Goal: Task Accomplishment & Management: Manage account settings

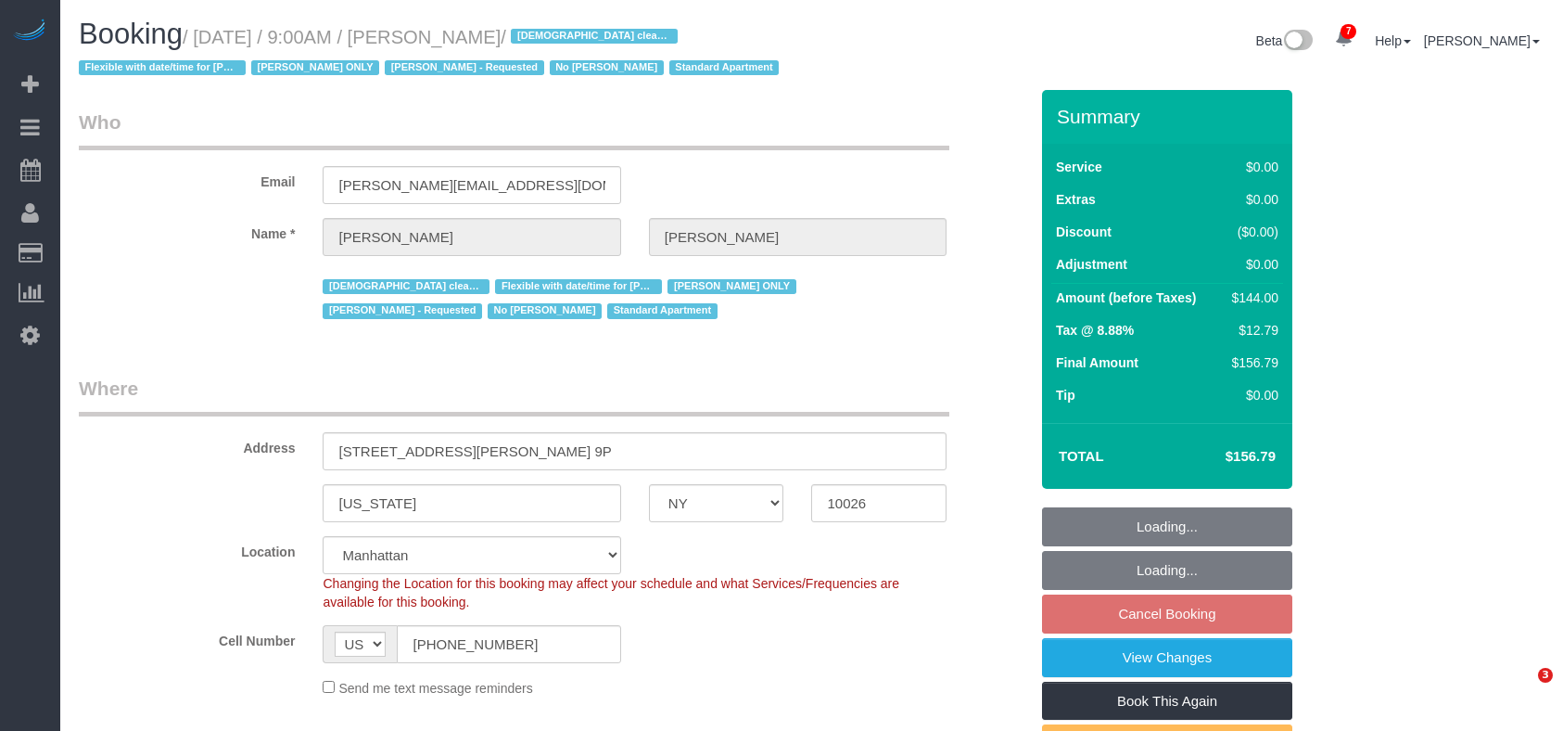
select select "NY"
select select "1"
select select "number:57"
select select "number:74"
select select "number:15"
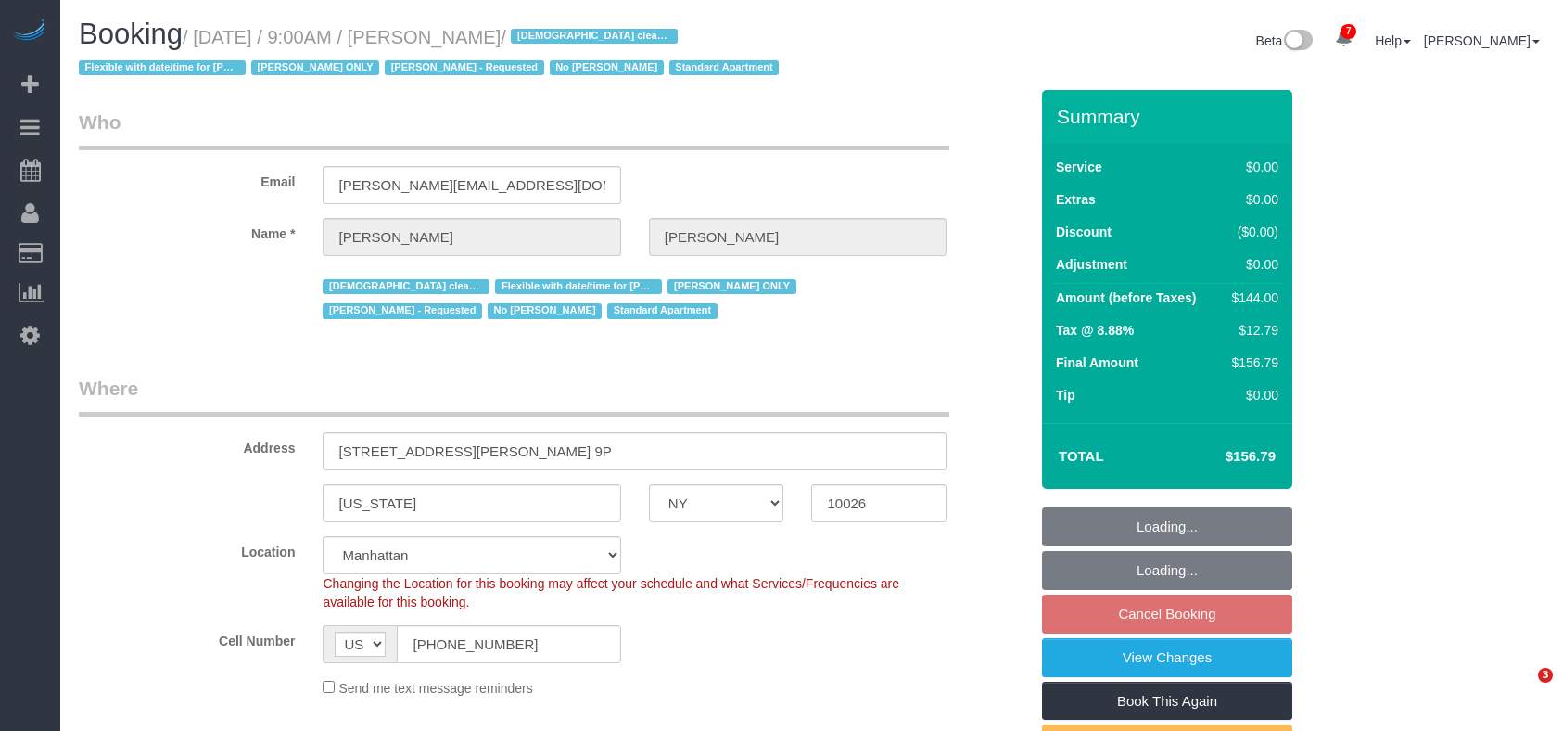
select select "number:5"
select select "spot2"
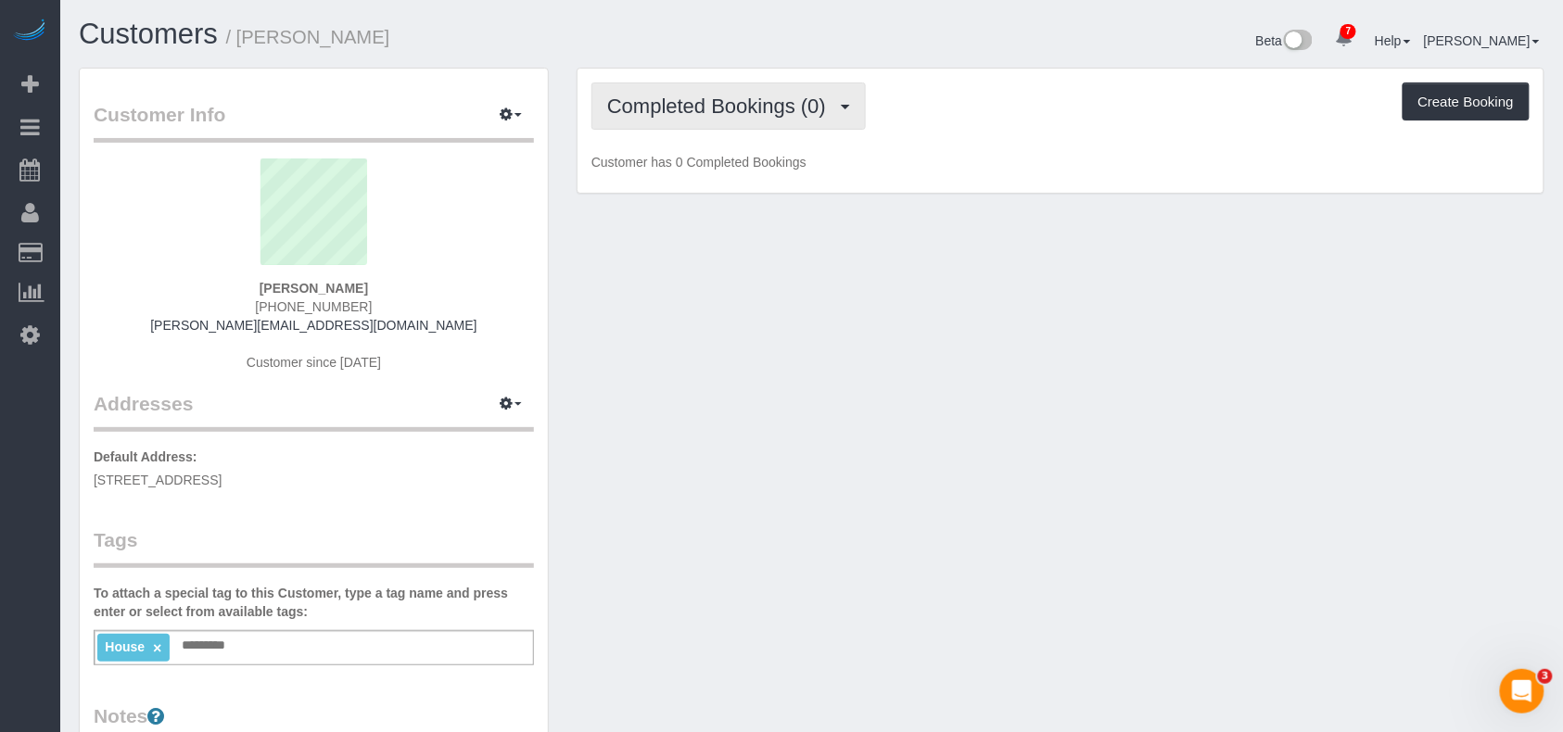
click at [688, 120] on button "Completed Bookings (0)" at bounding box center [729, 106] width 274 height 47
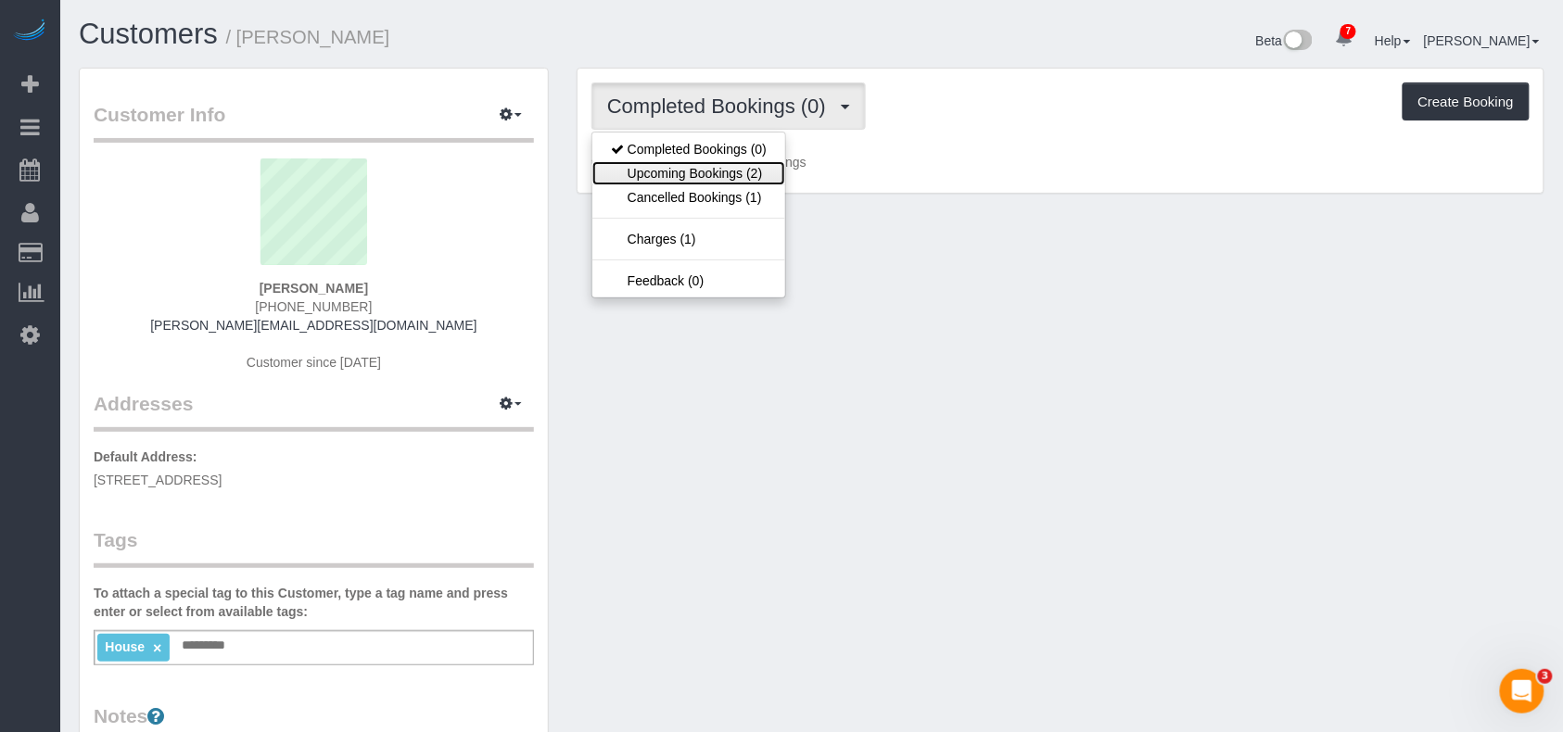
click at [668, 165] on link "Upcoming Bookings (2)" at bounding box center [688, 173] width 193 height 24
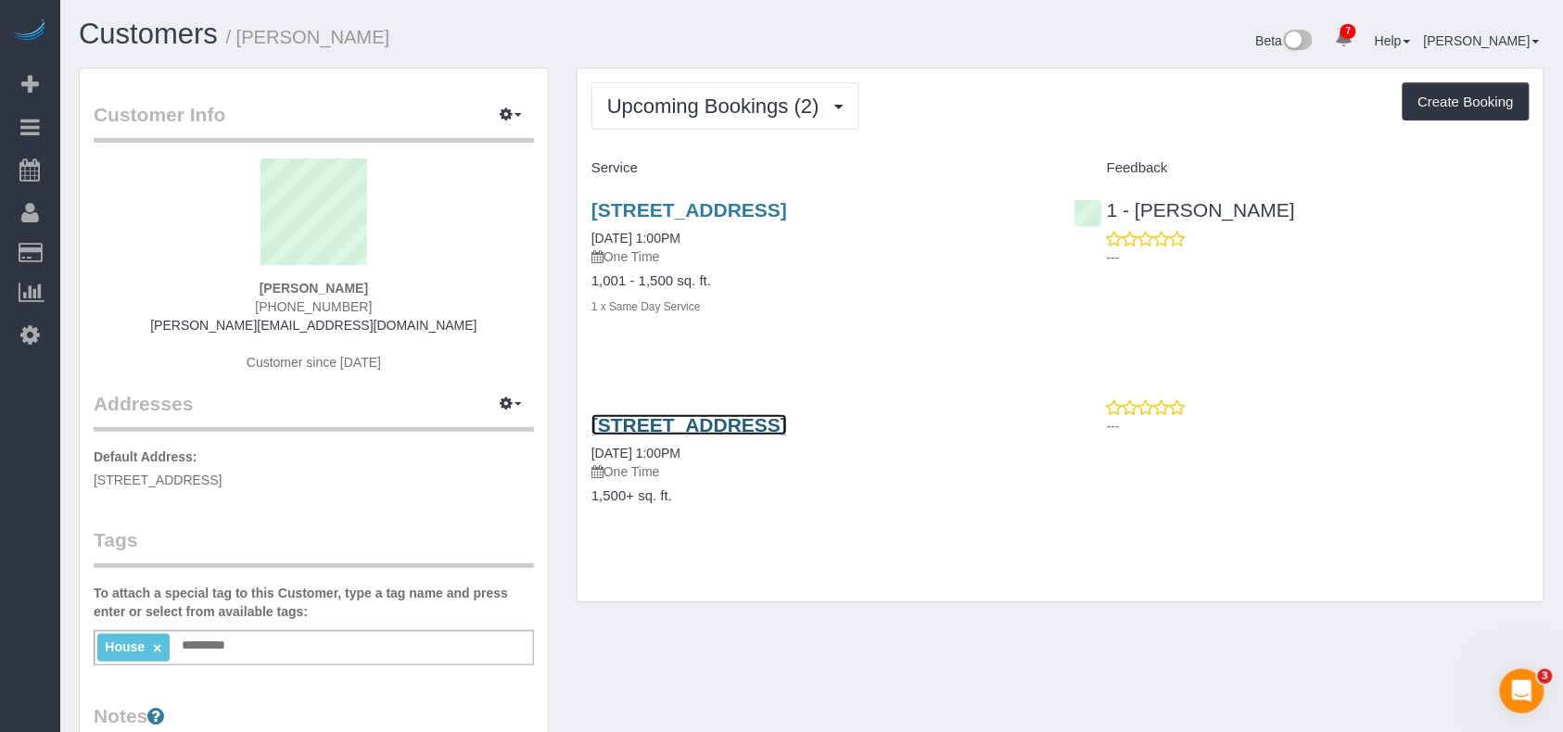
click at [684, 426] on link "232 West 260th Street, Bronx, NY 10471" at bounding box center [690, 424] width 196 height 21
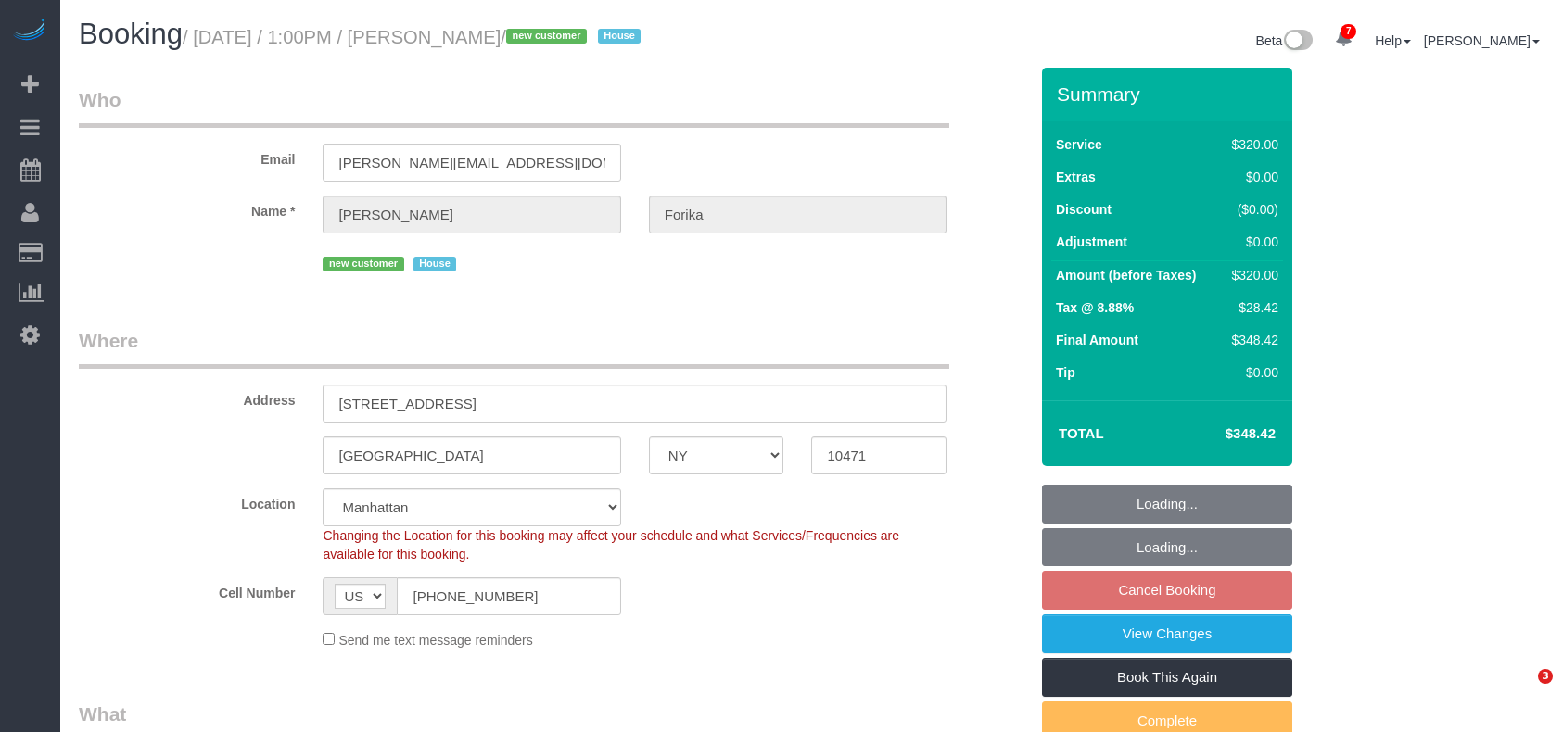
select select "NY"
select select "number:61"
select select "number:74"
select select "number:15"
select select "number:5"
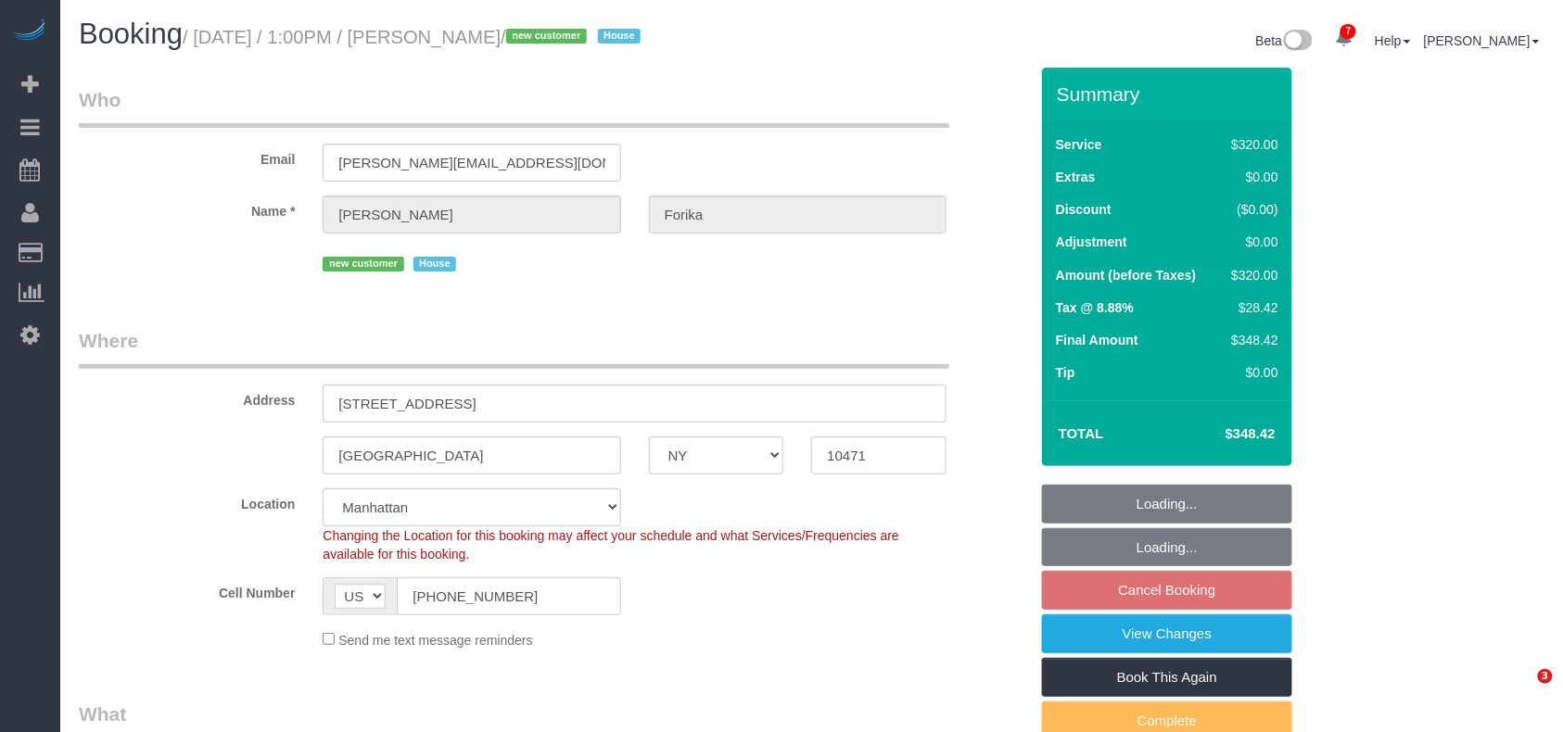
select select "object:832"
select select "spot2"
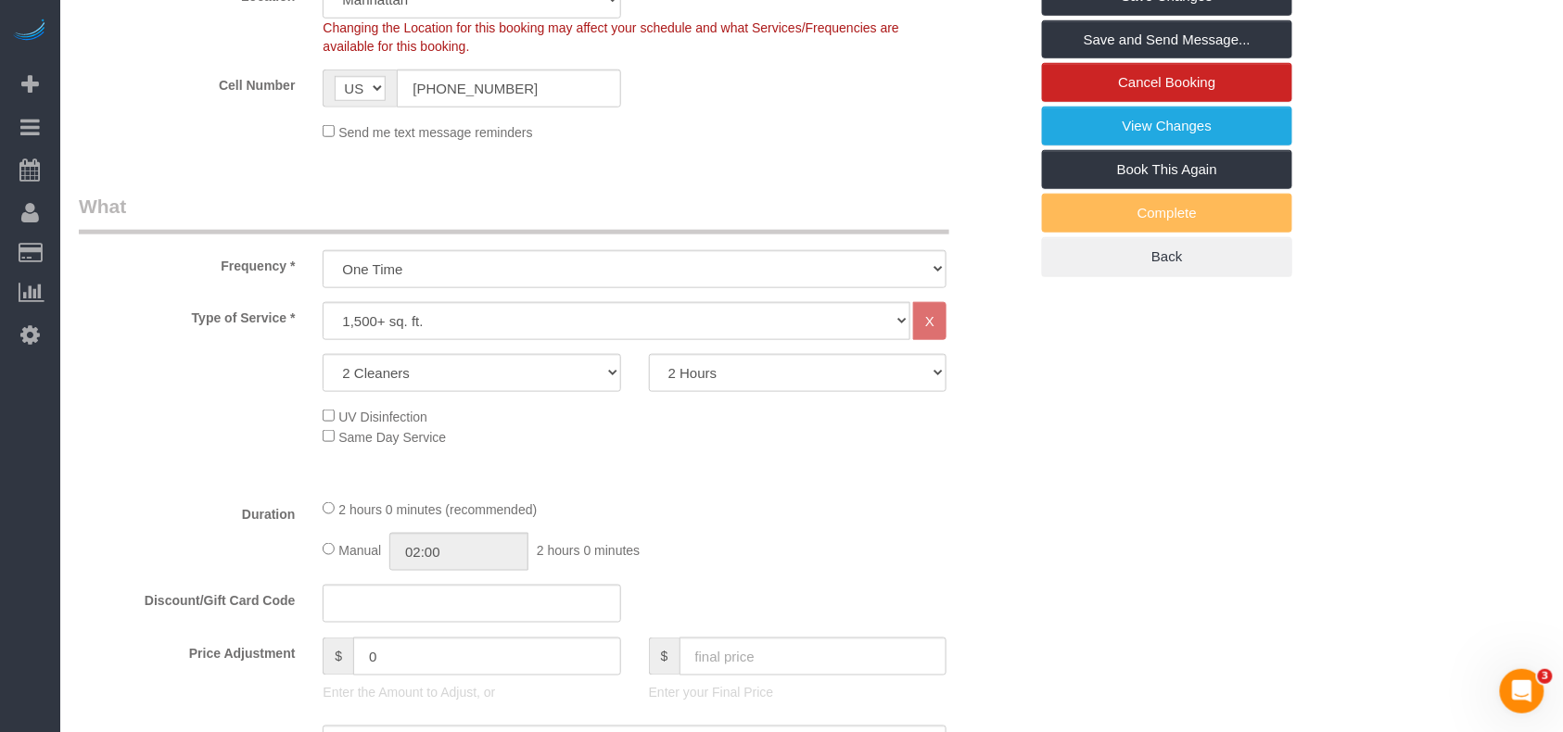
scroll to position [505, 0]
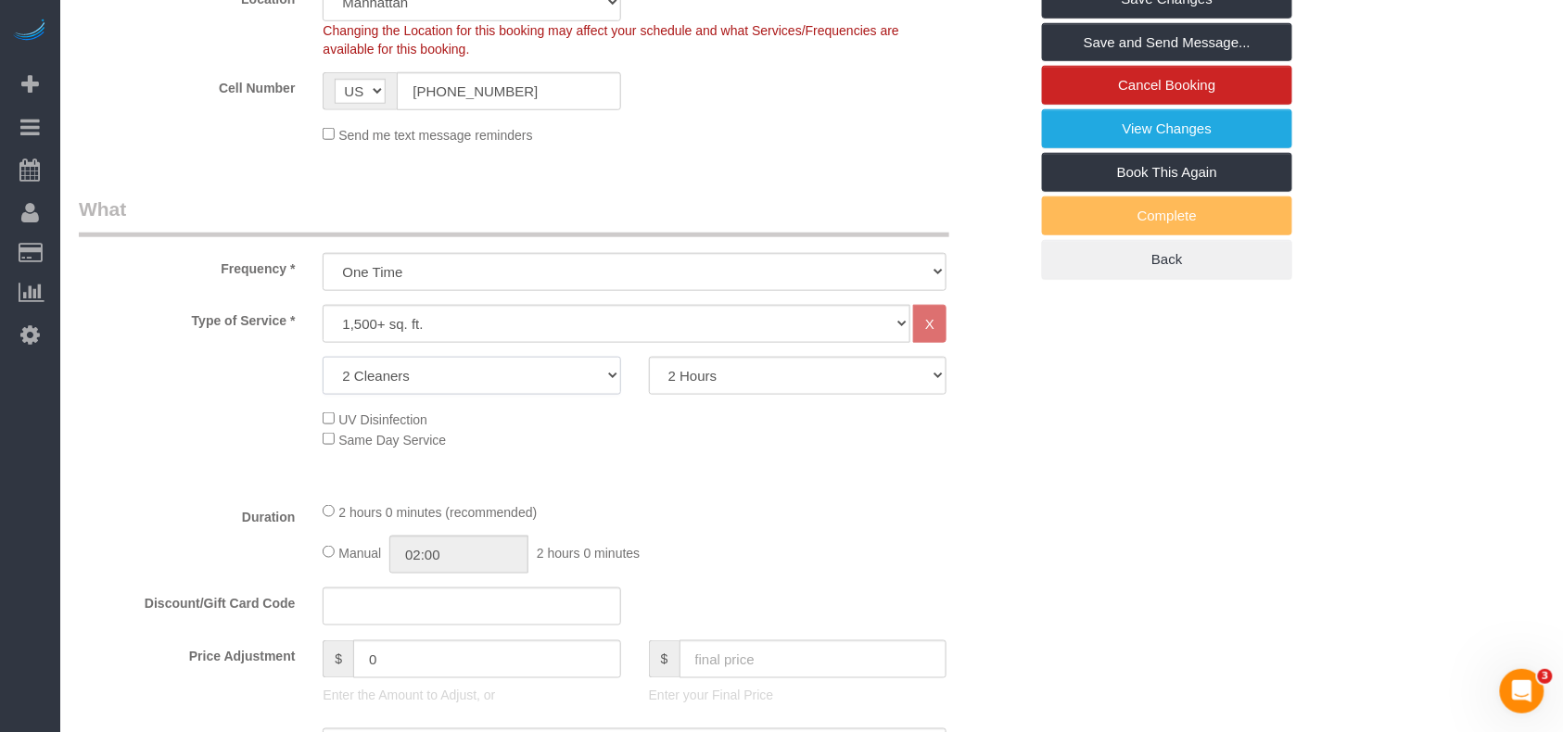
click at [451, 373] on select "2 Cleaners 3 Cleaners 4 Cleaners 5 Cleaners" at bounding box center [472, 376] width 298 height 38
click at [754, 458] on div "Type of Service * Under 1,000 sq. ft. 1,001 - 1,500 sq. ft. 1,500+ sq. ft. Cust…" at bounding box center [553, 396] width 949 height 182
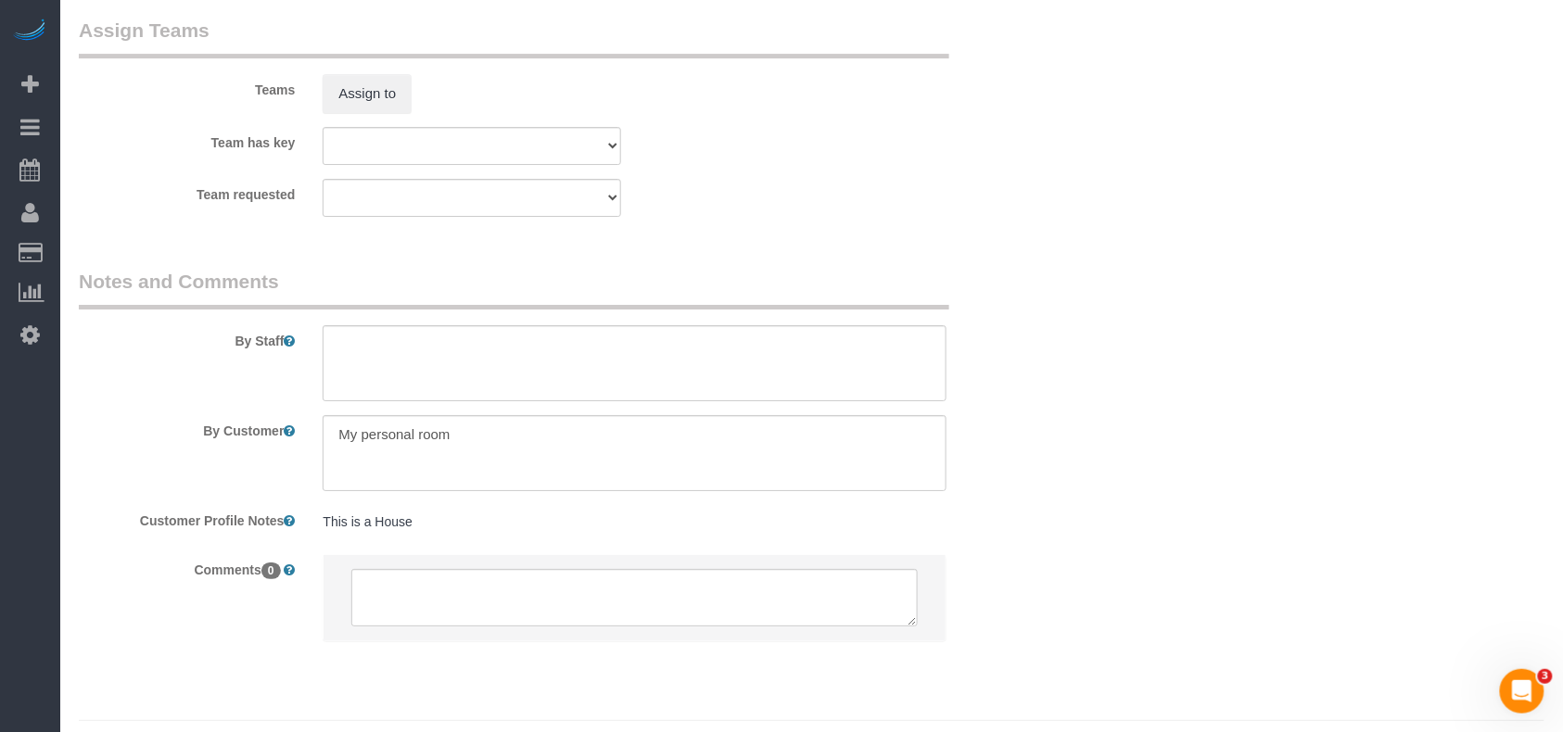
scroll to position [2112, 0]
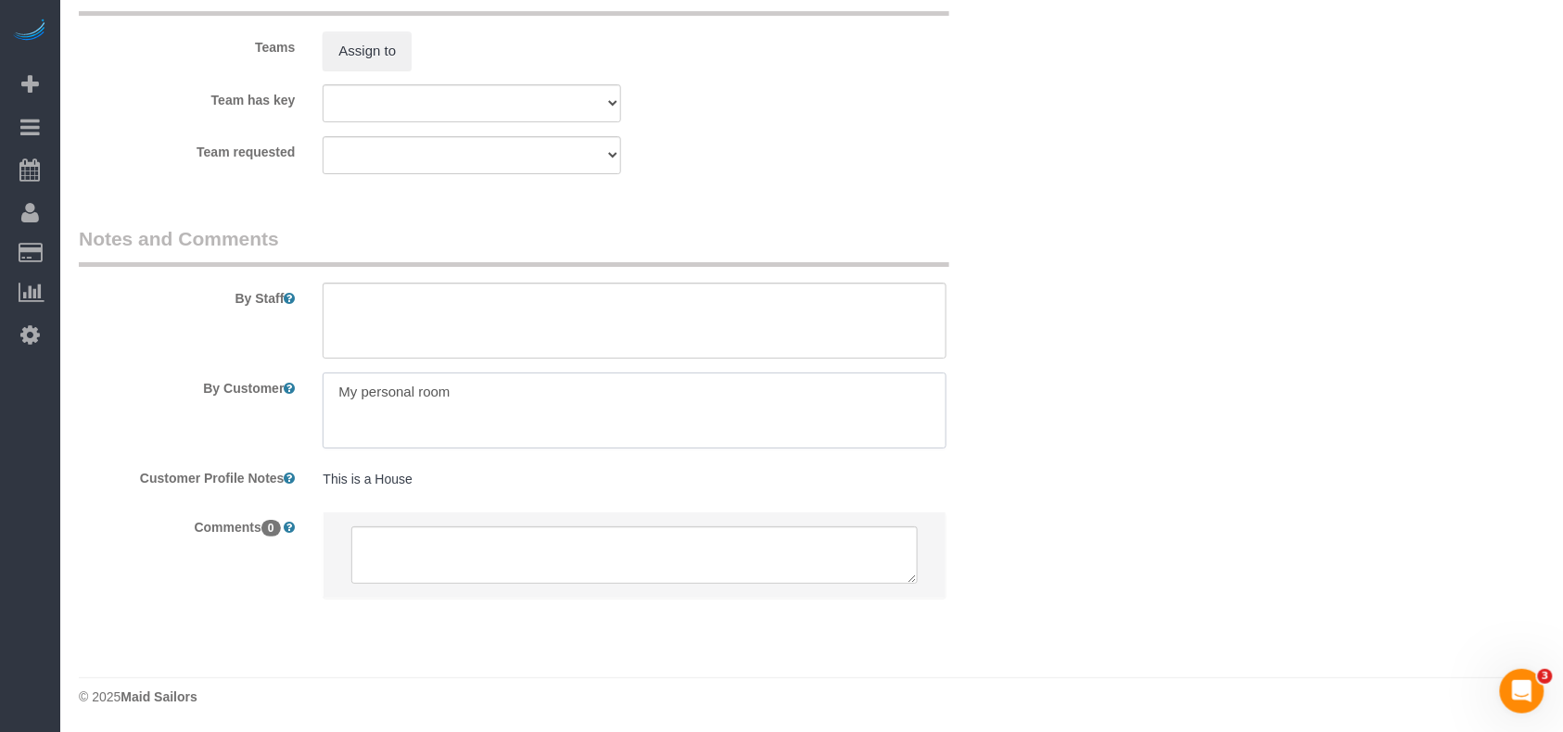
drag, startPoint x: 450, startPoint y: 393, endPoint x: 361, endPoint y: 393, distance: 89.0
click at [361, 393] on textarea at bounding box center [635, 411] width 624 height 76
click at [558, 391] on textarea at bounding box center [635, 411] width 624 height 76
paste textarea "The kitchen"
click at [510, 386] on textarea at bounding box center [635, 411] width 624 height 76
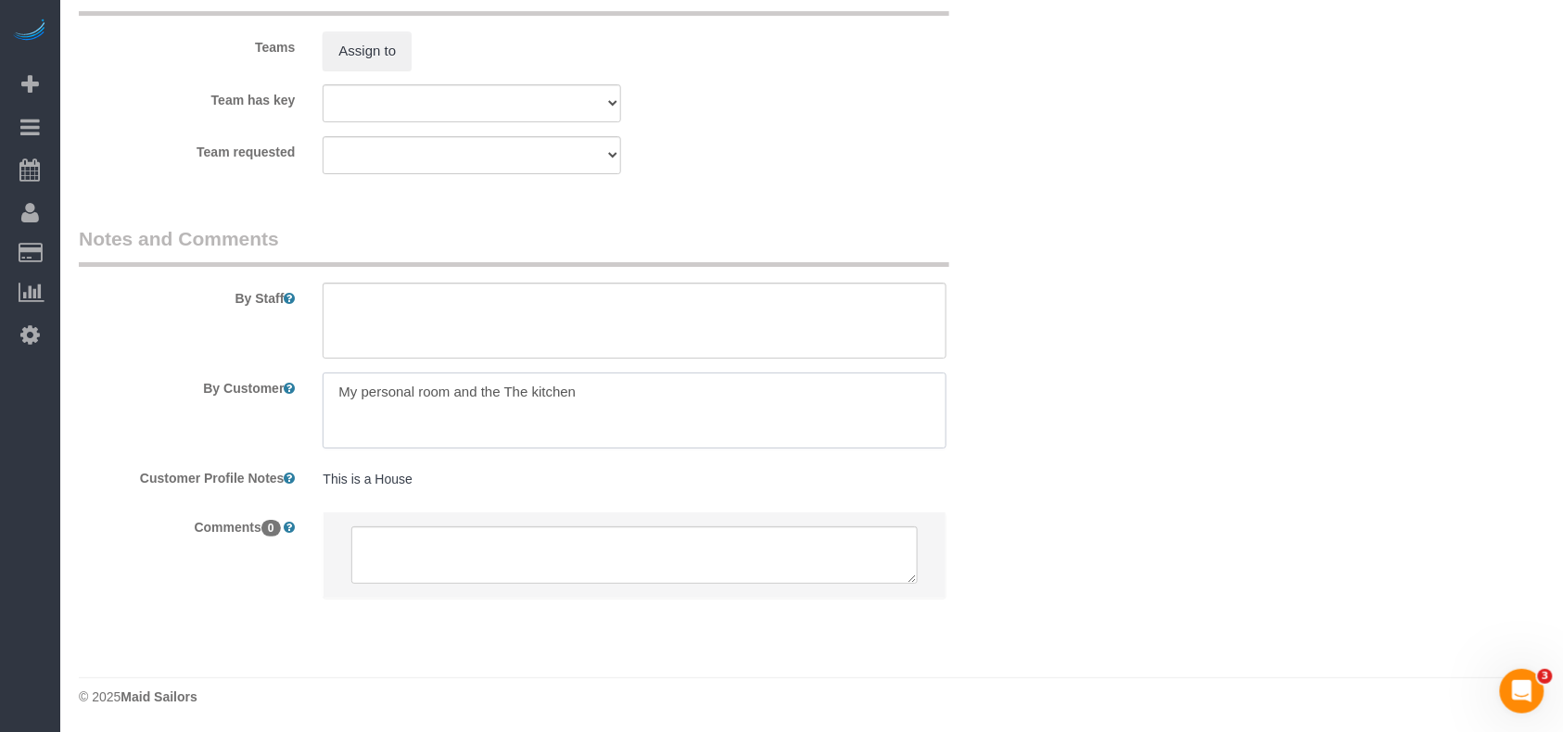
click at [510, 386] on textarea at bounding box center [635, 411] width 624 height 76
click at [608, 387] on textarea at bounding box center [635, 411] width 624 height 76
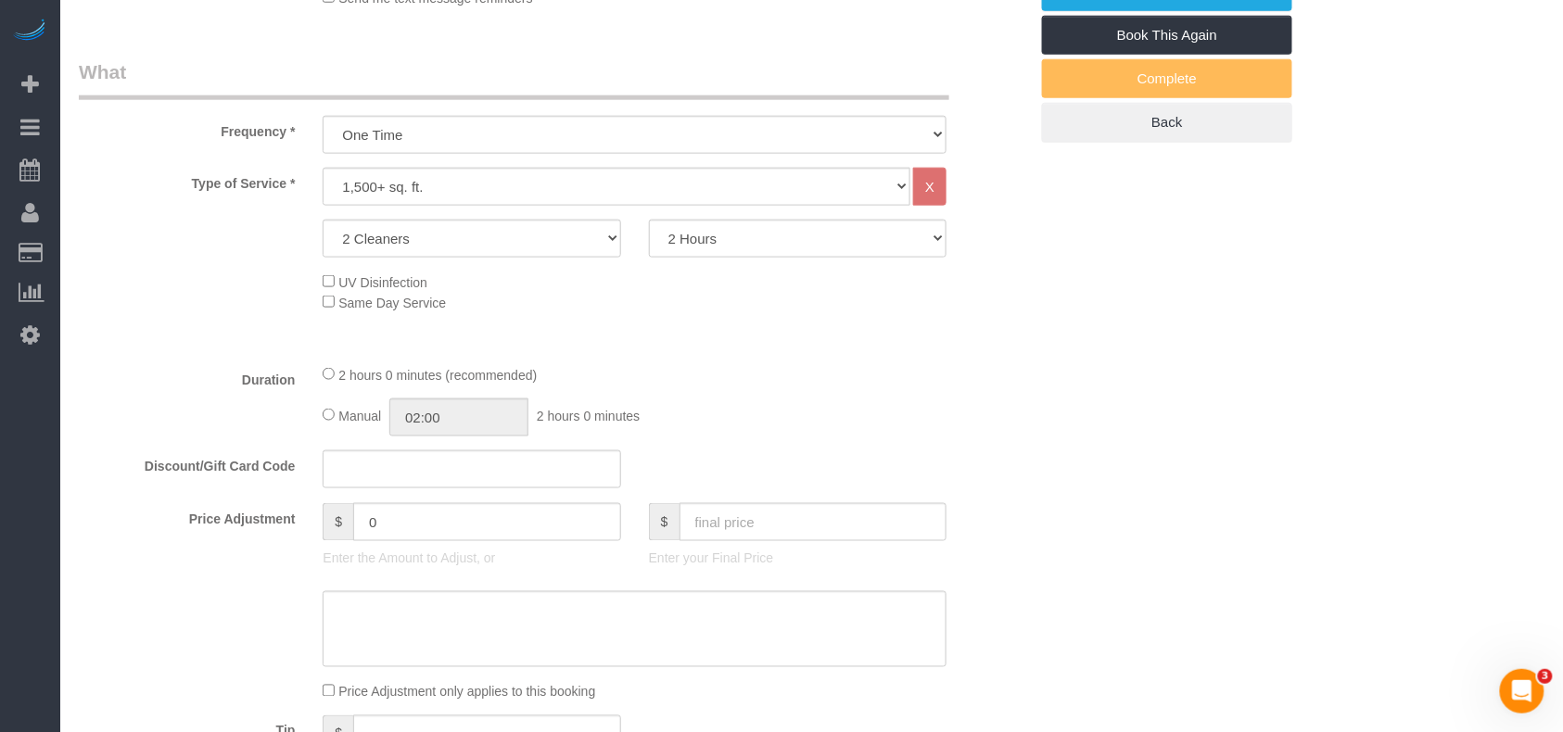
scroll to position [505, 0]
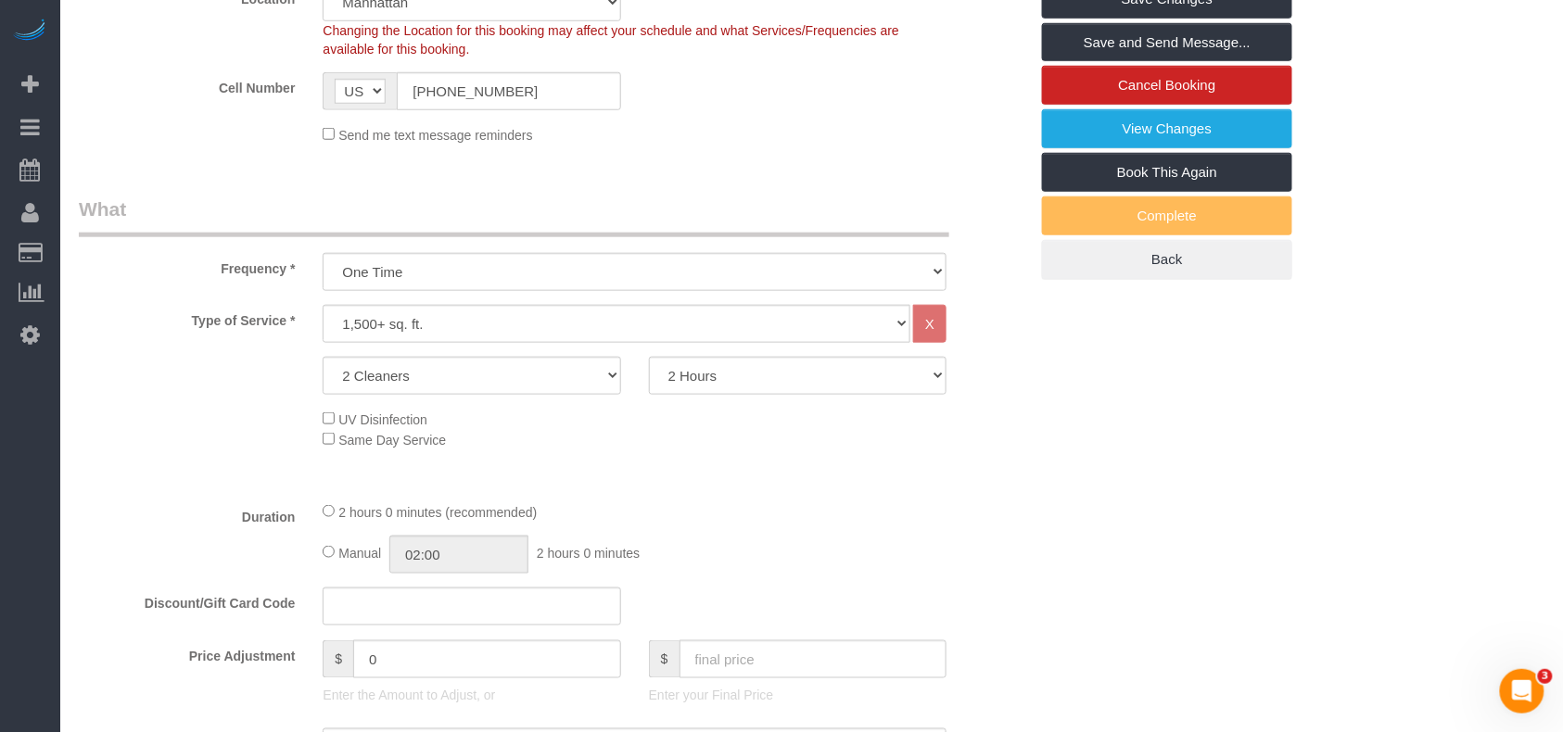
type textarea "My personal room and the kitchen are the priorities"
click at [523, 321] on select "Under 1,000 sq. ft. 1,001 - 1,500 sq. ft. 1,500+ sq. ft. Custom Cleaning Office…" at bounding box center [617, 324] width 588 height 38
select select "213"
click at [323, 305] on select "Under 1,000 sq. ft. 1,001 - 1,500 sq. ft. 1,500+ sq. ft. Custom Cleaning Office…" at bounding box center [617, 324] width 588 height 38
click at [476, 375] on select "1 Cleaner 2 Cleaners 3 Cleaners 4 Cleaners 5 Cleaners" at bounding box center [472, 376] width 298 height 38
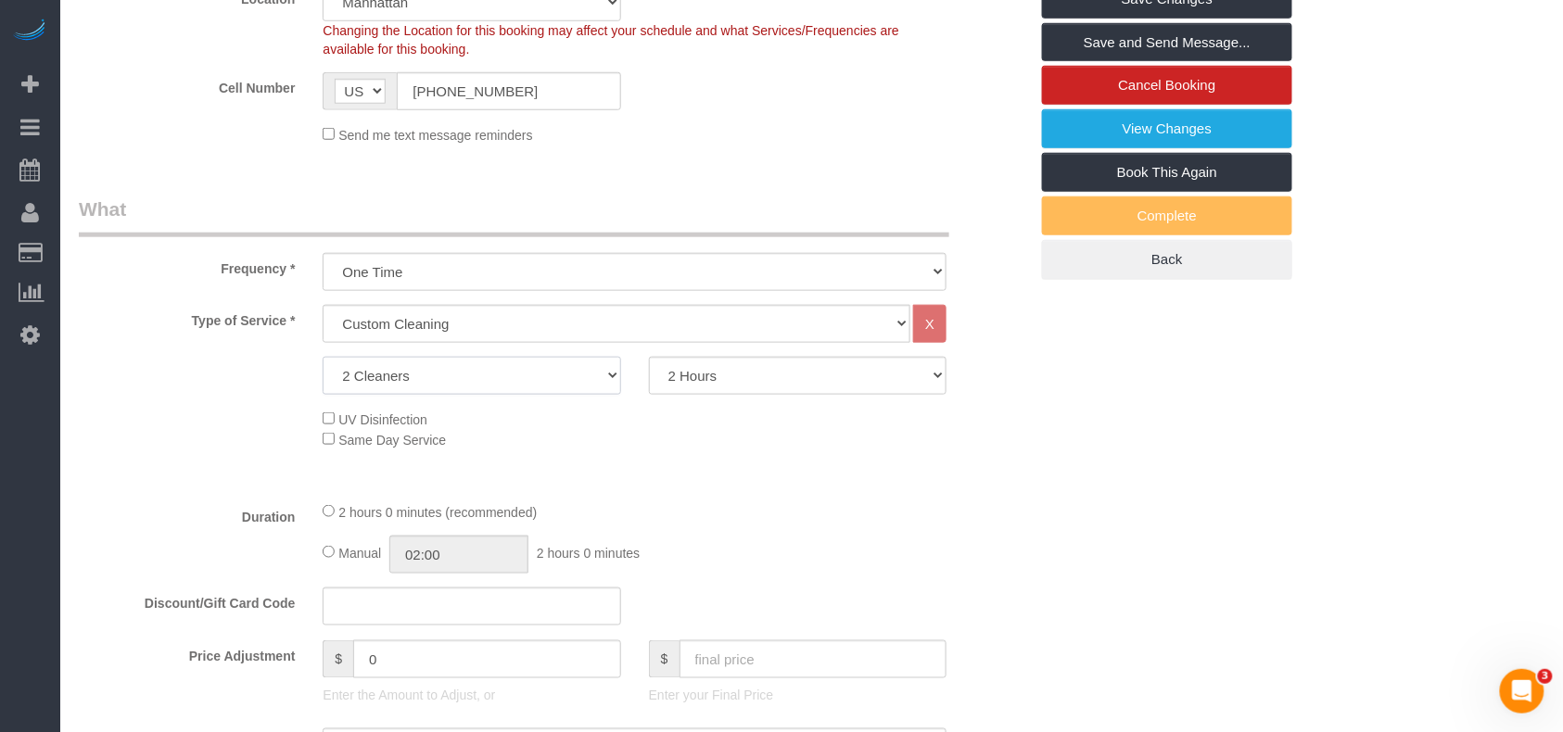
select select "1"
click at [323, 357] on select "1 Cleaner 2 Cleaners 3 Cleaners 4 Cleaners 5 Cleaners" at bounding box center [472, 376] width 298 height 38
click at [702, 378] on select "2 Hours 2.5 Hours 3 Hours 3.5 Hours 4 Hours 4.5 Hours 5 Hours 5.5 Hours 6 Hours…" at bounding box center [798, 376] width 298 height 38
select select "240"
click at [649, 357] on select "2 Hours 2.5 Hours 3 Hours 3.5 Hours 4 Hours 4.5 Hours 5 Hours 5.5 Hours 6 Hours…" at bounding box center [798, 376] width 298 height 38
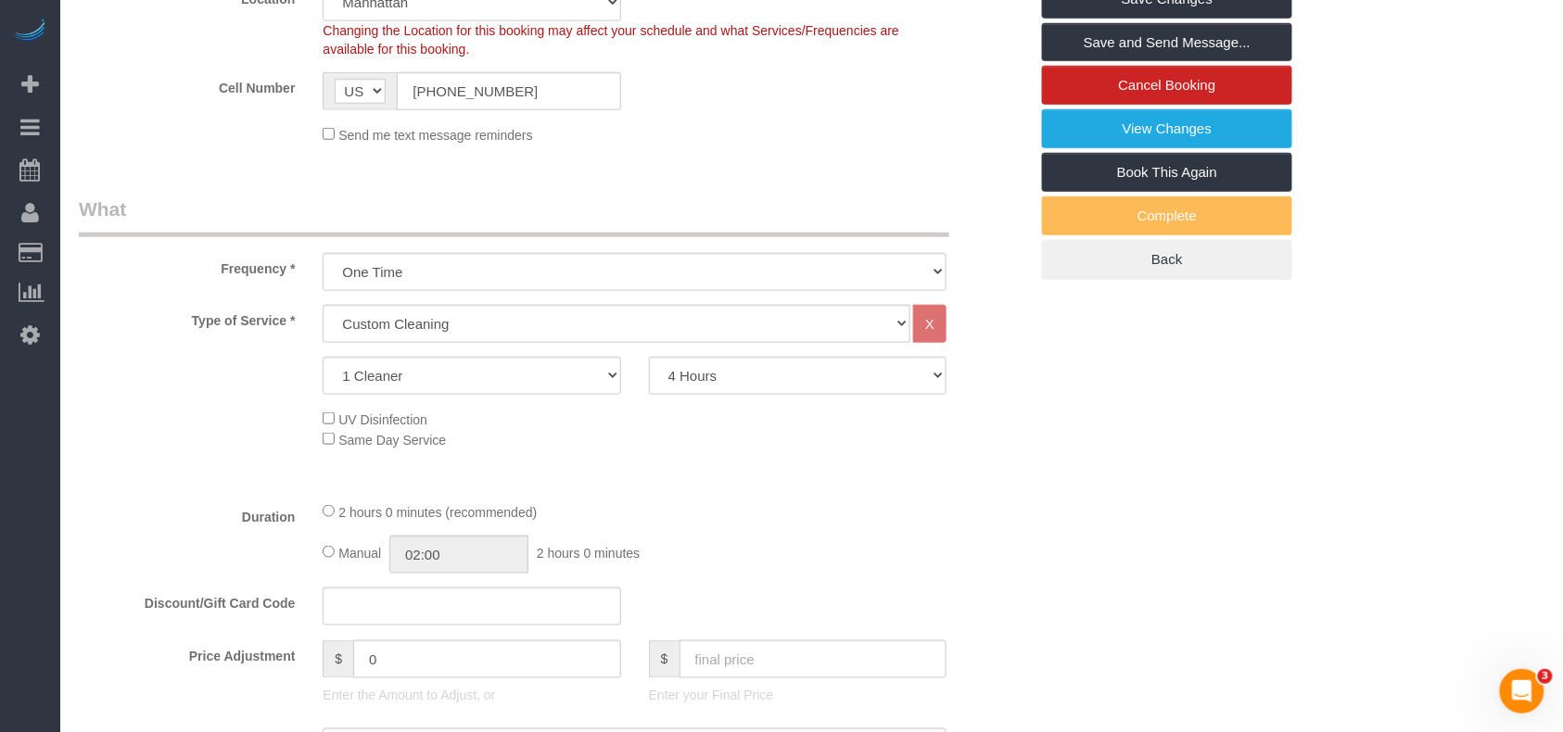
click at [788, 491] on fieldset "What Frequency * One Time Weekly (20% Off) - 20.00% Every 2 Weeks (15% Off) - 1…" at bounding box center [553, 578] width 949 height 765
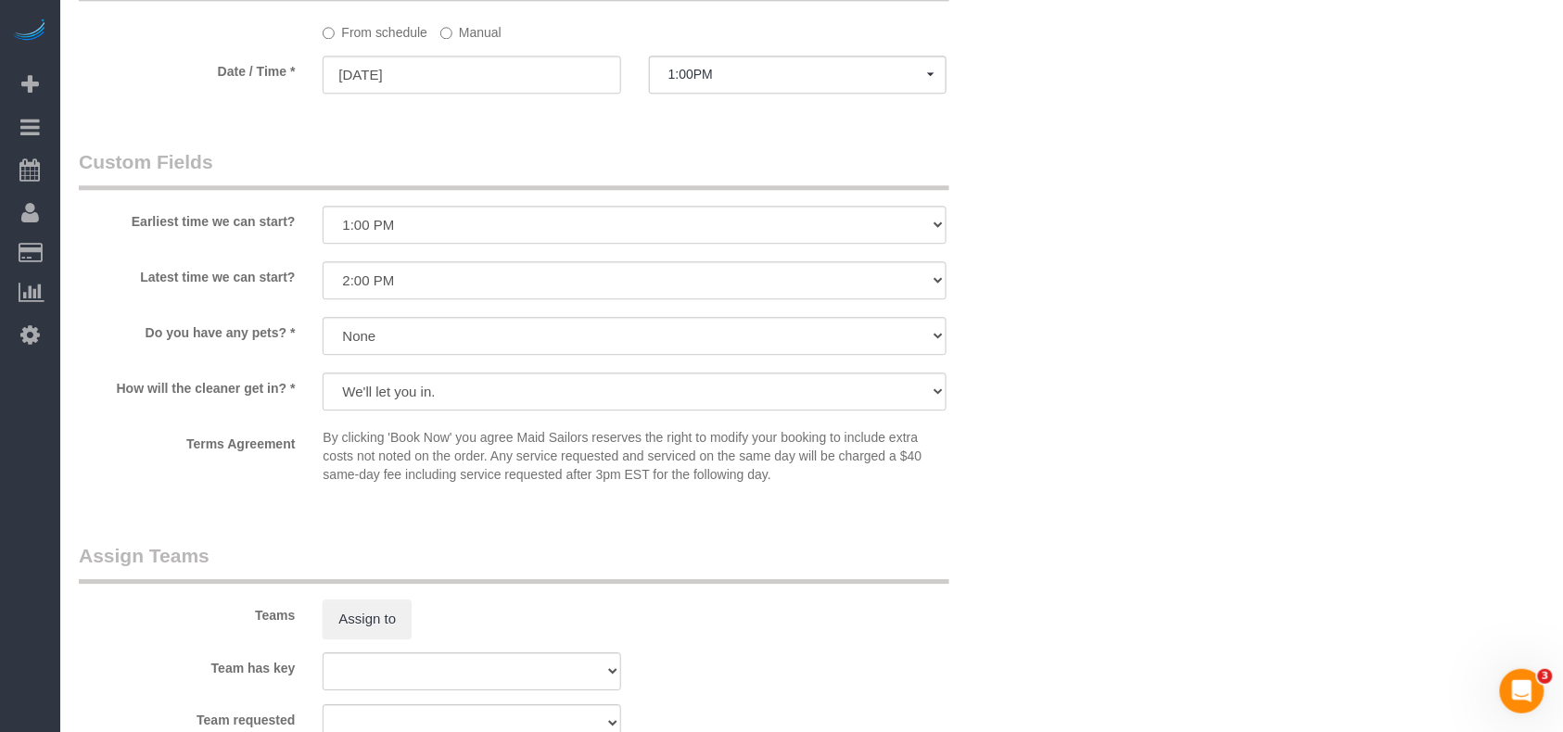
scroll to position [1247, 0]
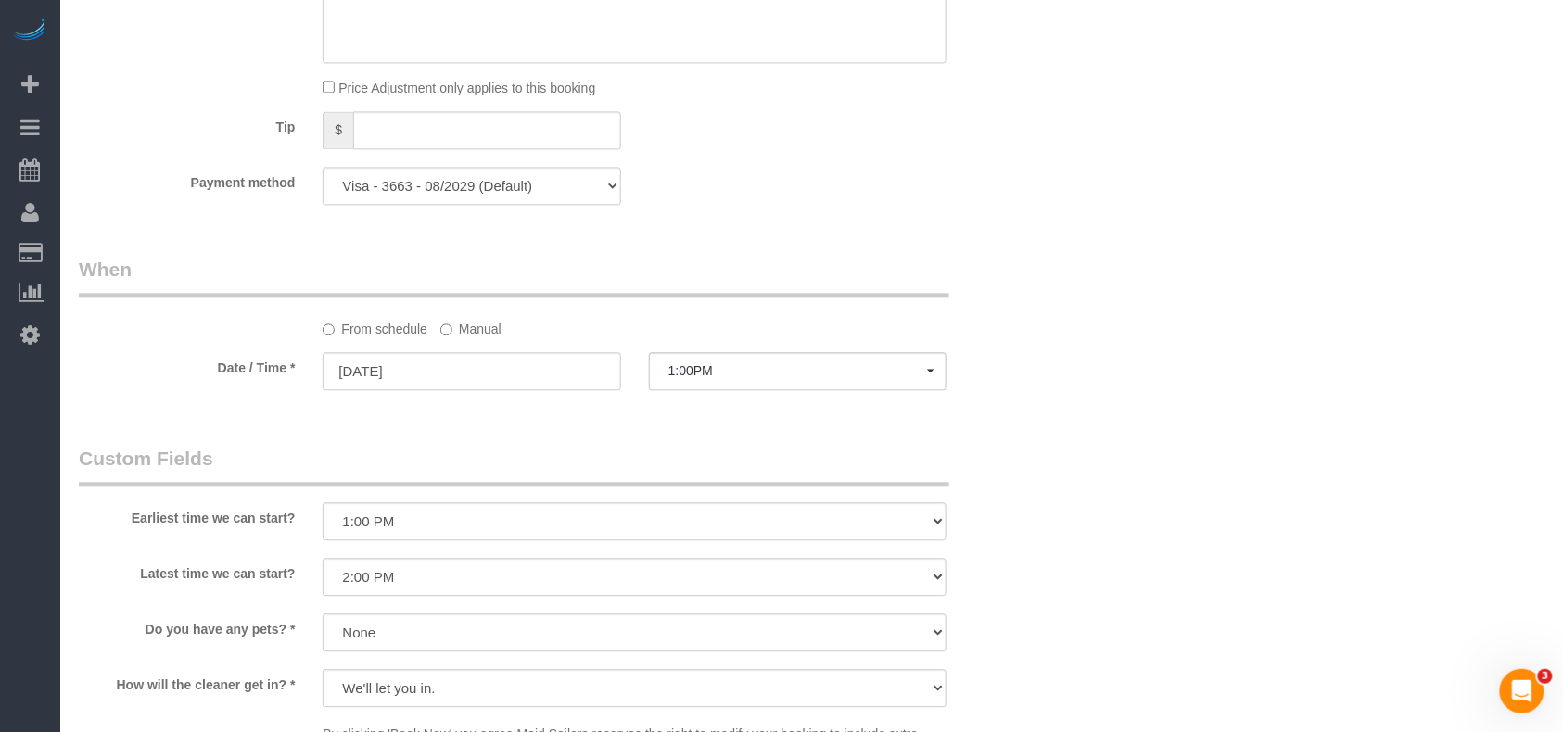
select select "spot56"
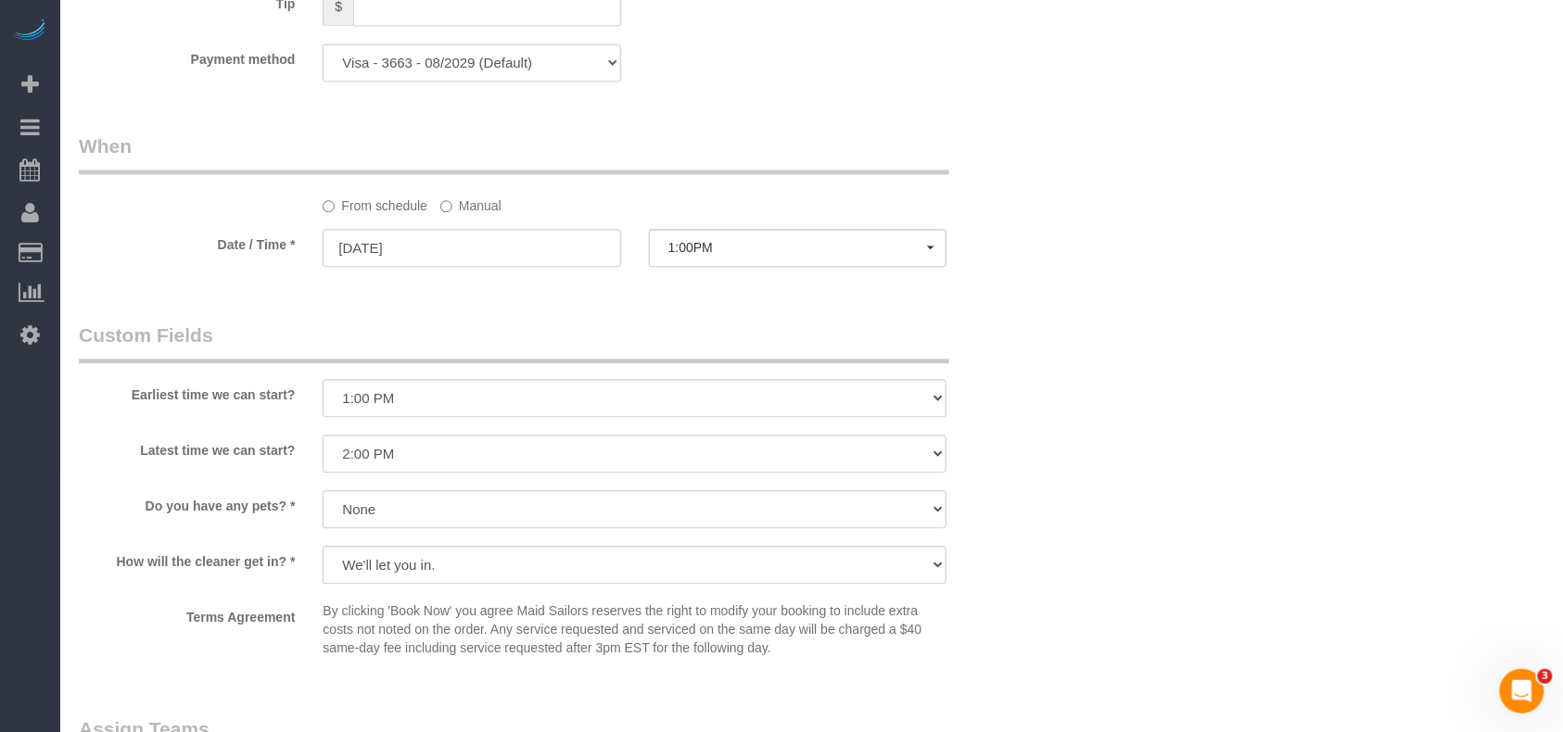
scroll to position [1865, 0]
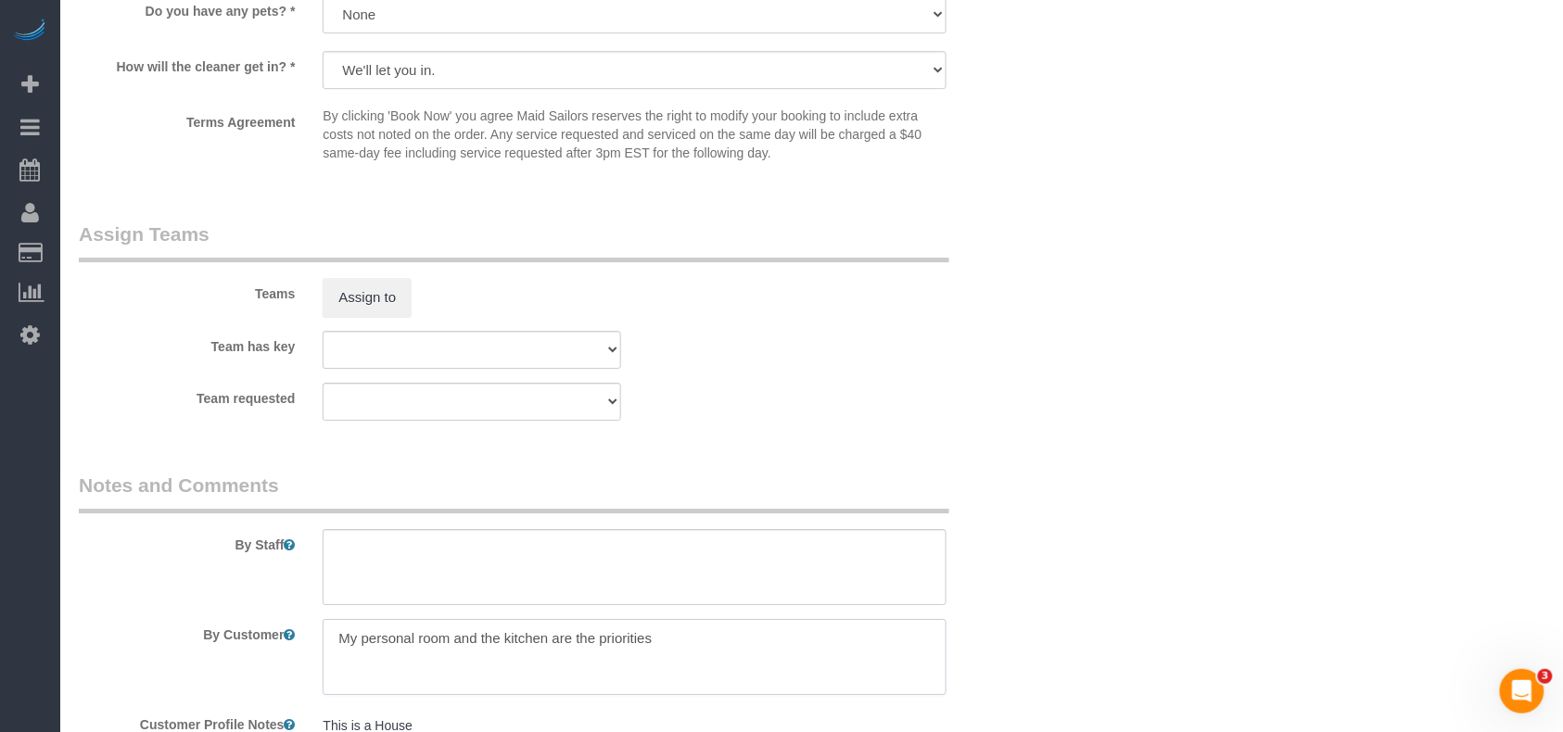
click at [554, 638] on textarea at bounding box center [635, 657] width 624 height 76
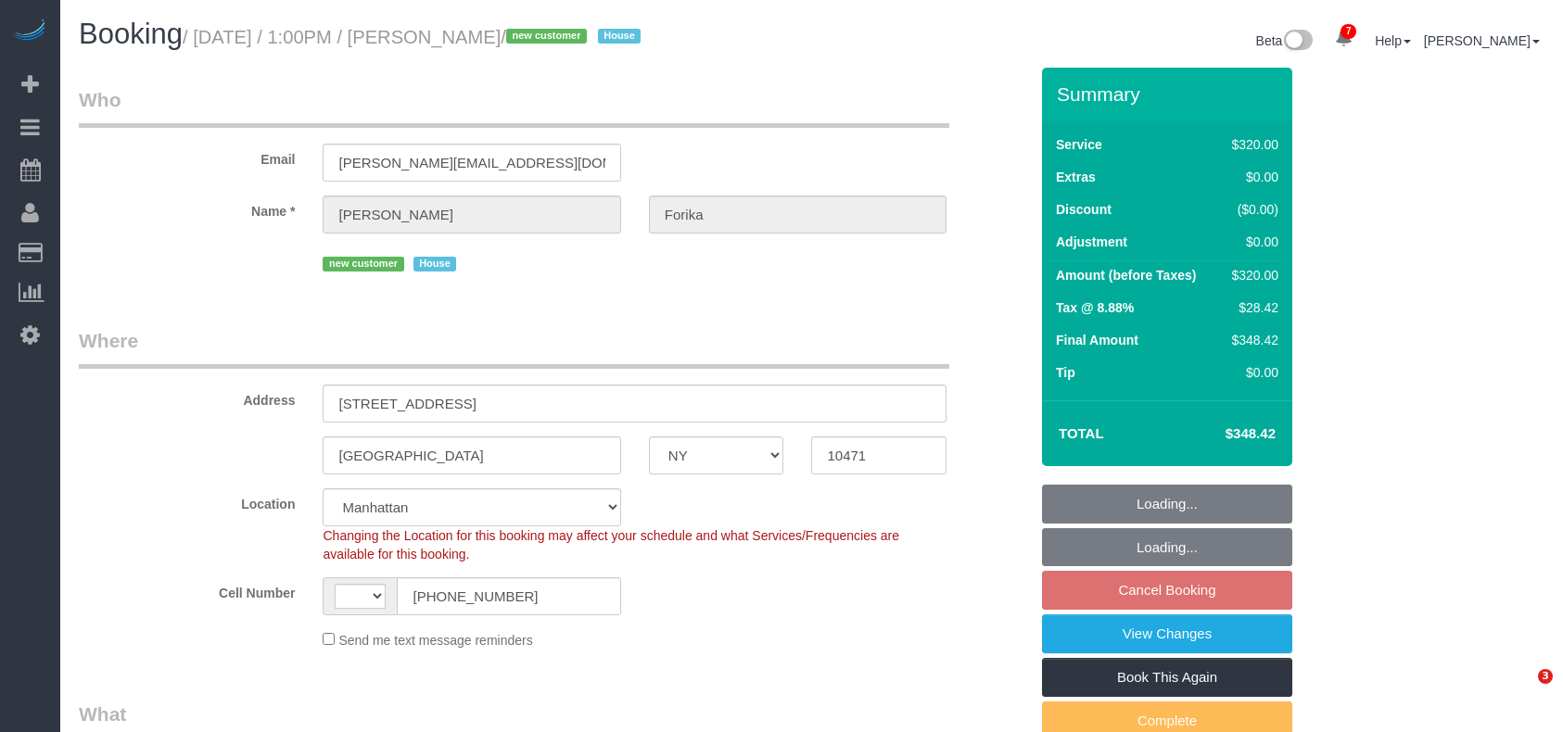
select select "NY"
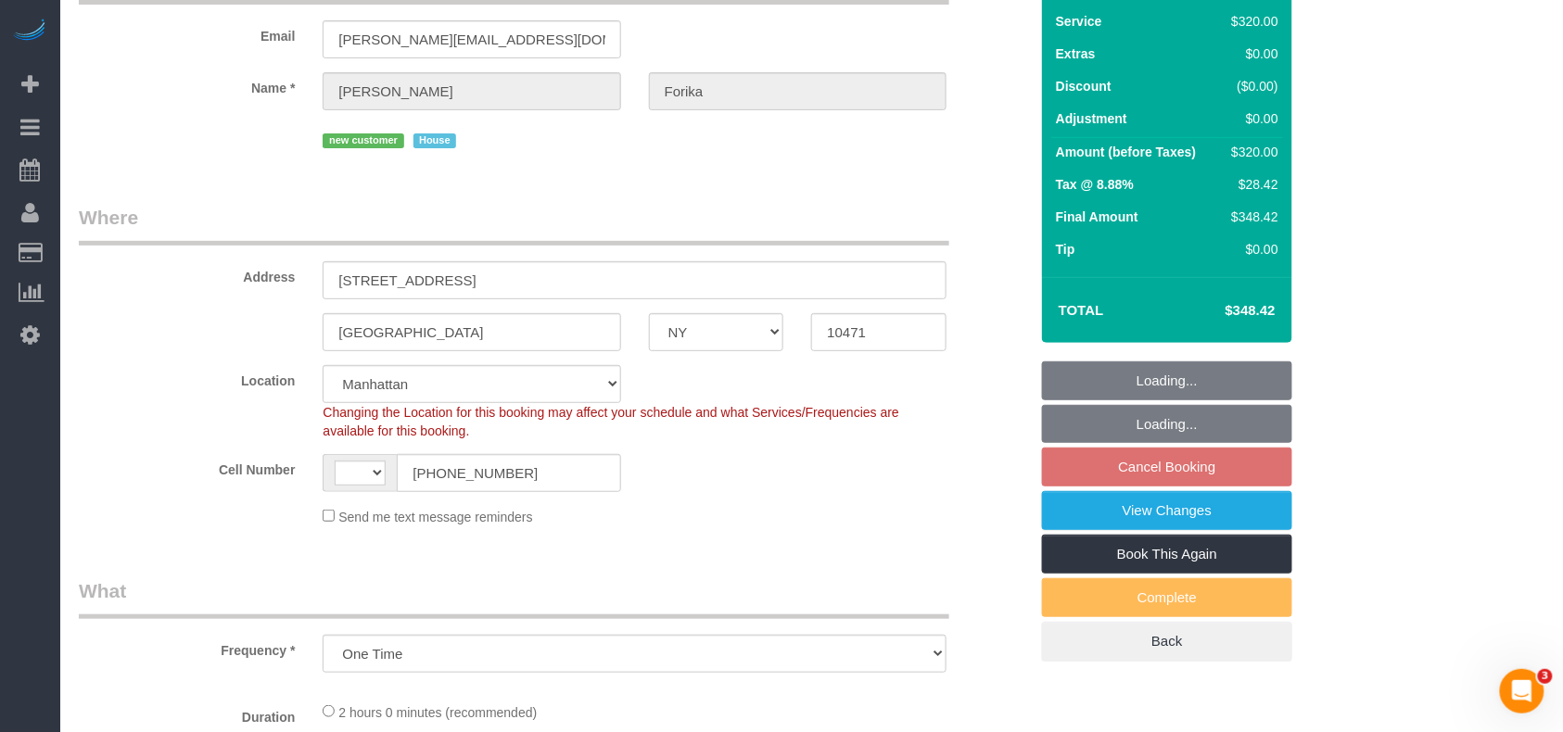
select select "object:832"
select select "string:US"
select select "string:stripe-pm_1RvWji4VGloSiKo7kX9Qp7Cw"
select select "number:59"
select select "number:71"
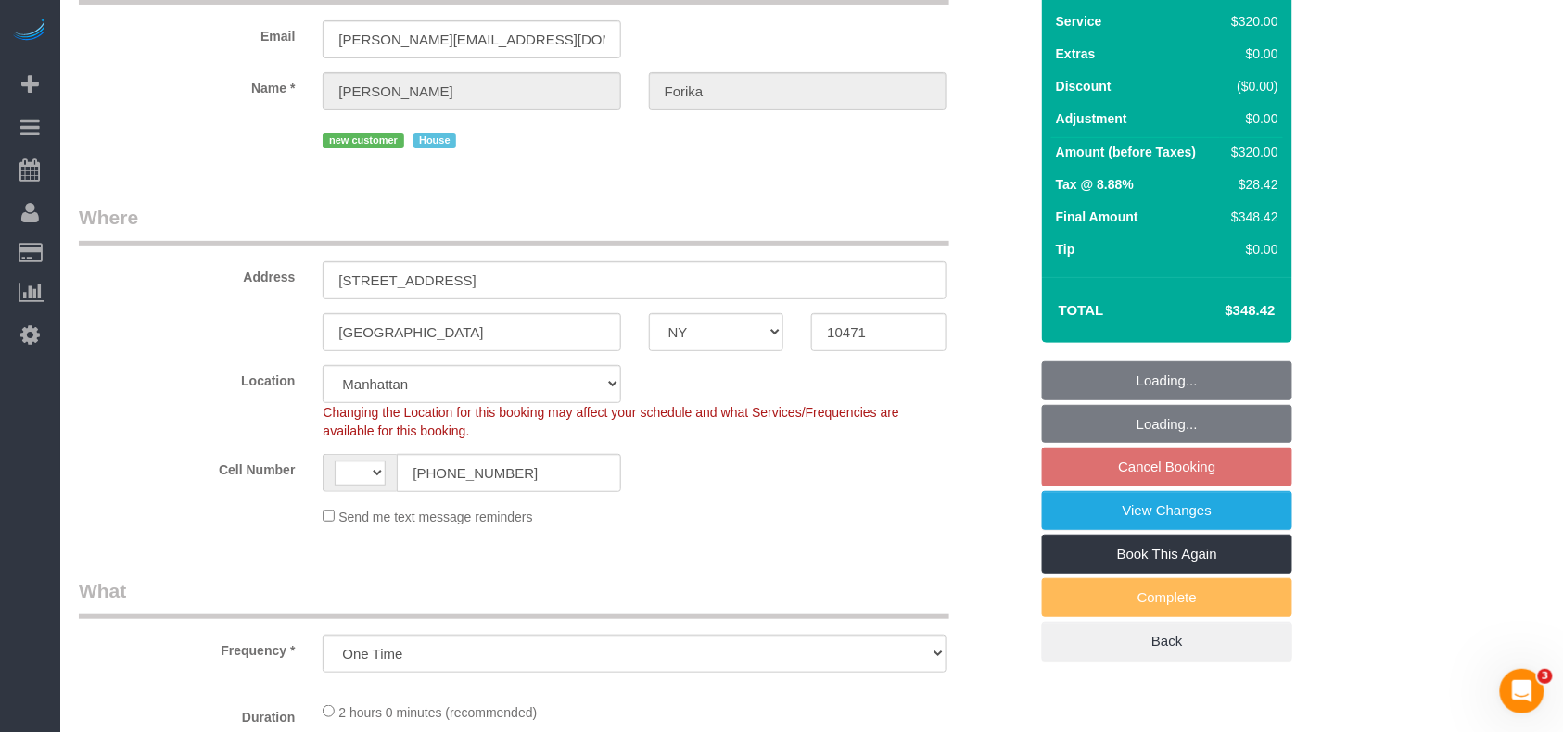
select select "number:15"
select select "number:5"
select select "spot2"
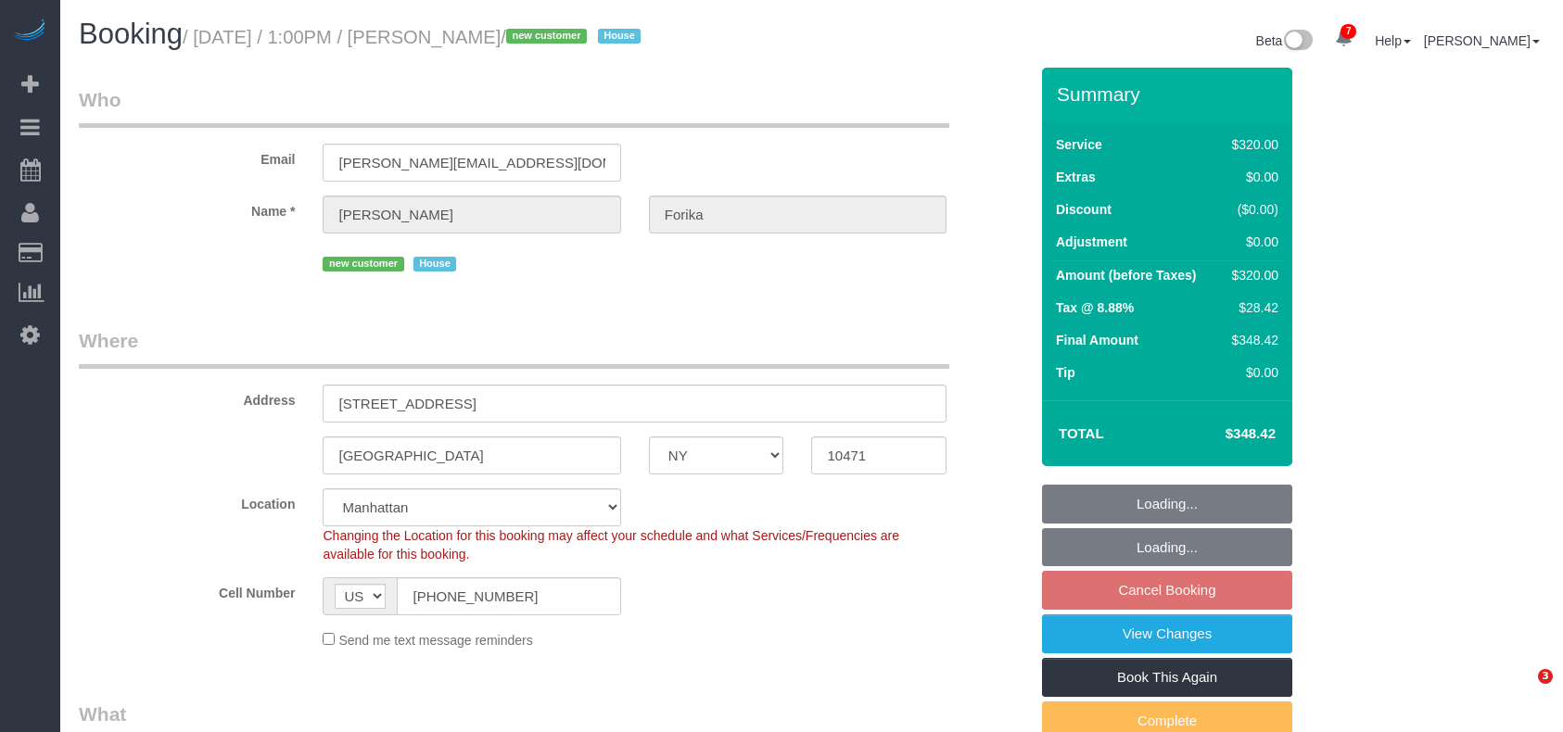
select select "NY"
select select "spot2"
select select "number:59"
select select "number:71"
select select "number:15"
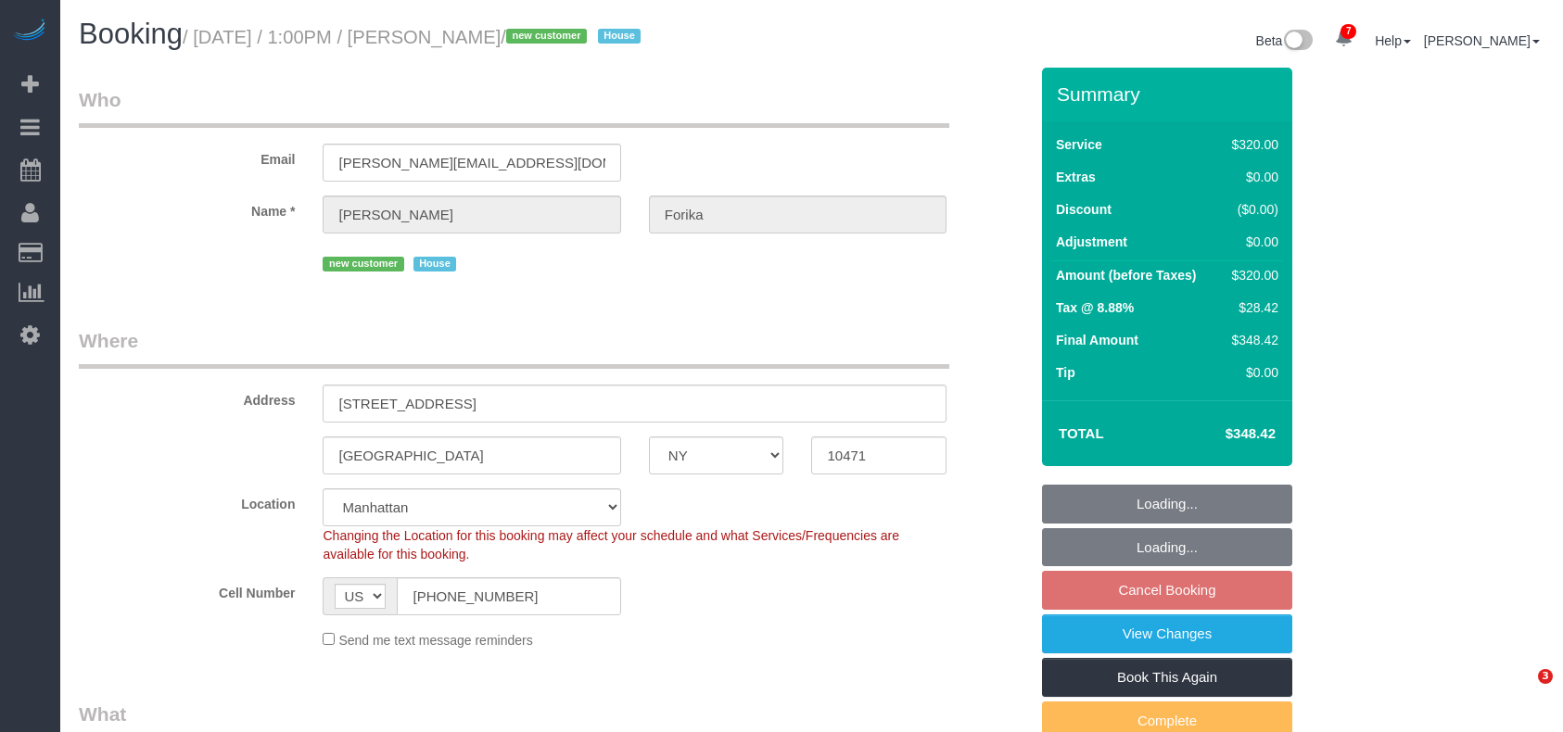
select select "number:5"
select select "object:1349"
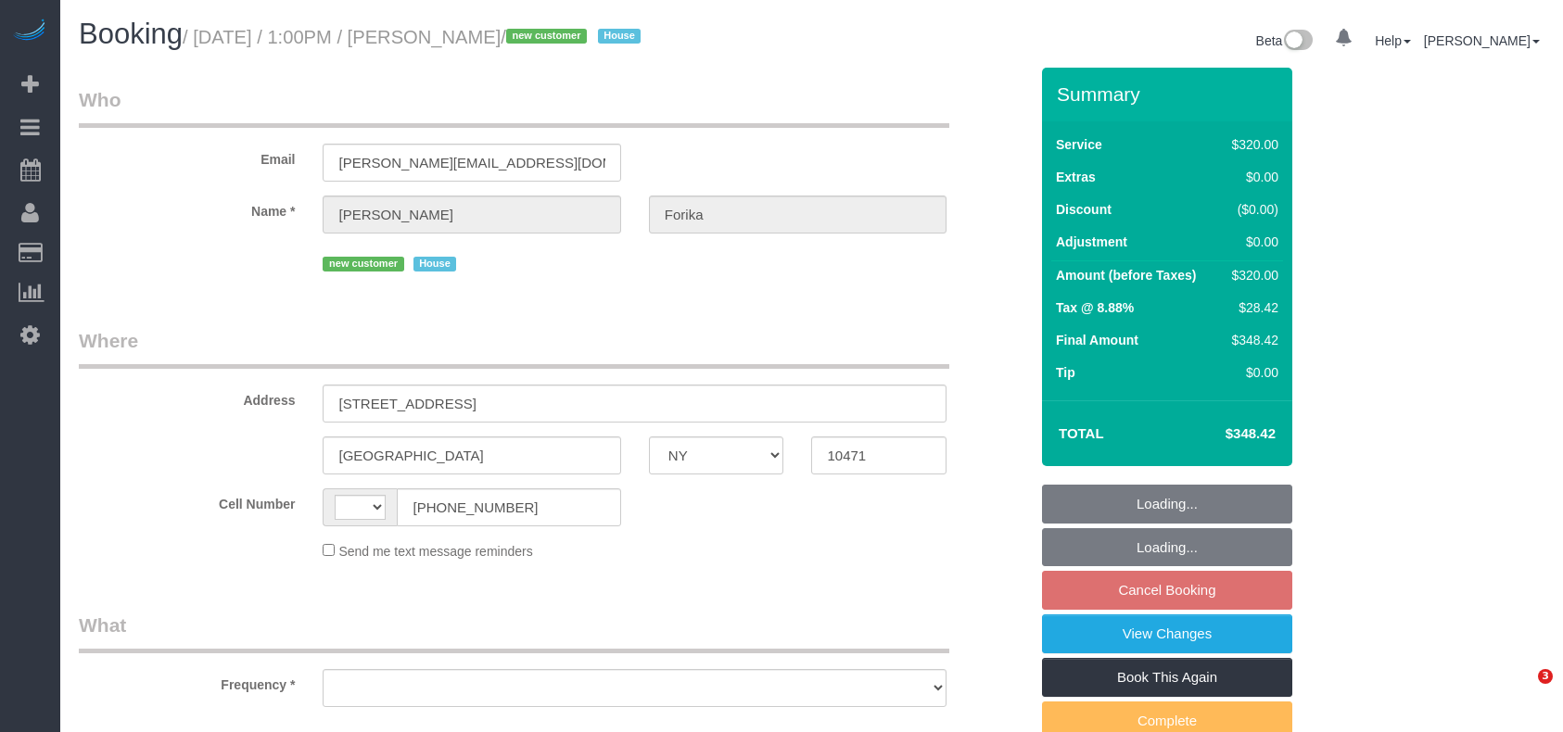
select select "NY"
select select "object:436"
select select "string:stripe-pm_1RvWji4VGloSiKo7kX9Qp7Cw"
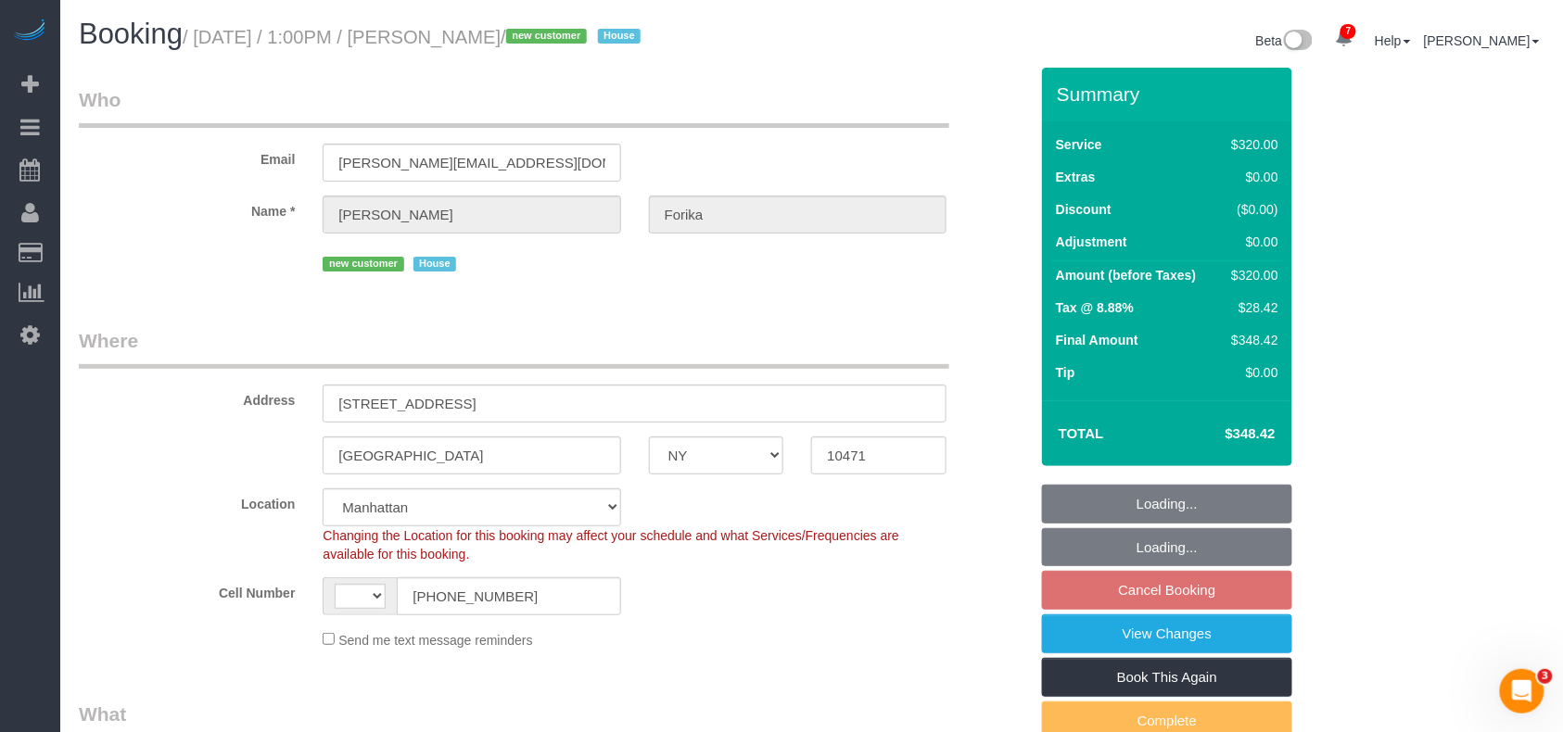
select select "object:531"
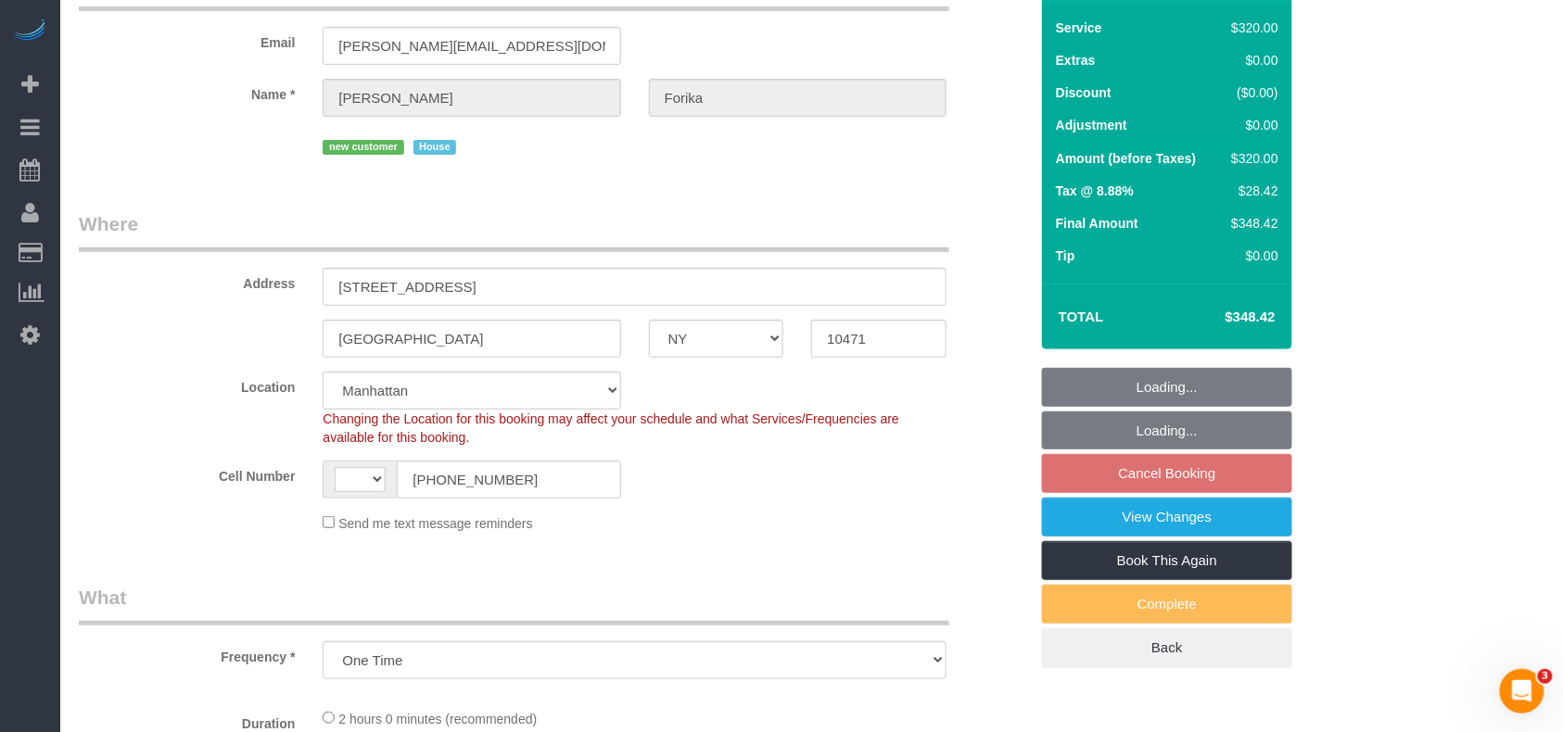
select select "string:[GEOGRAPHIC_DATA]"
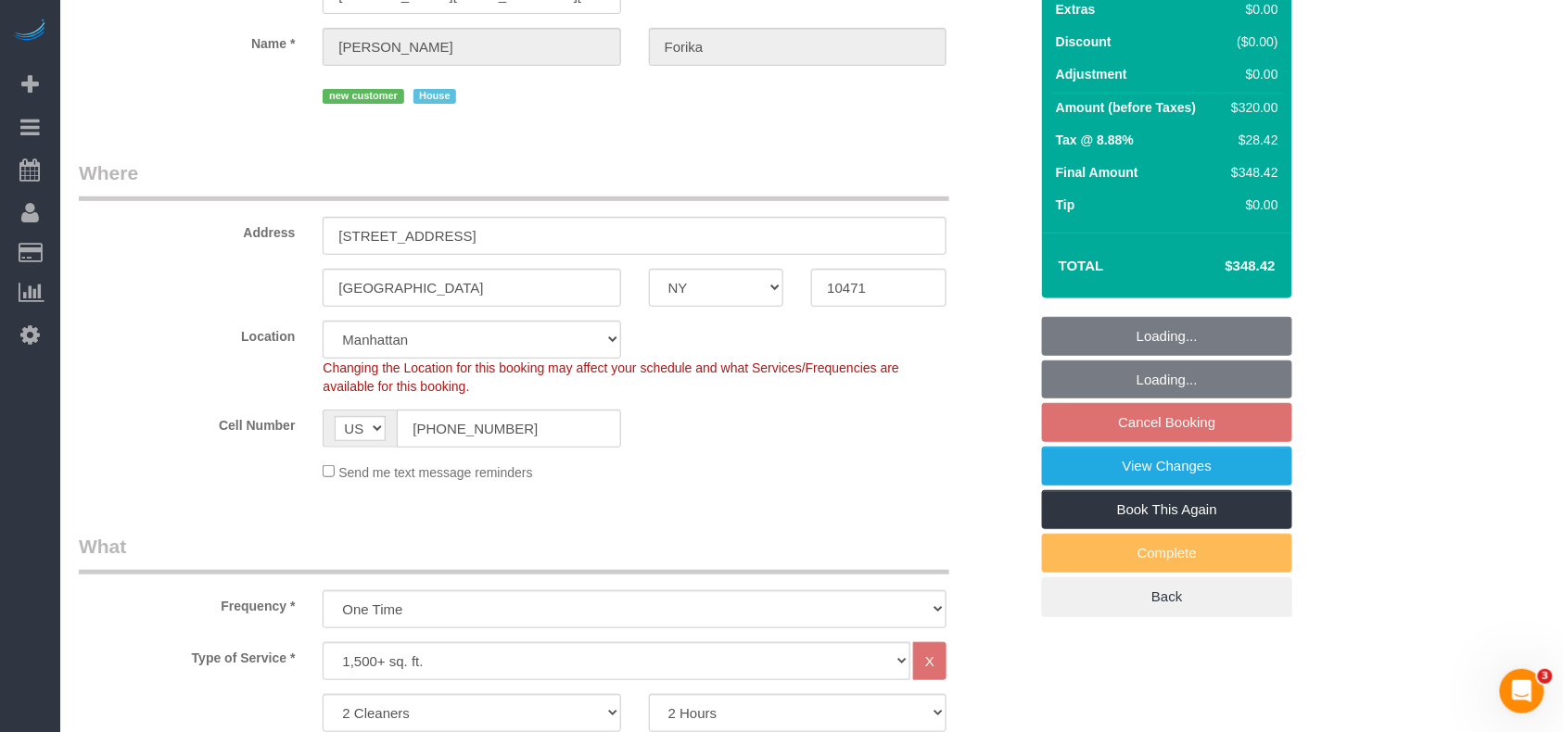
select select "number:59"
select select "number:71"
select select "number:15"
select select "number:5"
select select "spot2"
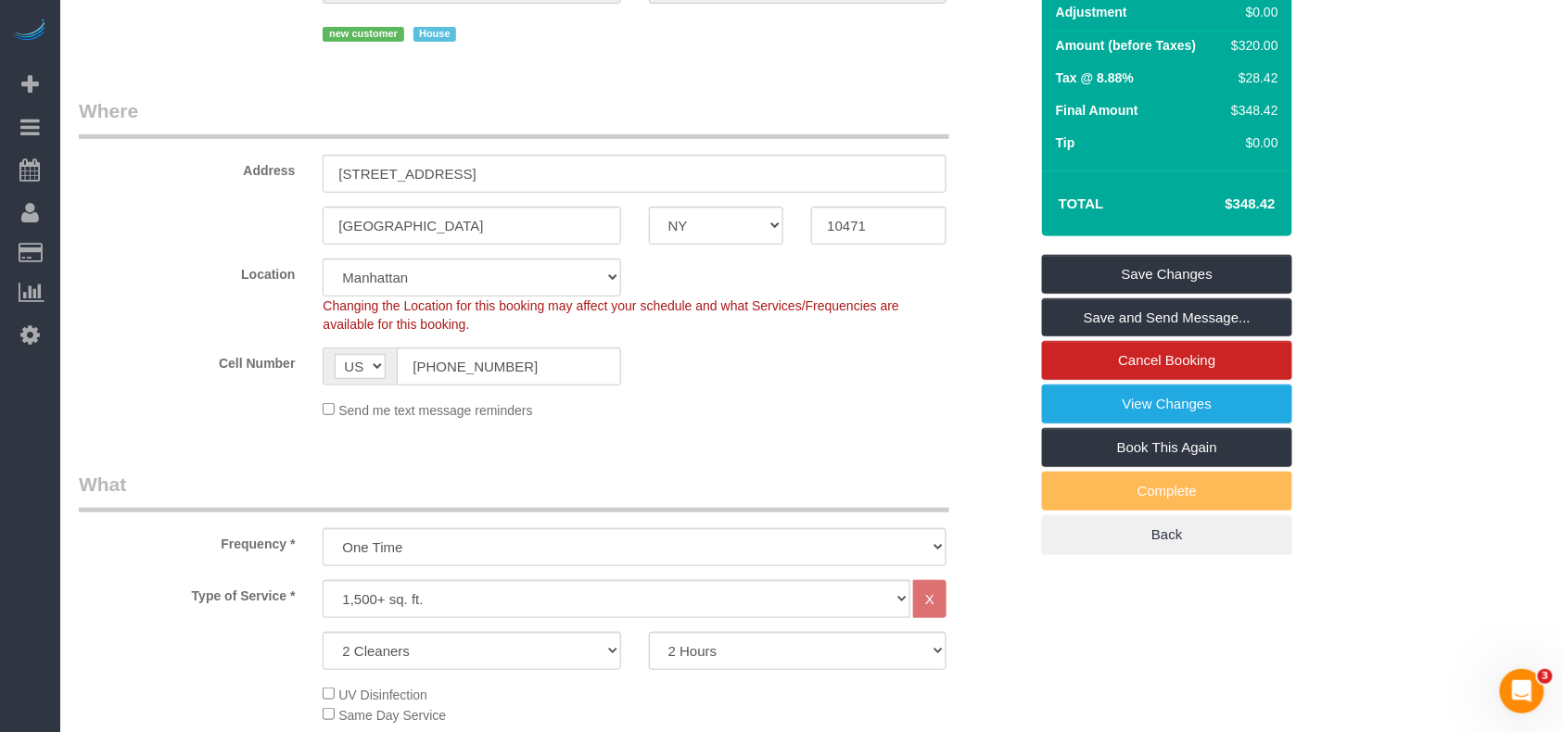
scroll to position [0, 0]
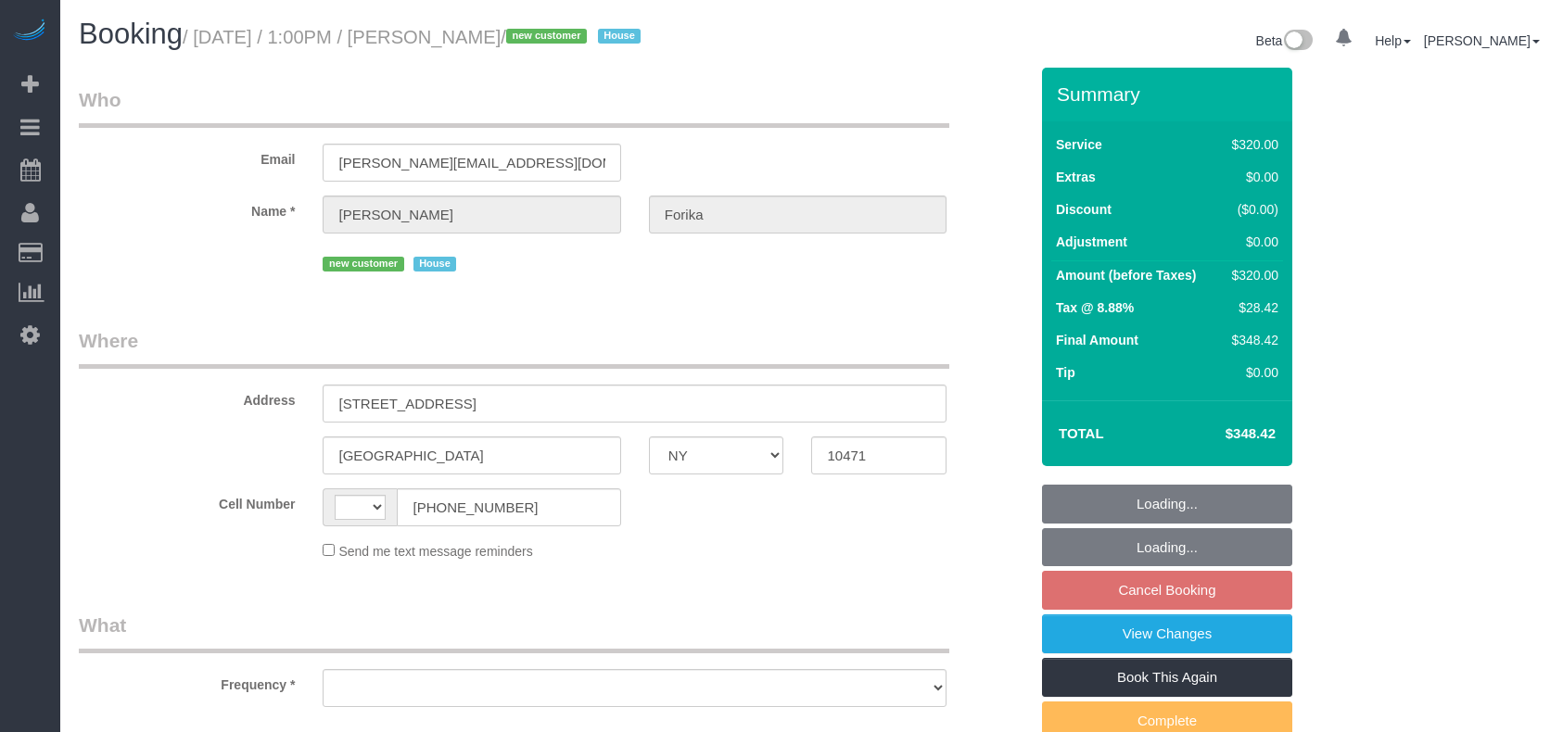
select select "NY"
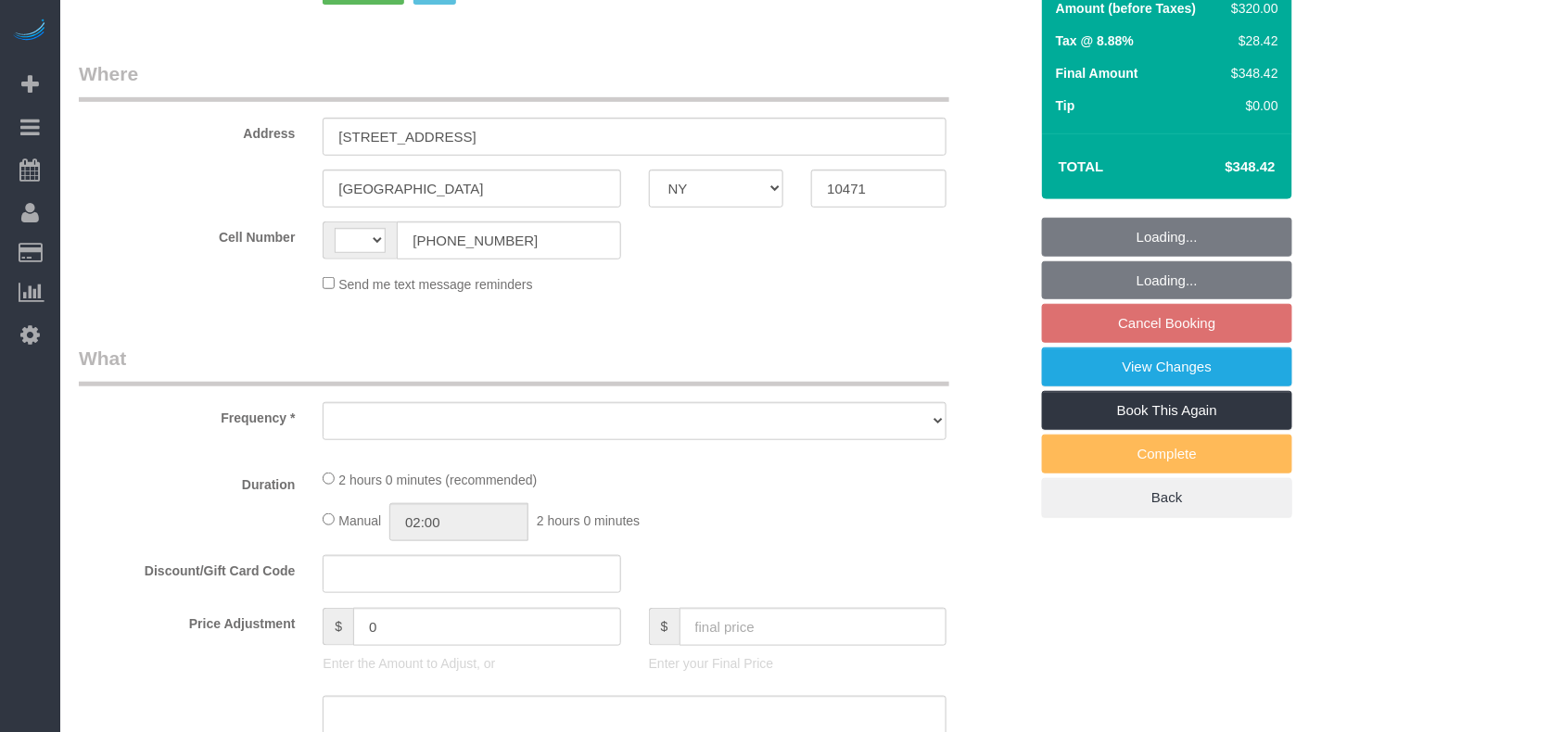
select select "object:434"
select select "number:59"
select select "number:71"
select select "number:15"
select select "number:5"
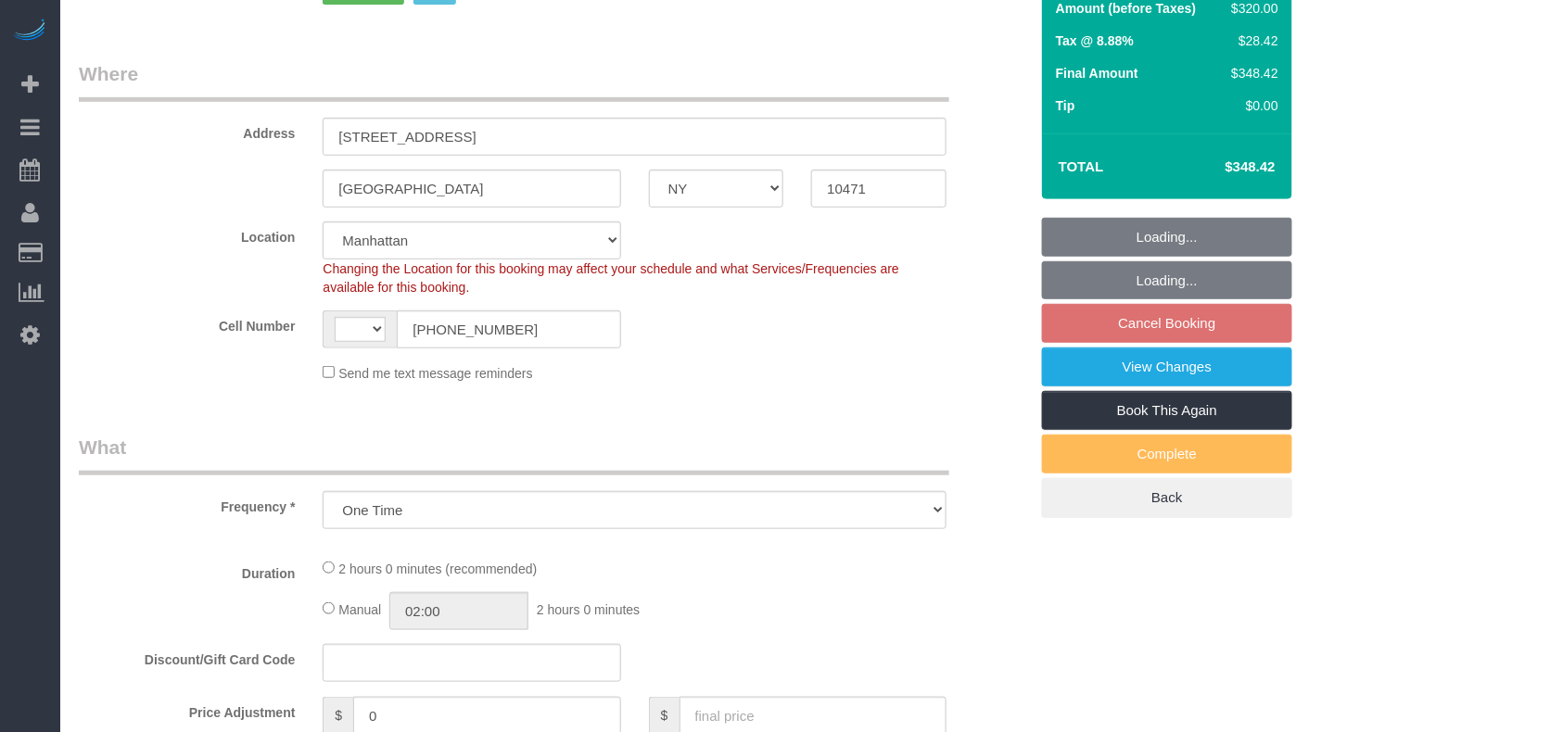
select select "string:stripe-pm_1RvWji4VGloSiKo7kX9Qp7Cw"
select select "object:832"
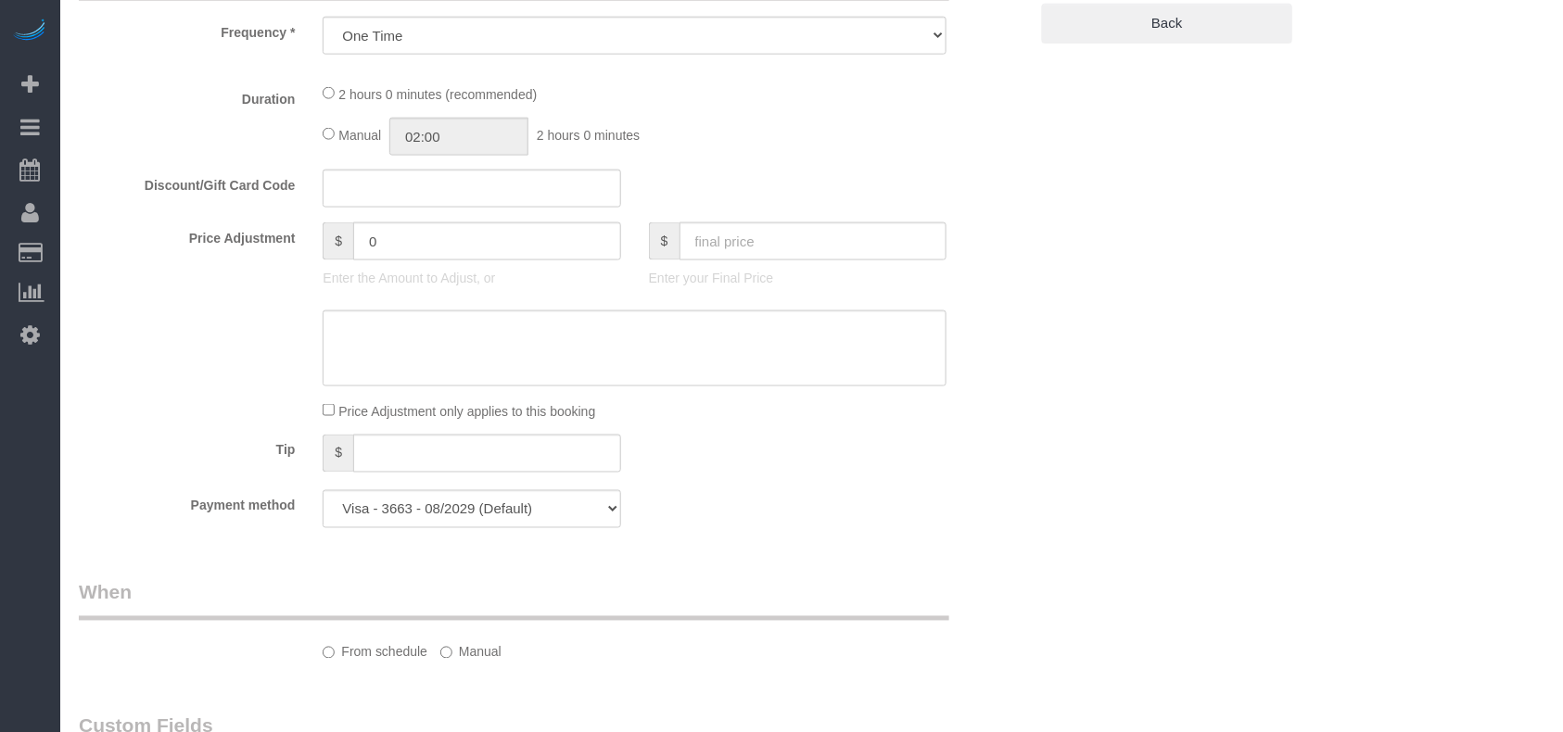
select select "string:[GEOGRAPHIC_DATA]"
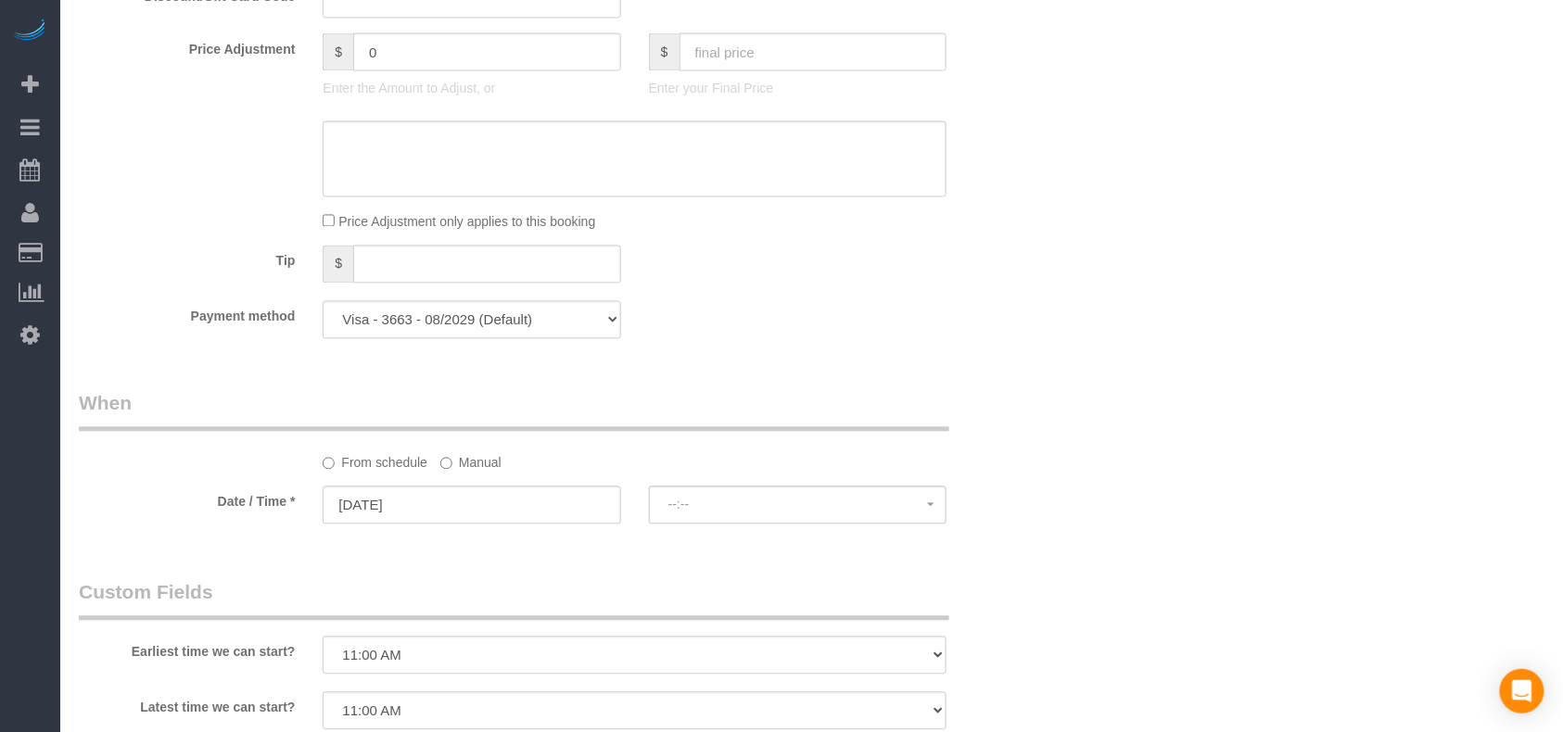
select select "spot2"
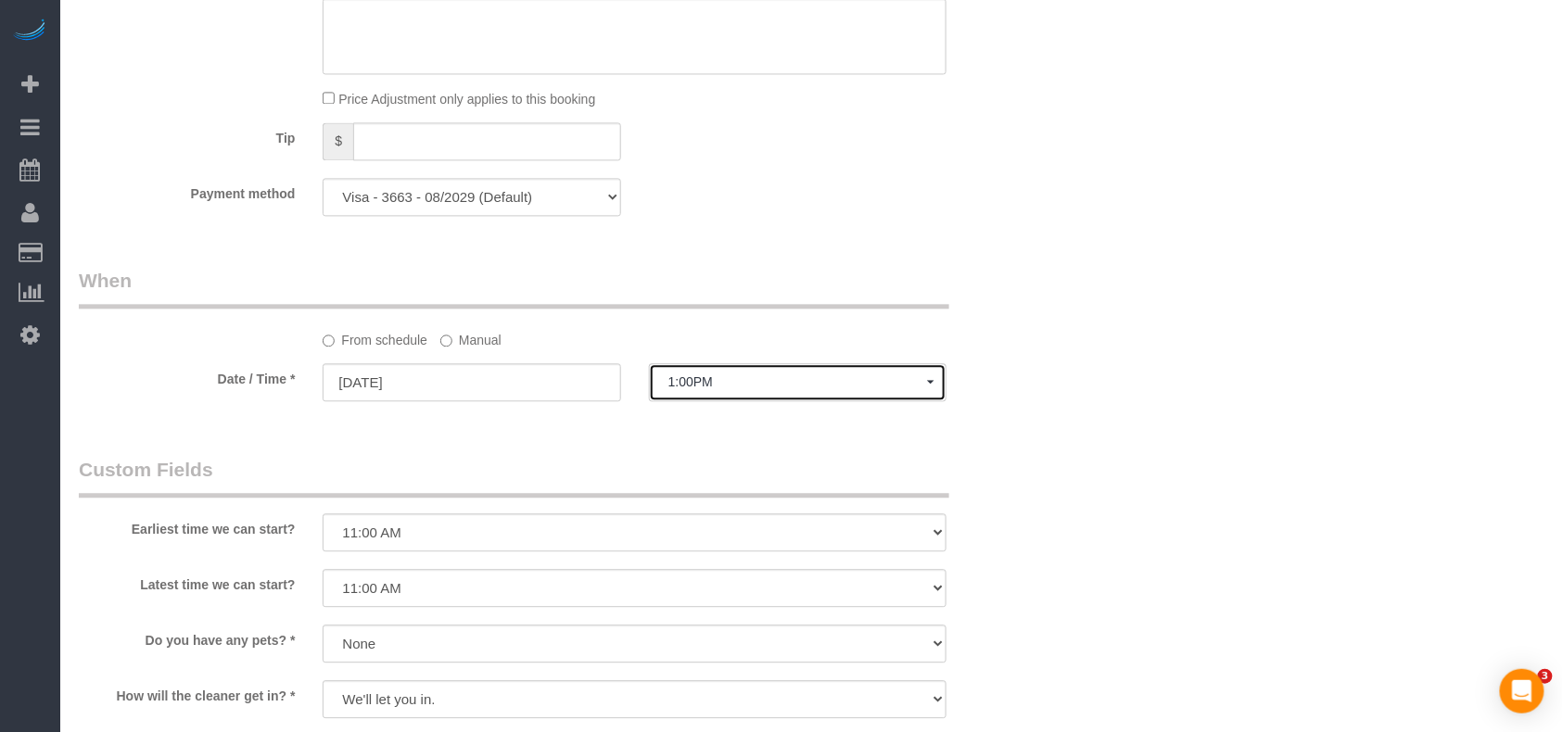
click at [710, 371] on button "1:00PM" at bounding box center [798, 382] width 298 height 38
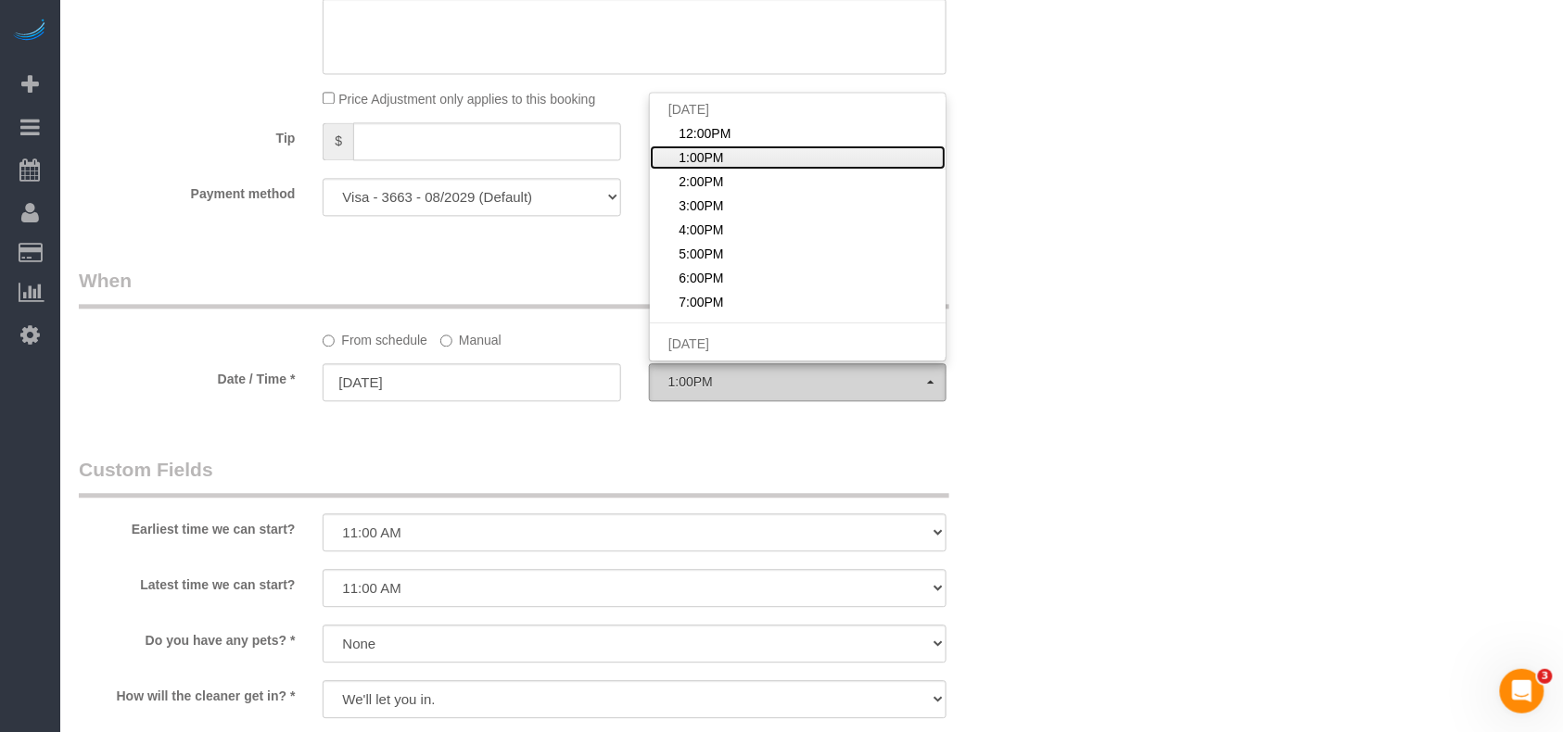
scroll to position [0, 0]
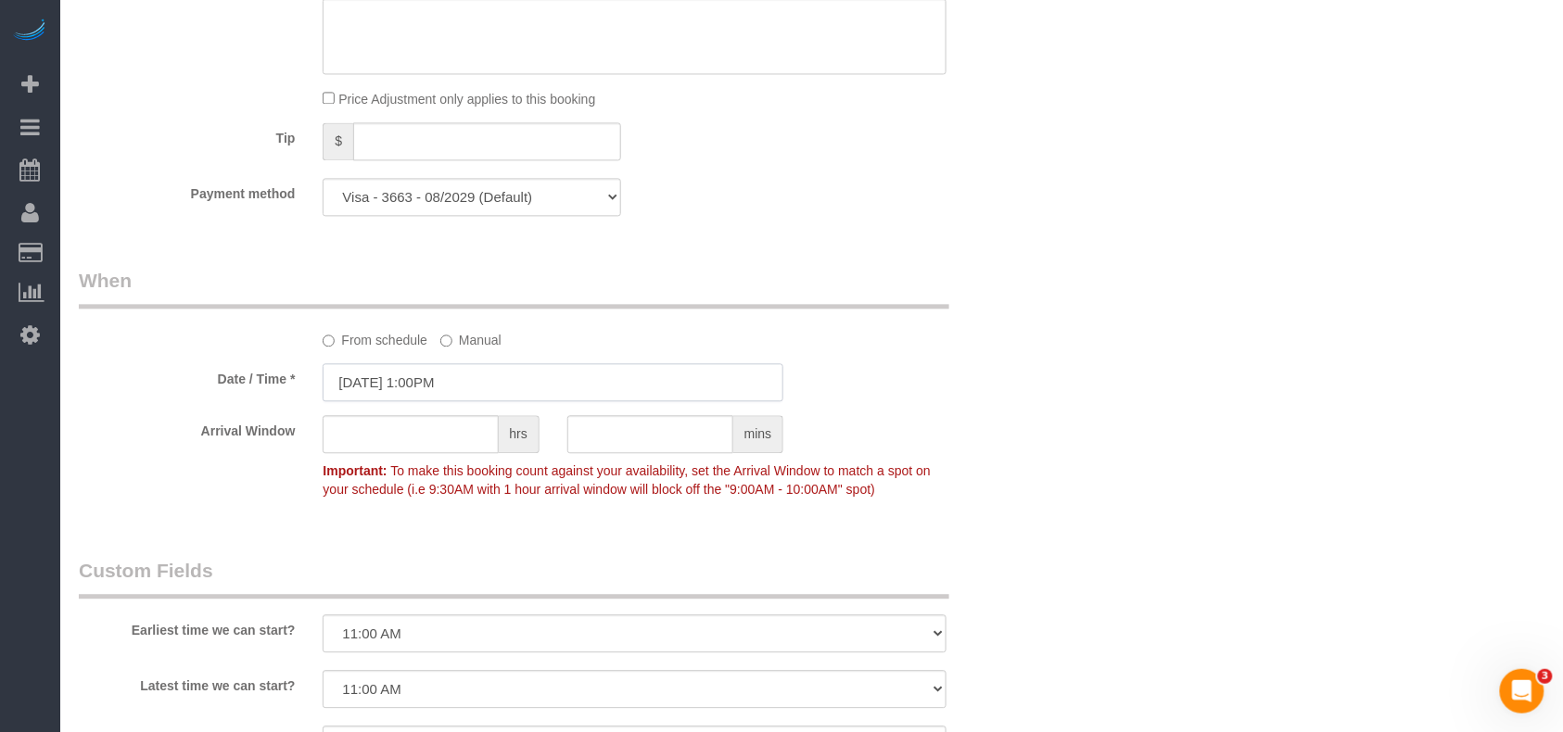
click at [516, 380] on input "08/15/2025 1:00PM" at bounding box center [553, 382] width 461 height 38
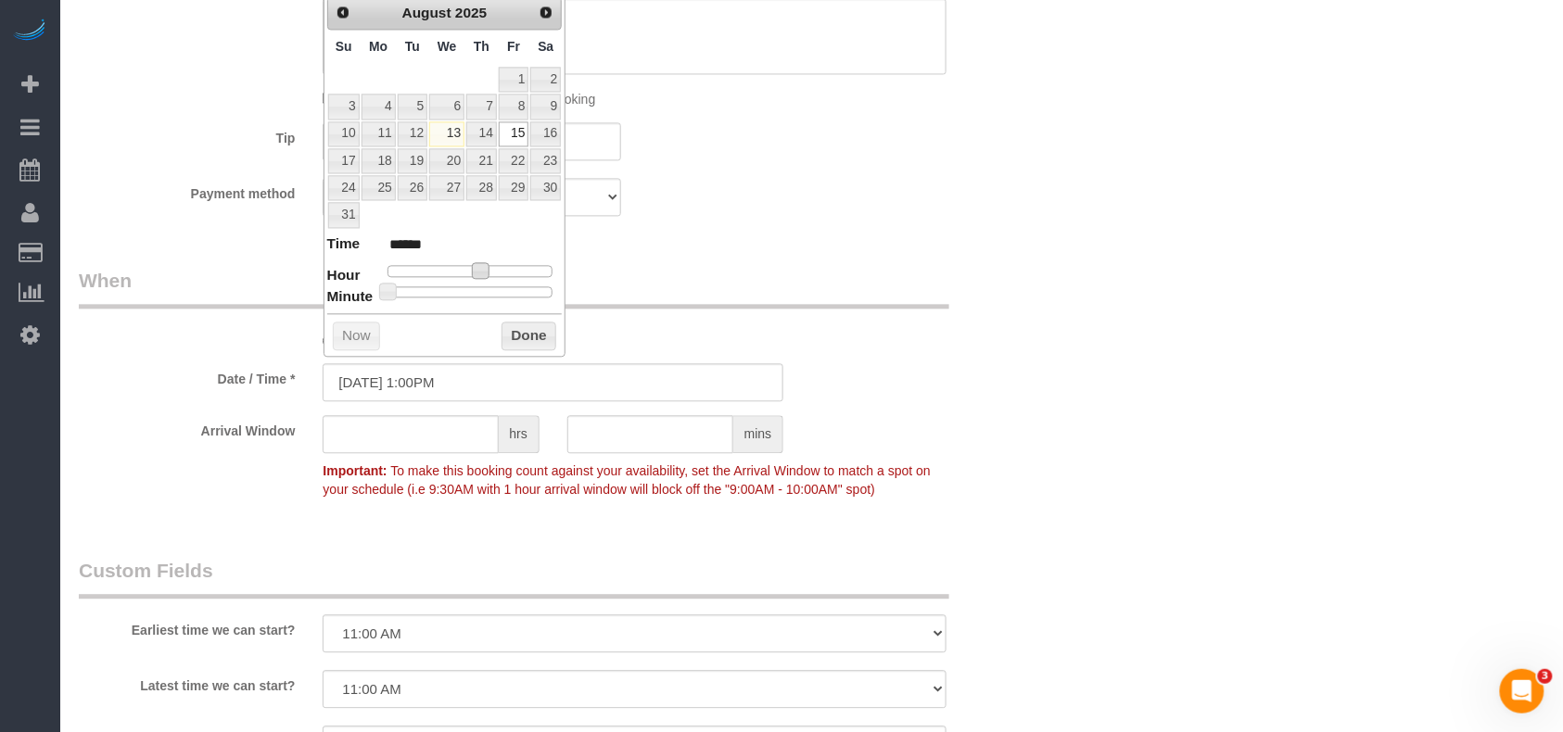
type input "08/15/2025 12:00PM"
type input "*******"
type input "08/15/2025 11:00AM"
type input "*******"
drag, startPoint x: 484, startPoint y: 276, endPoint x: 473, endPoint y: 276, distance: 11.1
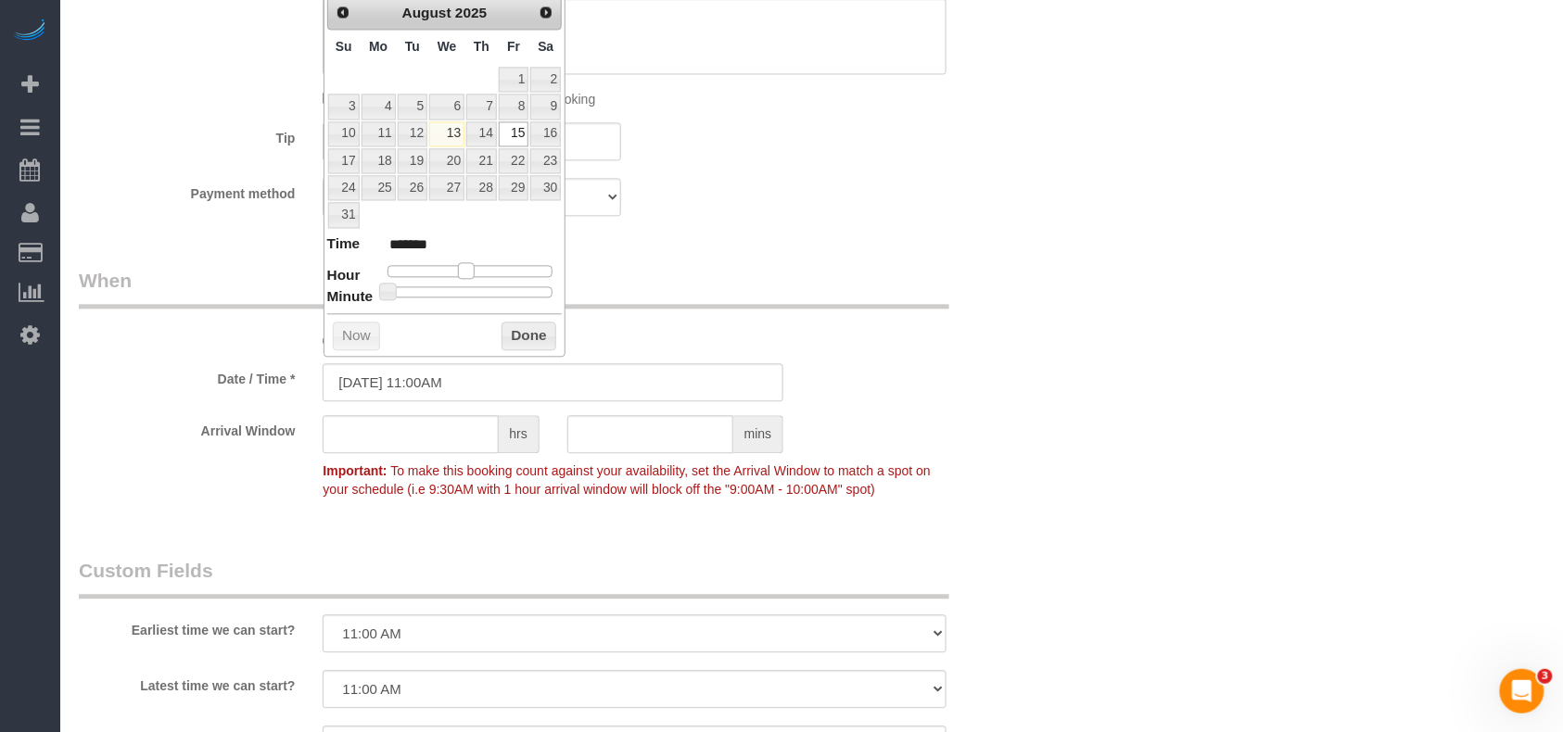
click at [473, 276] on span at bounding box center [466, 270] width 17 height 17
click at [524, 351] on button "Done" at bounding box center [529, 337] width 55 height 30
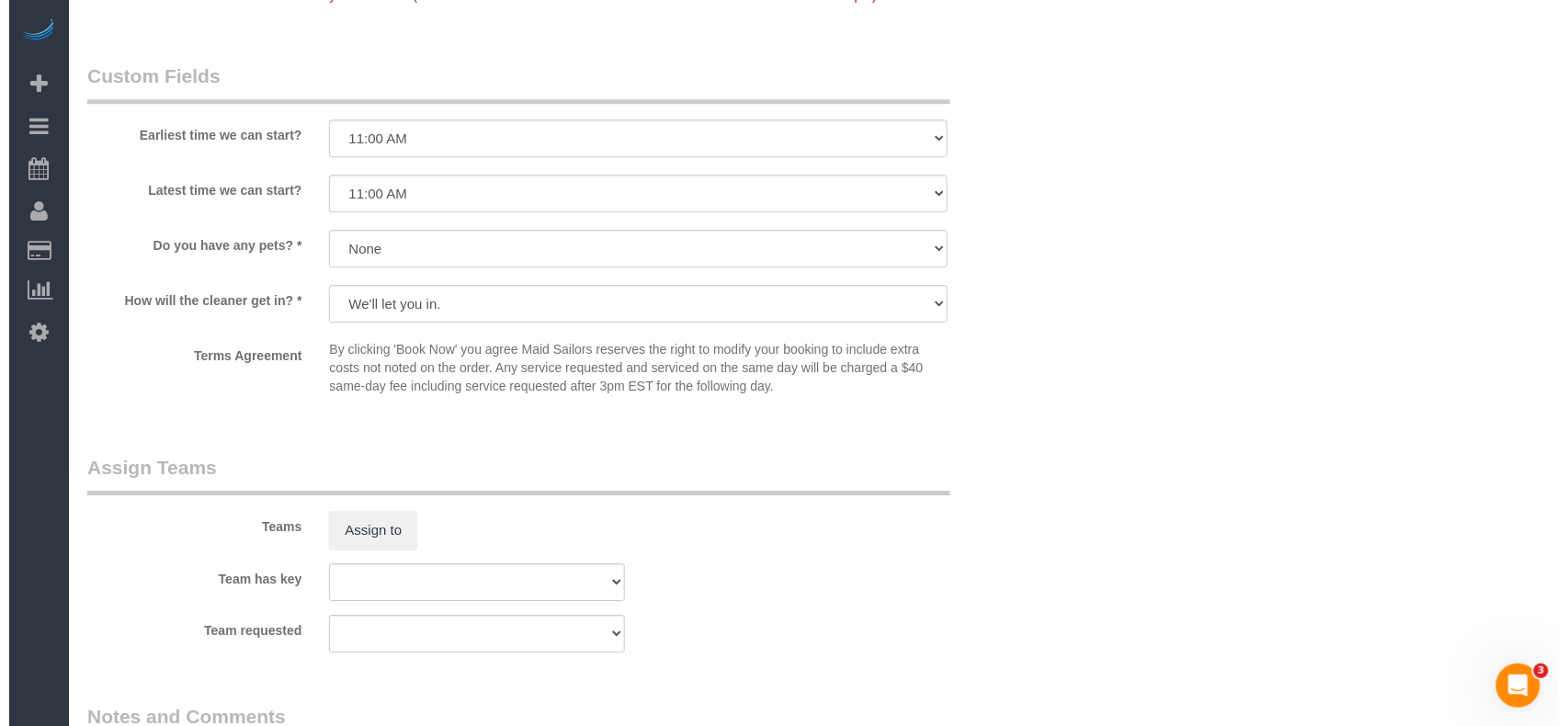
scroll to position [1962, 0]
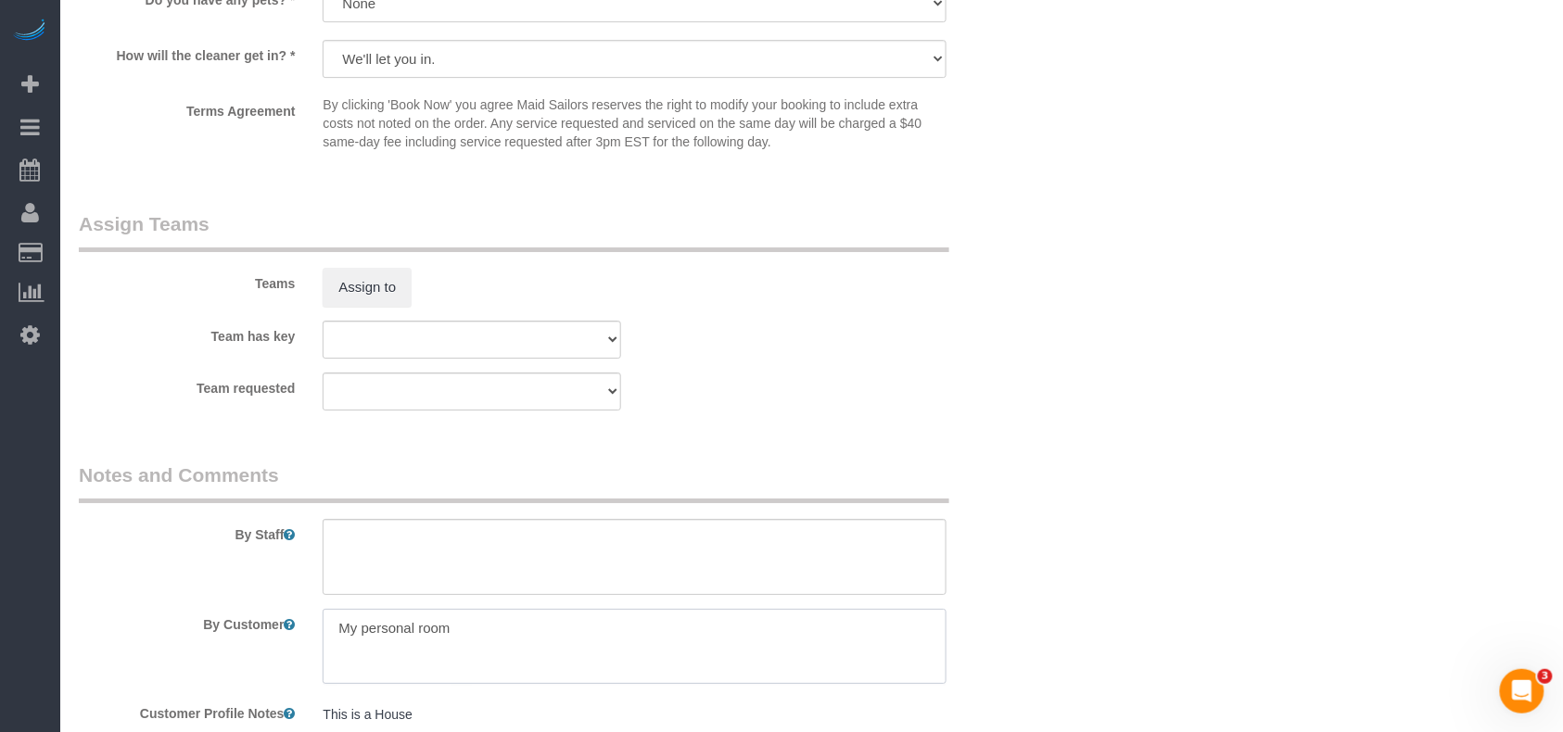
click at [514, 635] on textarea at bounding box center [635, 647] width 624 height 76
drag, startPoint x: 505, startPoint y: 624, endPoint x: 183, endPoint y: 579, distance: 325.8
click at [150, 579] on sui-booking-comments "By Staff By Customer Customer Profile Notes This is a House This is a House Com…" at bounding box center [553, 658] width 949 height 392
paste textarea "and the kitchen are the priorities"
type textarea "My personal room and the kitchen are the priorities"
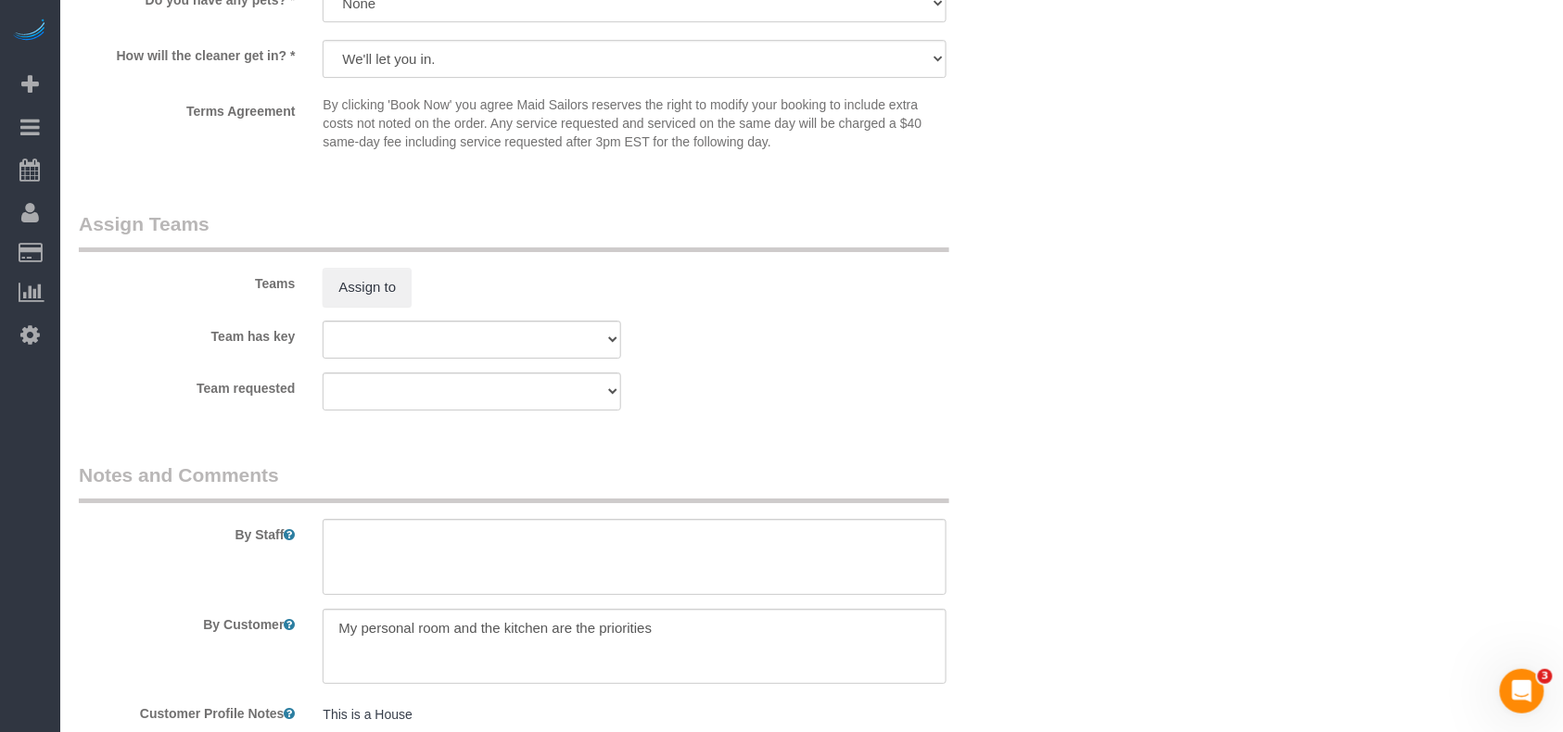
click at [494, 478] on legend "Notes and Comments" at bounding box center [514, 483] width 871 height 42
click at [379, 287] on button "Assign to" at bounding box center [367, 287] width 89 height 39
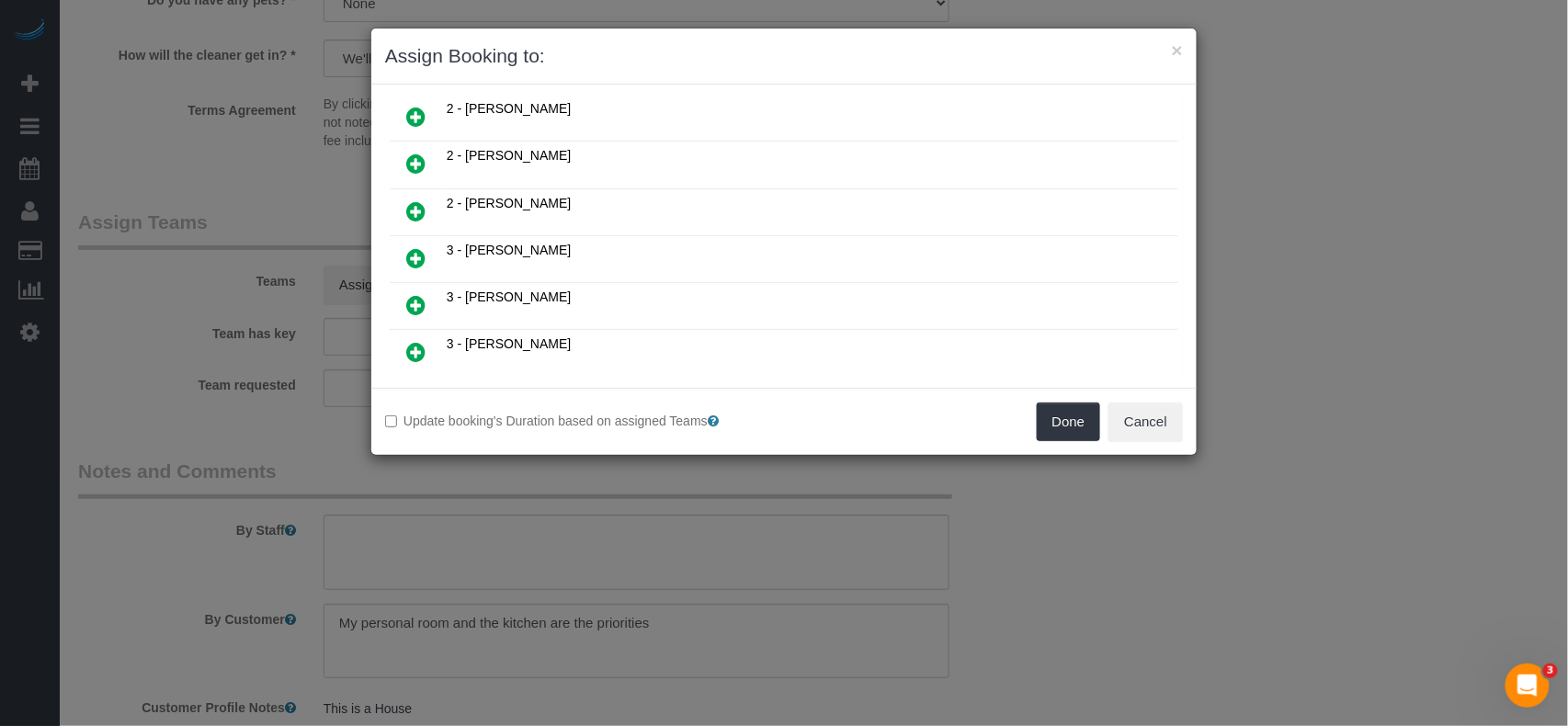
scroll to position [1174, 0]
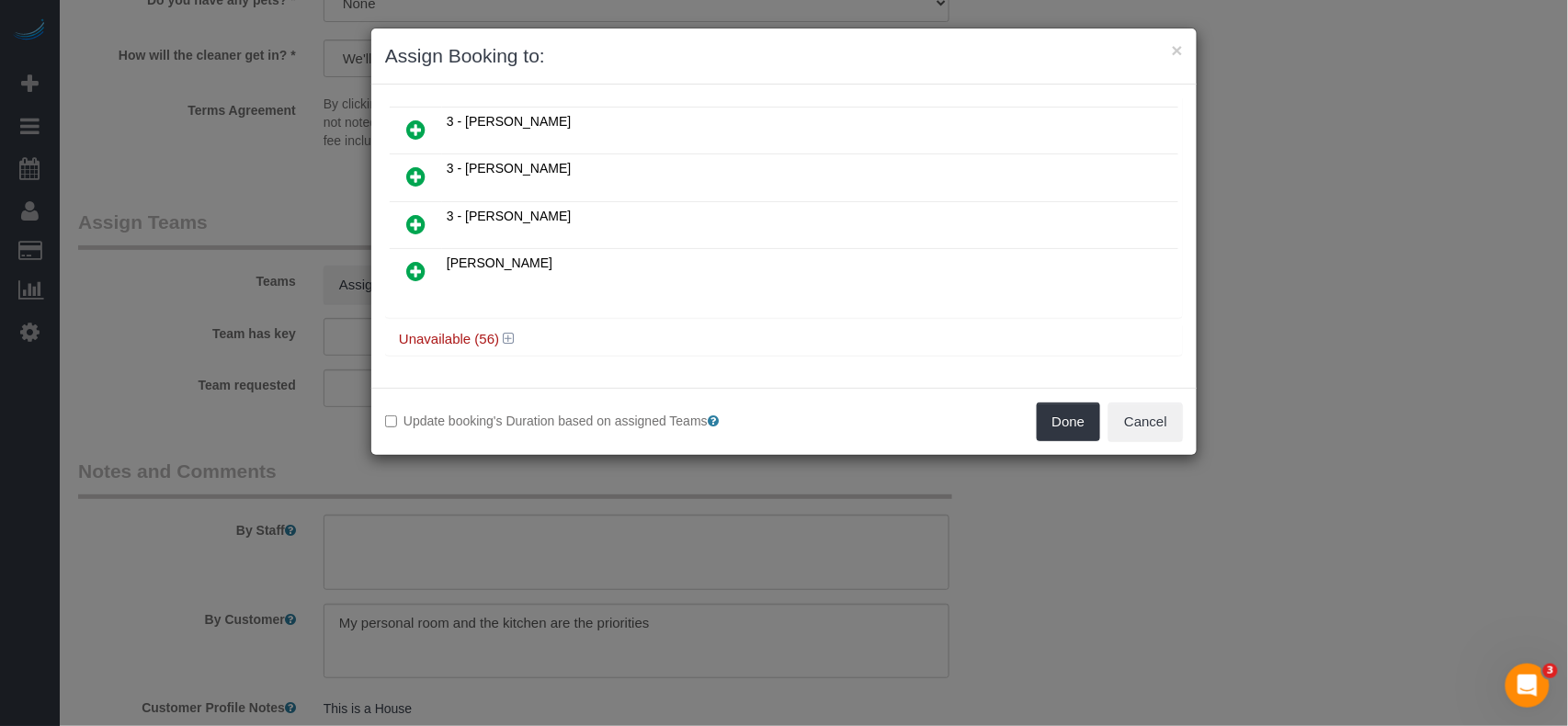
click at [501, 338] on h4 "Unavailable (56)" at bounding box center [783, 340] width 770 height 16
click at [508, 338] on icon at bounding box center [507, 339] width 11 height 14
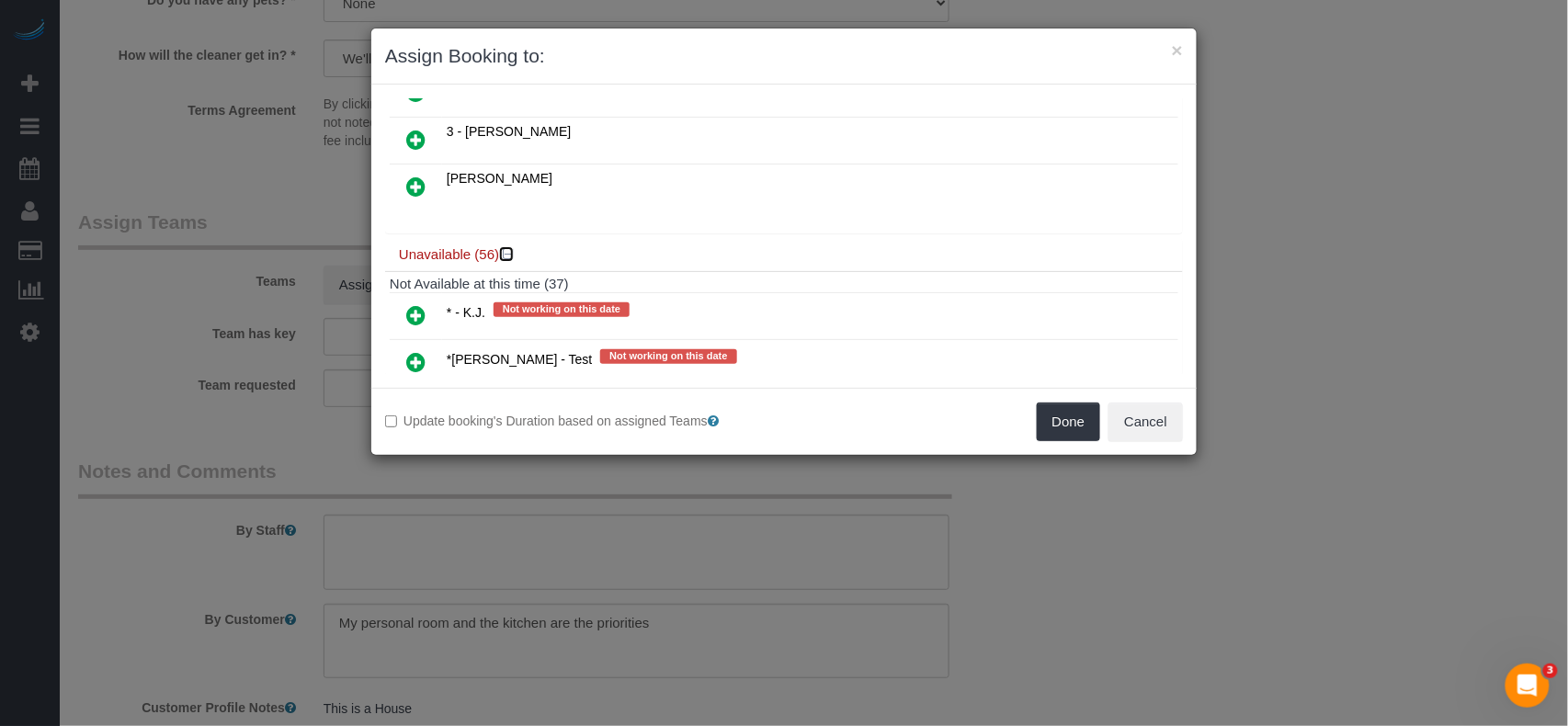
scroll to position [1296, 0]
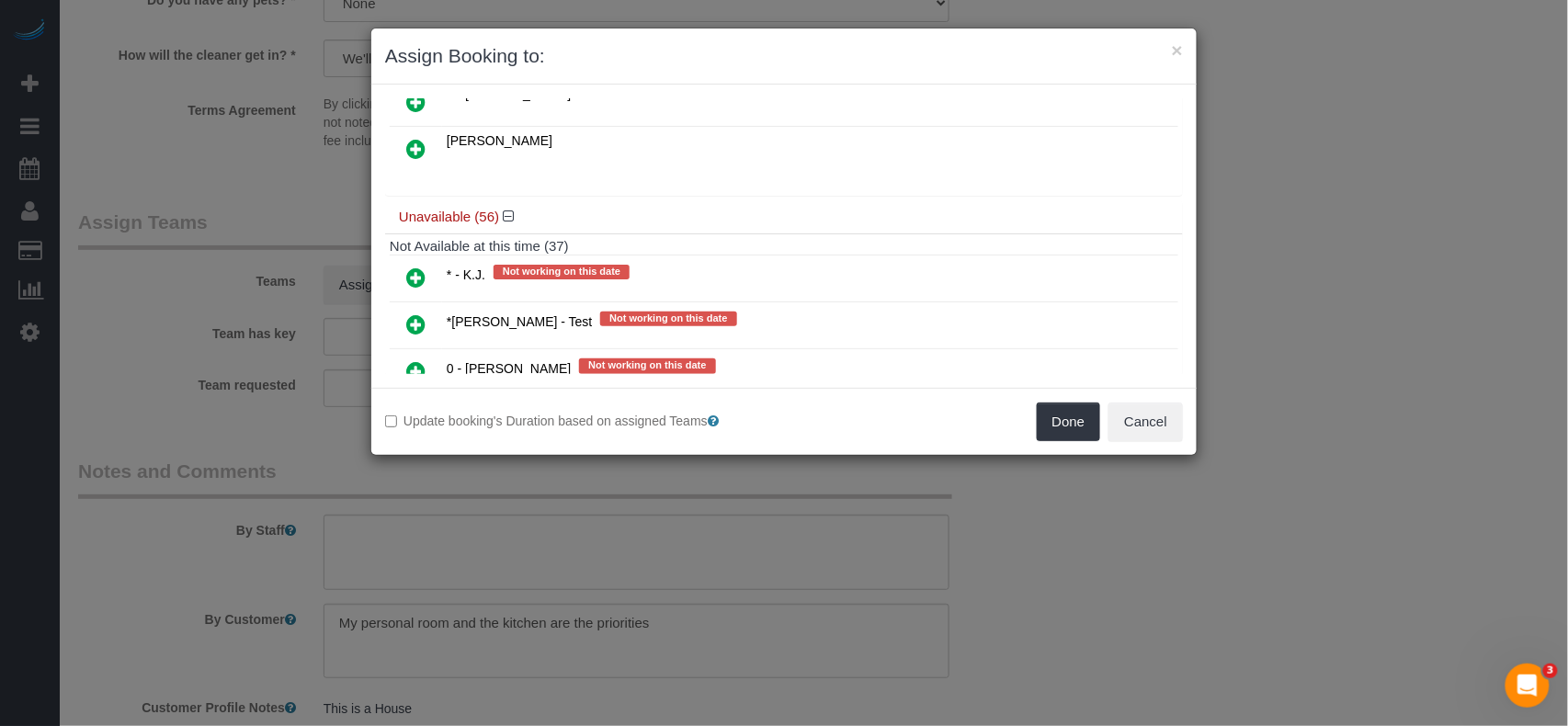
click at [415, 272] on icon at bounding box center [415, 278] width 19 height 22
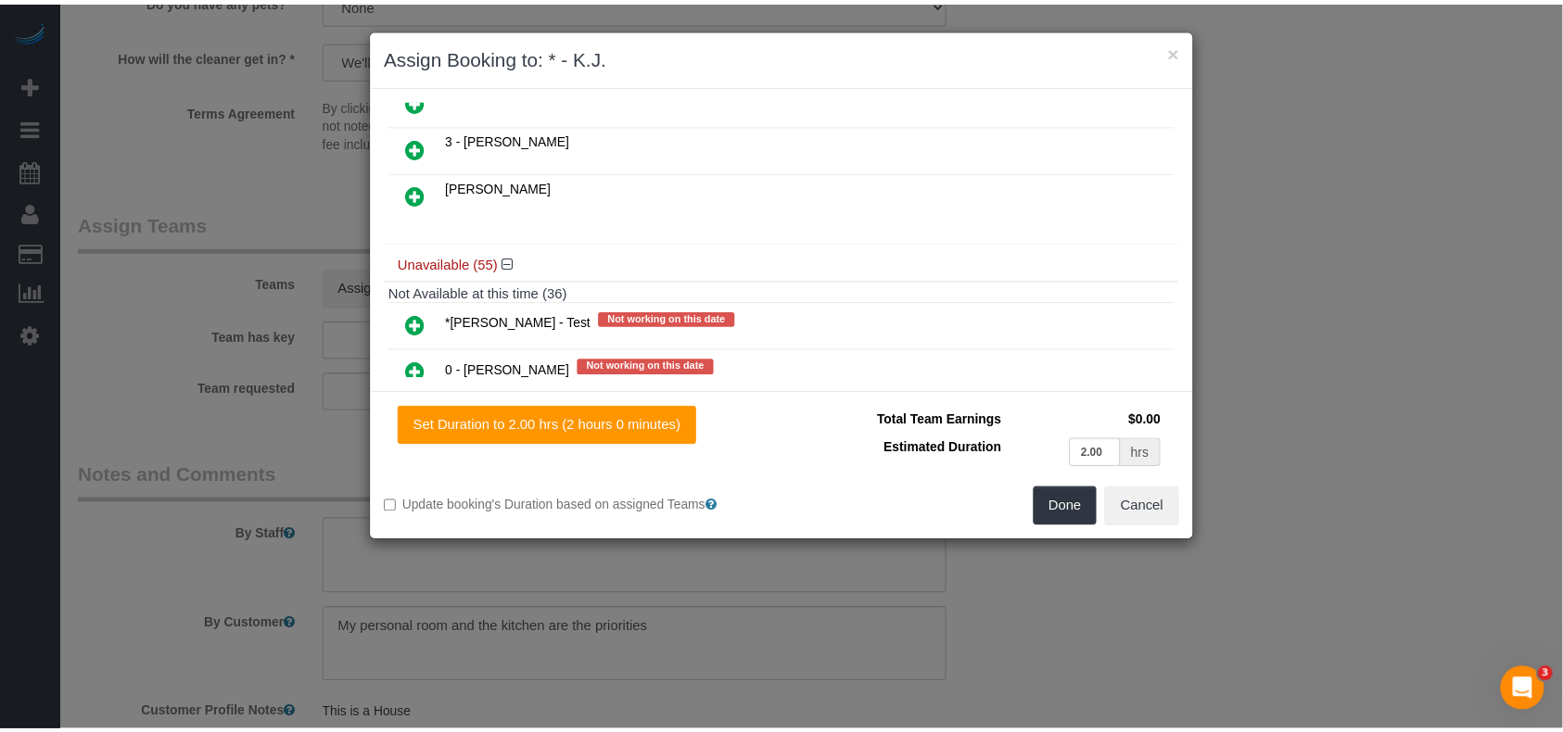
scroll to position [1352, 0]
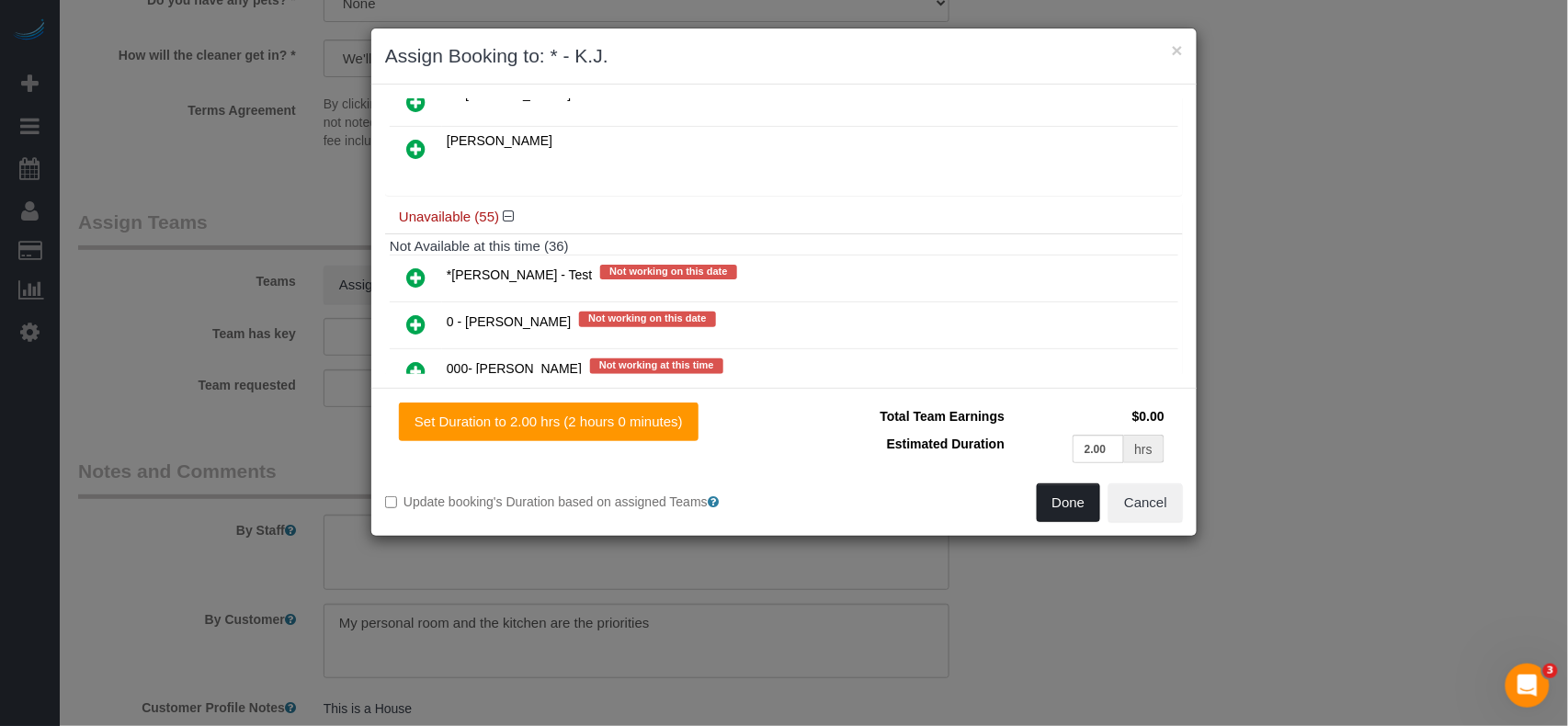
drag, startPoint x: 1055, startPoint y: 512, endPoint x: 916, endPoint y: 511, distance: 139.0
click at [1055, 512] on button "Done" at bounding box center [1068, 503] width 64 height 39
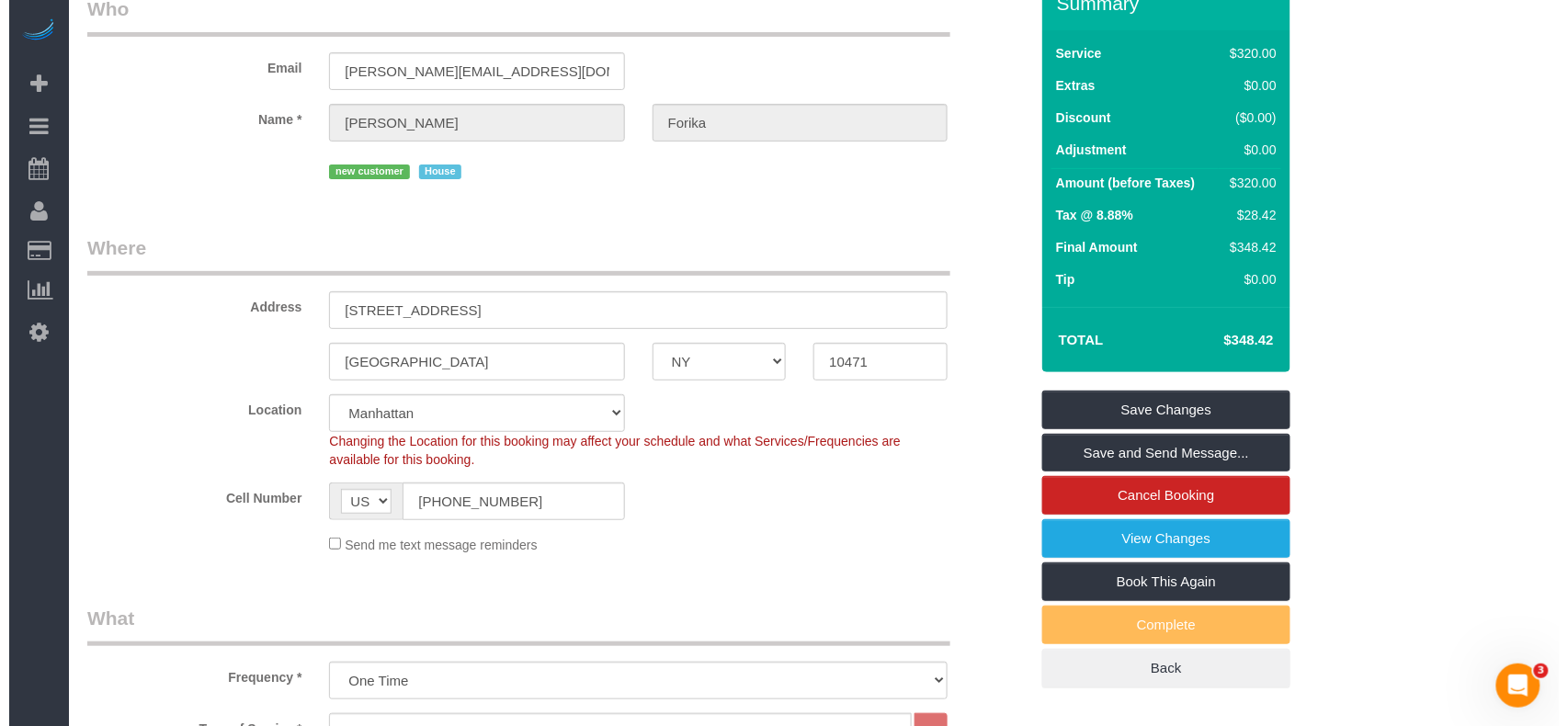
scroll to position [0, 0]
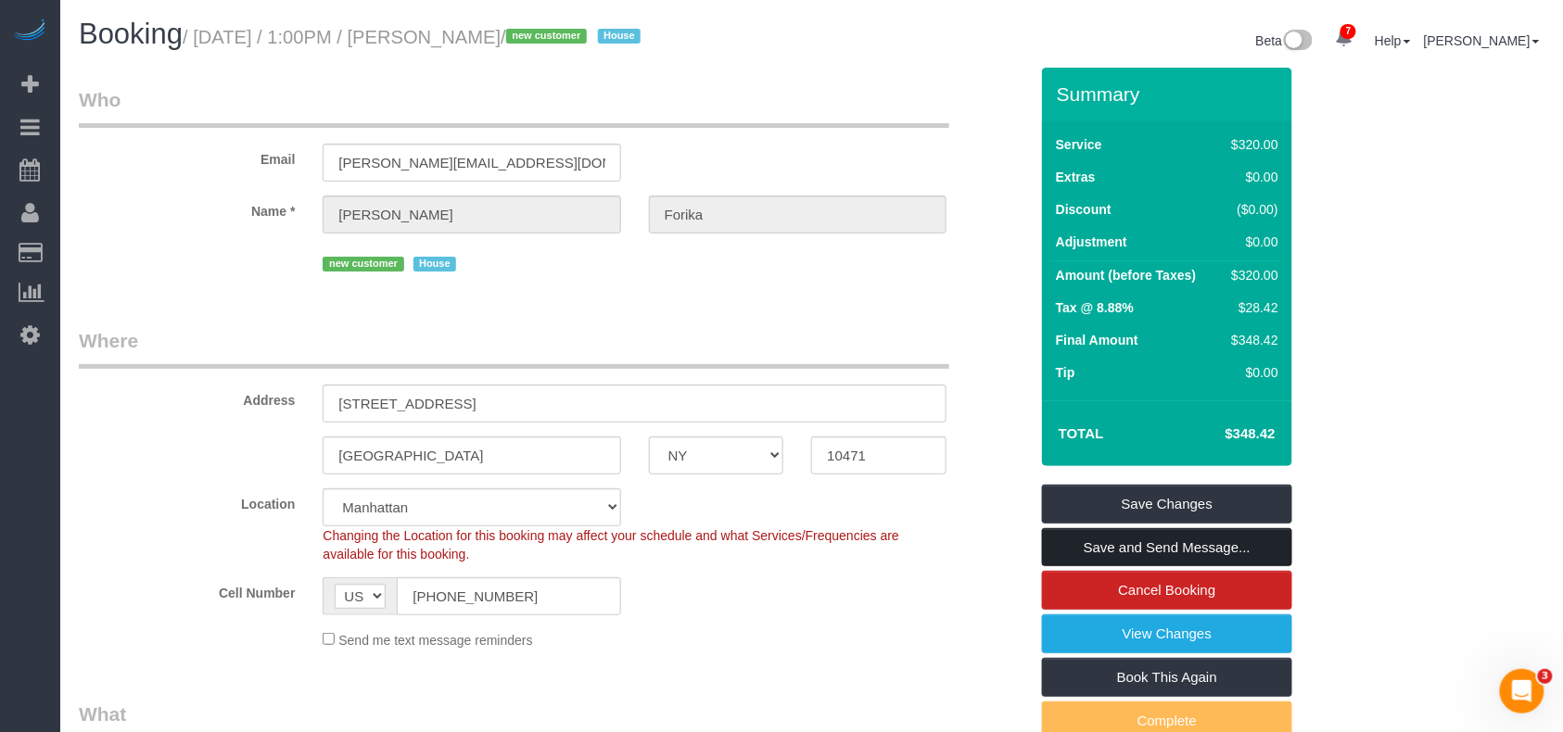
click at [1120, 542] on link "Save and Send Message..." at bounding box center [1167, 547] width 250 height 39
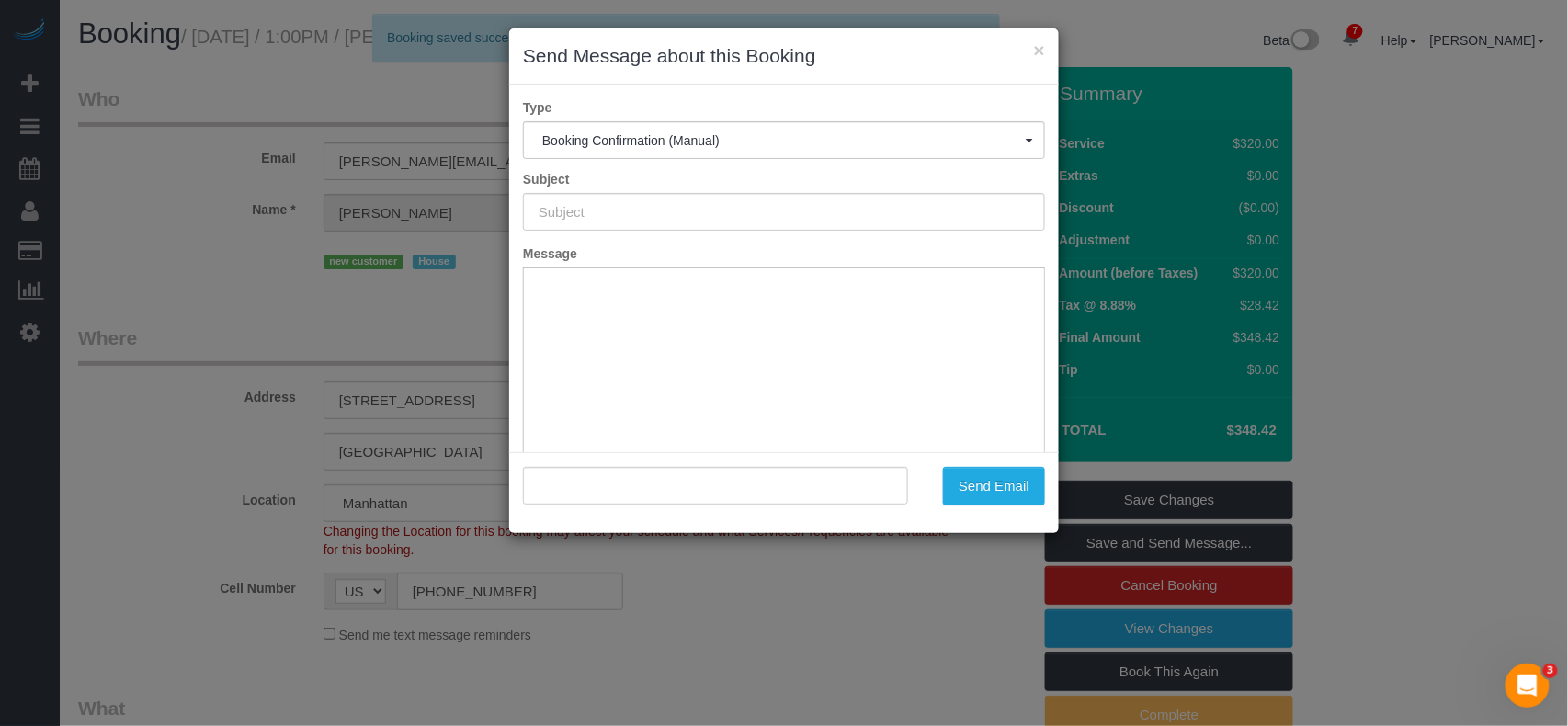
type input "Cleaning Confirmed for 08/15/2025 at 11:00am"
type input ""Esther Forika" <esther.forika@yahoo.com>"
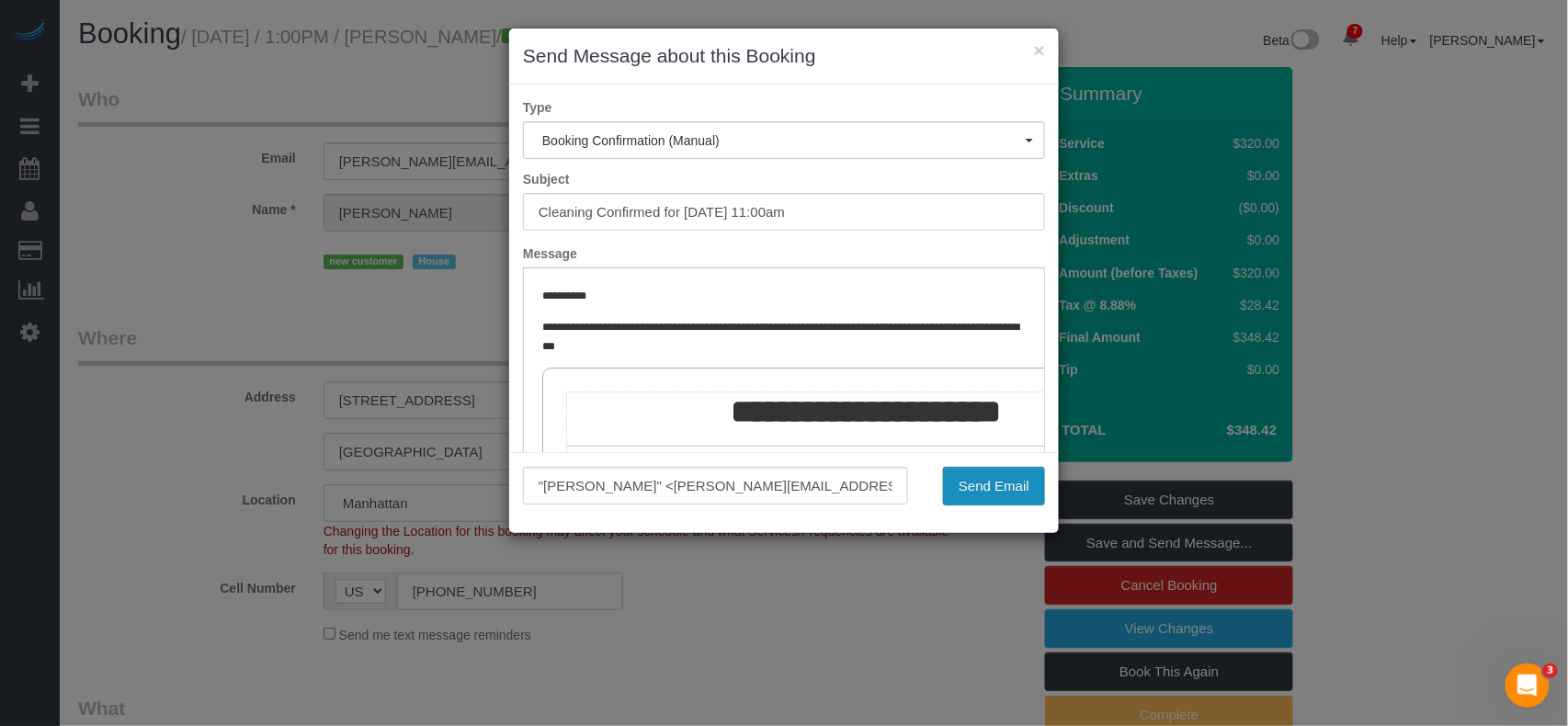
click at [1020, 486] on button "Send Email" at bounding box center [993, 486] width 102 height 39
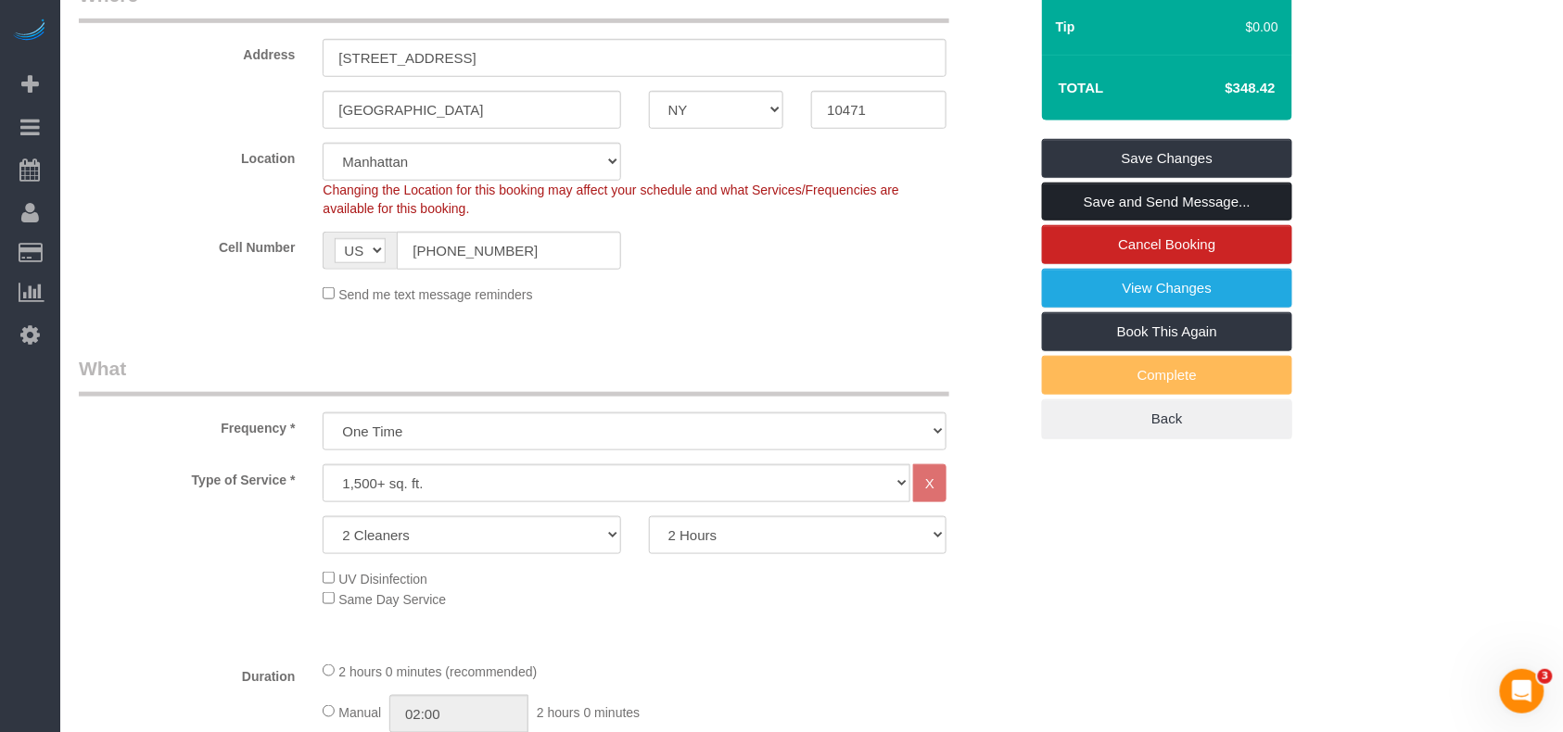
scroll to position [494, 0]
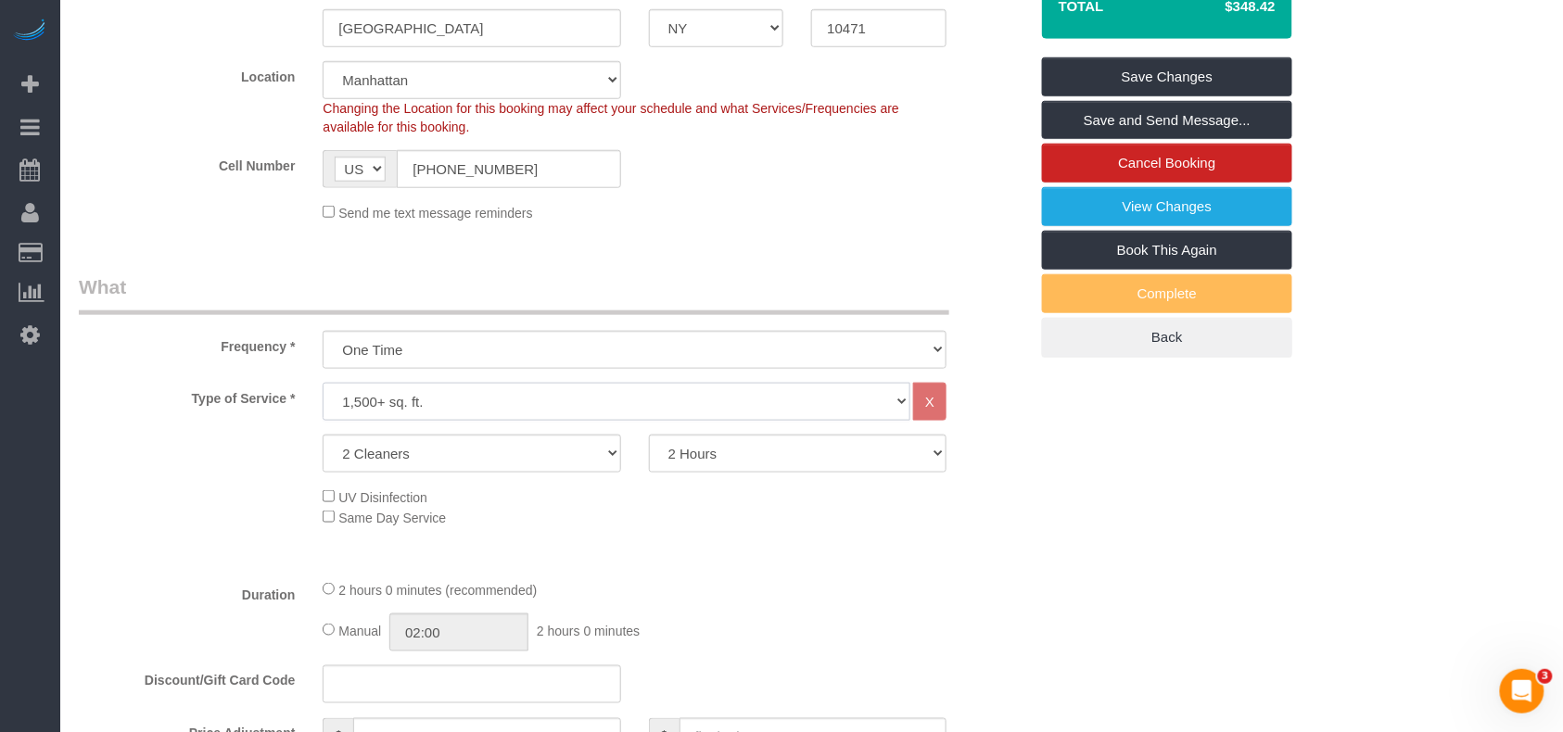
click at [501, 409] on select "Under 1,000 sq. ft. 1,001 - 1,500 sq. ft. 1,500+ sq. ft. Custom Cleaning Office…" at bounding box center [617, 402] width 588 height 38
select select "213"
click at [323, 383] on select "Under 1,000 sq. ft. 1,001 - 1,500 sq. ft. 1,500+ sq. ft. Custom Cleaning Office…" at bounding box center [617, 402] width 588 height 38
click at [486, 449] on select "1 Cleaner 2 Cleaners 3 Cleaners 4 Cleaners 5 Cleaners" at bounding box center [472, 454] width 298 height 38
select select "1"
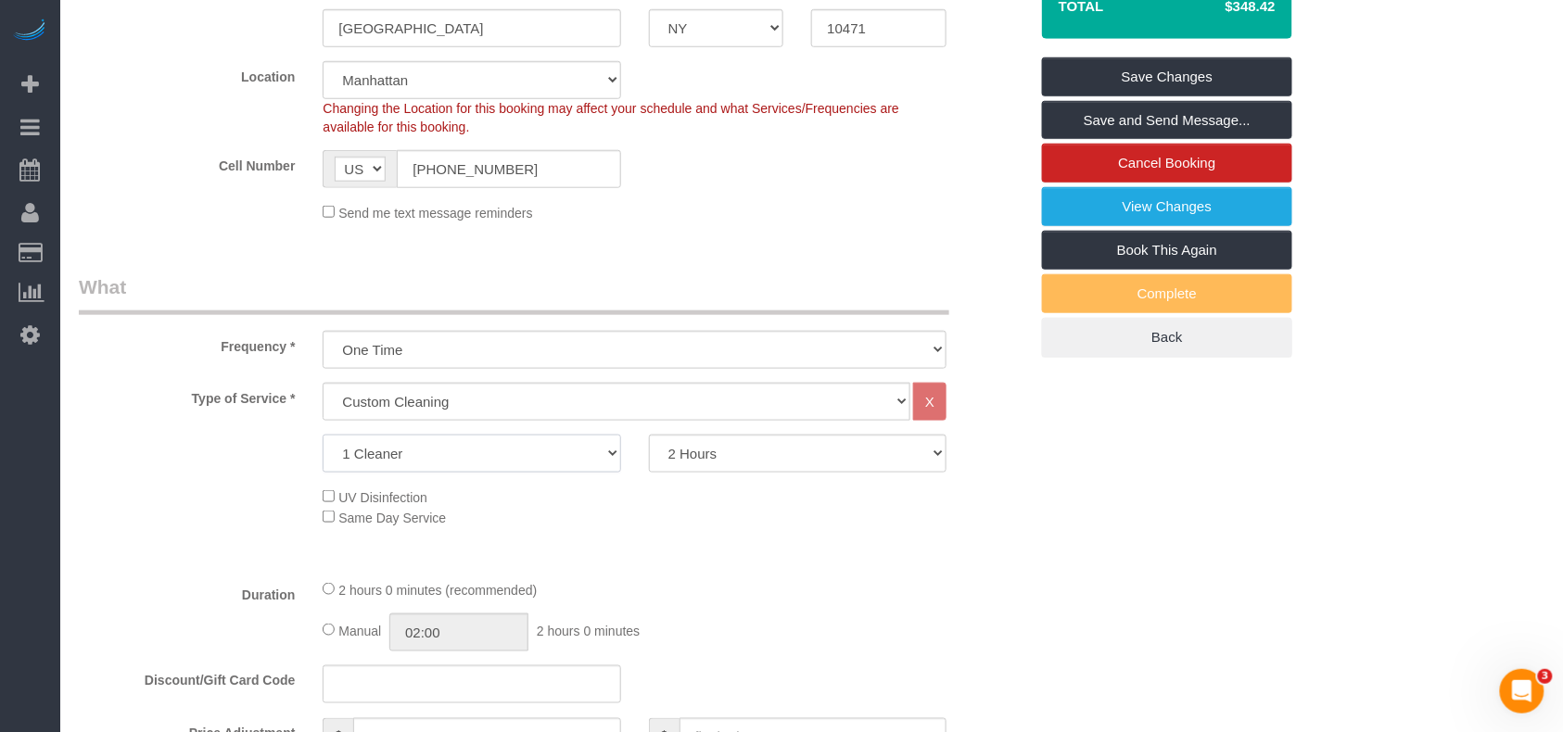
click at [323, 435] on select "1 Cleaner 2 Cleaners 3 Cleaners 4 Cleaners 5 Cleaners" at bounding box center [472, 454] width 298 height 38
click at [683, 473] on div "Type of Service * Under 1,000 sq. ft. 1,001 - 1,500 sq. ft. 1,500+ sq. ft. Cust…" at bounding box center [553, 474] width 949 height 182
click at [687, 468] on select "2 Hours 2.5 Hours 3 Hours 3.5 Hours 4 Hours 4.5 Hours 5 Hours 5.5 Hours 6 Hours…" at bounding box center [798, 454] width 298 height 38
select select "240"
click at [649, 435] on select "2 Hours 2.5 Hours 3 Hours 3.5 Hours 4 Hours 4.5 Hours 5 Hours 5.5 Hours 6 Hours…" at bounding box center [798, 454] width 298 height 38
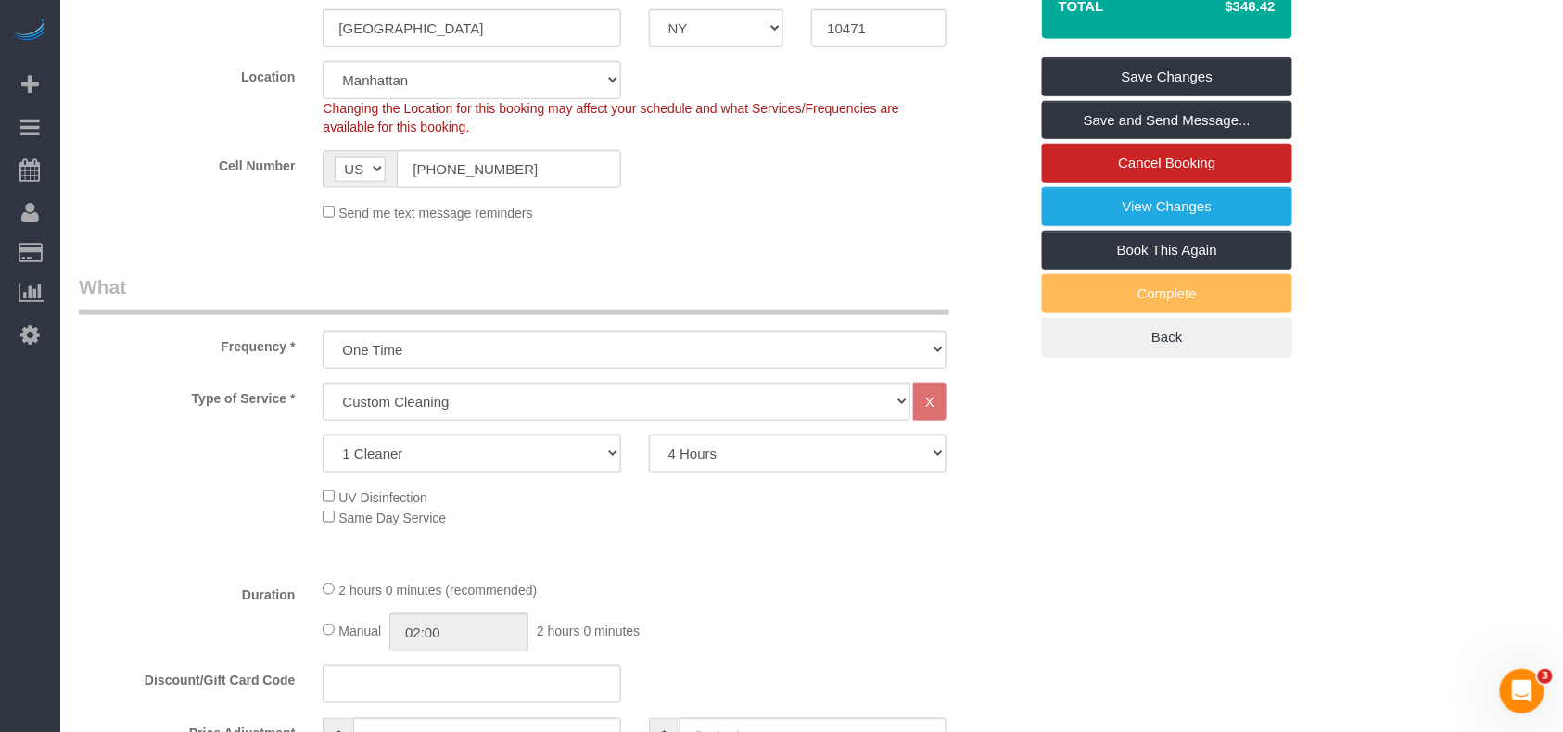
click at [773, 606] on div "2 hours 0 minutes (recommended) Manual 02:00 2 hours 0 minutes" at bounding box center [635, 615] width 652 height 72
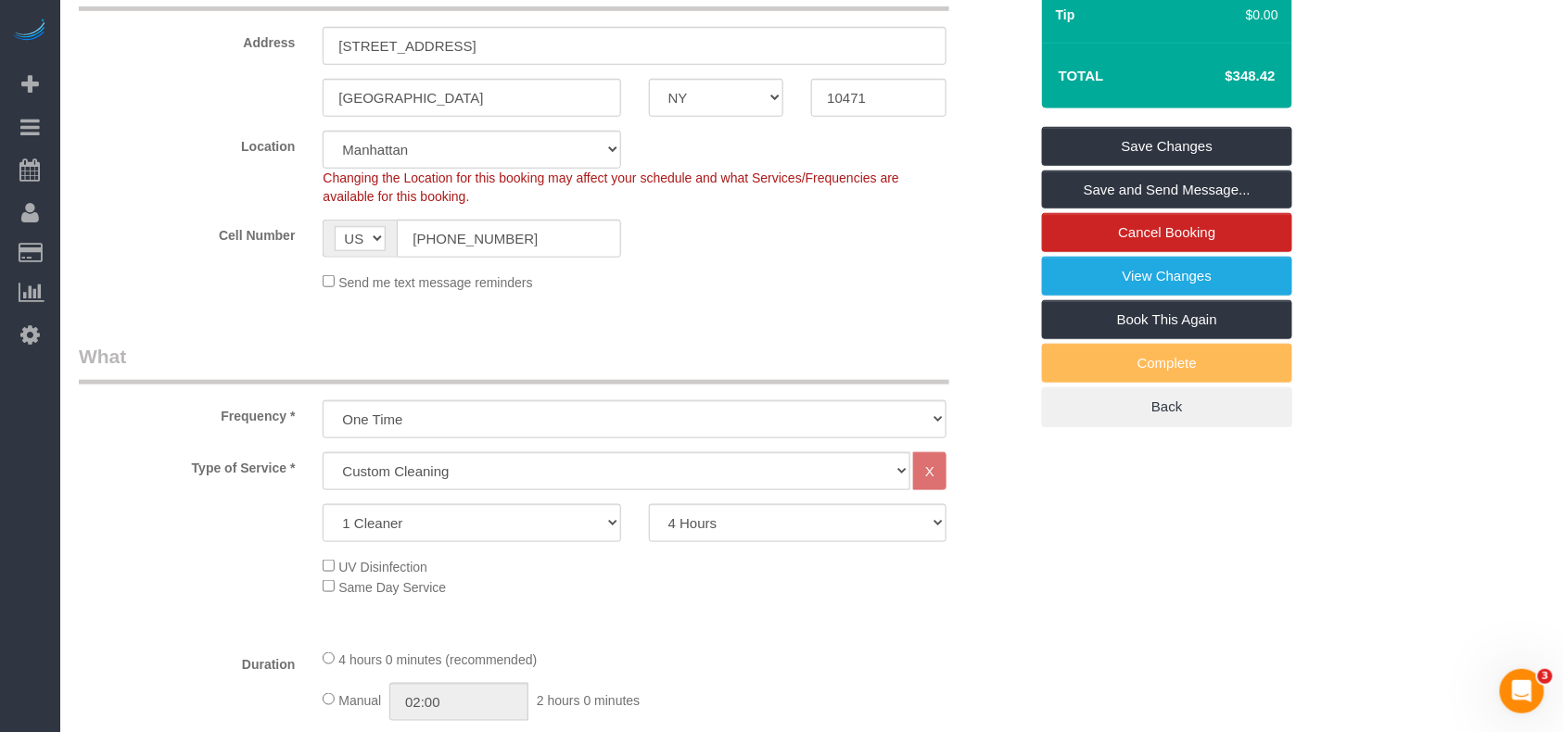
scroll to position [179, 0]
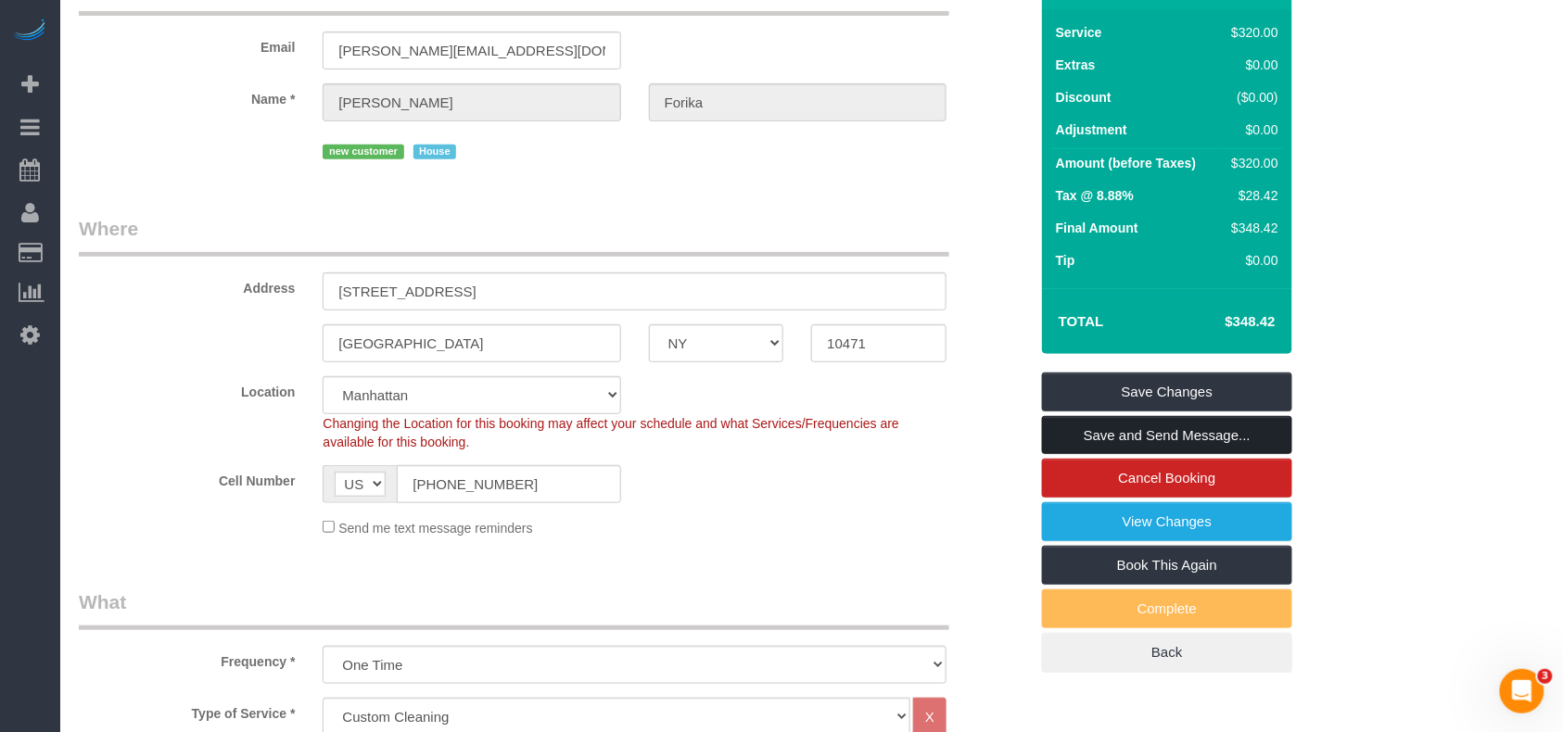
click at [1077, 435] on link "Save and Send Message..." at bounding box center [1167, 435] width 250 height 39
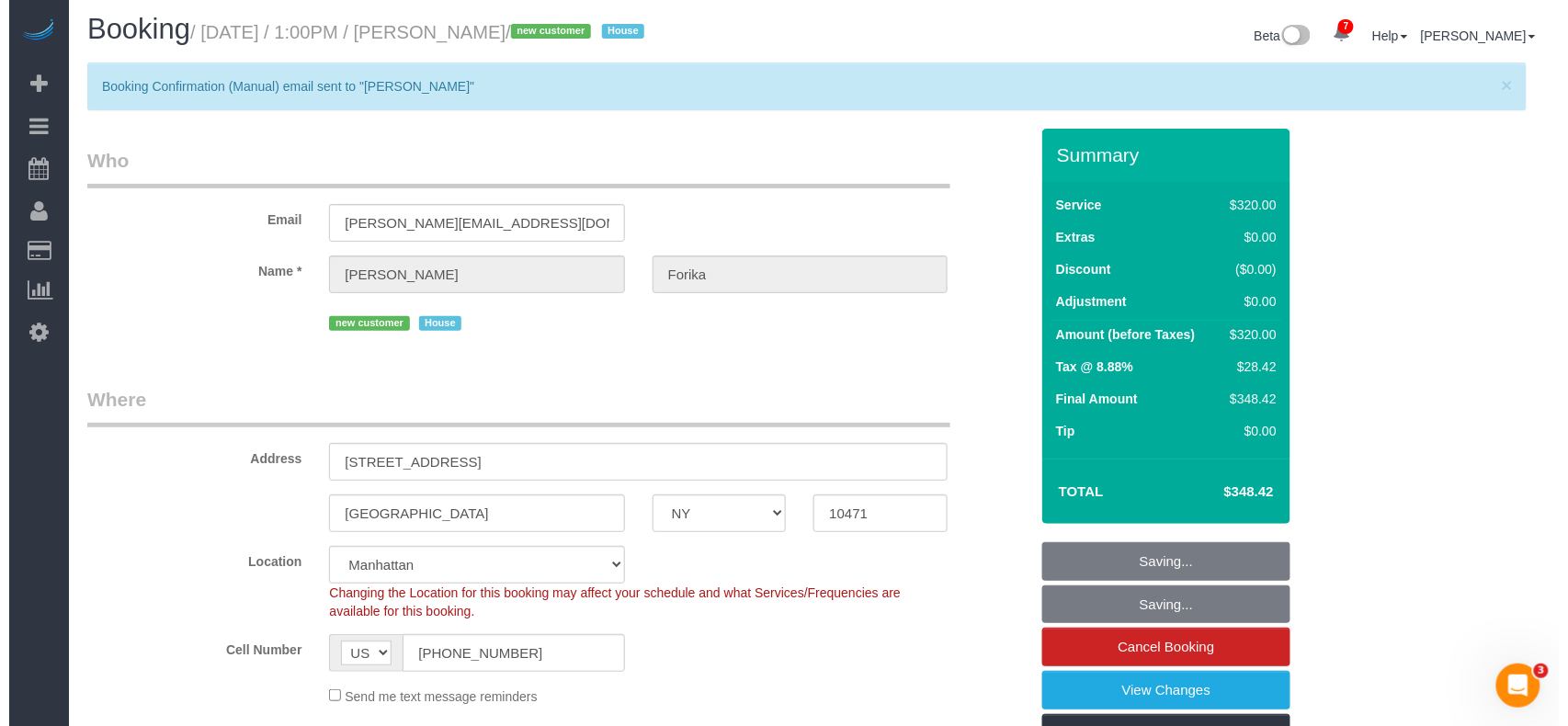
scroll to position [0, 0]
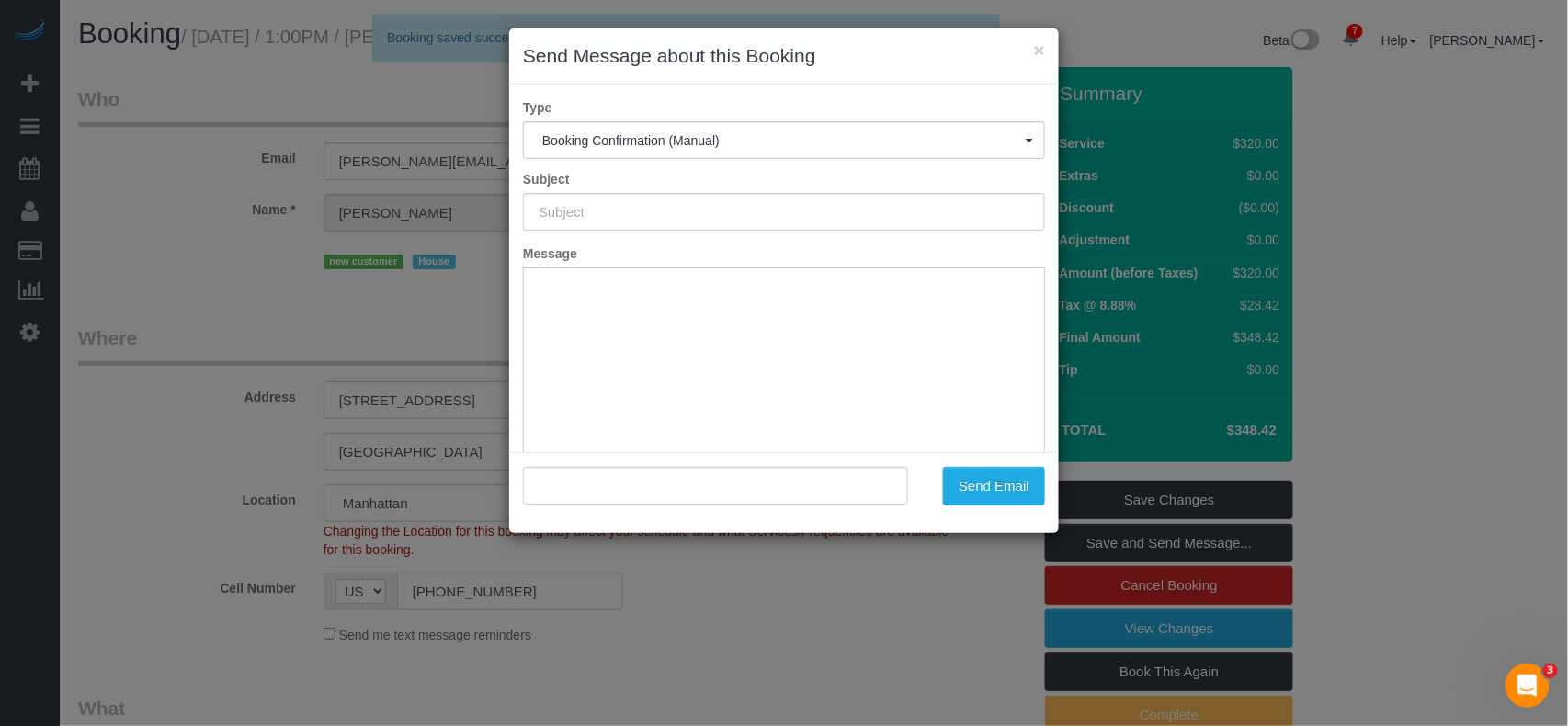
type input "Cleaning Confirmed for 08/15/2025 at 11:00am"
type input ""Esther Forika" <esther.forika@yahoo.com>"
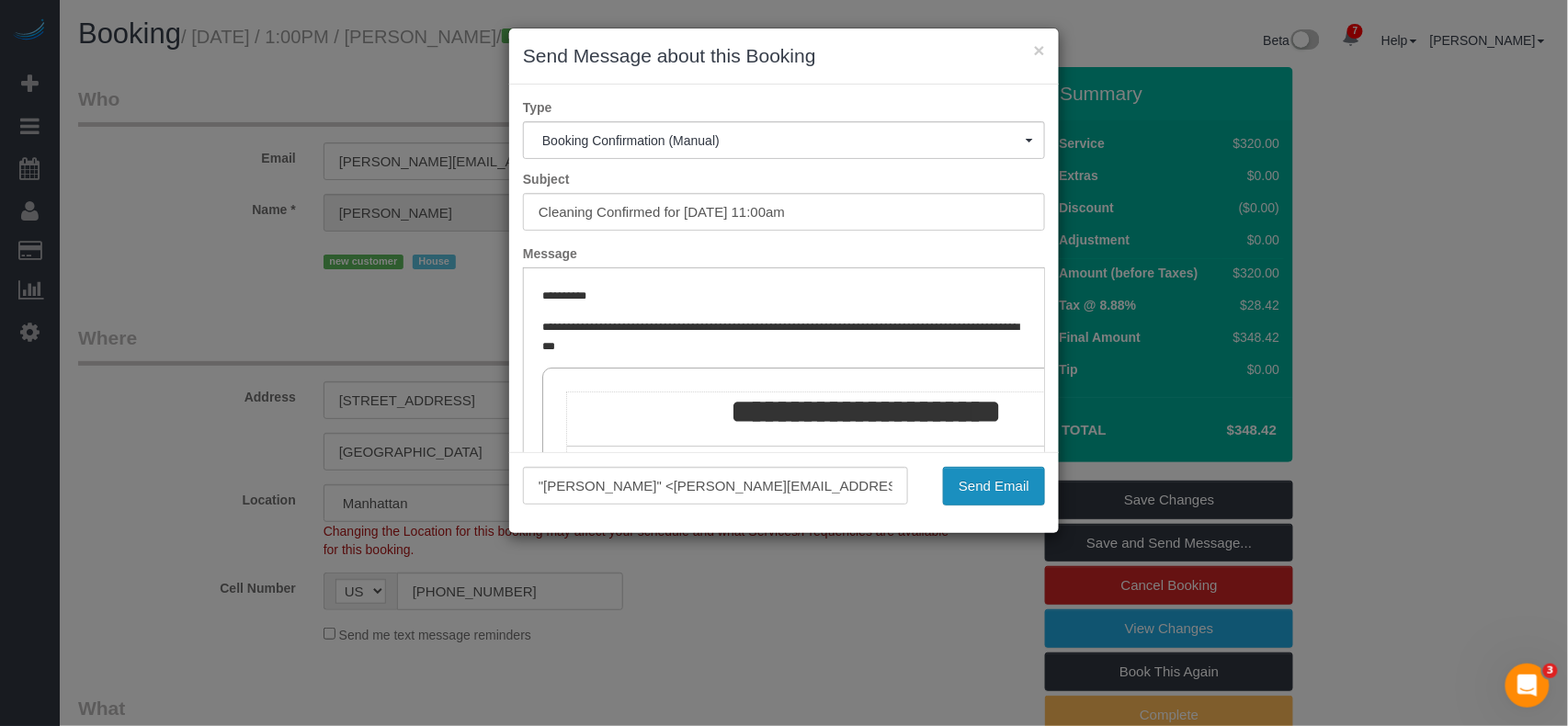
click at [977, 494] on button "Send Email" at bounding box center [993, 486] width 102 height 39
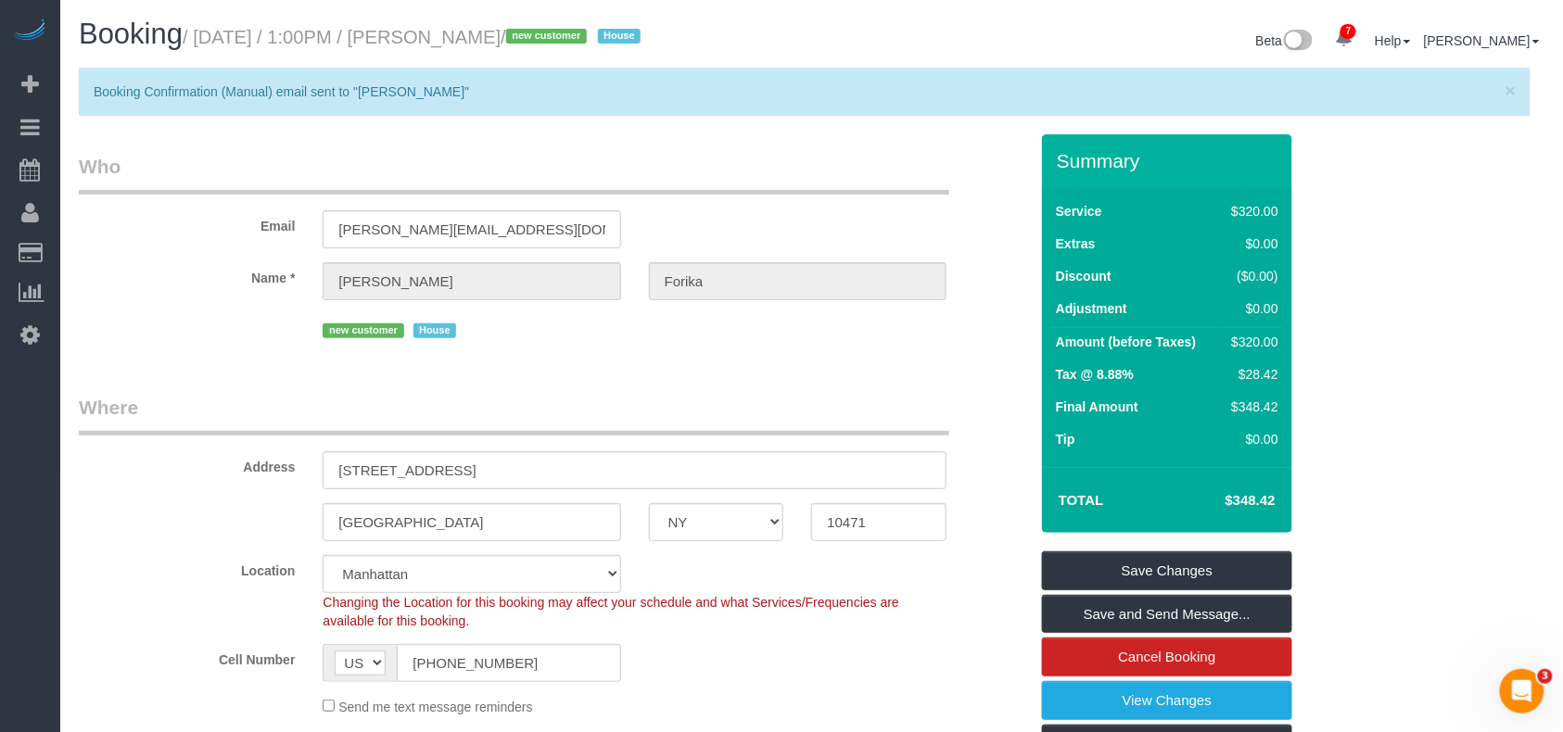
click at [917, 587] on div "× Send Message about this Booking Type Booking Confirmation (Manual) Booking Co…" at bounding box center [781, 366] width 1563 height 732
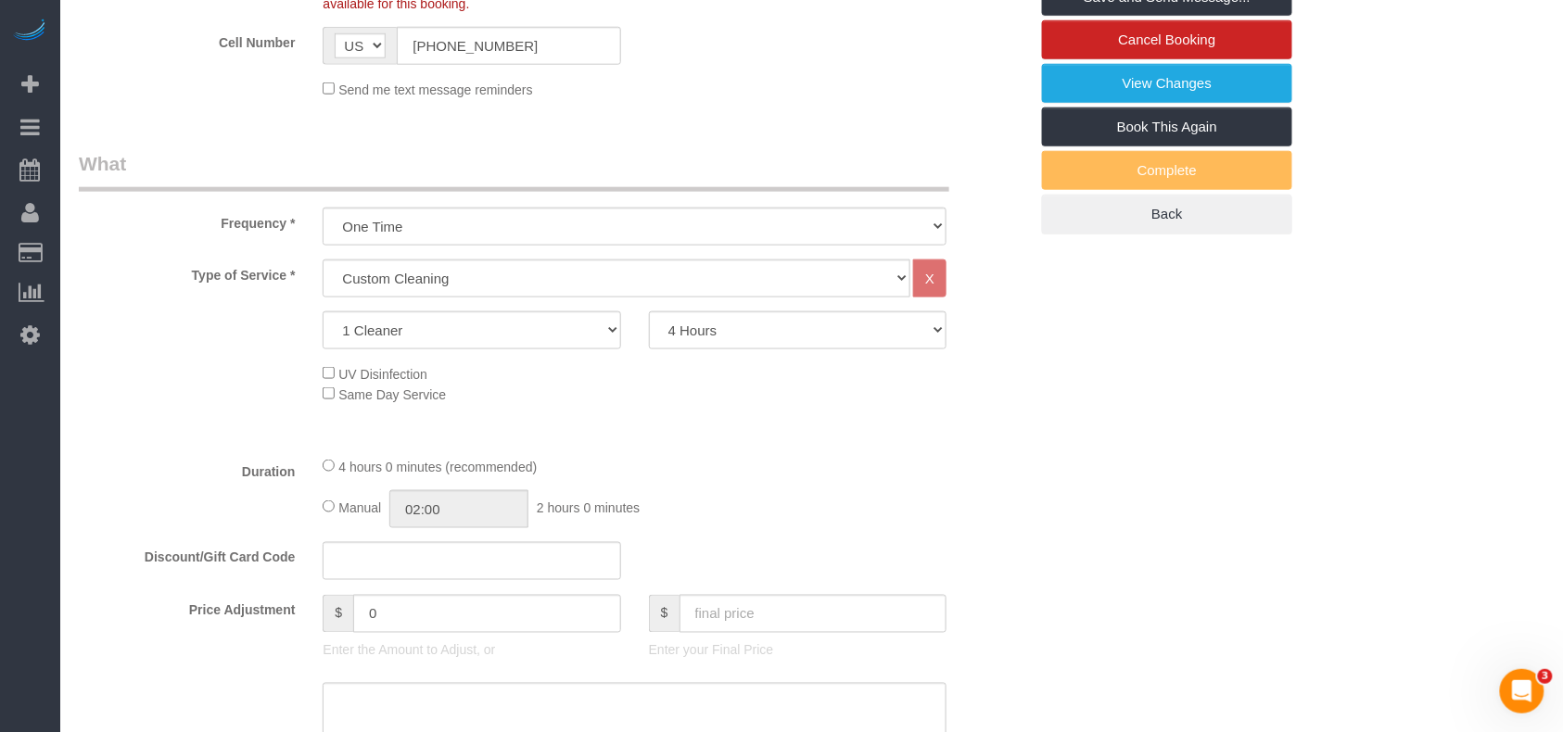
scroll to position [865, 0]
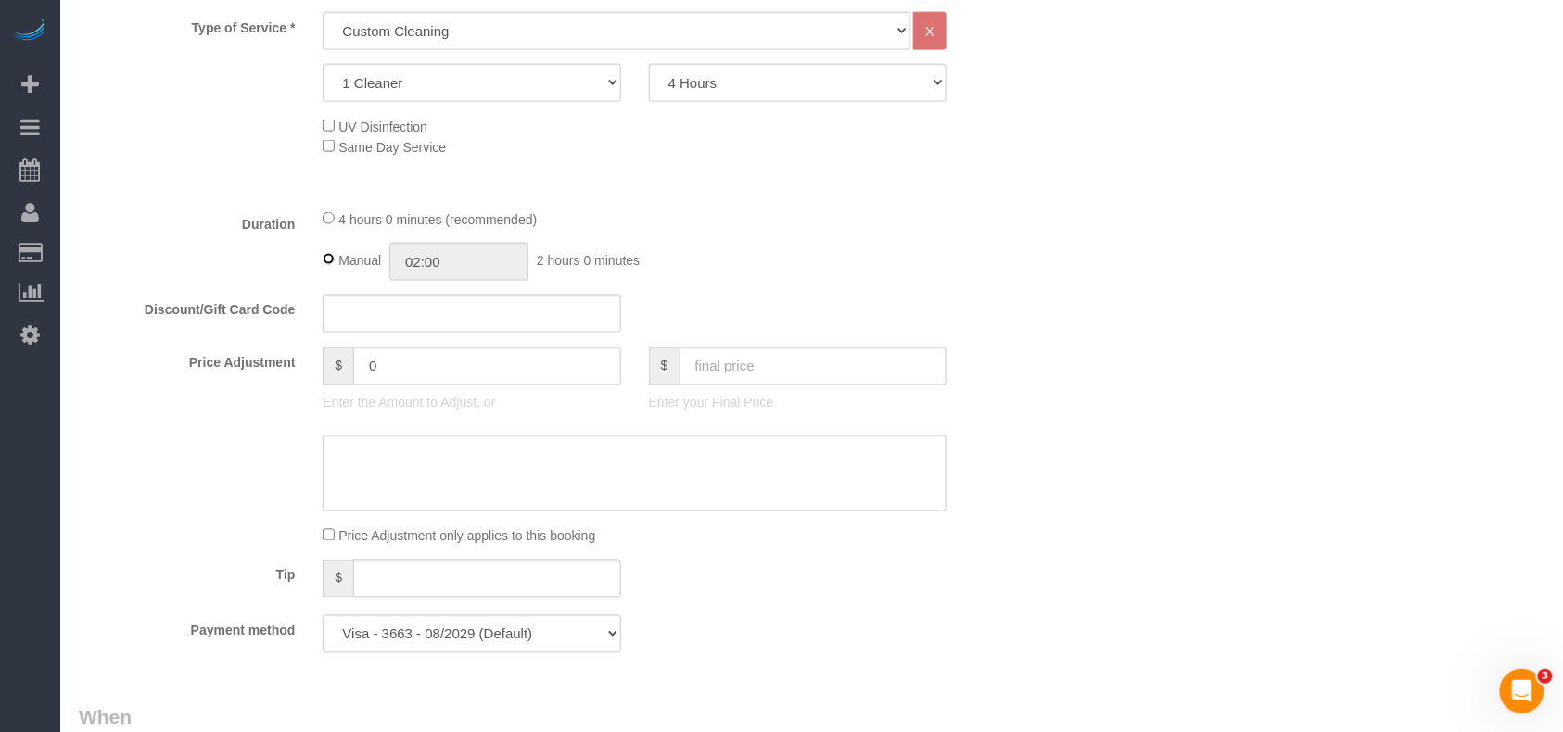
type input "04:00"
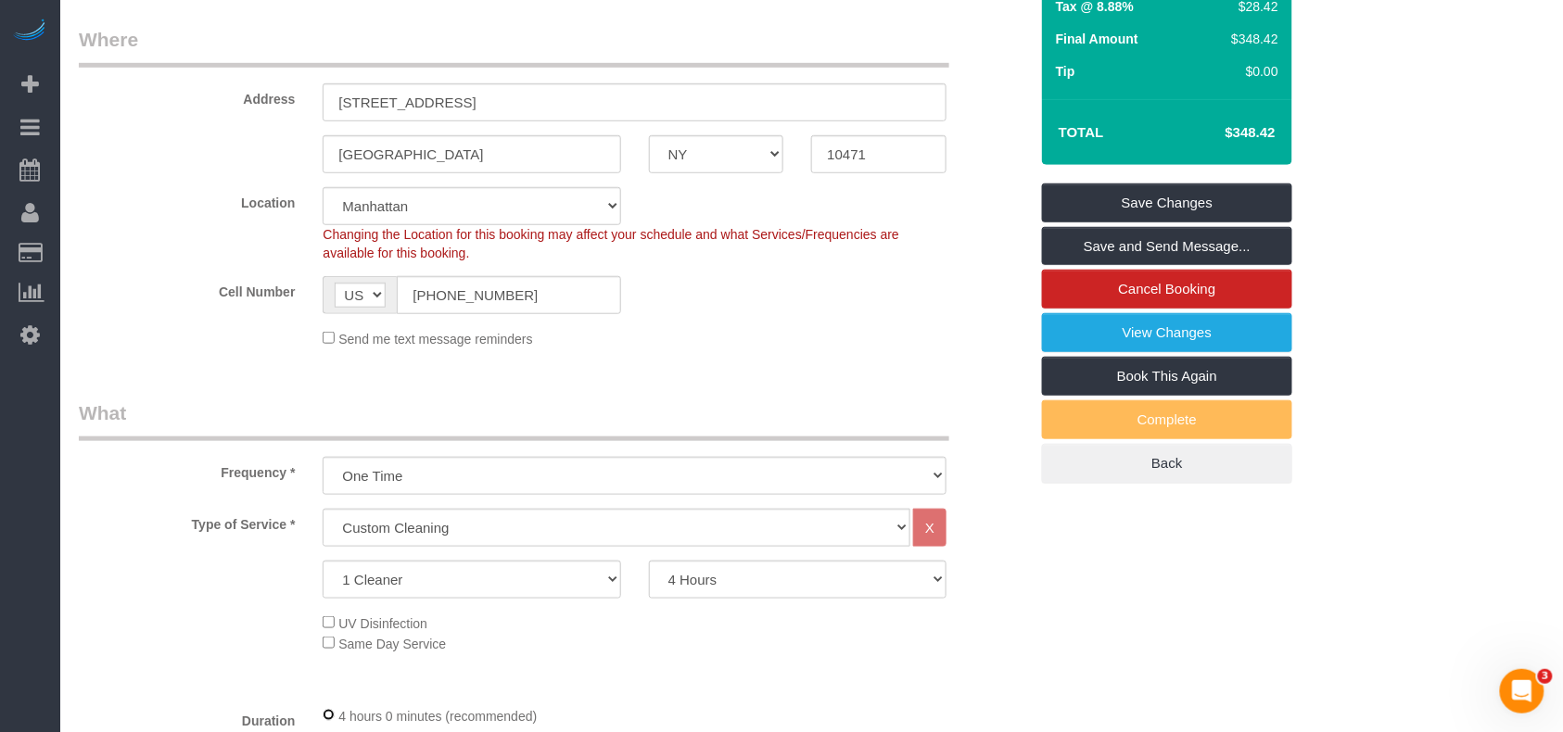
scroll to position [247, 0]
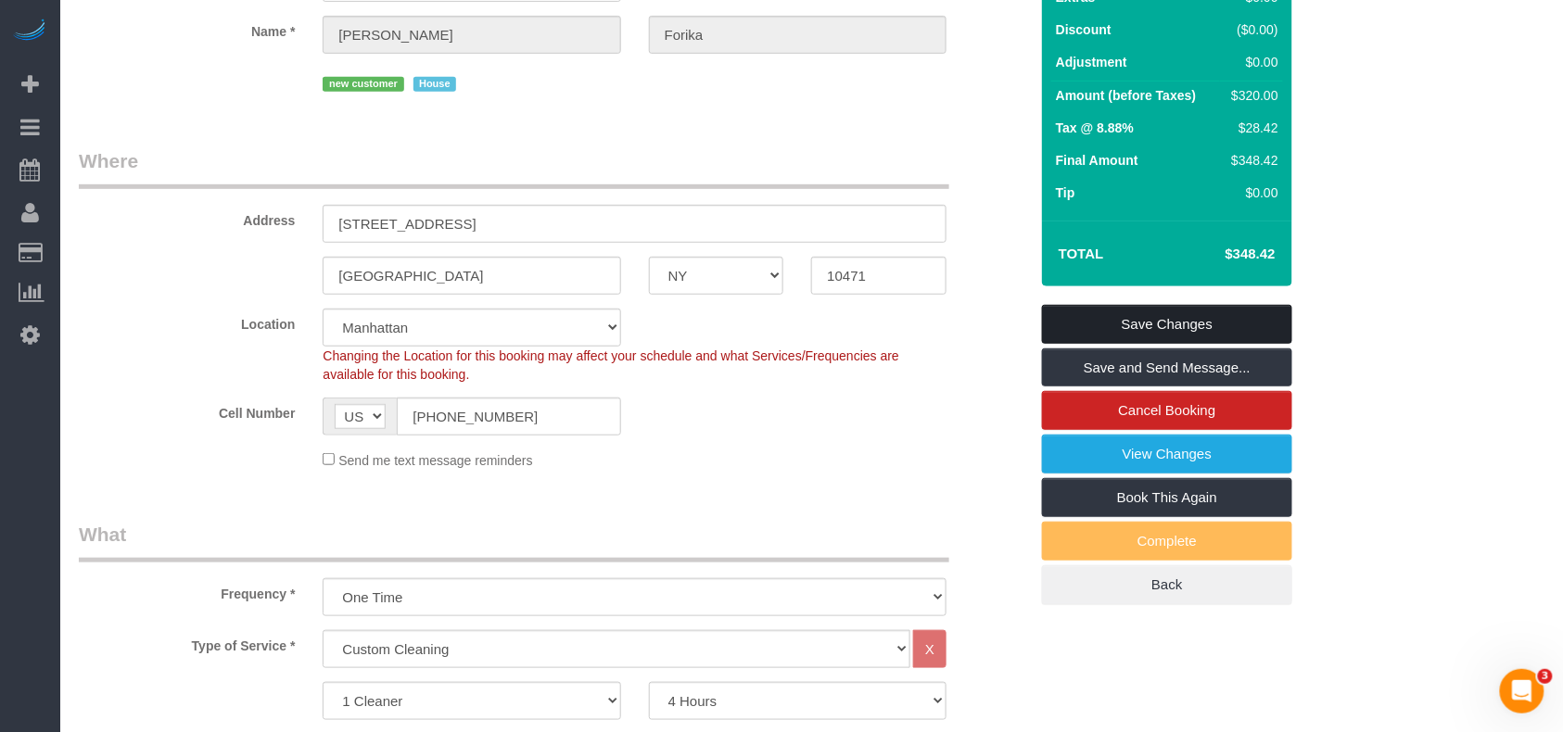
click at [1164, 325] on link "Save Changes" at bounding box center [1167, 324] width 250 height 39
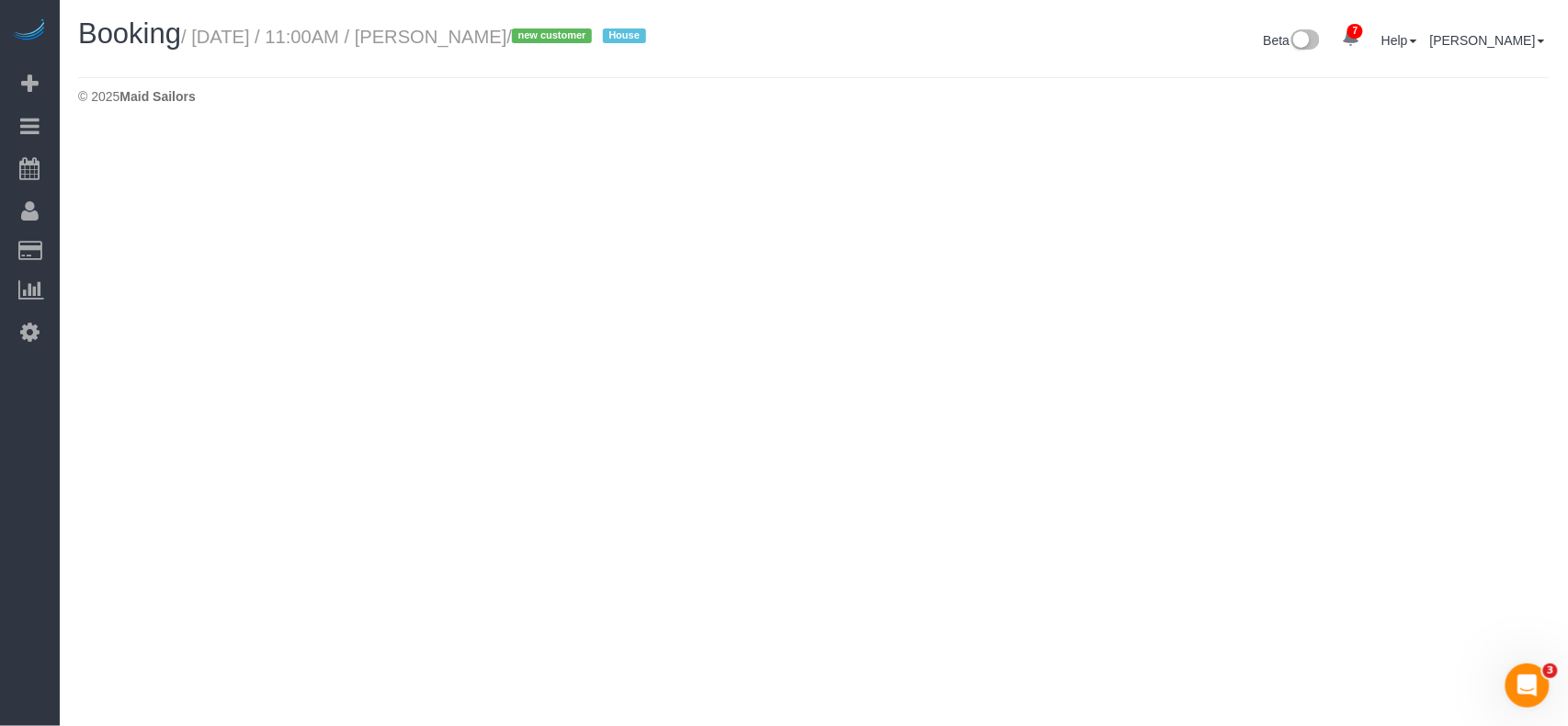
select select "NY"
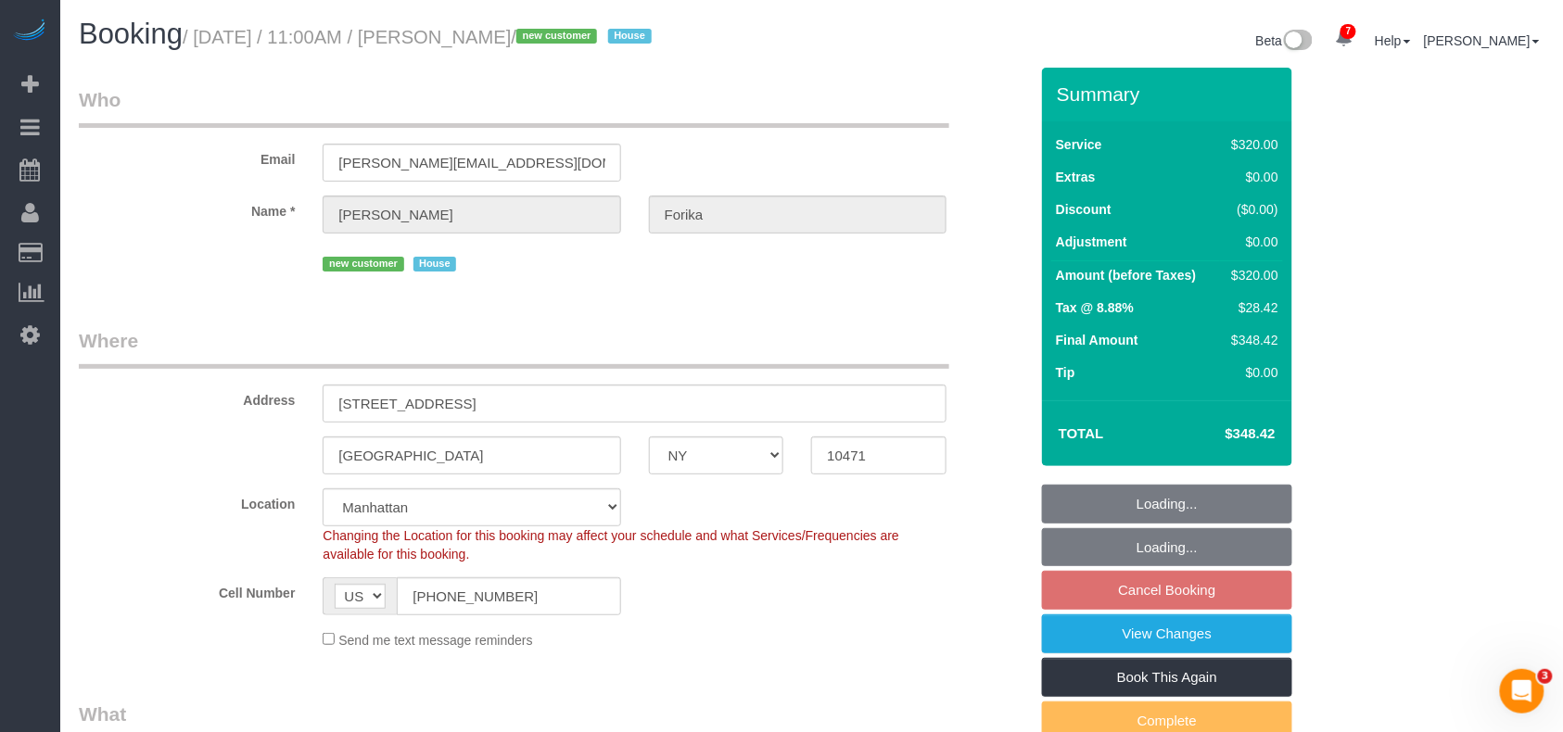
select select "string:stripe-pm_1RvWji4VGloSiKo7kX9Qp7Cw"
select select "object:5578"
select select "number:59"
select select "number:71"
select select "number:15"
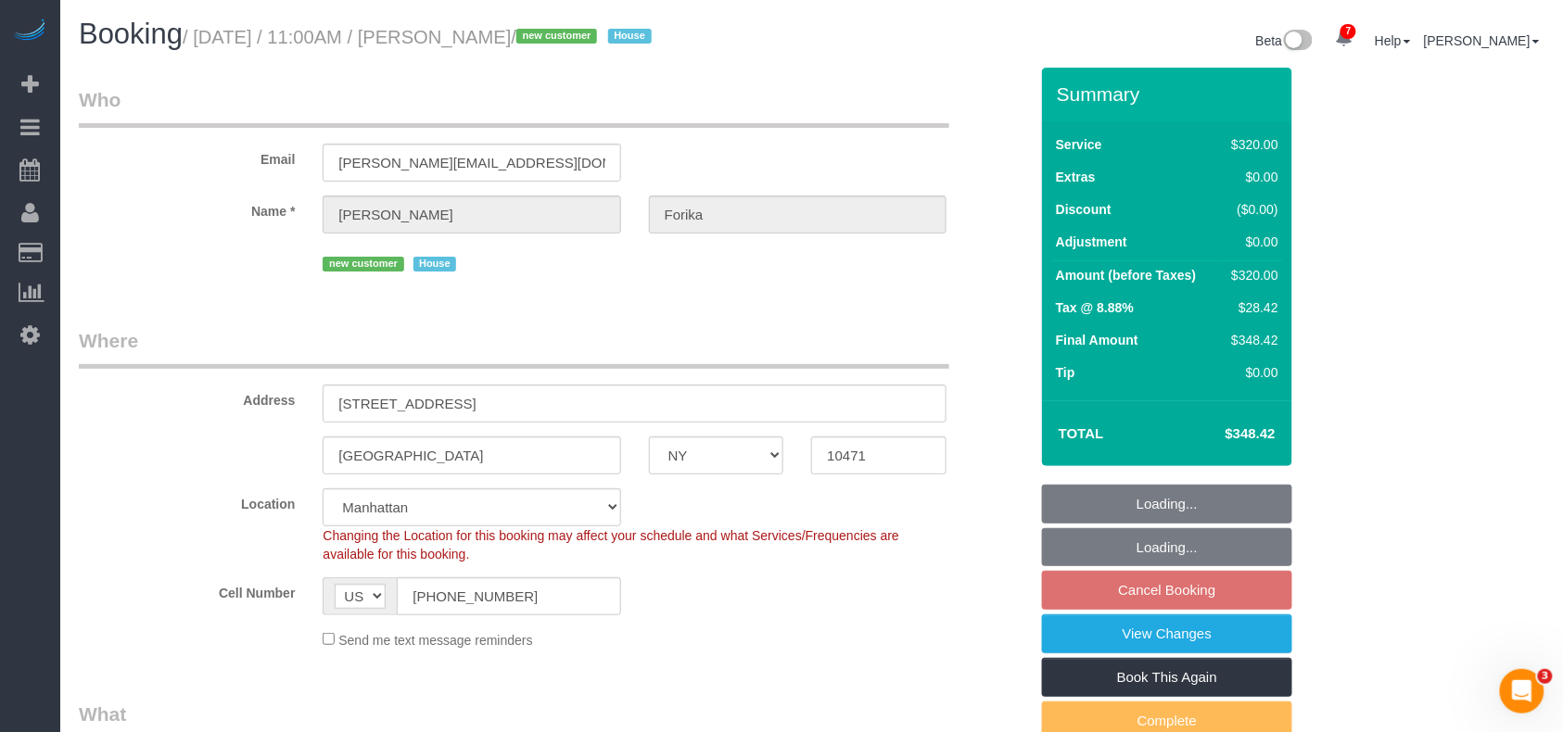
select select "number:5"
select select "spot55"
click at [1174, 639] on link "View Changes" at bounding box center [1167, 634] width 250 height 39
select select "object:6155"
select select "240"
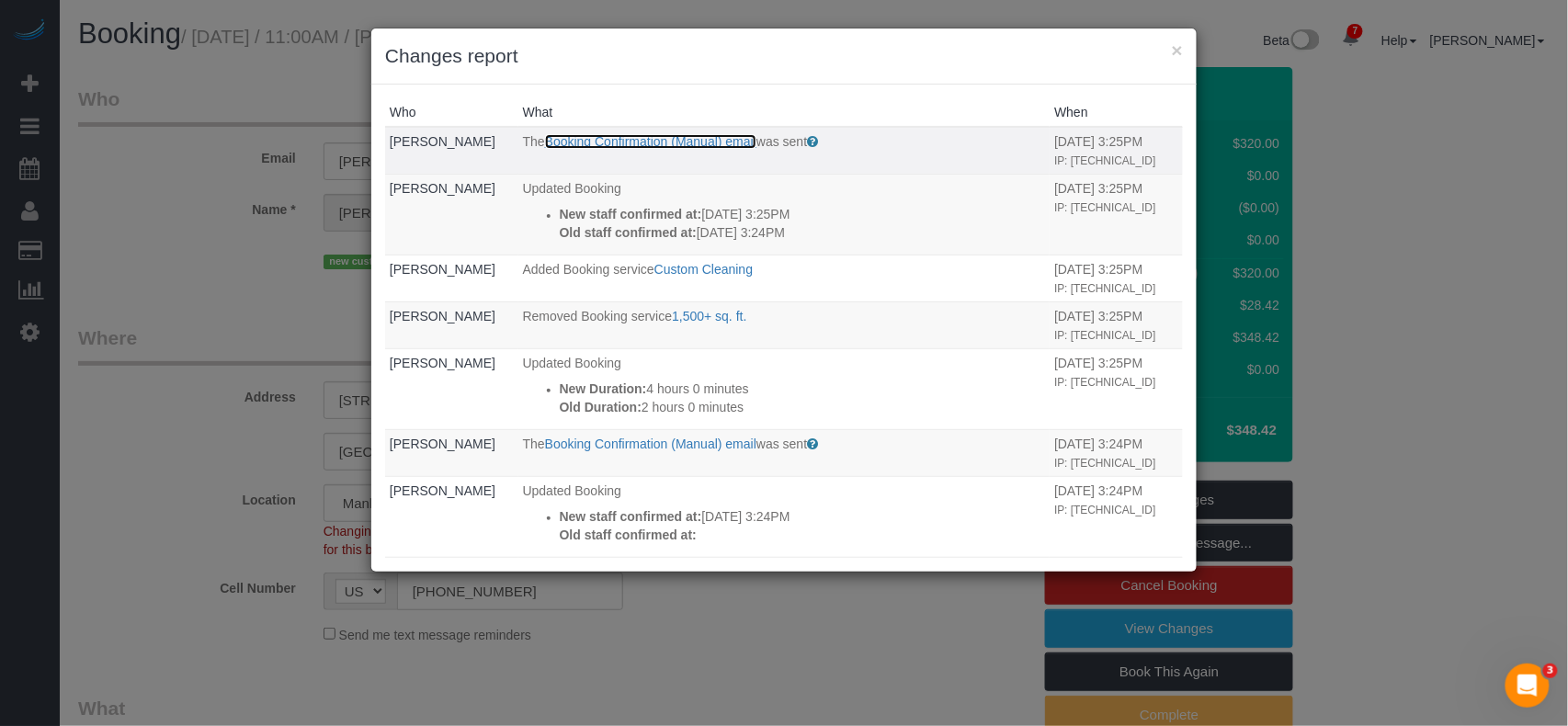
click at [624, 142] on link "Booking Confirmation (Manual) email" at bounding box center [650, 141] width 211 height 15
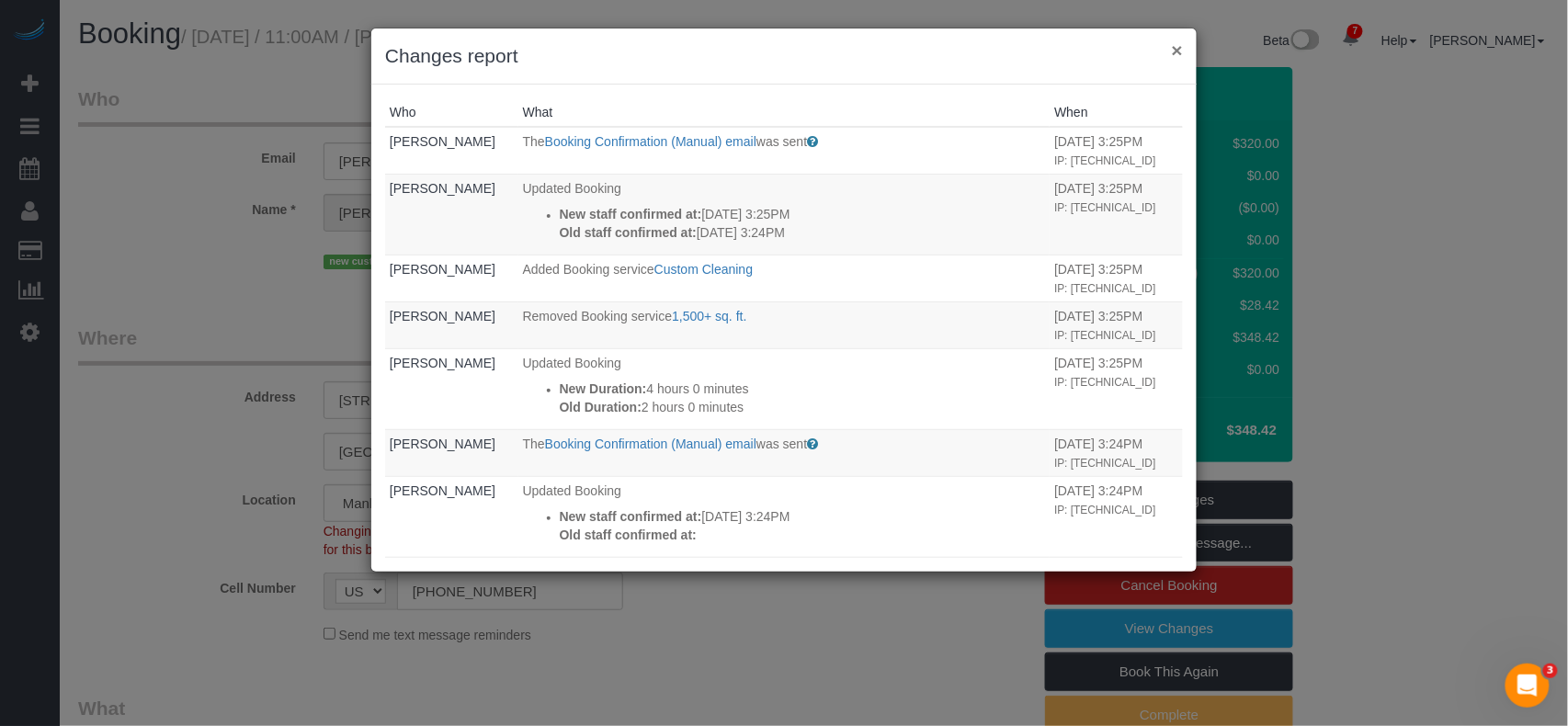
click at [1174, 50] on button "×" at bounding box center [1176, 50] width 11 height 19
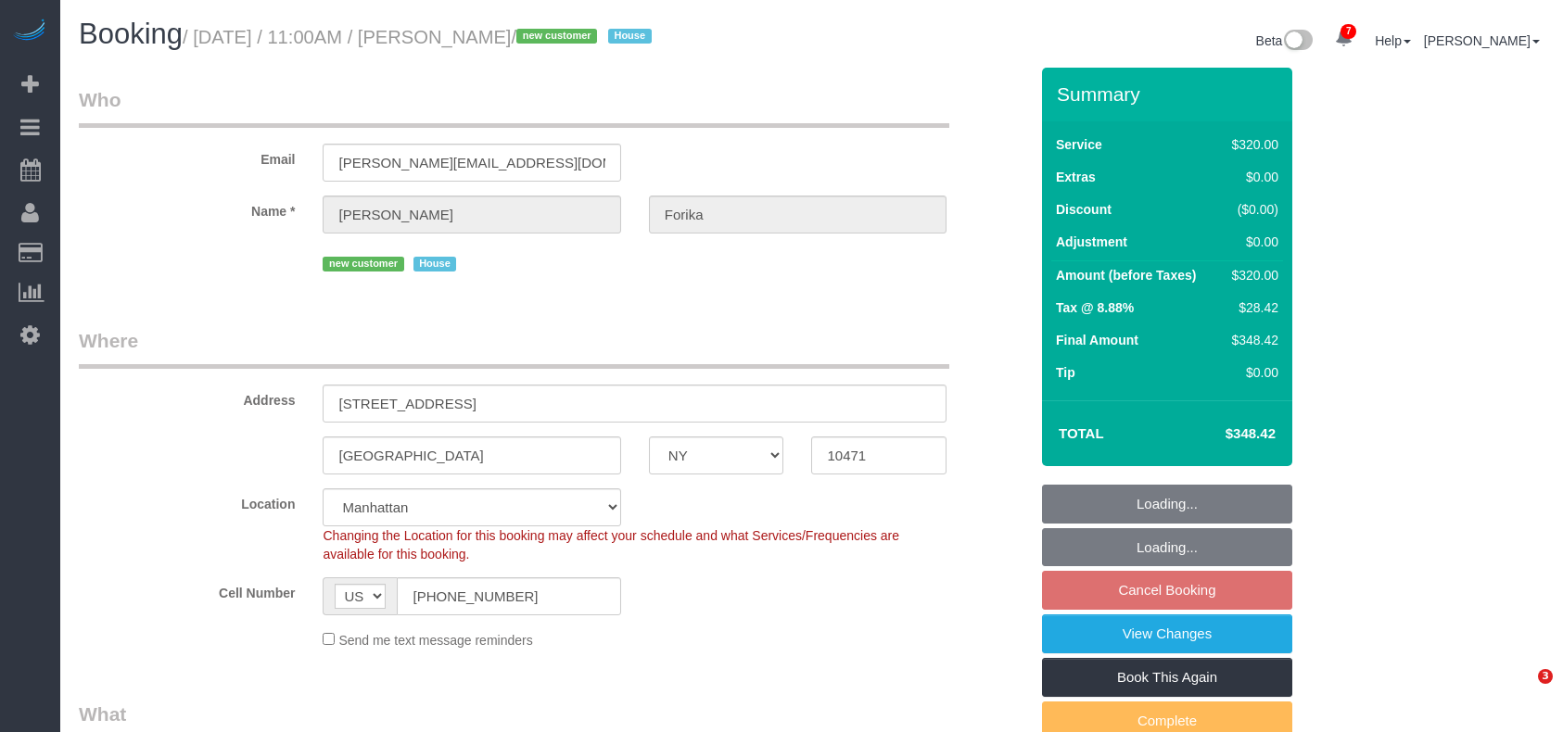
select select "NY"
select select "number:59"
select select "number:71"
select select "number:15"
select select "number:5"
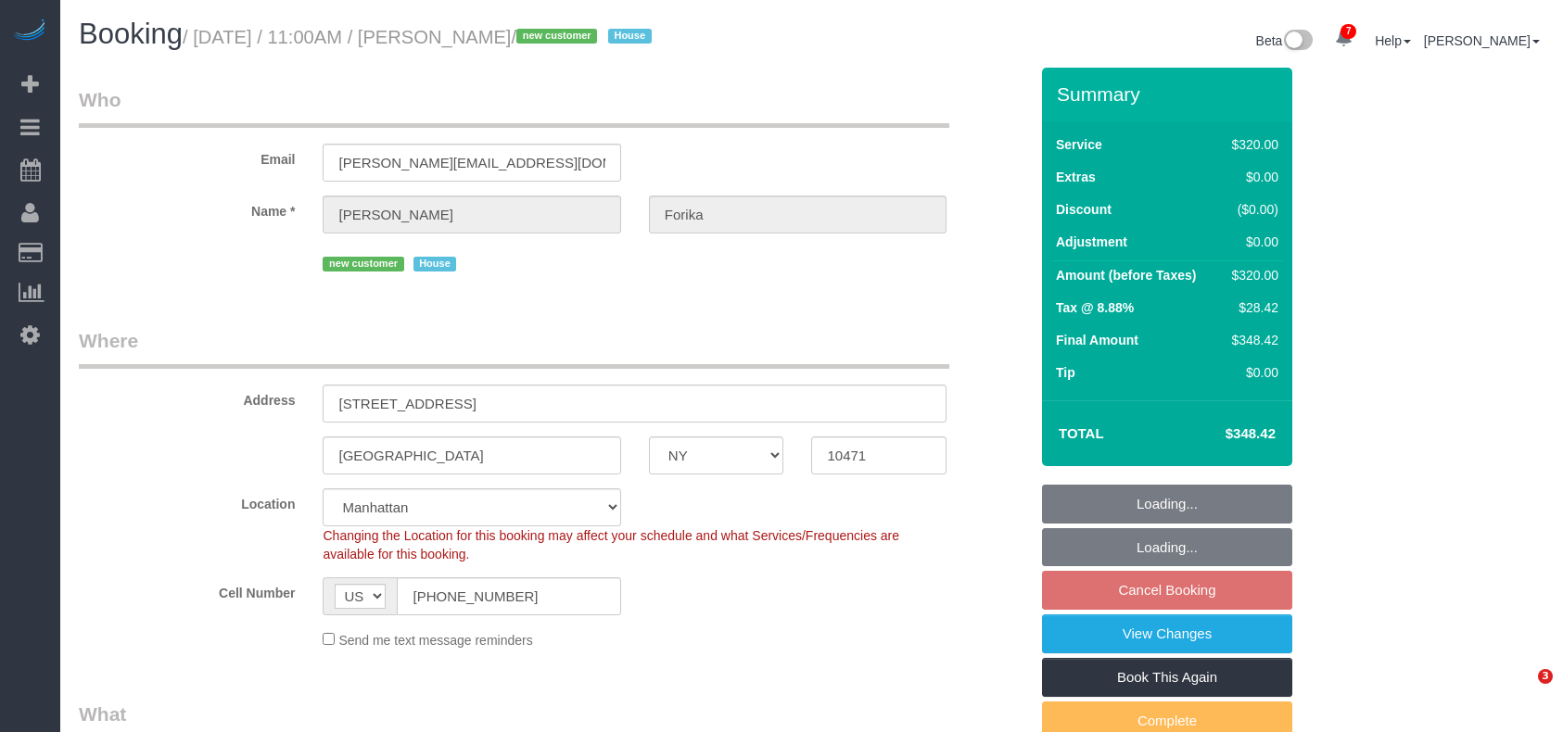
select select "240"
select select "spot1"
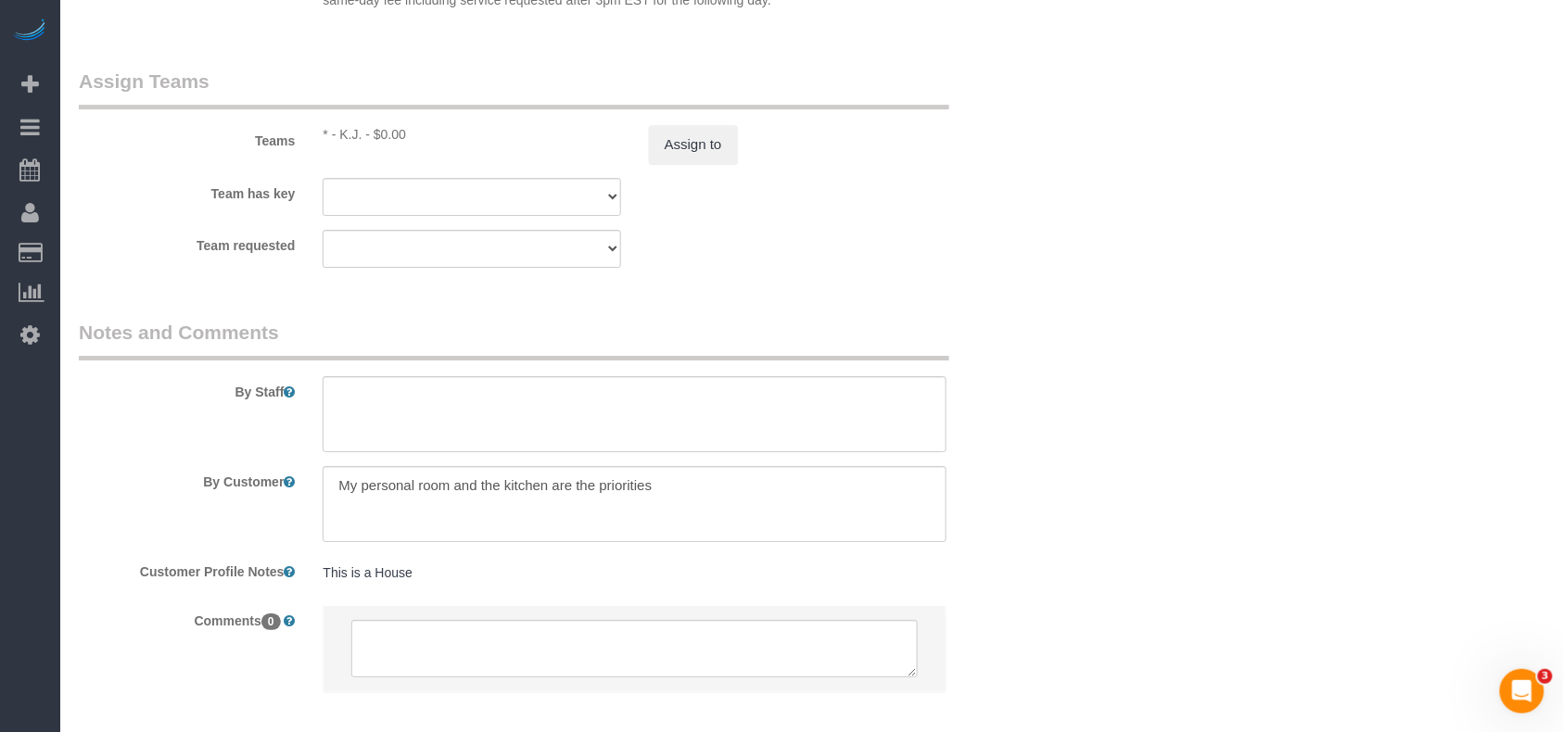
scroll to position [2101, 0]
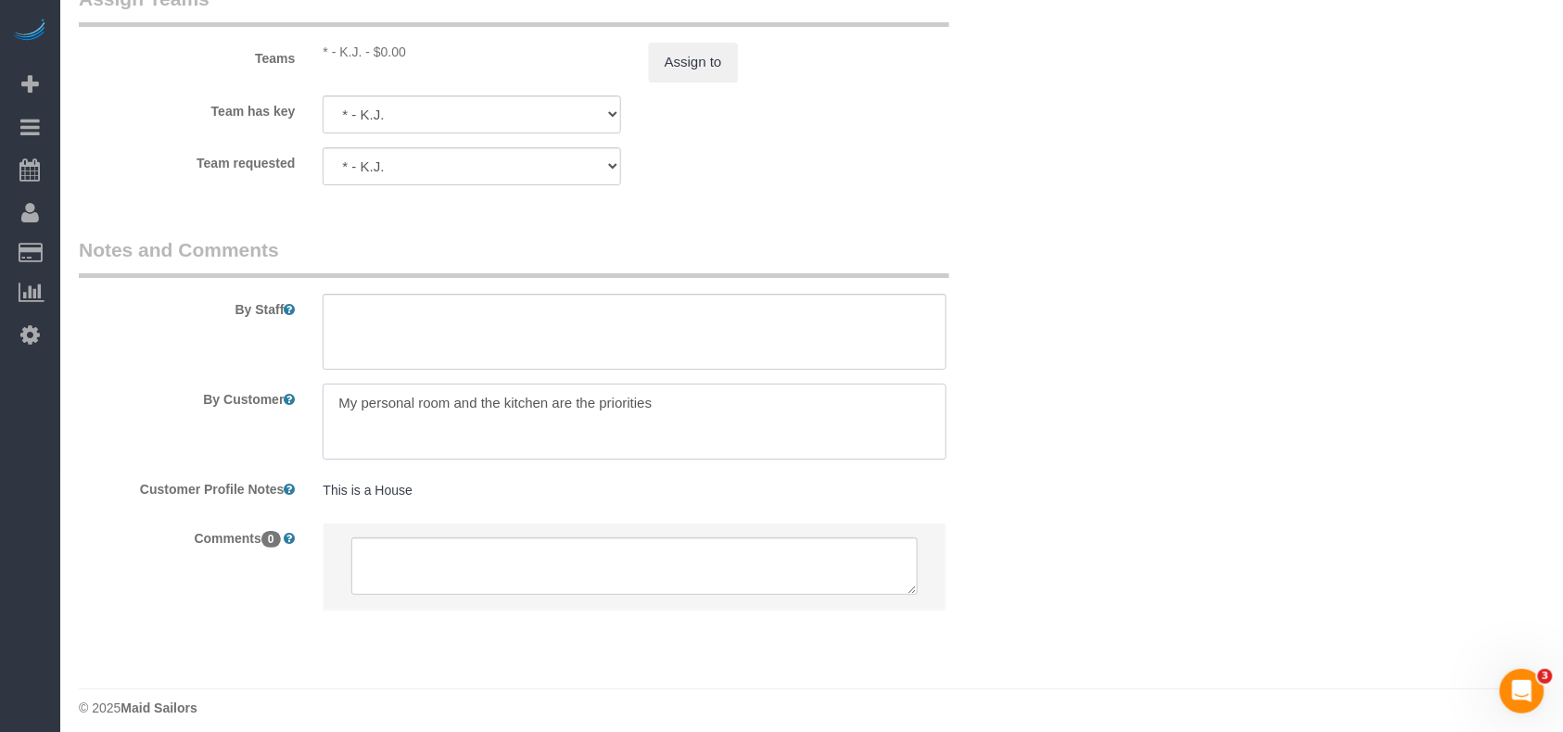
click at [683, 401] on textarea at bounding box center [635, 422] width 624 height 76
click at [342, 401] on textarea at bounding box center [635, 422] width 624 height 76
click at [620, 399] on textarea at bounding box center [635, 422] width 624 height 76
click at [343, 401] on textarea at bounding box center [635, 422] width 624 height 76
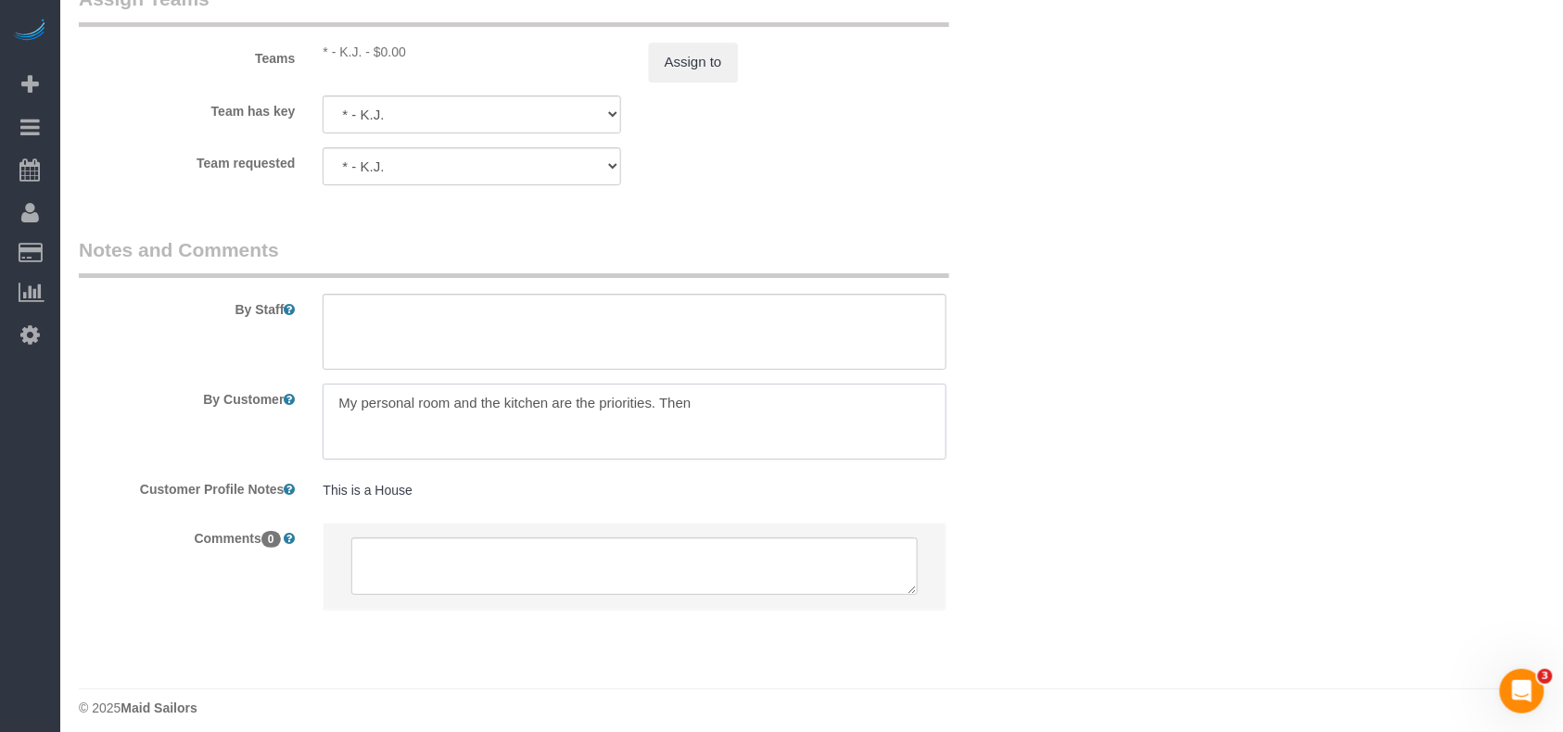
paste textarea "priorities"
drag, startPoint x: 346, startPoint y: 402, endPoint x: 321, endPoint y: 402, distance: 25.0
click at [321, 402] on div at bounding box center [635, 422] width 652 height 76
drag, startPoint x: 405, startPoint y: 441, endPoint x: 554, endPoint y: 439, distance: 149.3
click at [554, 439] on textarea at bounding box center [635, 422] width 624 height 76
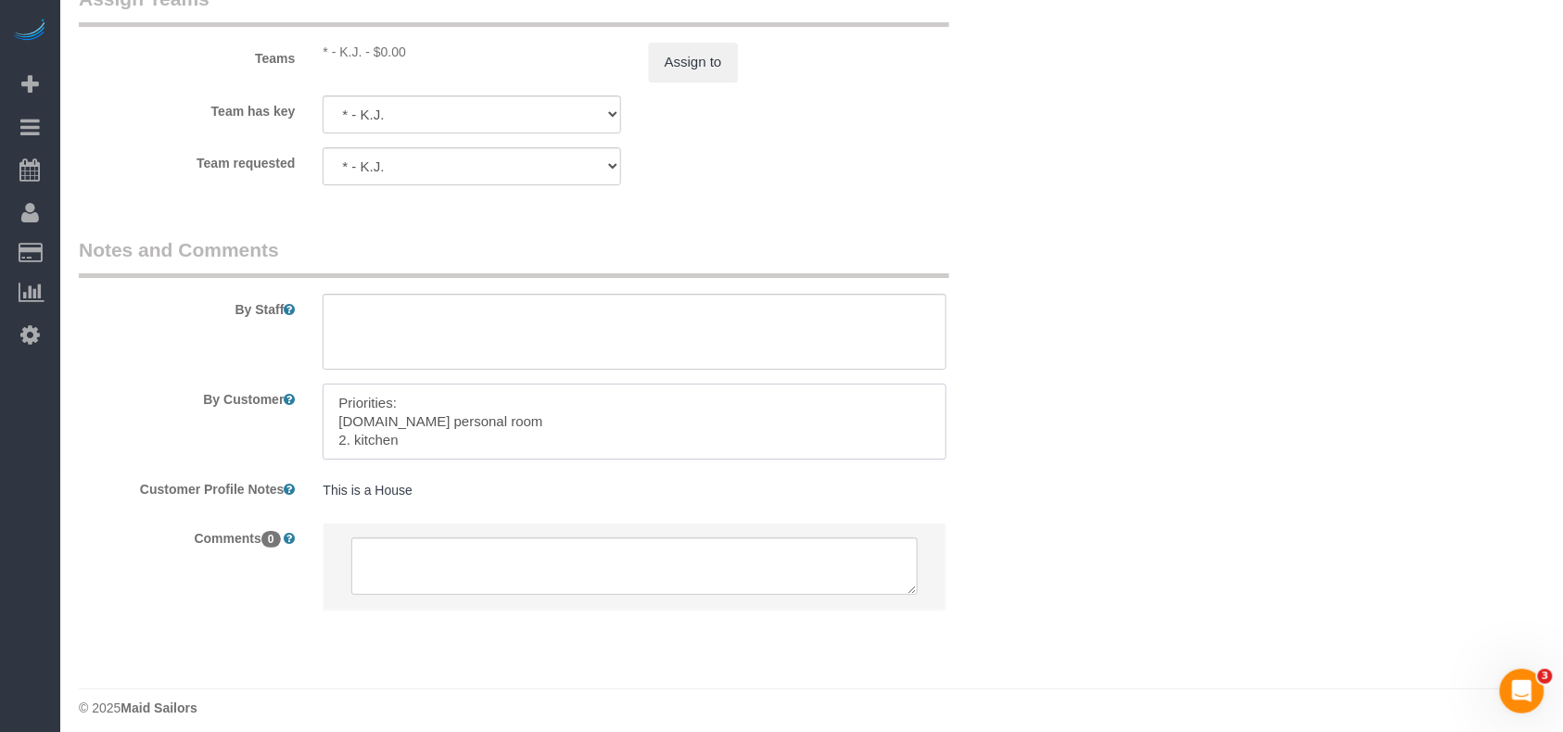
scroll to position [7, 0]
click at [393, 395] on textarea at bounding box center [635, 422] width 624 height 76
click at [367, 442] on textarea at bounding box center [635, 422] width 624 height 76
type textarea "Priorities: 1.My personal room 2. kitchen 3. Dining room area"
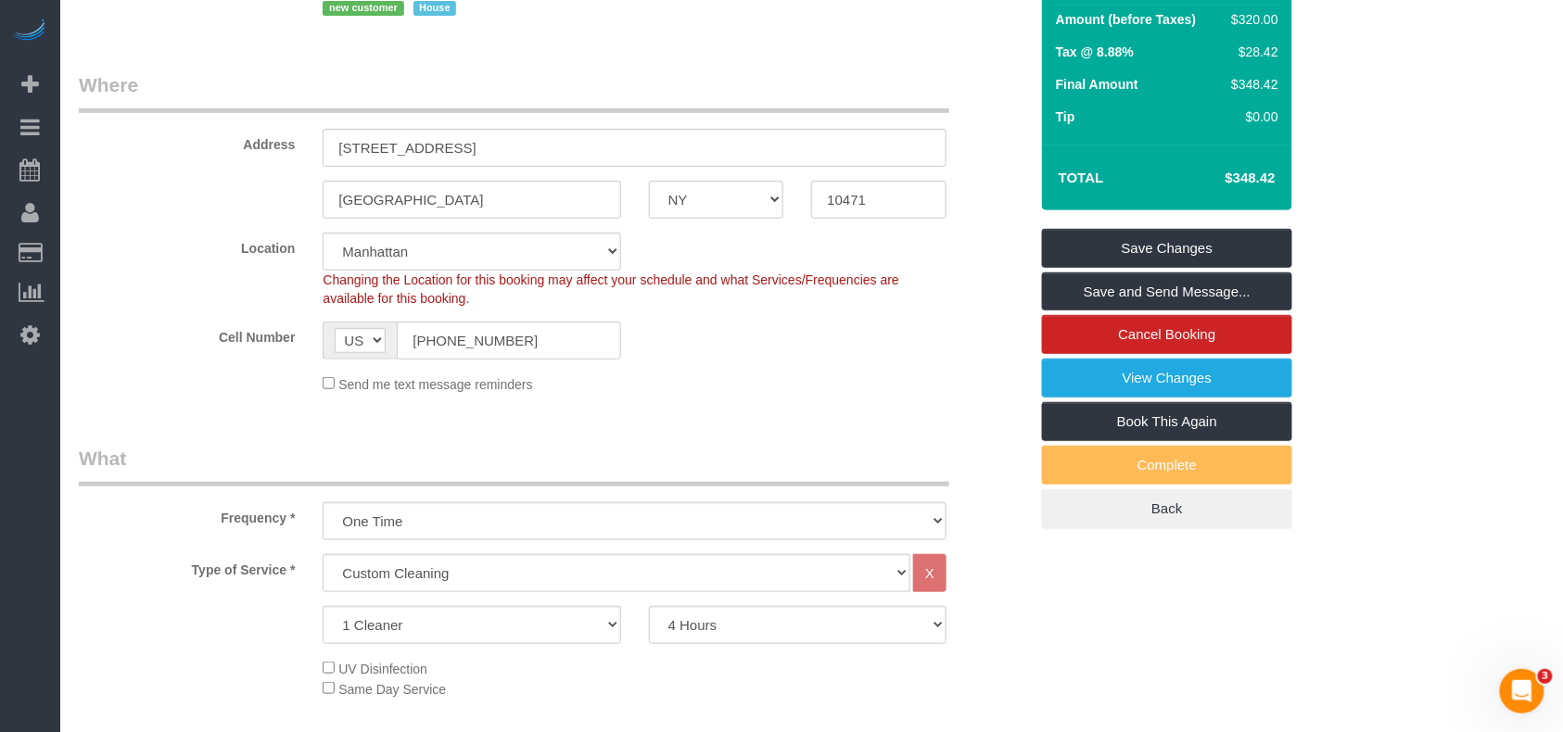
scroll to position [247, 0]
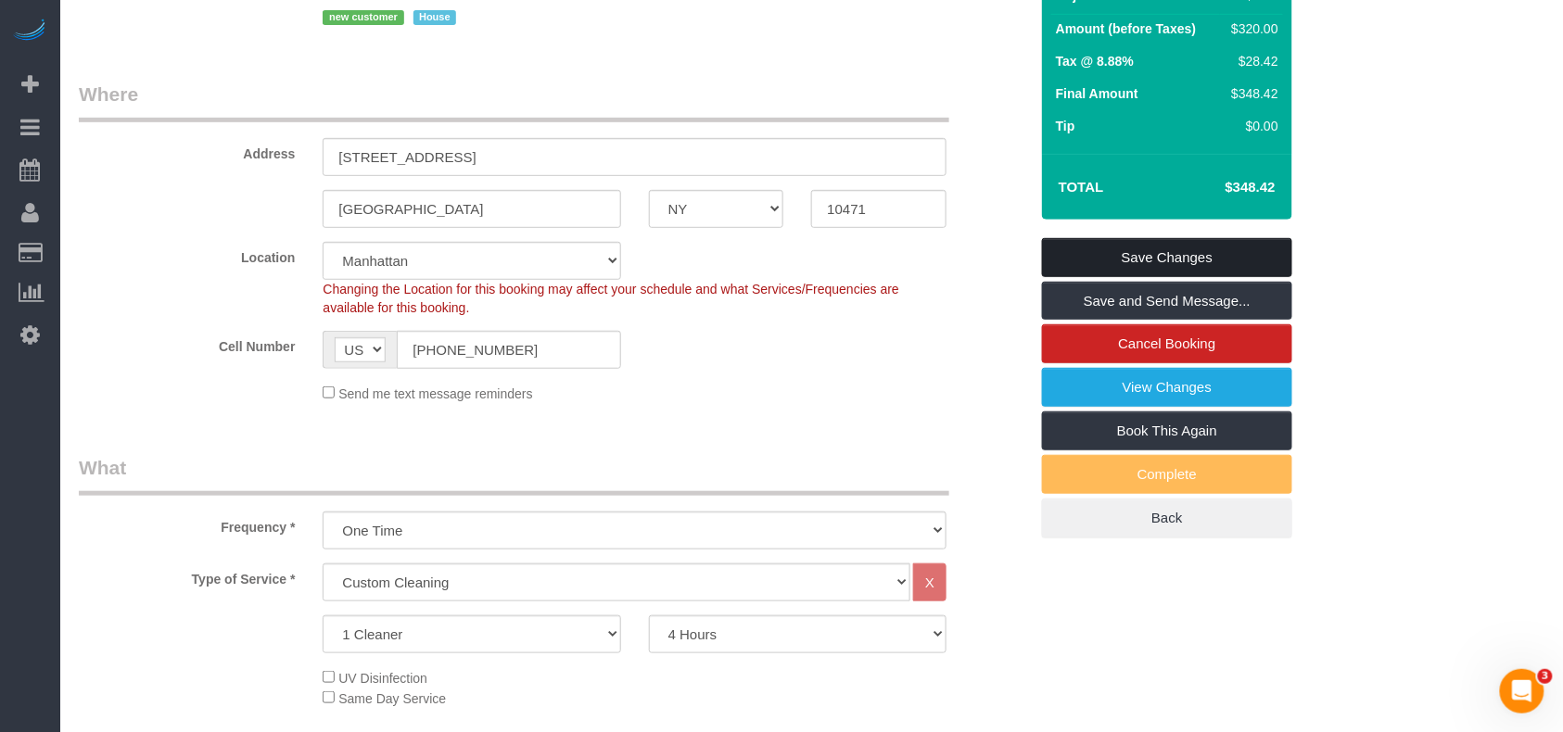
click at [1169, 252] on link "Save Changes" at bounding box center [1167, 257] width 250 height 39
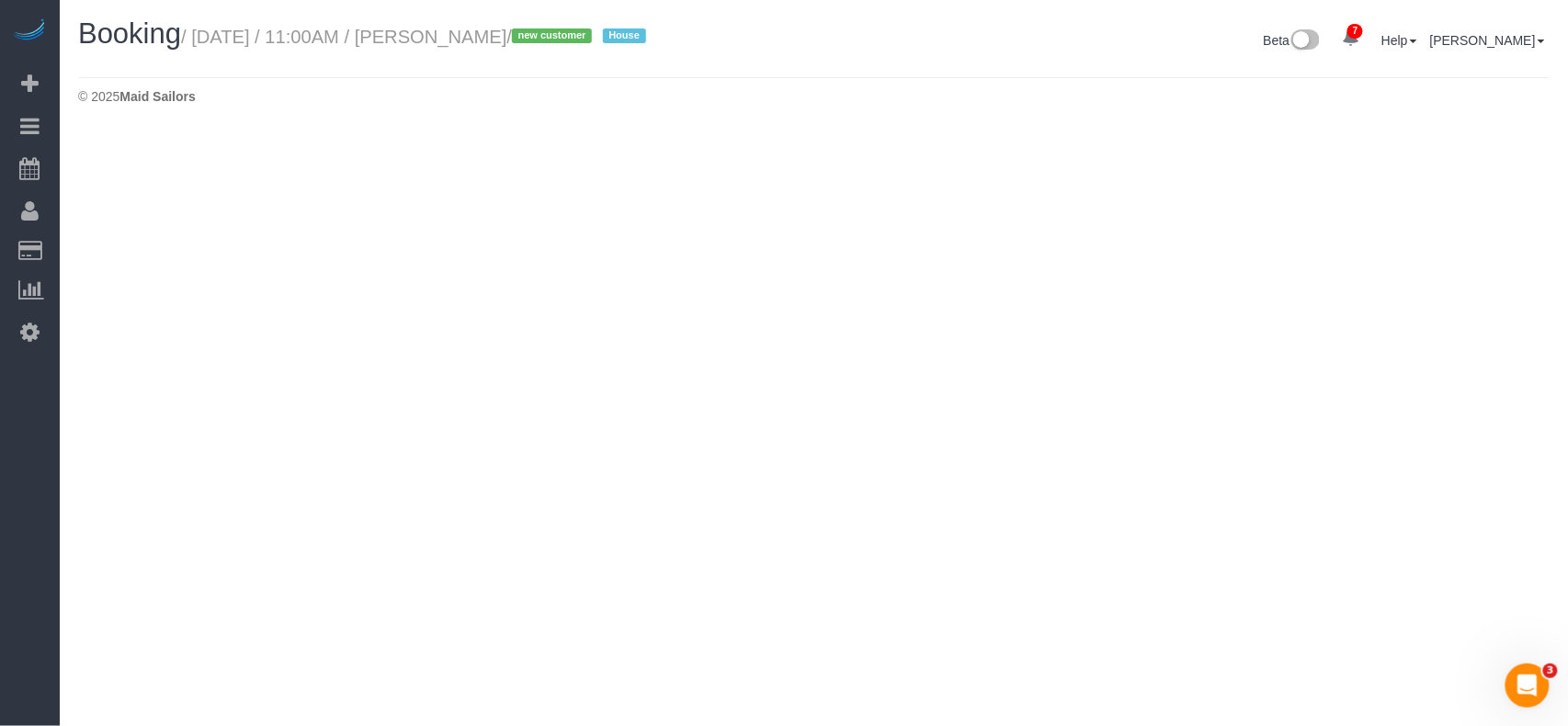
select select "NY"
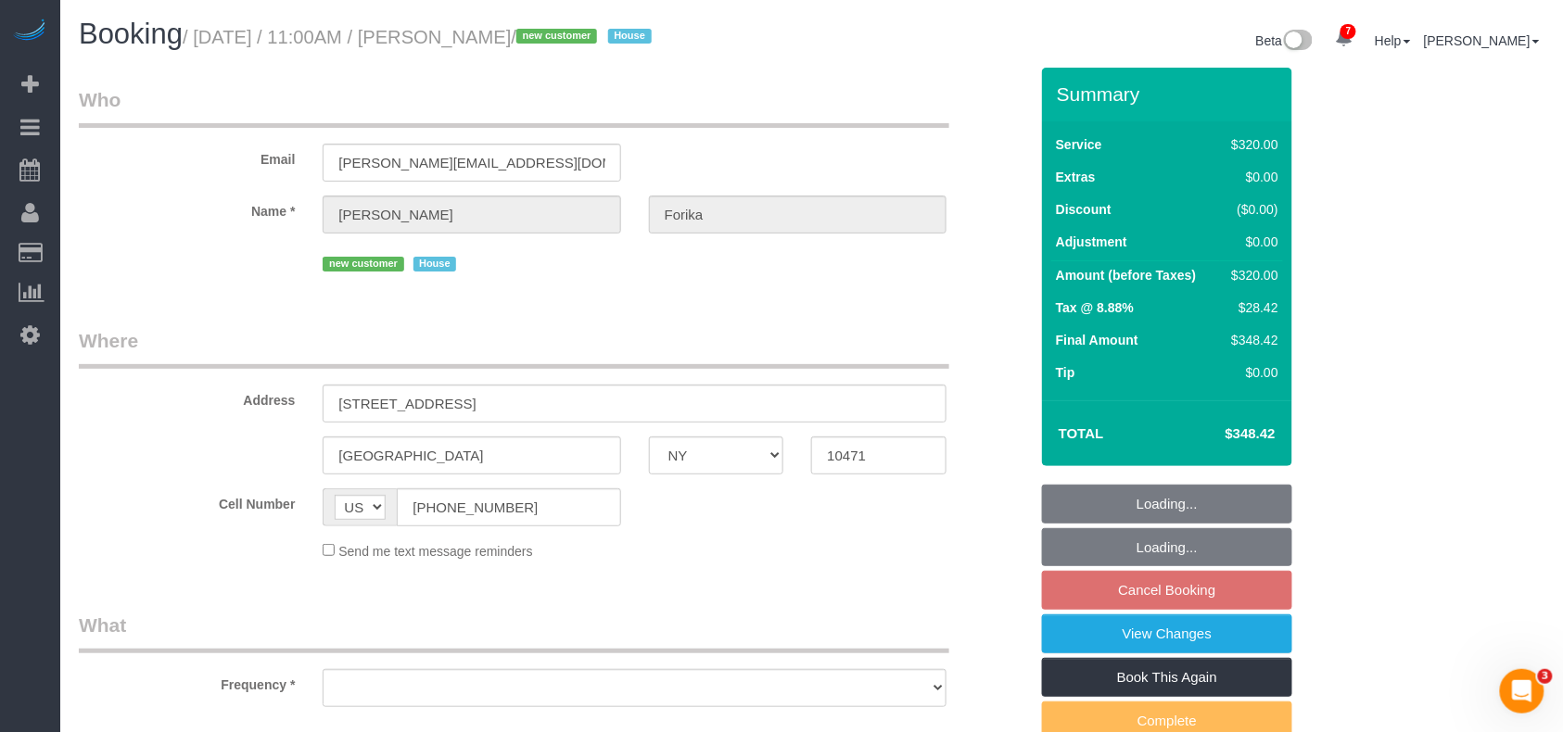
select select "number:59"
select select "number:71"
select select "number:15"
select select "number:5"
select select "object:3293"
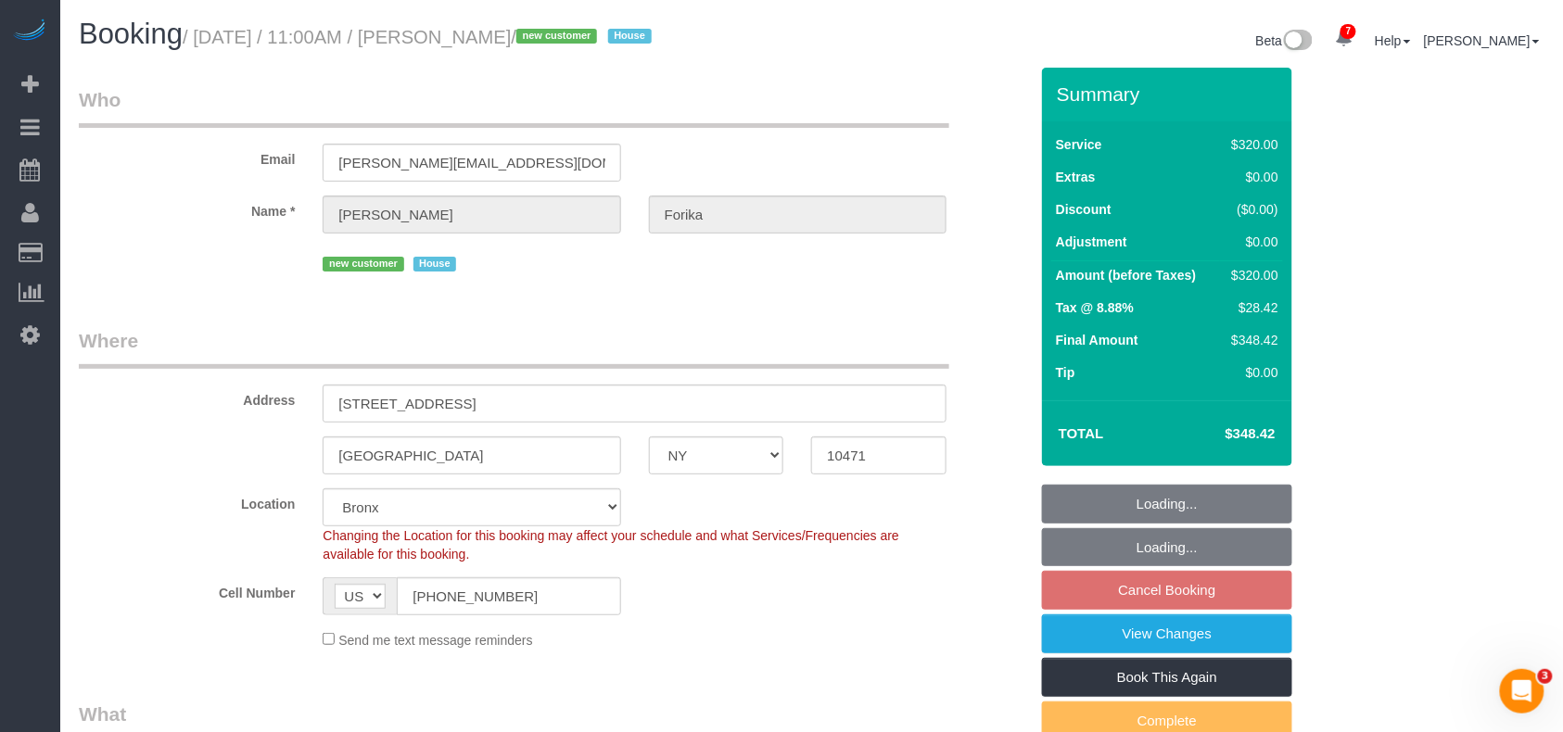
select select "240"
select select "spot59"
select select "object:3431"
select select "string:stripe-pm_1RvWji4VGloSiKo7kX9Qp7Cw"
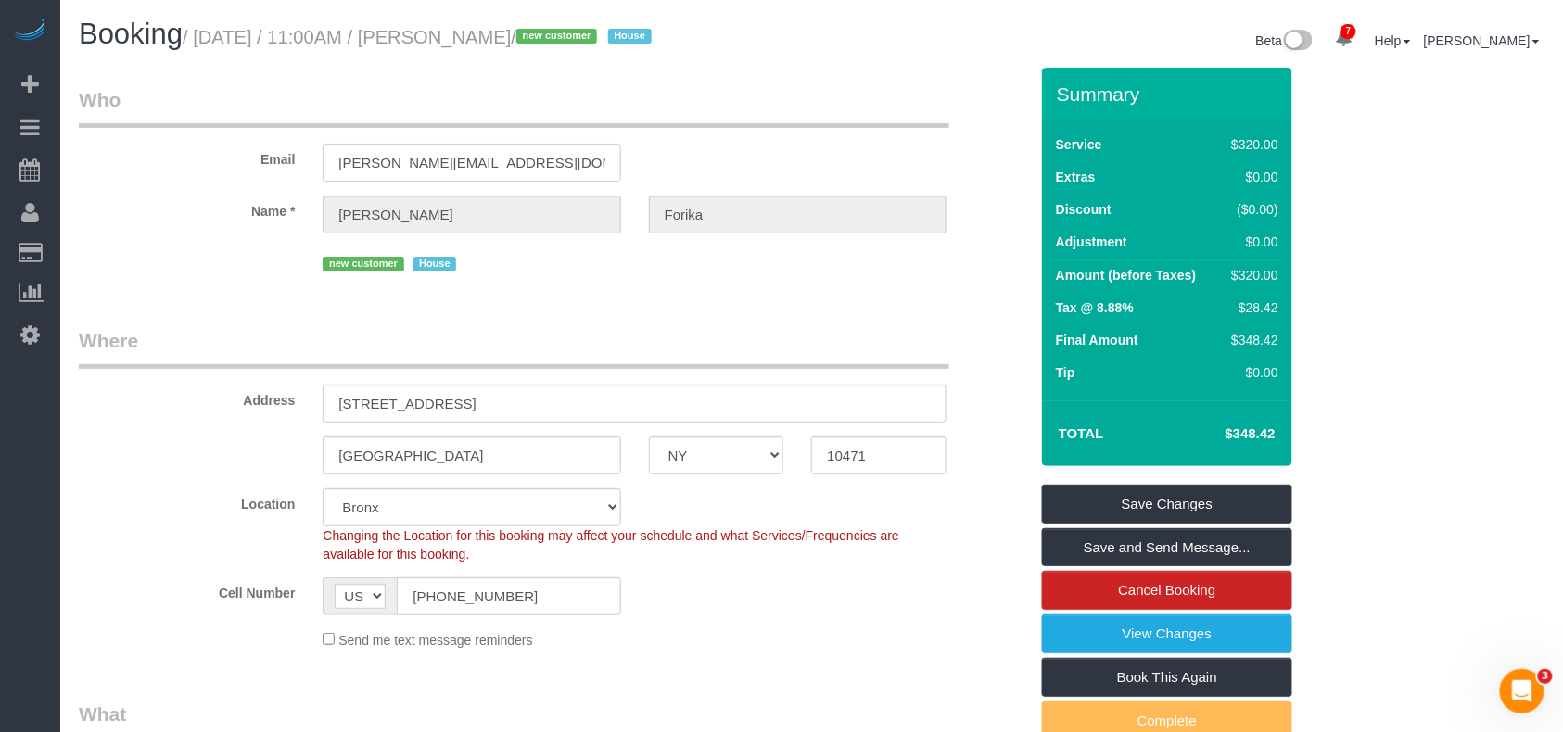
drag, startPoint x: 556, startPoint y: 41, endPoint x: 442, endPoint y: 41, distance: 114.0
click at [442, 41] on small "/ August 15, 2025 / 11:00AM / Esther Forika / new customer House" at bounding box center [420, 37] width 475 height 20
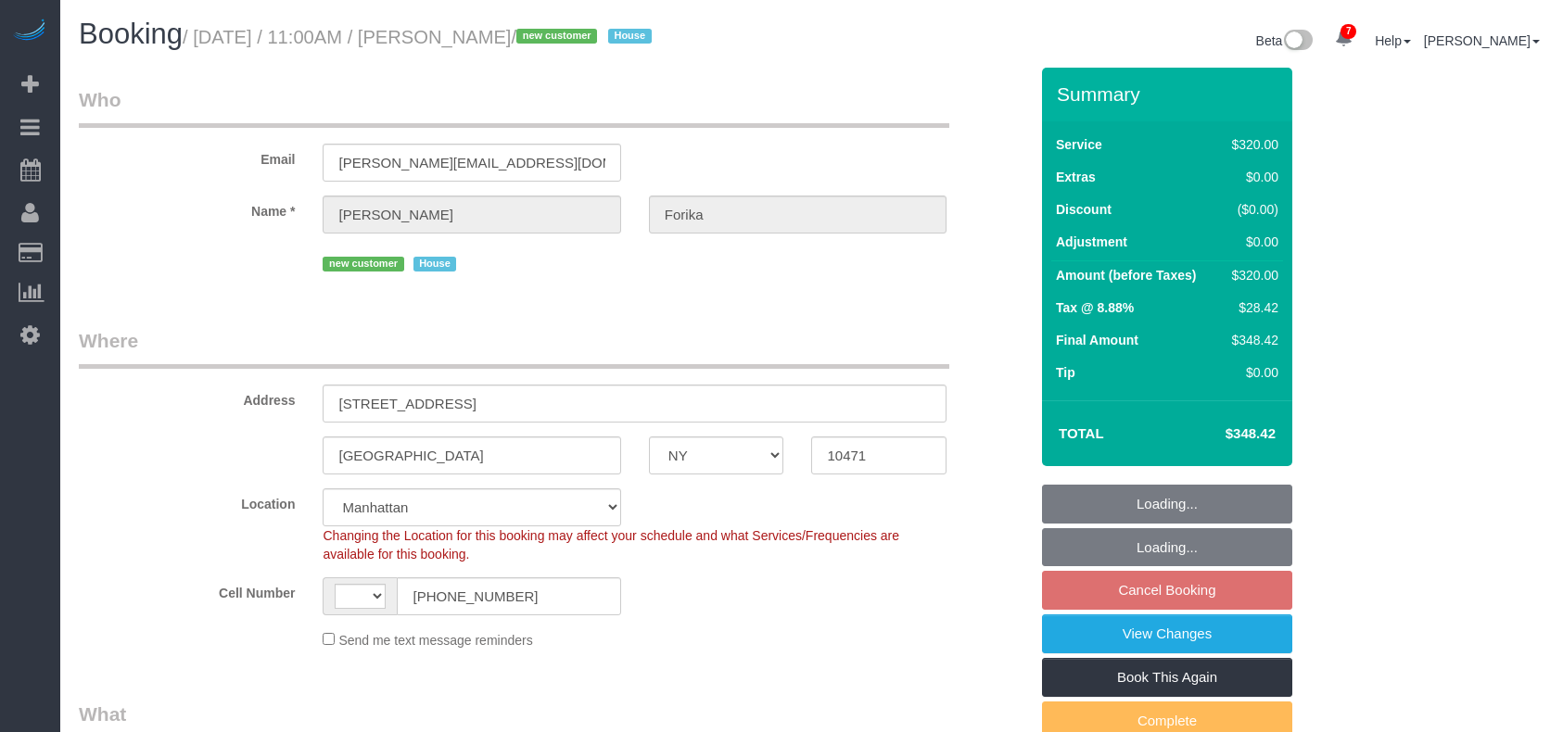
select select "NY"
select select "240"
select select "number:59"
select select "number:71"
select select "number:15"
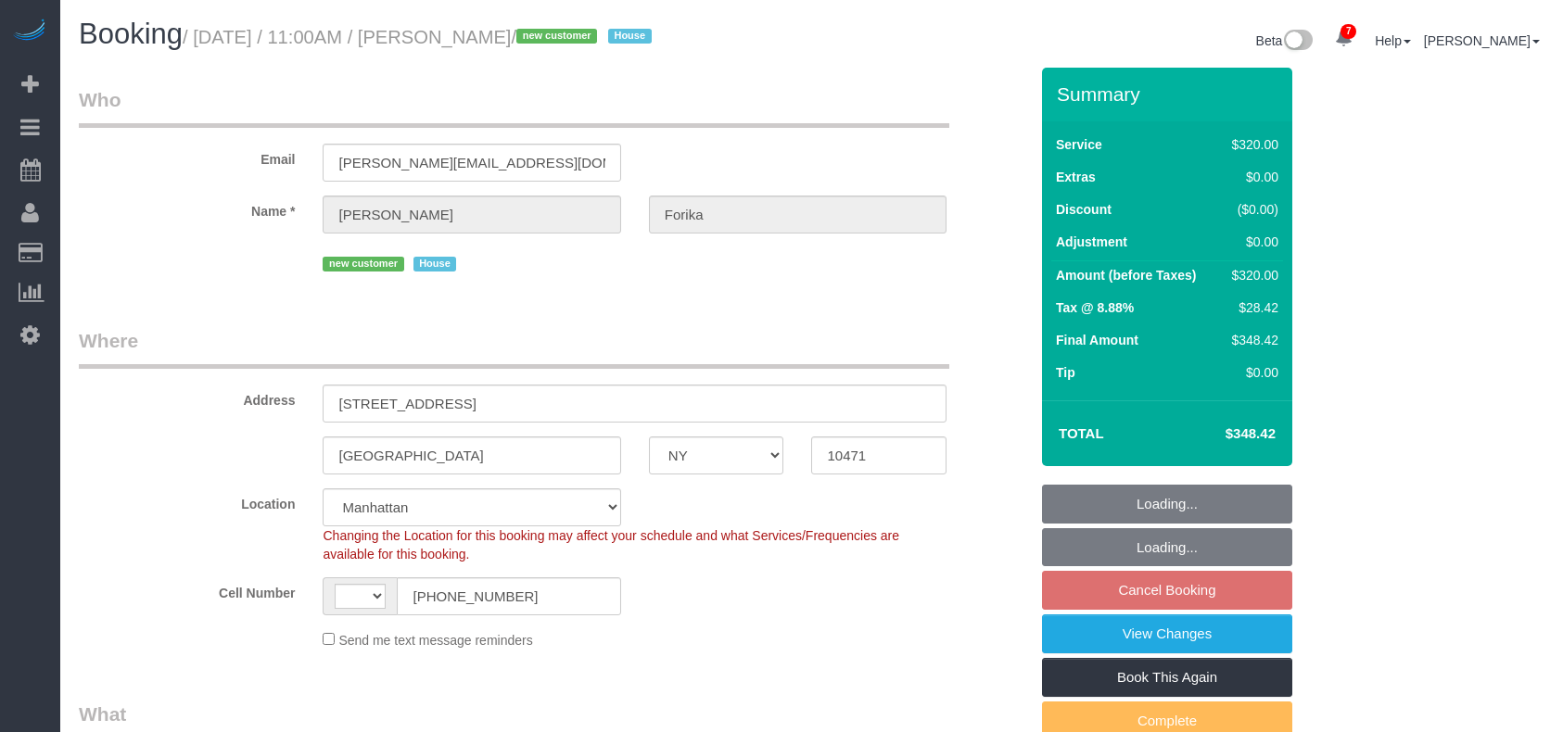
select select "number:5"
select select "object:1395"
select select "string:US"
select select "spot1"
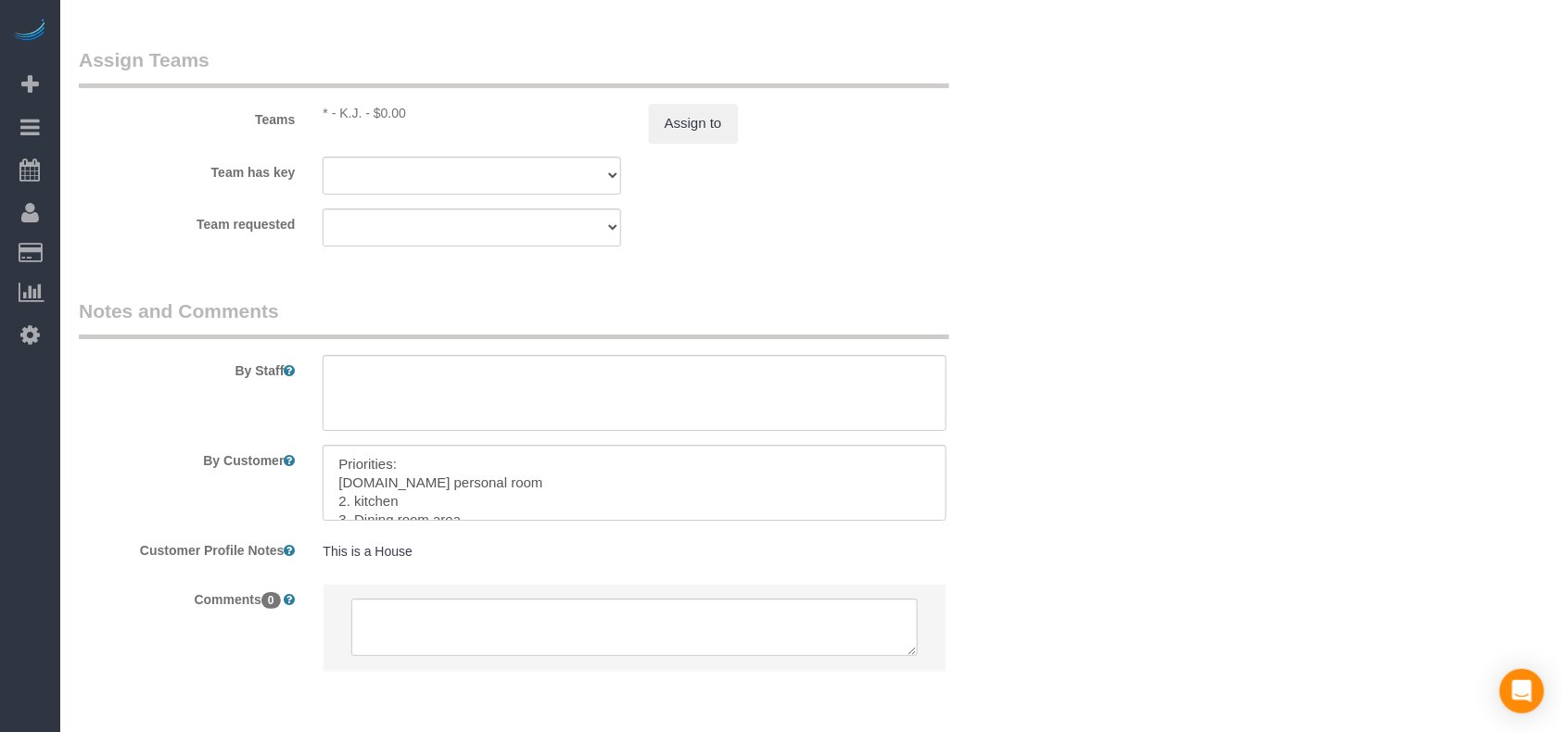
scroll to position [2101, 0]
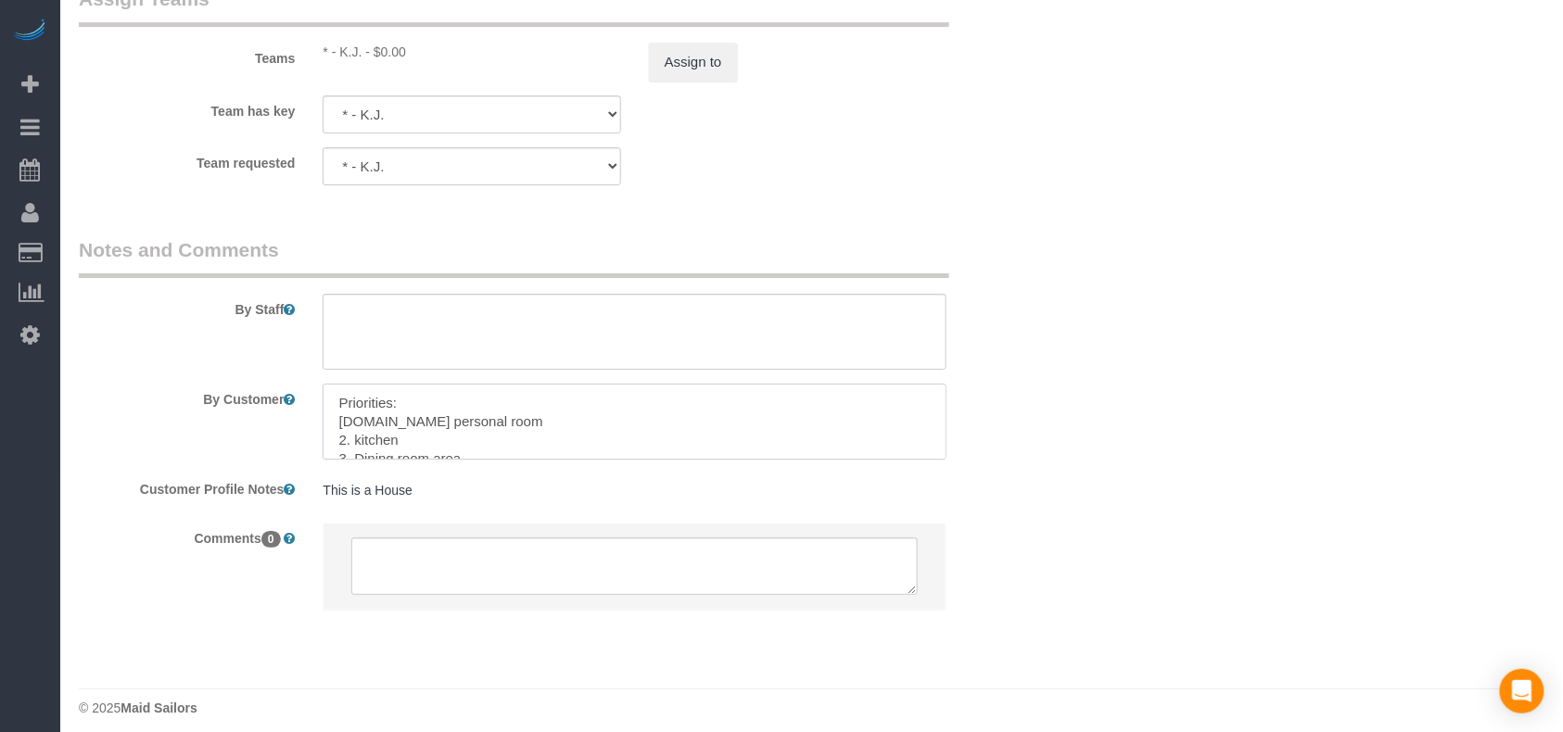
click at [350, 423] on textarea at bounding box center [635, 422] width 624 height 76
drag, startPoint x: 361, startPoint y: 421, endPoint x: 332, endPoint y: 420, distance: 28.8
click at [332, 420] on textarea at bounding box center [635, 422] width 624 height 76
click at [520, 419] on textarea at bounding box center [635, 422] width 624 height 76
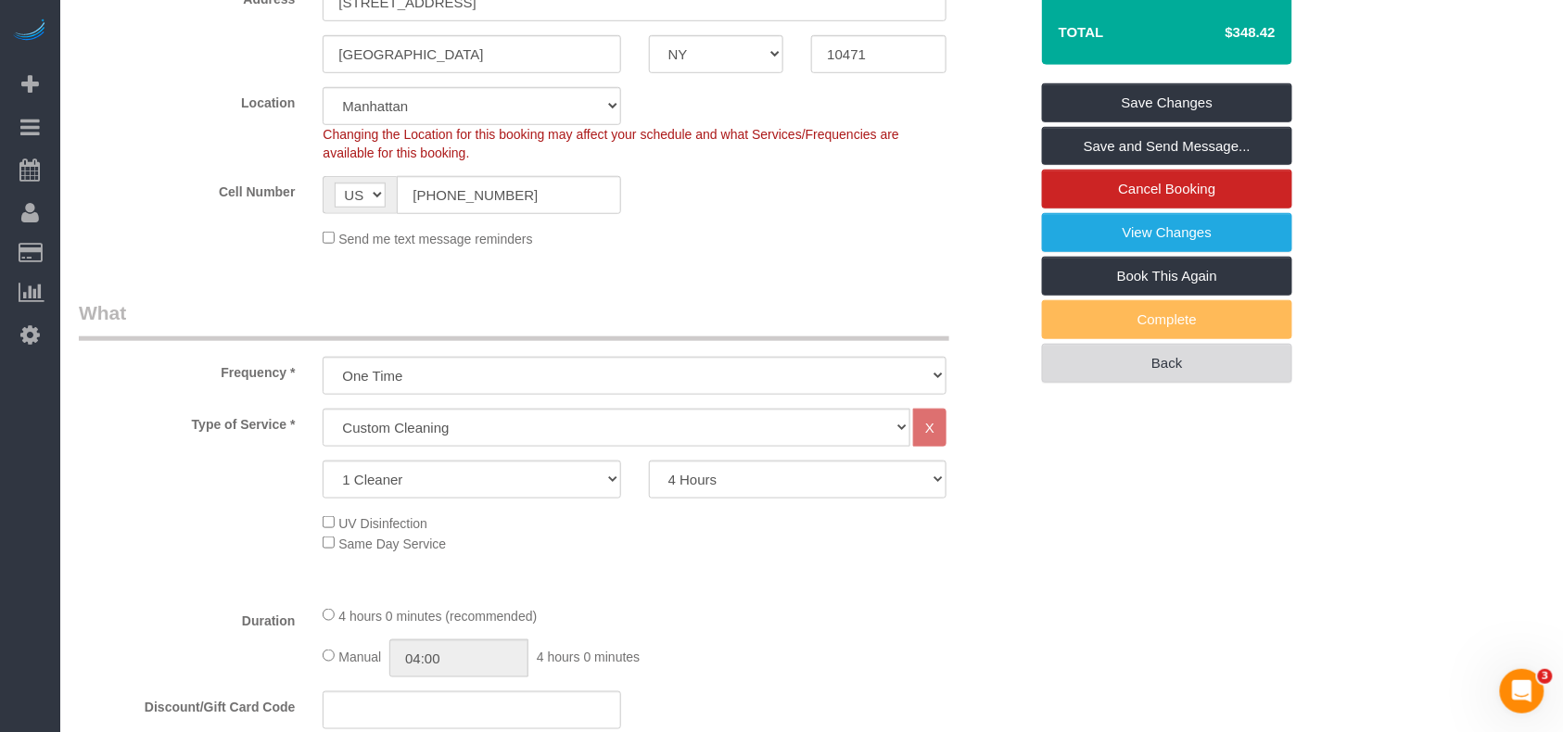
scroll to position [371, 0]
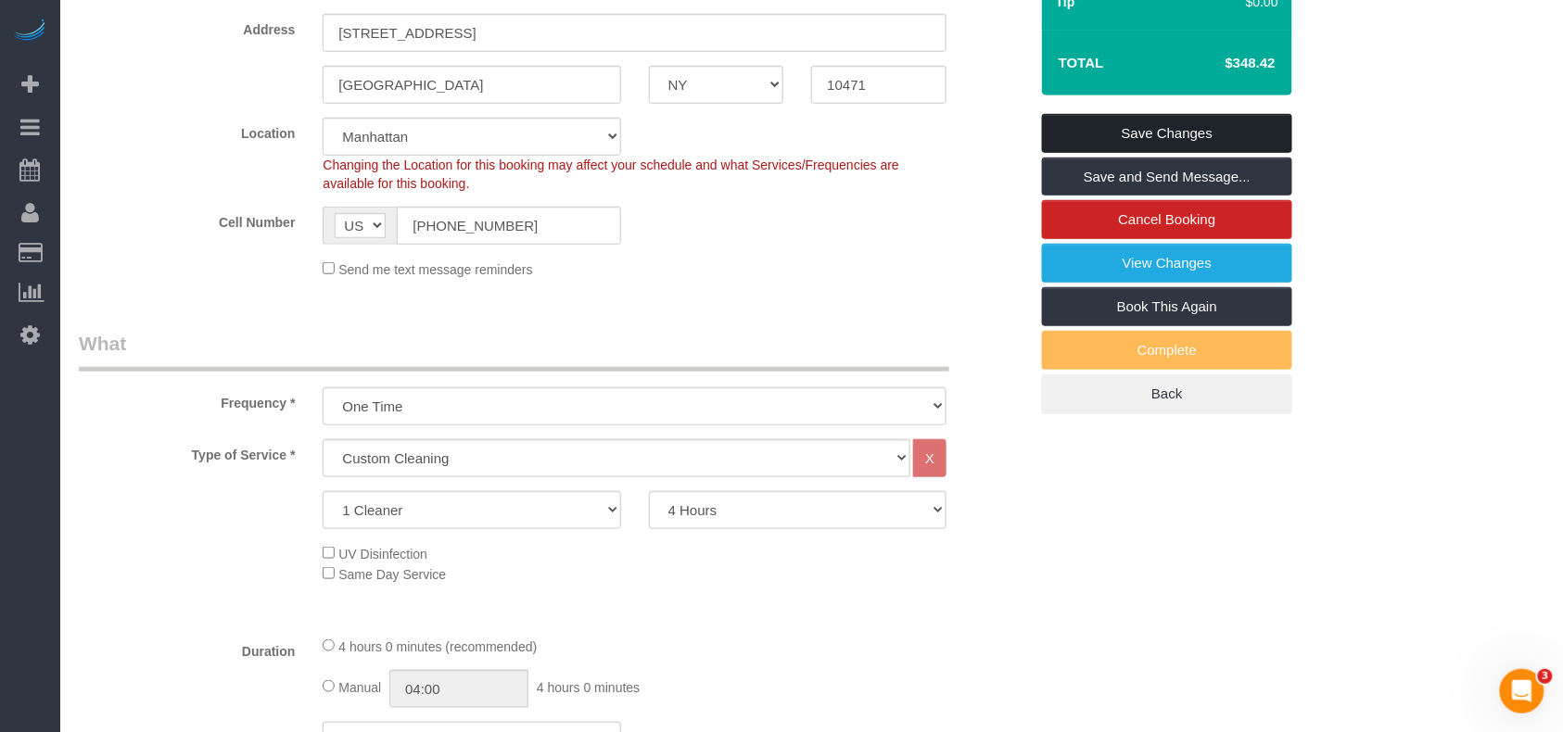
type textarea "Priorities: Start with my personal room. Then the kitchen. The the Dining room …"
click at [1220, 127] on link "Save Changes" at bounding box center [1167, 133] width 250 height 39
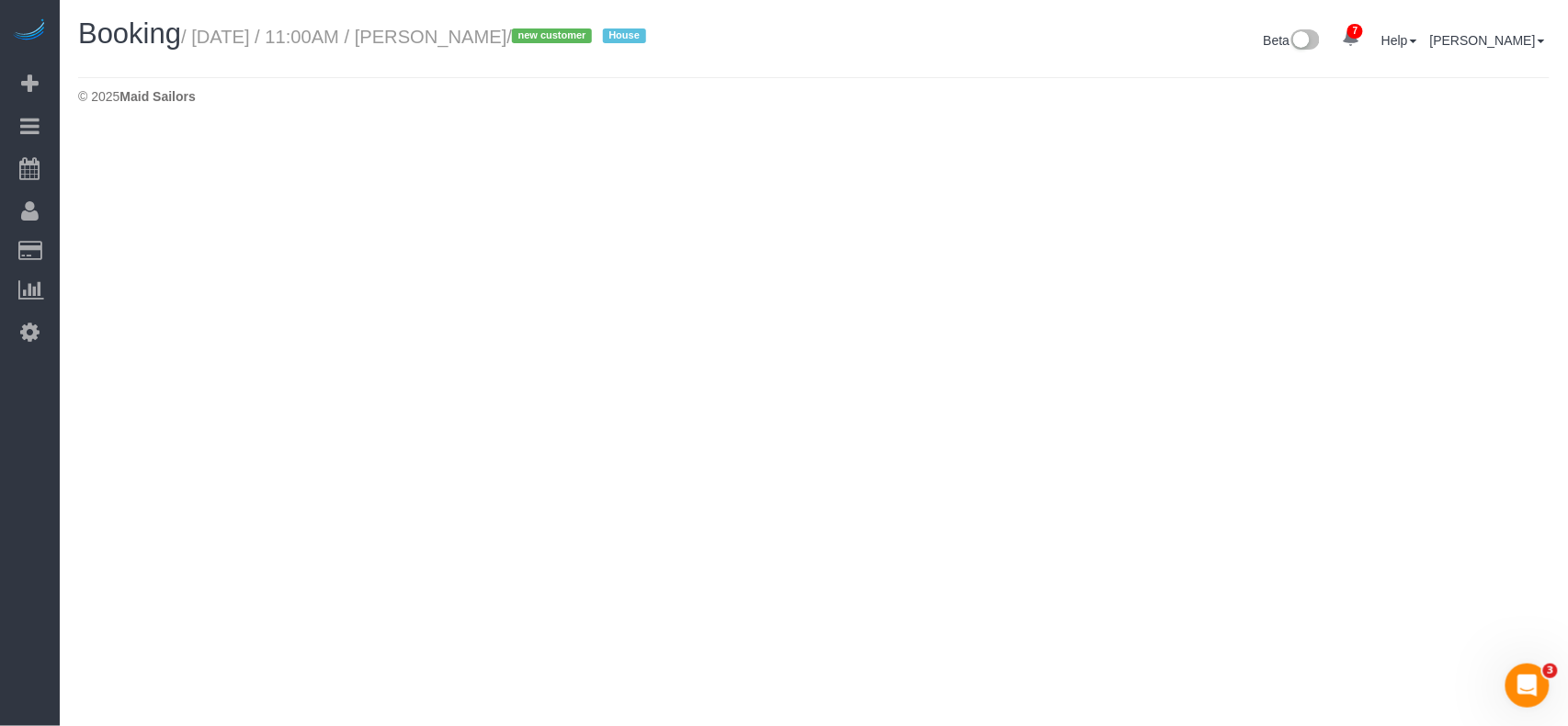
select select "NY"
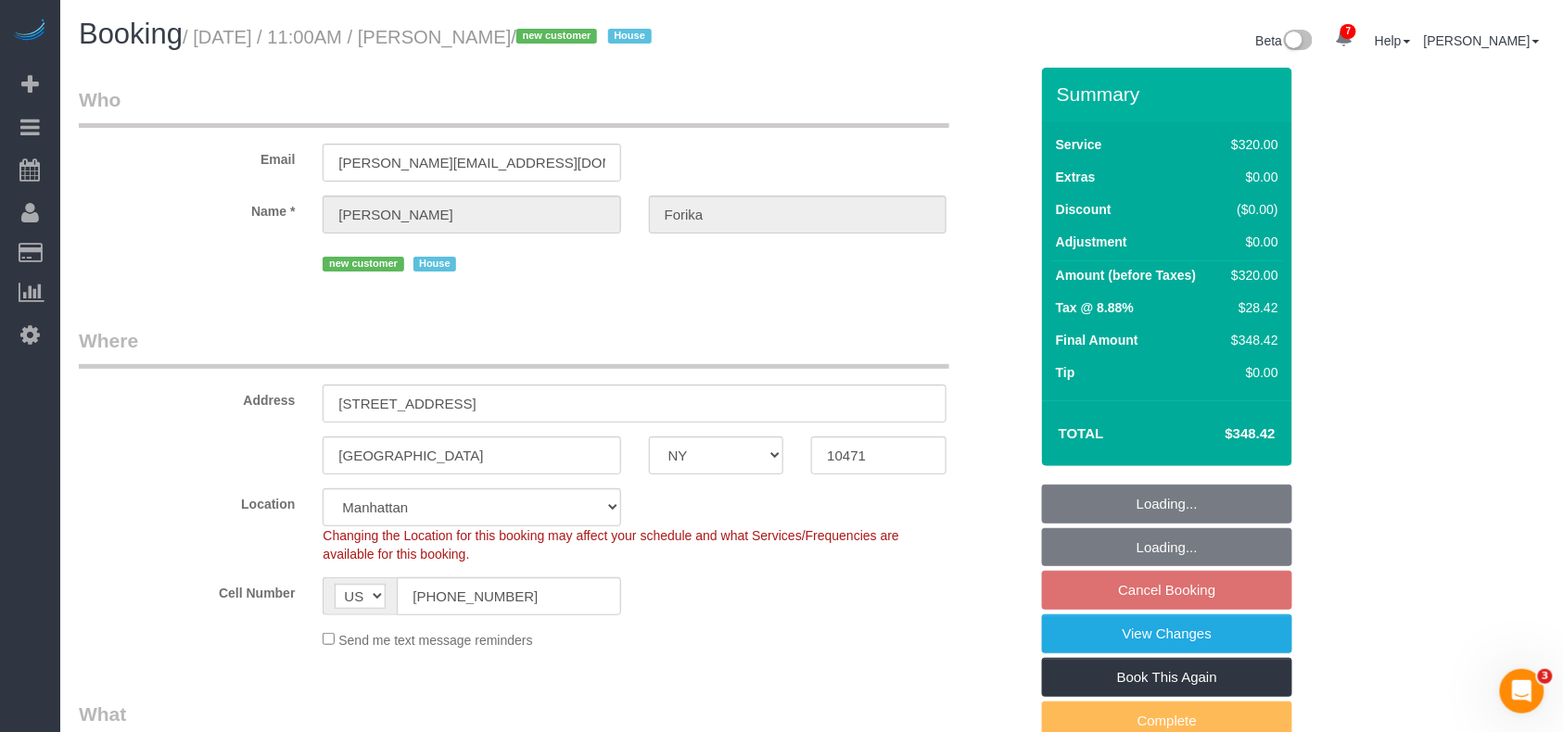
select select "object:3149"
select select "string:stripe-pm_1RvWji4VGloSiKo7kX9Qp7Cw"
select select "spot56"
select select "number:59"
select select "number:71"
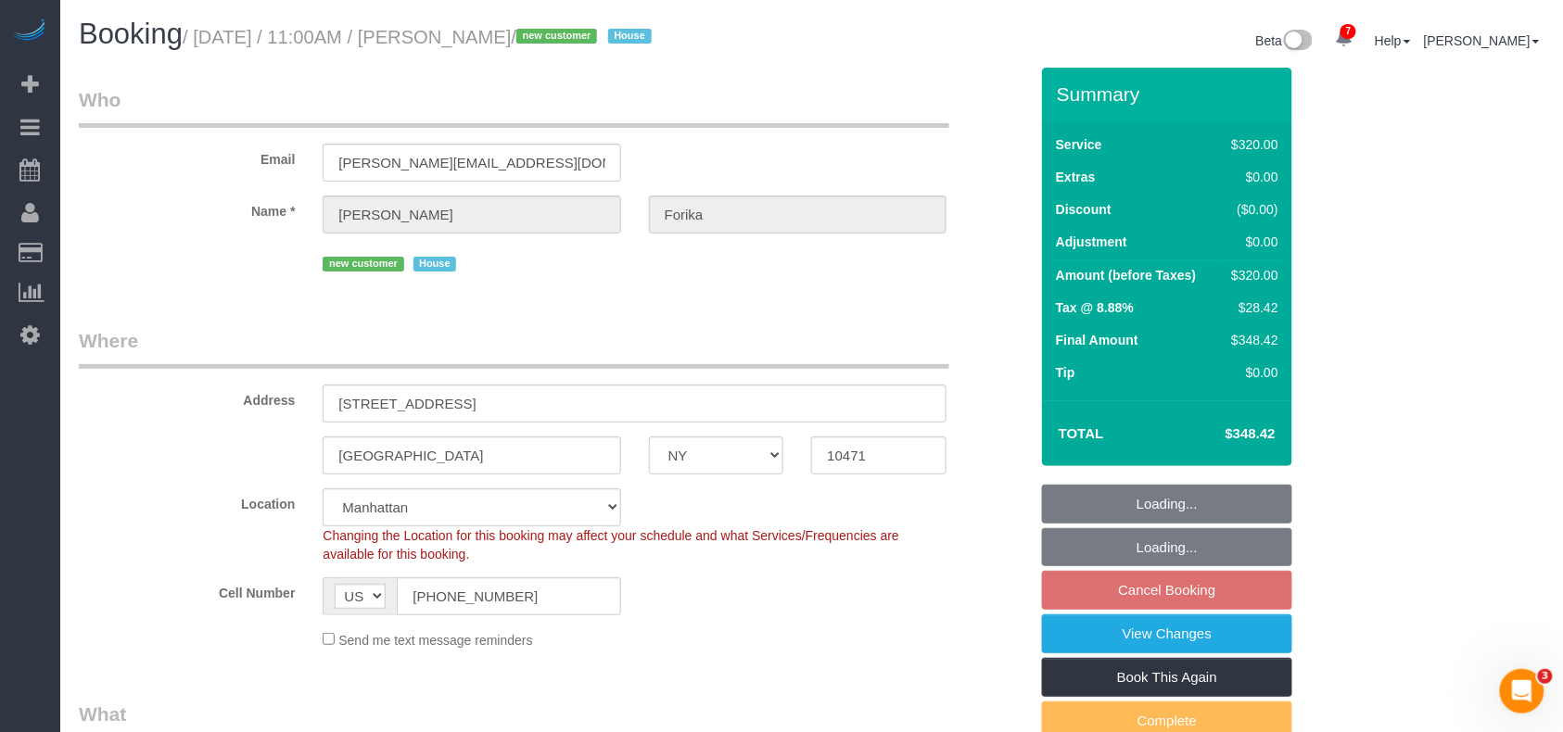
select select "number:15"
select select "number:5"
select select "240"
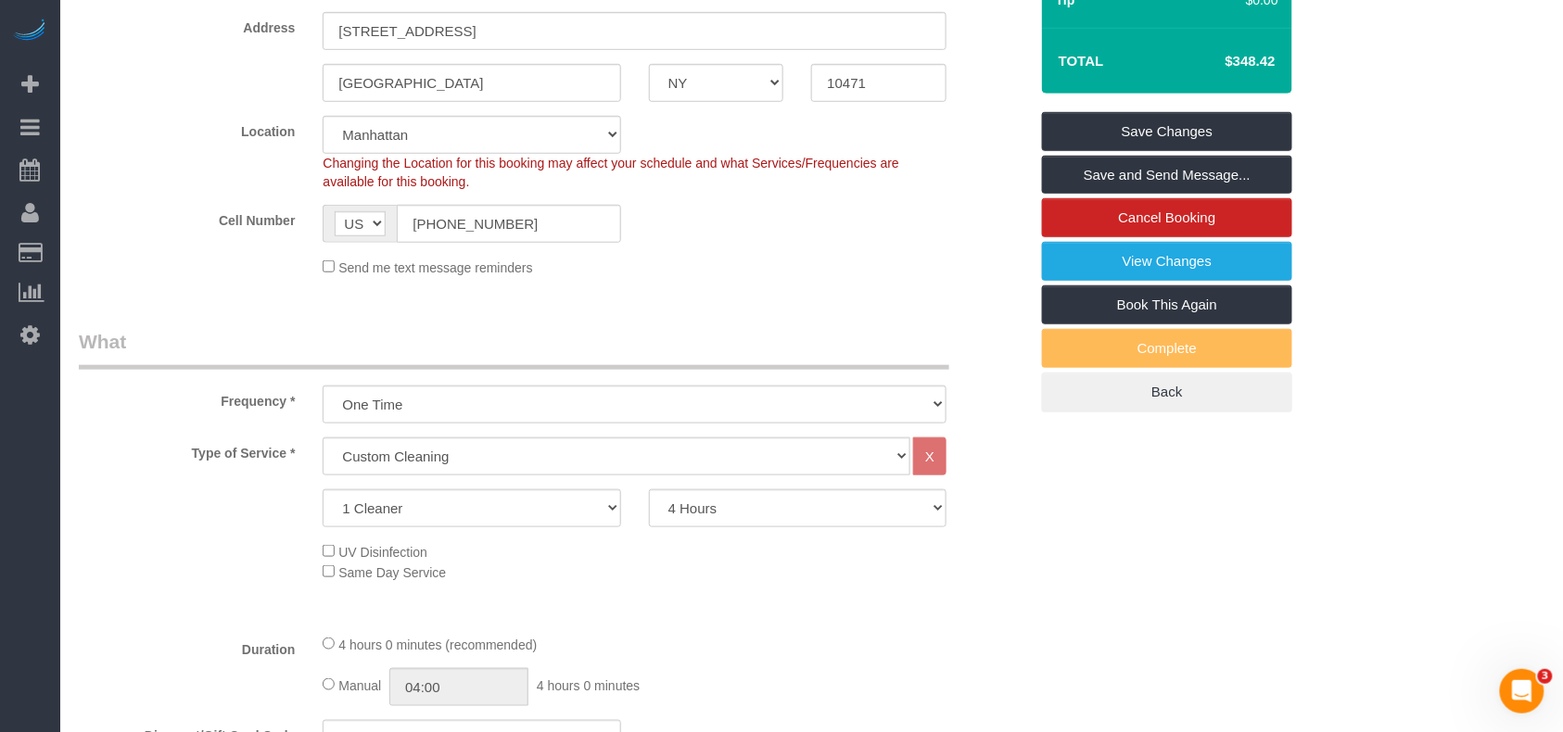
scroll to position [371, 0]
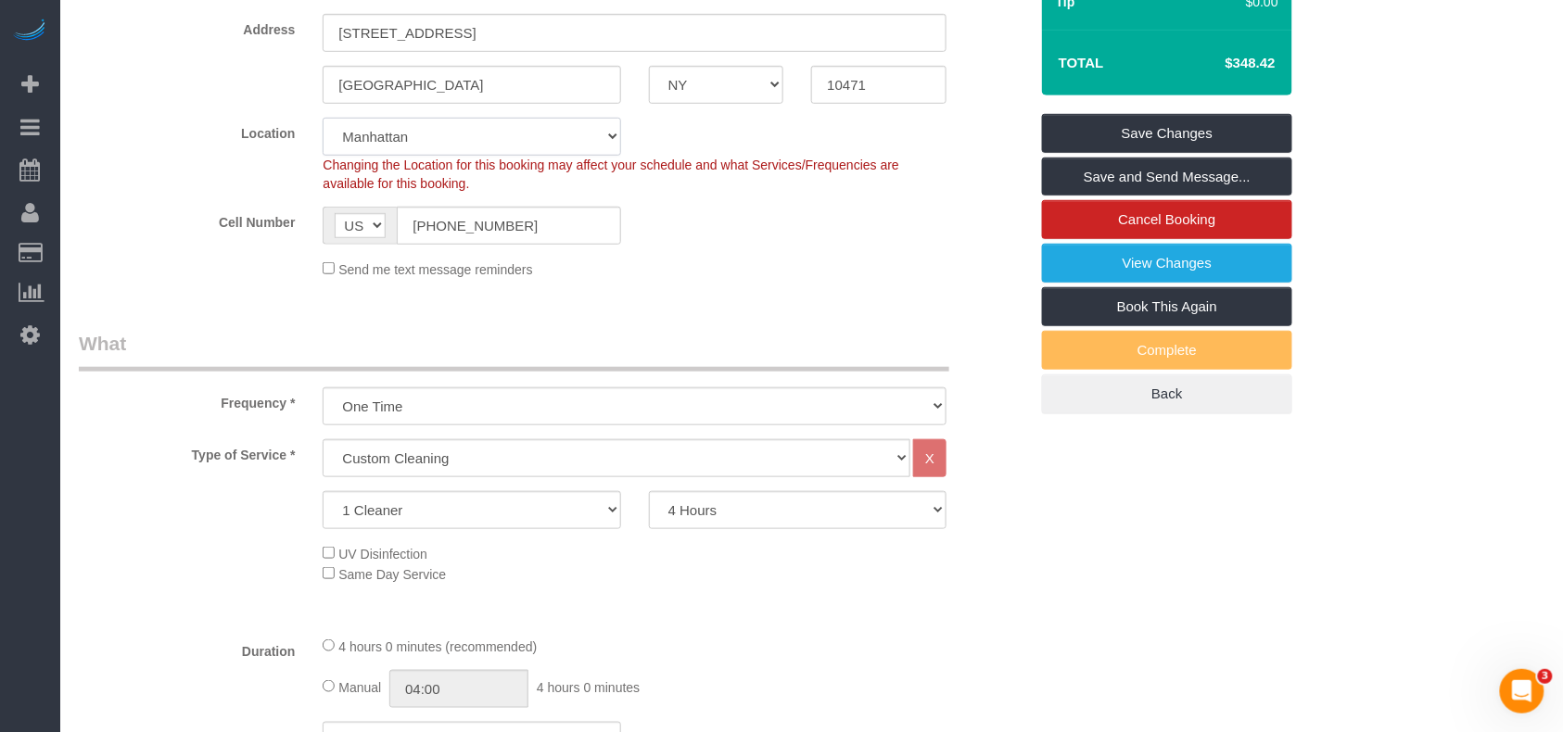
click at [572, 138] on select "Manhattan Austin Boston Bronx Brooklyn Charlotte Denver New Jersey Portland Que…" at bounding box center [472, 137] width 298 height 38
select select "10"
click at [323, 118] on select "Manhattan Austin Boston Bronx Brooklyn Charlotte Denver New Jersey Portland Que…" at bounding box center [472, 137] width 298 height 38
click at [907, 237] on div "Cell Number AF AL DZ AD AO AI AQ AG AR AM AW AU AT AZ BS BH BD BB BY BE BZ BJ B…" at bounding box center [553, 226] width 977 height 38
select select "object:4267"
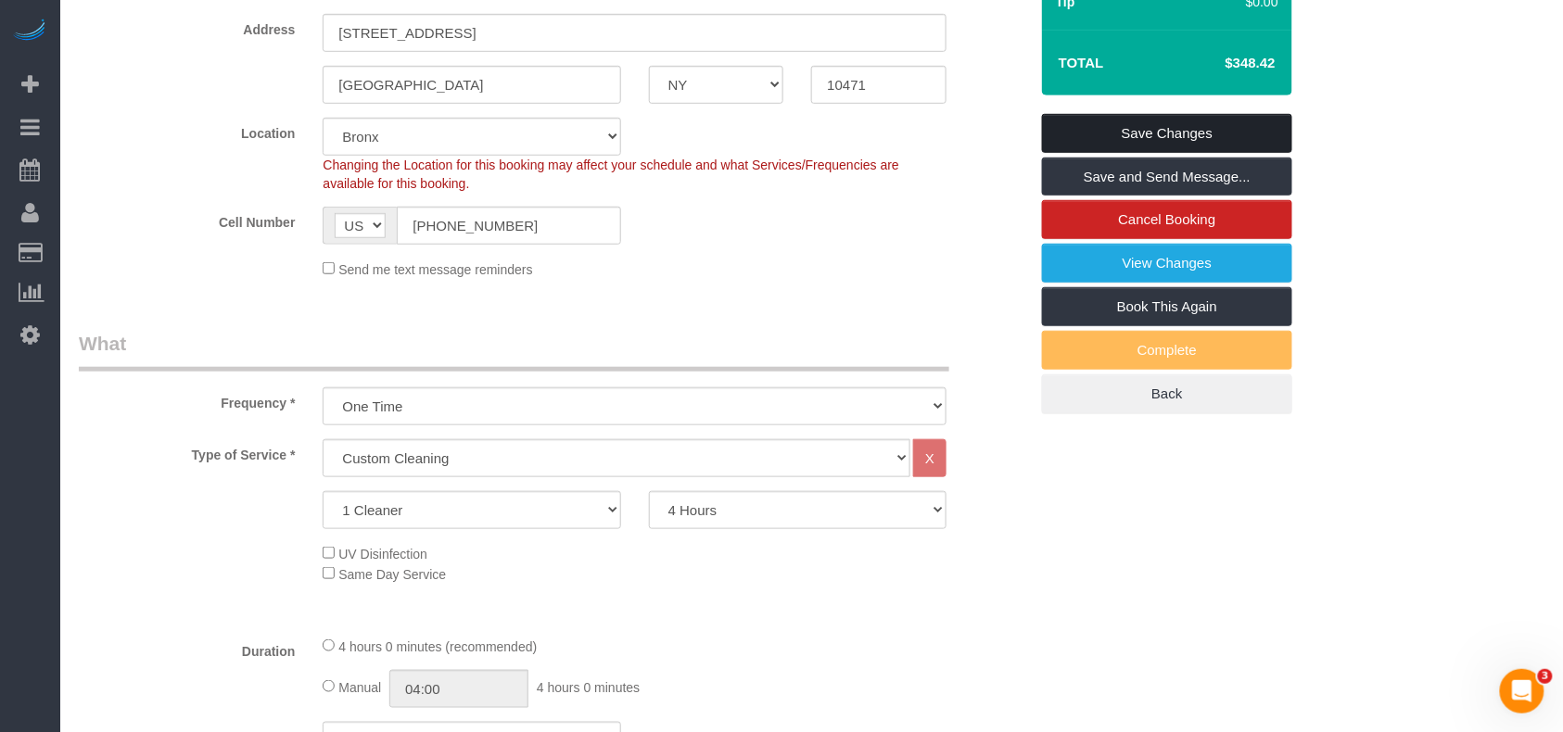
select select "spot114"
click at [1213, 134] on link "Save Changes" at bounding box center [1167, 133] width 250 height 39
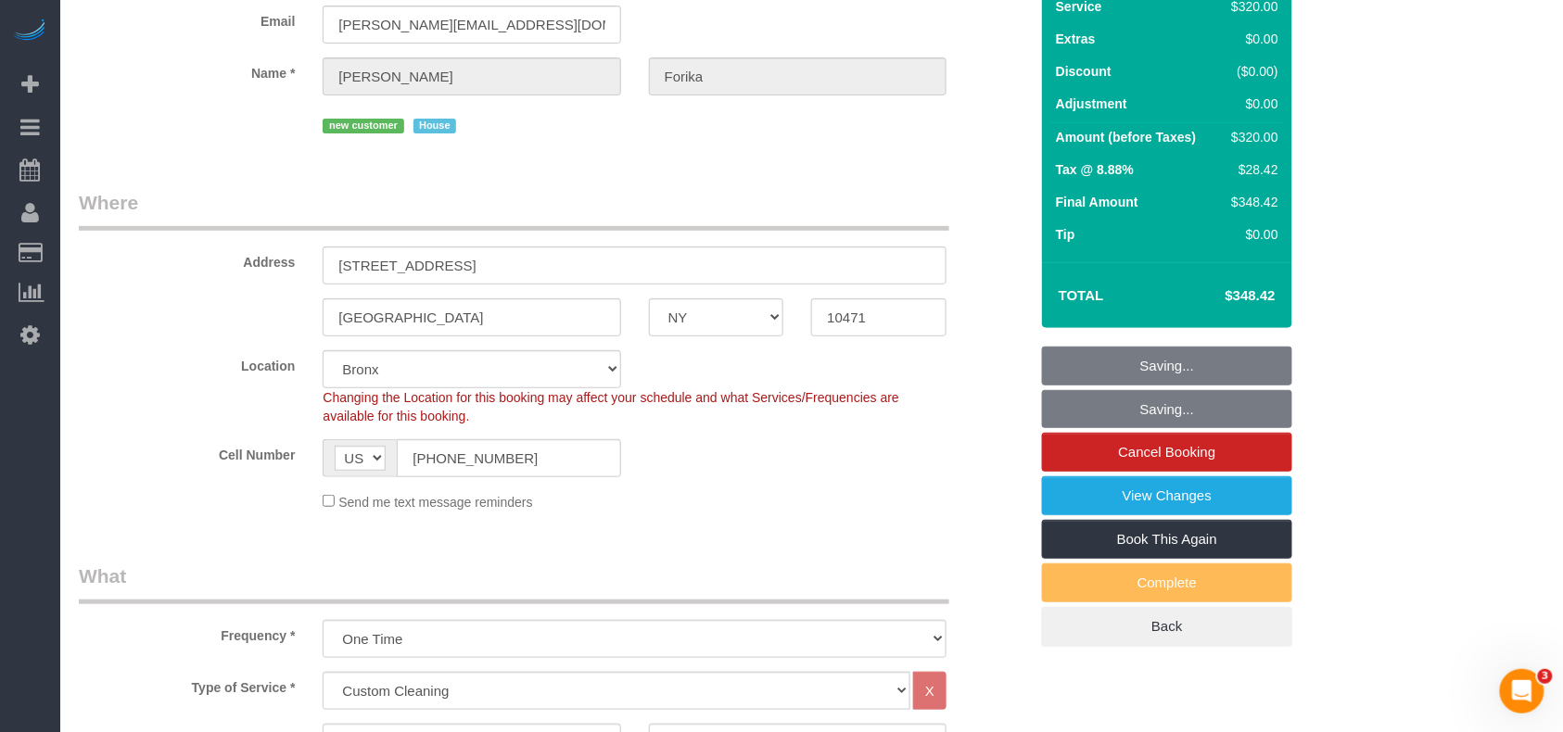
scroll to position [0, 0]
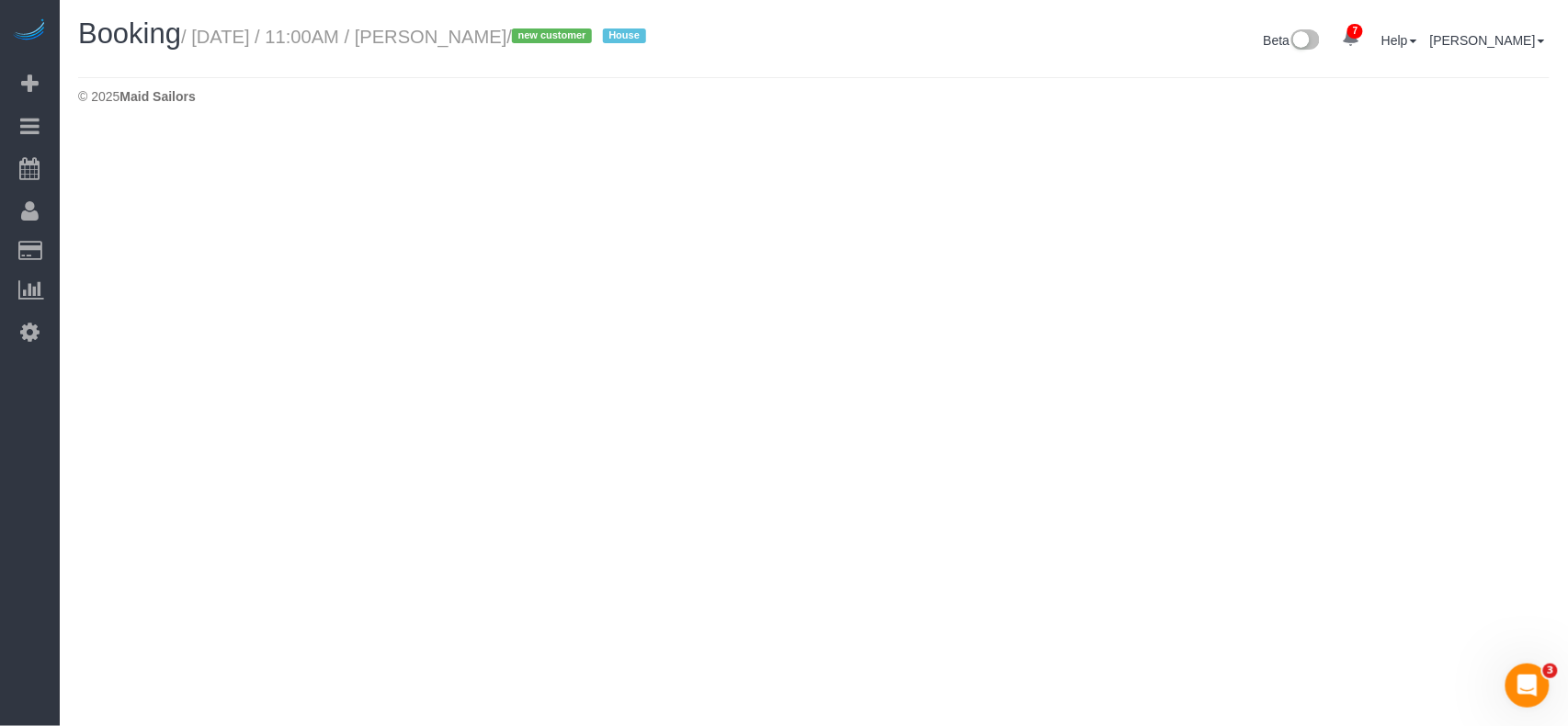
select select "NY"
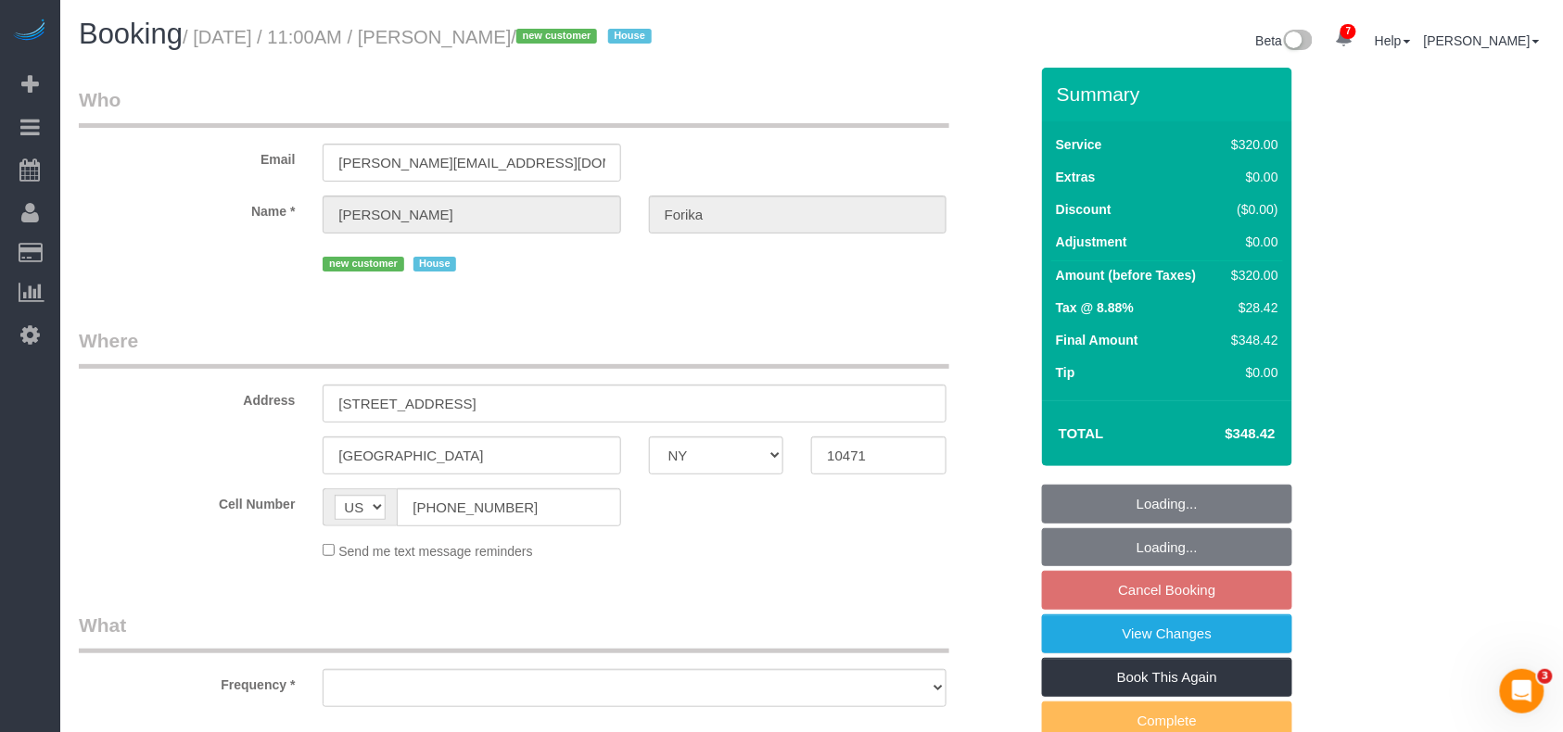
select select "240"
select select "spot174"
select select "number:59"
select select "number:71"
select select "number:15"
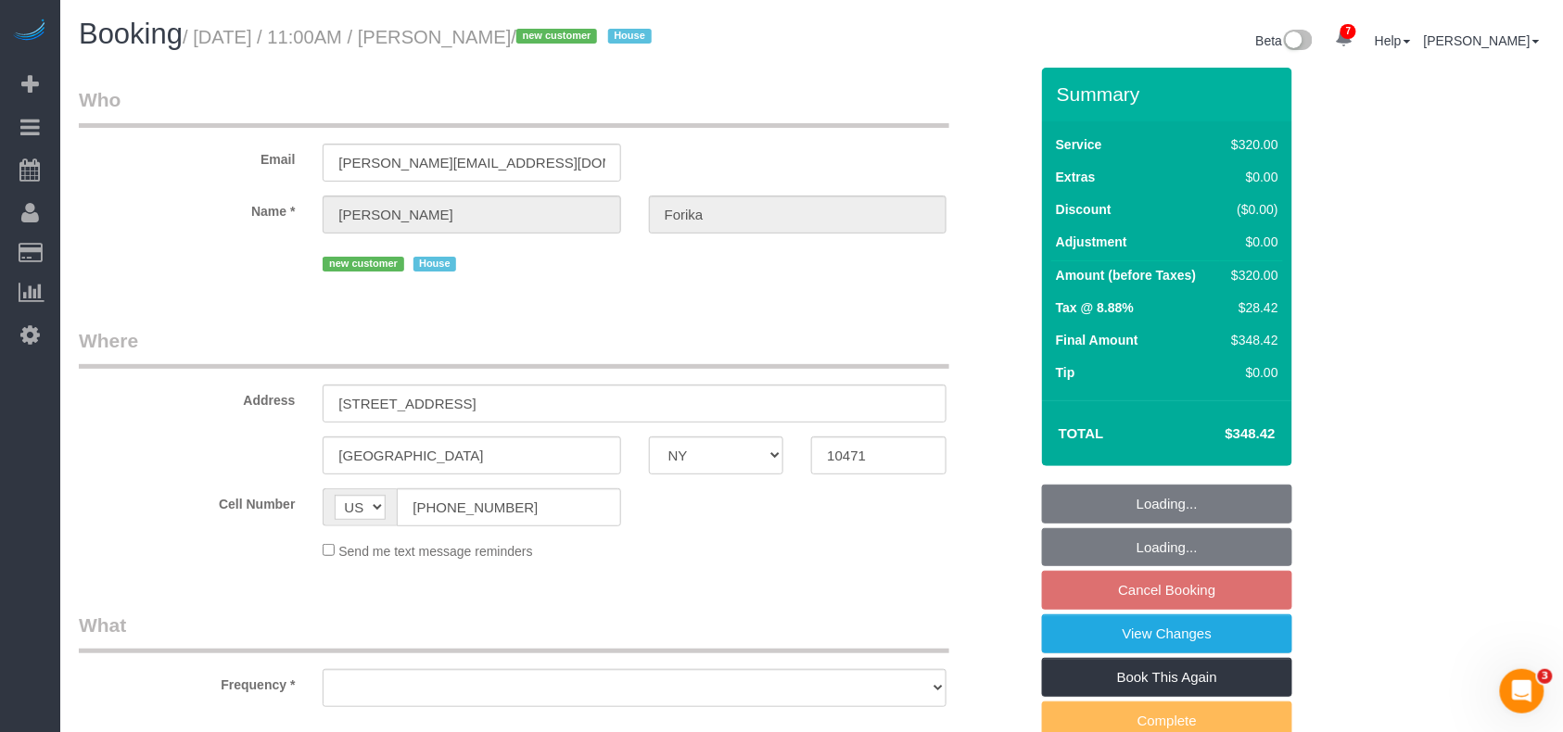
select select "number:5"
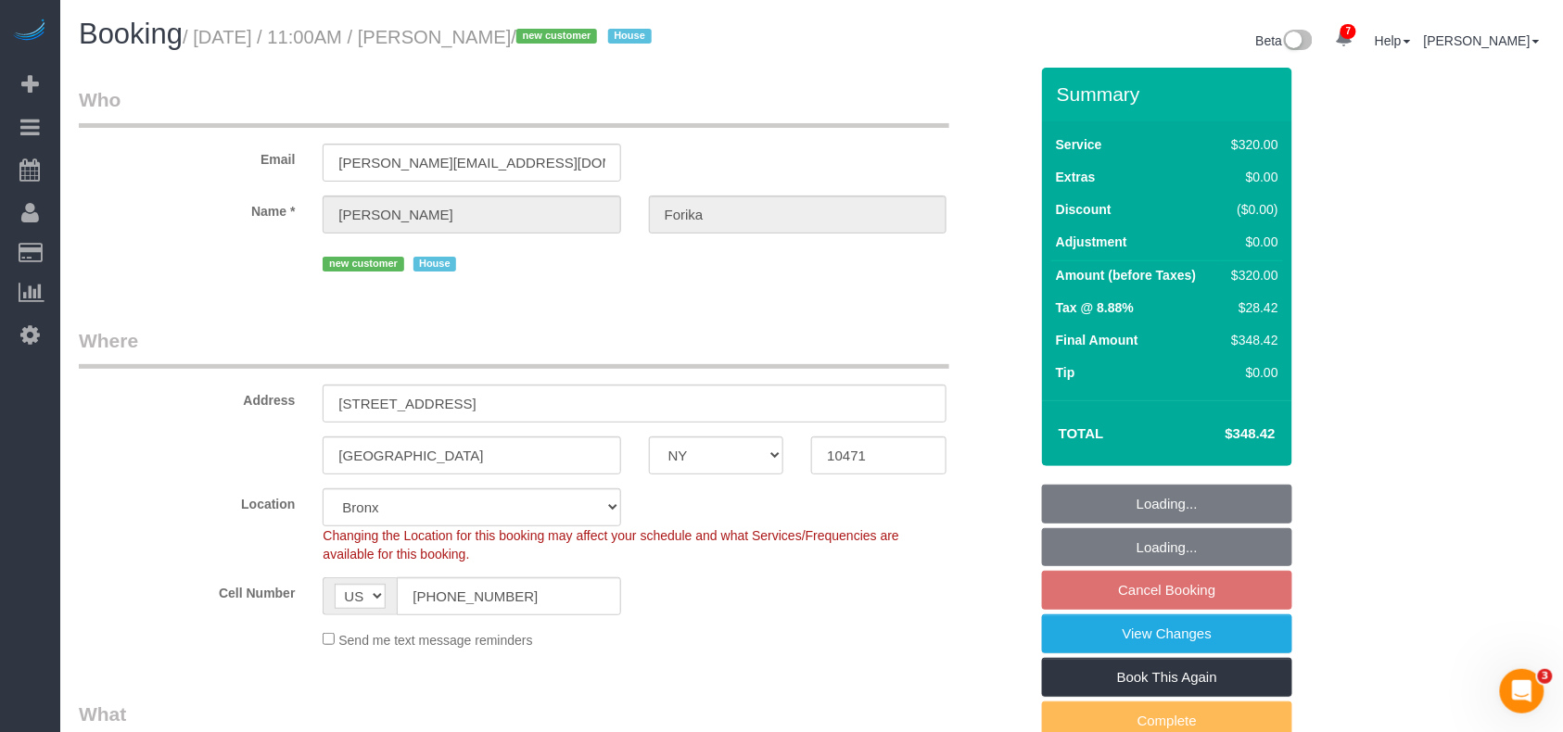
select select "object:5230"
select select "string:stripe-pm_1RvWji4VGloSiKo7kX9Qp7Cw"
select select
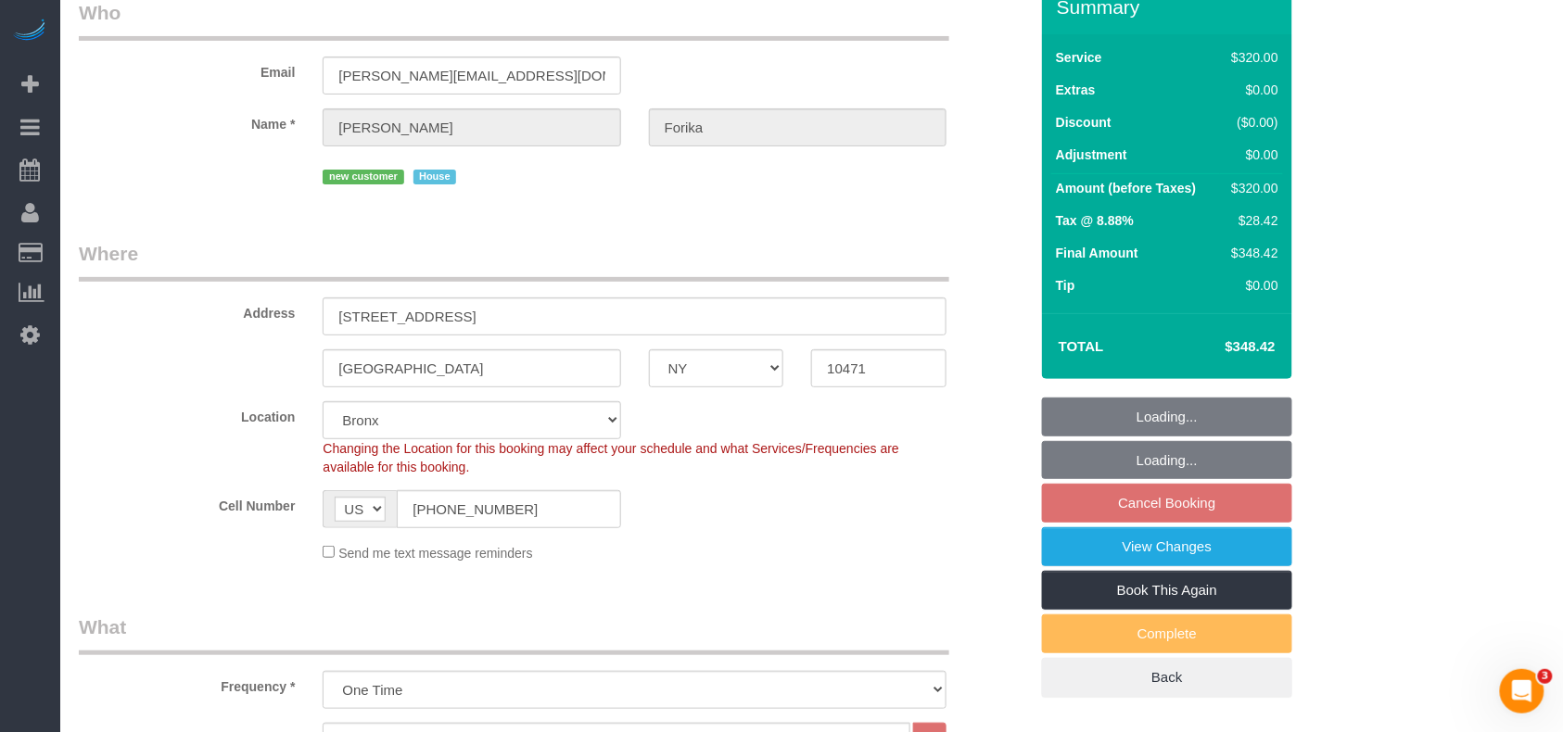
select select "object:5397"
select select "spot234"
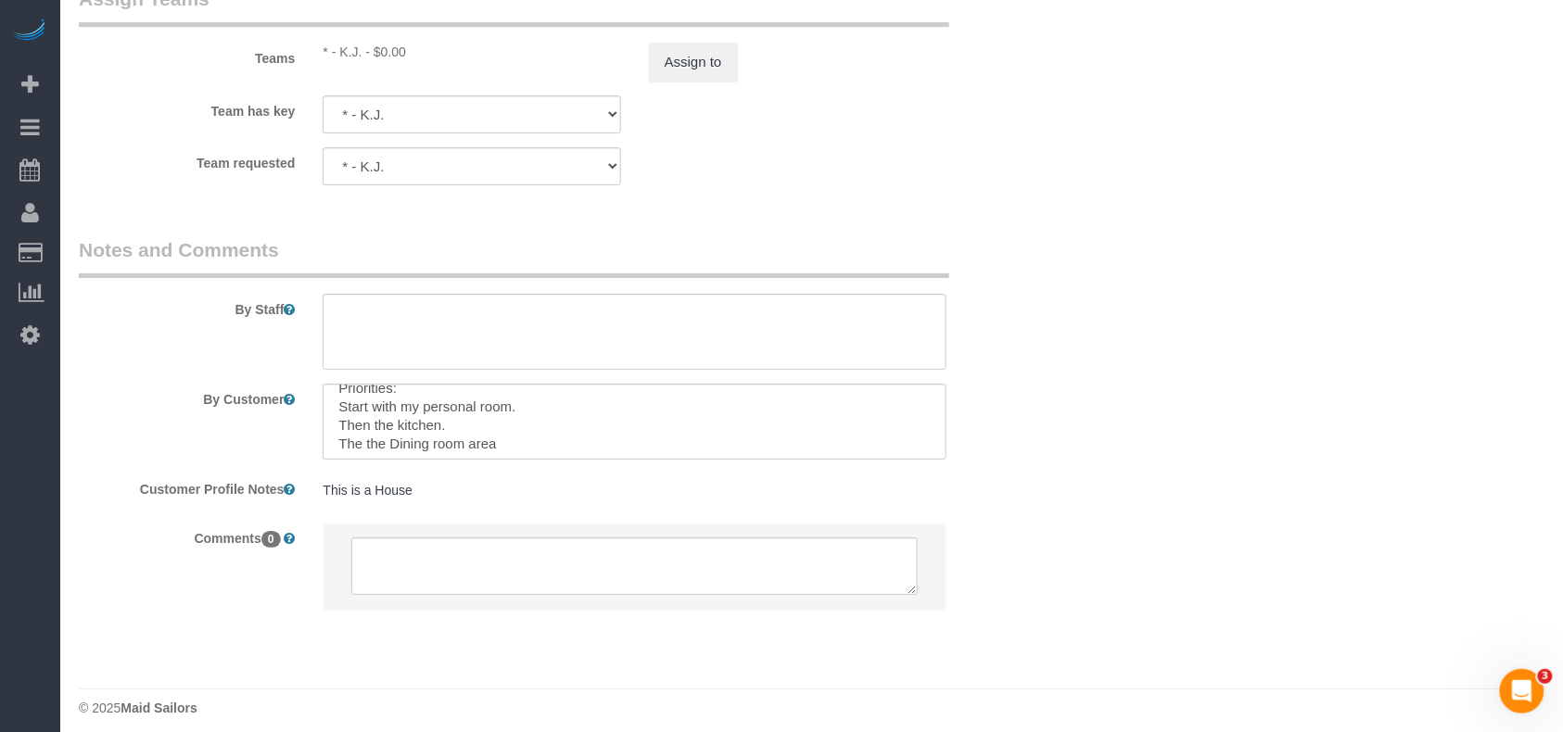
scroll to position [19, 0]
click at [360, 438] on textarea at bounding box center [635, 422] width 624 height 76
type textarea "Priorities: Start with my personal room. Then the kitchen. Then the Dining room…"
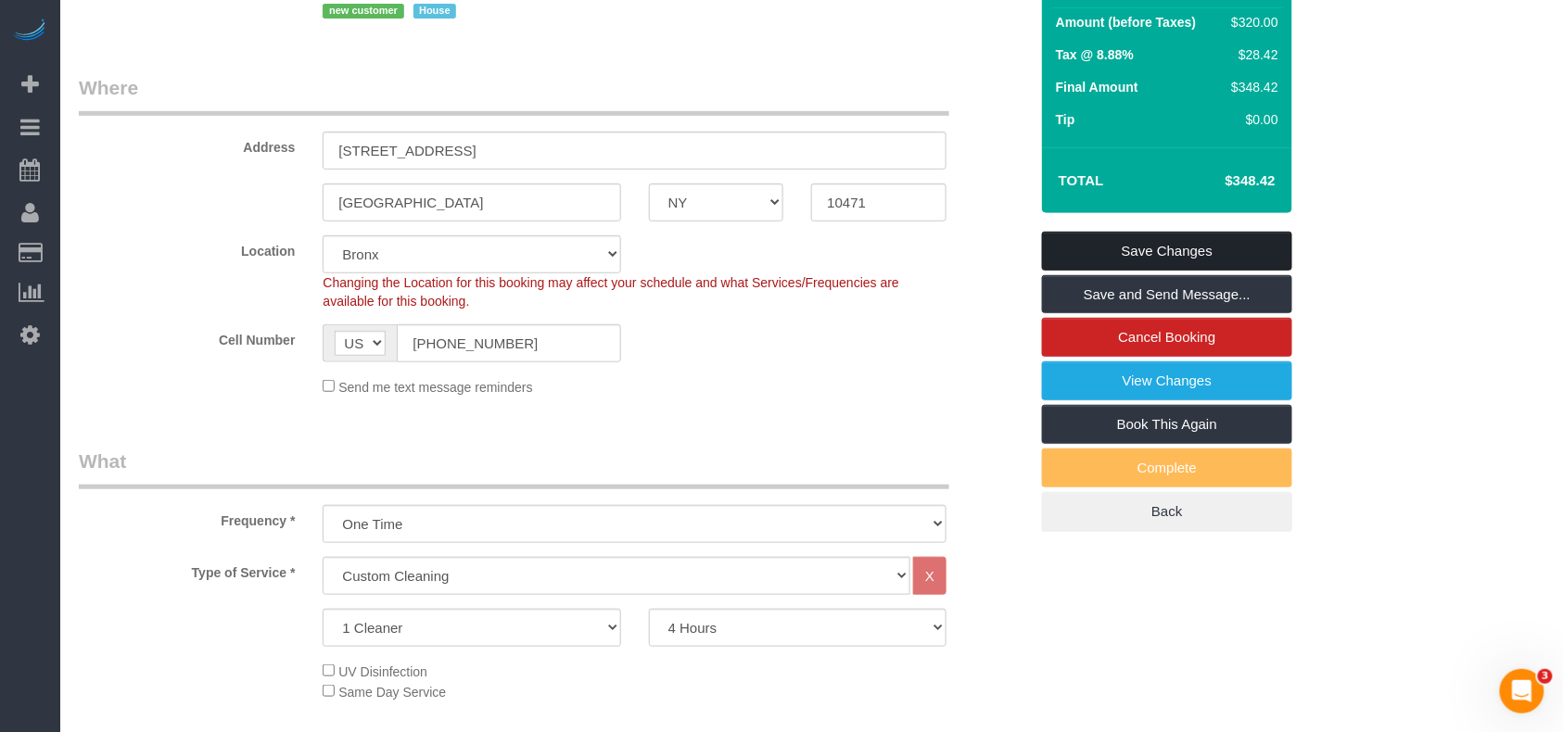
scroll to position [123, 0]
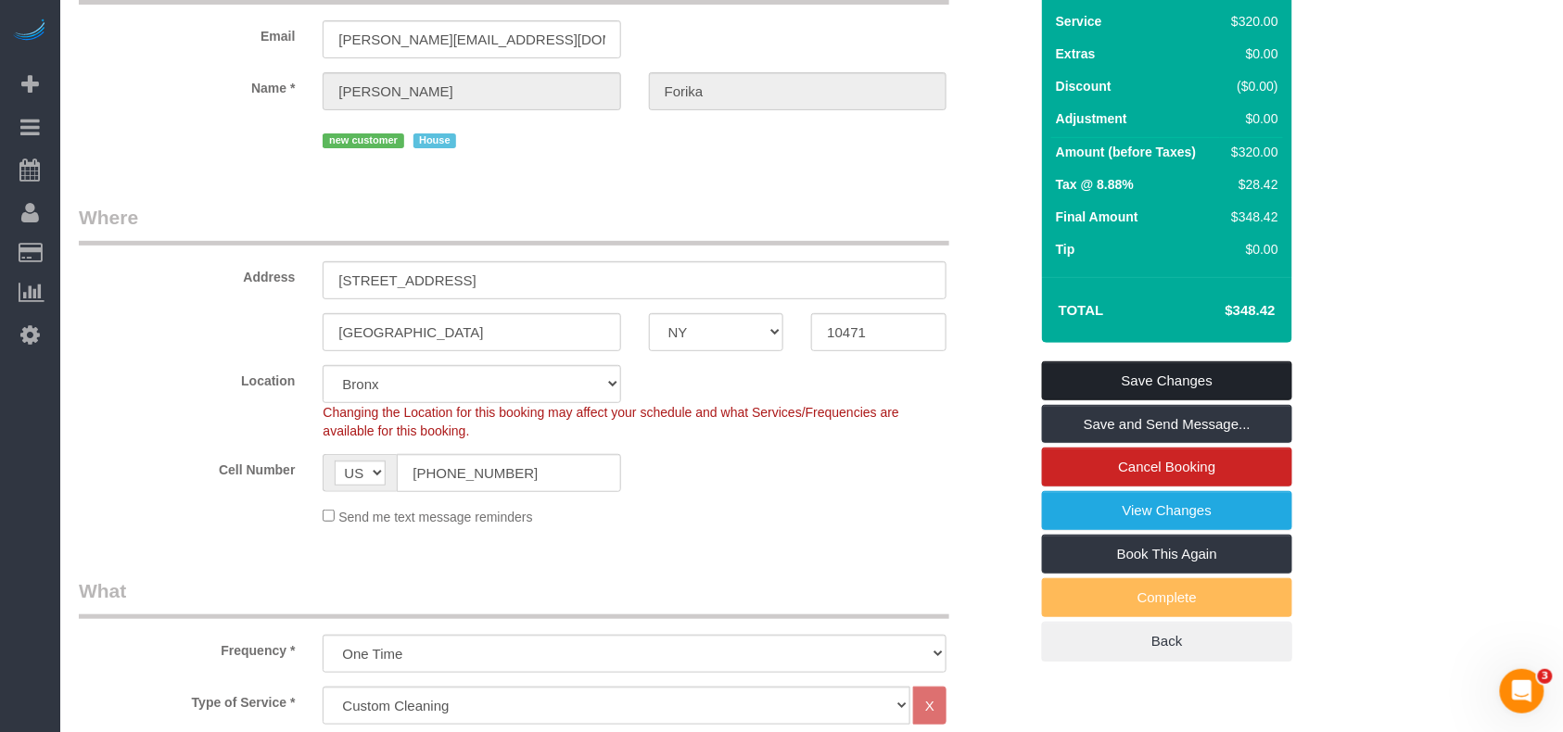
click at [1168, 378] on link "Save Changes" at bounding box center [1167, 381] width 250 height 39
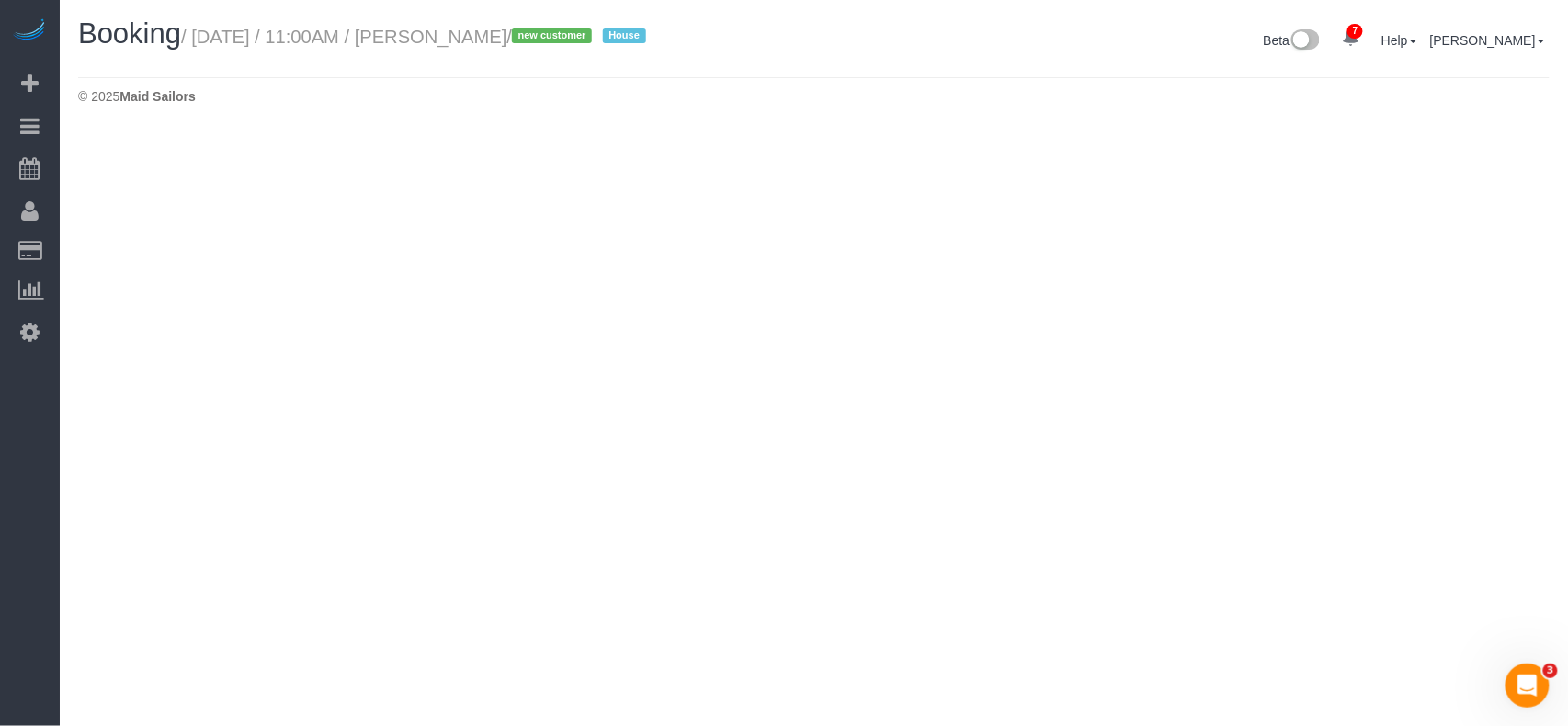
select select "NY"
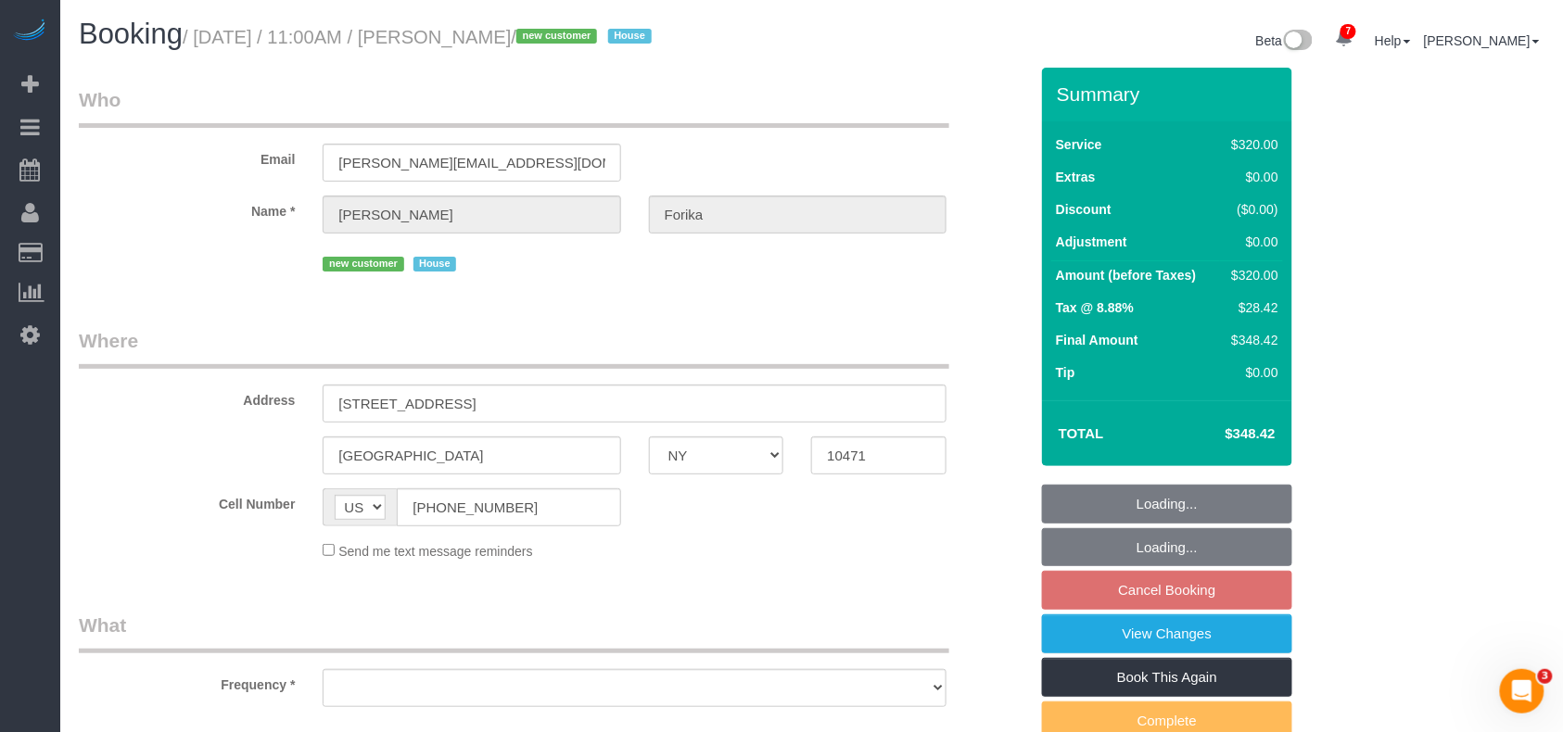
select select "spot294"
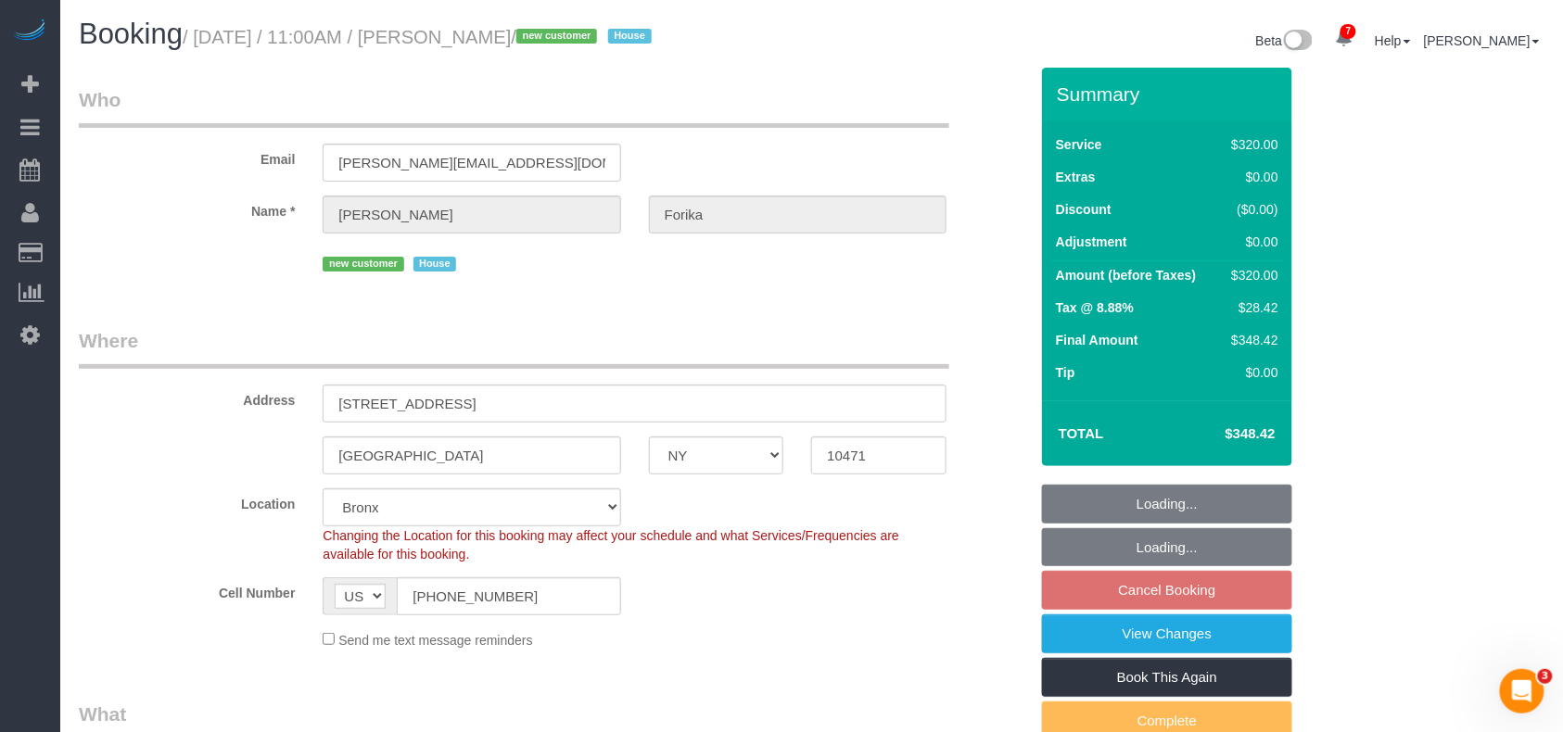
select select "string:stripe-pm_1RvWji4VGloSiKo7kX9Qp7Cw"
select select "object:7029"
select select "number:59"
select select "number:71"
select select "number:15"
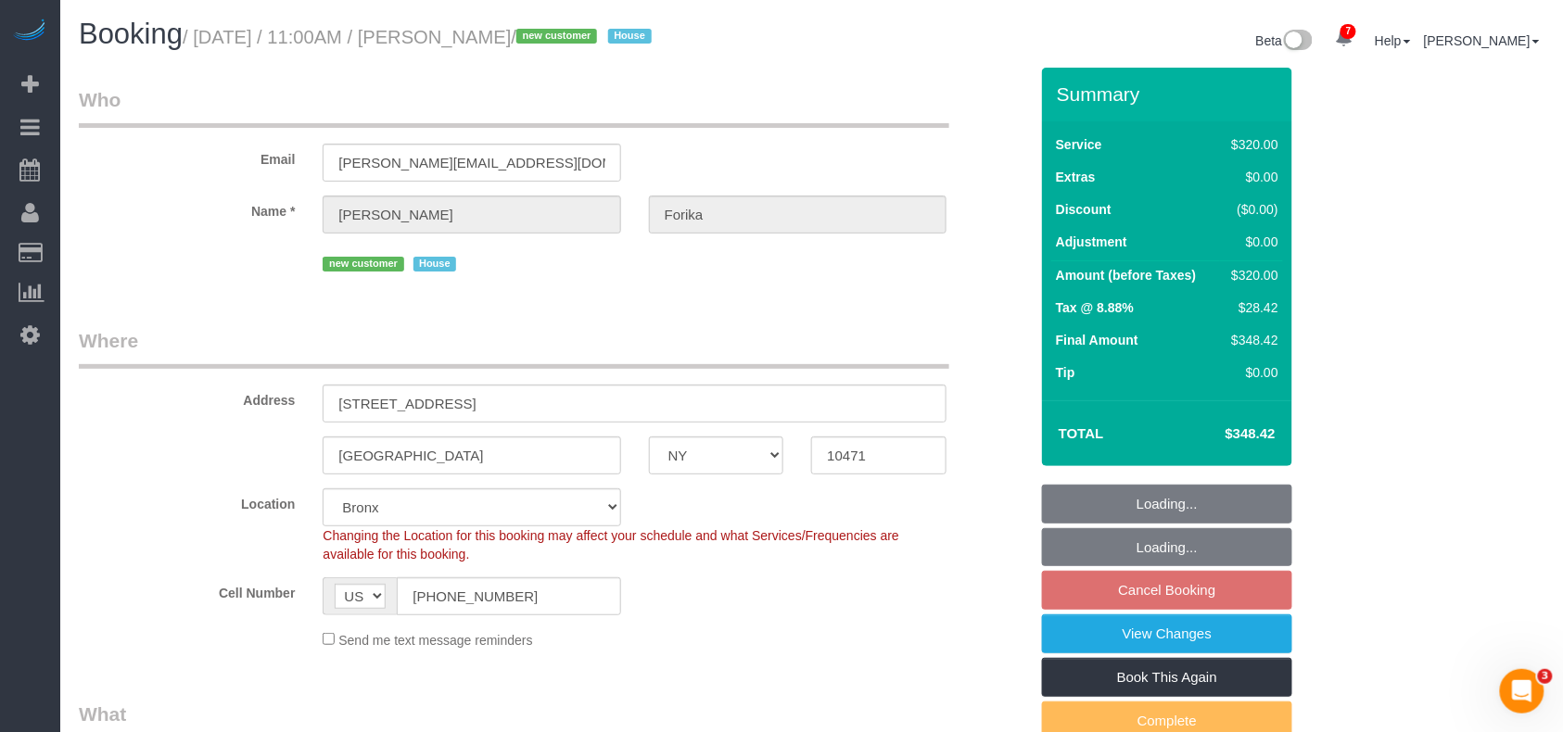
select select "number:5"
select select "object:7033"
select select "240"
select select "spot354"
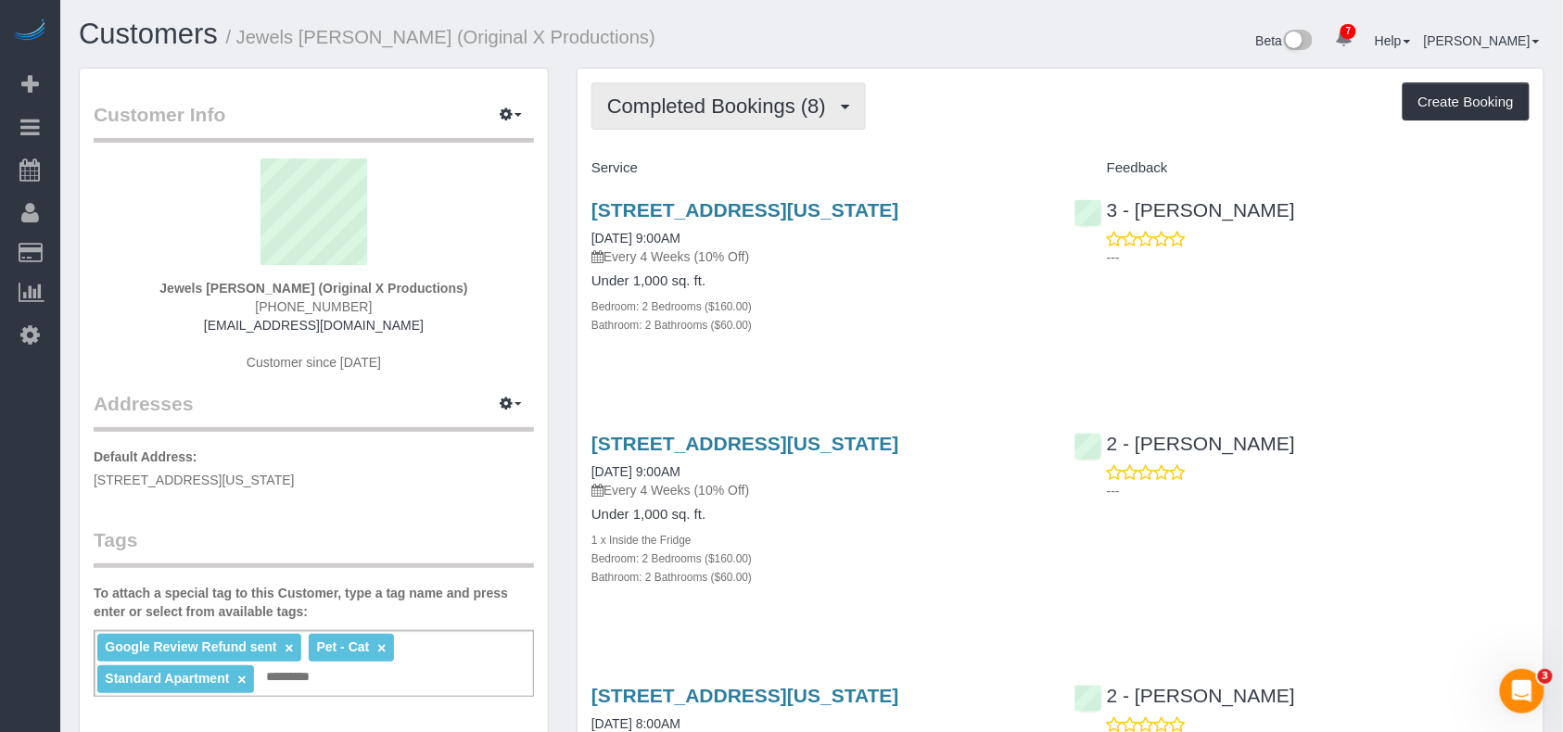
click at [847, 112] on button "Completed Bookings (8)" at bounding box center [729, 106] width 274 height 47
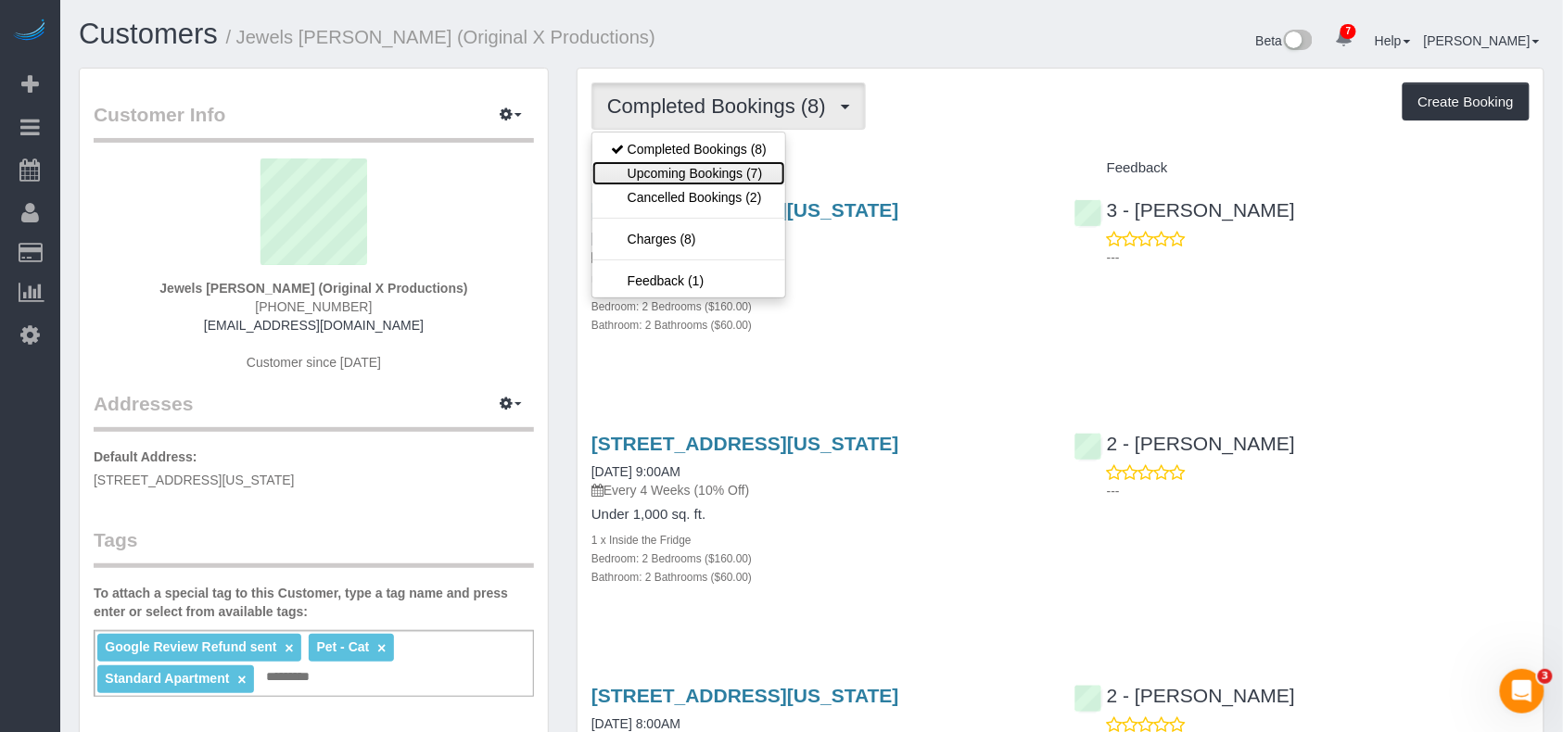
click at [753, 180] on link "Upcoming Bookings (7)" at bounding box center [688, 173] width 193 height 24
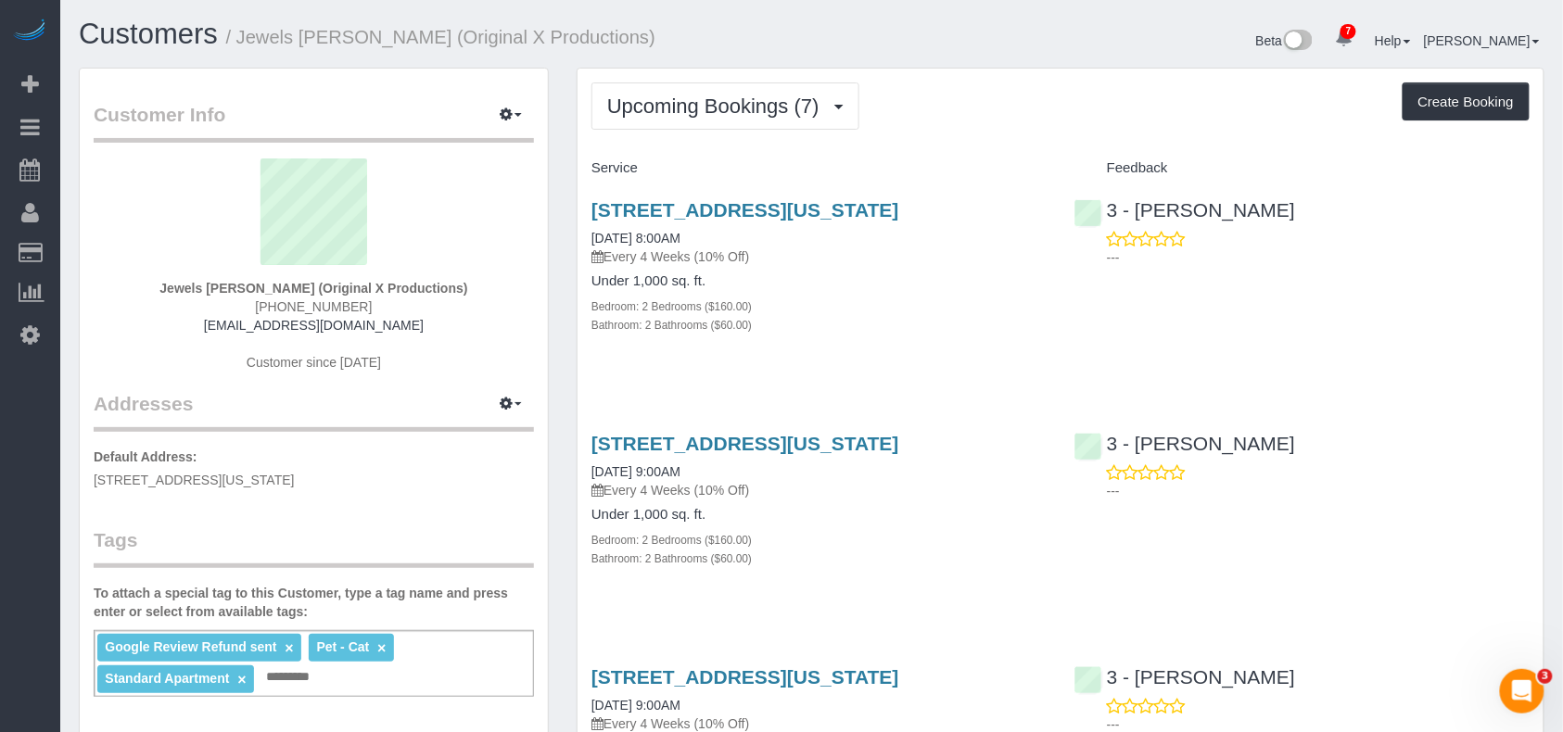
click at [749, 198] on div "[STREET_ADDRESS][US_STATE] [DATE] 8:00AM Every 4 Weeks (10% Off) Under 1,000 sq…" at bounding box center [819, 277] width 483 height 187
click at [771, 212] on link "[STREET_ADDRESS][US_STATE]" at bounding box center [746, 209] width 308 height 21
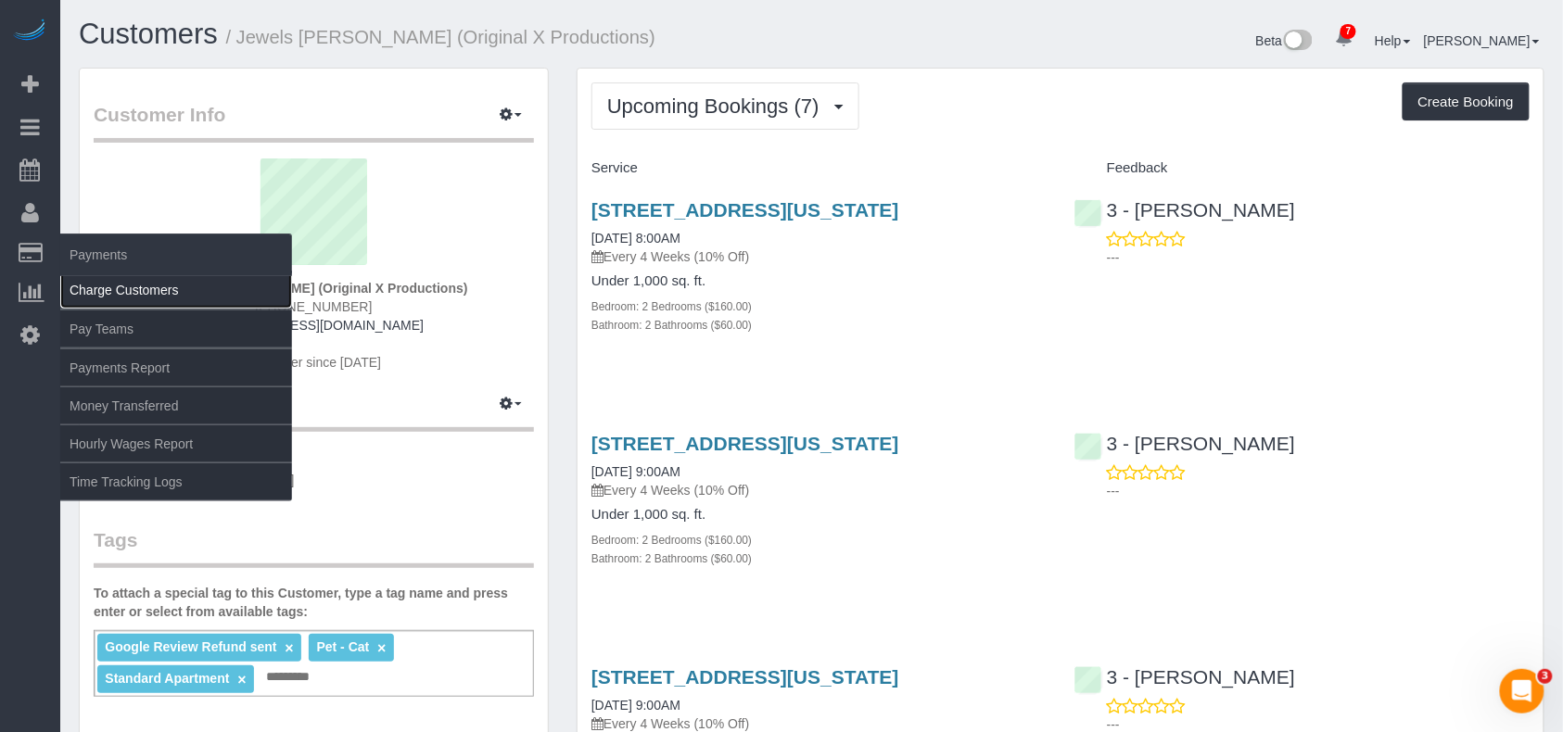
click at [109, 287] on link "Charge Customers" at bounding box center [176, 290] width 232 height 37
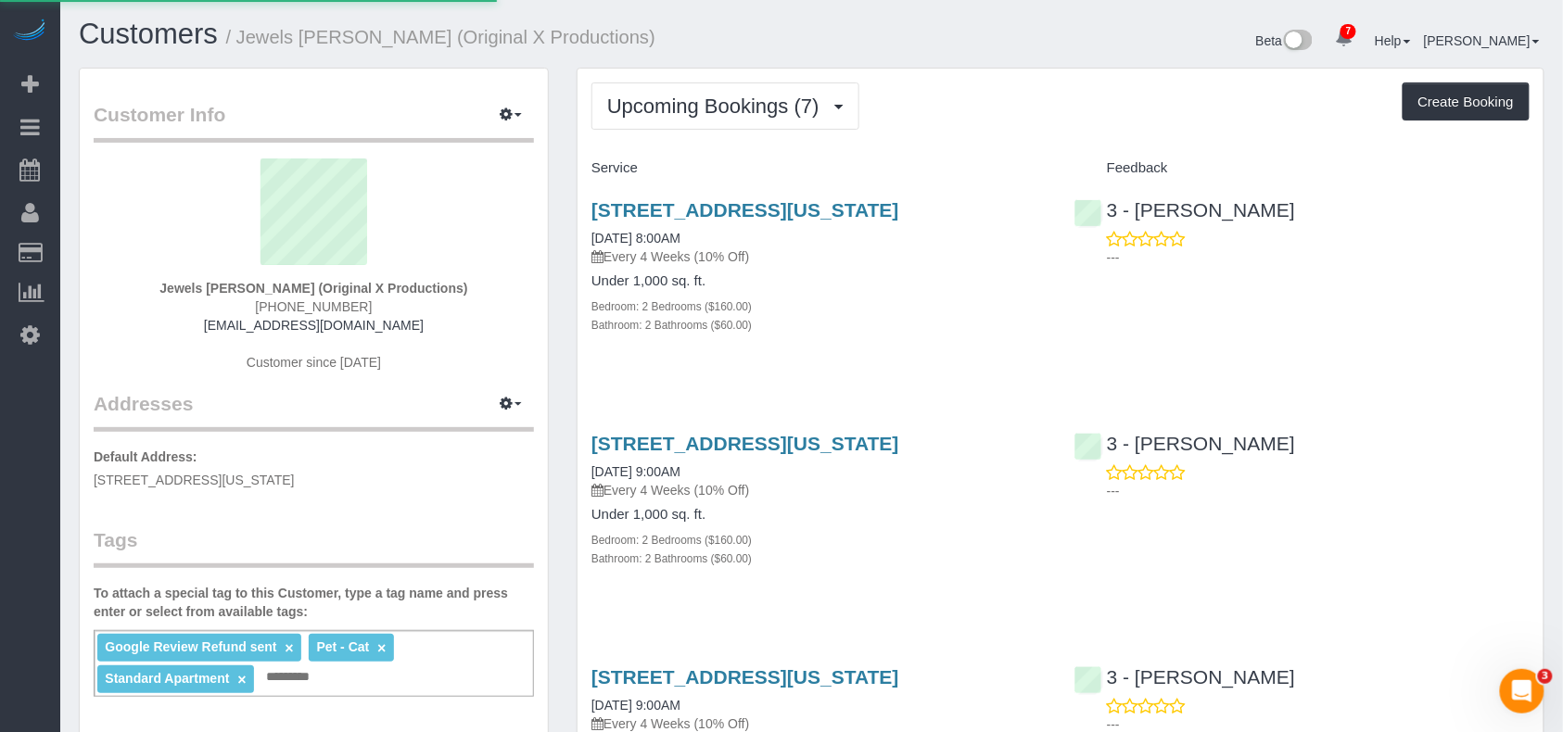
select select
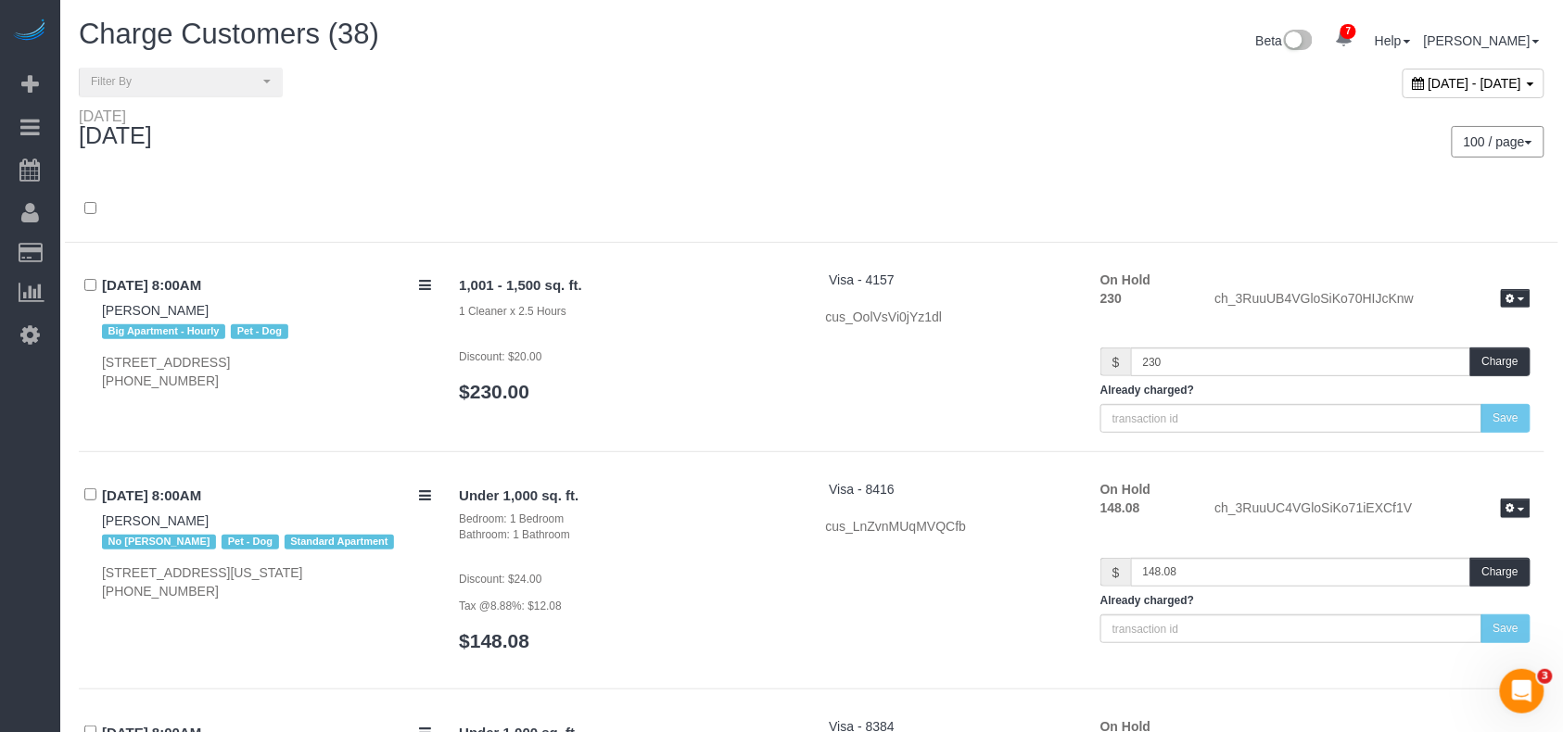
click at [1403, 90] on div "[DATE] - [DATE]" at bounding box center [1474, 84] width 142 height 30
type input "**********"
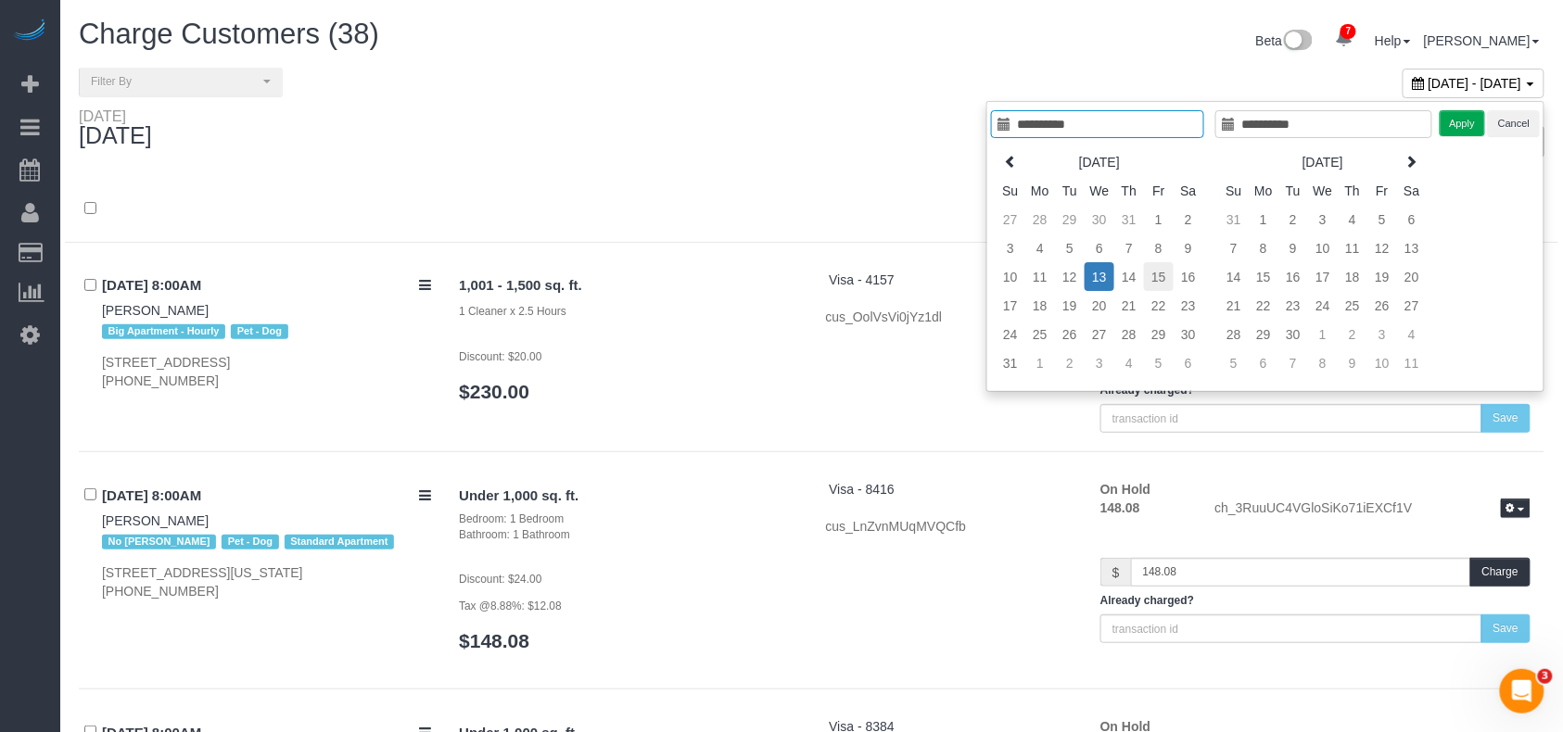
type input "**********"
click at [1153, 280] on td "15" at bounding box center [1159, 276] width 30 height 29
type input "**********"
click at [1458, 126] on button "Apply" at bounding box center [1463, 123] width 46 height 27
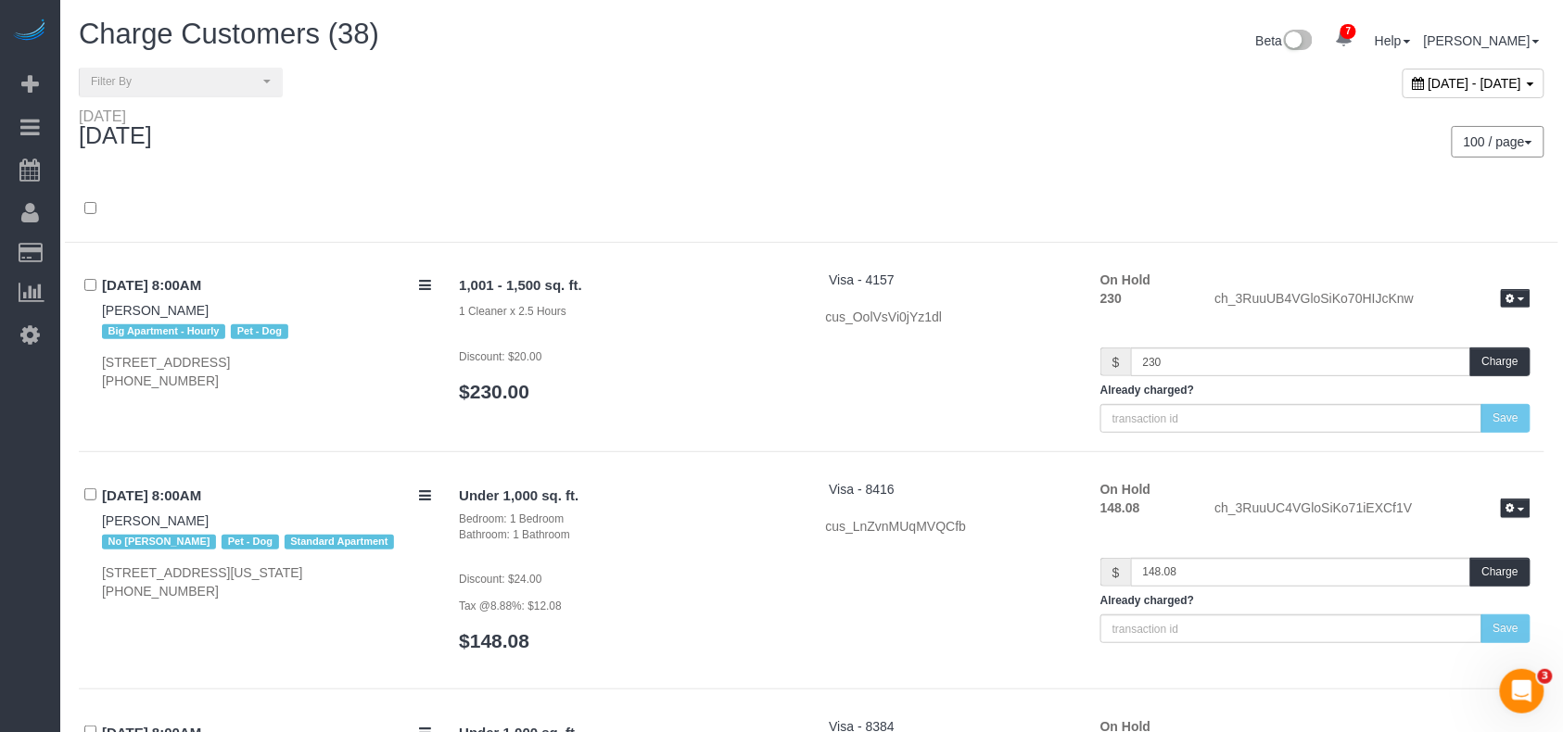
click at [650, 130] on div "Friday August 15, 2025" at bounding box center [438, 132] width 747 height 49
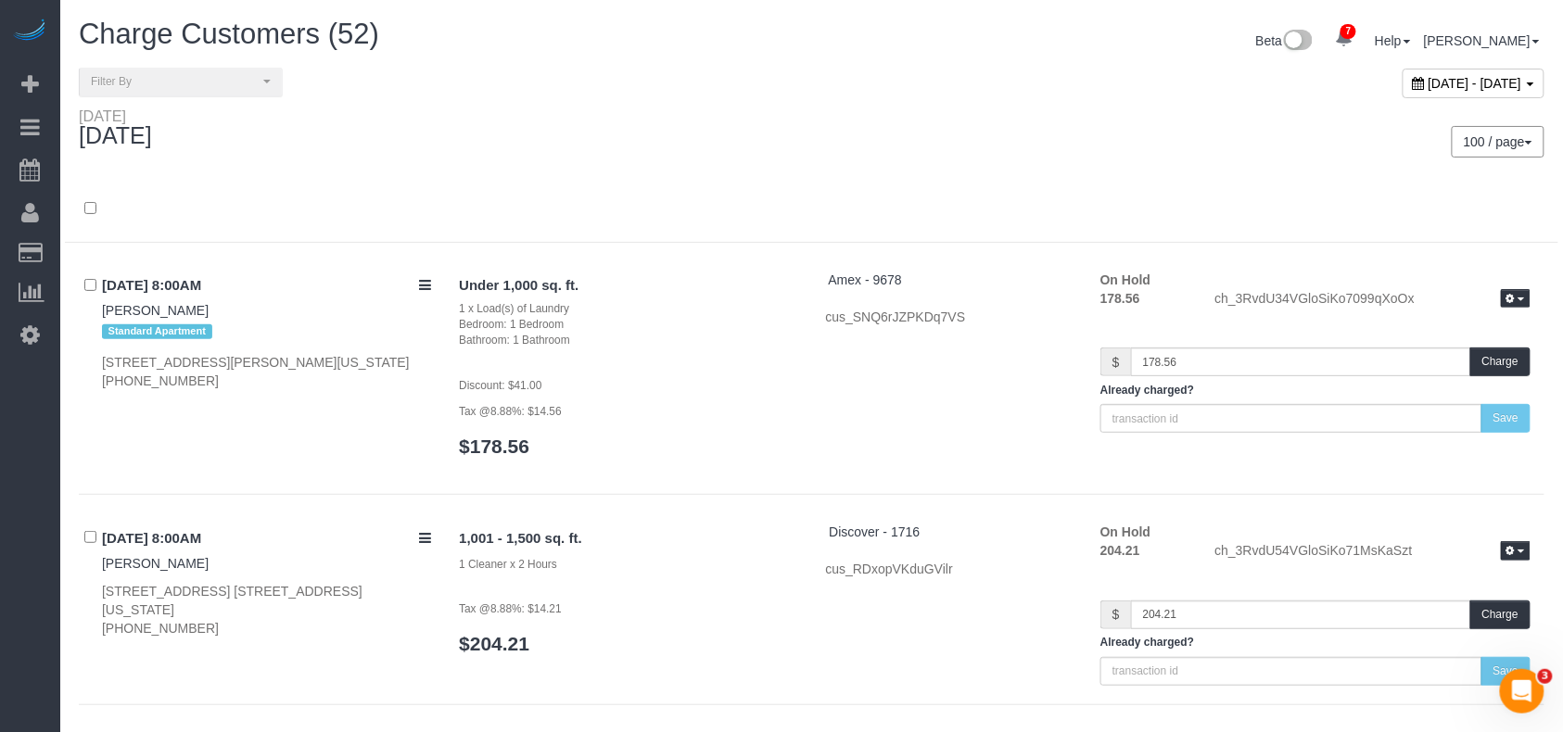
scroll to position [7032, 0]
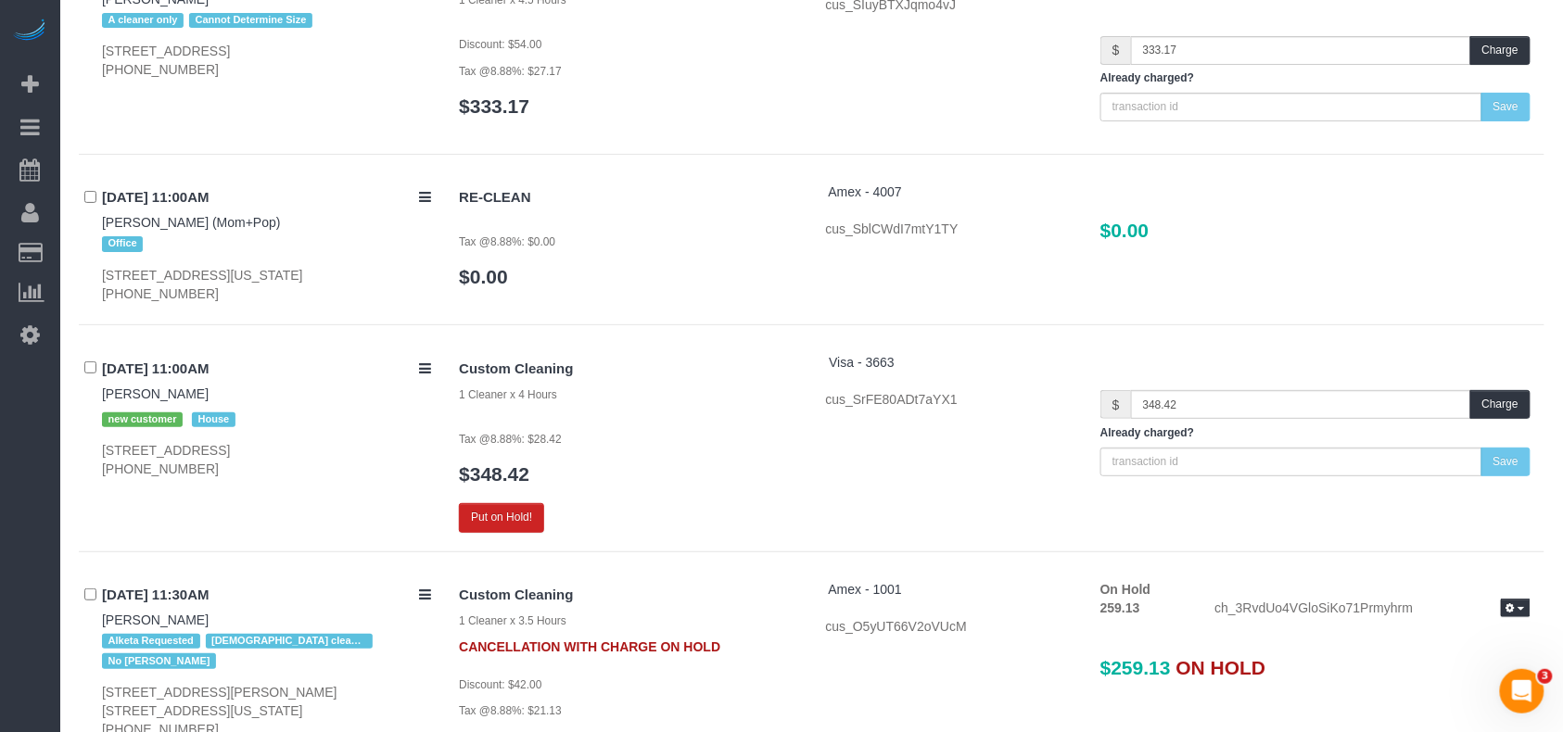
drag, startPoint x: 527, startPoint y: 471, endPoint x: 525, endPoint y: 484, distance: 13.1
click at [527, 472] on div "Custom Cleaning 1 Cleaner x 4 Hours Tax @8.88%: $28.42 $348.42 Put on Hold!" at bounding box center [628, 442] width 366 height 179
click at [525, 503] on button "Put on Hold!" at bounding box center [501, 517] width 85 height 29
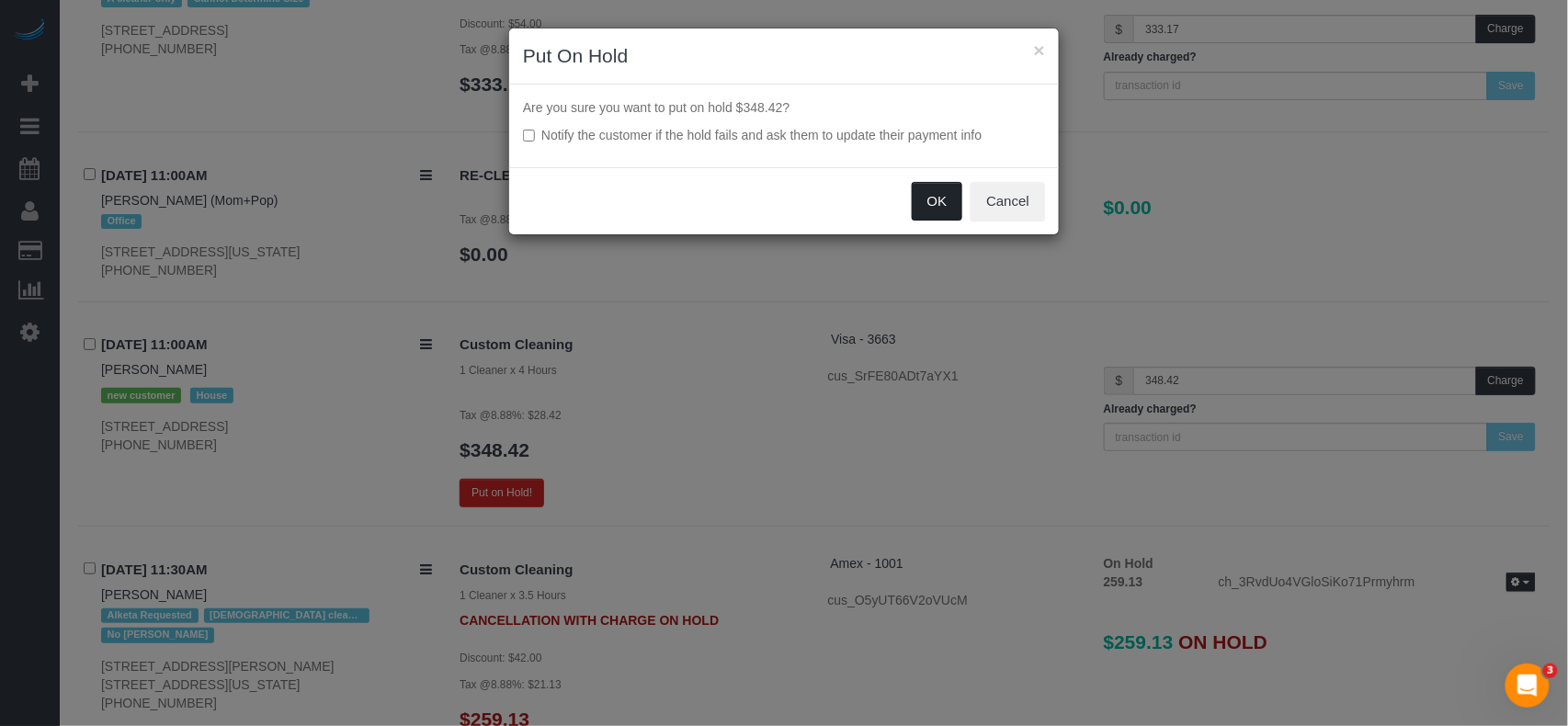
click at [925, 203] on button "OK" at bounding box center [938, 201] width 52 height 39
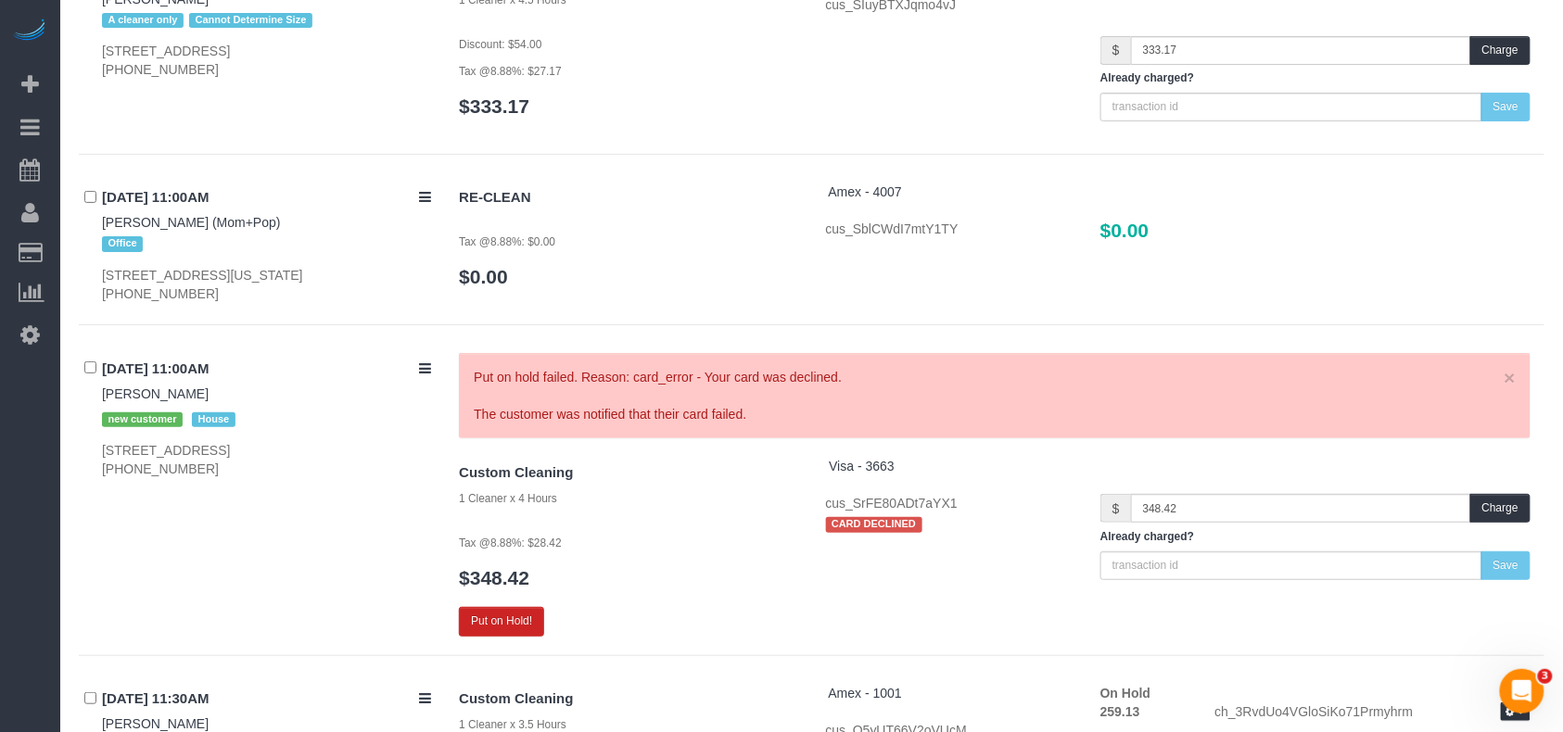
click at [195, 368] on div "08/15/2025 11:00AM Esther Forika new customer House 232 West 260th Street, Bron…" at bounding box center [262, 415] width 366 height 125
drag, startPoint x: 200, startPoint y: 365, endPoint x: 104, endPoint y: 343, distance: 99.0
click at [104, 353] on div "08/15/2025 11:00AM Esther Forika new customer House 232 West 260th Street, Bron…" at bounding box center [262, 415] width 366 height 125
copy div "08/15/2025 11:00AM Esther Forika"
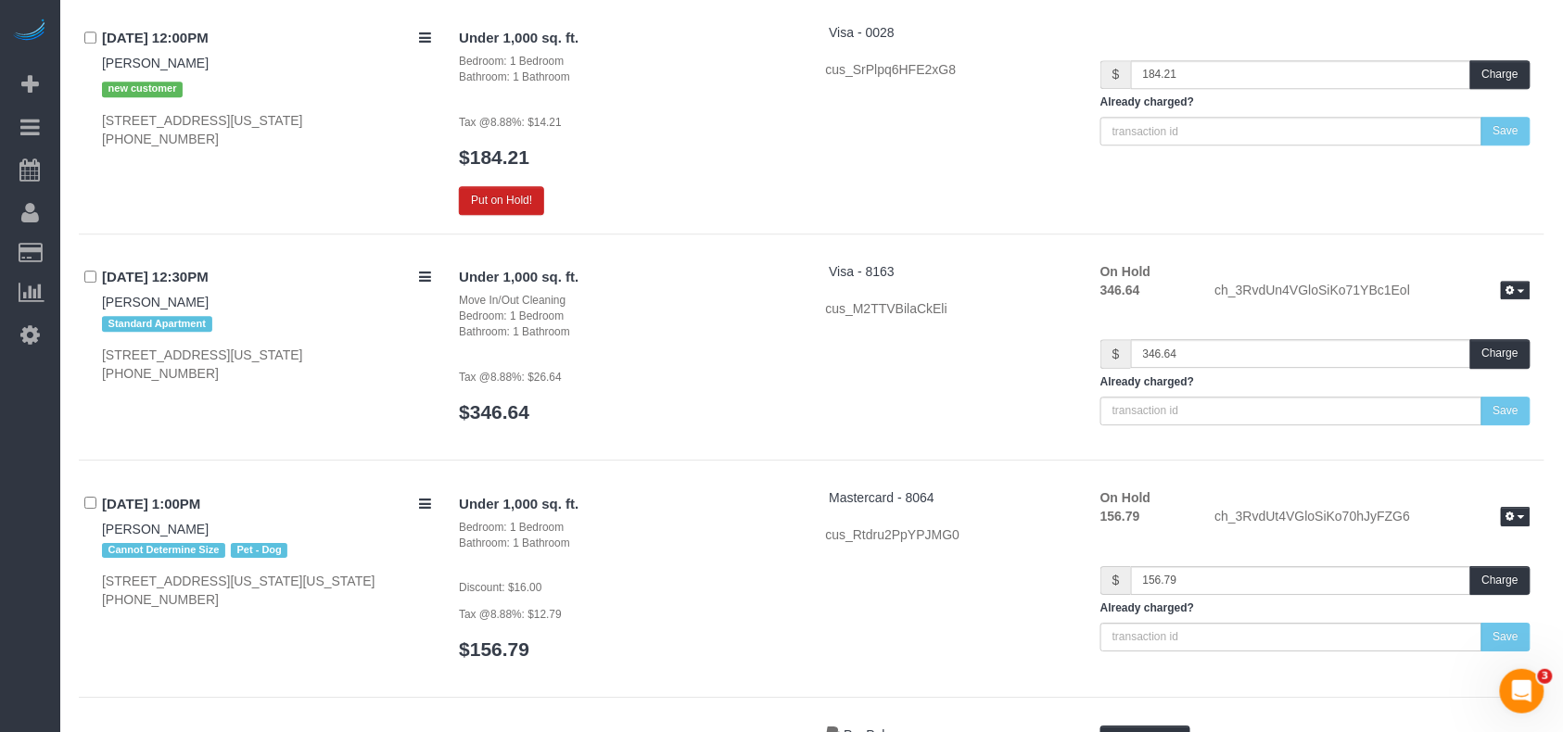
scroll to position [8530, 0]
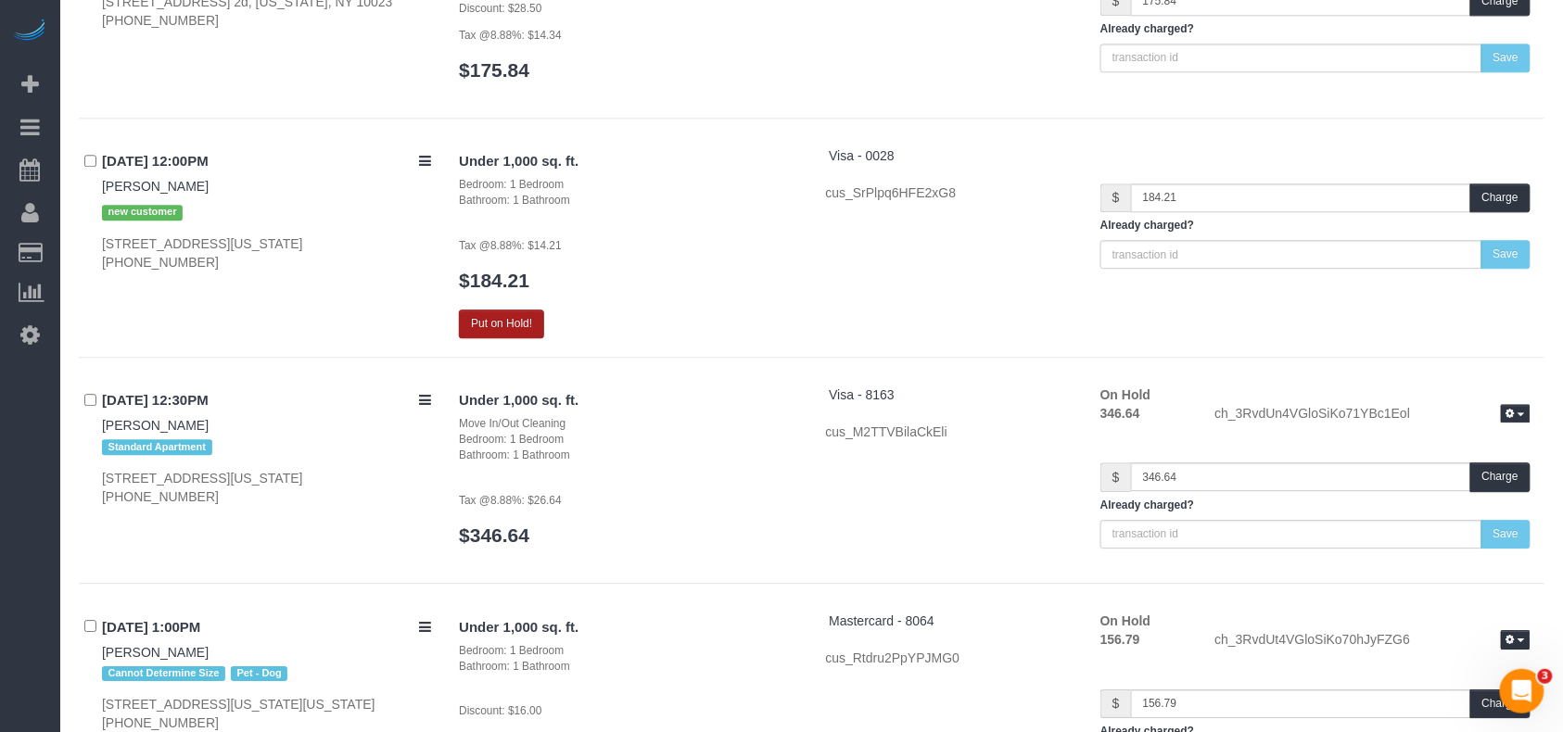
click at [482, 310] on button "Put on Hold!" at bounding box center [501, 324] width 85 height 29
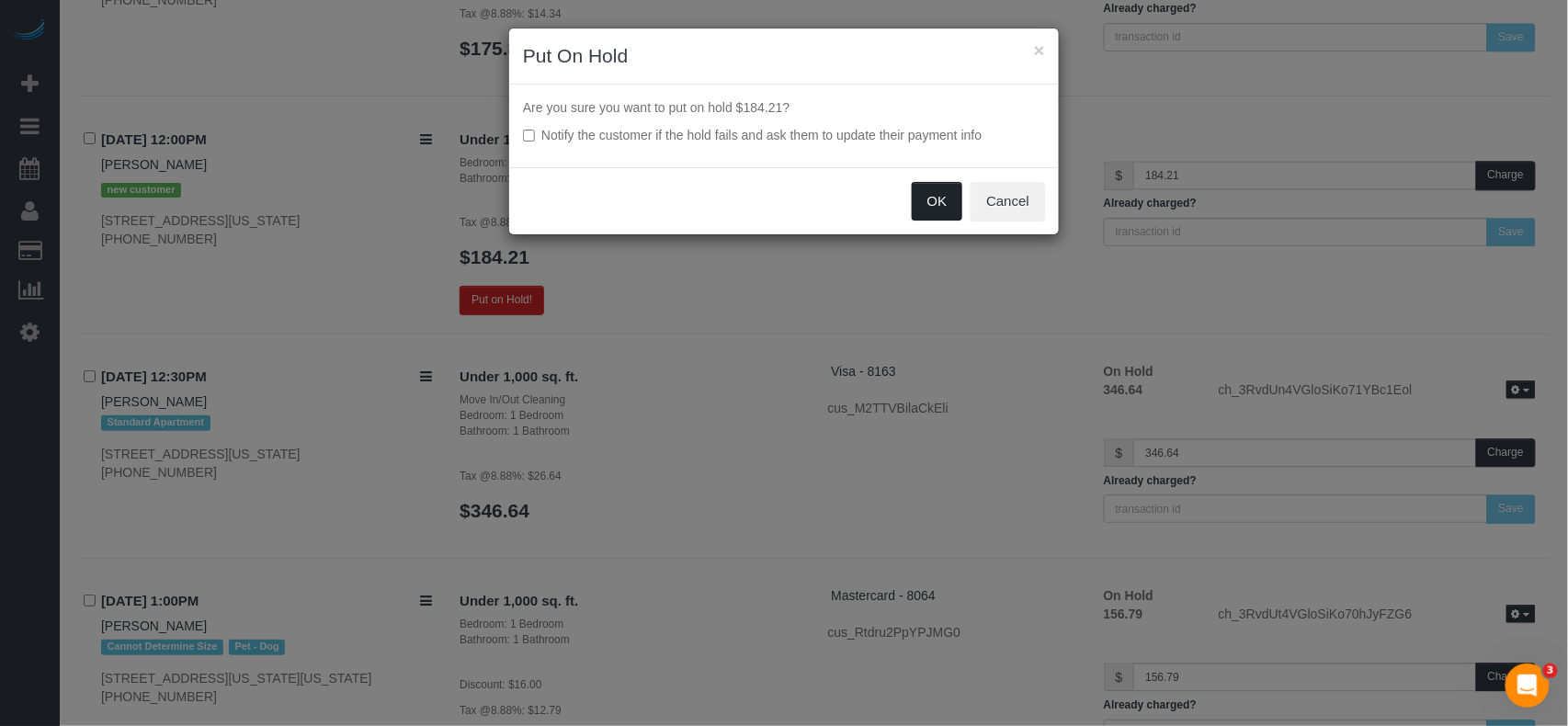
click at [914, 202] on button "OK" at bounding box center [938, 201] width 52 height 39
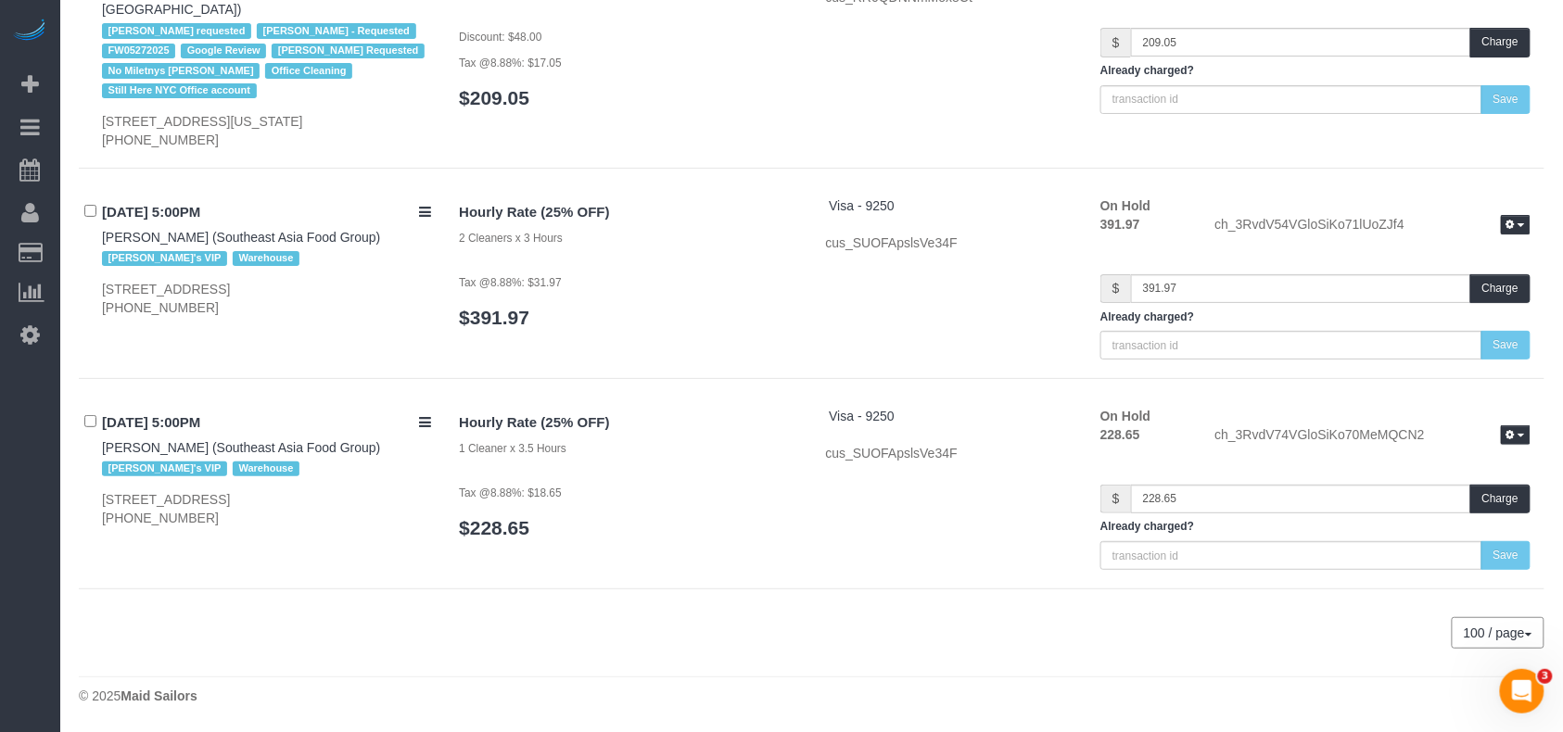
scroll to position [11662, 0]
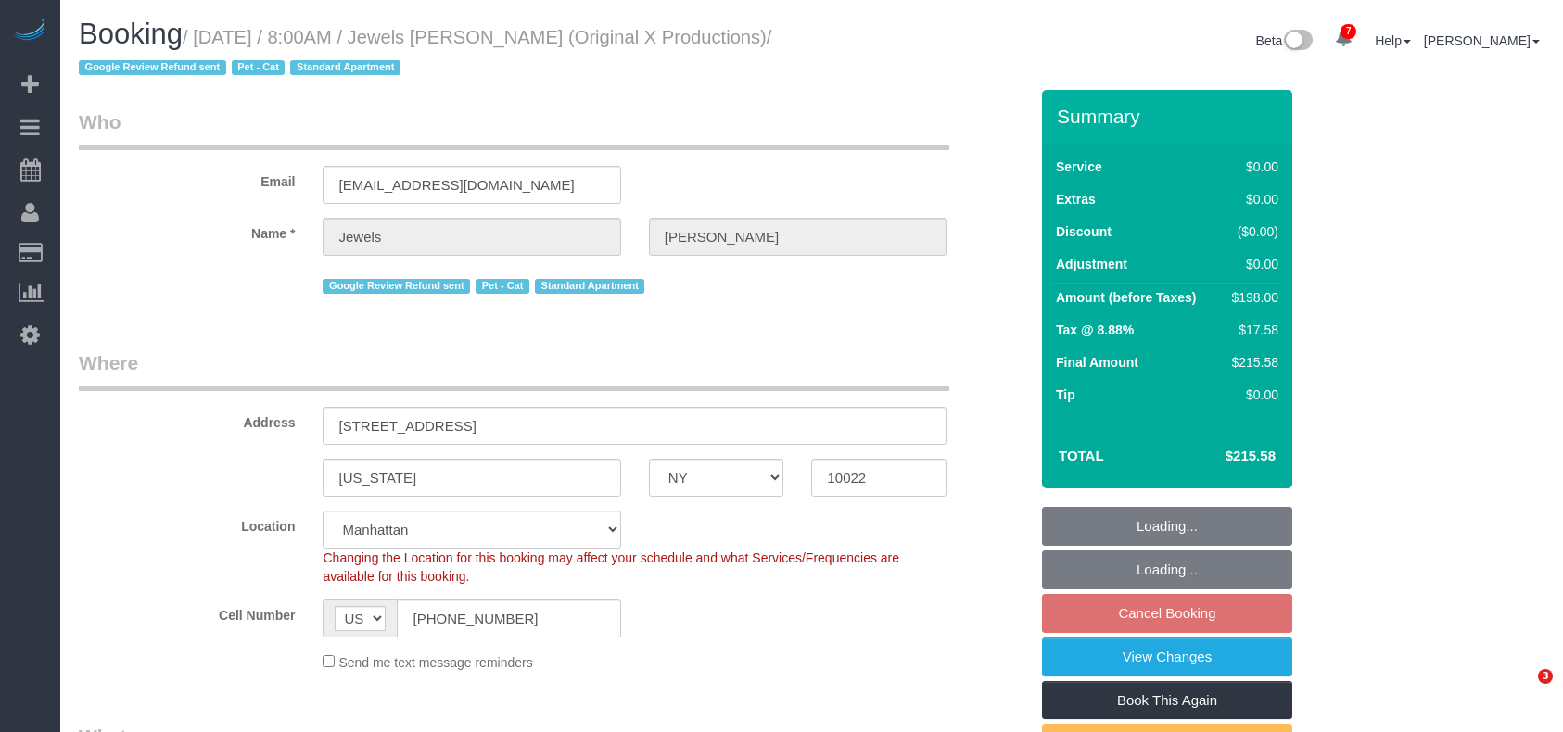
select select "NY"
select select "object:1412"
select select "2"
select select "spot1"
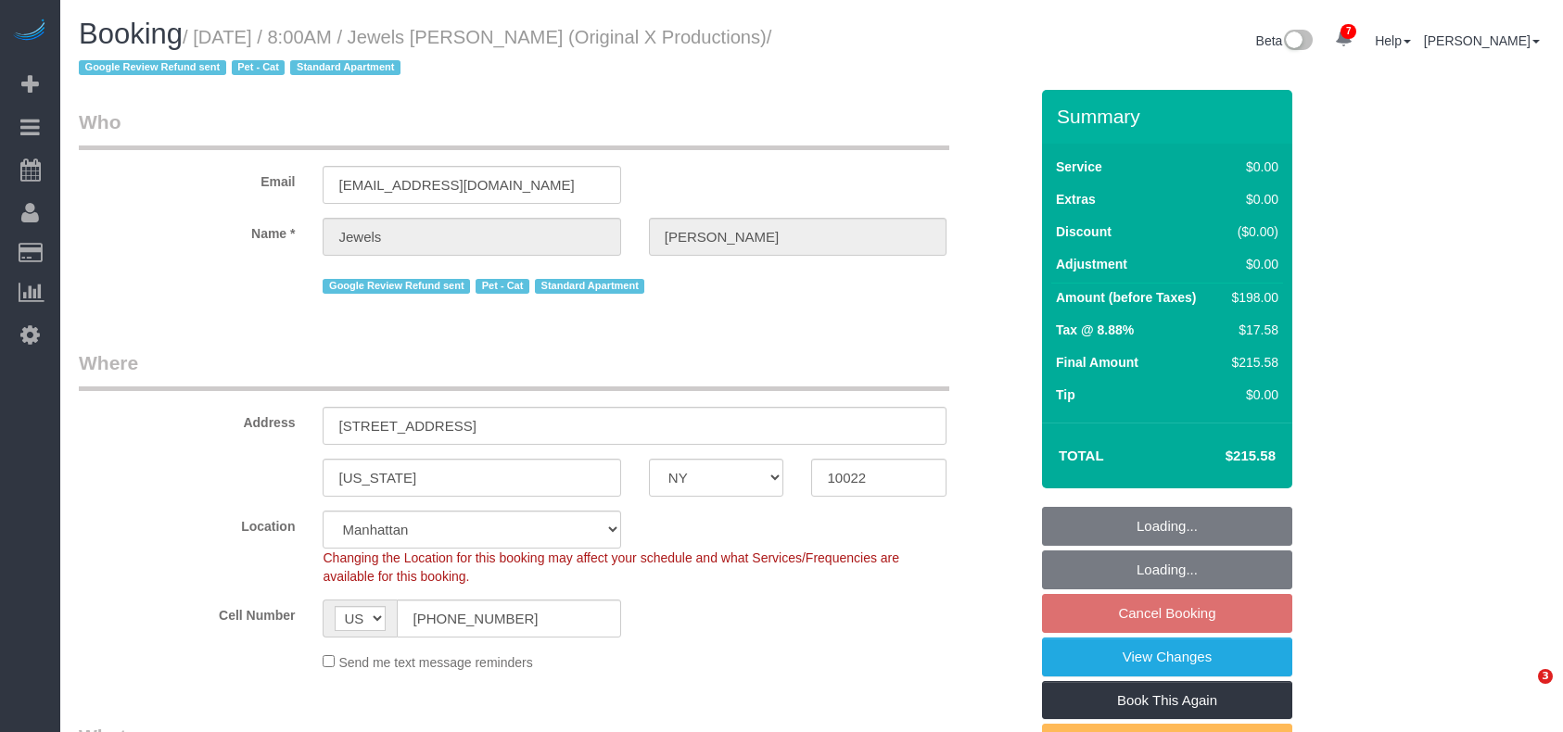
select select "number:89"
select select "number:90"
select select "number:14"
select select "number:6"
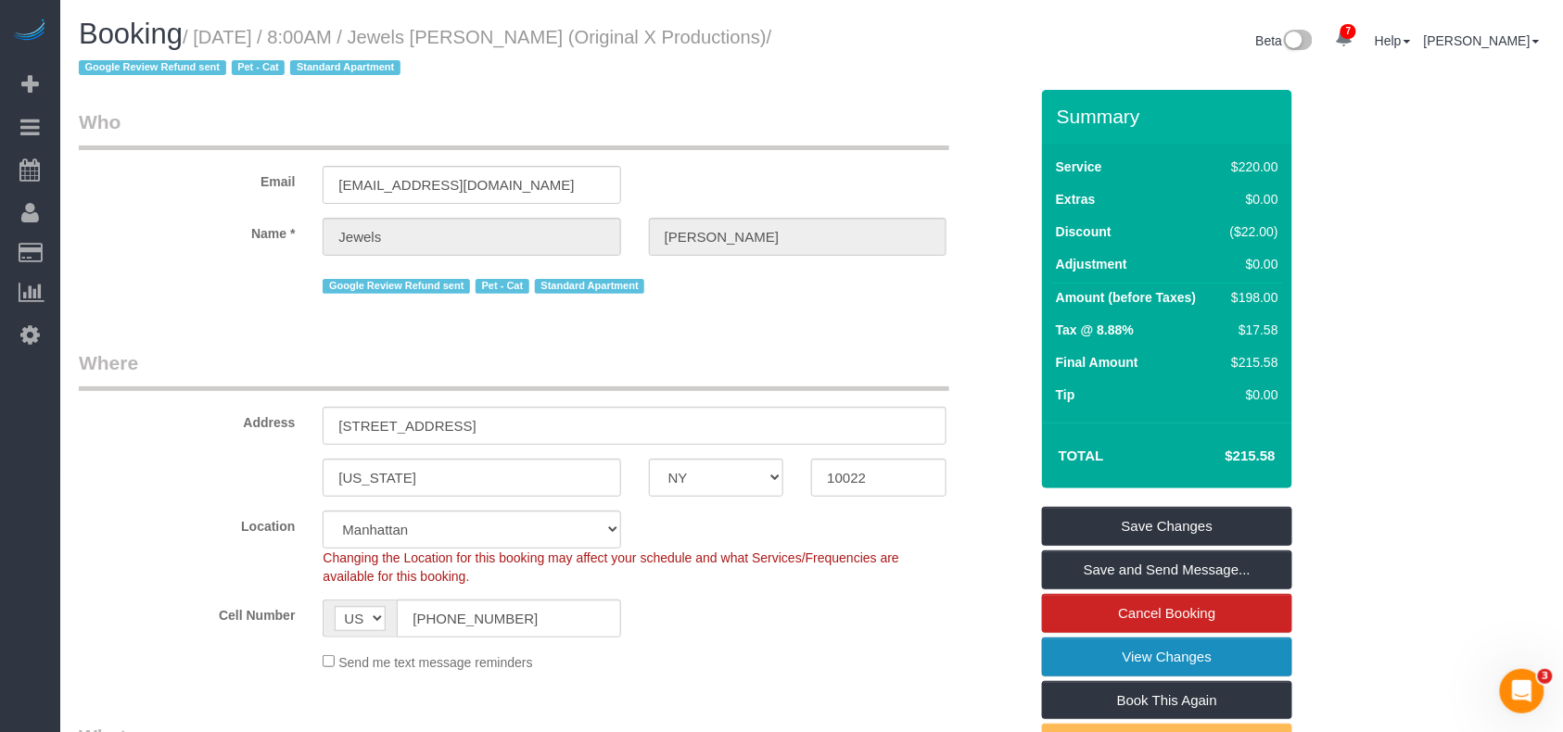
click at [1180, 658] on link "View Changes" at bounding box center [1167, 657] width 250 height 39
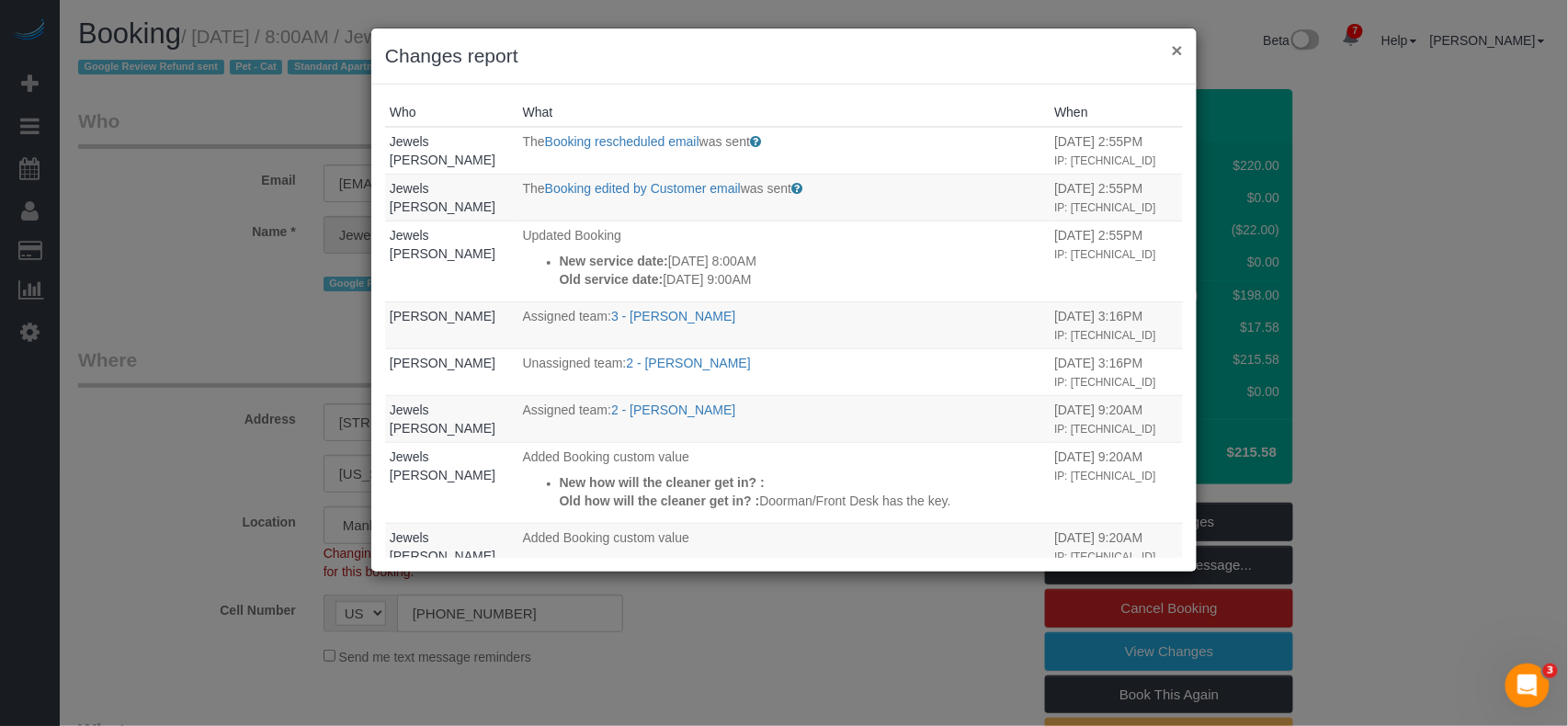
click at [1179, 53] on button "×" at bounding box center [1176, 50] width 11 height 19
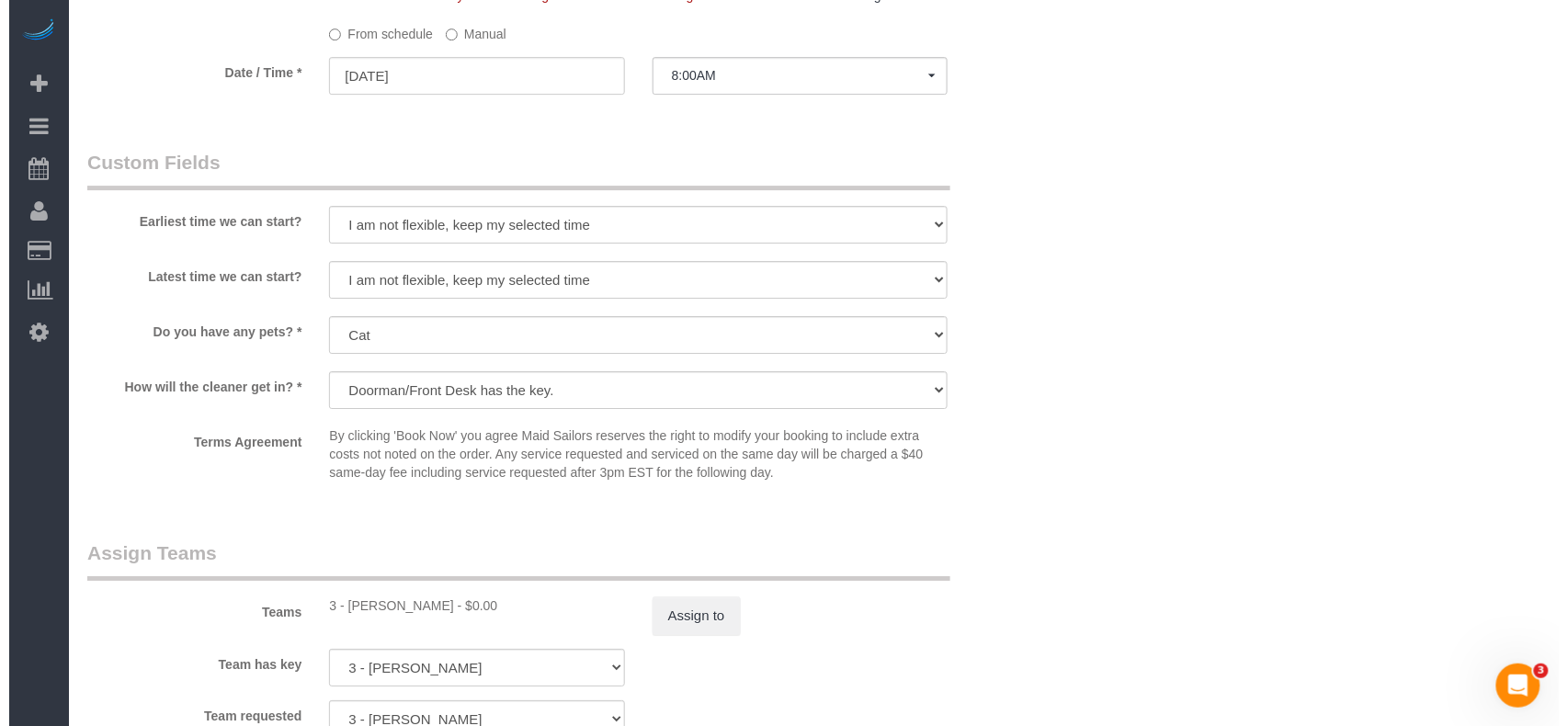
scroll to position [2049, 0]
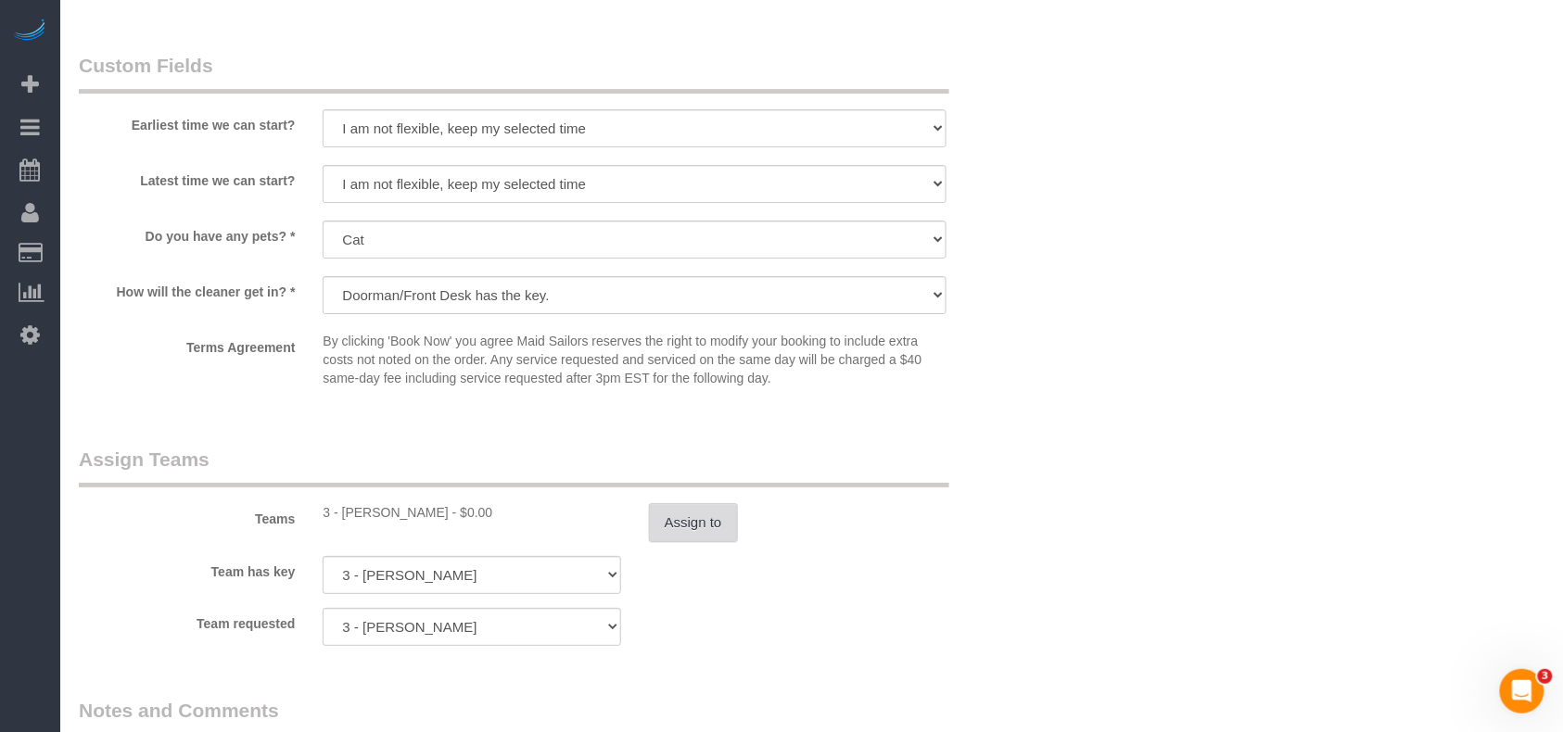
click at [713, 523] on button "Assign to" at bounding box center [693, 522] width 89 height 39
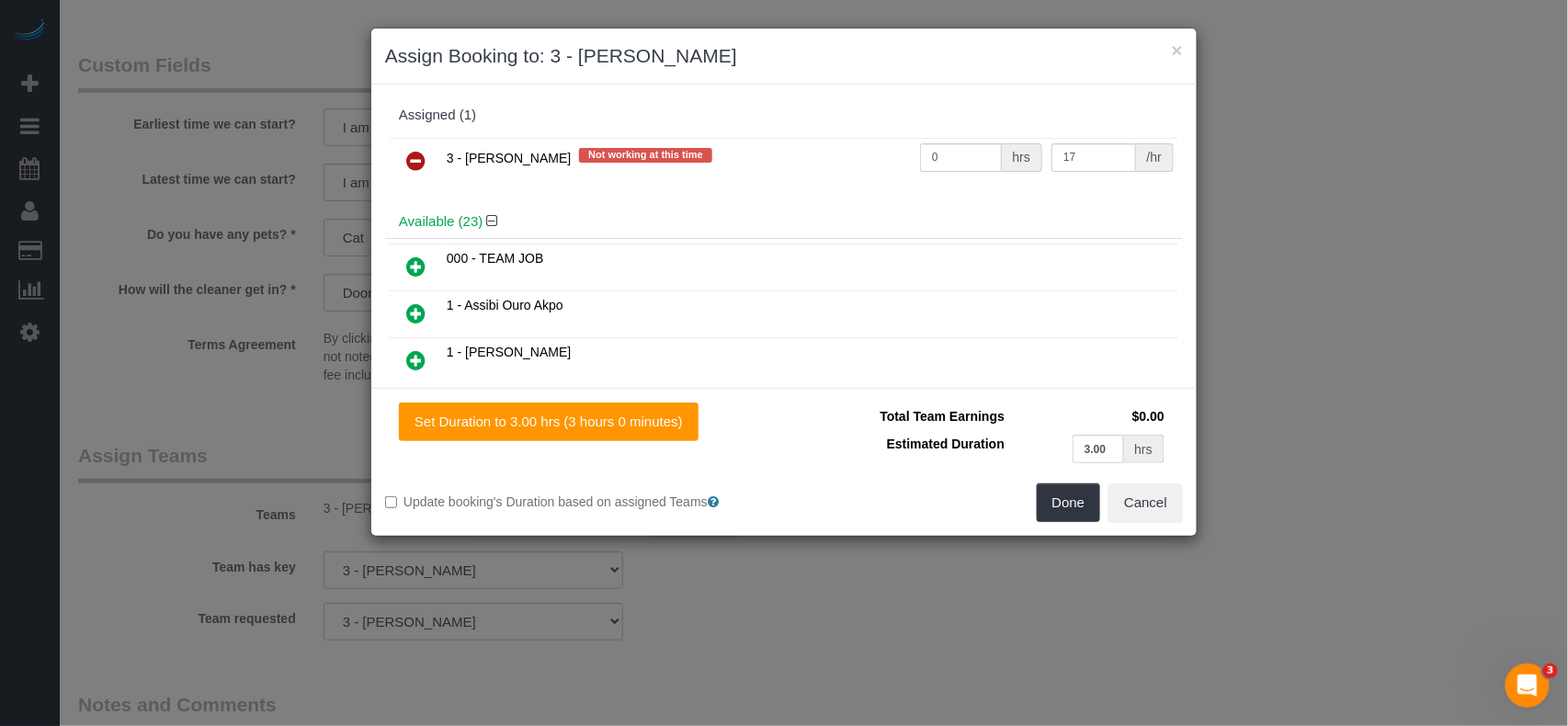
click at [421, 159] on icon at bounding box center [415, 161] width 19 height 22
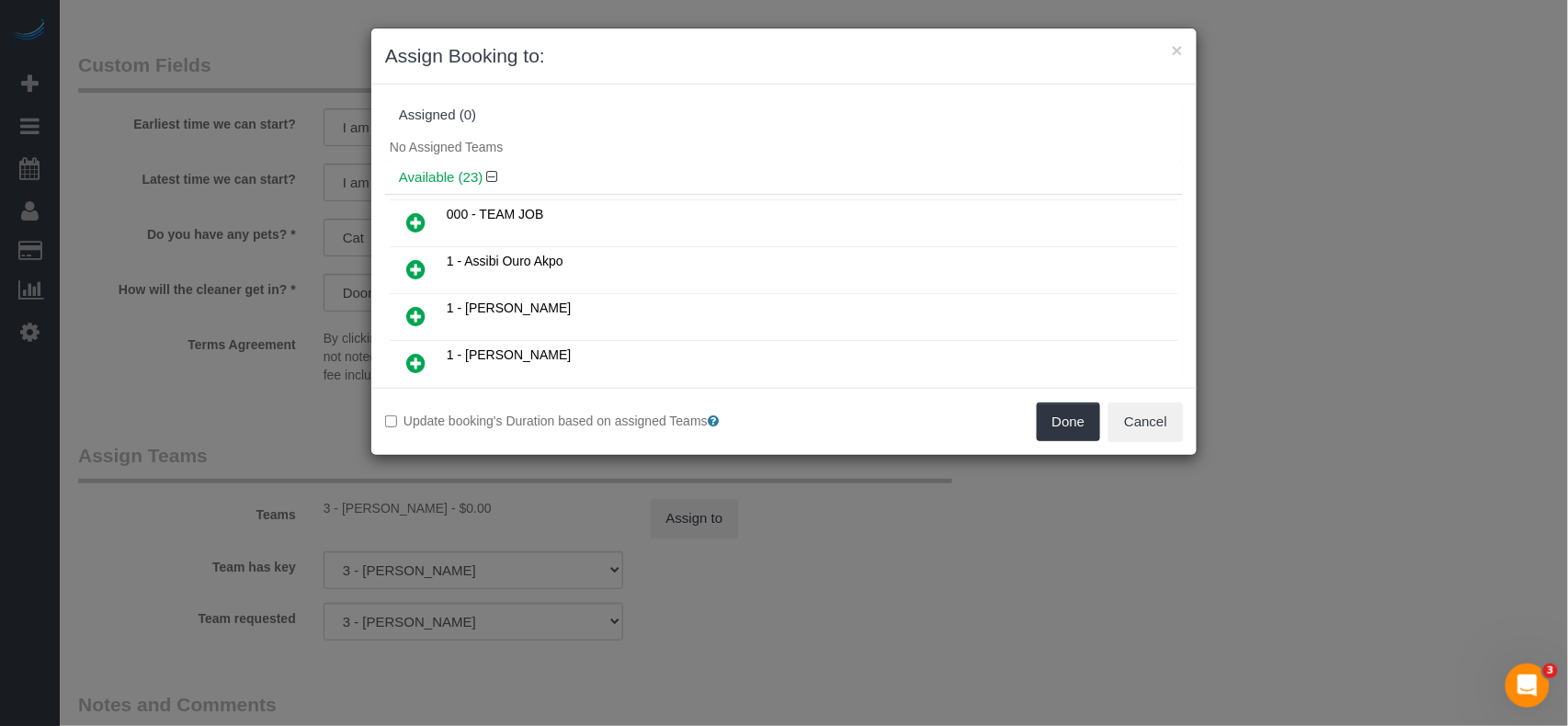
click at [1082, 443] on div "Update booking's Duration based on assigned Teams Done Cancel" at bounding box center [784, 422] width 826 height 67
click at [1082, 435] on button "Done" at bounding box center [1068, 422] width 64 height 39
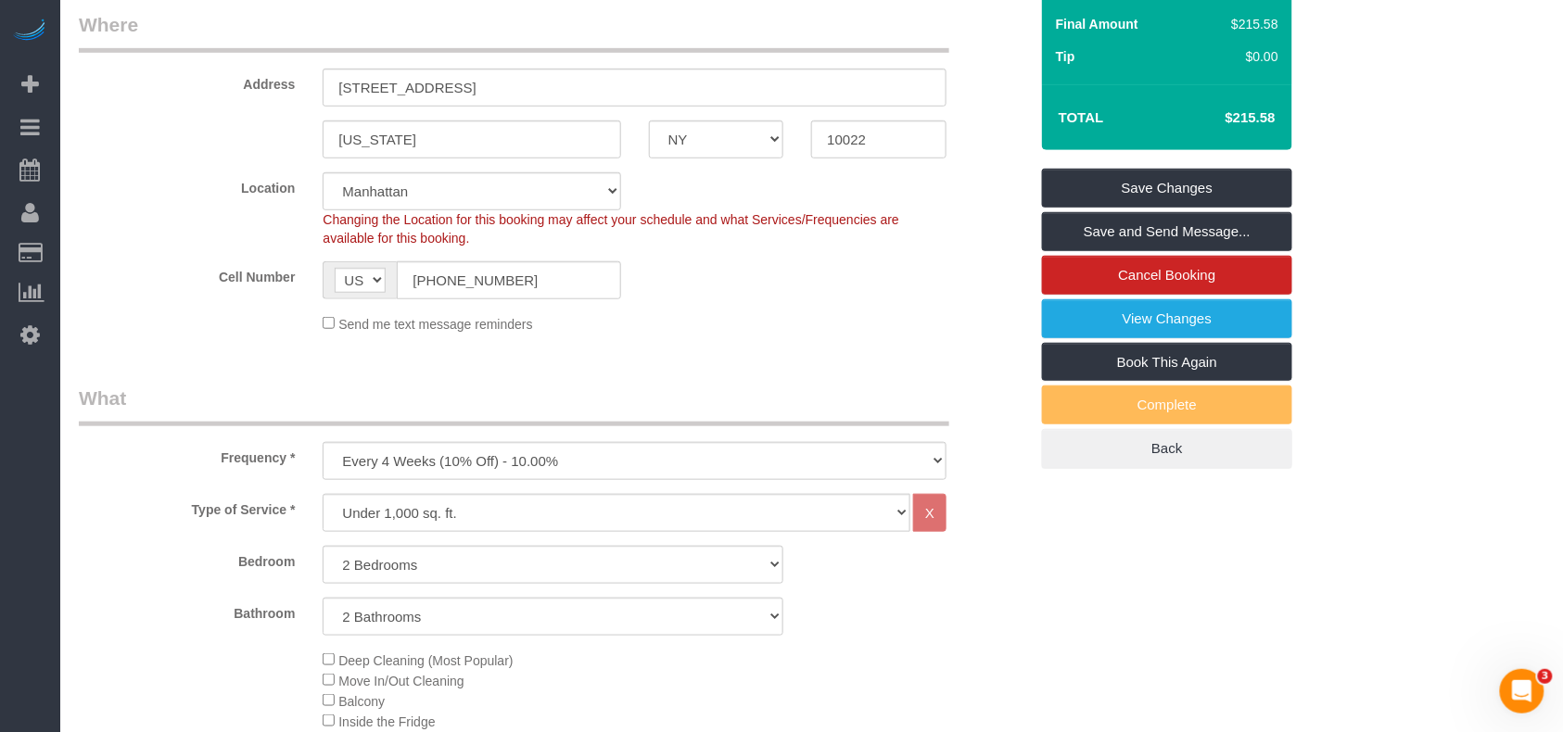
scroll to position [87, 0]
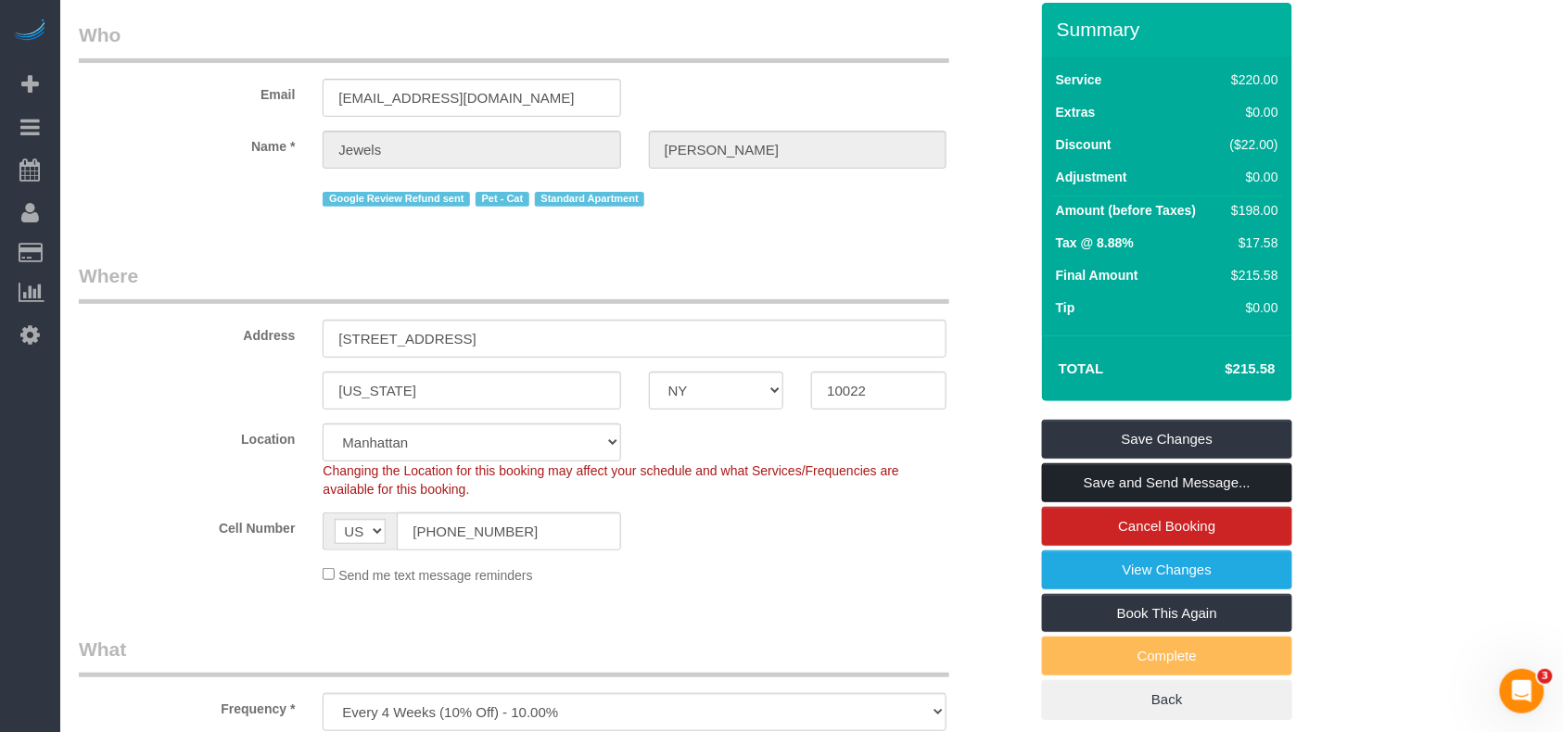
click at [1163, 469] on link "Save and Send Message..." at bounding box center [1167, 483] width 250 height 39
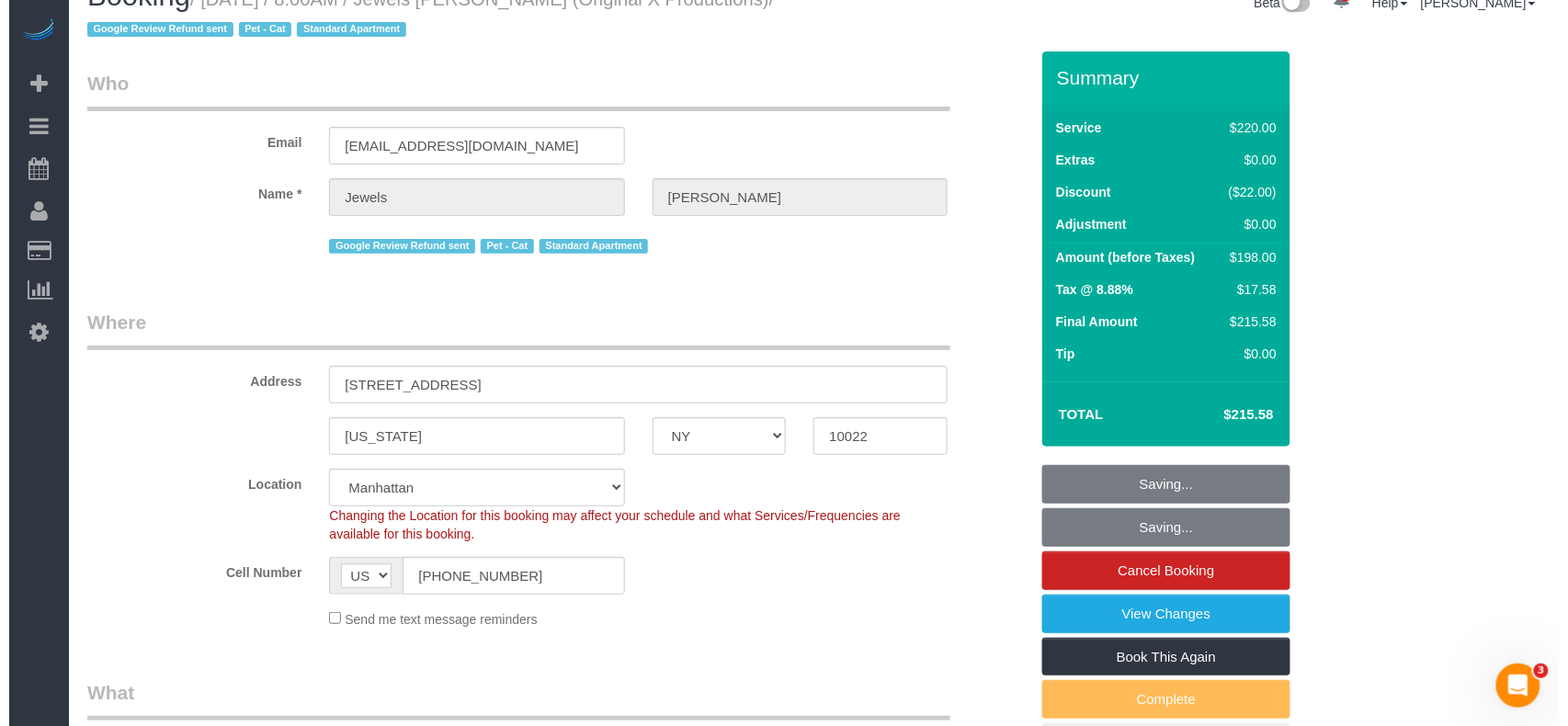
scroll to position [0, 0]
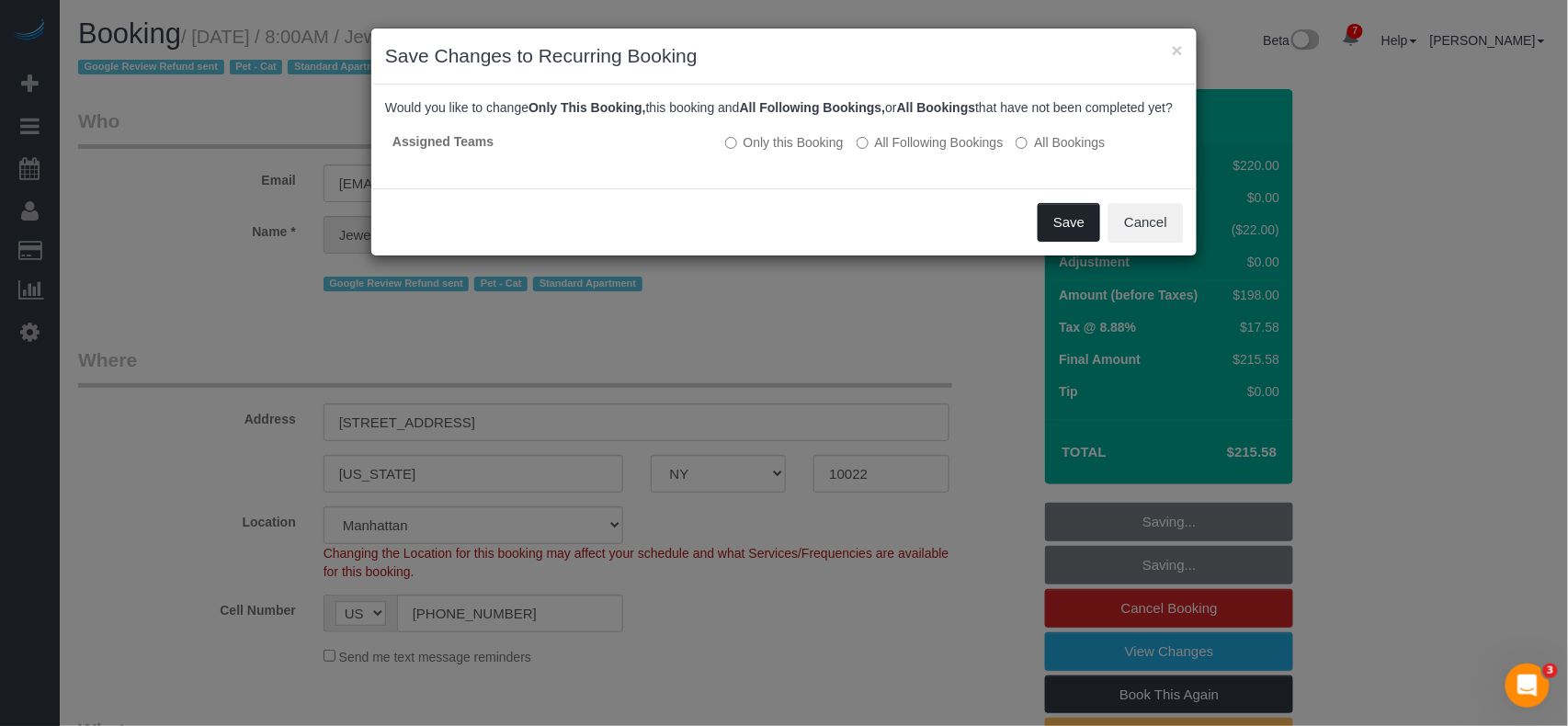
click at [1060, 237] on button "Save" at bounding box center [1068, 222] width 62 height 39
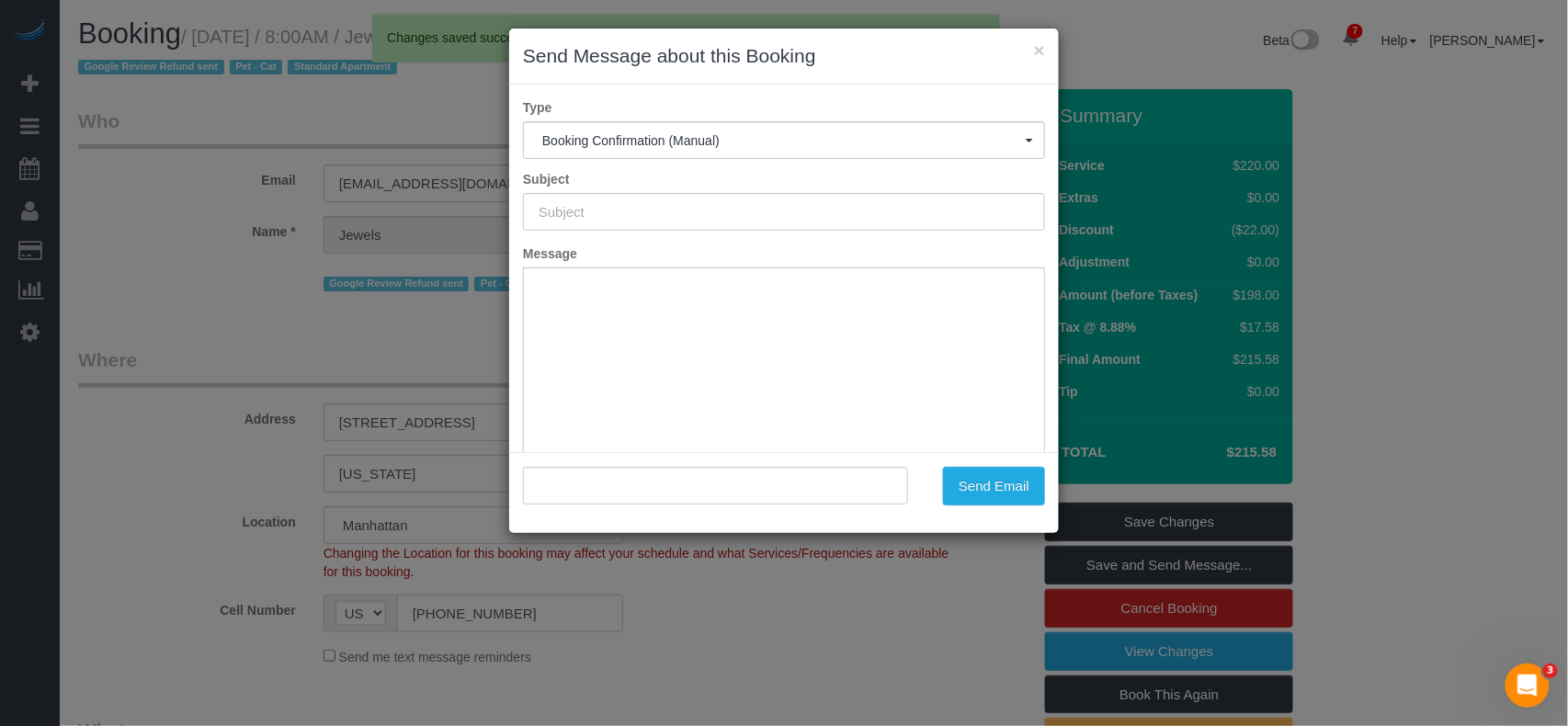
type input "Cleaning Confirmed for 08/30/2025 at 8:00am"
type input ""Jewels Tortorello" <jtort118@gmail.com>"
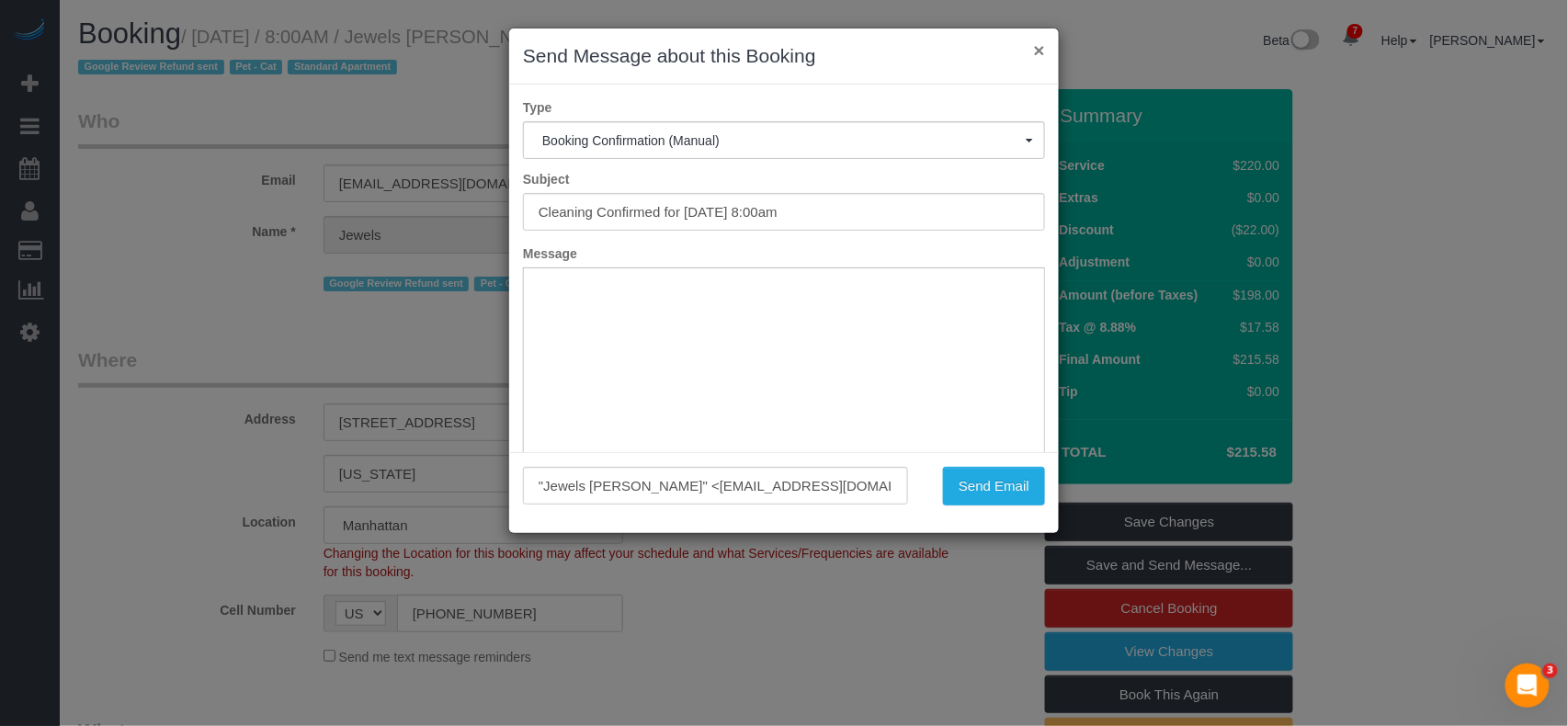
click at [1041, 46] on button "×" at bounding box center [1039, 50] width 11 height 19
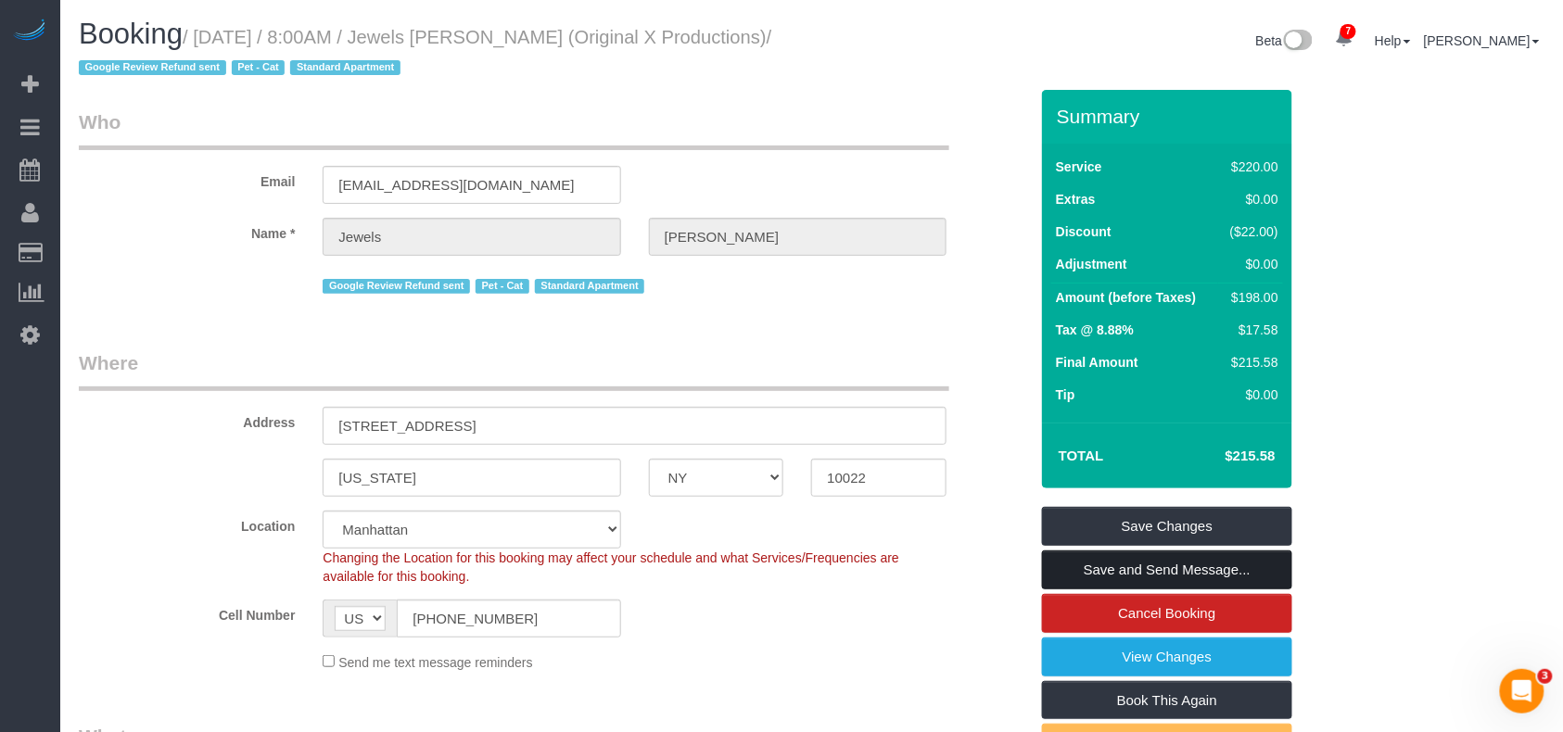
click at [1185, 569] on link "Save and Send Message..." at bounding box center [1167, 570] width 250 height 39
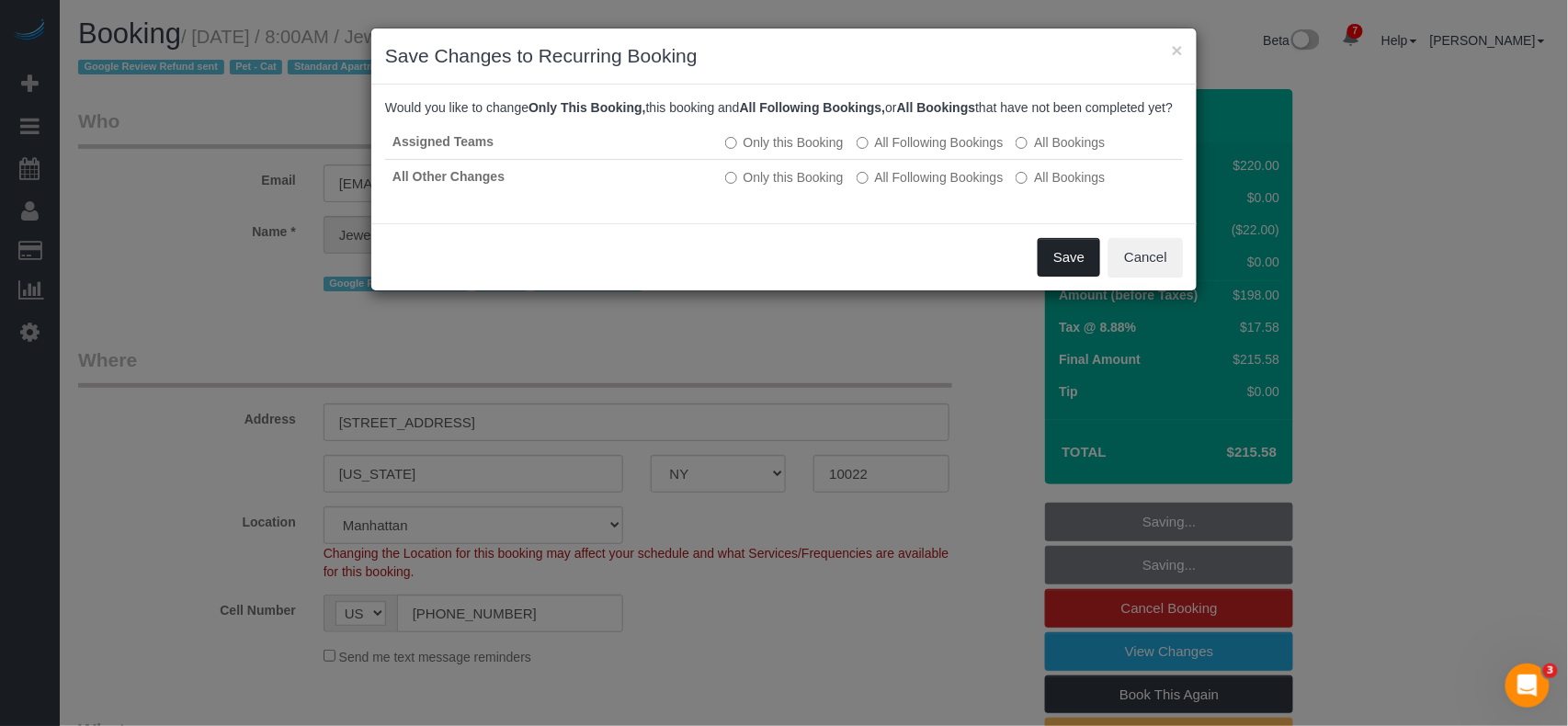
drag, startPoint x: 1060, startPoint y: 295, endPoint x: 1067, endPoint y: 274, distance: 22.1
click at [1067, 274] on button "Save" at bounding box center [1068, 257] width 62 height 39
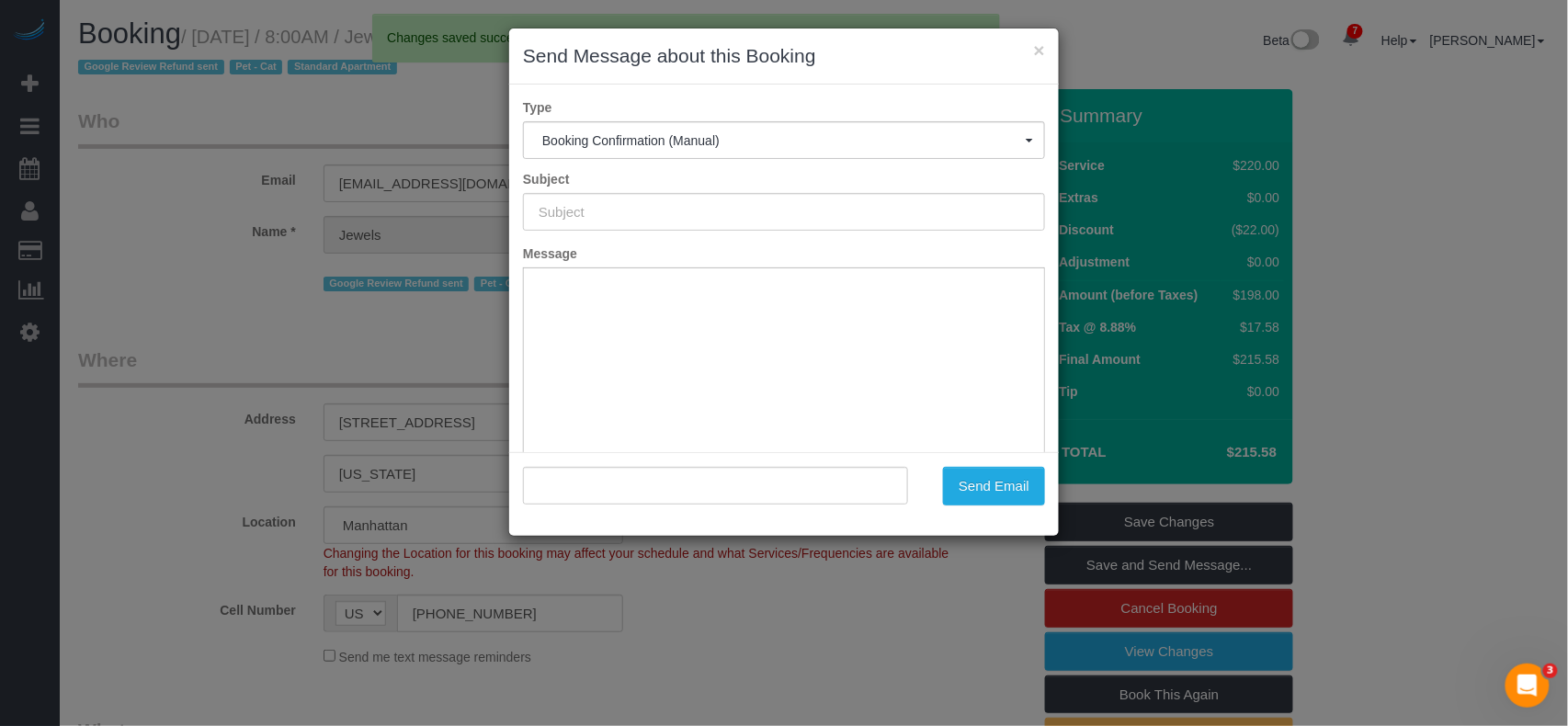
type input "Cleaning Confirmed for 08/30/2025 at 8:00am"
type input ""Jewels Tortorello" <jtort118@gmail.com>"
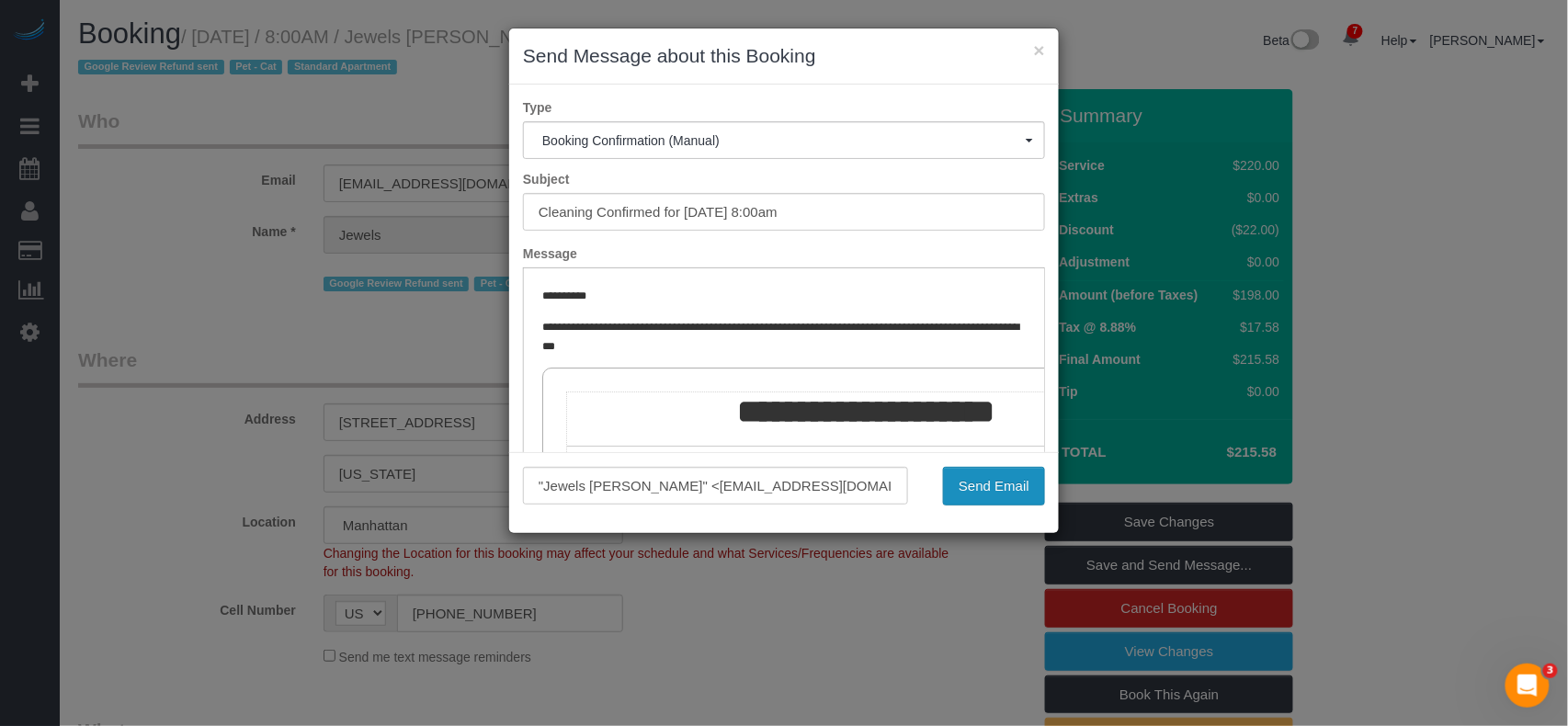
click at [989, 473] on button "Send Email" at bounding box center [993, 486] width 102 height 39
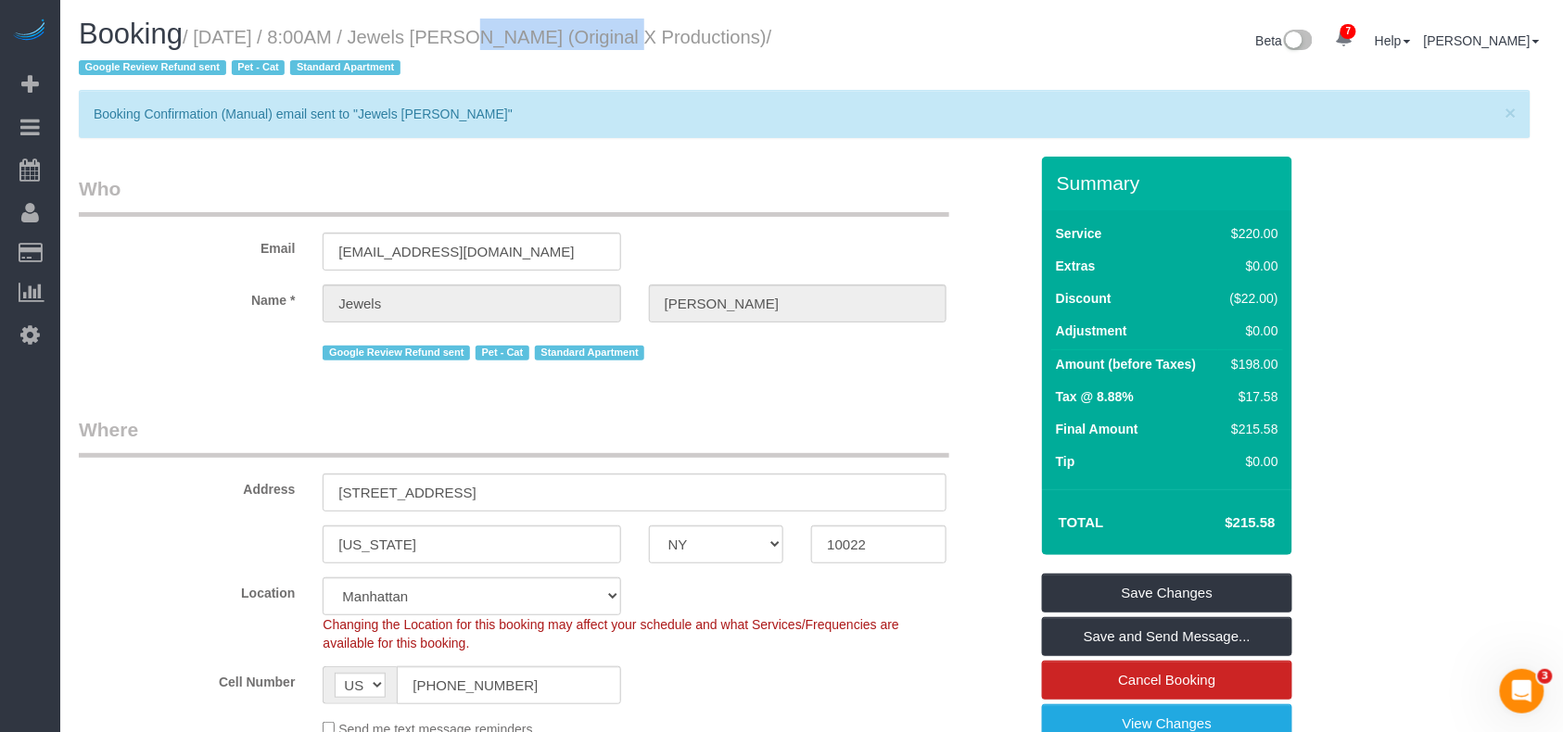
drag, startPoint x: 577, startPoint y: 39, endPoint x: 430, endPoint y: 35, distance: 146.5
click at [430, 35] on small "/ August 30, 2025 / 8:00AM / Jewels Tortorello (Original X Productions) / Googl…" at bounding box center [425, 53] width 693 height 52
copy small "Jewels Tortorello"
click at [771, 63] on h1 "Booking / August 30, 2025 / 8:00AM / Jewels Tortorello (Original X Productions)…" at bounding box center [438, 50] width 719 height 63
drag, startPoint x: 775, startPoint y: 39, endPoint x: 198, endPoint y: 42, distance: 576.7
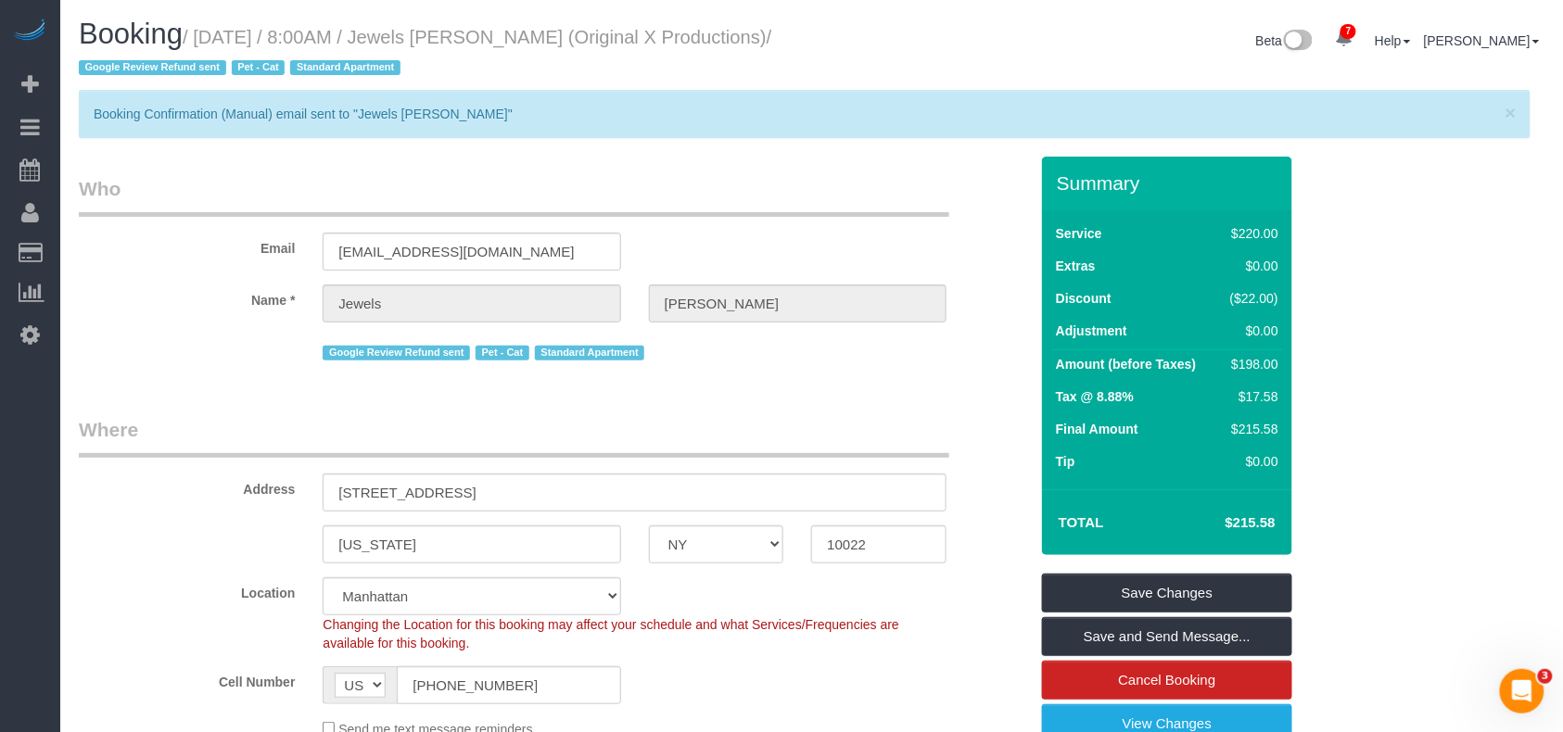
click at [198, 42] on small "/ August 30, 2025 / 8:00AM / Jewels Tortorello (Original X Productions) / Googl…" at bounding box center [425, 53] width 693 height 52
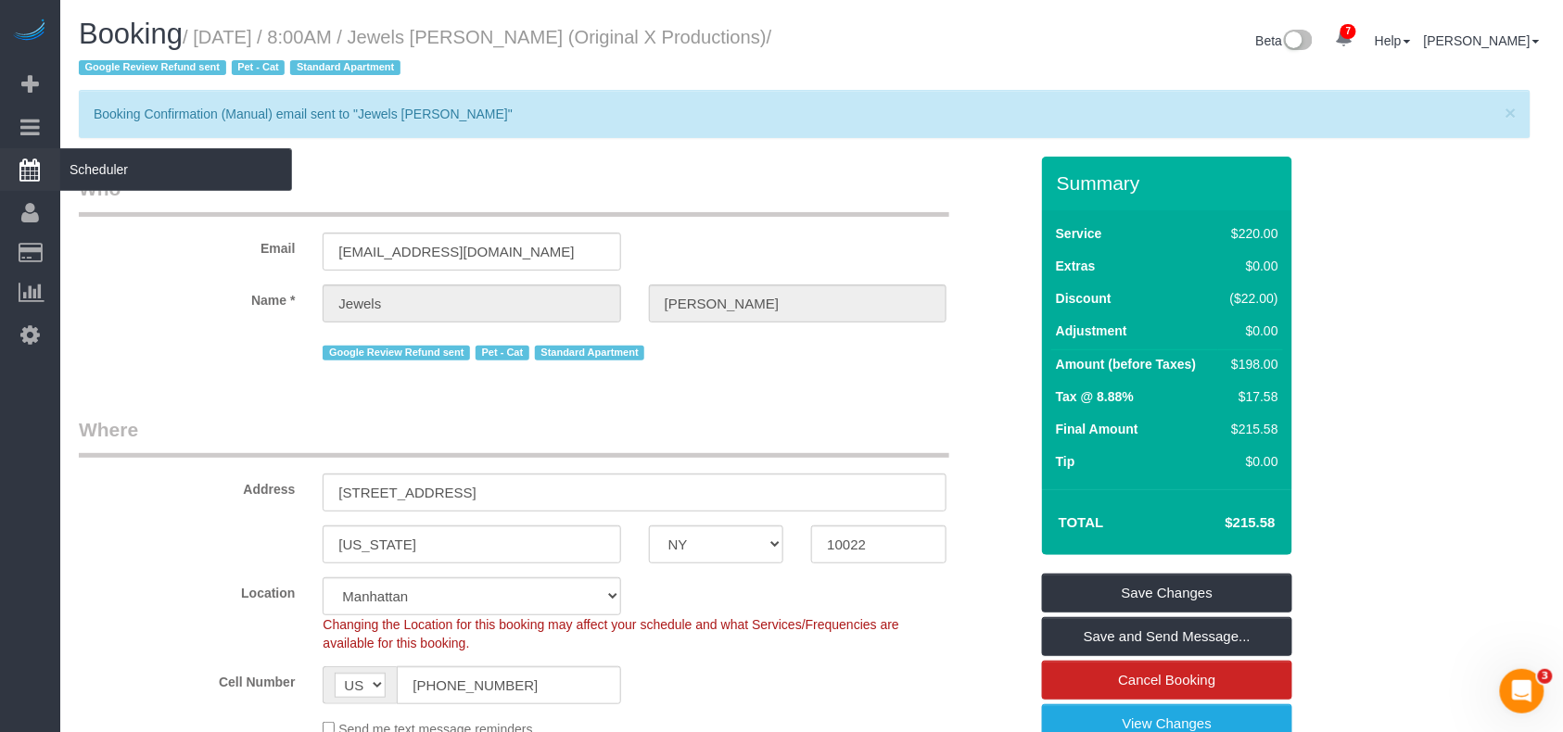
copy small "August 30, 2025 / 8:00AM / Jewels Tortorello (Original X Productions)"
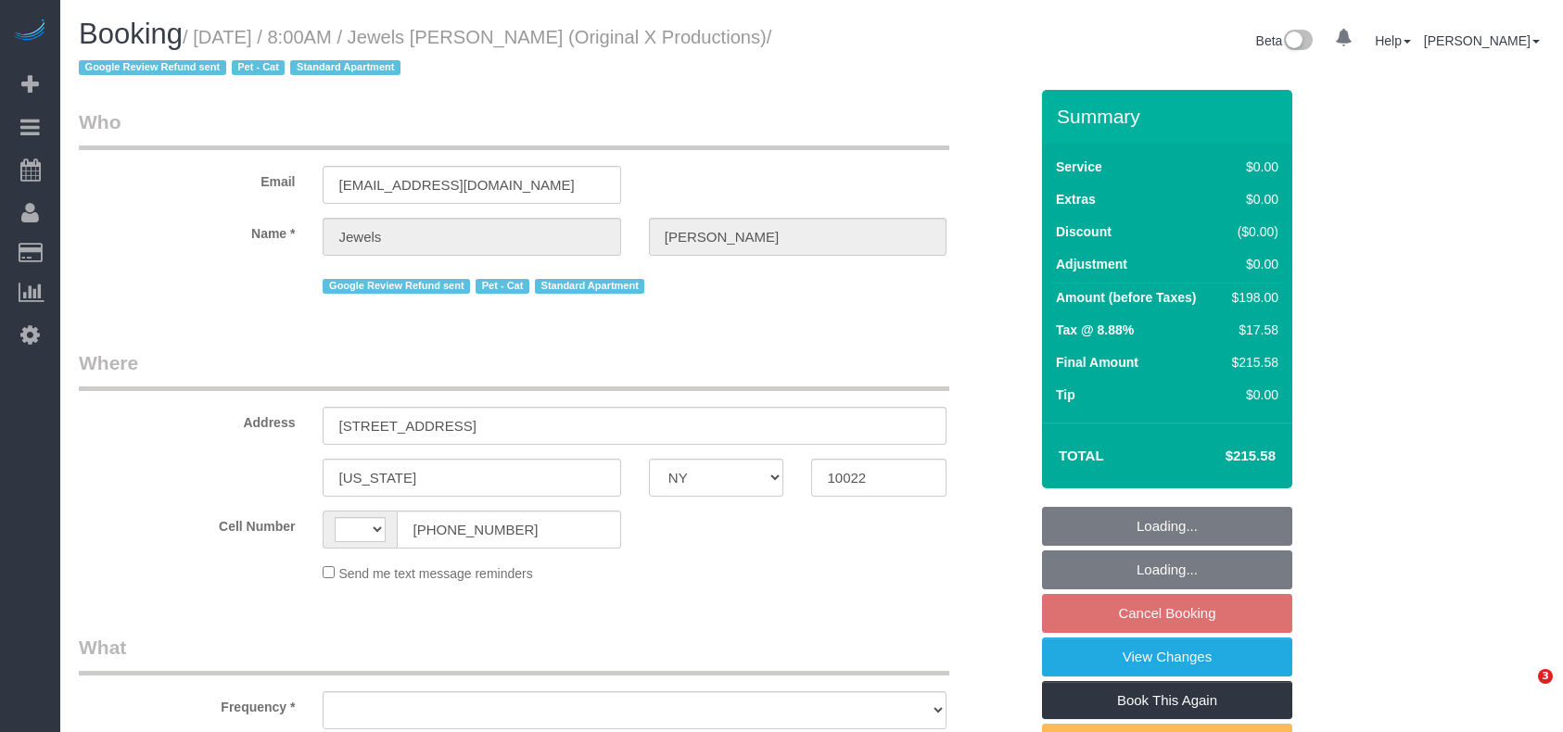
select select "NY"
select select "string:[GEOGRAPHIC_DATA]"
select select "object:438"
select select "string:stripe-pm_1QEBRH4VGloSiKo7FRzmGsvi"
select select "2"
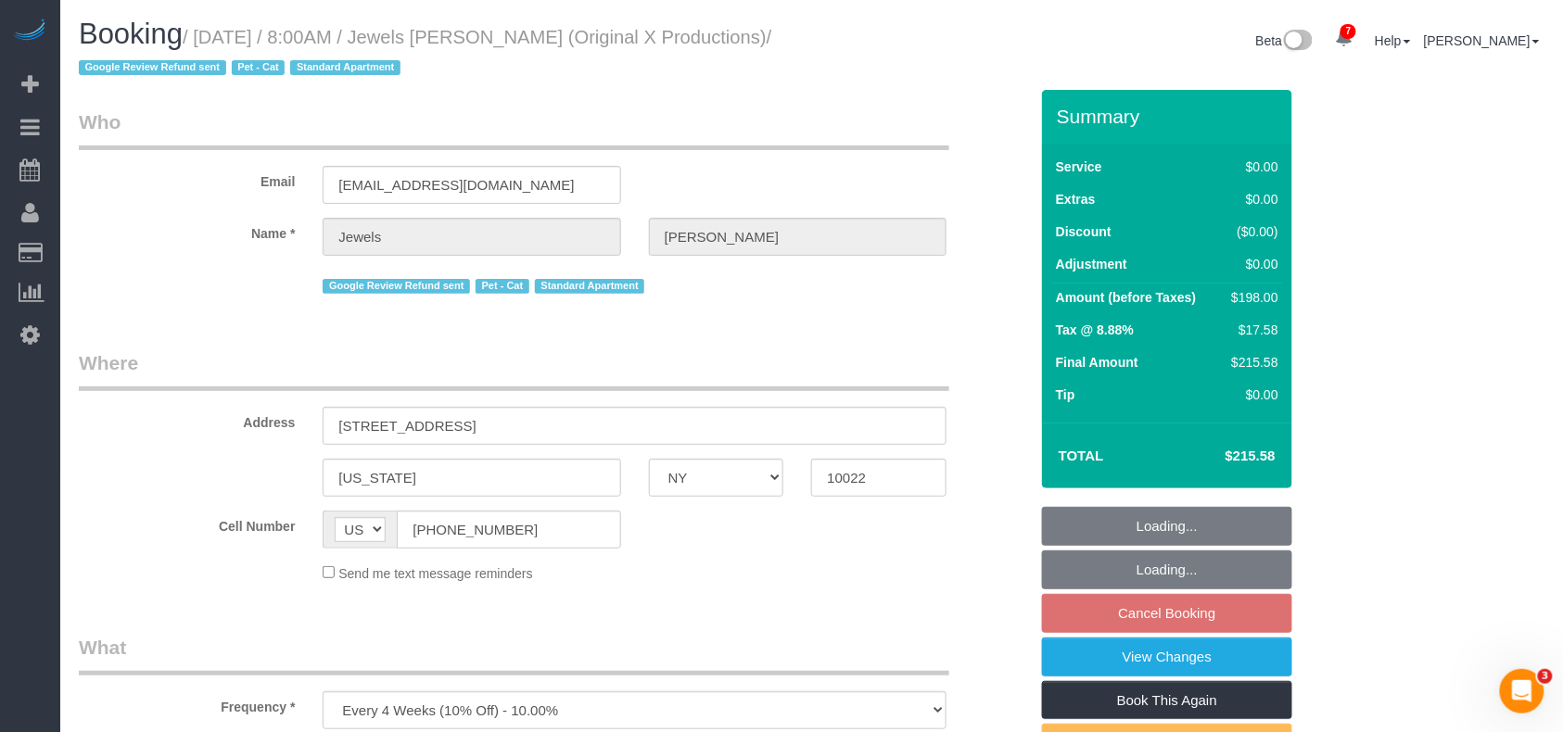
select select "2"
select select "spot1"
select select "number:89"
select select "number:90"
select select "number:14"
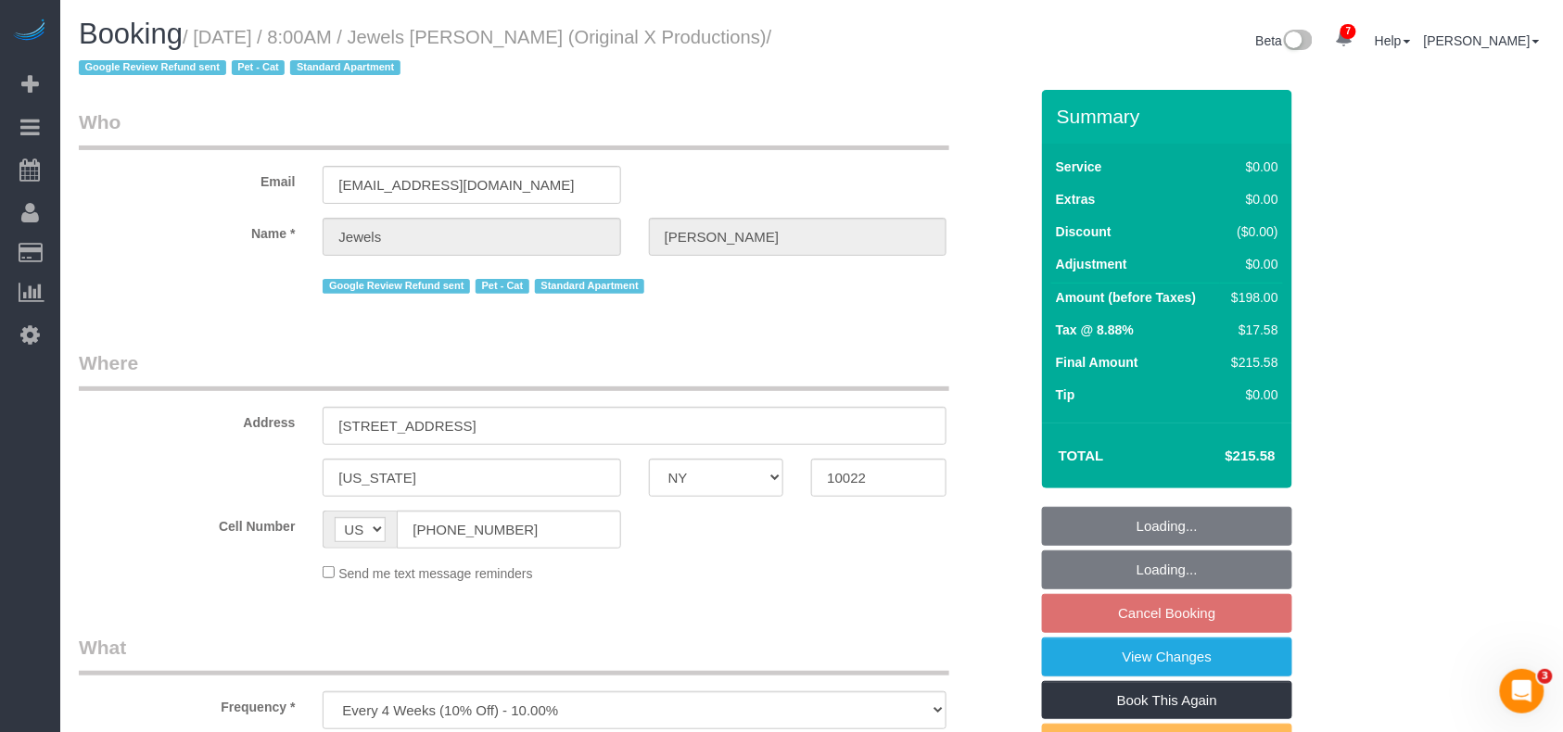
select select "number:6"
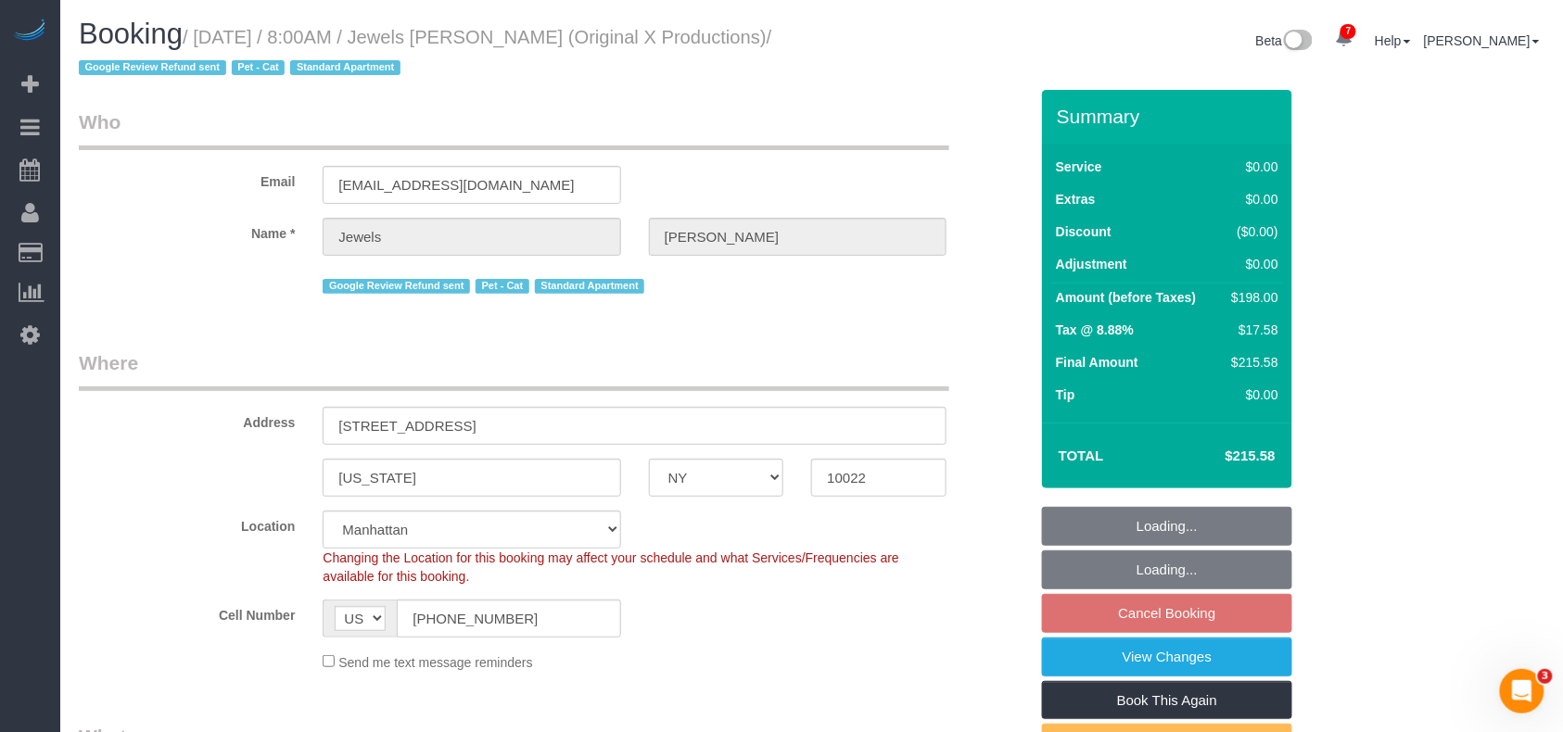
select select "object:1404"
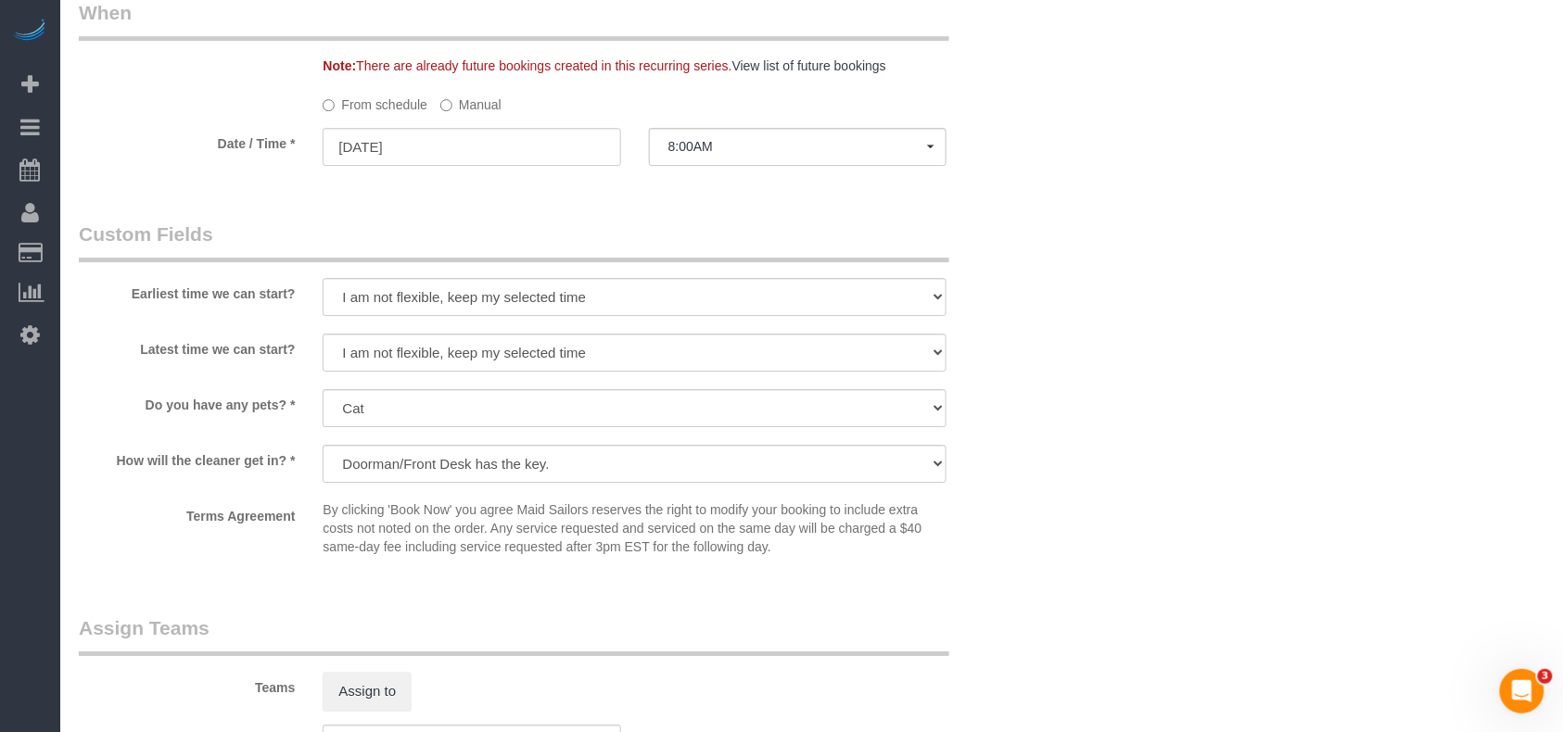
scroll to position [1854, 0]
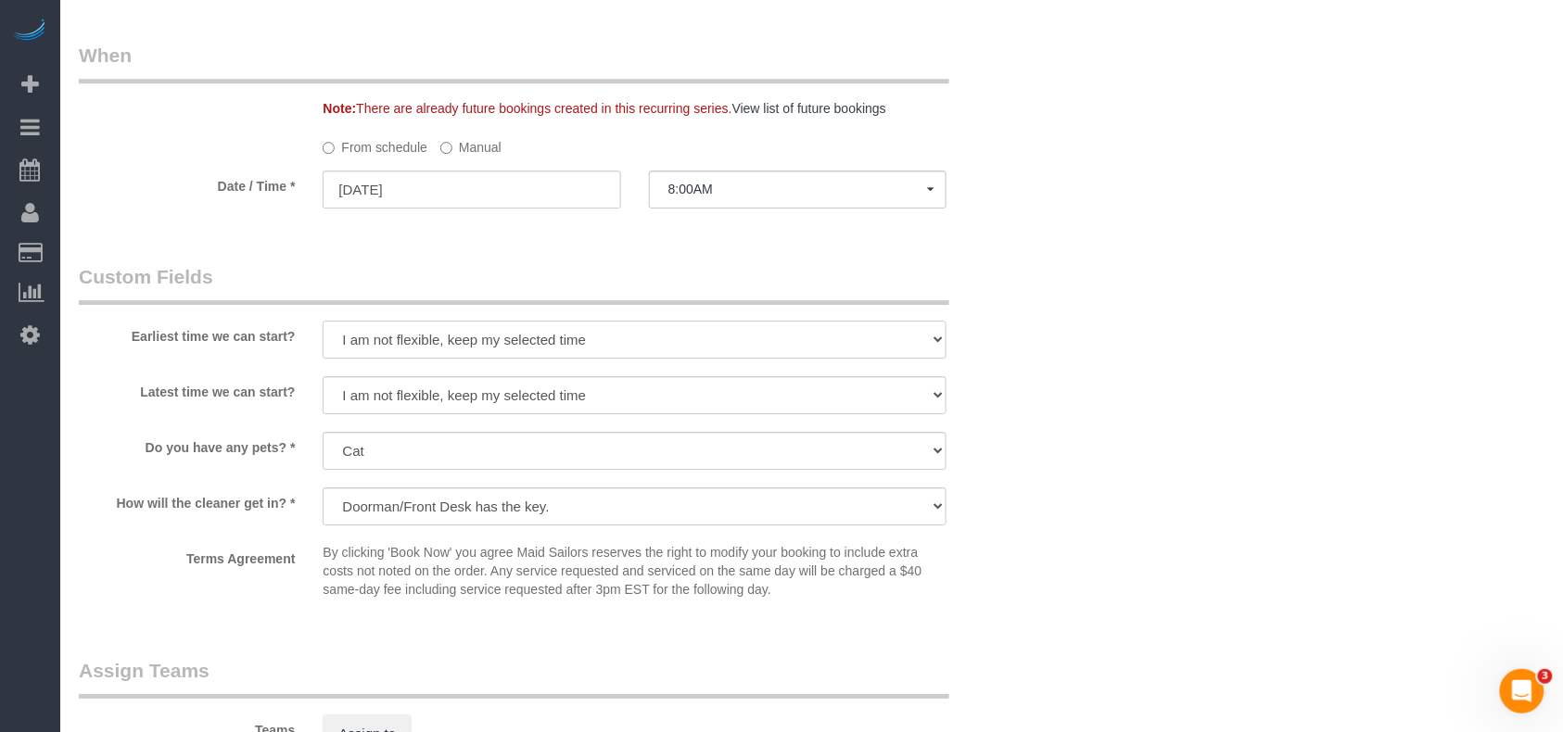
click at [508, 343] on select "I am not flexible, keep my selected time 8:00 AM 9:00 AM 10:00 AM 11:00 AM 12:0…" at bounding box center [635, 340] width 624 height 38
select select "number:56"
click at [323, 323] on select "I am not flexible, keep my selected time 8:00 AM 9:00 AM 10:00 AM 11:00 AM 12:0…" at bounding box center [635, 340] width 624 height 38
click at [501, 390] on select "I am not flexible, keep my selected time 8:00 AM 9:00 AM 10:00 AM 11:00 AM 12:0…" at bounding box center [635, 395] width 624 height 38
select select "number:73"
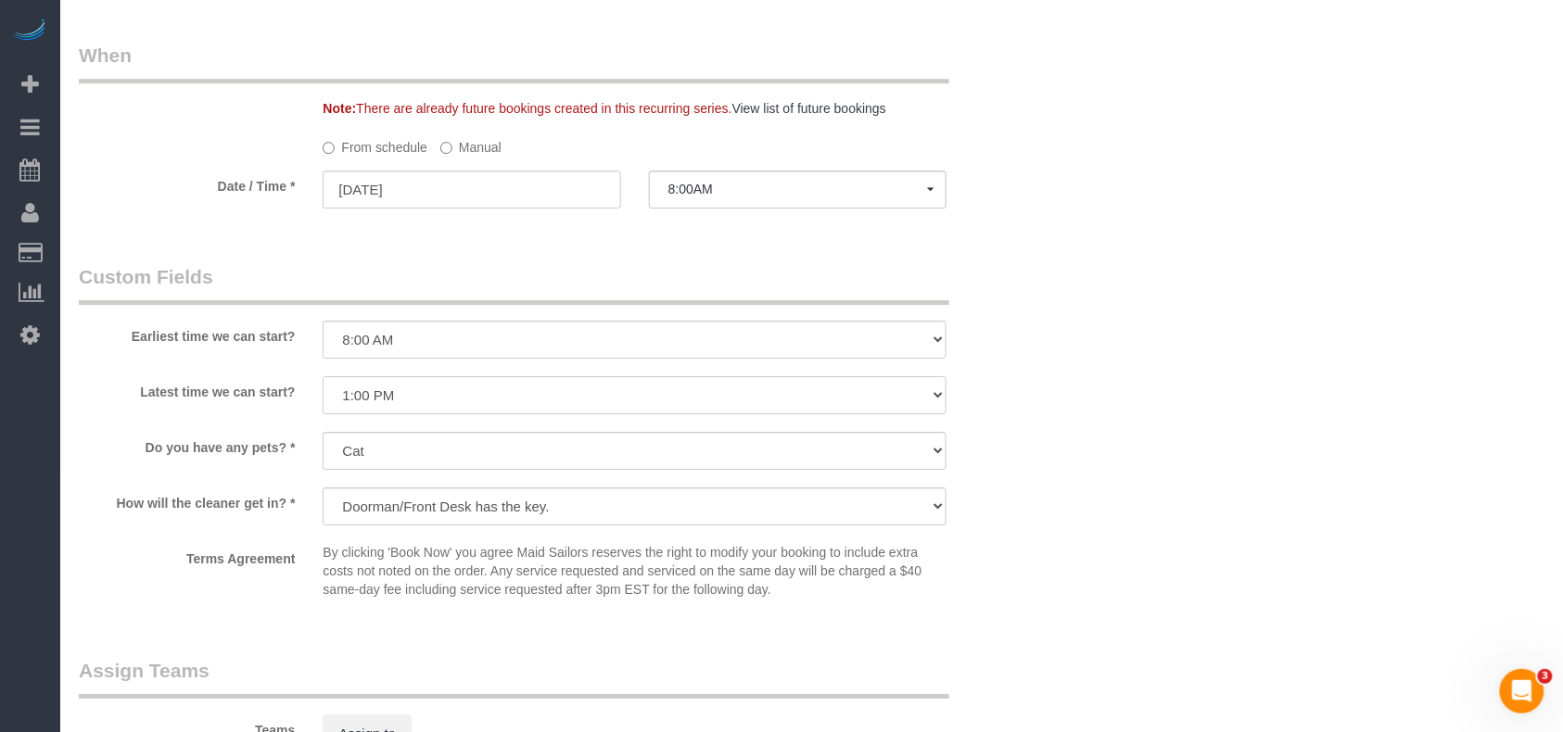
click at [323, 378] on select "I am not flexible, keep my selected time 8:00 AM 9:00 AM 10:00 AM 11:00 AM 12:0…" at bounding box center [635, 395] width 624 height 38
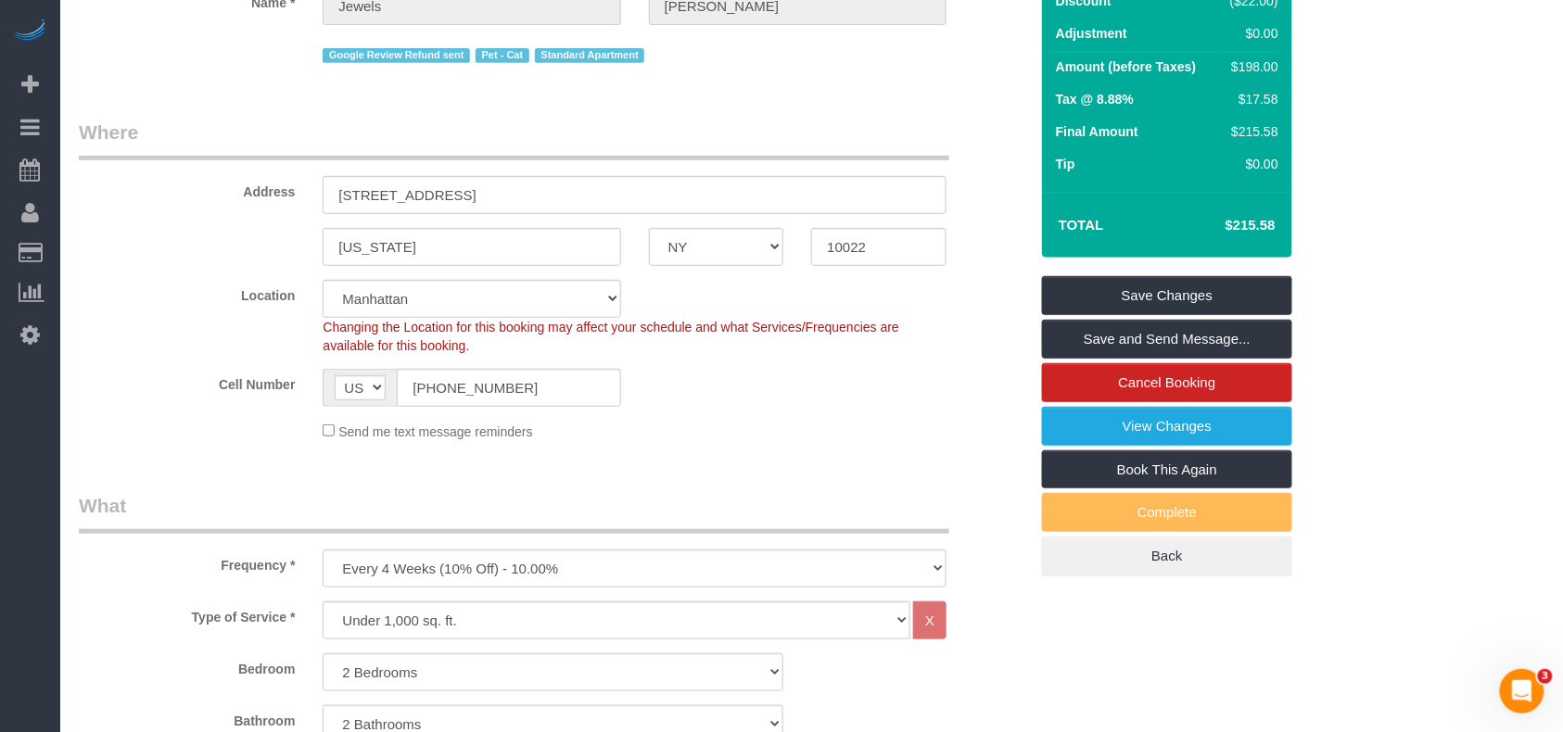
scroll to position [123, 0]
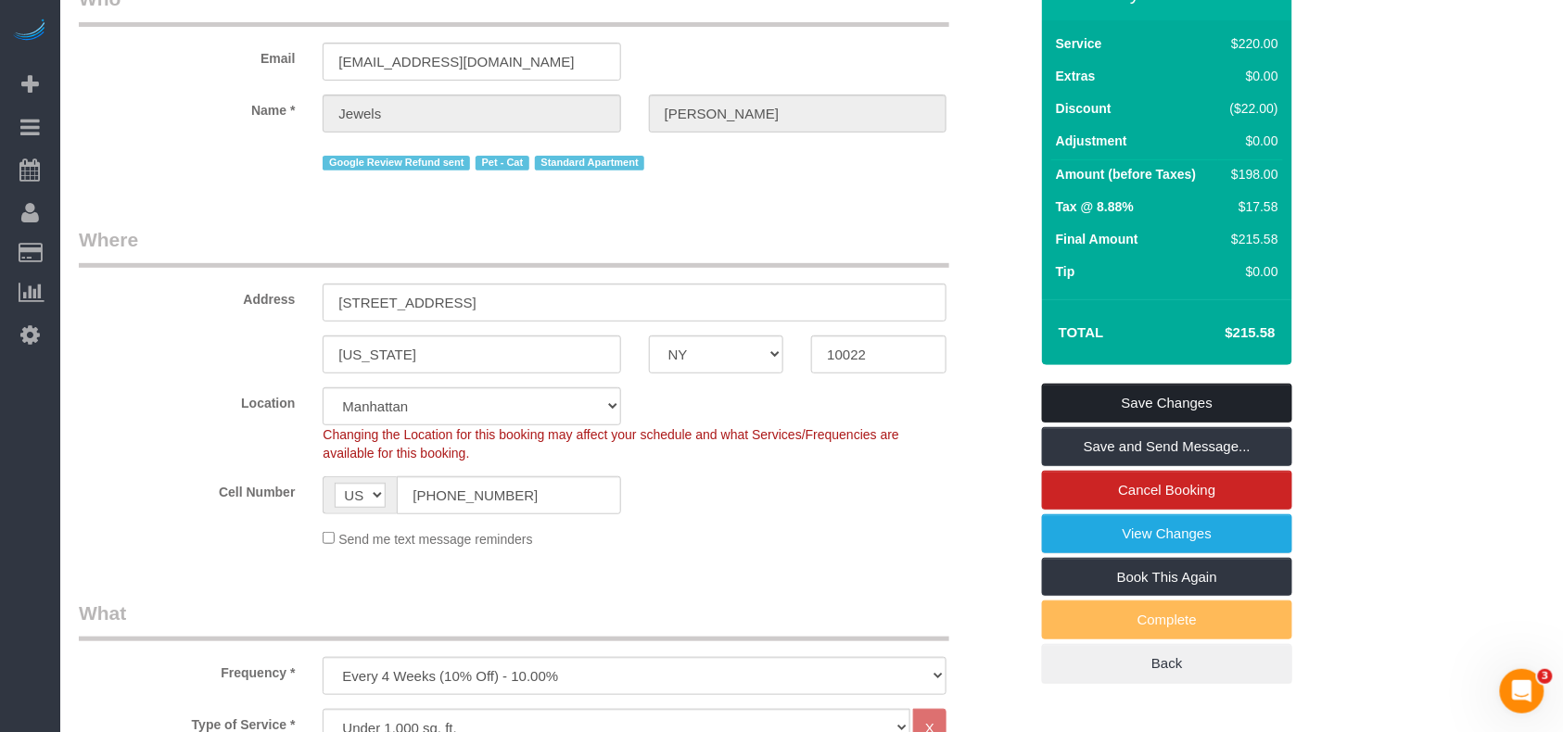
click at [1140, 394] on link "Save Changes" at bounding box center [1167, 403] width 250 height 39
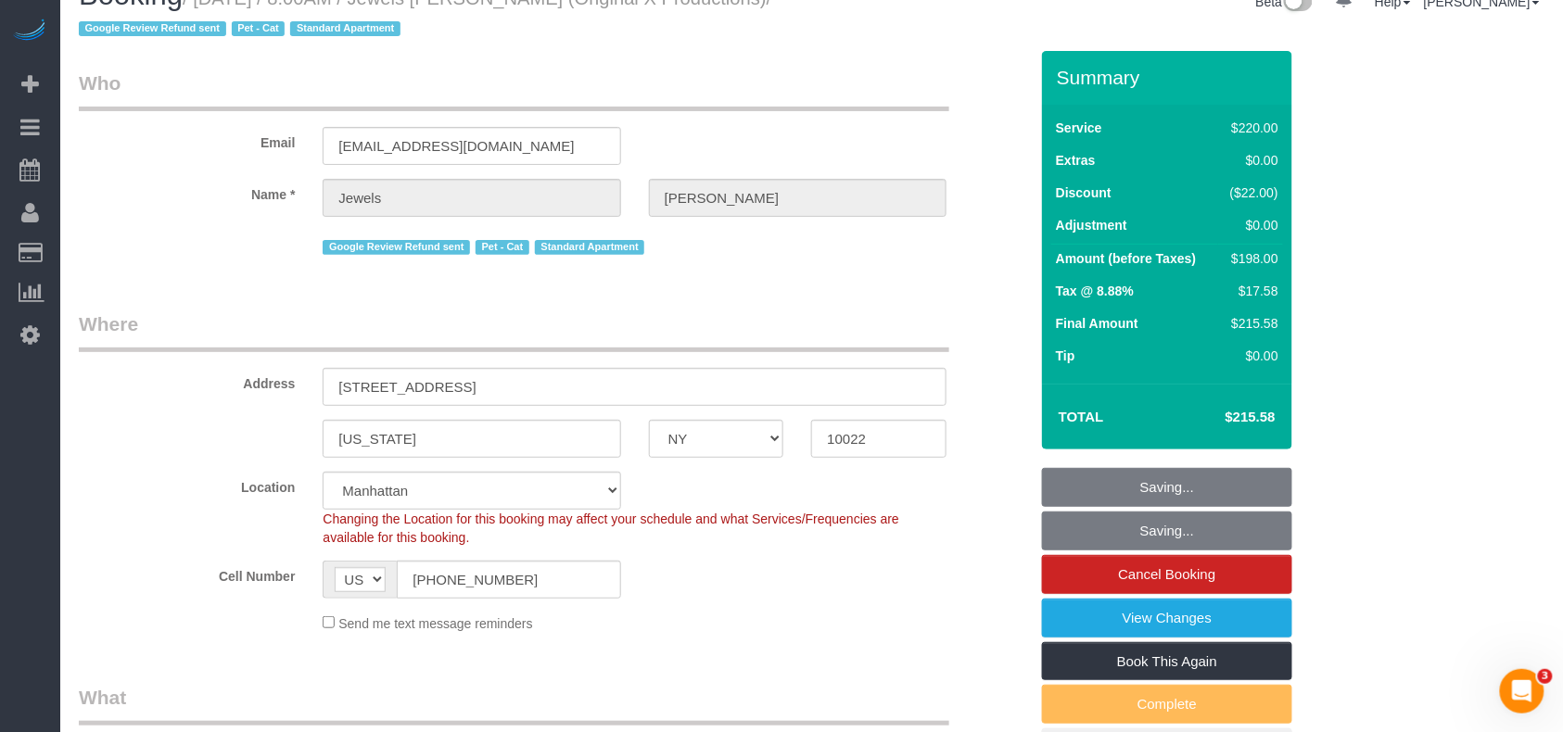
scroll to position [0, 0]
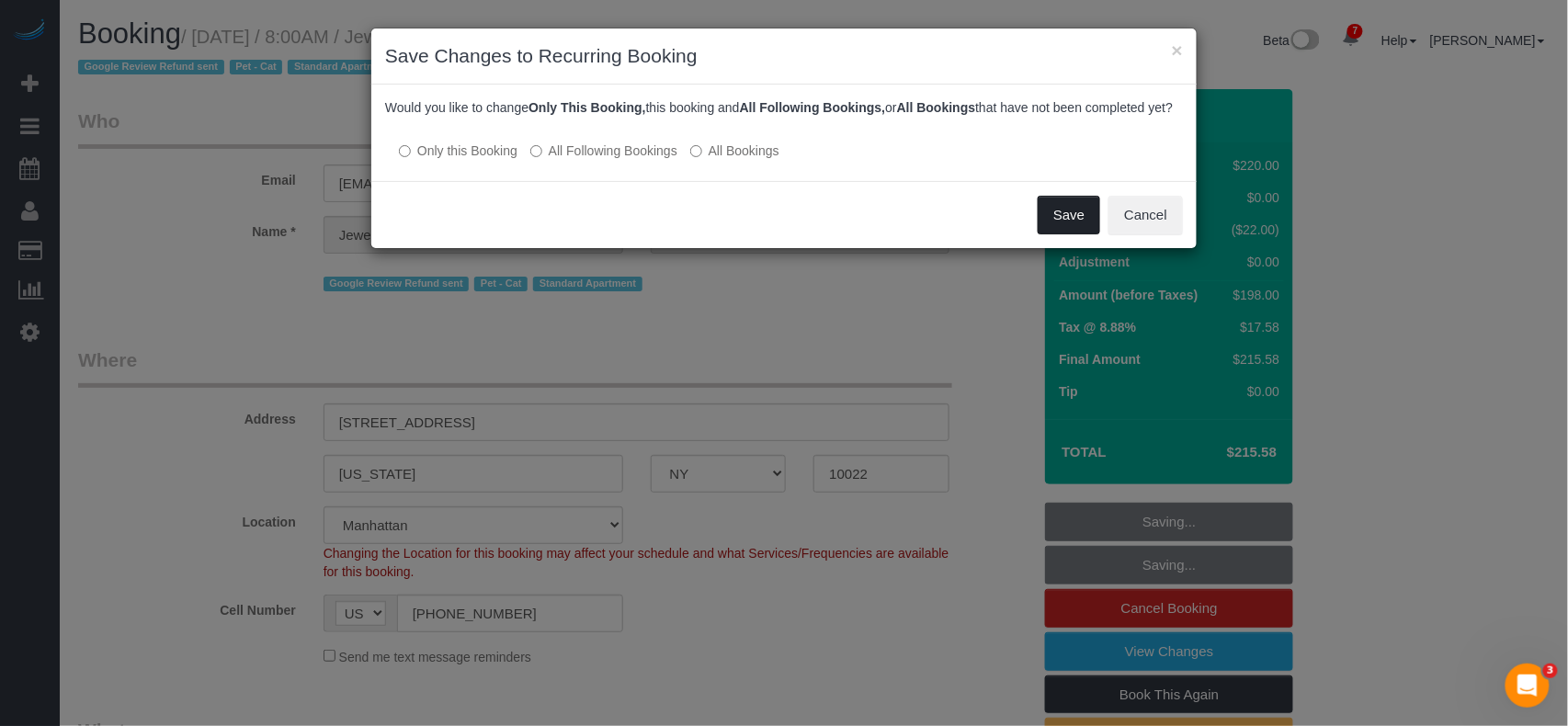
drag, startPoint x: 1049, startPoint y: 228, endPoint x: 1023, endPoint y: 256, distance: 38.2
click at [1050, 229] on button "Save" at bounding box center [1068, 214] width 62 height 39
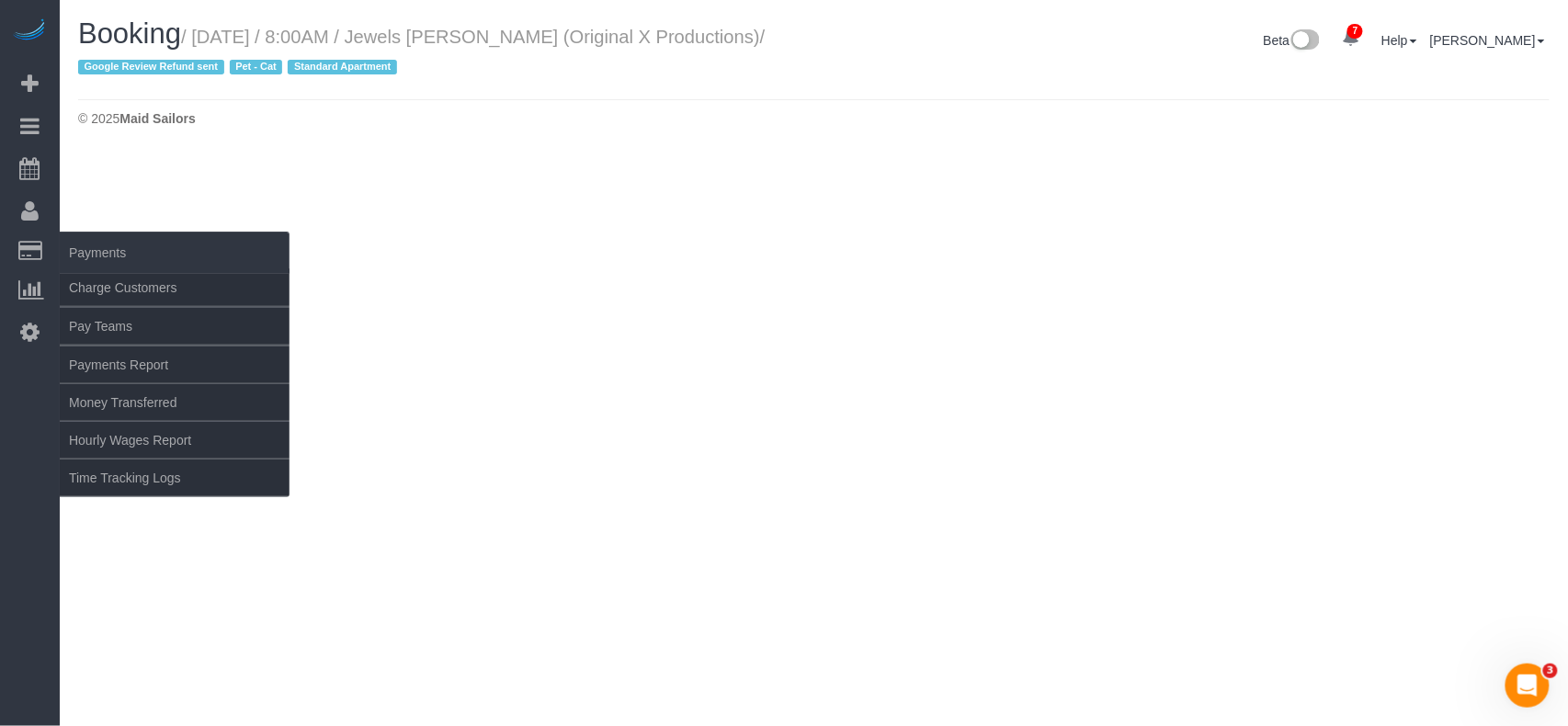
select select "NY"
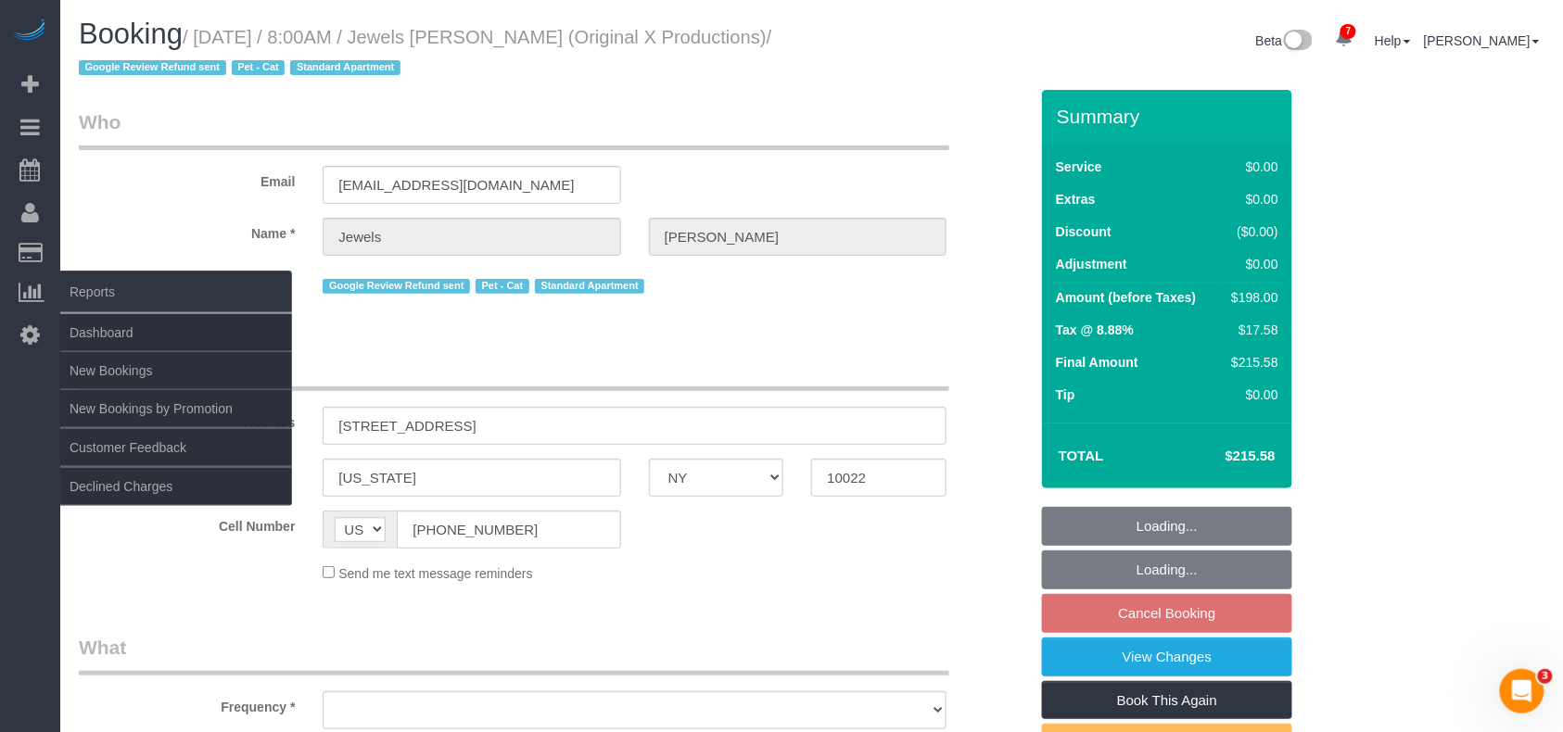
select select "object:2383"
select select "number:56"
select select "number:73"
select select "number:14"
select select "number:6"
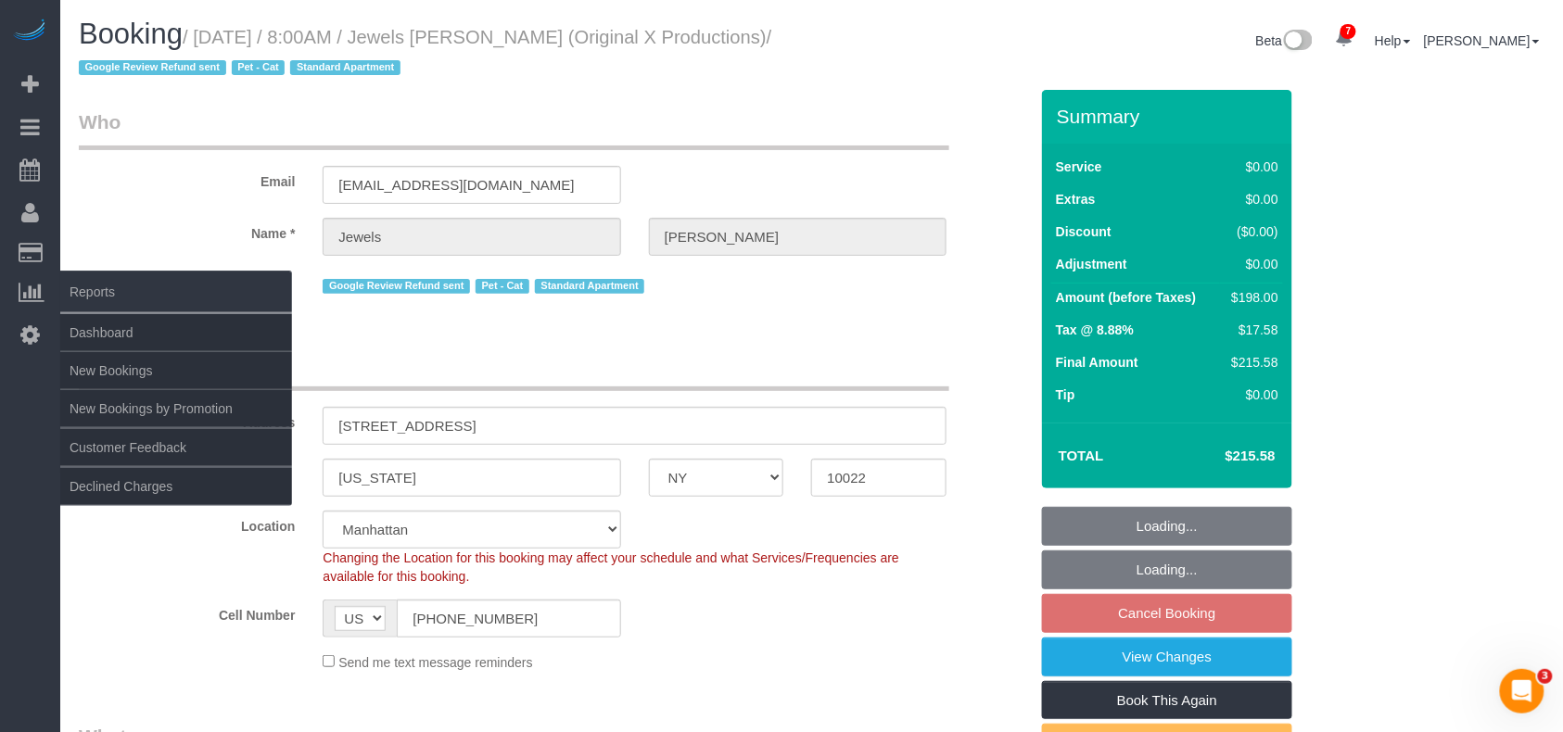
select select "string:stripe-pm_1QEBRH4VGloSiKo7FRzmGsvi"
select select "object:2639"
select select "2"
select select "spot60"
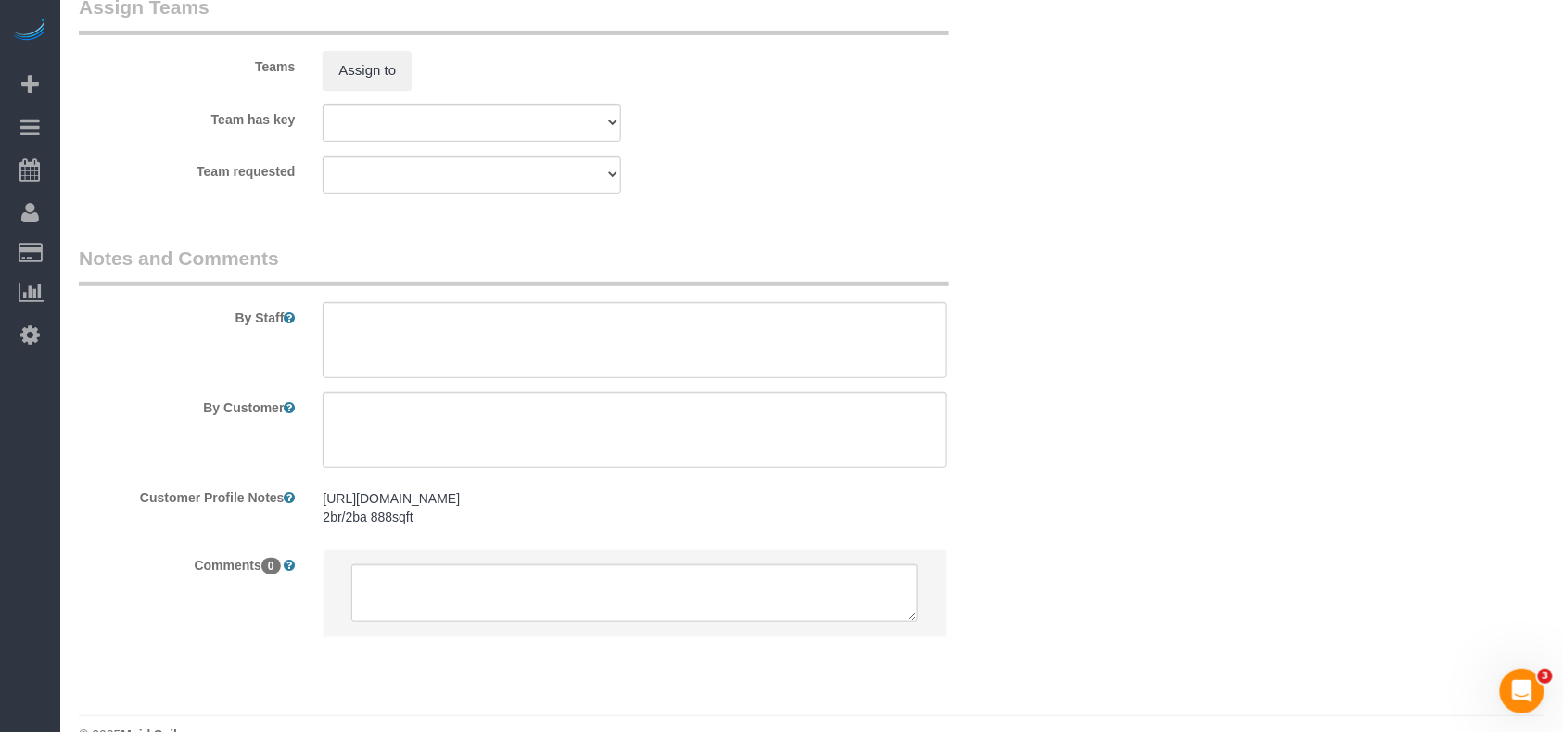
scroll to position [2560, 0]
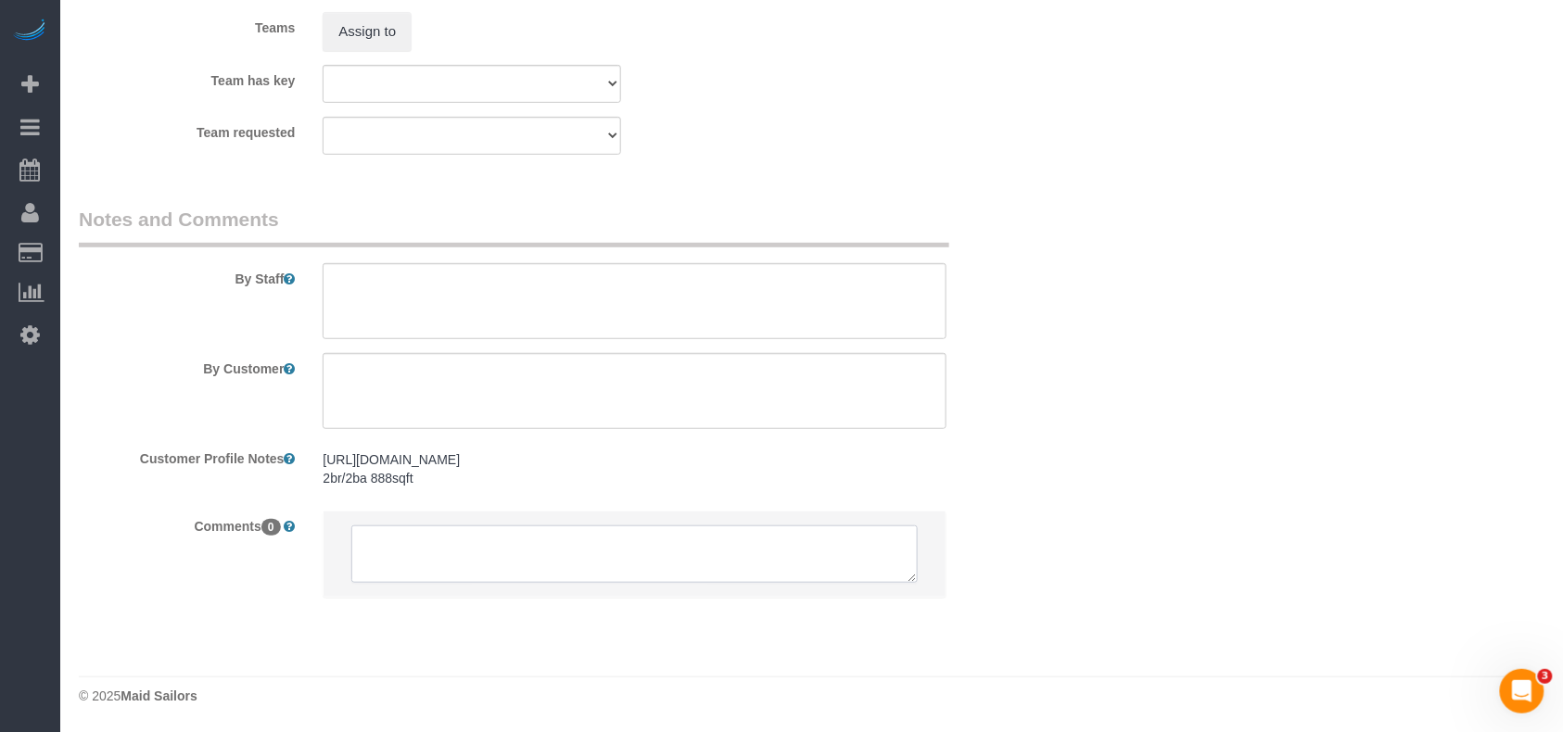
drag, startPoint x: 572, startPoint y: 546, endPoint x: 643, endPoint y: 561, distance: 72.9
click at [572, 546] on textarea at bounding box center [634, 554] width 566 height 57
paste textarea "cmr; They can arrive anytime! My roommate and I will not be home"
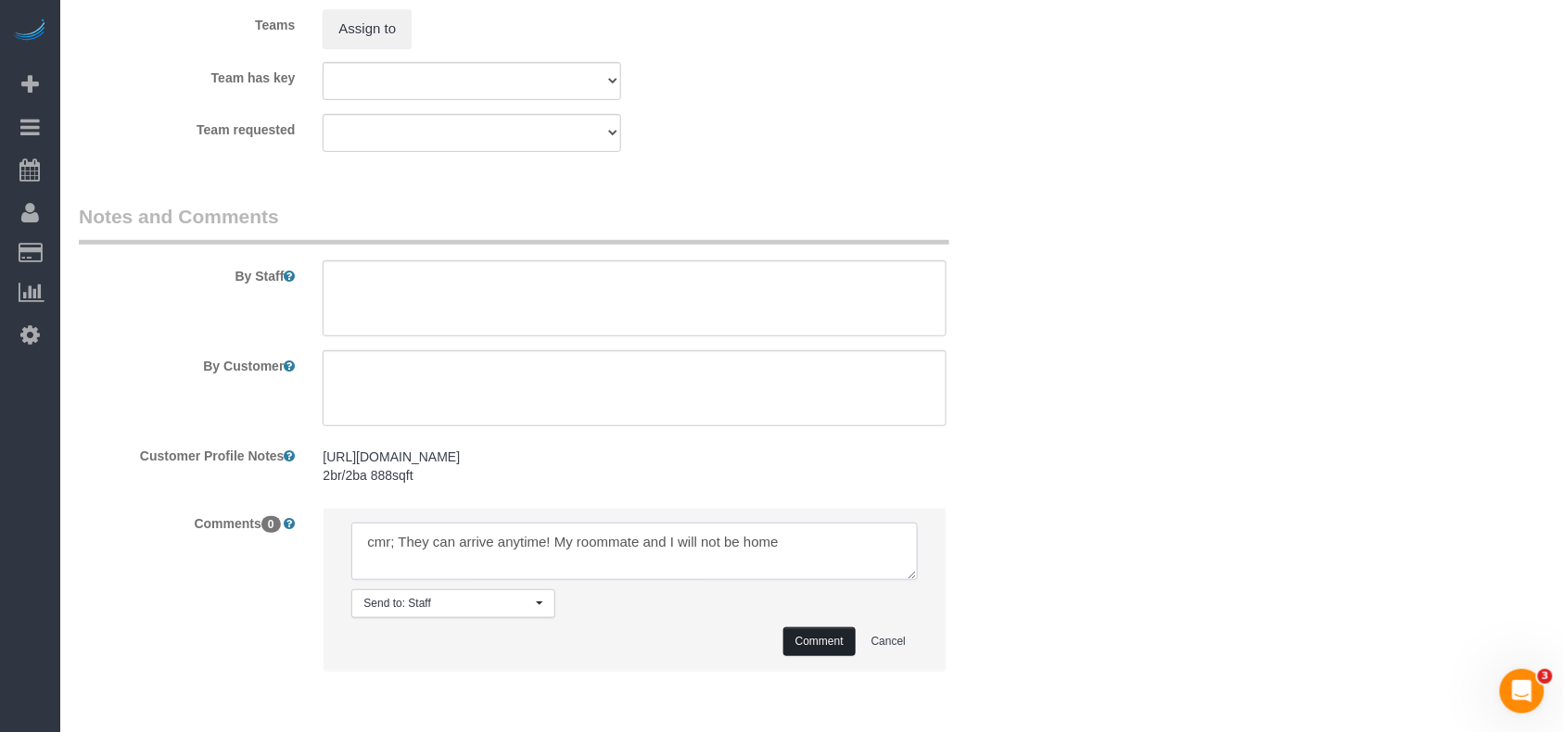
type textarea "cmr; They can arrive anytime! My roommate and I will not be home"
click at [798, 639] on button "Comment" at bounding box center [819, 642] width 72 height 29
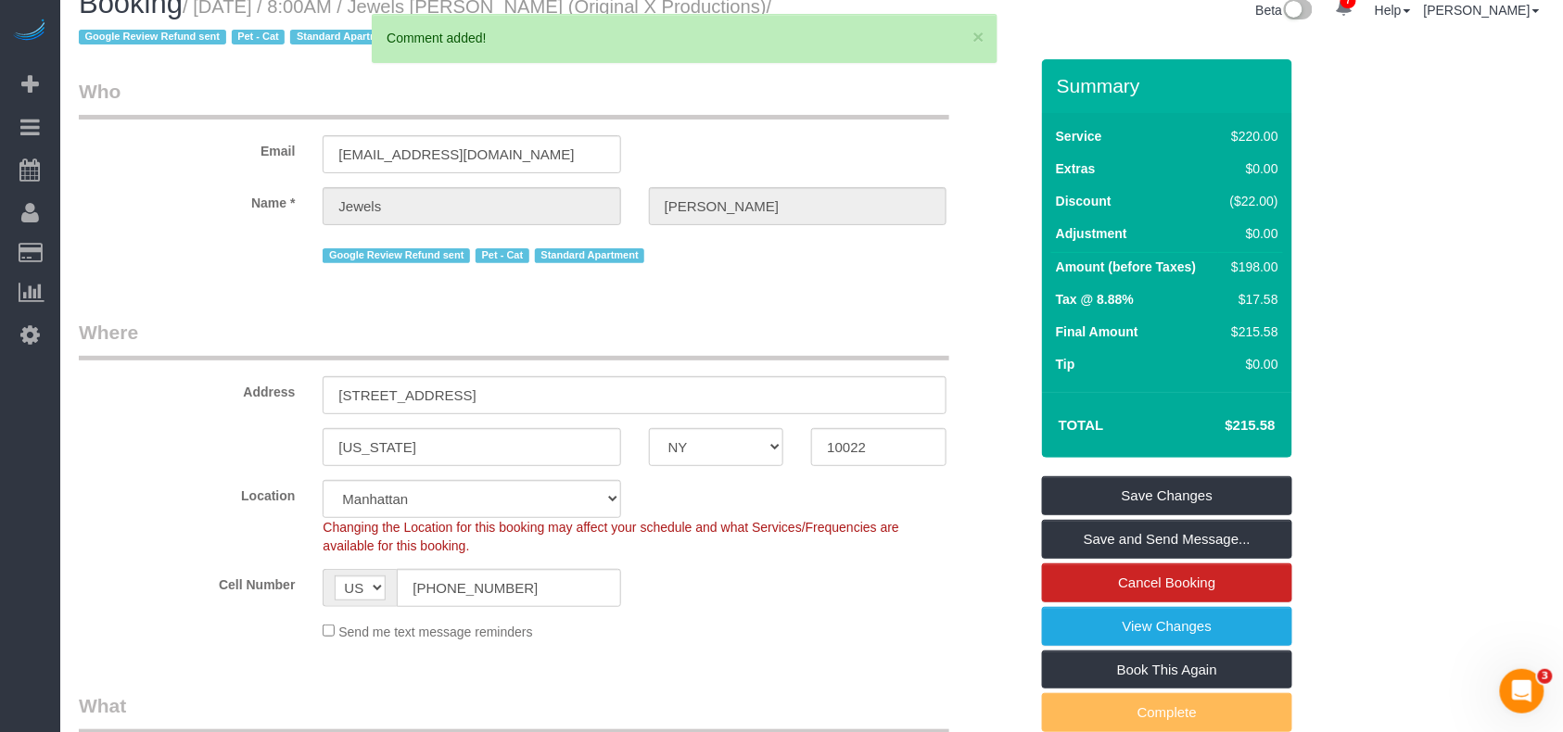
scroll to position [0, 0]
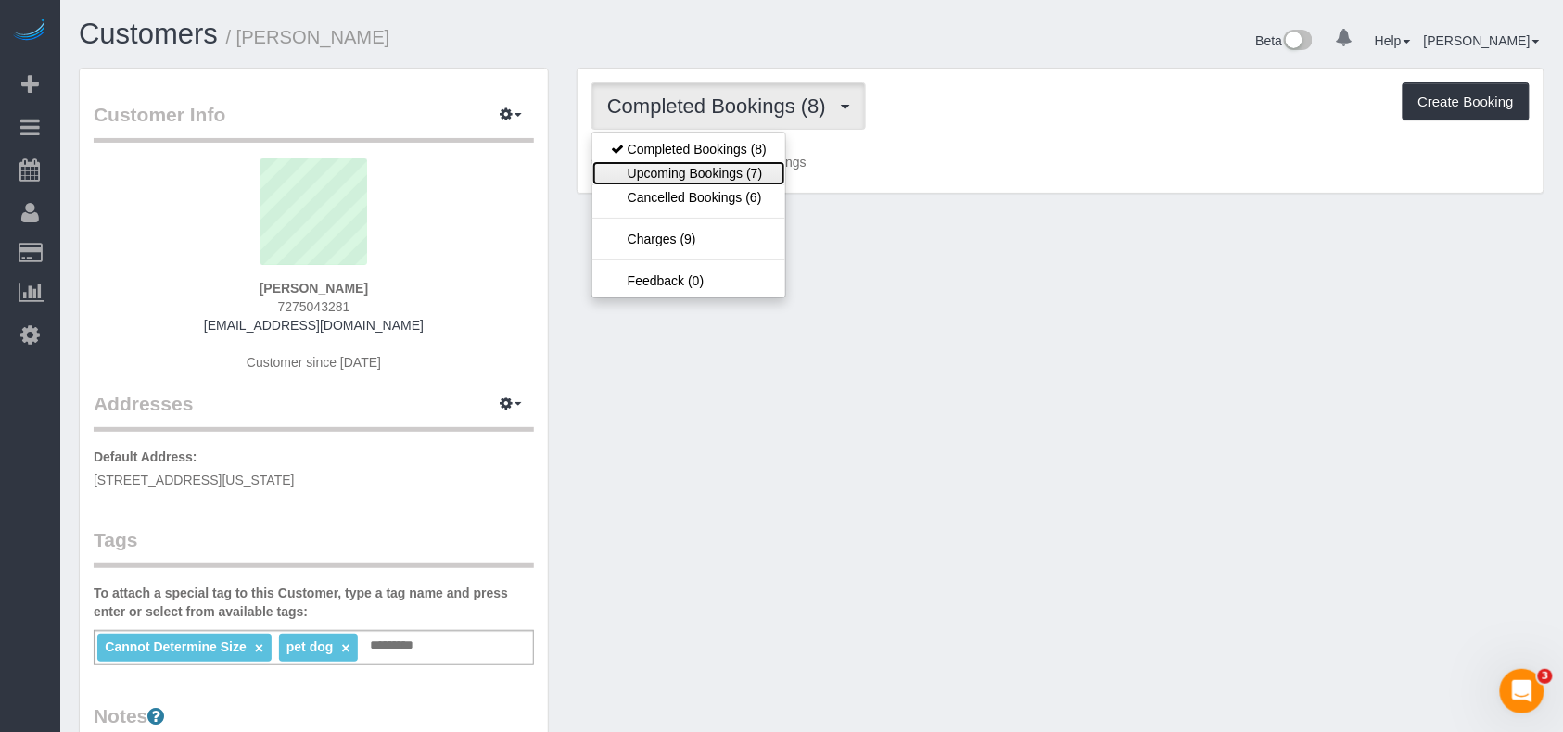
click at [758, 169] on link "Upcoming Bookings (7)" at bounding box center [688, 173] width 193 height 24
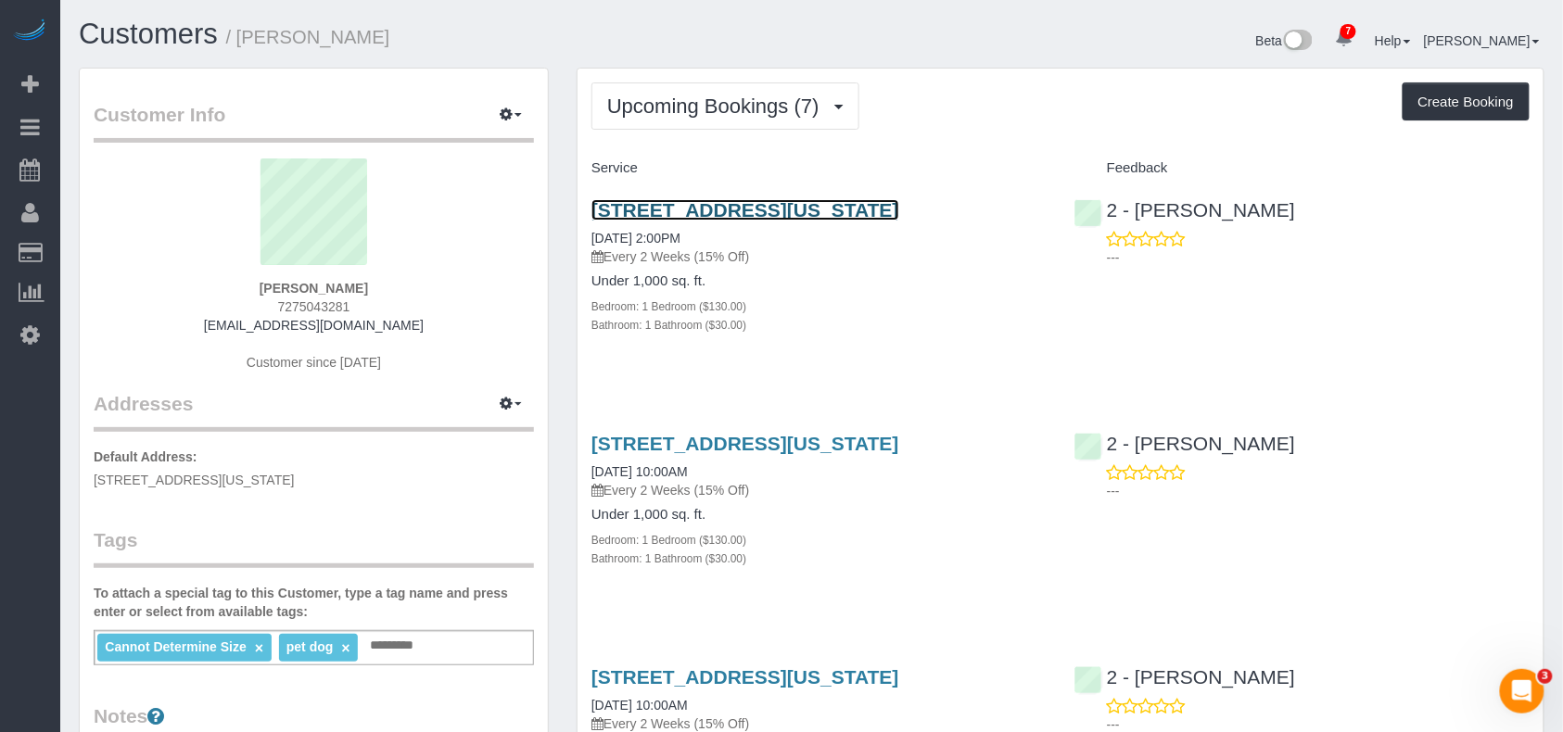
click at [810, 219] on link "54 West 74th Street, Apt.402, New York, NY 10023" at bounding box center [746, 209] width 308 height 21
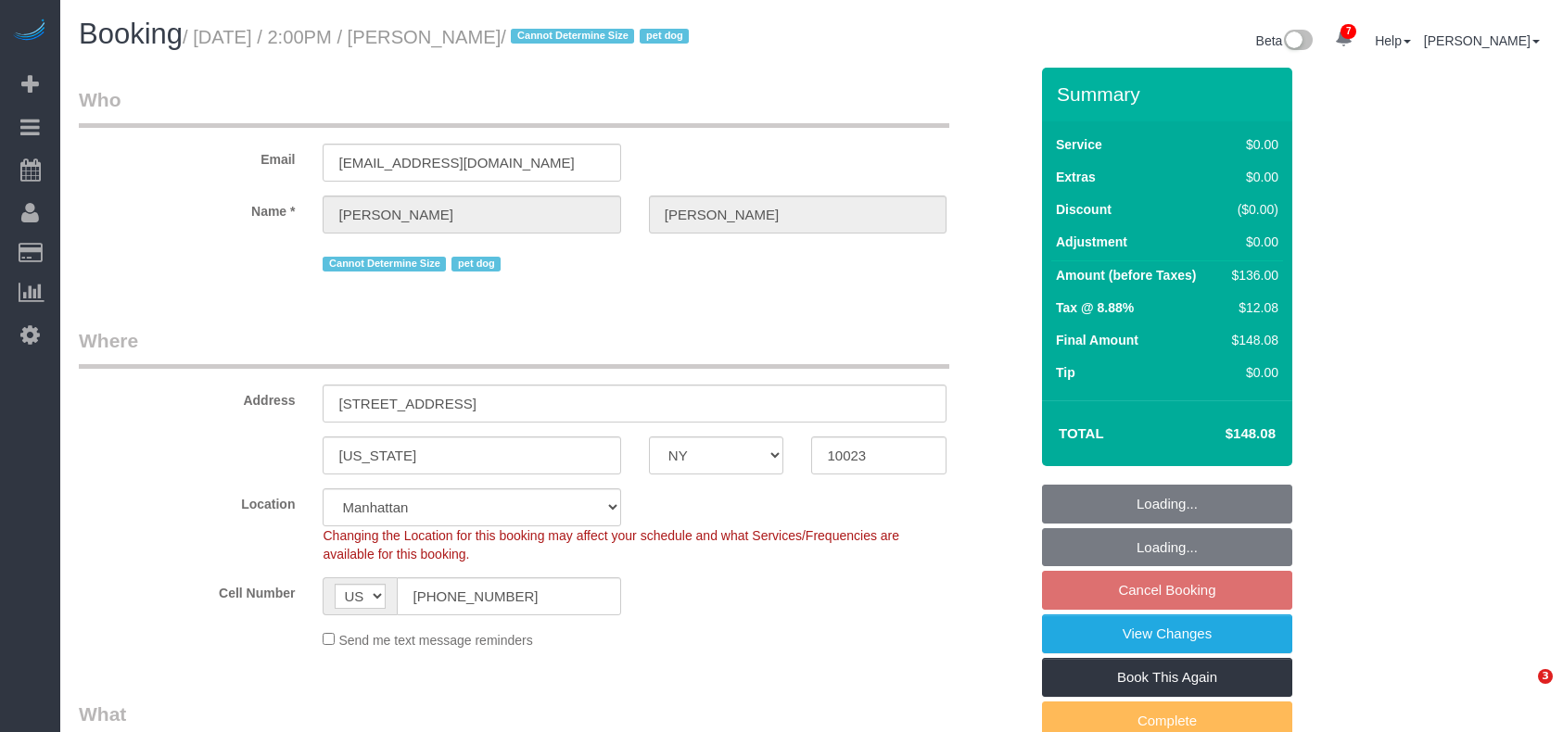
select select "NY"
select select "string:stripe-pm_1RMZCL4VGloSiKo7DWvxFkK9"
select select "number:57"
select select "number:75"
select select "number:15"
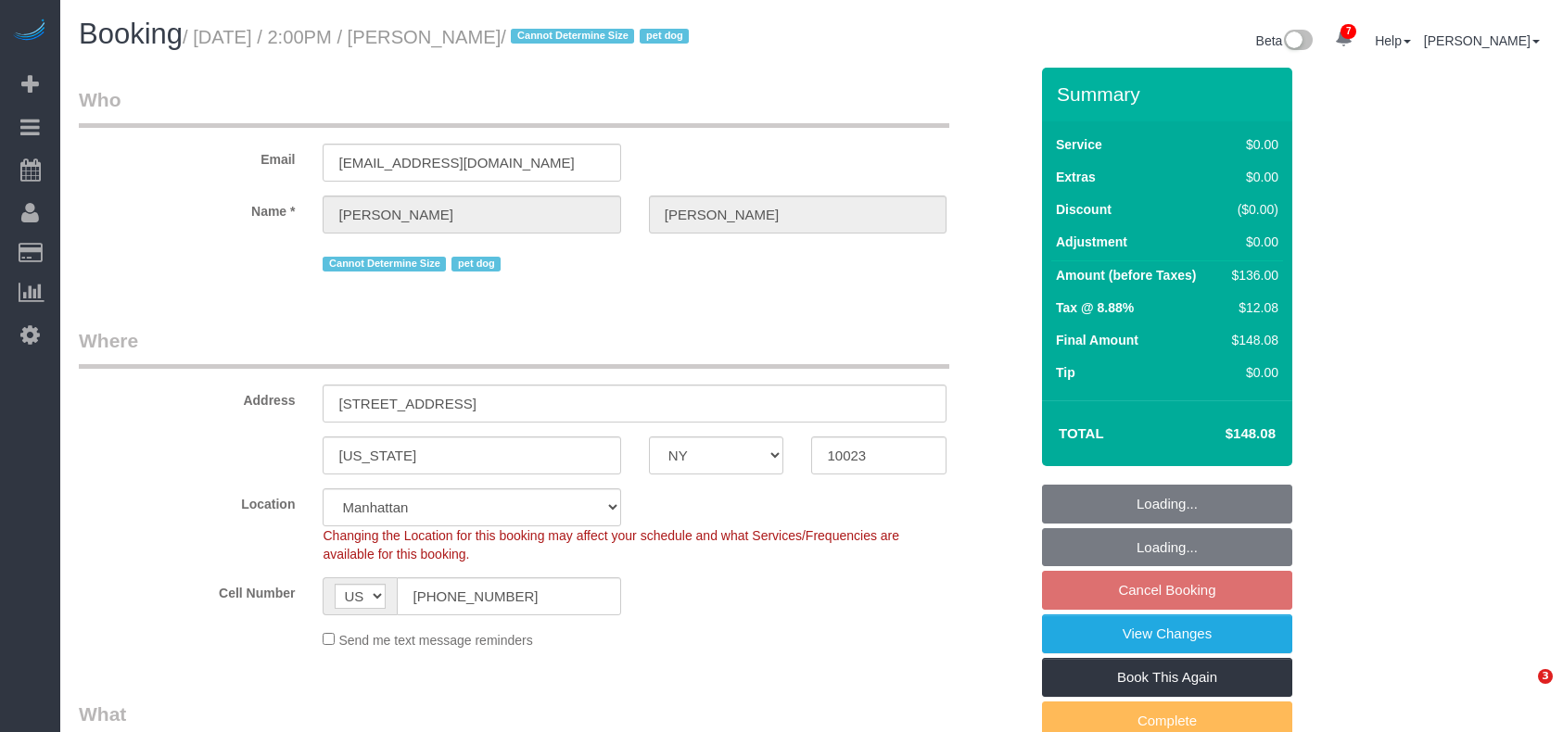
select select "number:6"
select select "spot3"
select select "1"
select select "object:1408"
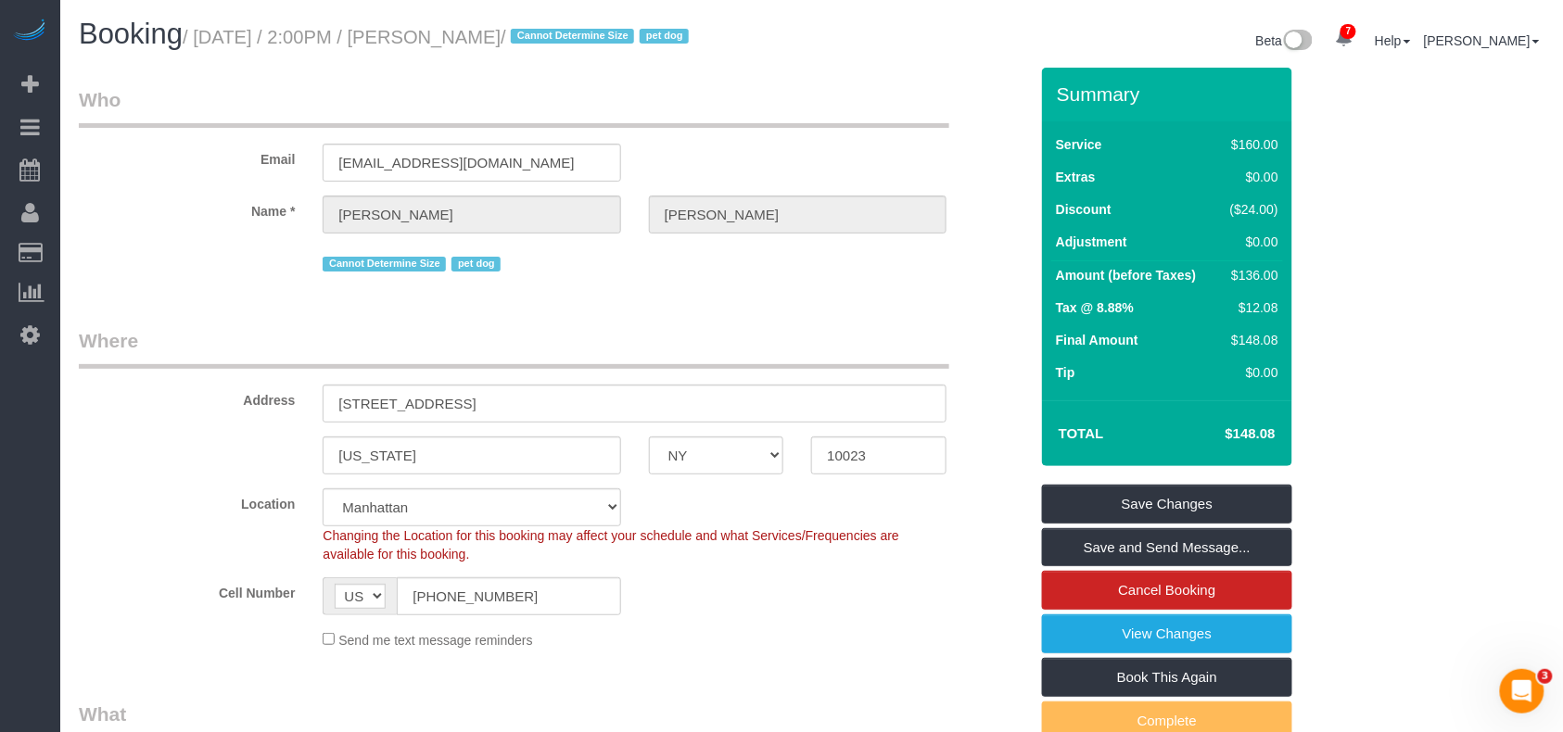
drag, startPoint x: 478, startPoint y: 38, endPoint x: 416, endPoint y: 34, distance: 62.2
click at [438, 38] on small "/ [DATE] / 2:00PM / [PERSON_NAME] / Cannot Determine Size pet dog" at bounding box center [439, 37] width 512 height 20
drag, startPoint x: 551, startPoint y: 37, endPoint x: 201, endPoint y: 35, distance: 349.5
click at [201, 35] on small "/ August 15, 2025 / 2:00PM / Sarah Mardis / Cannot Determine Size pet dog" at bounding box center [439, 37] width 512 height 20
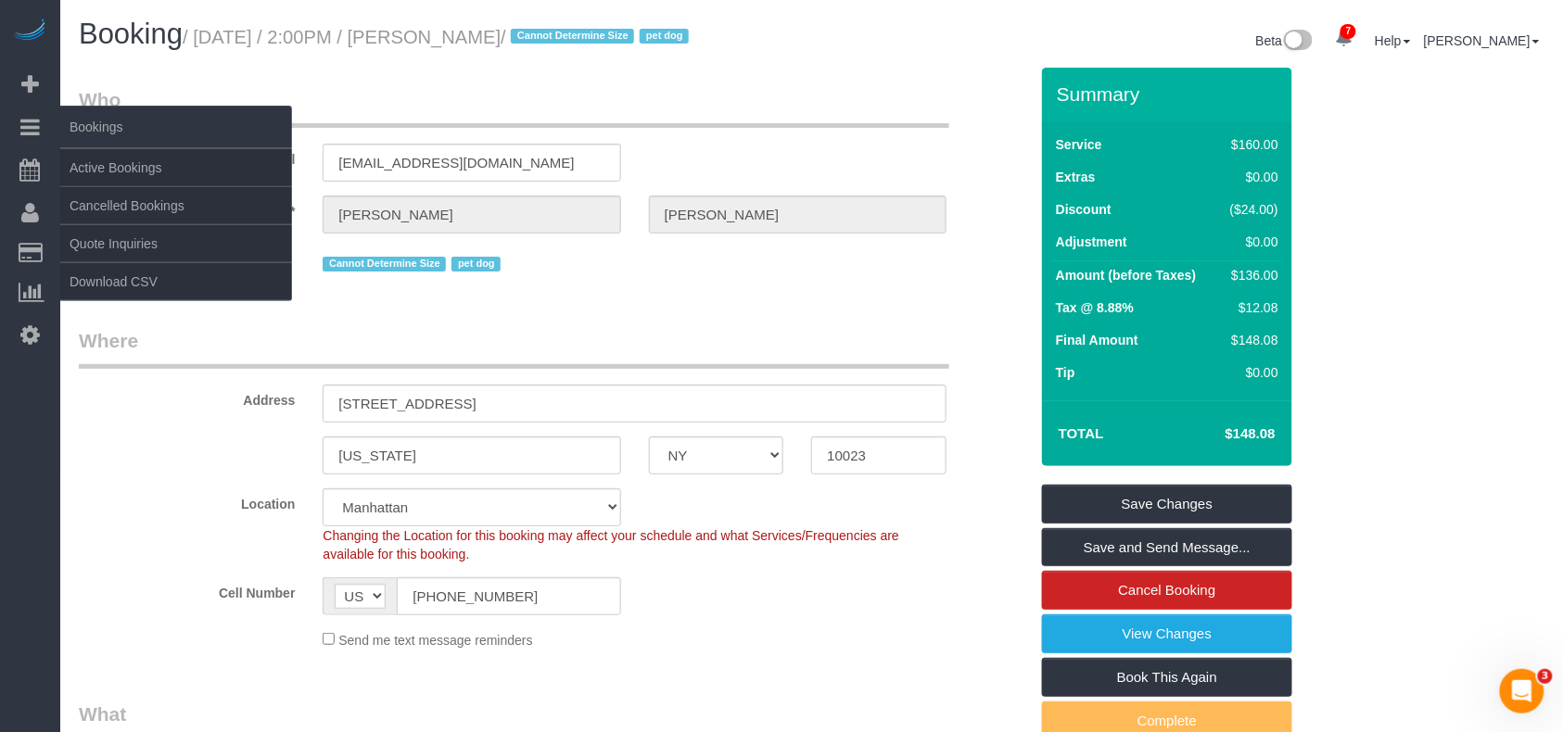
copy small "August 15, 2025 / 2:00PM / Sarah Mardis /"
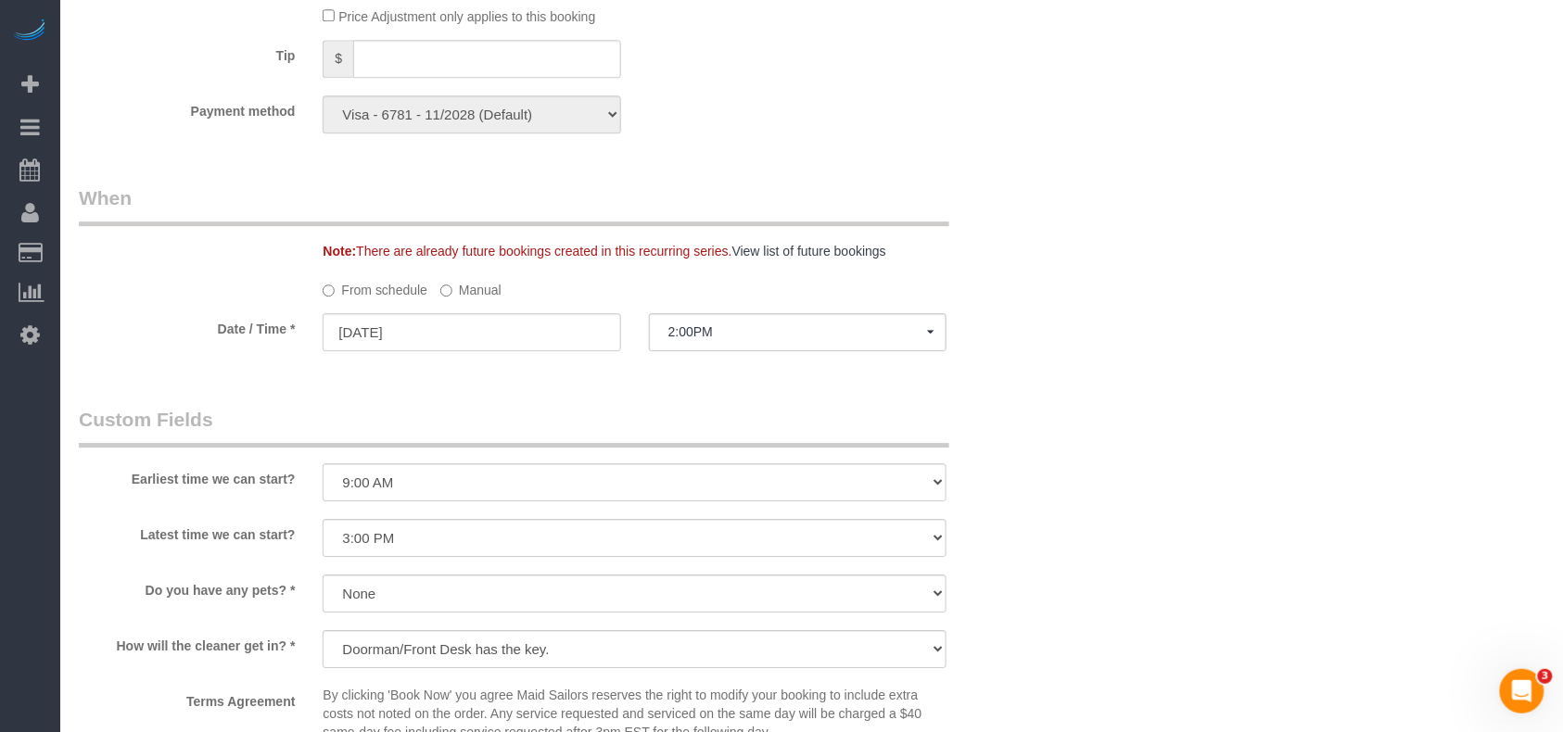
scroll to position [1730, 0]
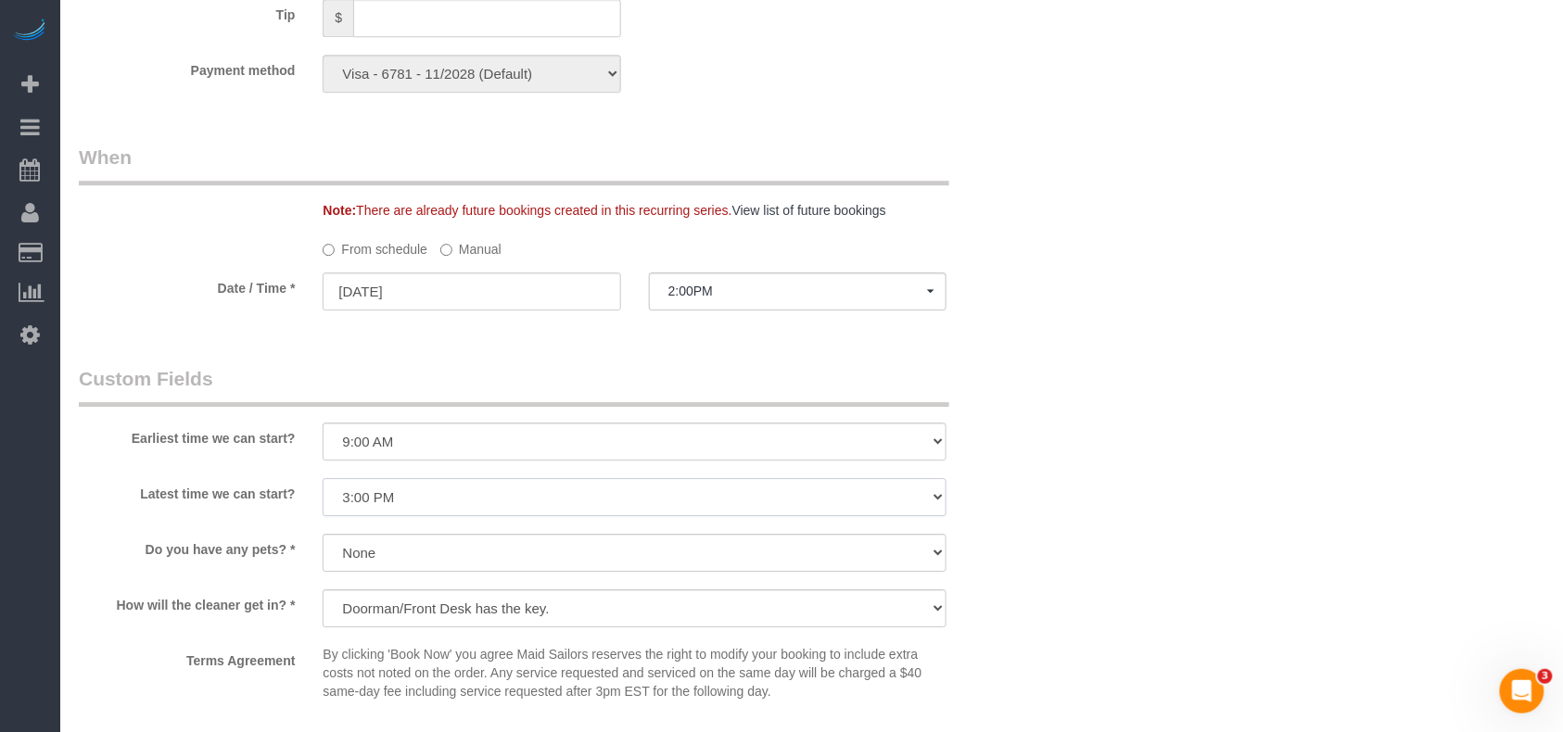
click at [535, 494] on select "I am not flexible, keep my selected time 8:00 AM 9:00 AM 10:00 AM 11:00 AM 12:0…" at bounding box center [635, 497] width 624 height 38
select select "number:70"
click at [323, 479] on select "I am not flexible, keep my selected time 8:00 AM 9:00 AM 10:00 AM 11:00 AM 12:0…" at bounding box center [635, 497] width 624 height 38
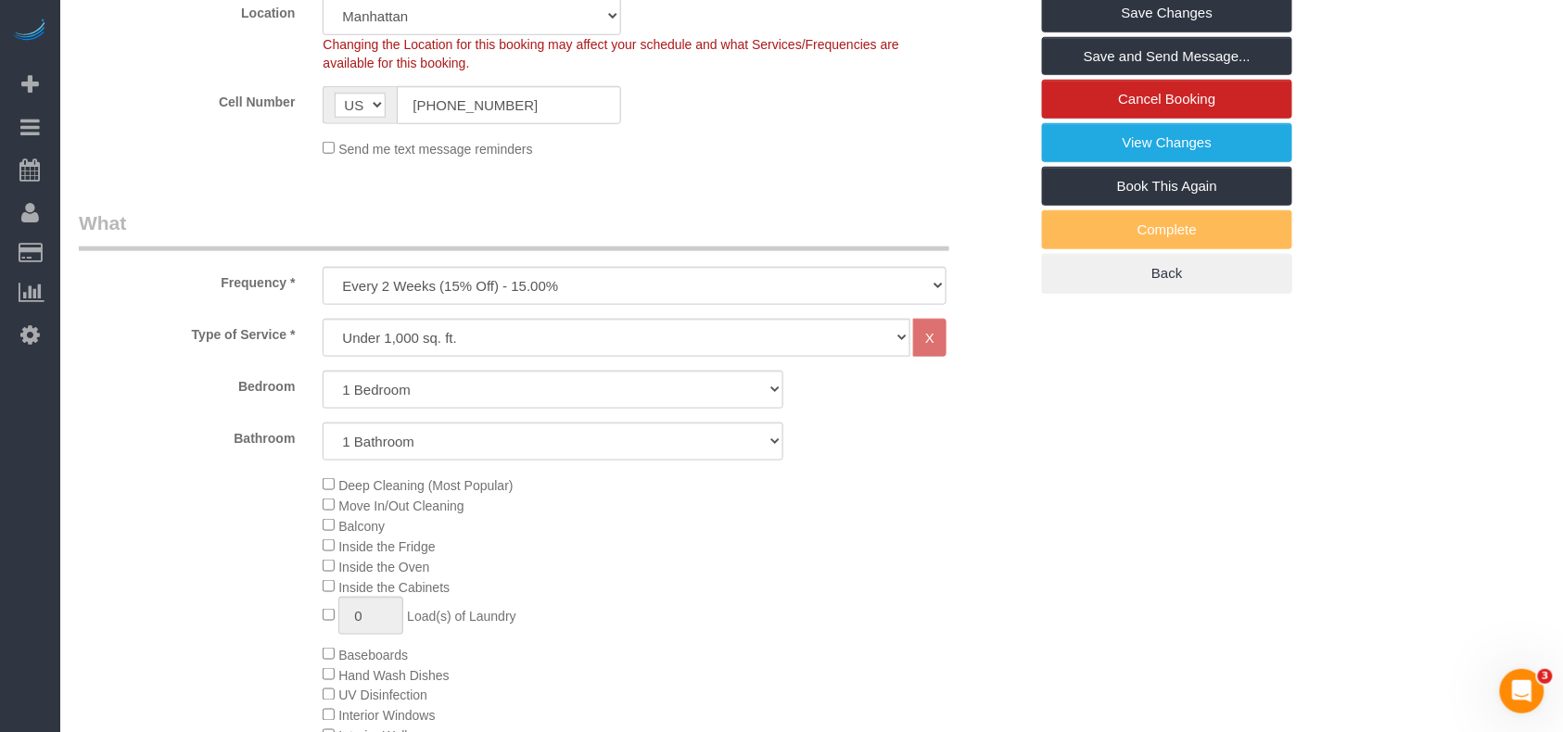
scroll to position [371, 0]
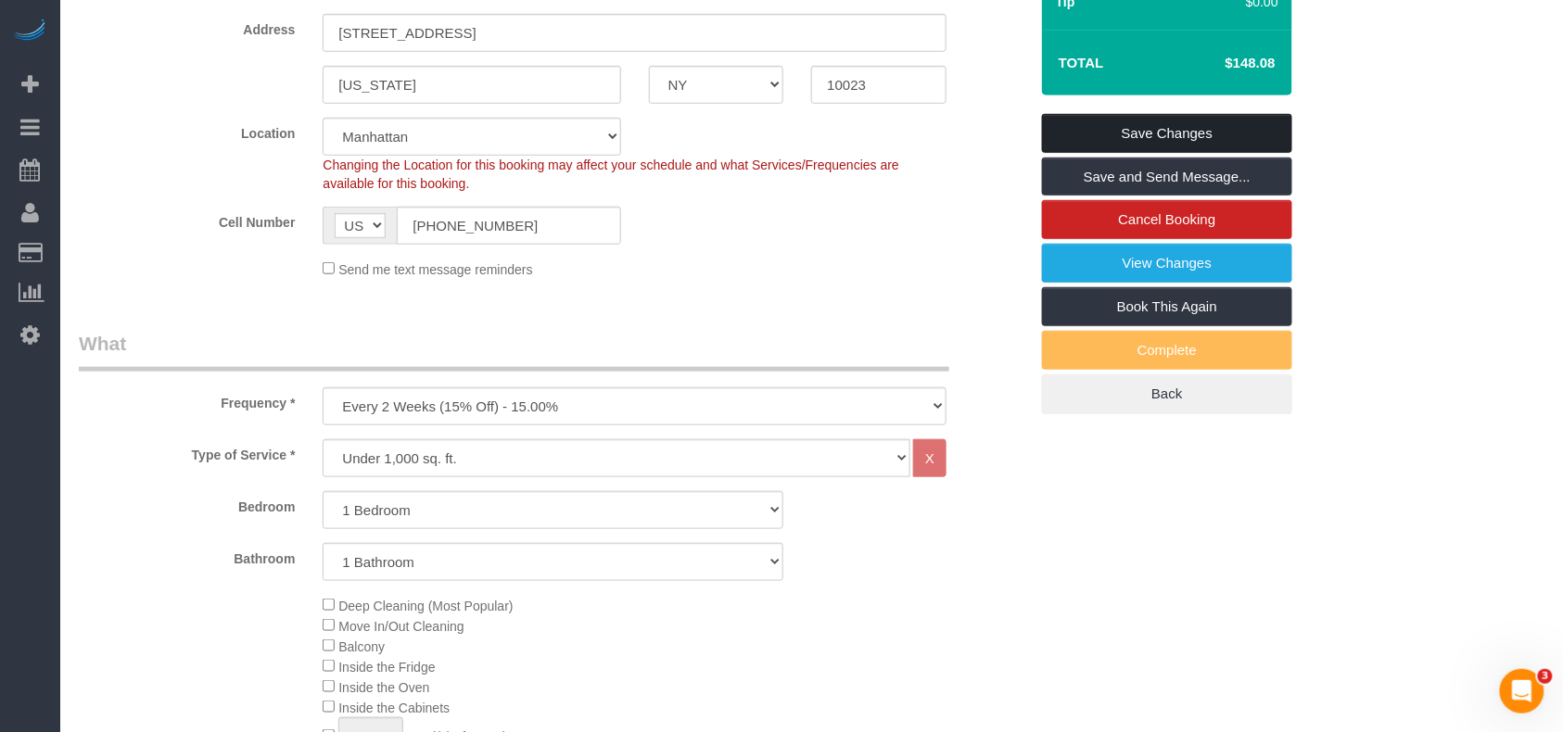
click at [1159, 128] on link "Save Changes" at bounding box center [1167, 133] width 250 height 39
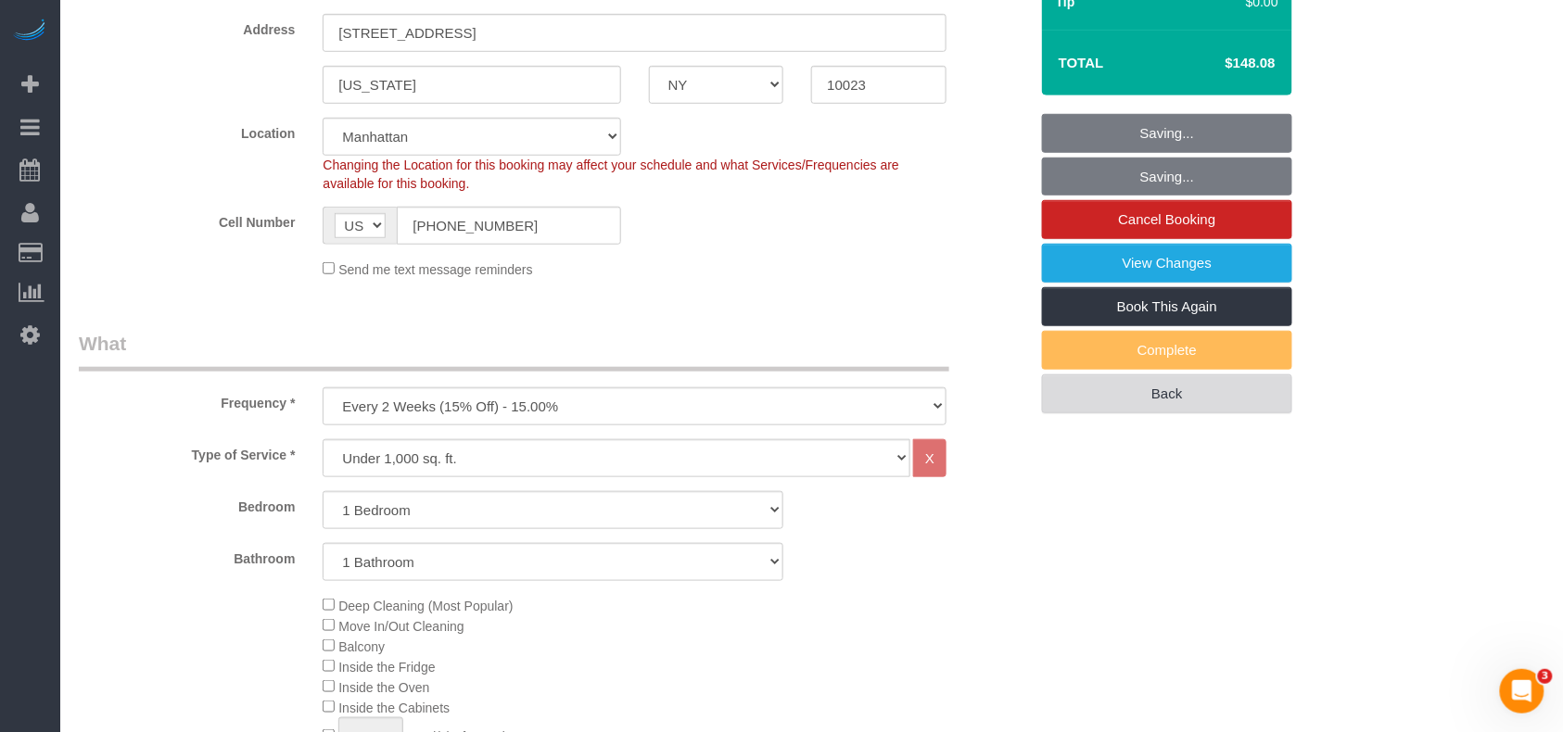
scroll to position [0, 0]
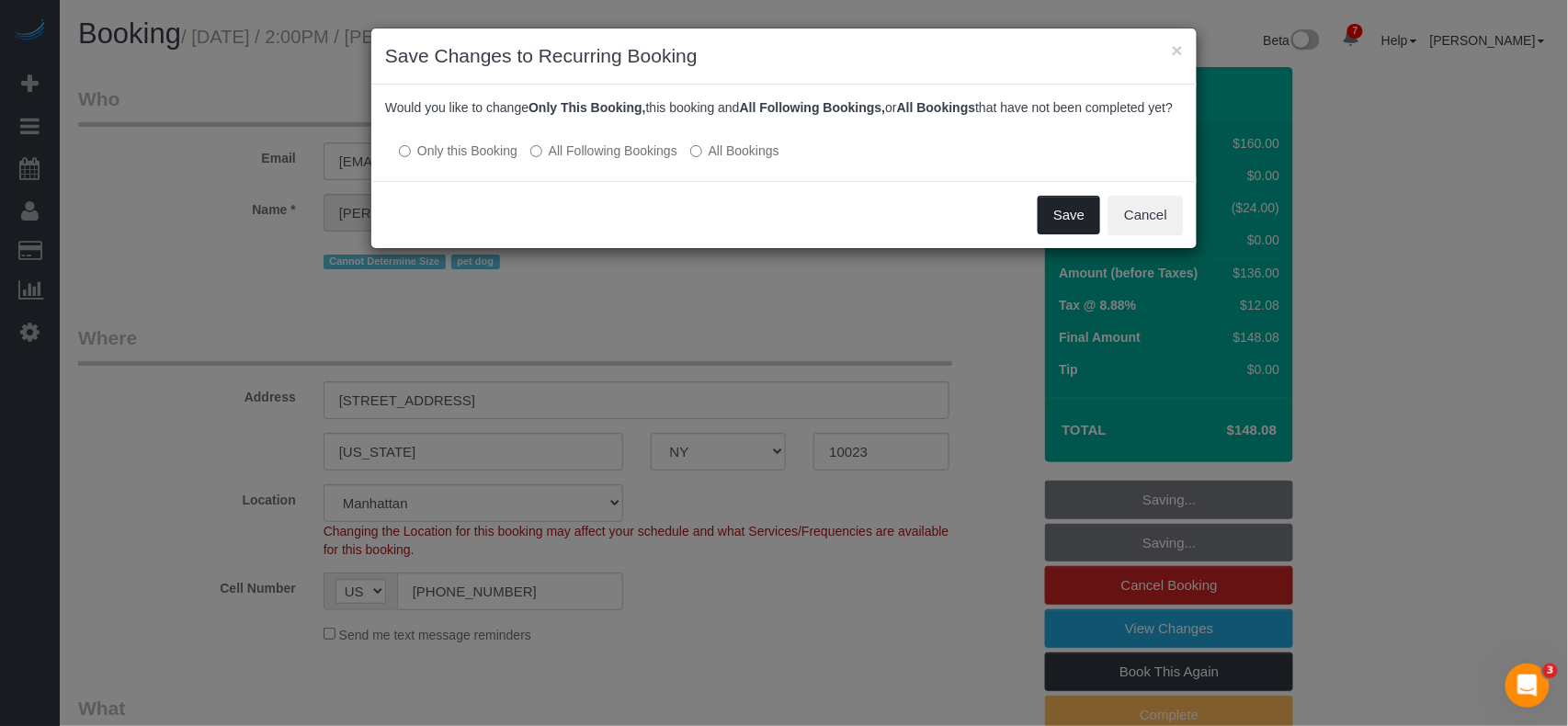
click at [1050, 232] on button "Save" at bounding box center [1068, 214] width 62 height 39
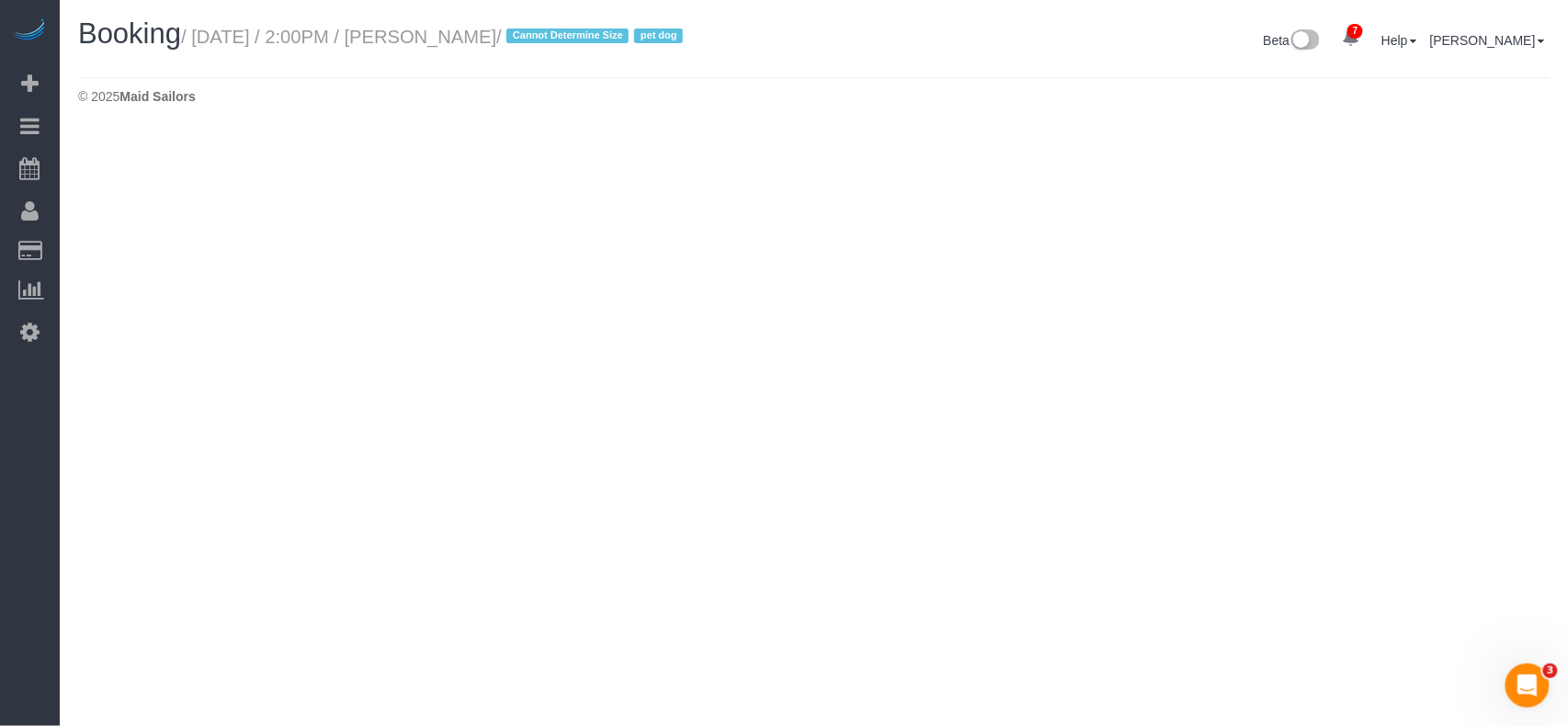
select select "NY"
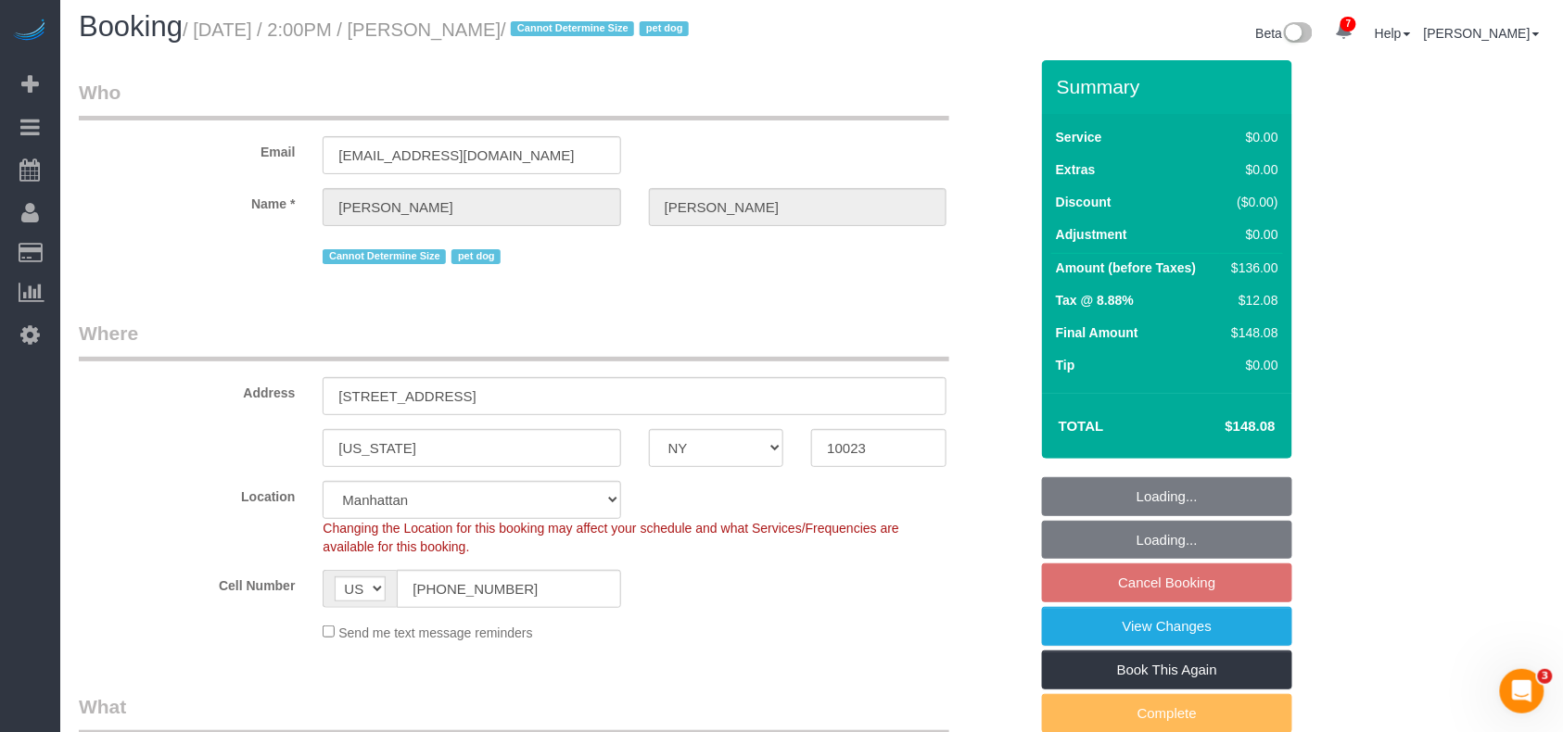
select select "1"
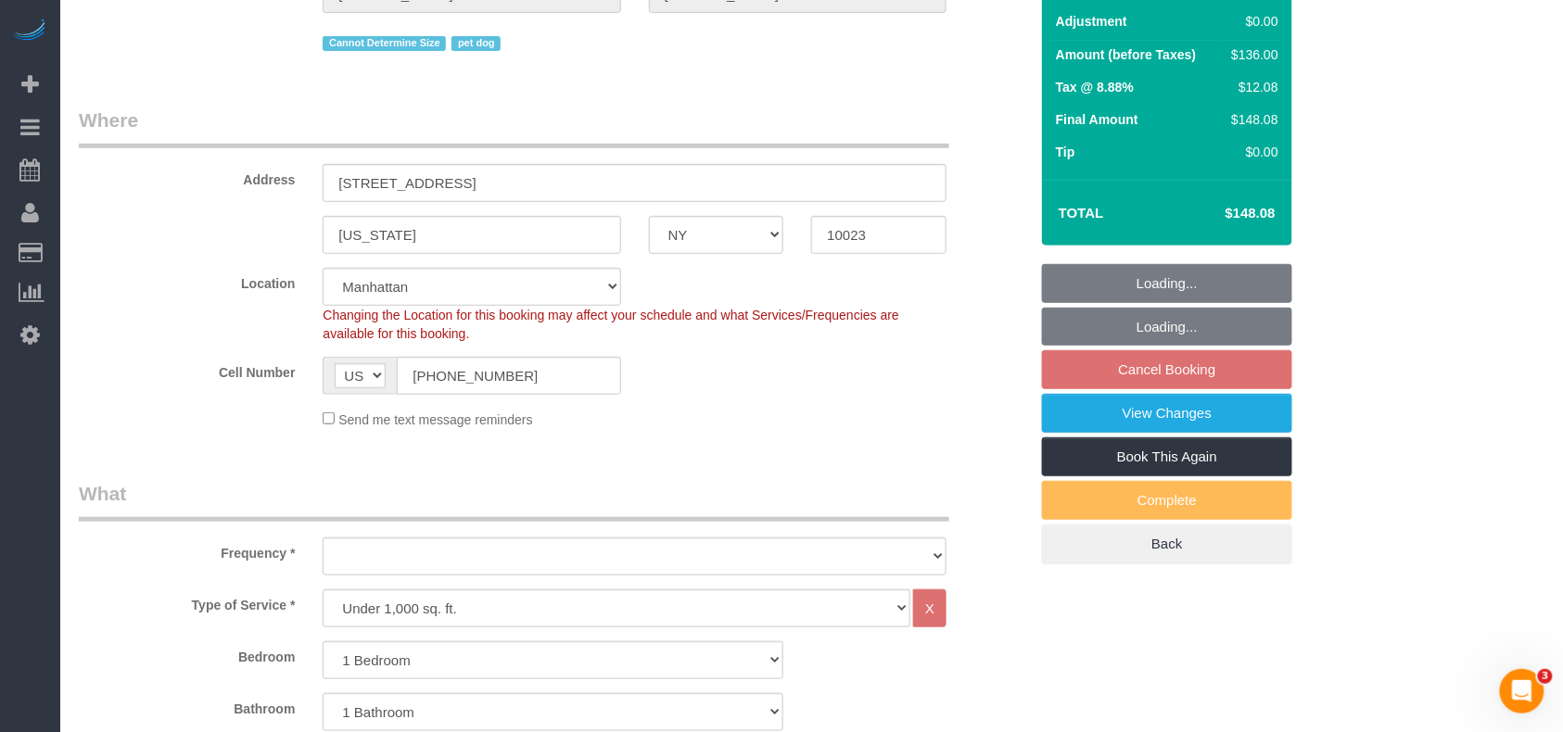
select select "object:3288"
select select "number:57"
select select "number:70"
select select "number:15"
select select "number:6"
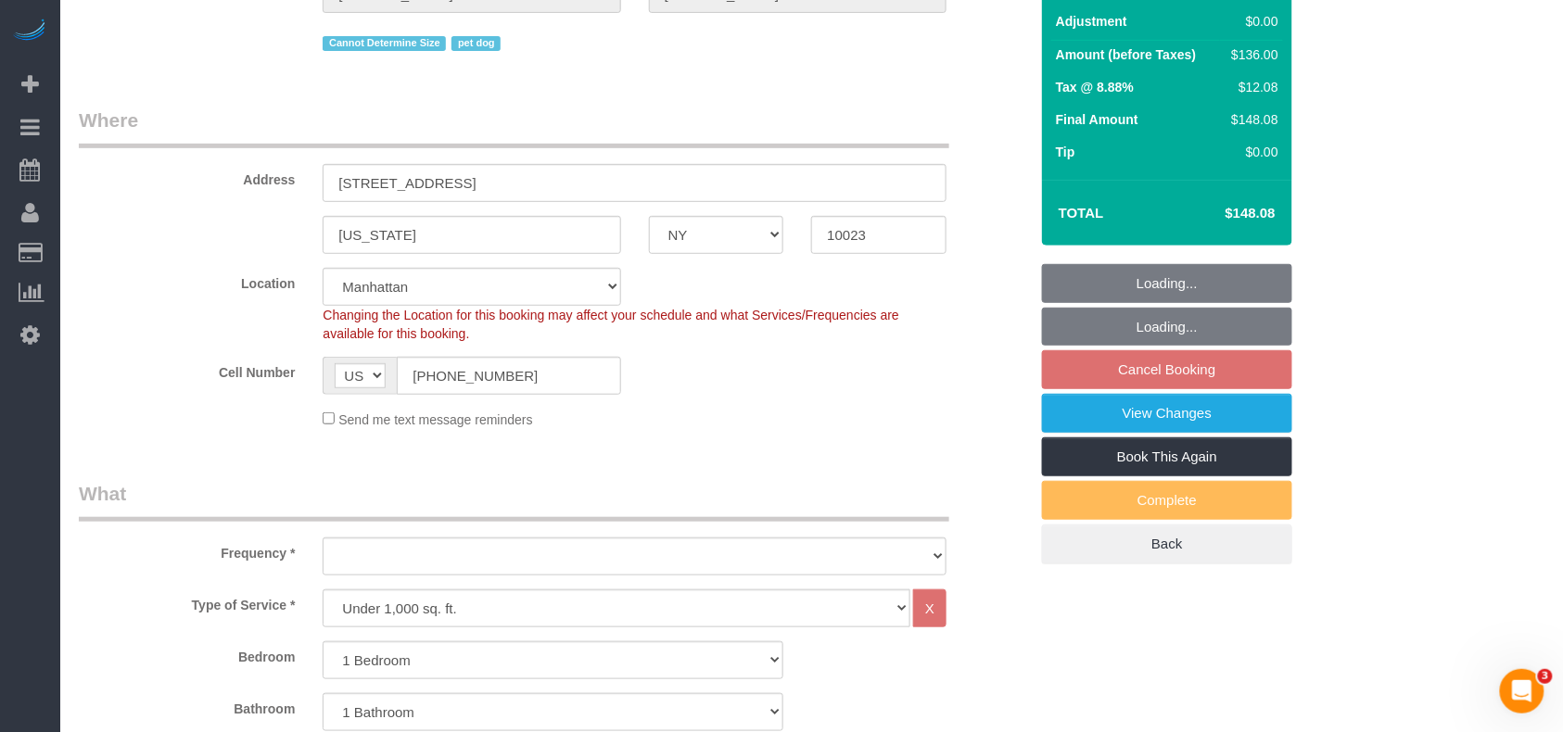
select select "1"
select select "object:3900"
select select "string:stripe-pm_1RMZCL4VGloSiKo7DWvxFkK9"
select select "spot57"
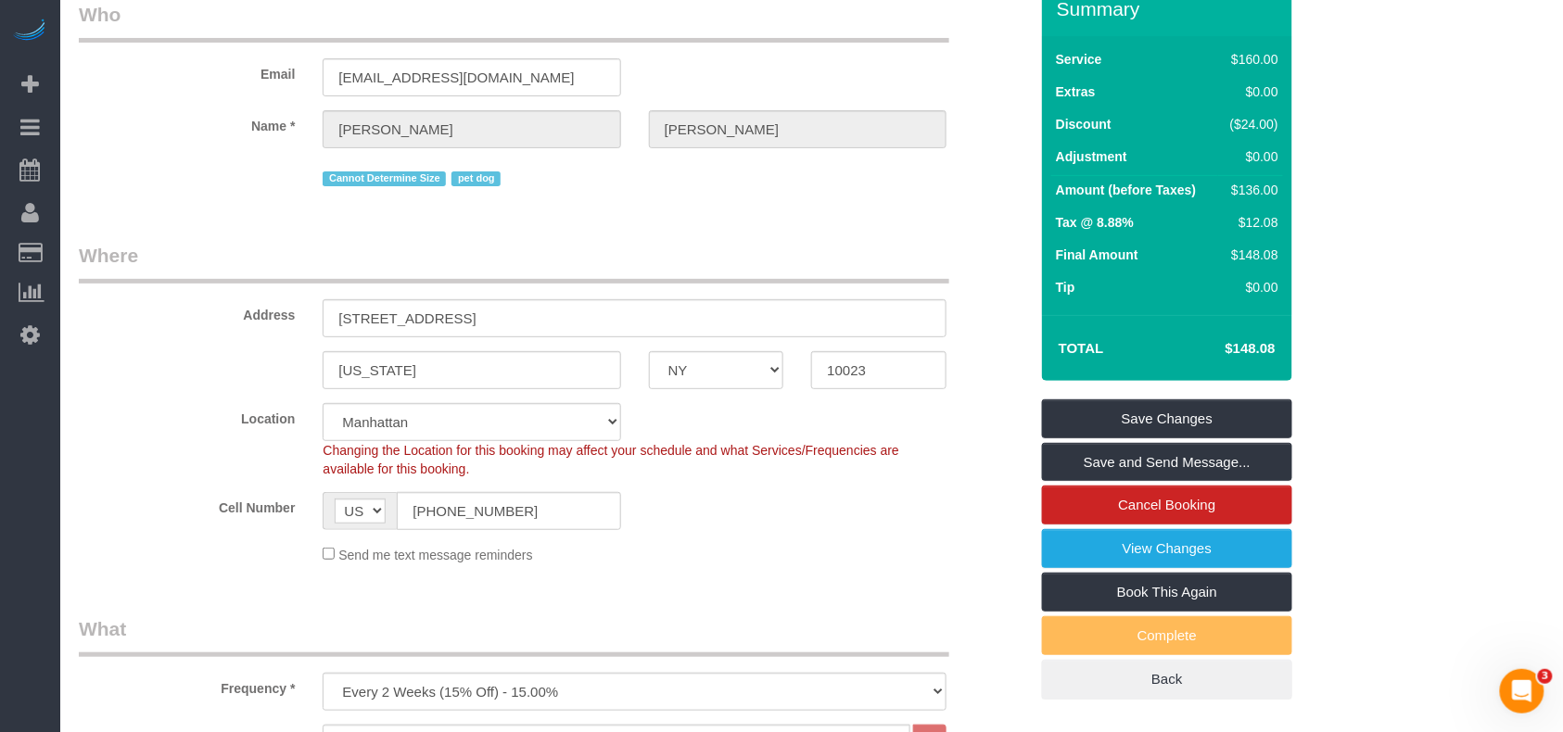
scroll to position [123, 0]
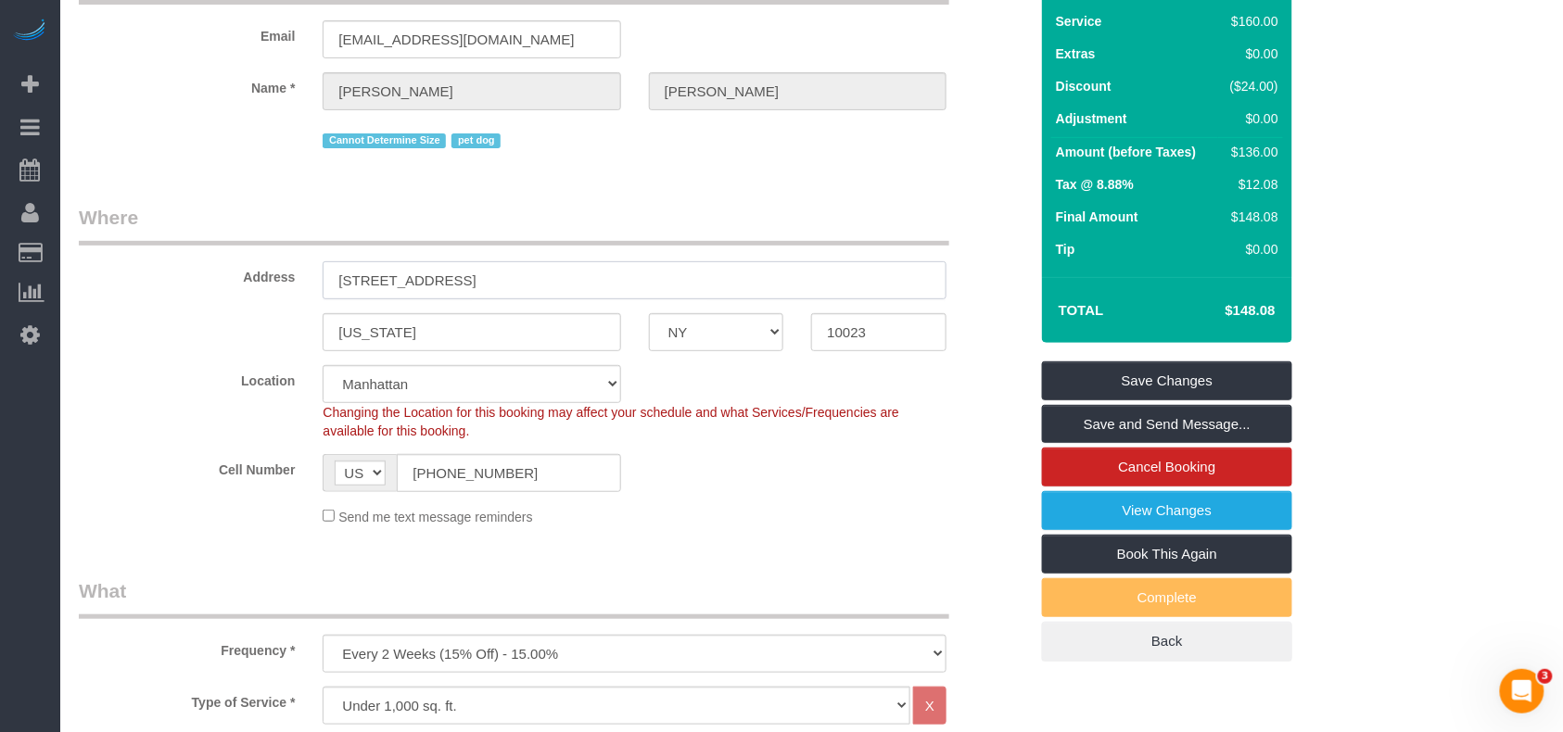
drag, startPoint x: 531, startPoint y: 273, endPoint x: 283, endPoint y: 272, distance: 248.5
click at [283, 272] on div "Address 54 West 74th Street, Apt.402" at bounding box center [553, 251] width 977 height 95
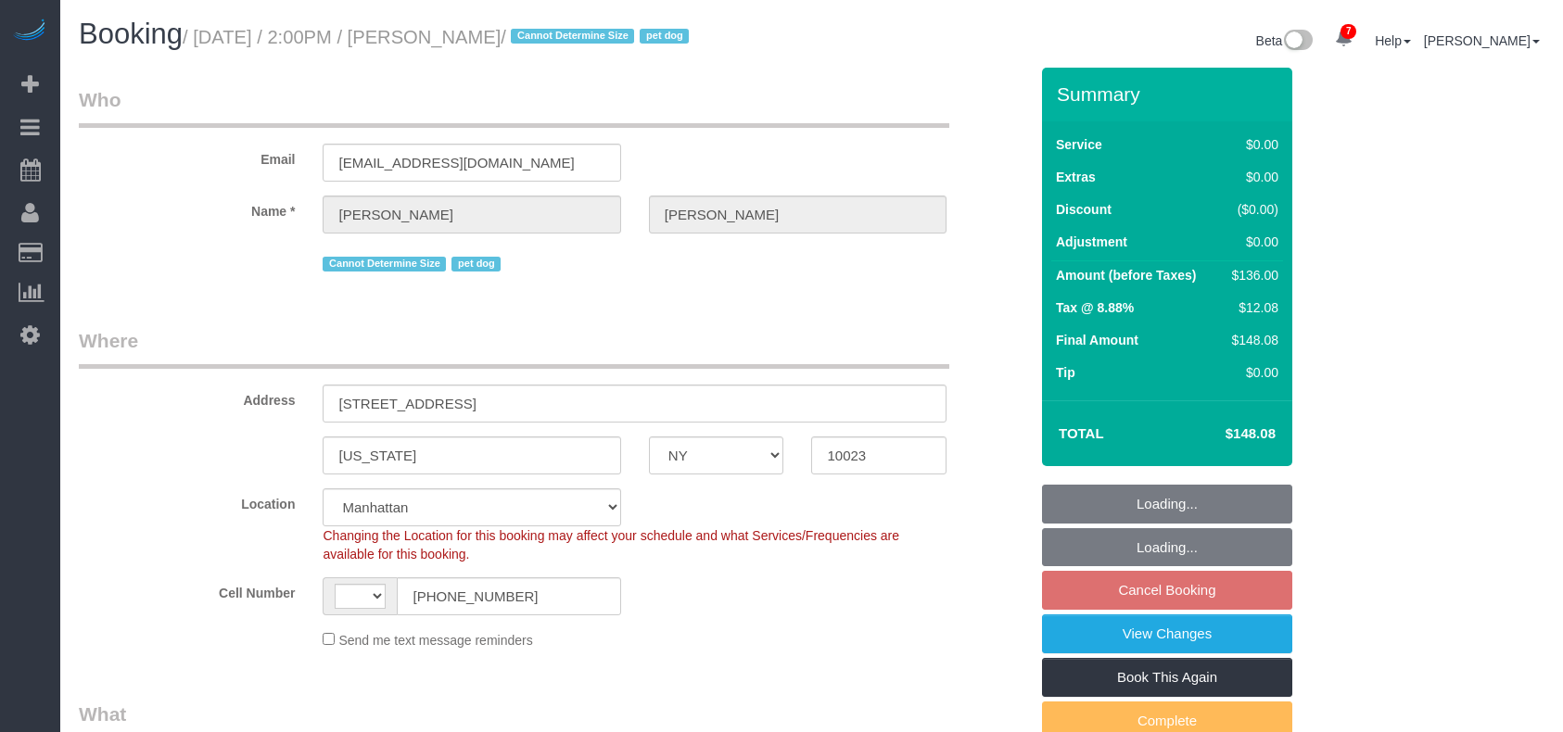
select select "NY"
select select "number:57"
select select "number:70"
select select "number:15"
select select "number:6"
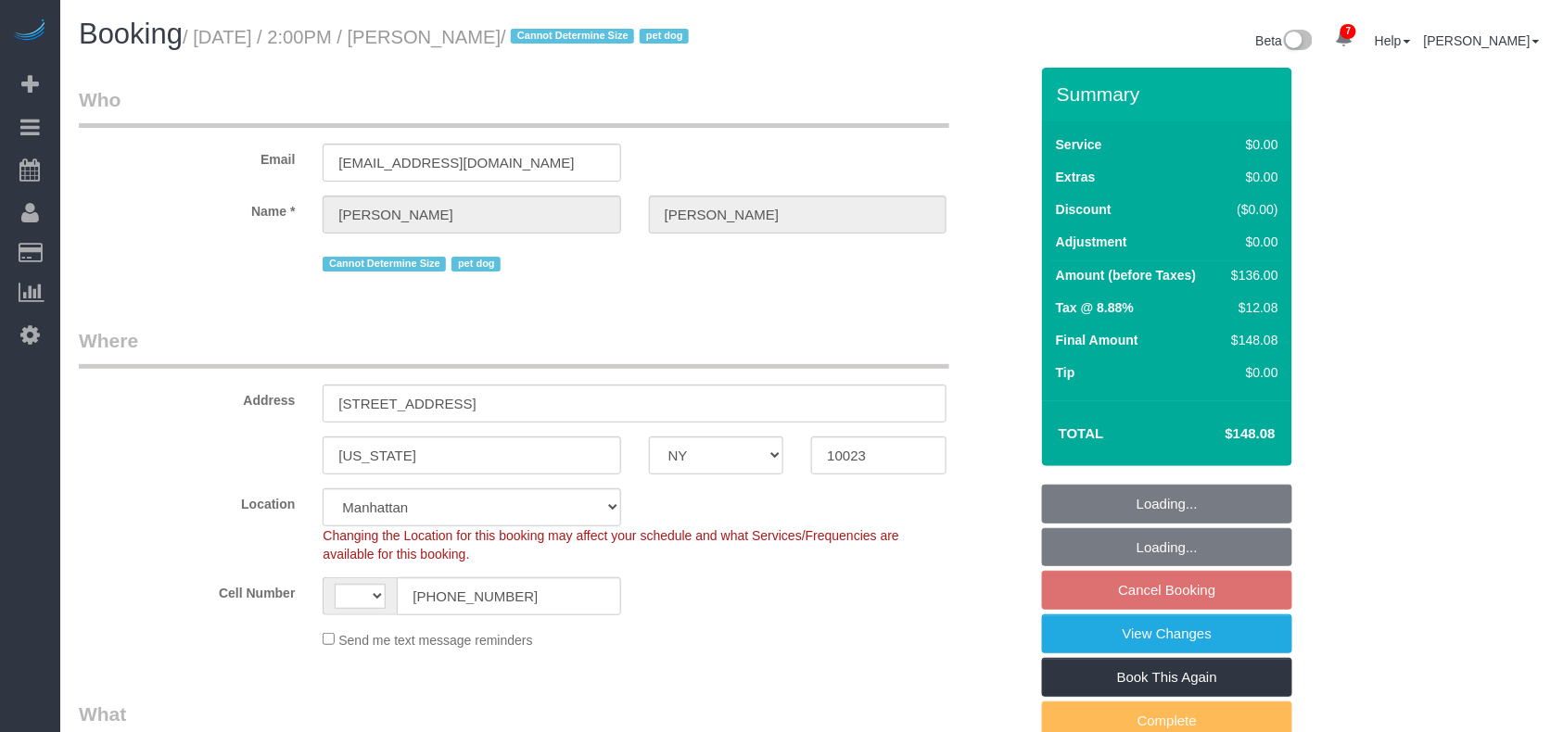
select select "string:stripe-pm_1RMZCL4VGloSiKo7DWvxFkK9"
select select "1"
select select "string:US"
select select "object:694"
select select "spot3"
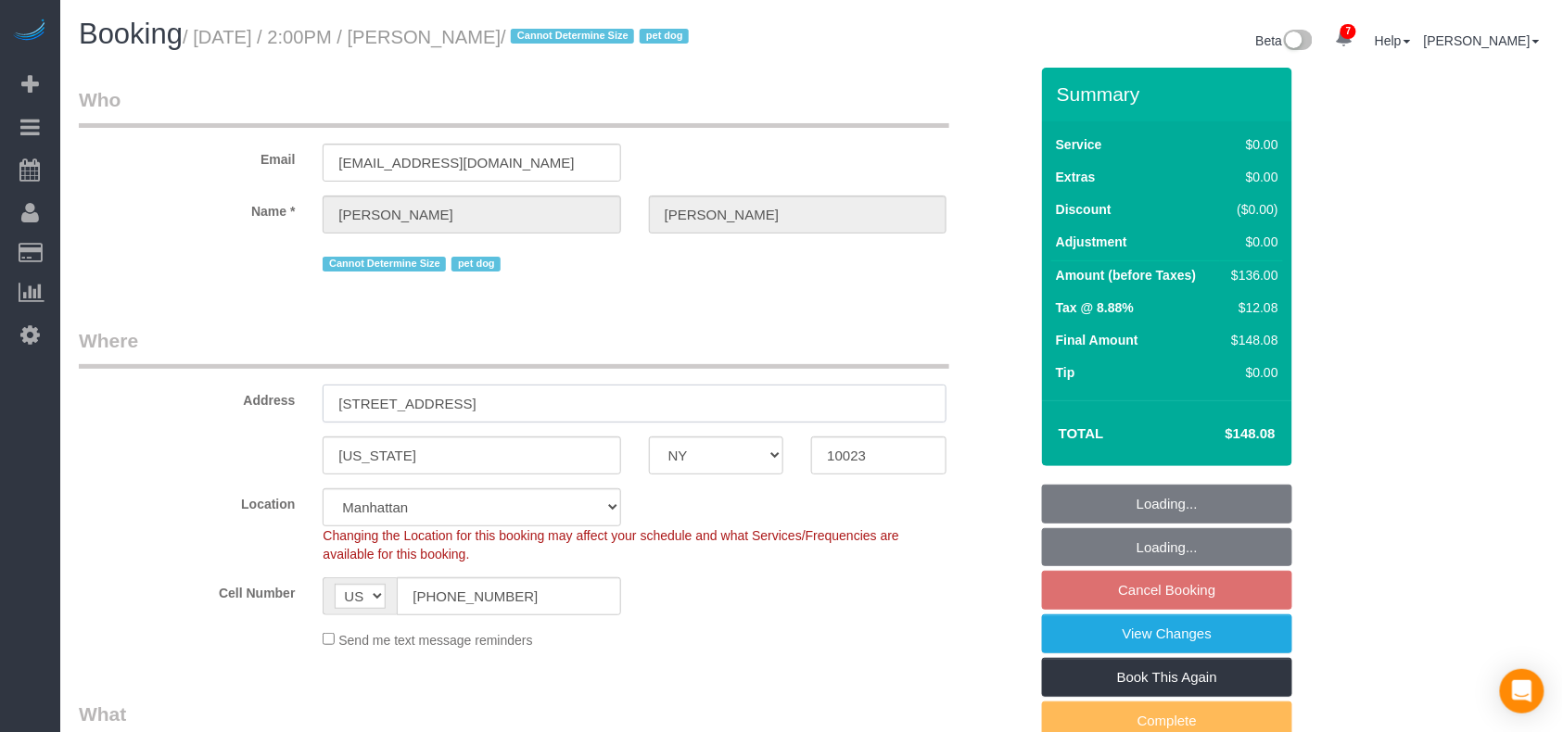
click at [327, 397] on input "54 West 74th Street, Apt.402" at bounding box center [635, 404] width 624 height 38
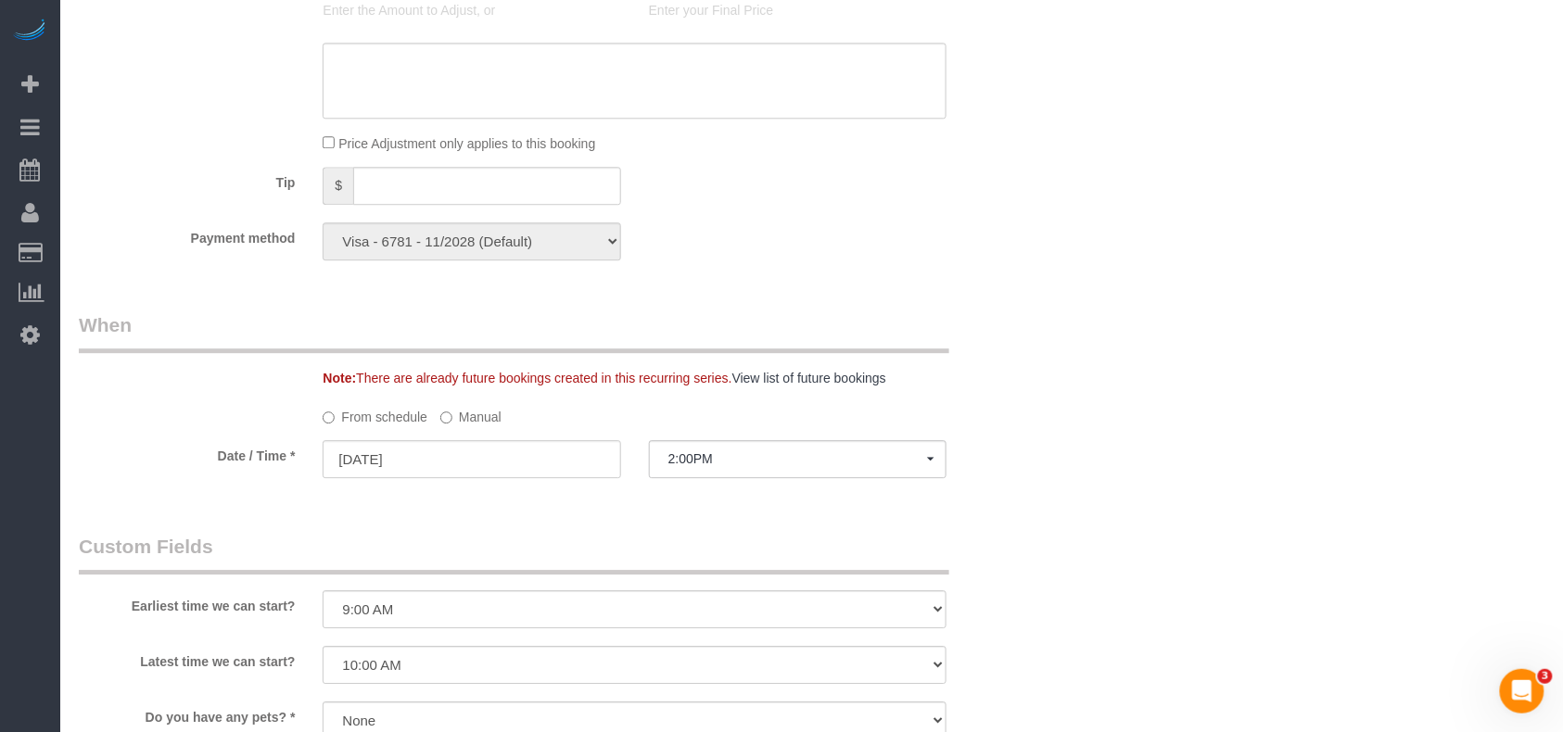
scroll to position [1607, 0]
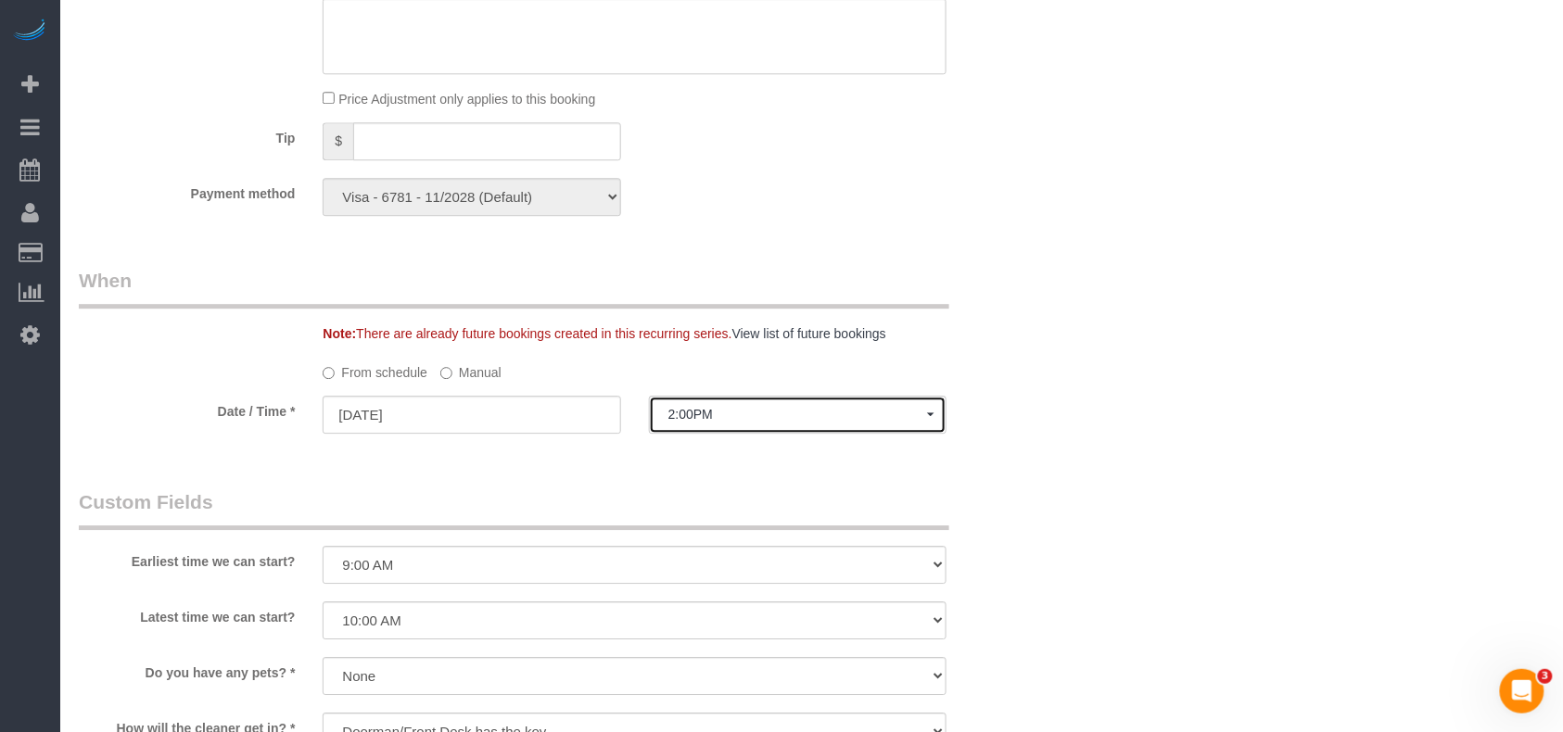
click at [721, 410] on span "2:00PM" at bounding box center [797, 414] width 259 height 15
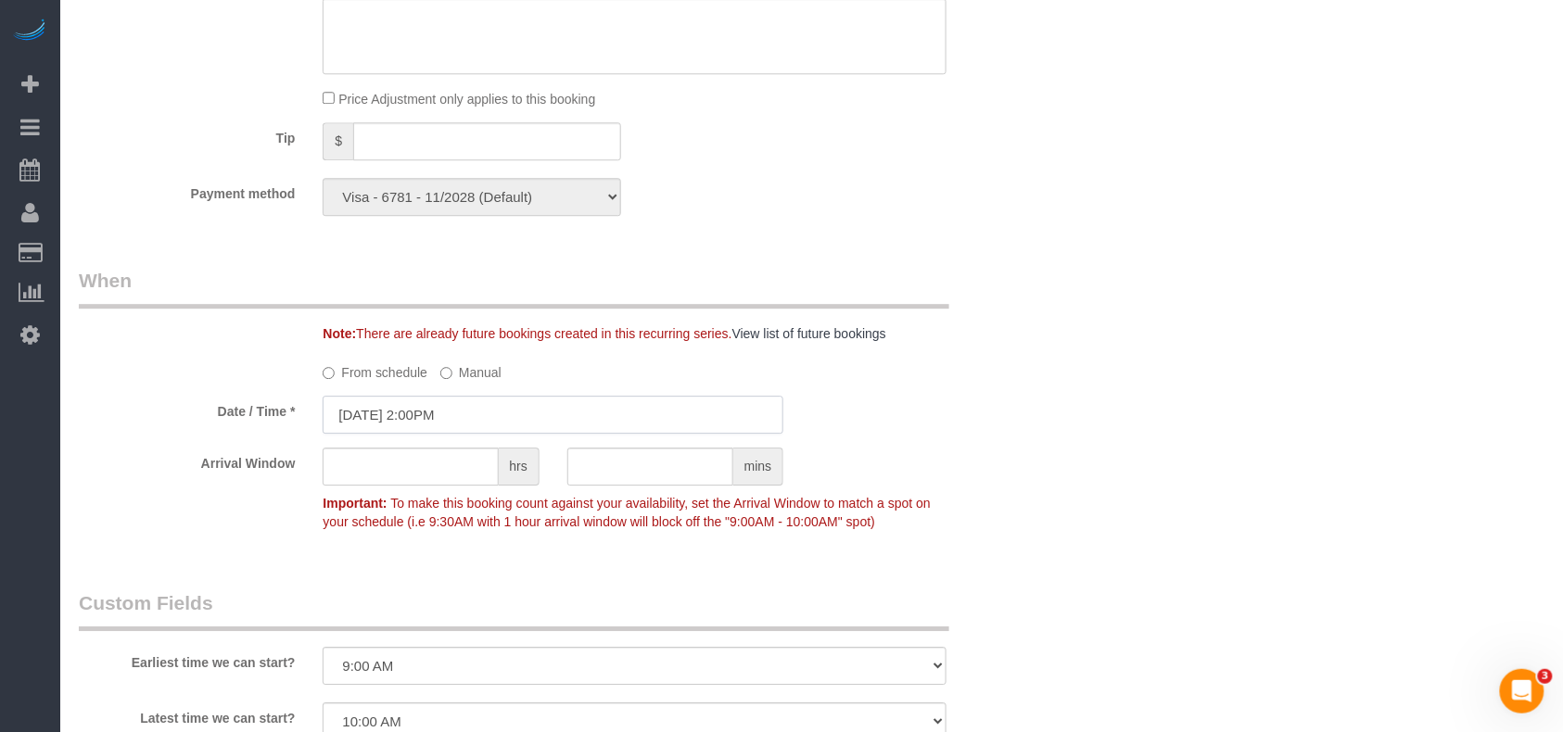
click at [621, 420] on input "08/15/2025 2:00PM" at bounding box center [553, 415] width 461 height 38
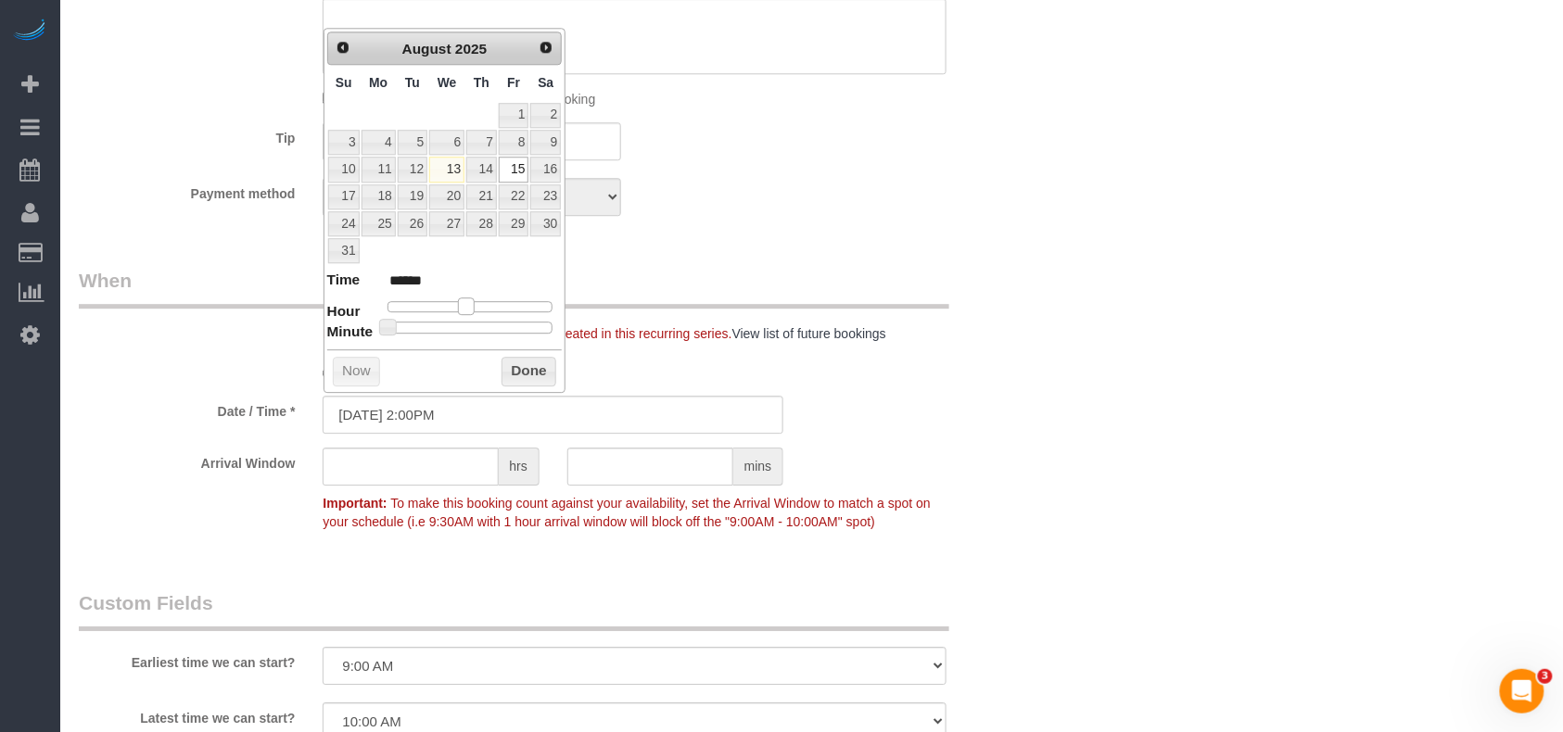
type input "08/15/2025 11:00AM"
type input "*******"
type input "08/15/2025 10:00AM"
type input "*******"
click at [460, 313] on span at bounding box center [459, 306] width 17 height 17
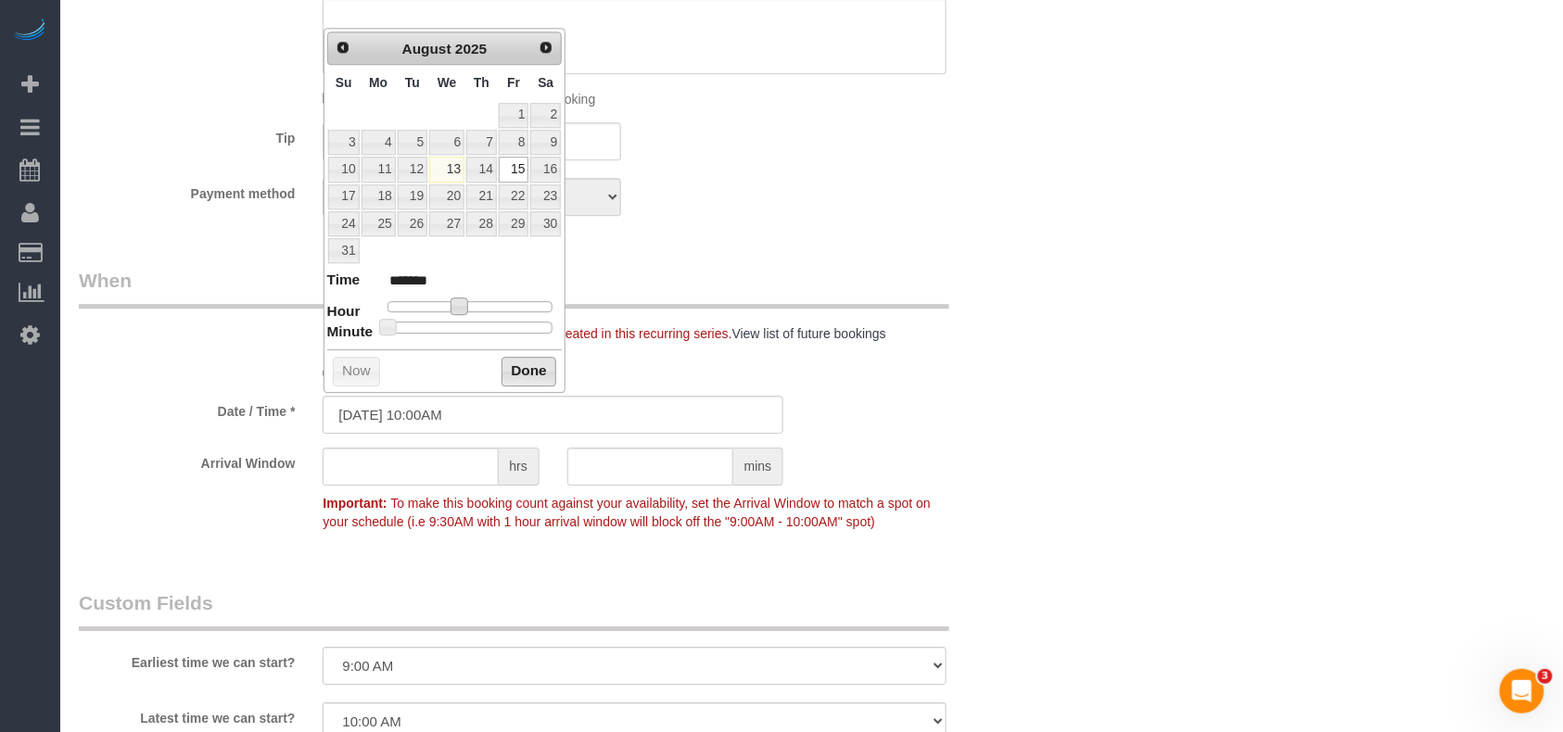
click at [506, 382] on button "Done" at bounding box center [529, 372] width 55 height 30
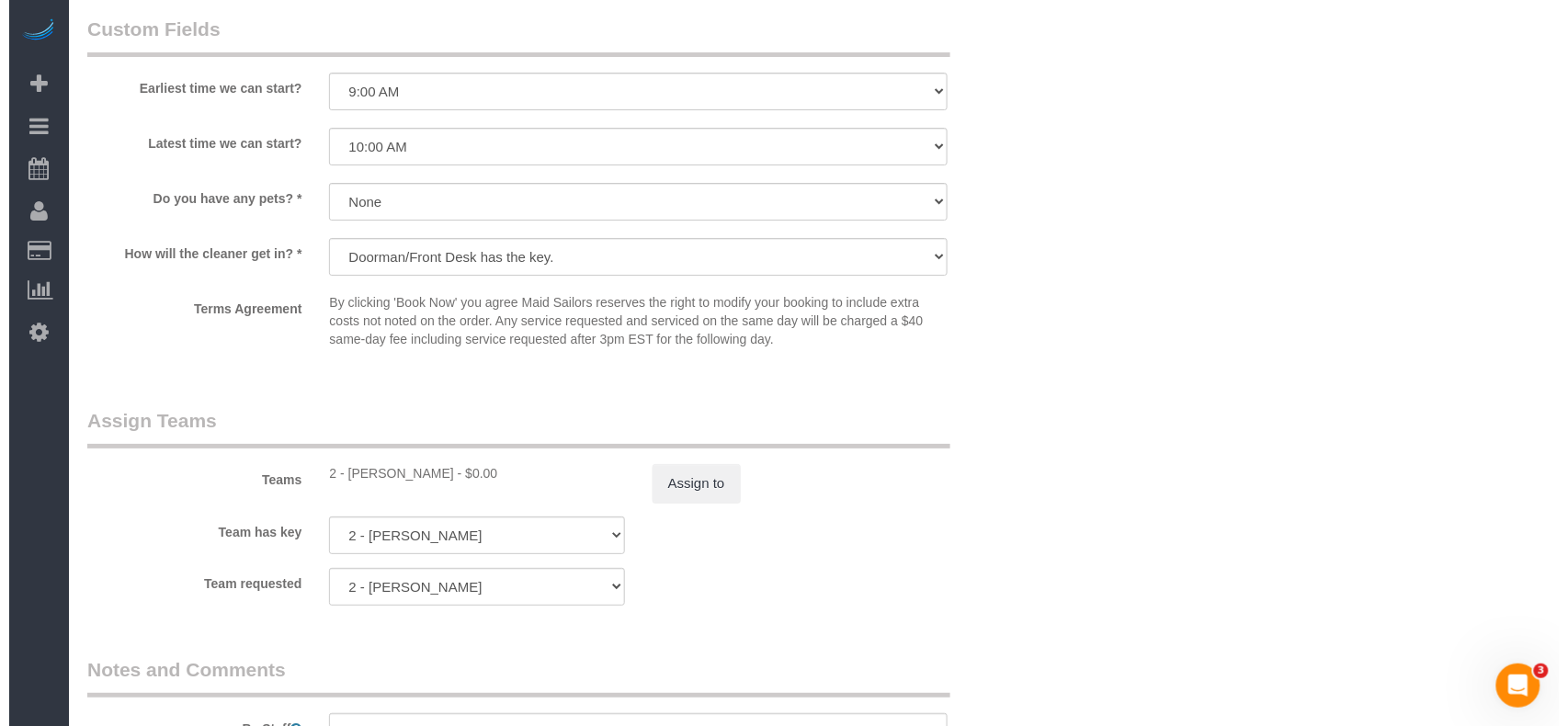
scroll to position [2207, 0]
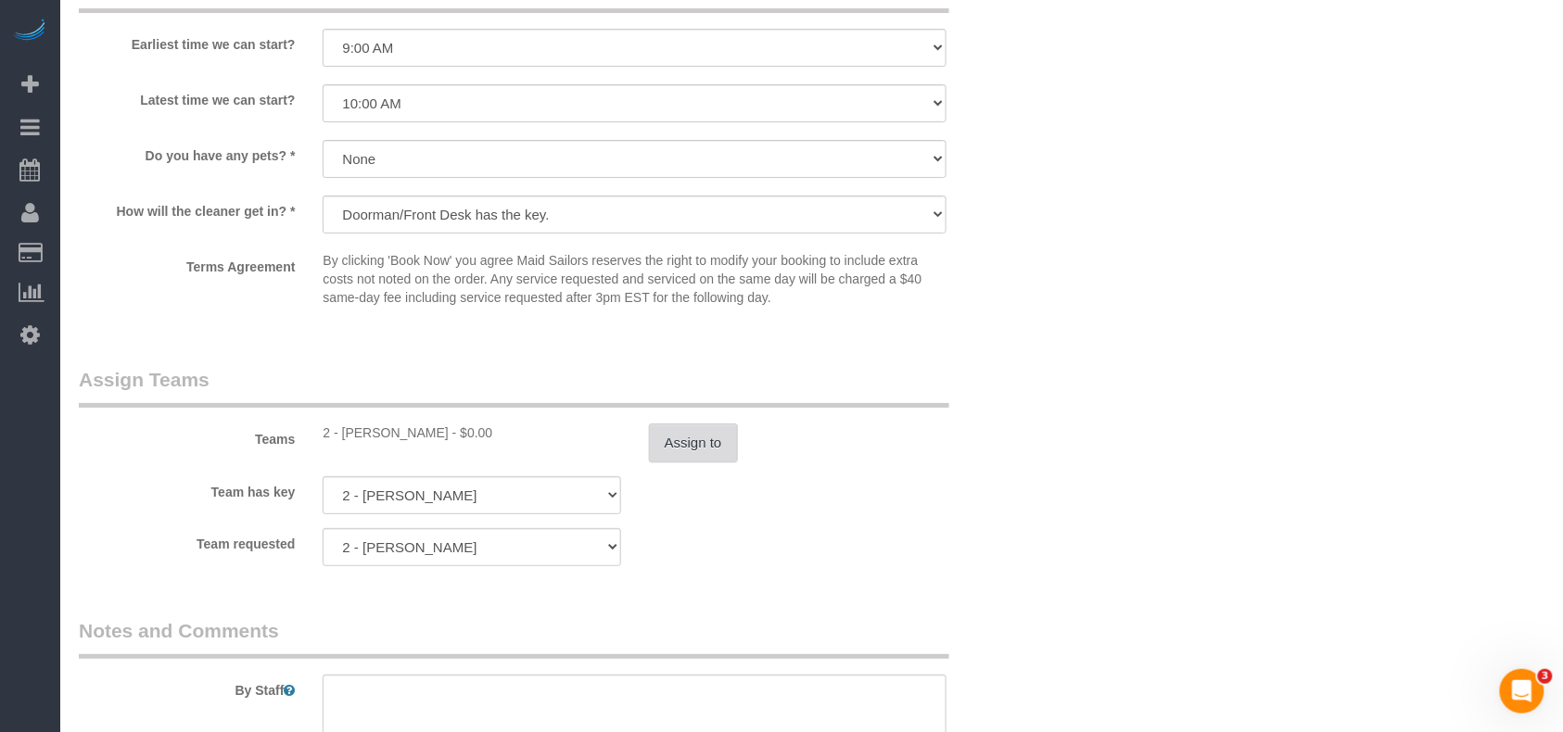
click at [653, 439] on button "Assign to" at bounding box center [693, 443] width 89 height 39
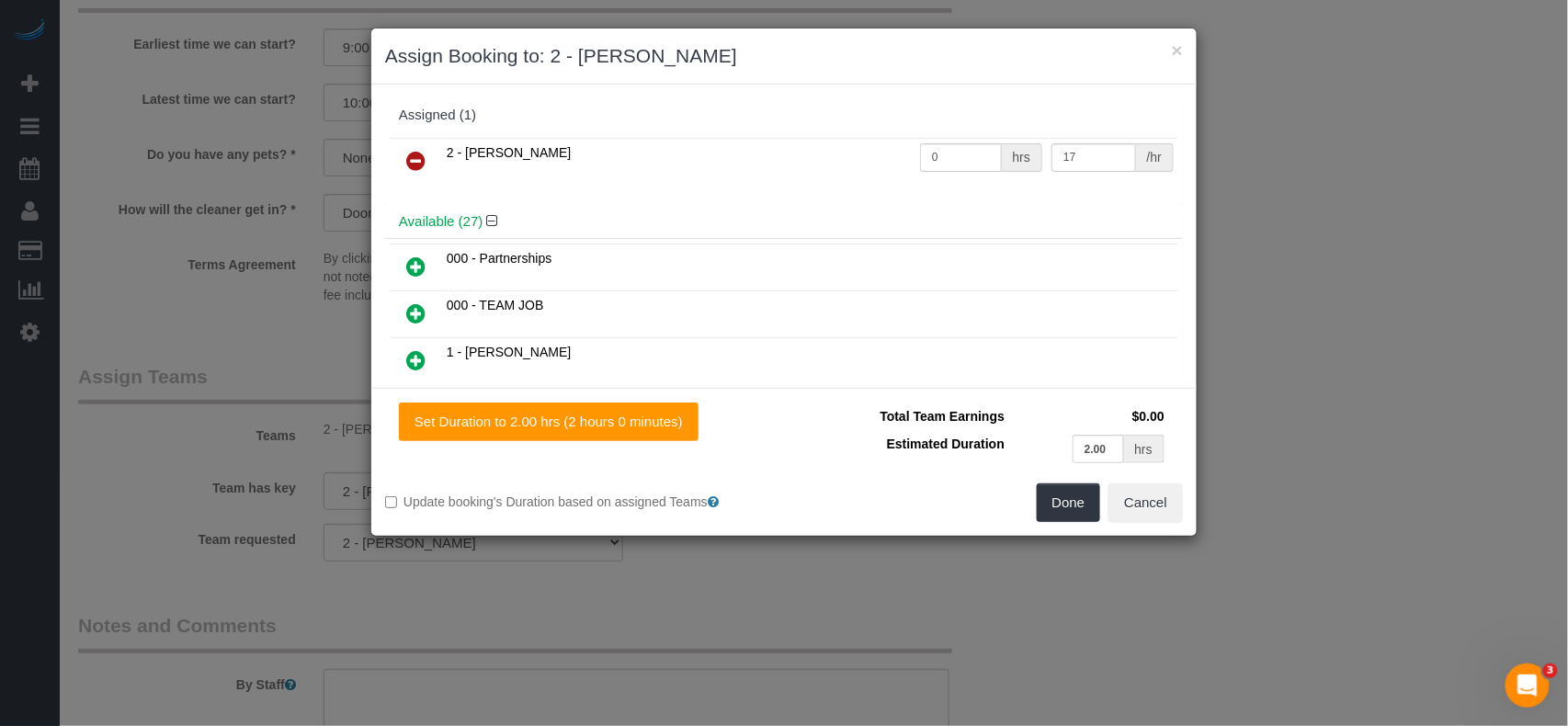
click at [421, 167] on icon at bounding box center [415, 161] width 19 height 22
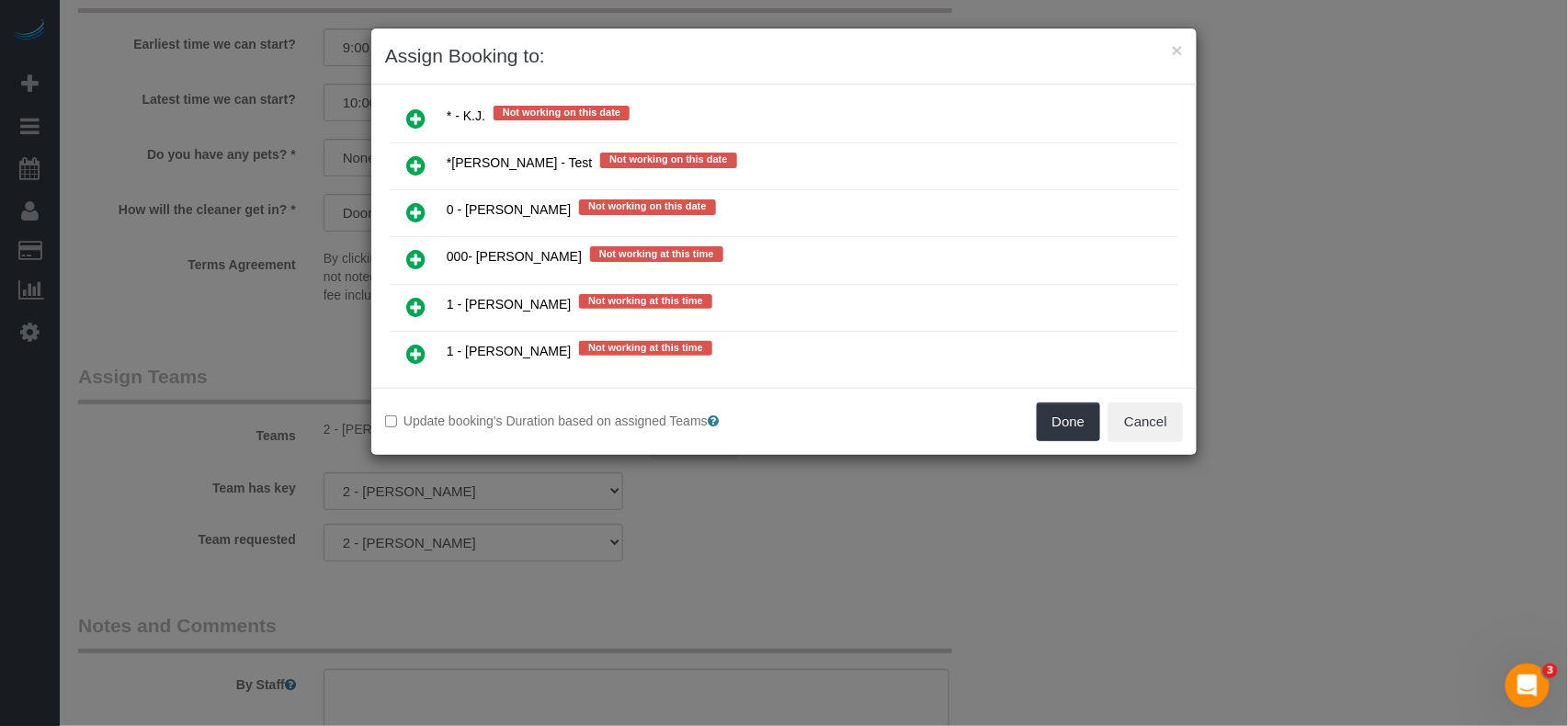
scroll to position [1348, 0]
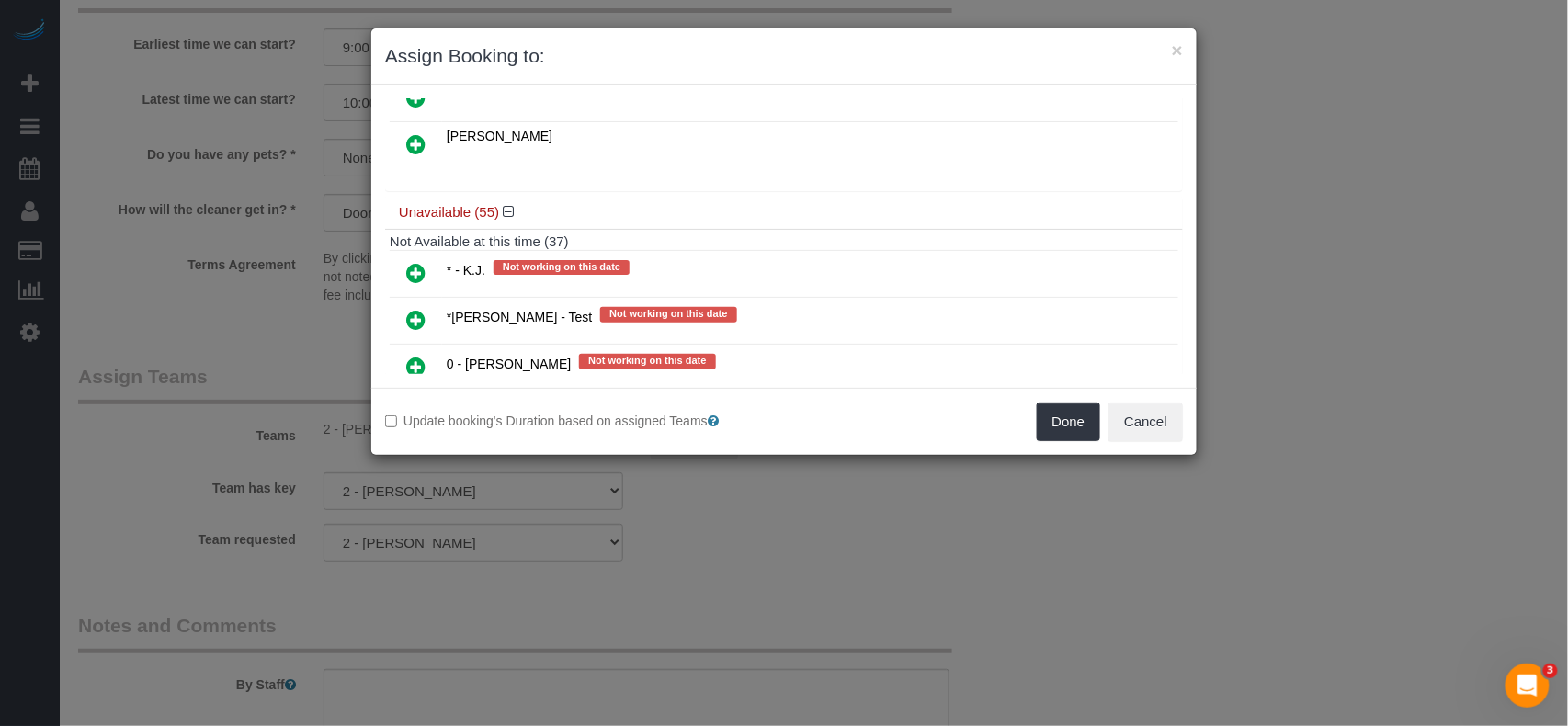
click at [413, 269] on icon at bounding box center [415, 273] width 19 height 22
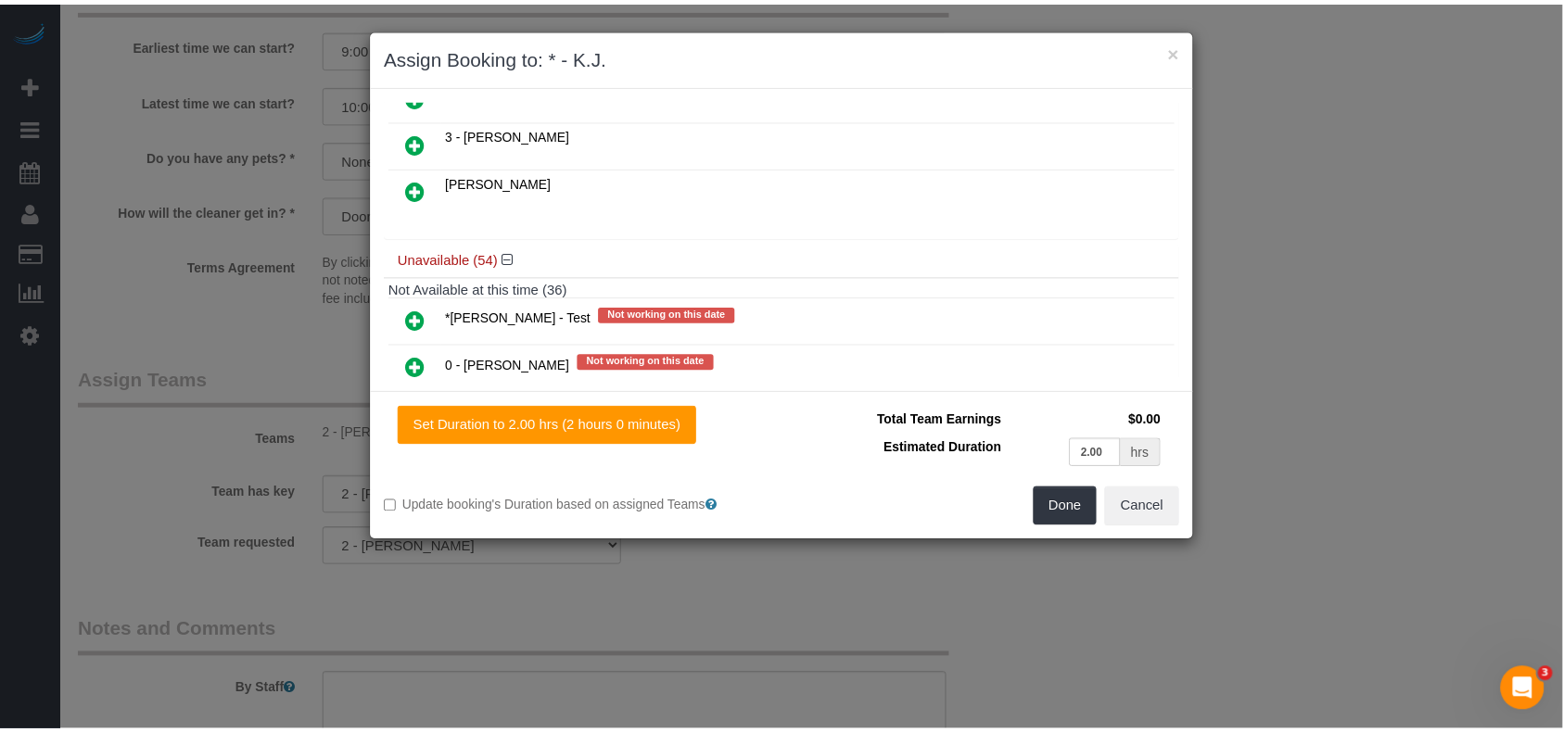
scroll to position [1404, 0]
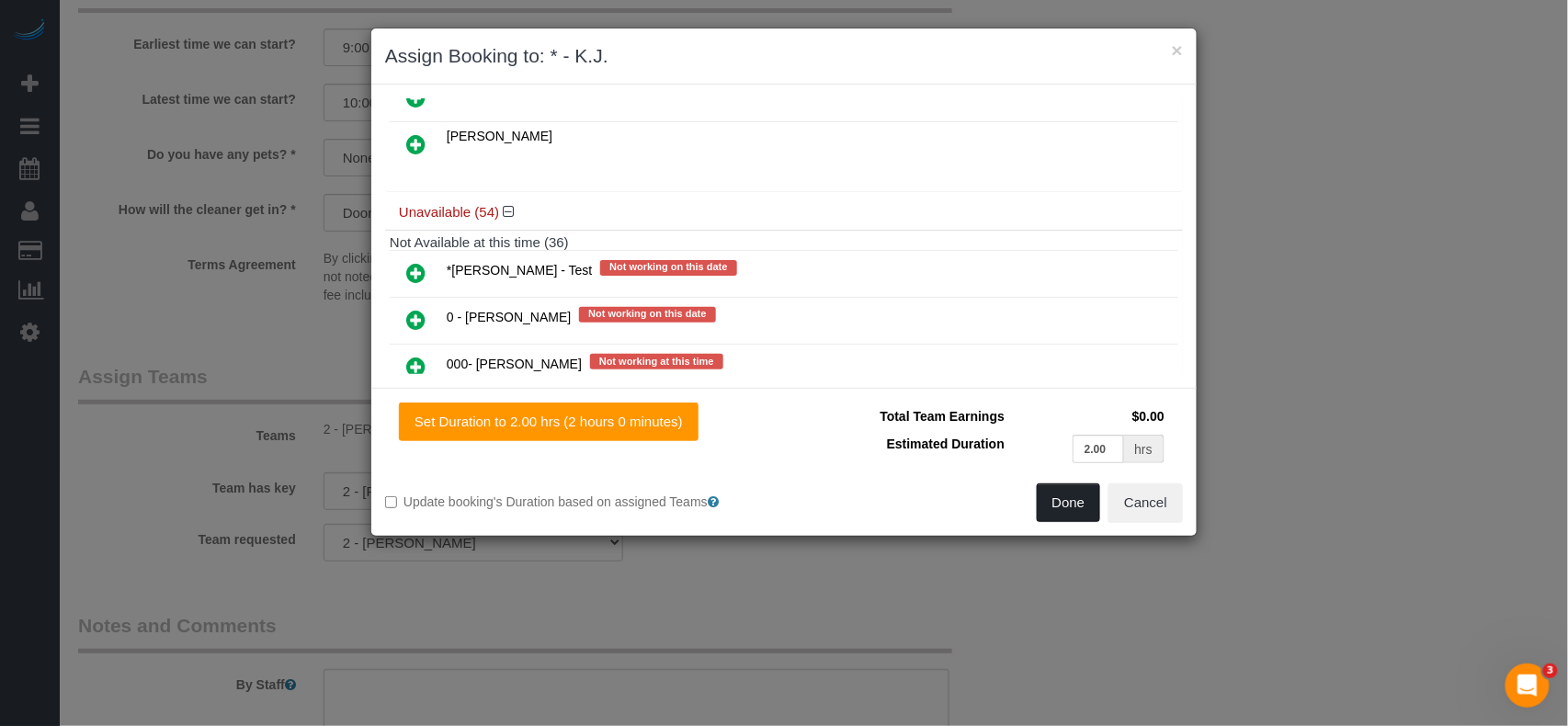
drag, startPoint x: 1061, startPoint y: 489, endPoint x: 964, endPoint y: 544, distance: 111.5
click at [1061, 493] on button "Done" at bounding box center [1068, 503] width 64 height 39
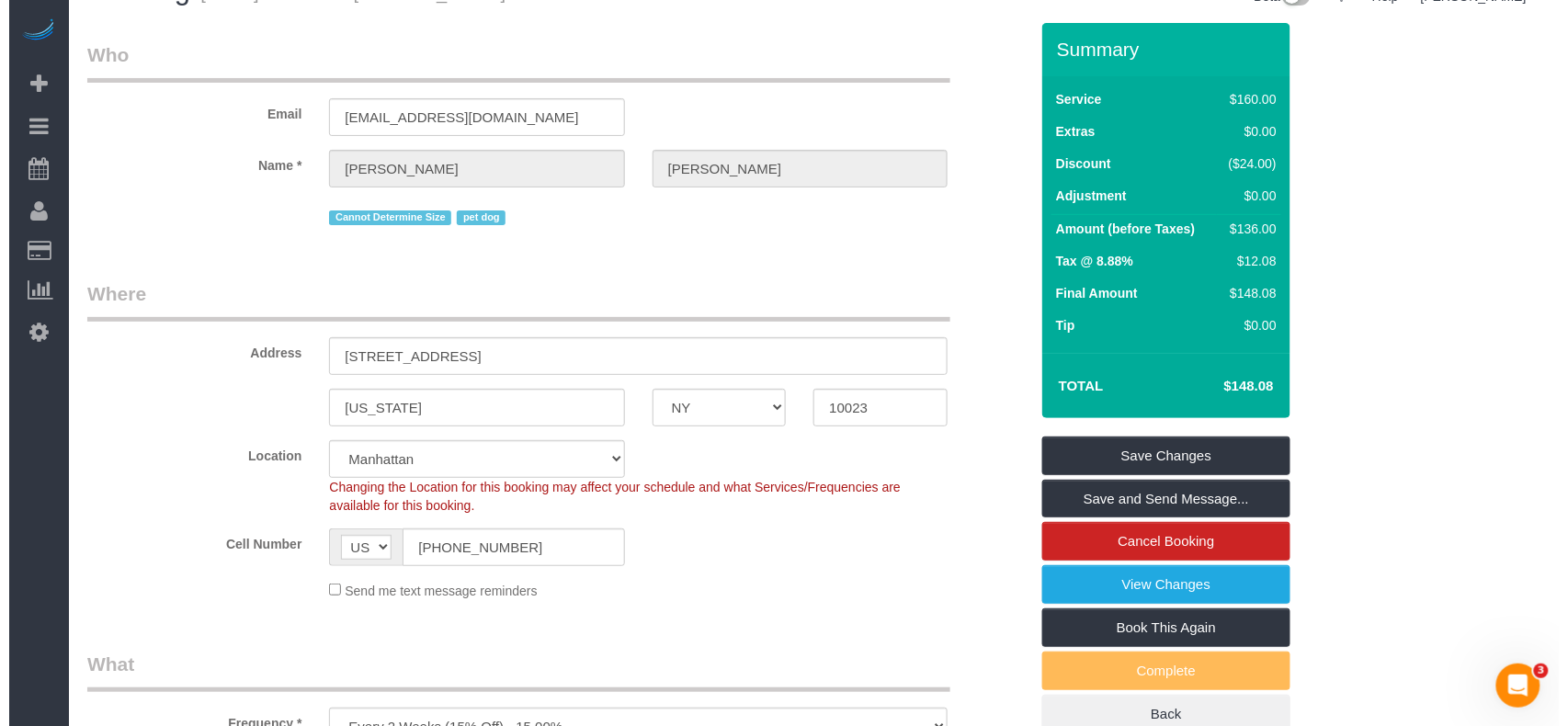
scroll to position [0, 0]
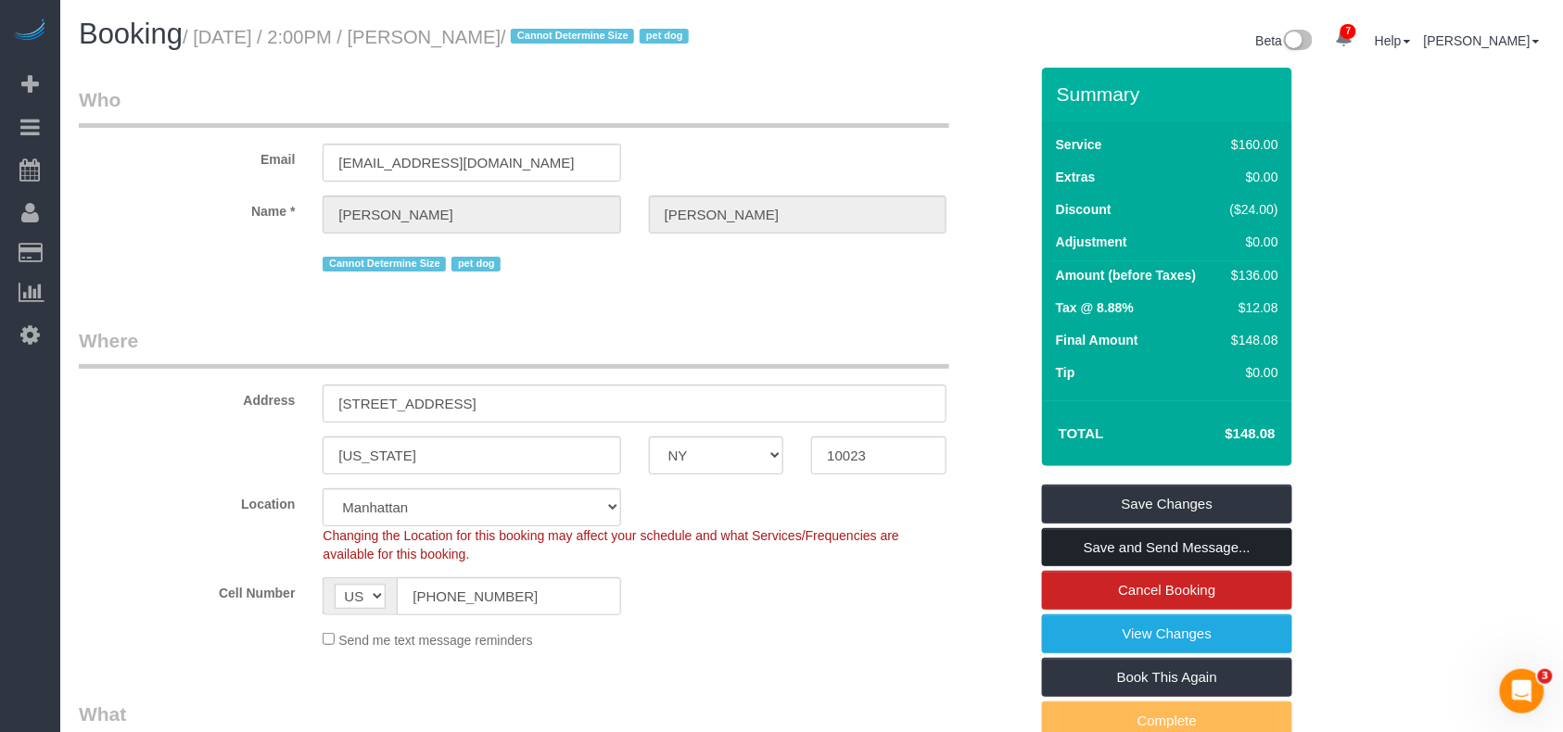
click at [1166, 536] on link "Save and Send Message..." at bounding box center [1167, 547] width 250 height 39
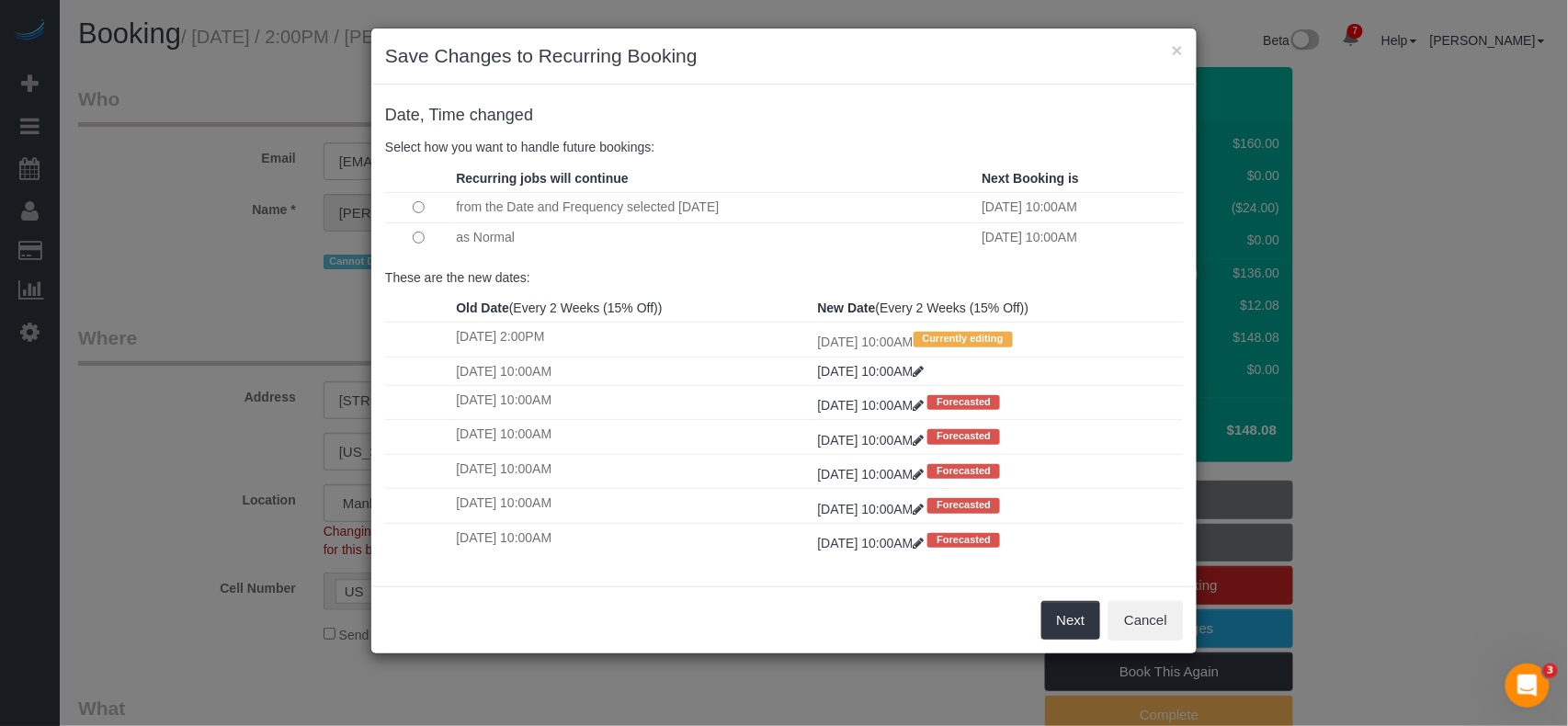
click at [1100, 615] on div "Next Cancel" at bounding box center [784, 621] width 826 height 67
click at [1092, 625] on button "Next" at bounding box center [1070, 620] width 59 height 39
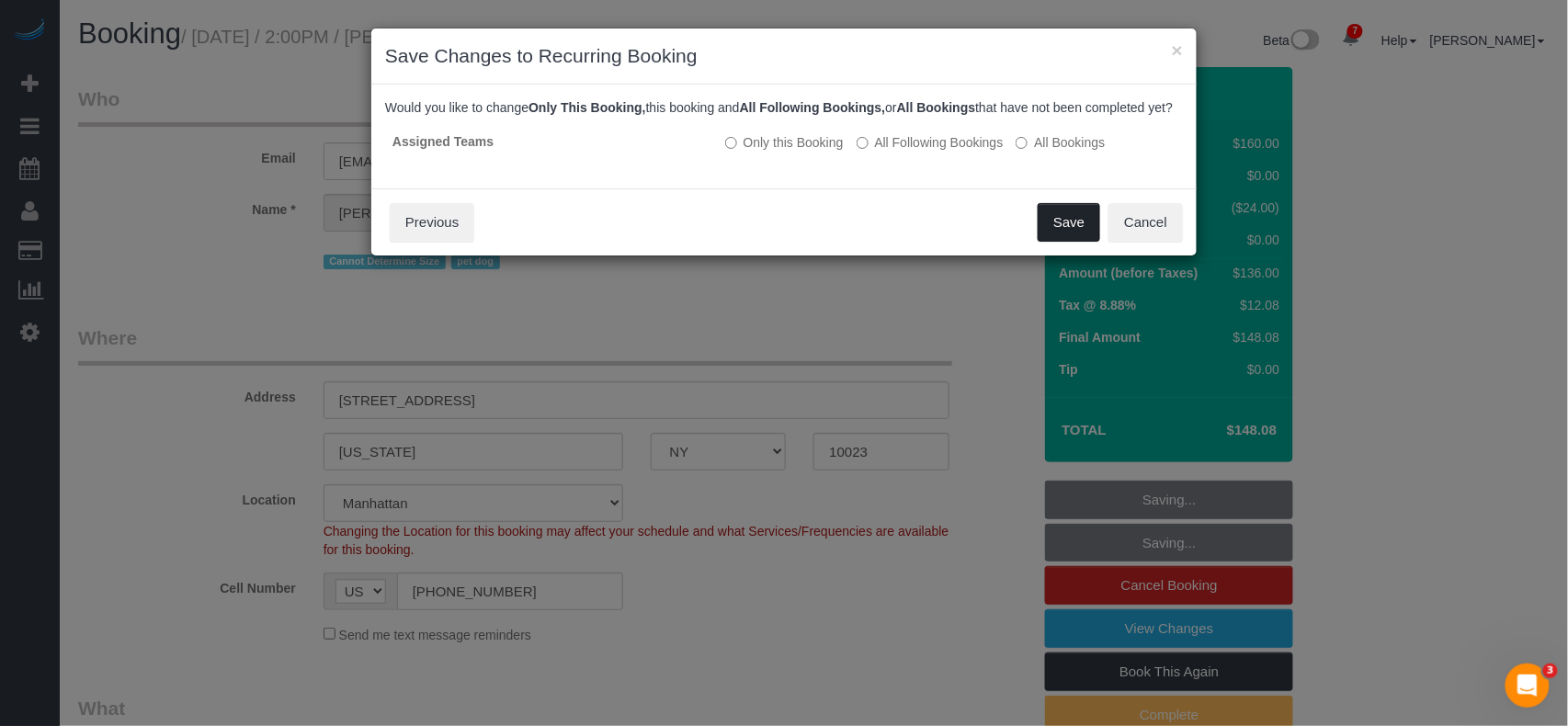
click at [1054, 242] on button "Save" at bounding box center [1068, 222] width 62 height 39
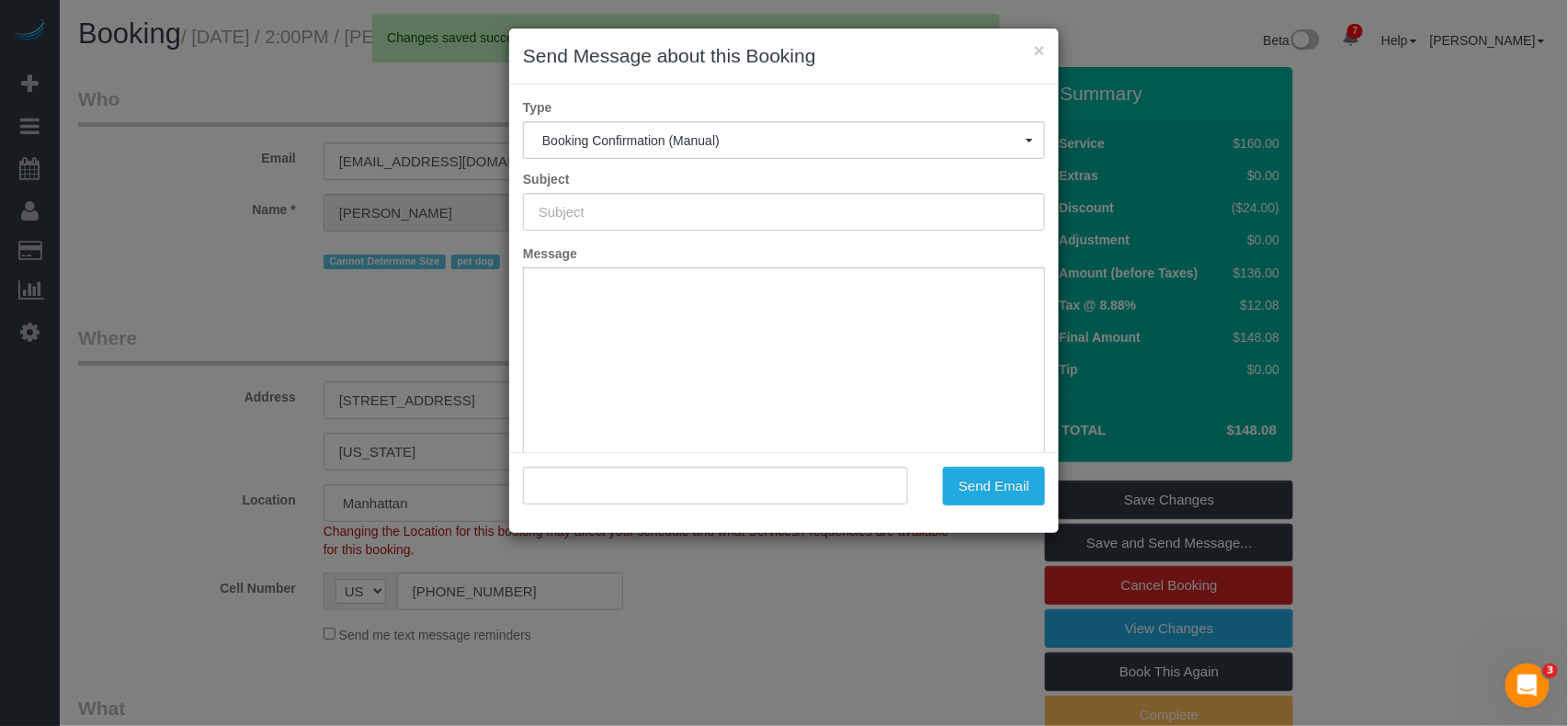
type input "Cleaning Confirmed for 08/15/2025 at 10:00am"
type input ""Sarah Mardis" <sarahmardis@yahoo.com>"
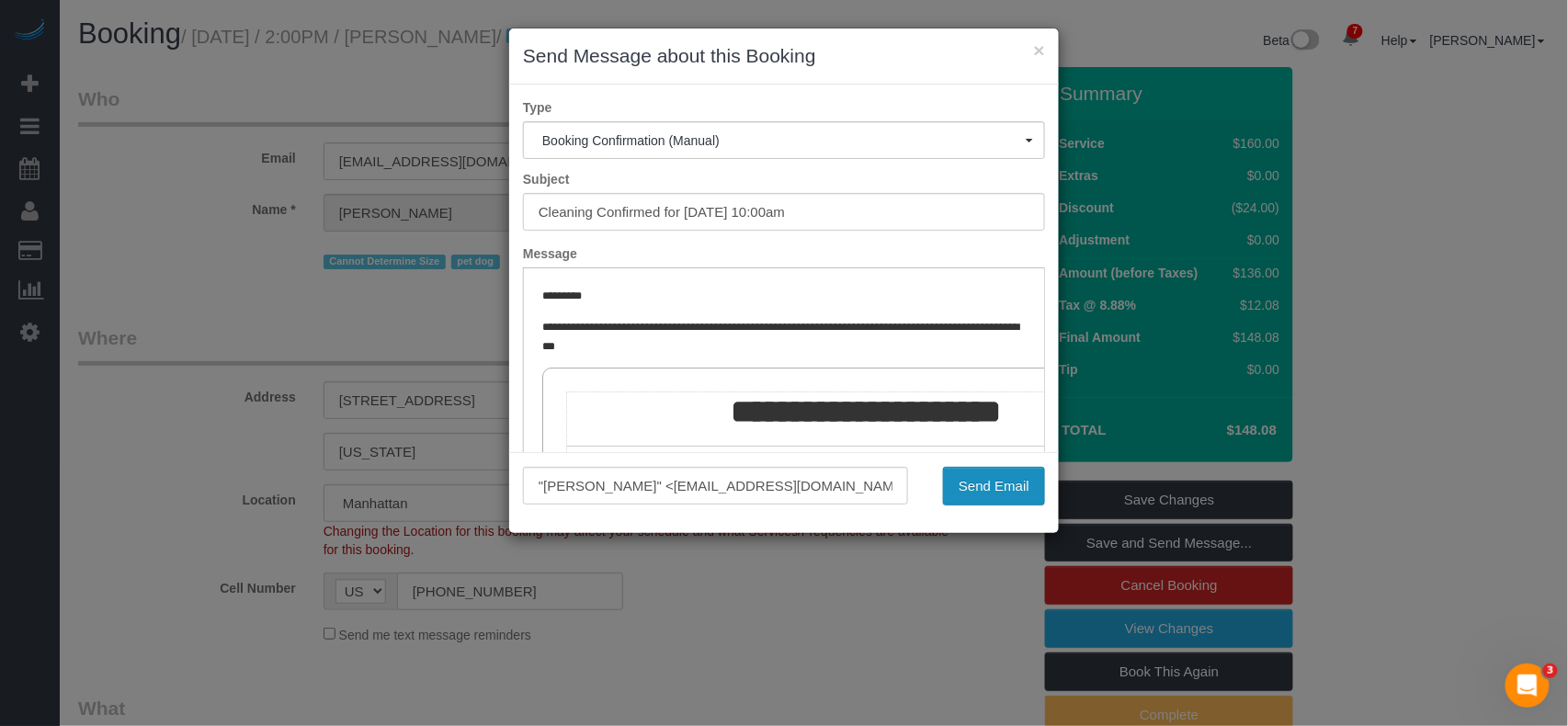
click at [975, 486] on button "Send Email" at bounding box center [993, 486] width 102 height 39
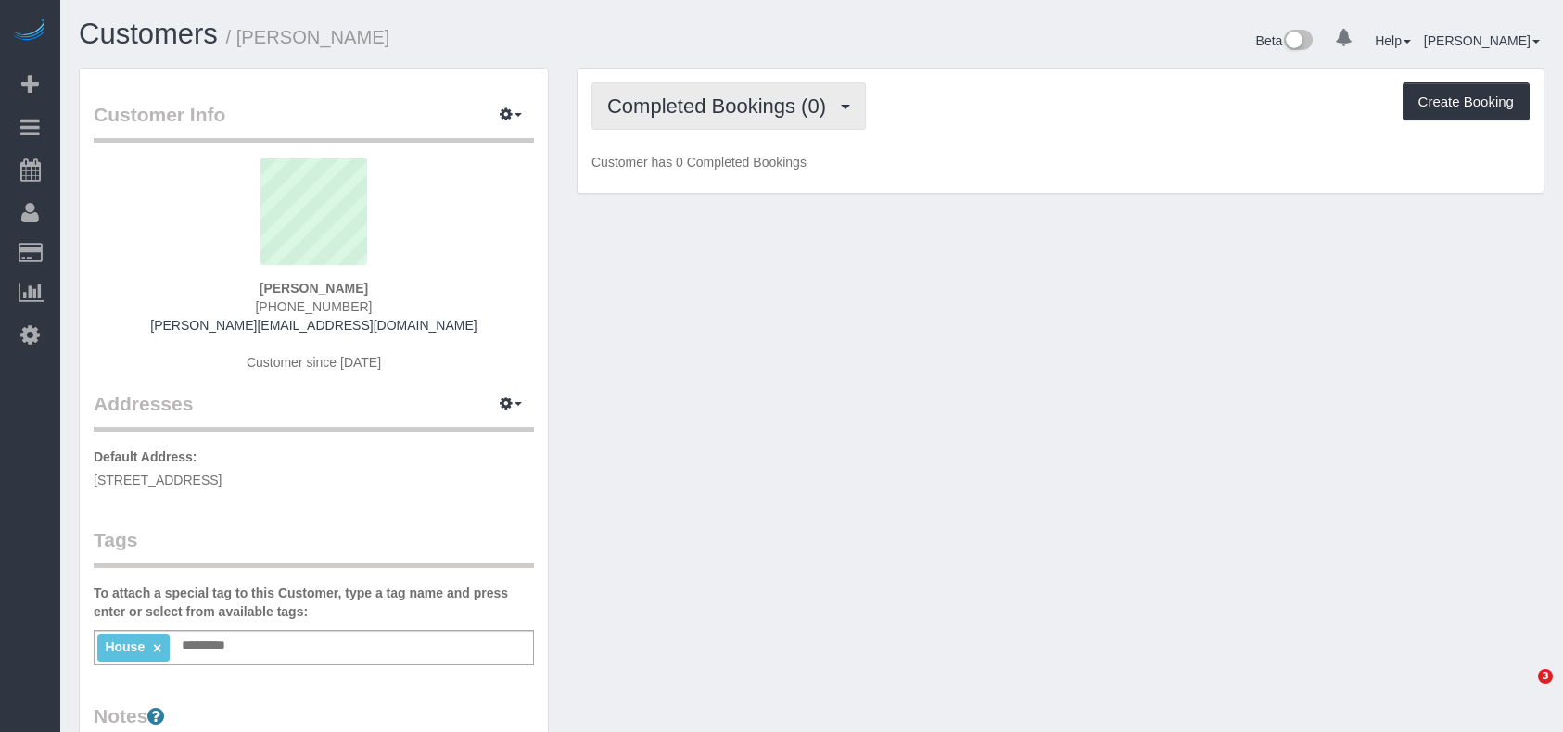
click at [643, 115] on span "Completed Bookings (0)" at bounding box center [721, 106] width 228 height 23
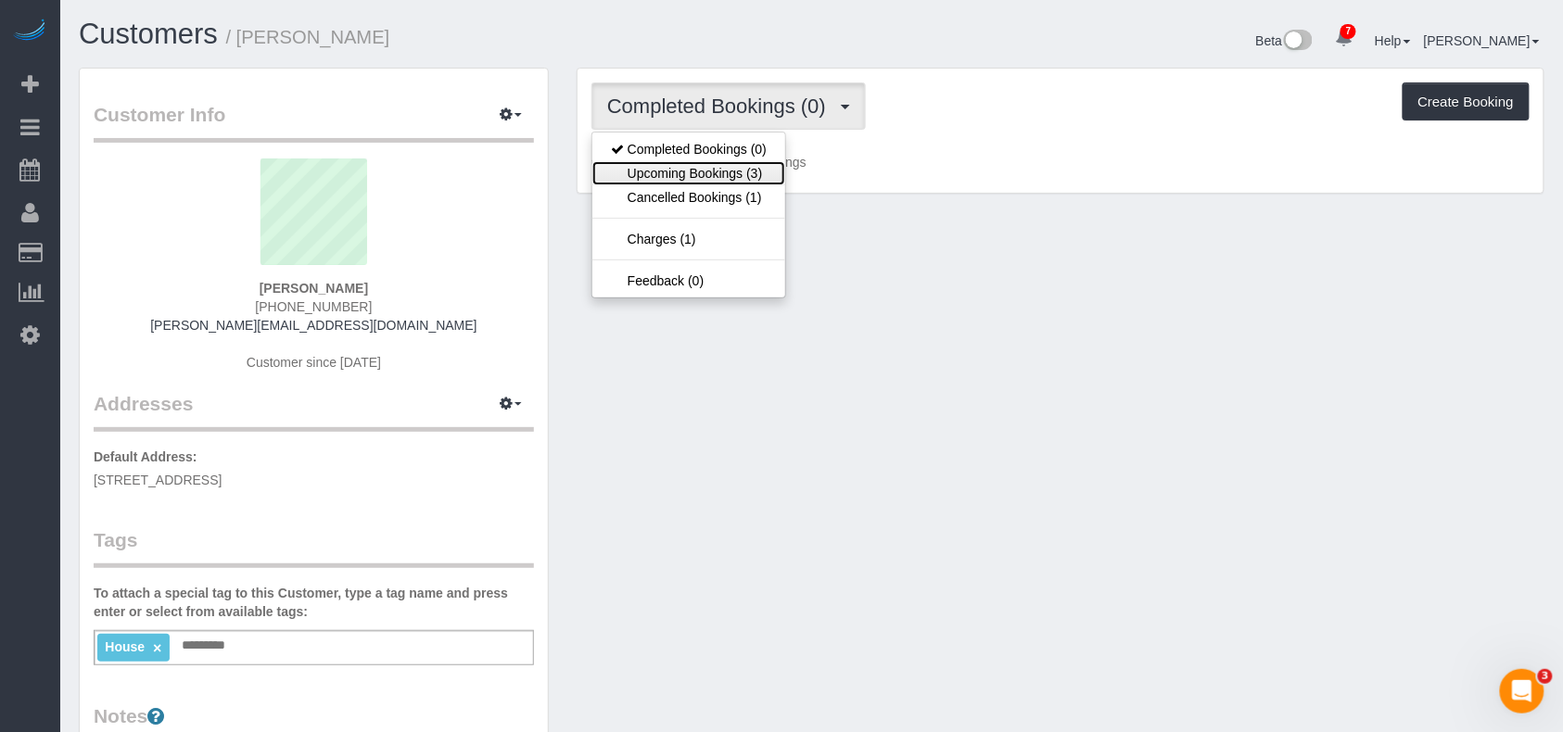
click at [668, 168] on link "Upcoming Bookings (3)" at bounding box center [688, 173] width 193 height 24
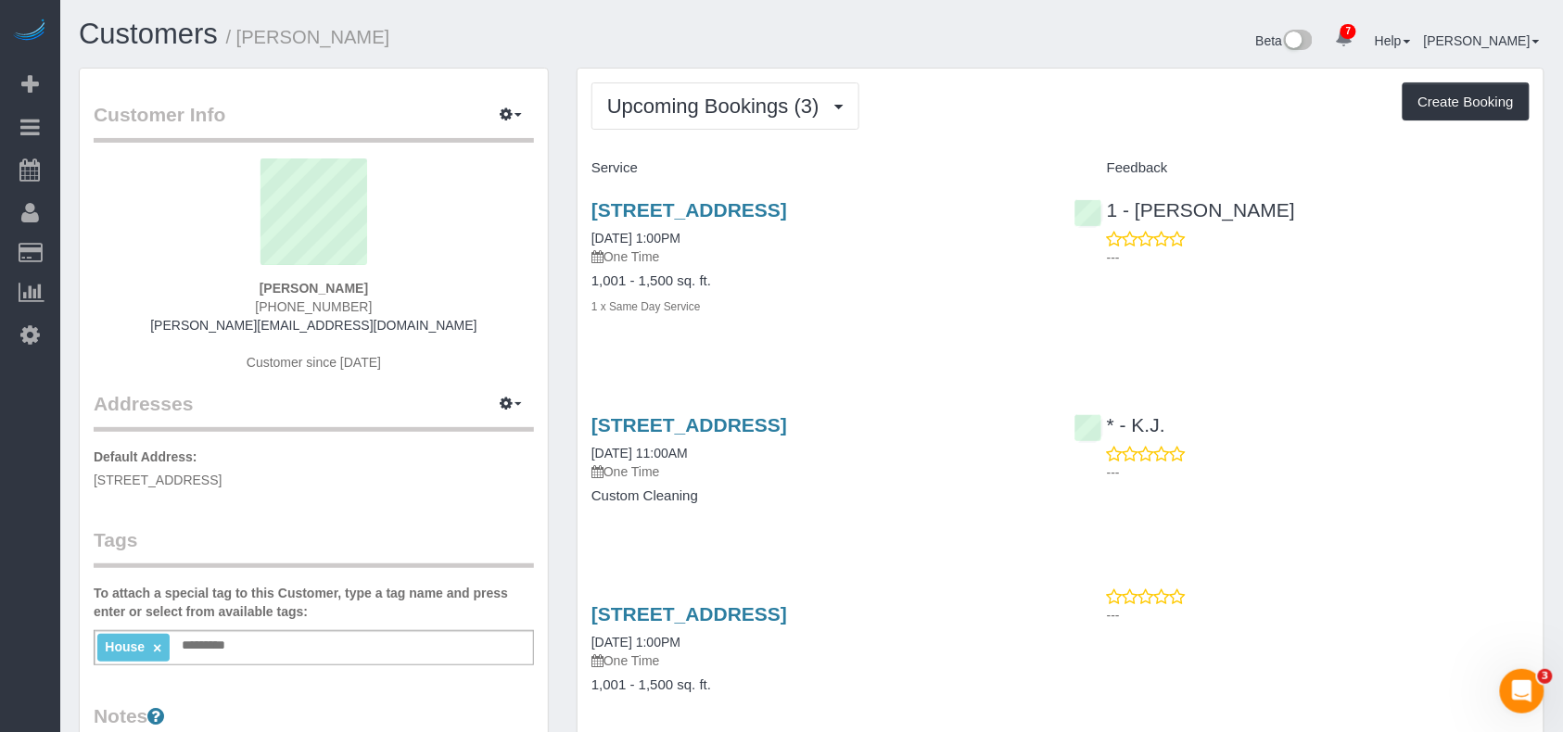
click at [827, 601] on div "232 West 260th Street, Bronx, NY 10471 08/15/2025 1:00PM One Time 1,001 - 1,500…" at bounding box center [819, 659] width 483 height 143
click at [787, 614] on link "232 West 260th Street, Bronx, NY 10471" at bounding box center [690, 614] width 196 height 21
click at [719, 426] on link "232 West 260th Street, Bronx, NY 10471" at bounding box center [690, 424] width 196 height 21
click at [792, 112] on span "Upcoming Bookings (3)" at bounding box center [718, 106] width 222 height 23
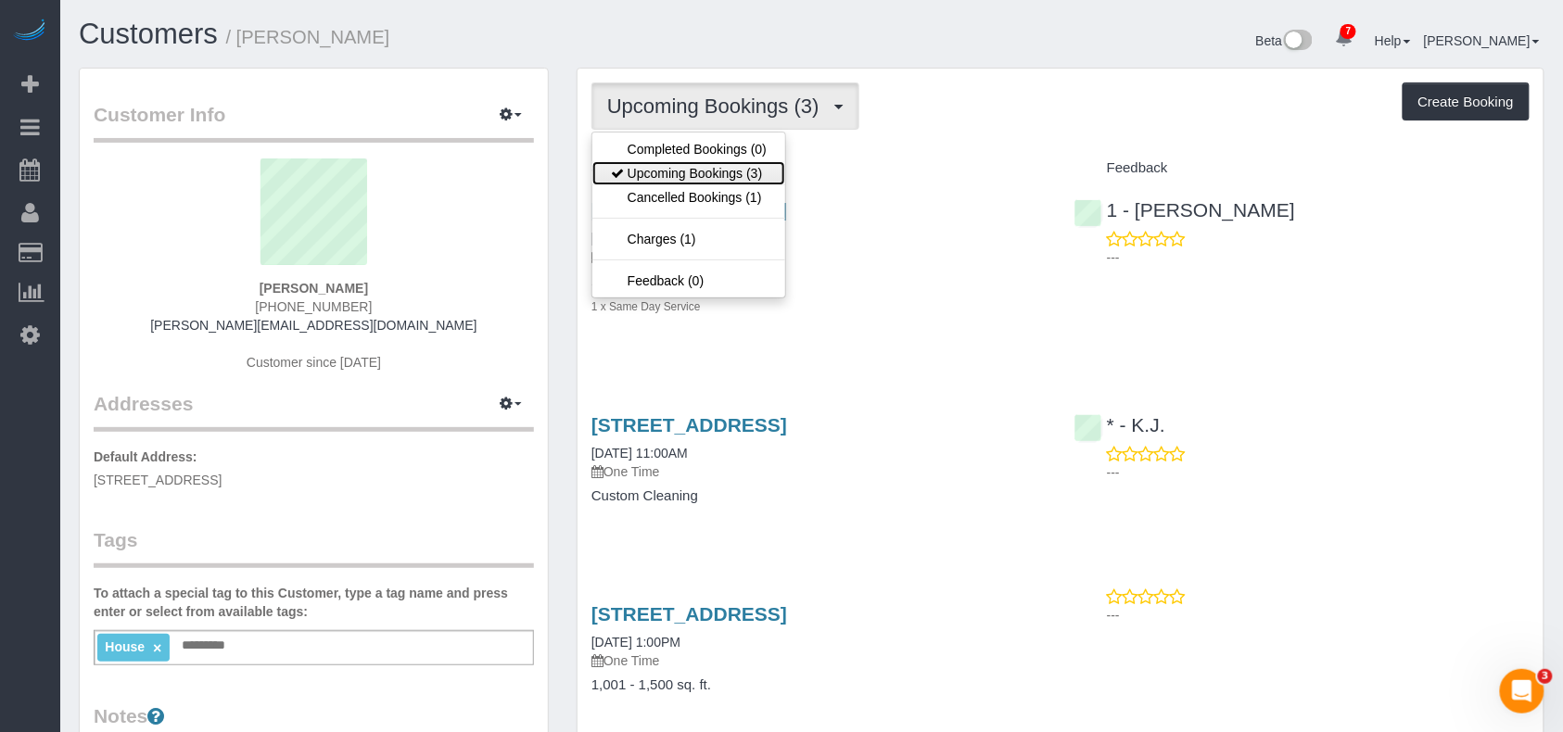
click at [745, 180] on link "Upcoming Bookings (3)" at bounding box center [688, 173] width 193 height 24
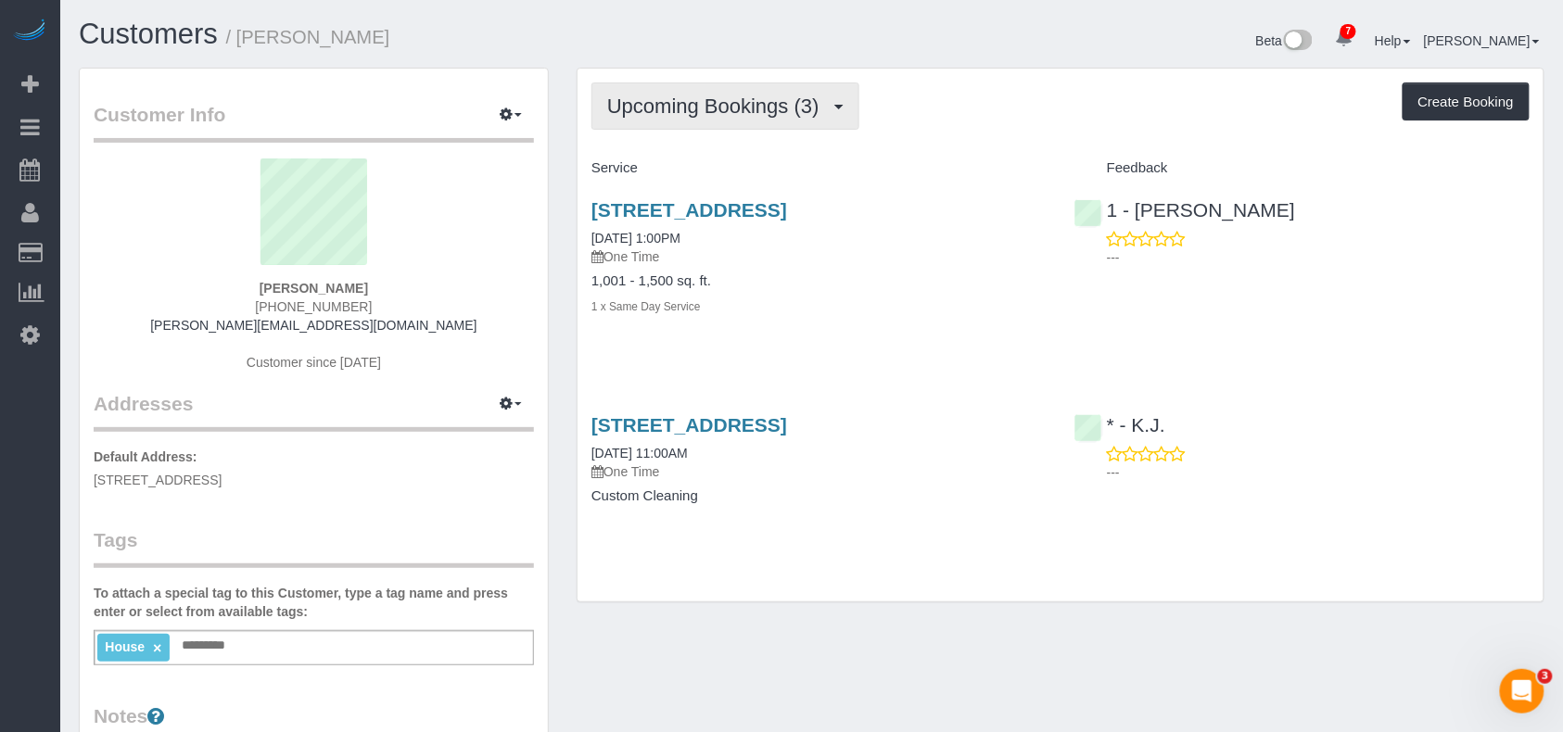
click at [747, 127] on button "Upcoming Bookings (3)" at bounding box center [726, 106] width 268 height 47
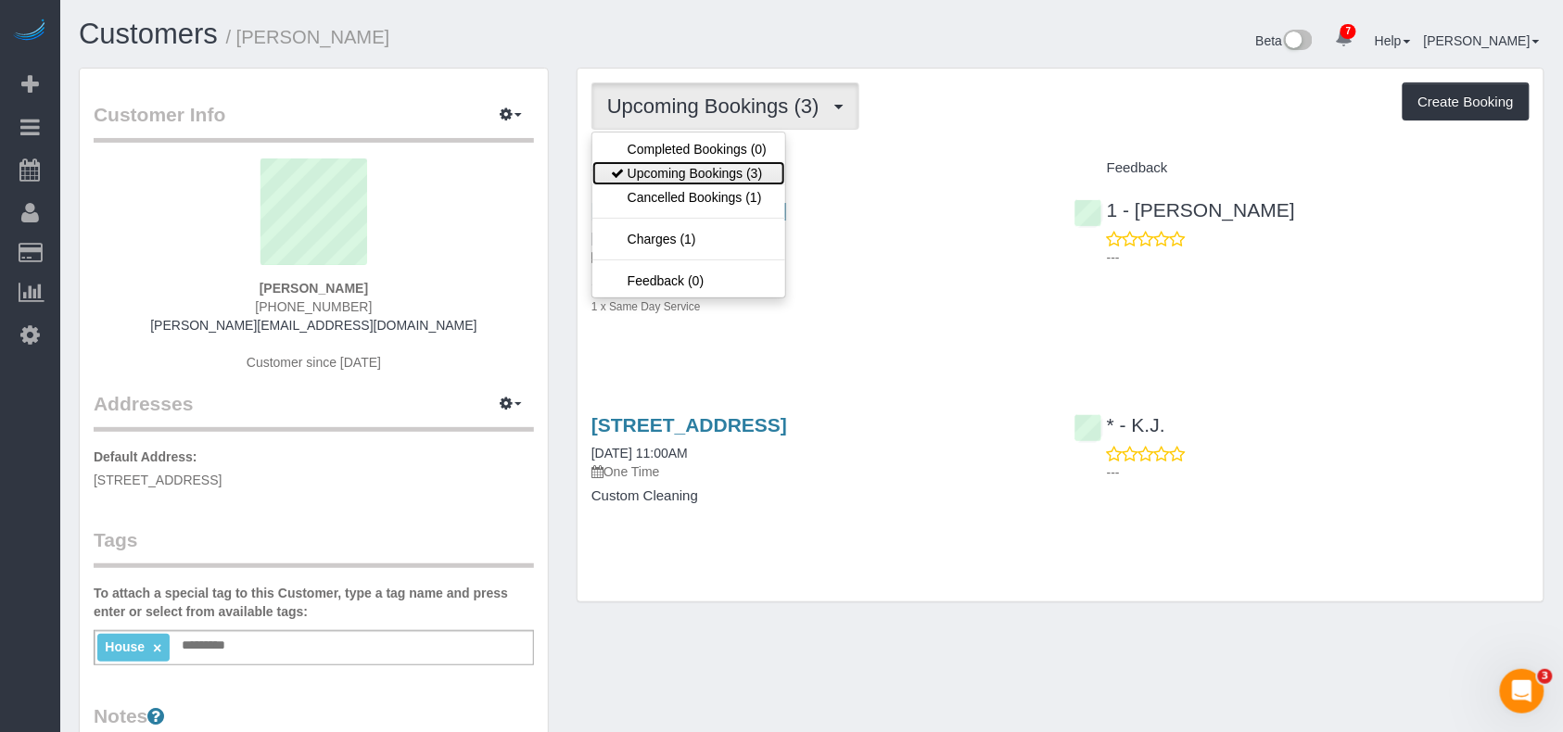
click at [729, 184] on link "Upcoming Bookings (3)" at bounding box center [688, 173] width 193 height 24
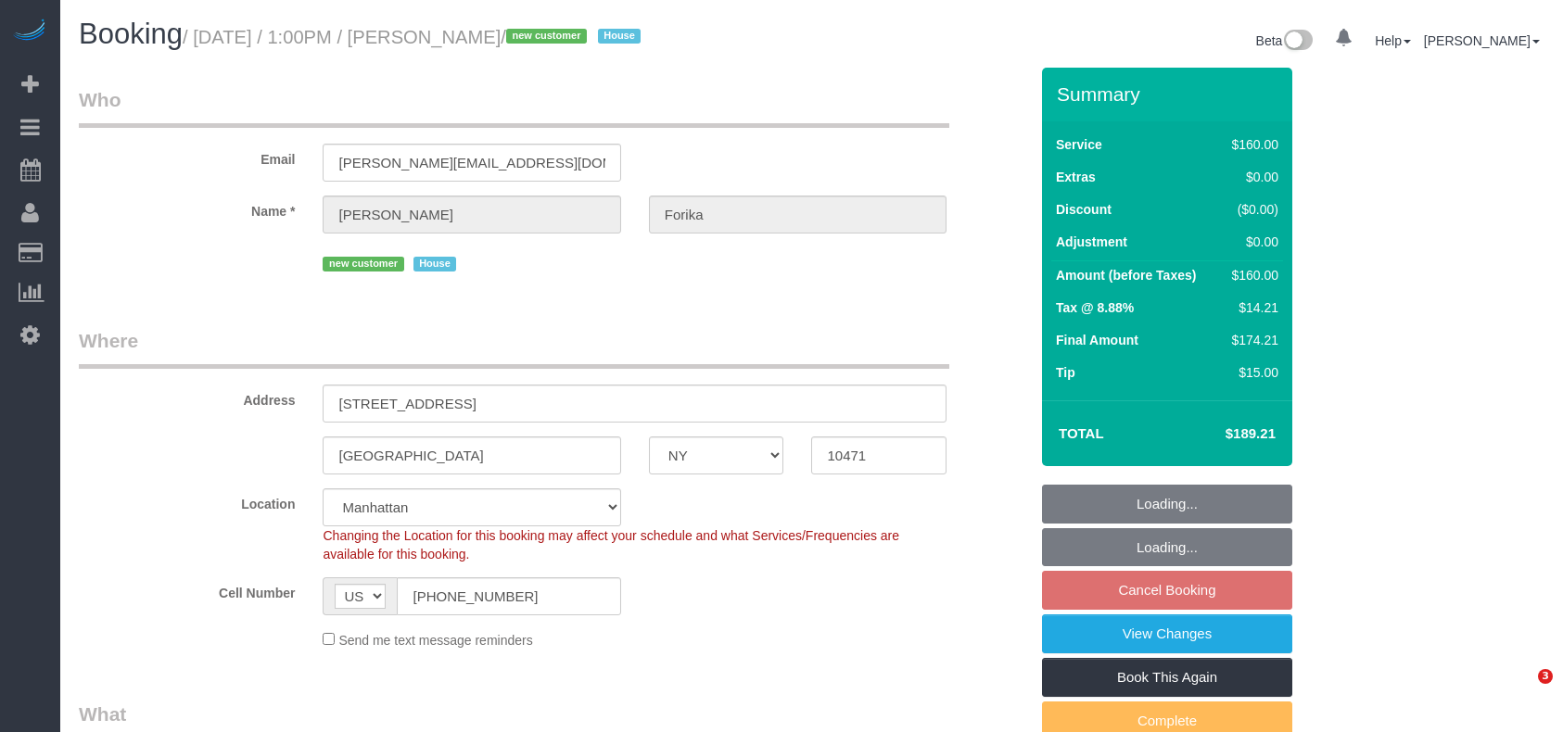
select select "NY"
select select "spot2"
select select "number:61"
select select "number:73"
select select "number:15"
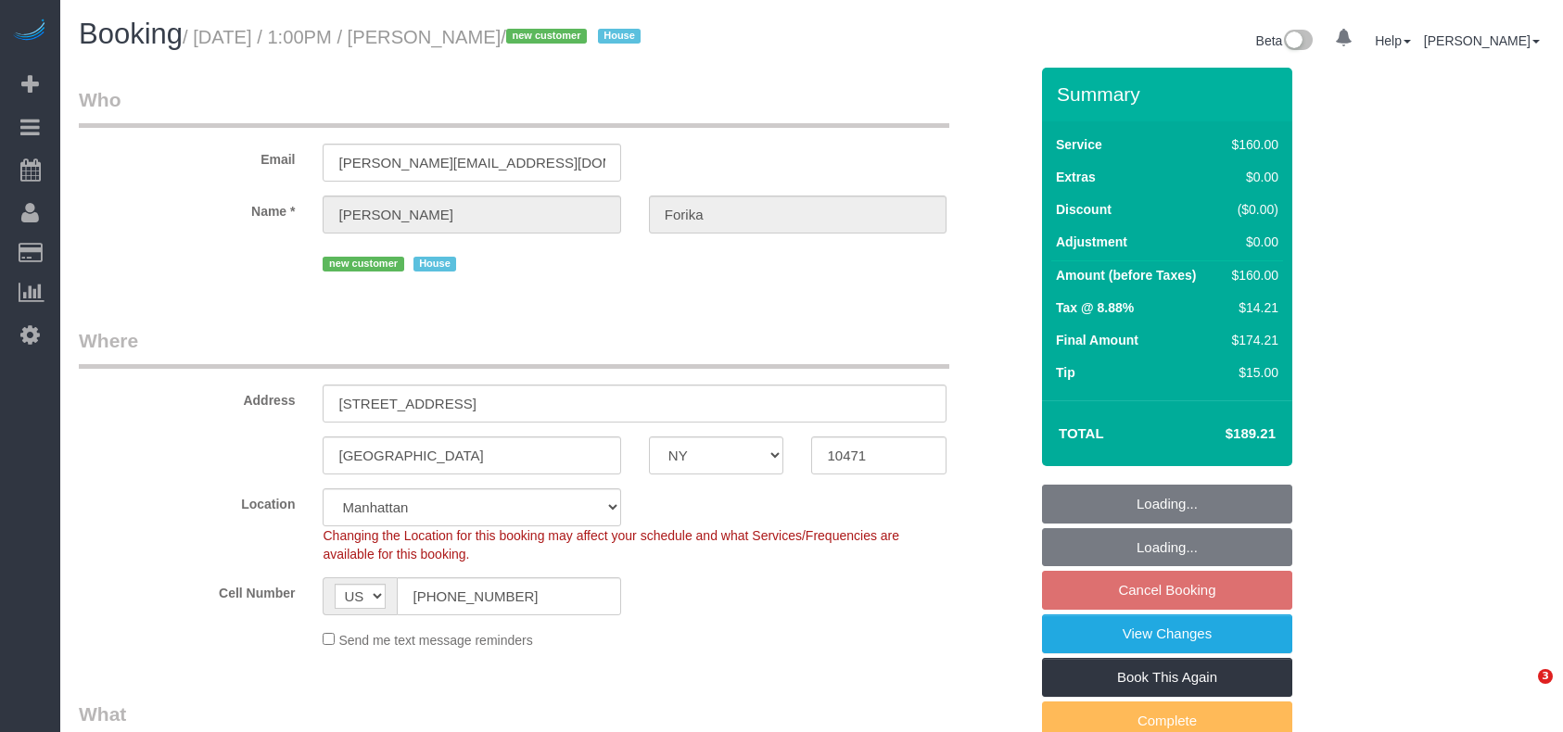
select select "number:5"
select select "object:1339"
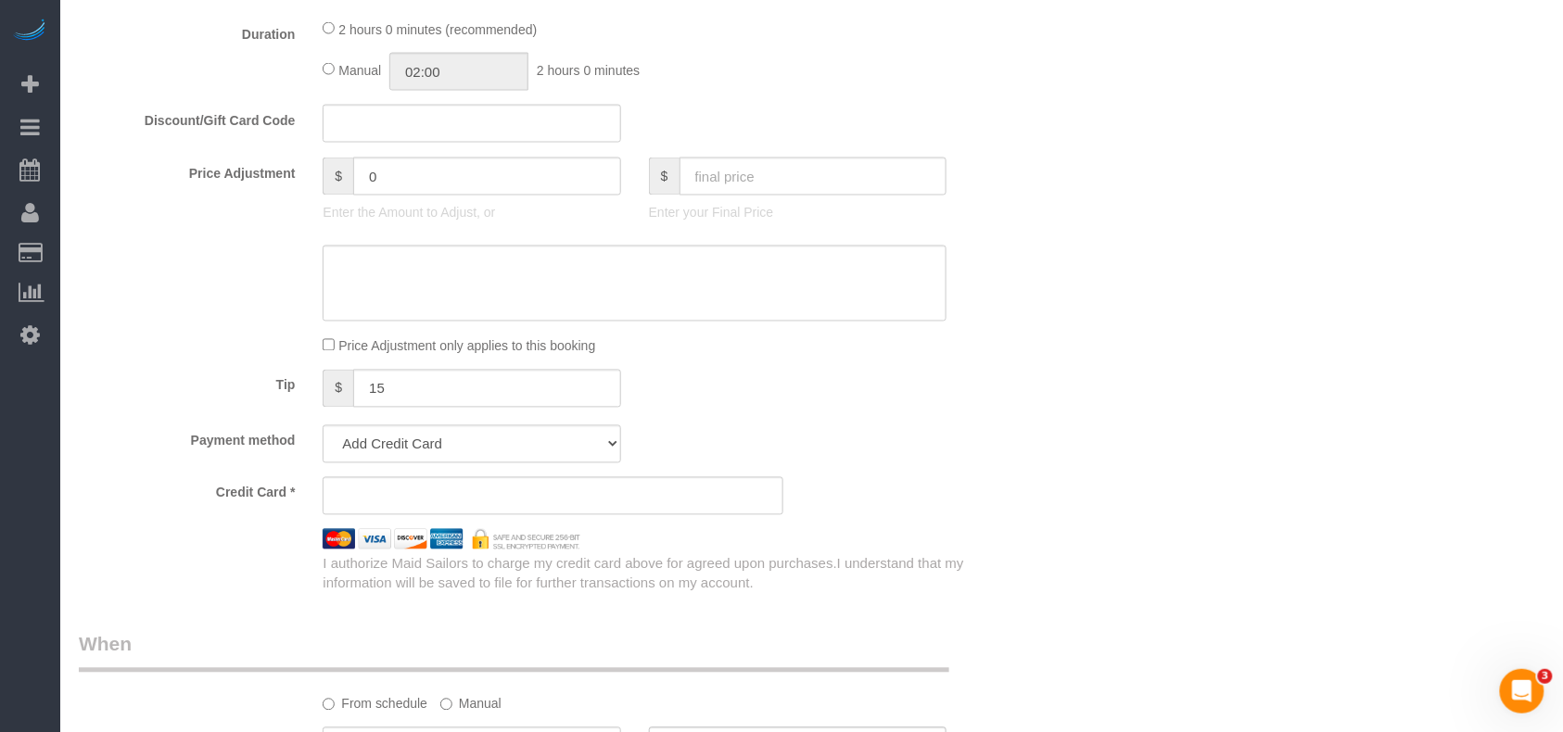
select select "string:stripe-pm_1RvWji4VGloSiKo7kX9Qp7Cw"
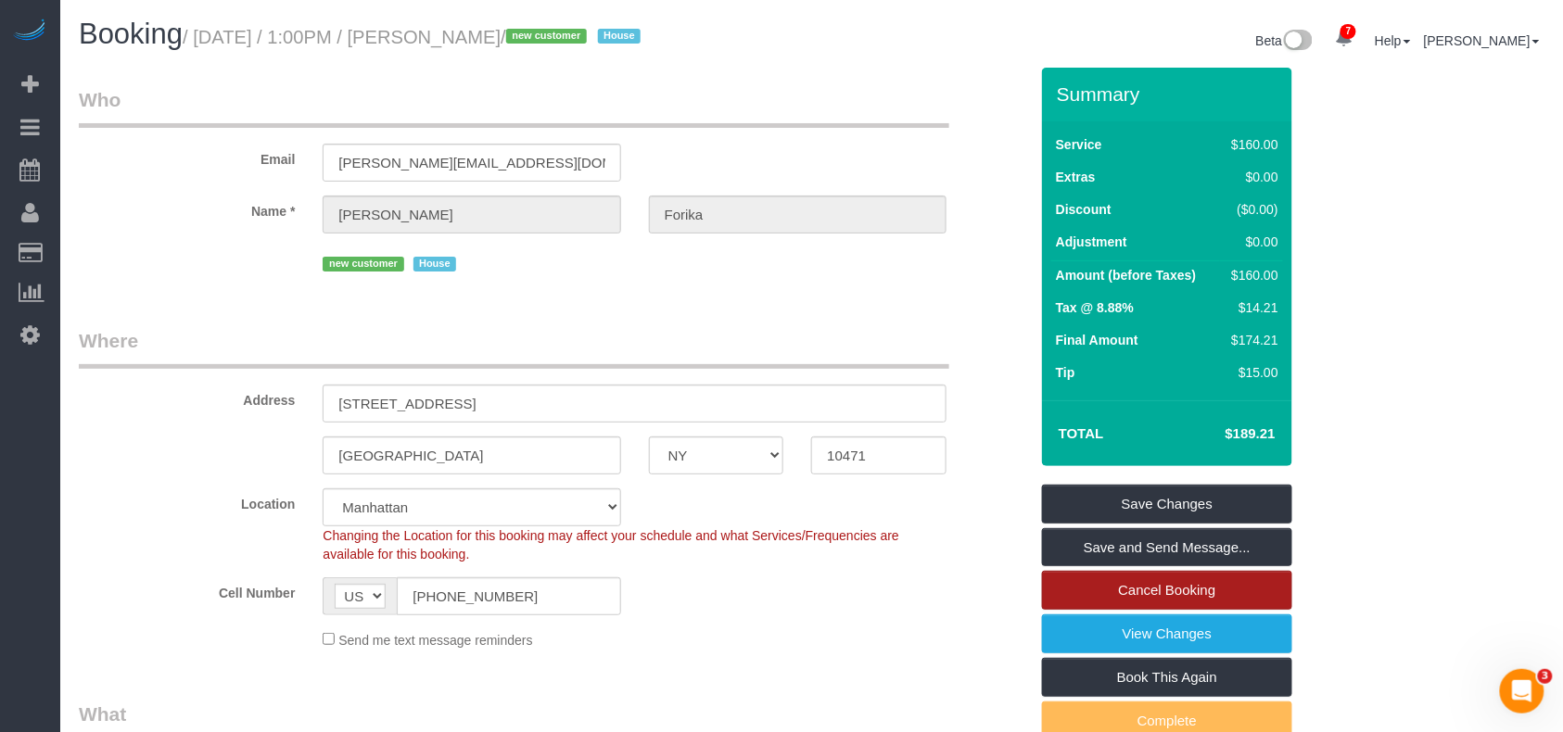
click at [1183, 577] on link "Cancel Booking" at bounding box center [1167, 590] width 250 height 39
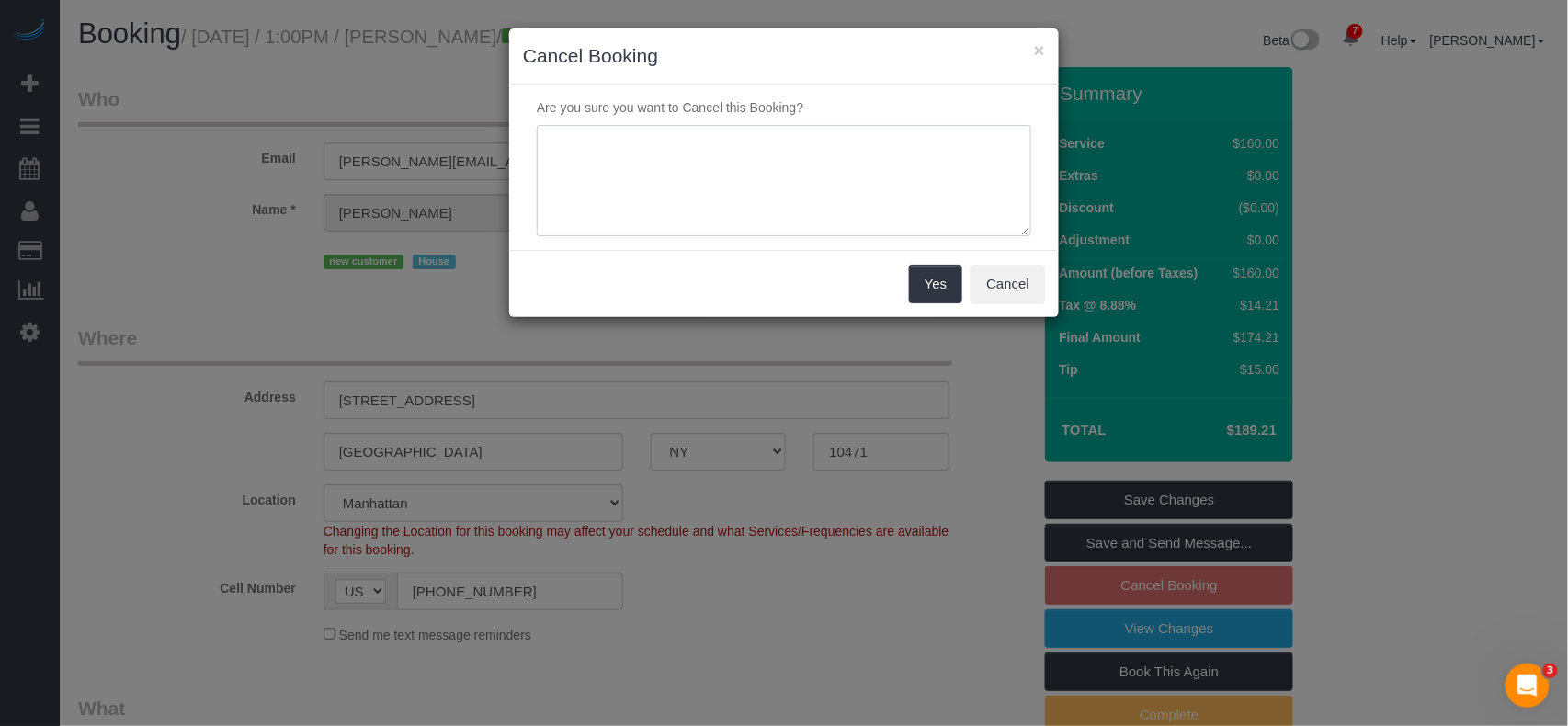
click at [733, 196] on textarea at bounding box center [783, 181] width 495 height 112
type textarea "Cancelling this order as a duplicate"
click at [921, 288] on button "Yes" at bounding box center [936, 284] width 54 height 39
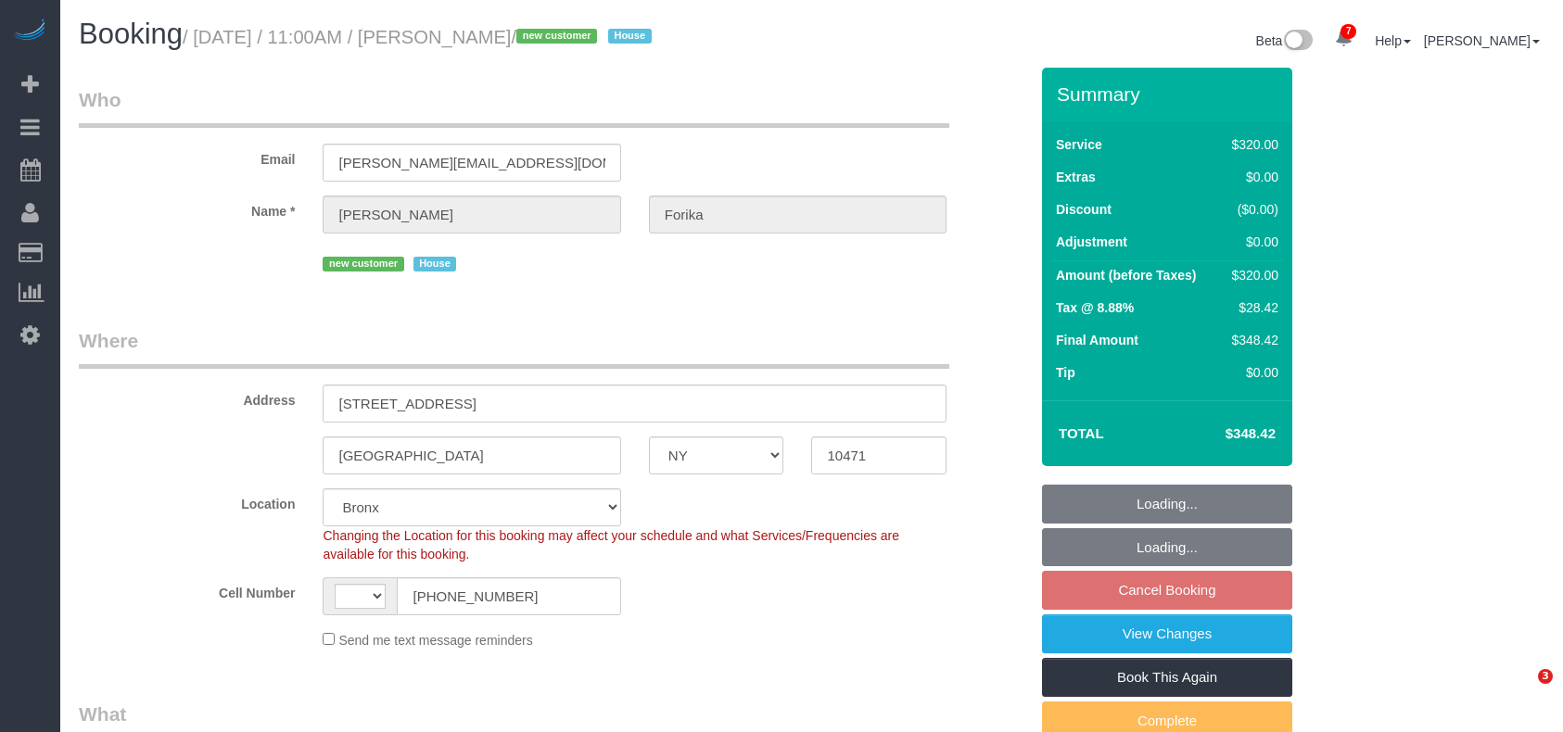
select select "NY"
select select "240"
select select "string:[GEOGRAPHIC_DATA]"
select select "object:1131"
select select "spot4"
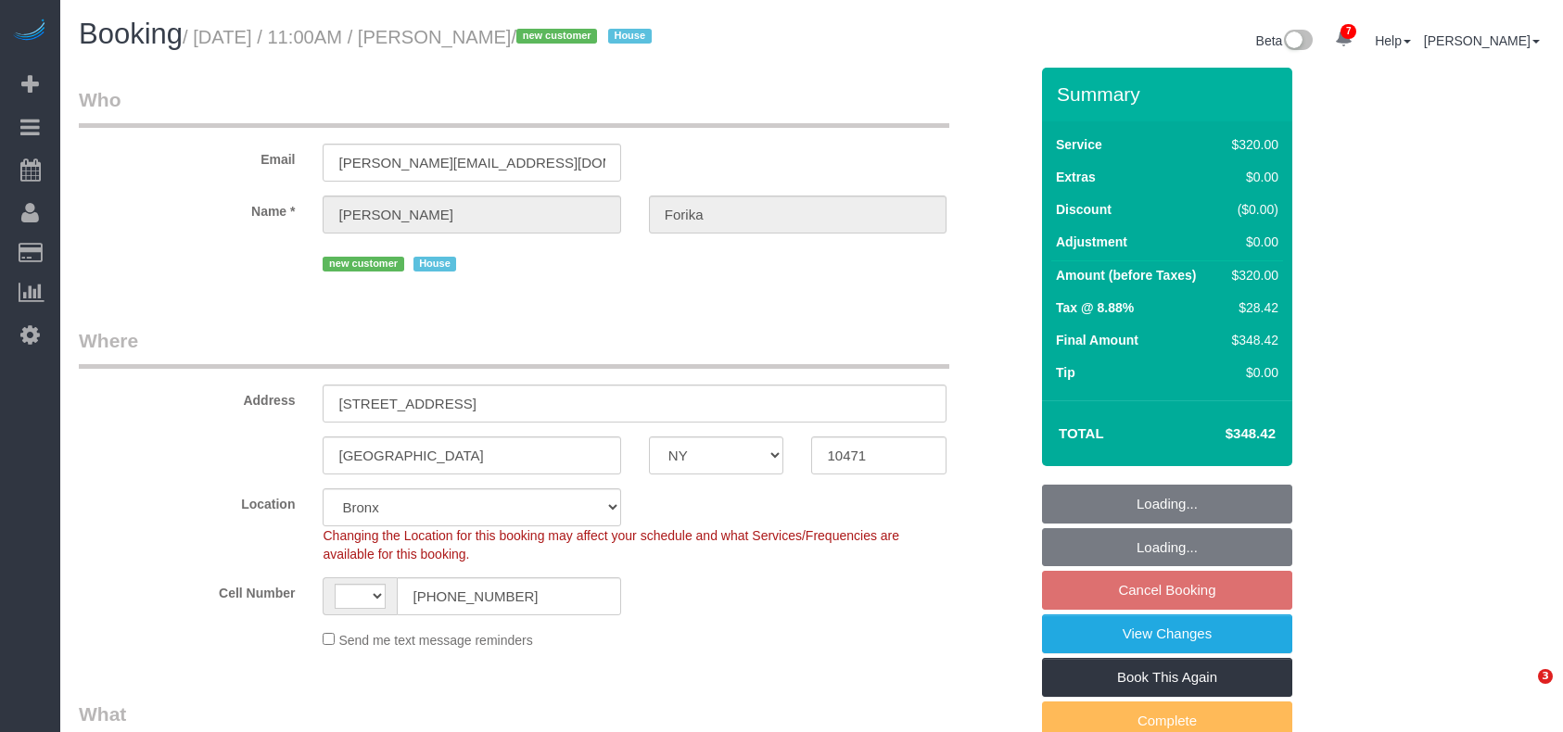
select select "number:59"
select select "number:71"
select select "number:15"
select select "number:5"
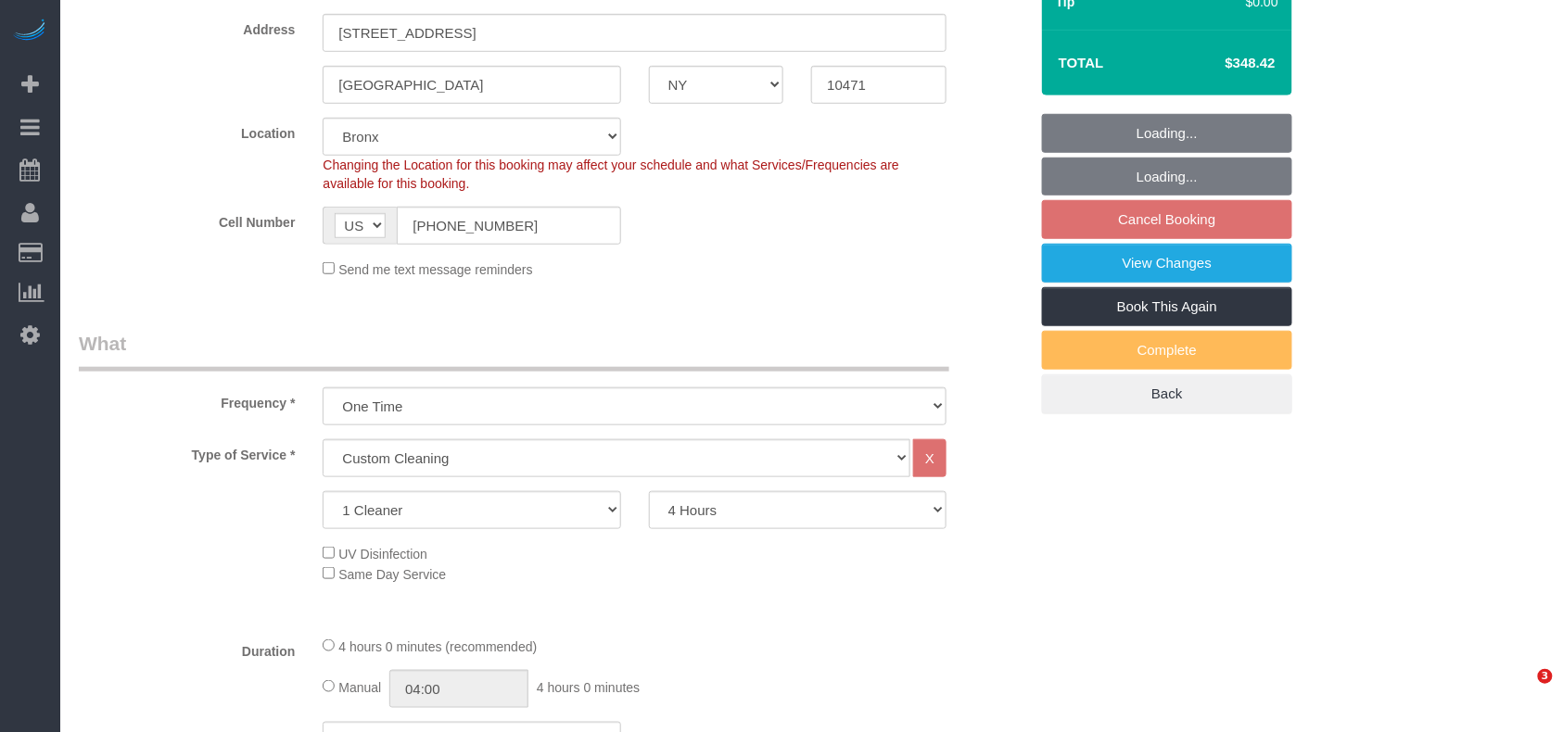
select select "object:1135"
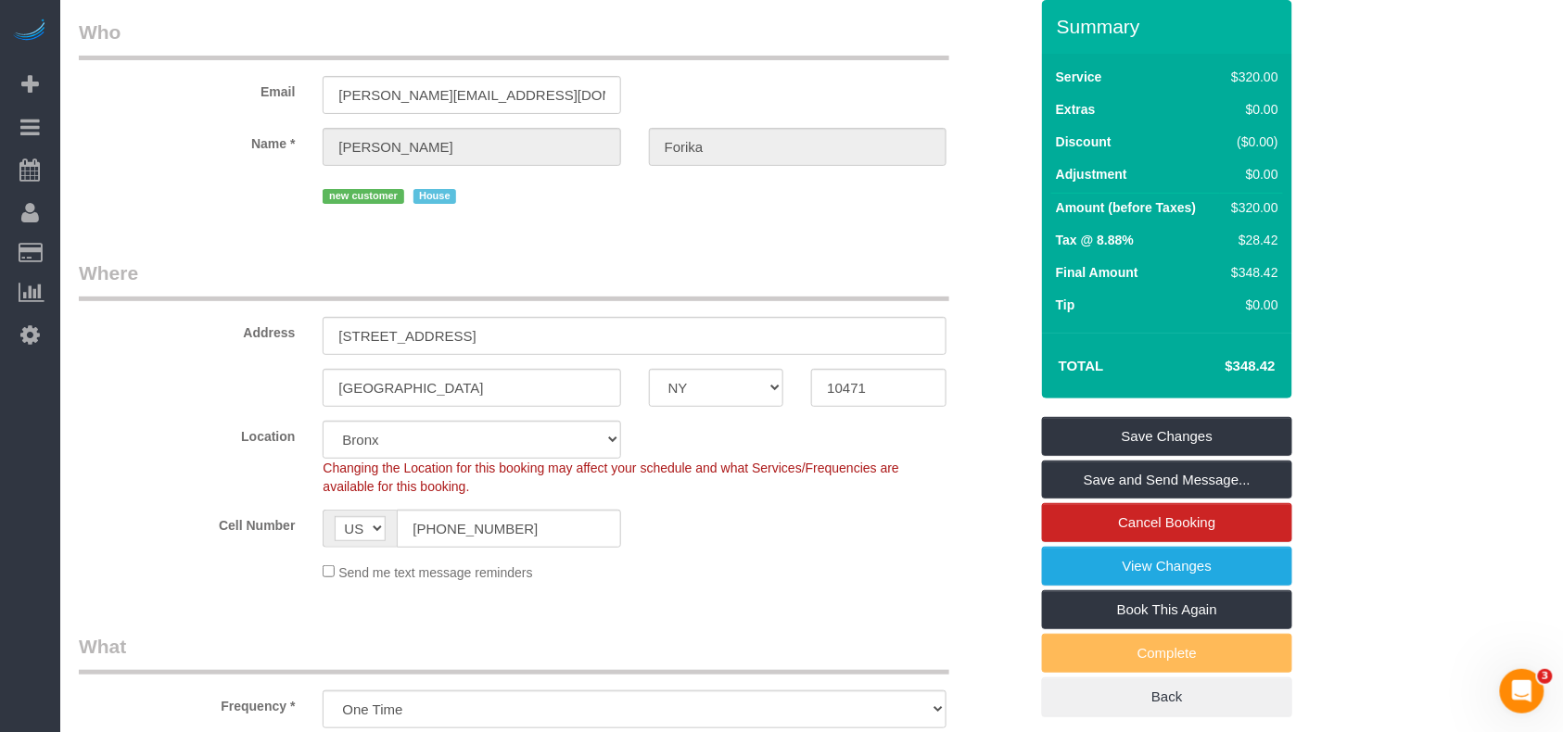
scroll to position [0, 0]
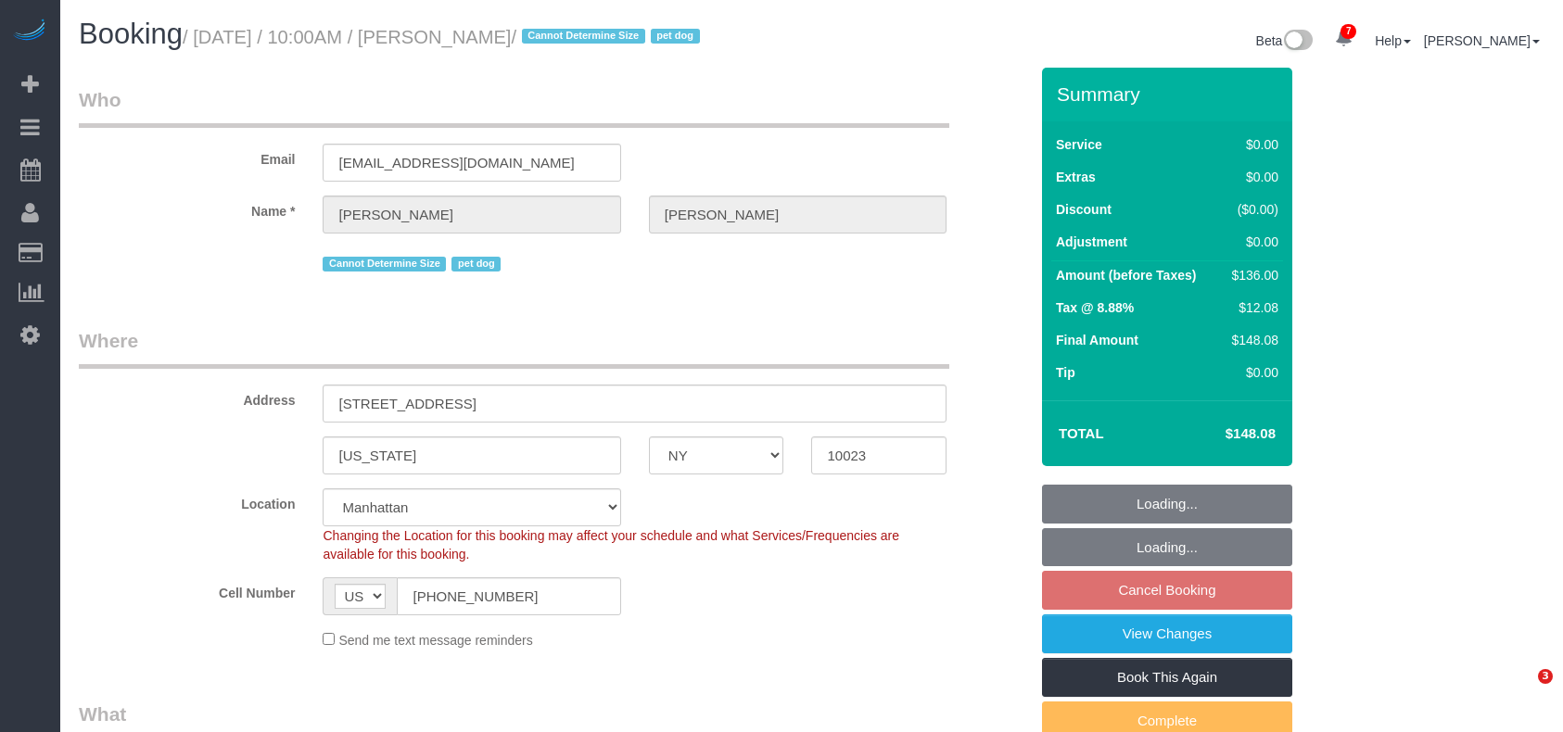
select select "NY"
select select "string:stripe-pm_1RMZCL4VGloSiKo7DWvxFkK9"
select select "number:57"
select select "number:70"
select select "number:15"
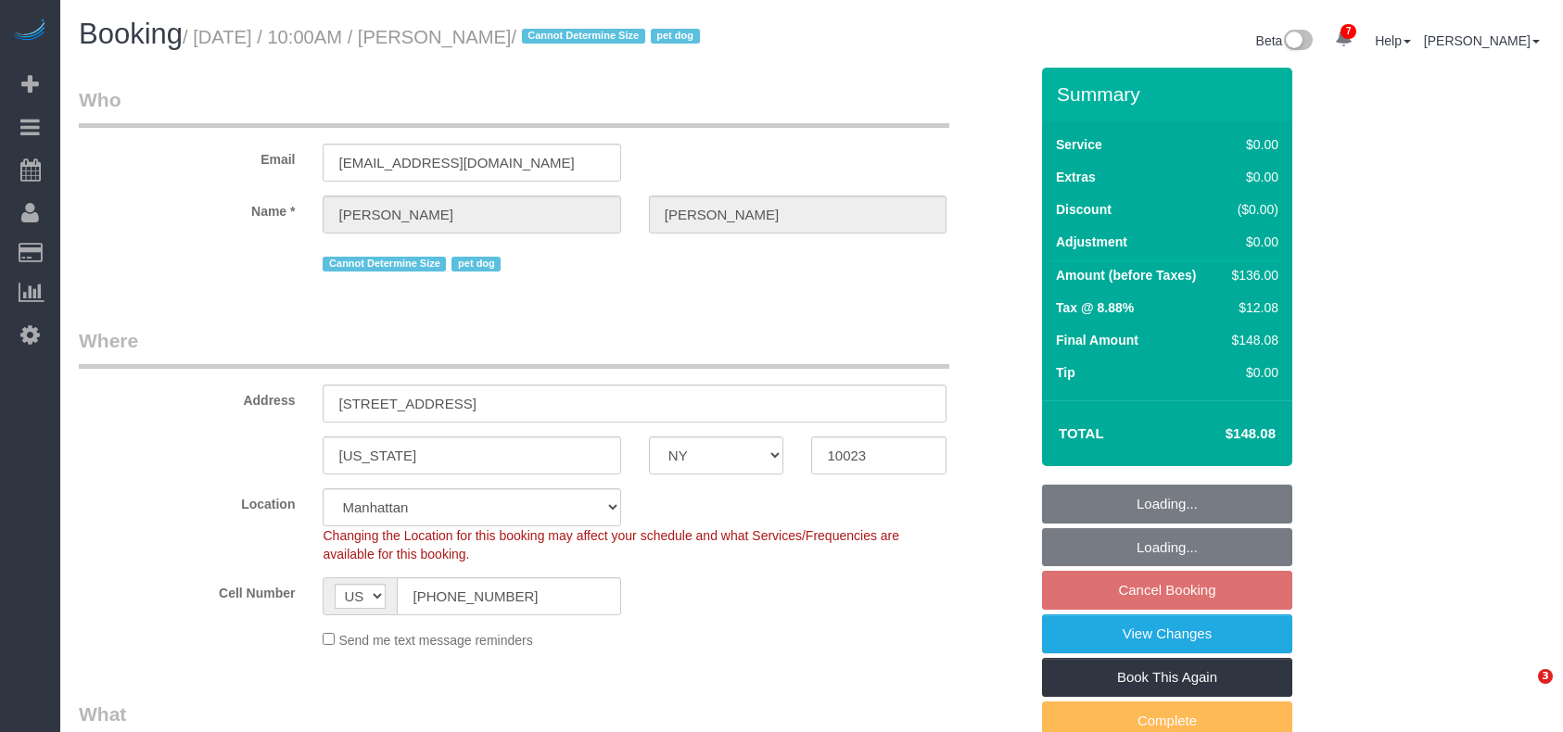
select select "number:6"
select select "object:842"
select select "1"
select select "object:1372"
select select "spot1"
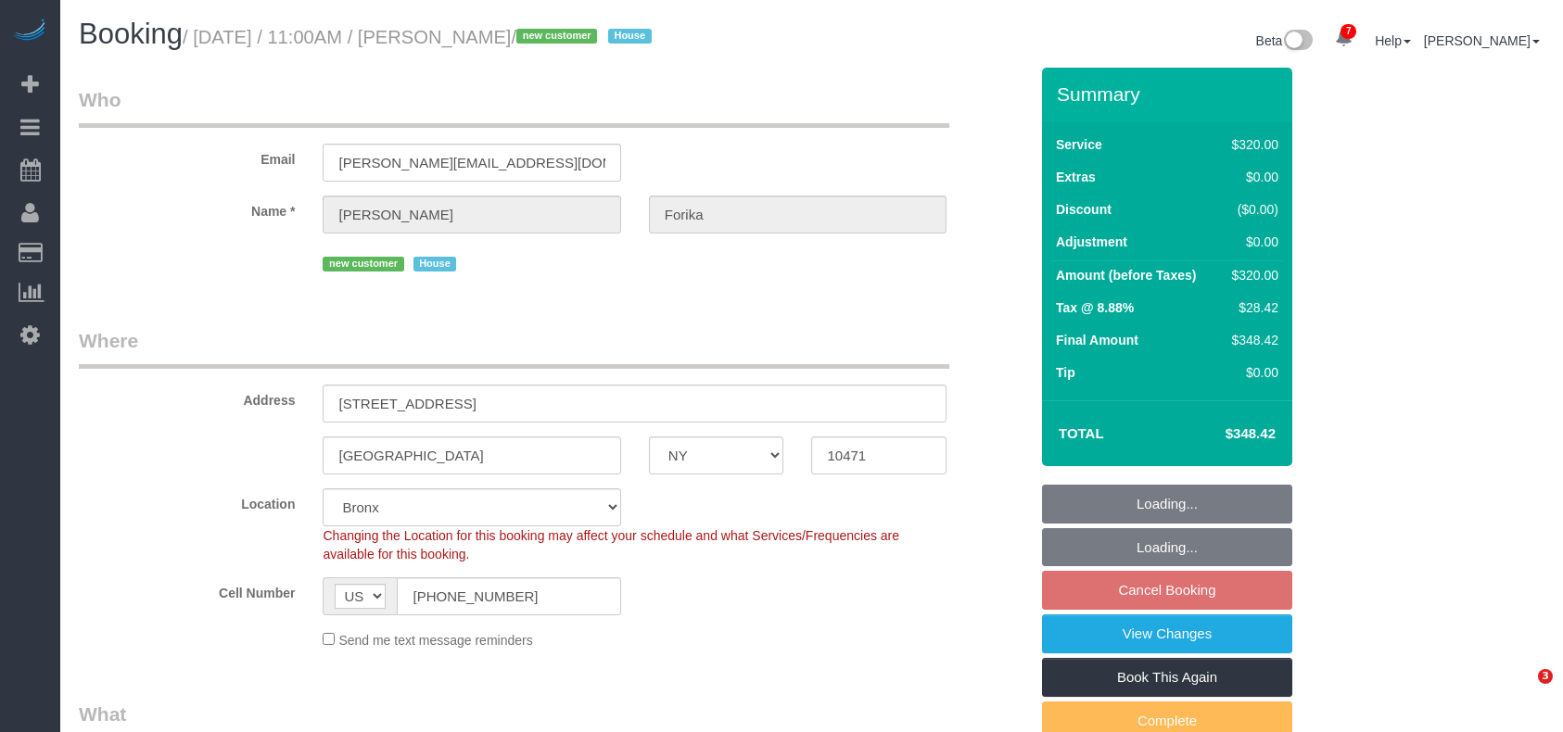
select select "NY"
select select "object:1135"
select select "240"
select select "spot4"
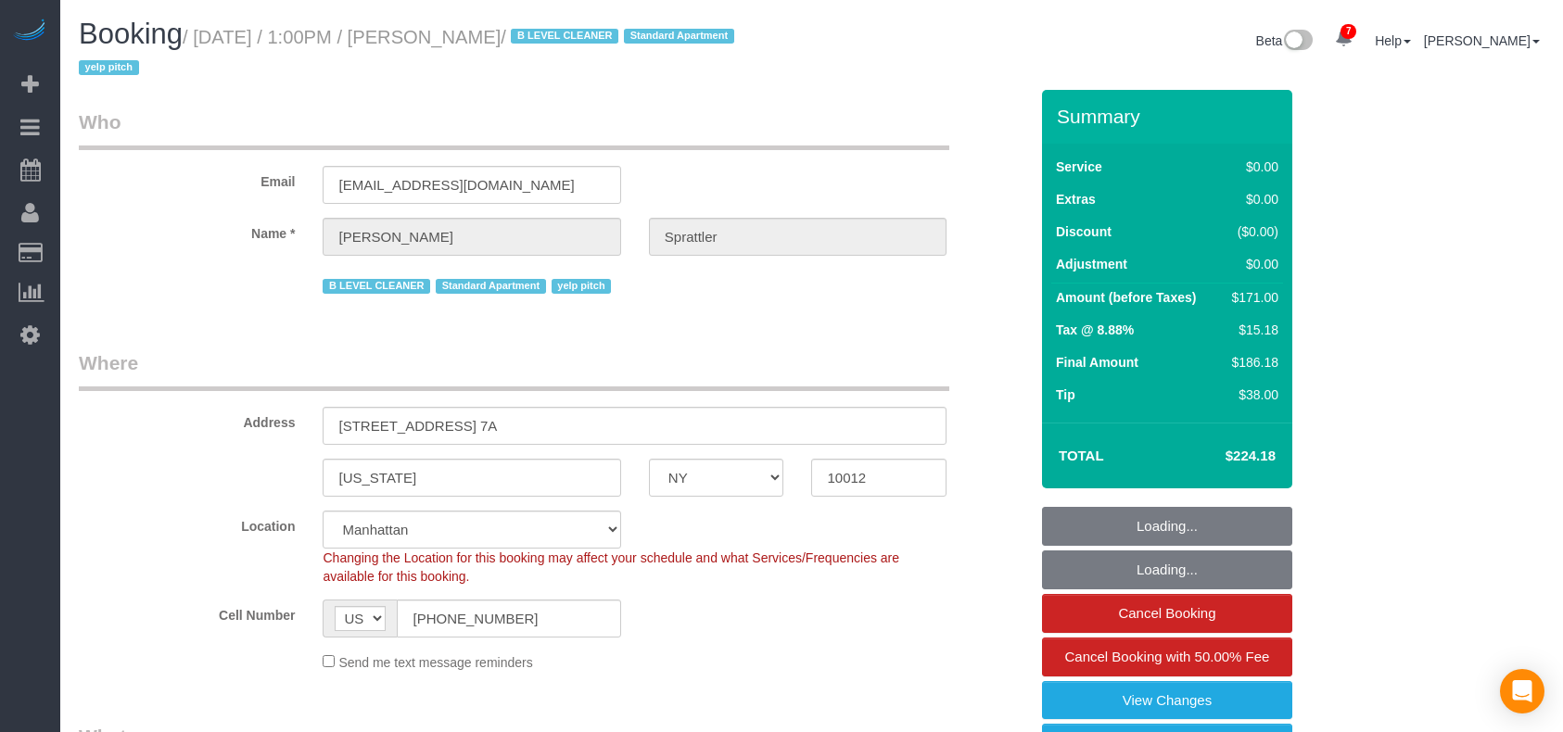
select select "NY"
select select "2"
select select "spot1"
select select "number:58"
select select "number:77"
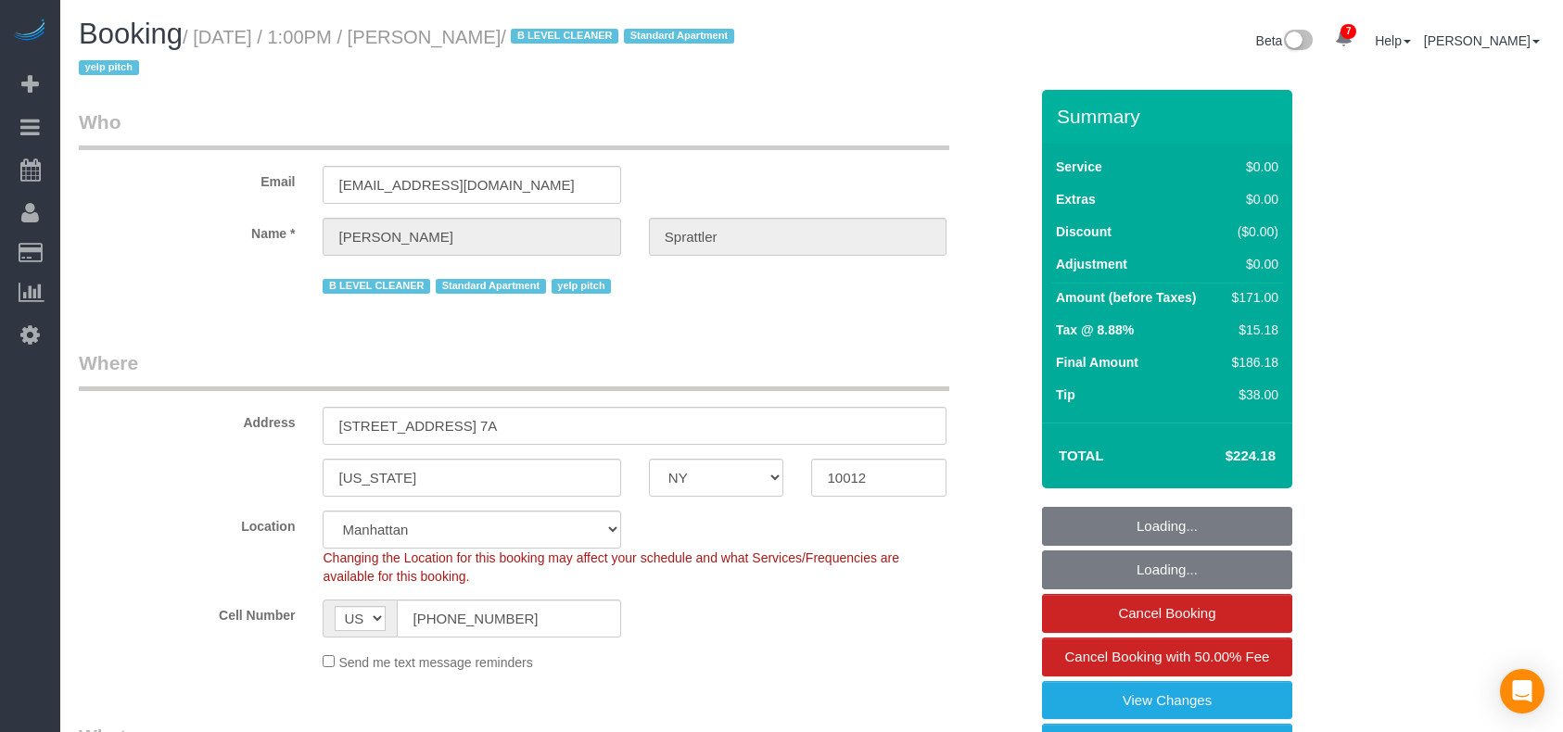
select select "number:15"
select select "number:5"
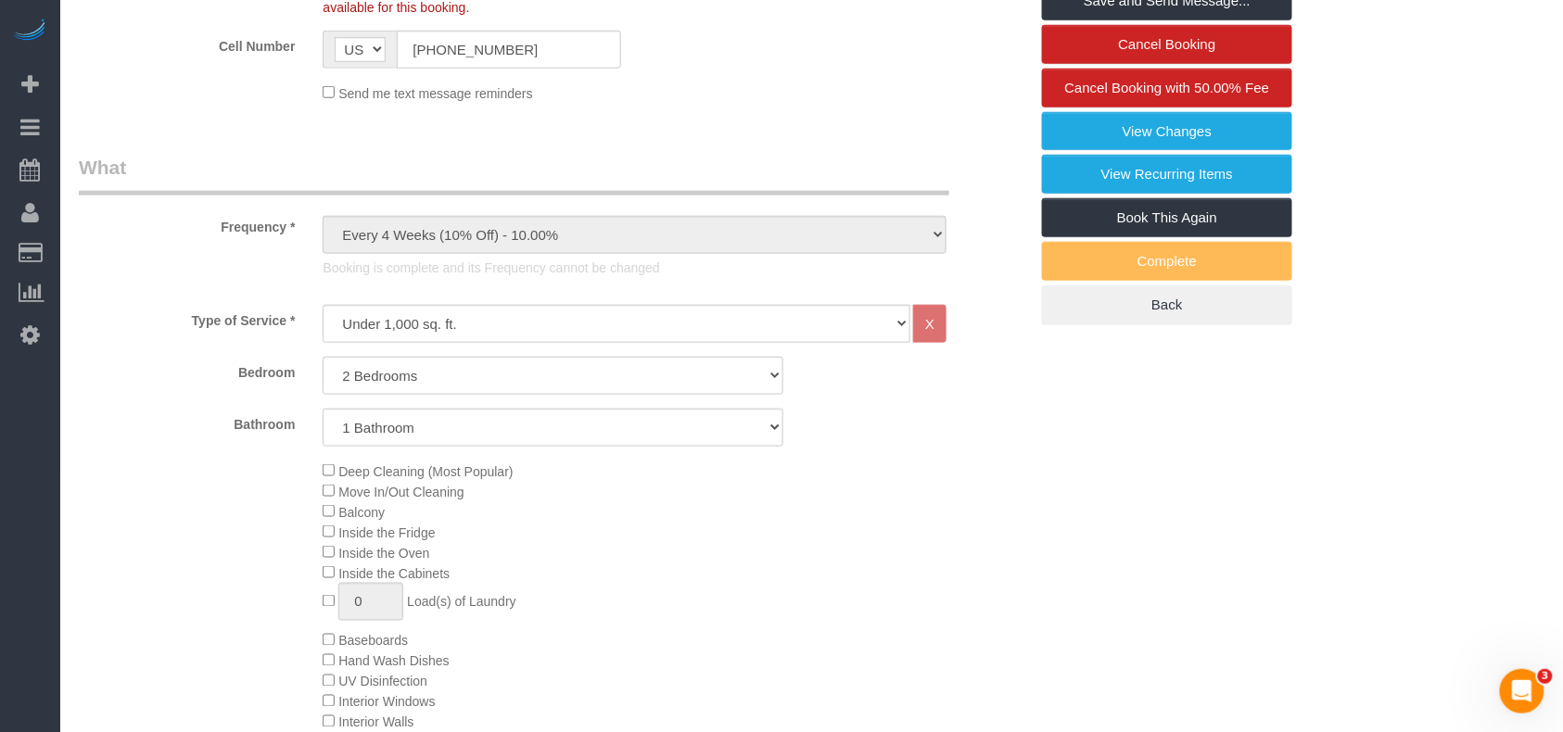
scroll to position [494, 0]
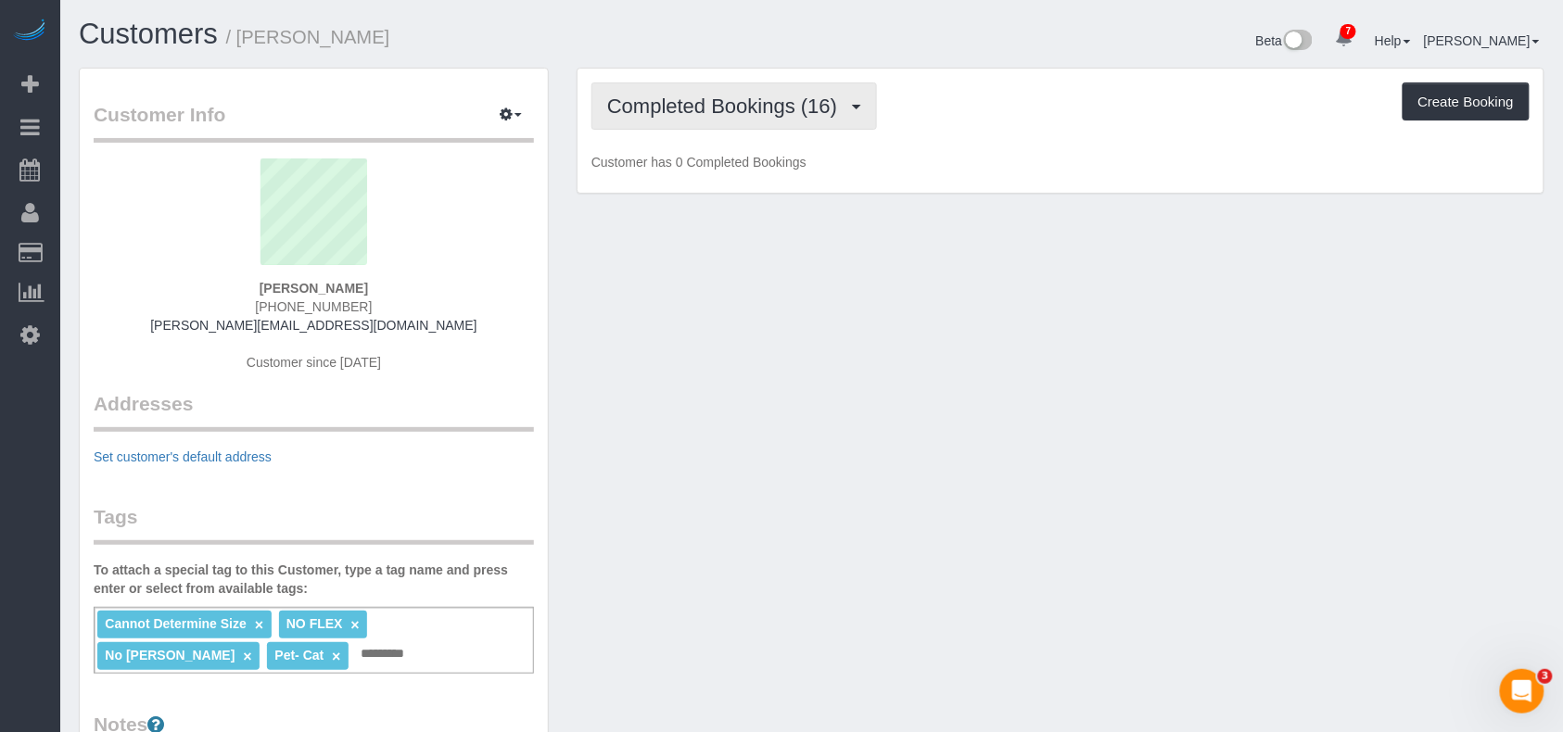
click at [698, 116] on button "Completed Bookings (16)" at bounding box center [735, 106] width 286 height 47
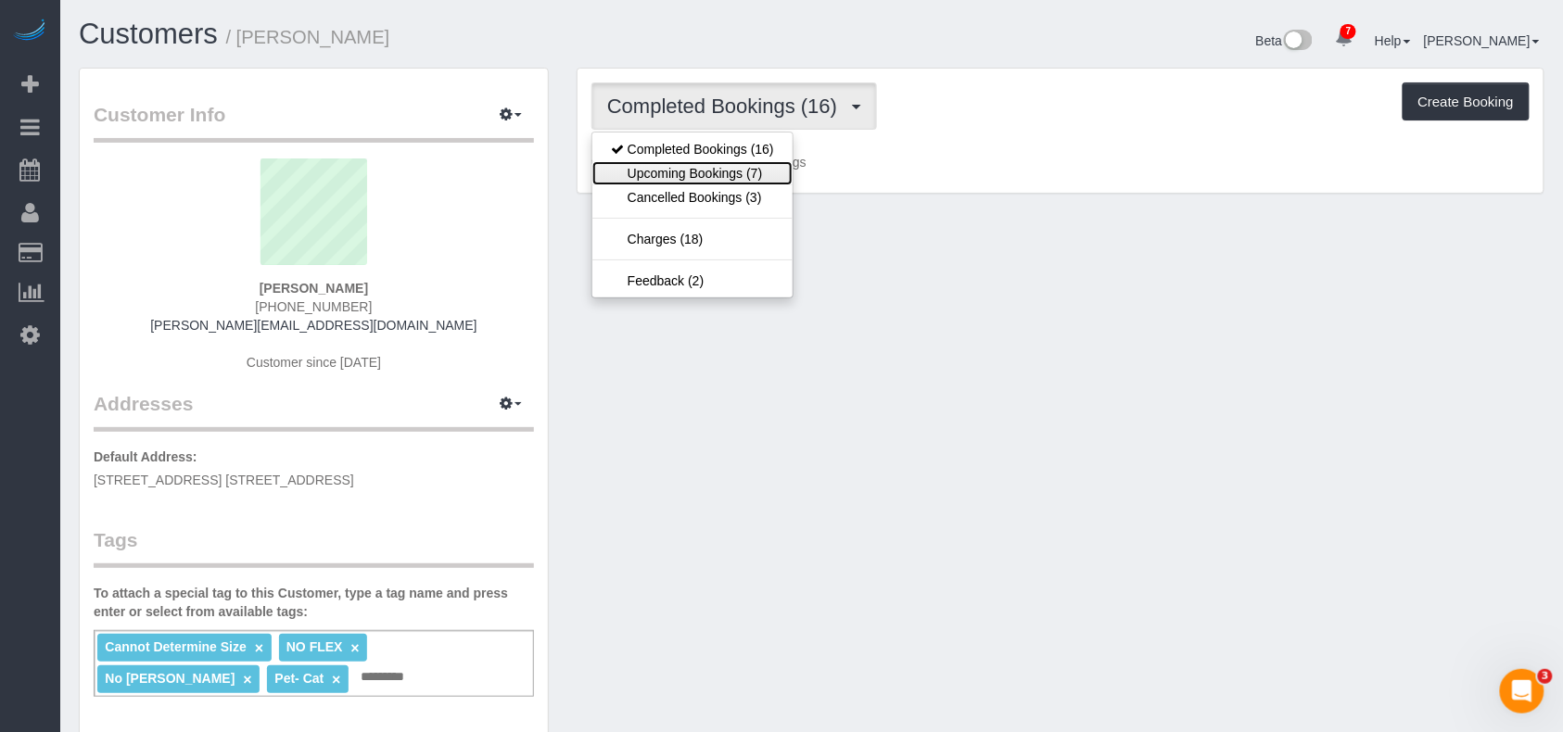
click at [698, 169] on link "Upcoming Bookings (7)" at bounding box center [692, 173] width 200 height 24
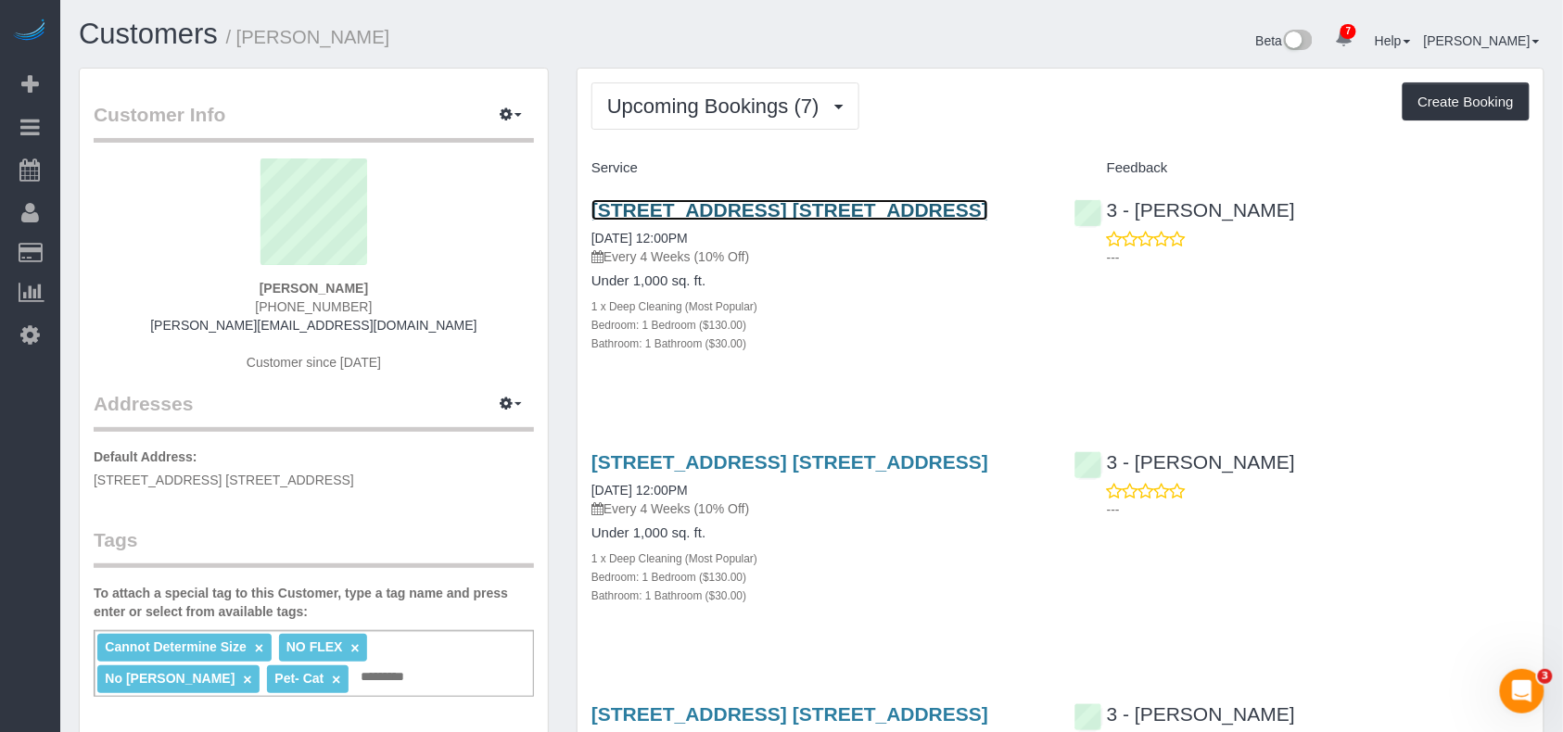
click at [714, 211] on link "30-54 38th Street, Apt. 1a, Astoria, NY 11103" at bounding box center [790, 209] width 397 height 21
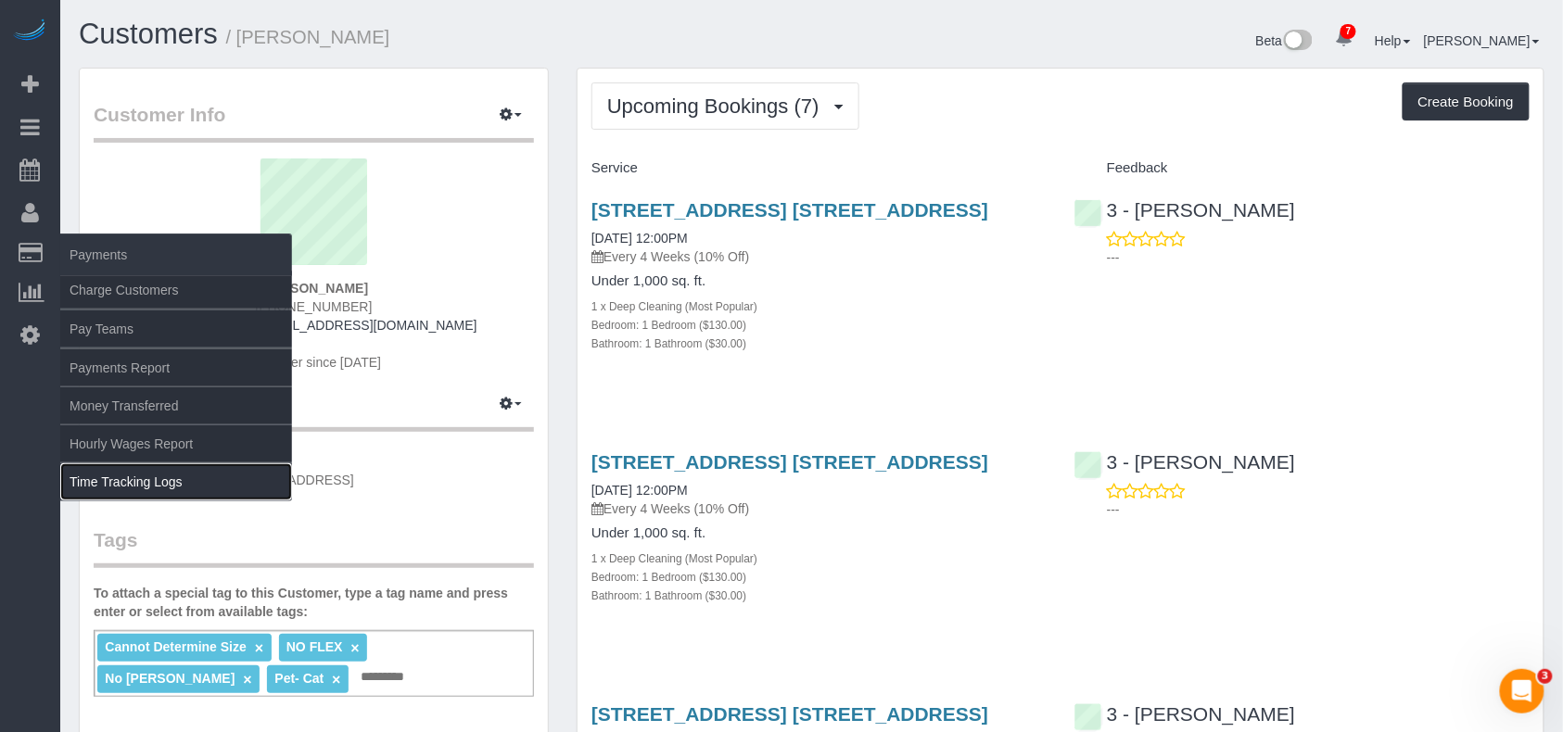
click at [149, 475] on link "Time Tracking Logs" at bounding box center [176, 482] width 232 height 37
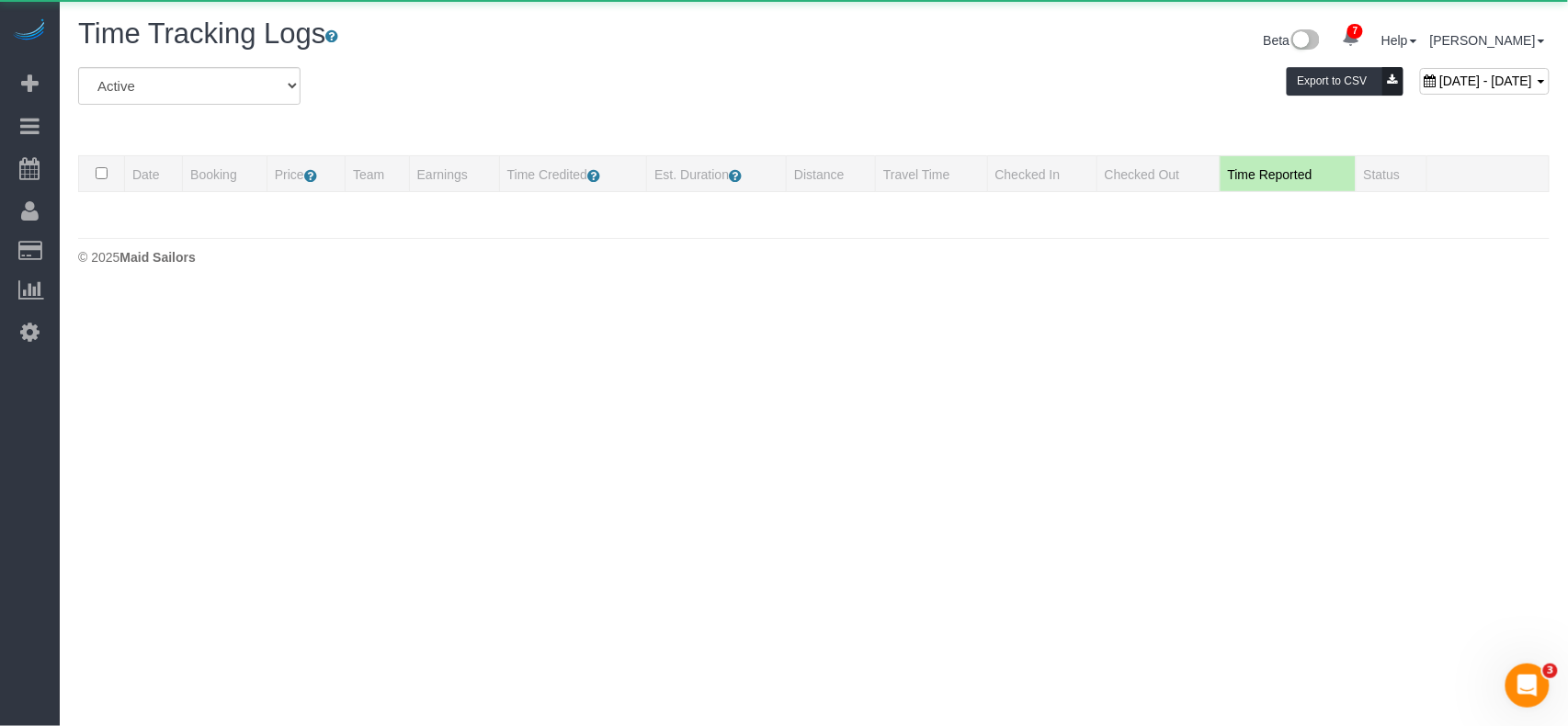
click at [432, 94] on div "All Active Archived August 13, 2025 - August 13, 2025 Export to CSV" at bounding box center [814, 93] width 1499 height 52
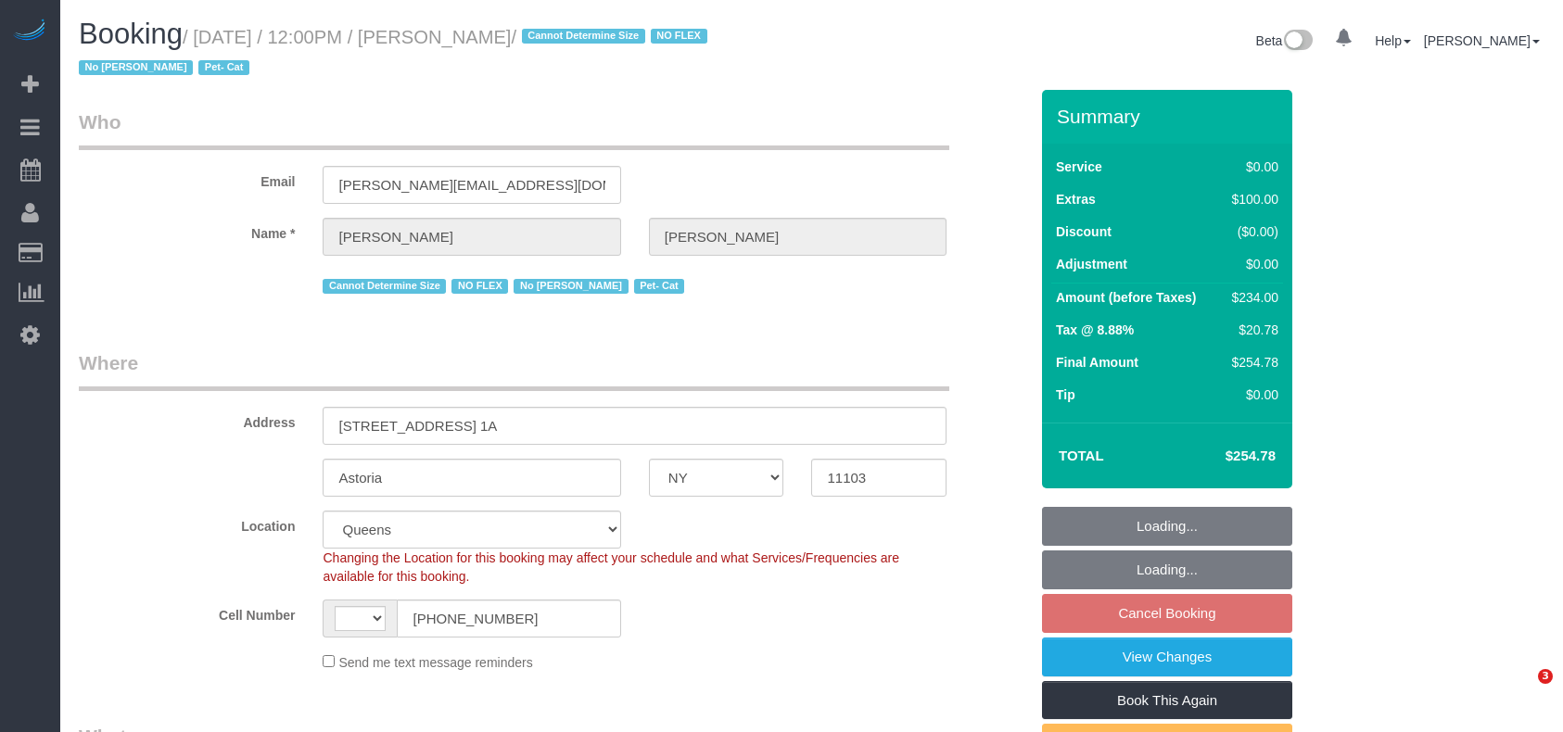
select select "NY"
select select "number:89"
select select "number:90"
select select "number:14"
select select "number:5"
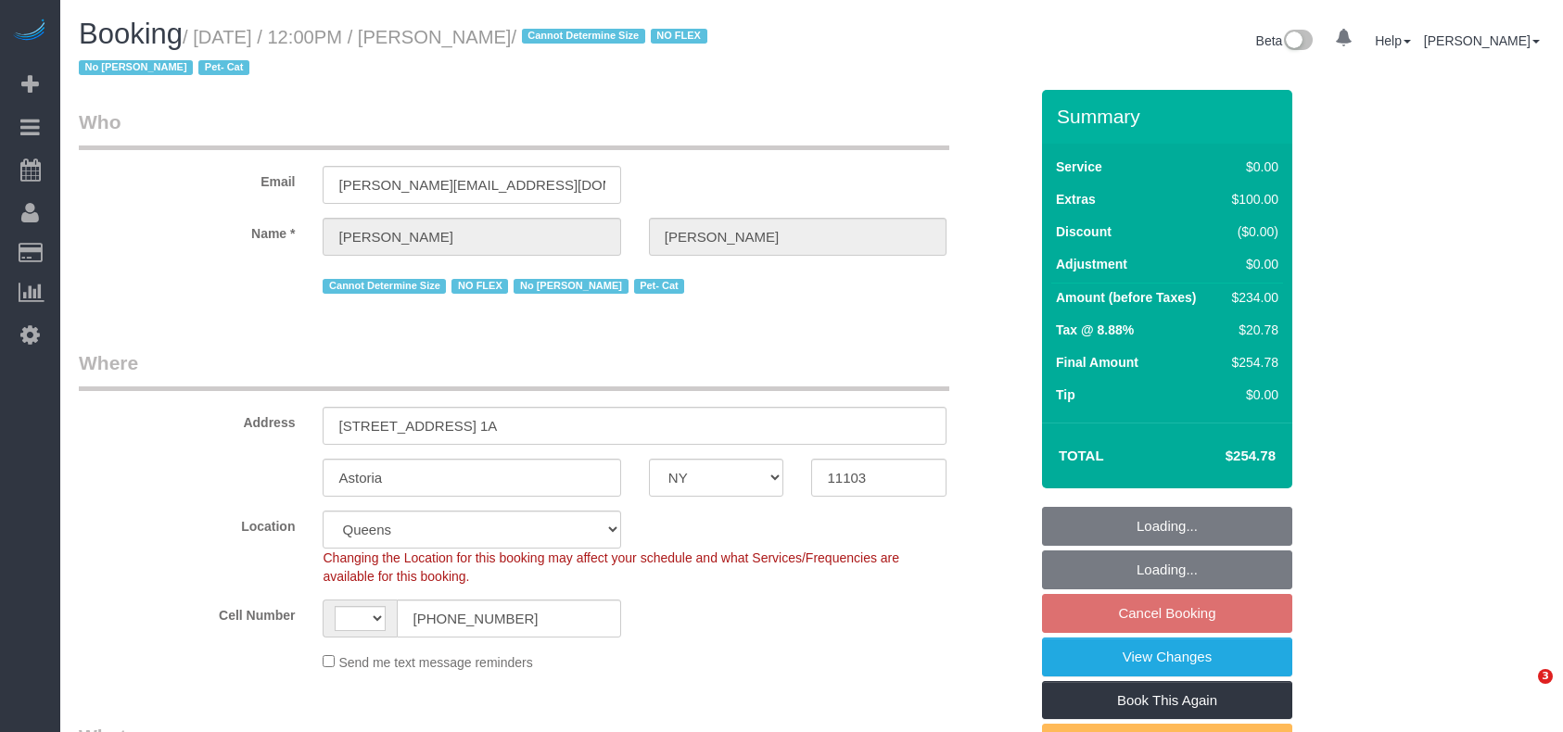
select select "string:[GEOGRAPHIC_DATA]"
select select "string:stripe-pm_1QLvt54VGloSiKo7dC2NJORx"
select select "1"
select select "spot5"
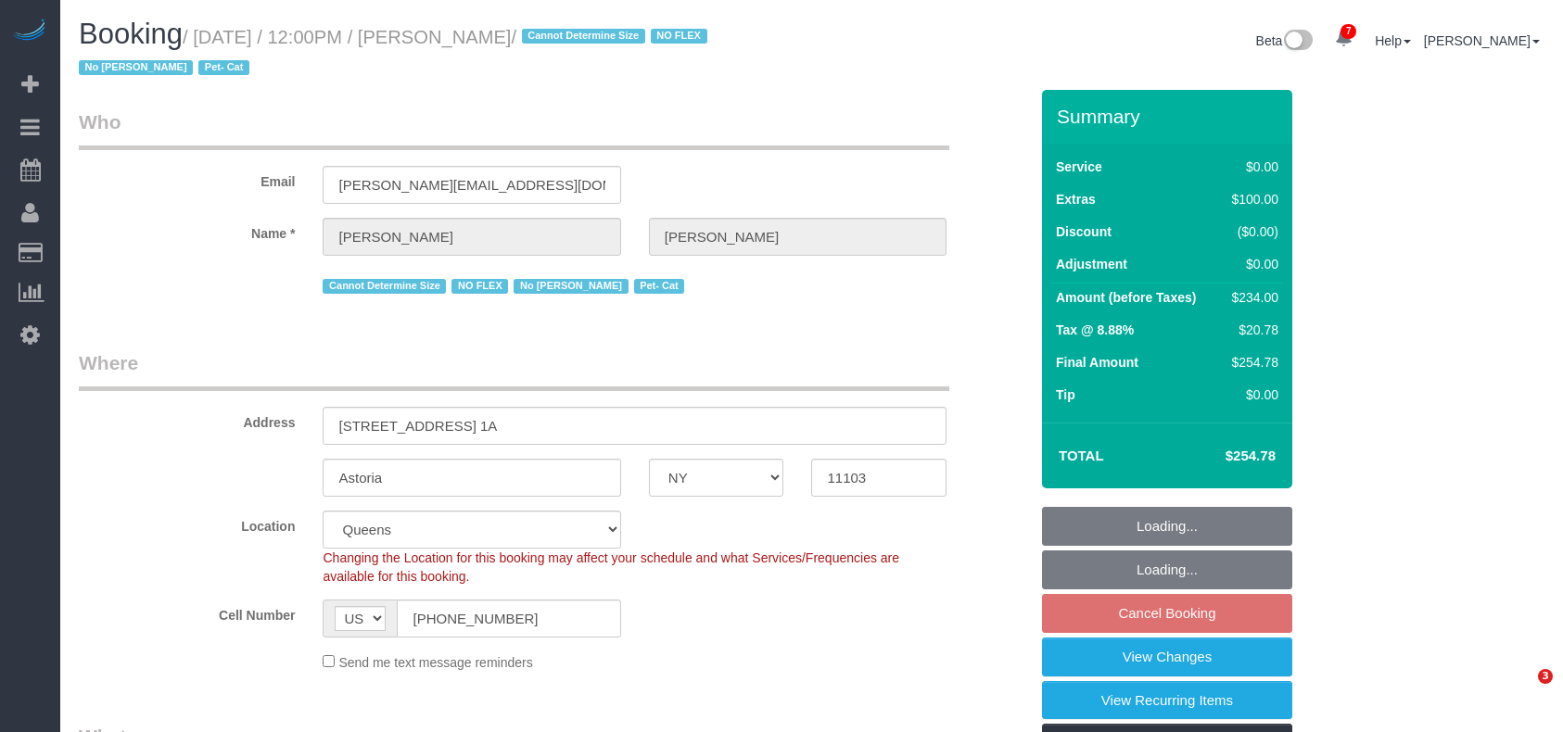
select select "object:850"
select select "1"
select select "object:1362"
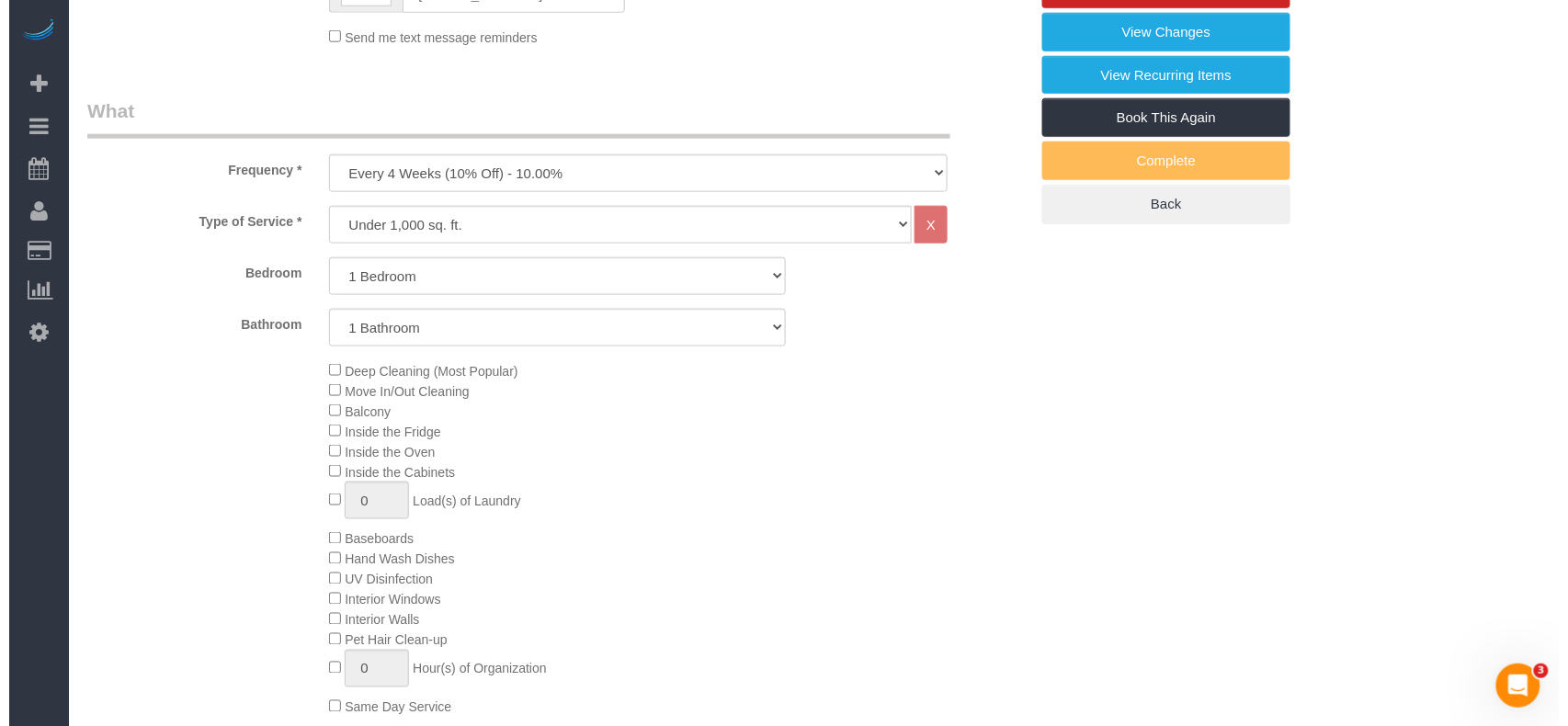
scroll to position [368, 0]
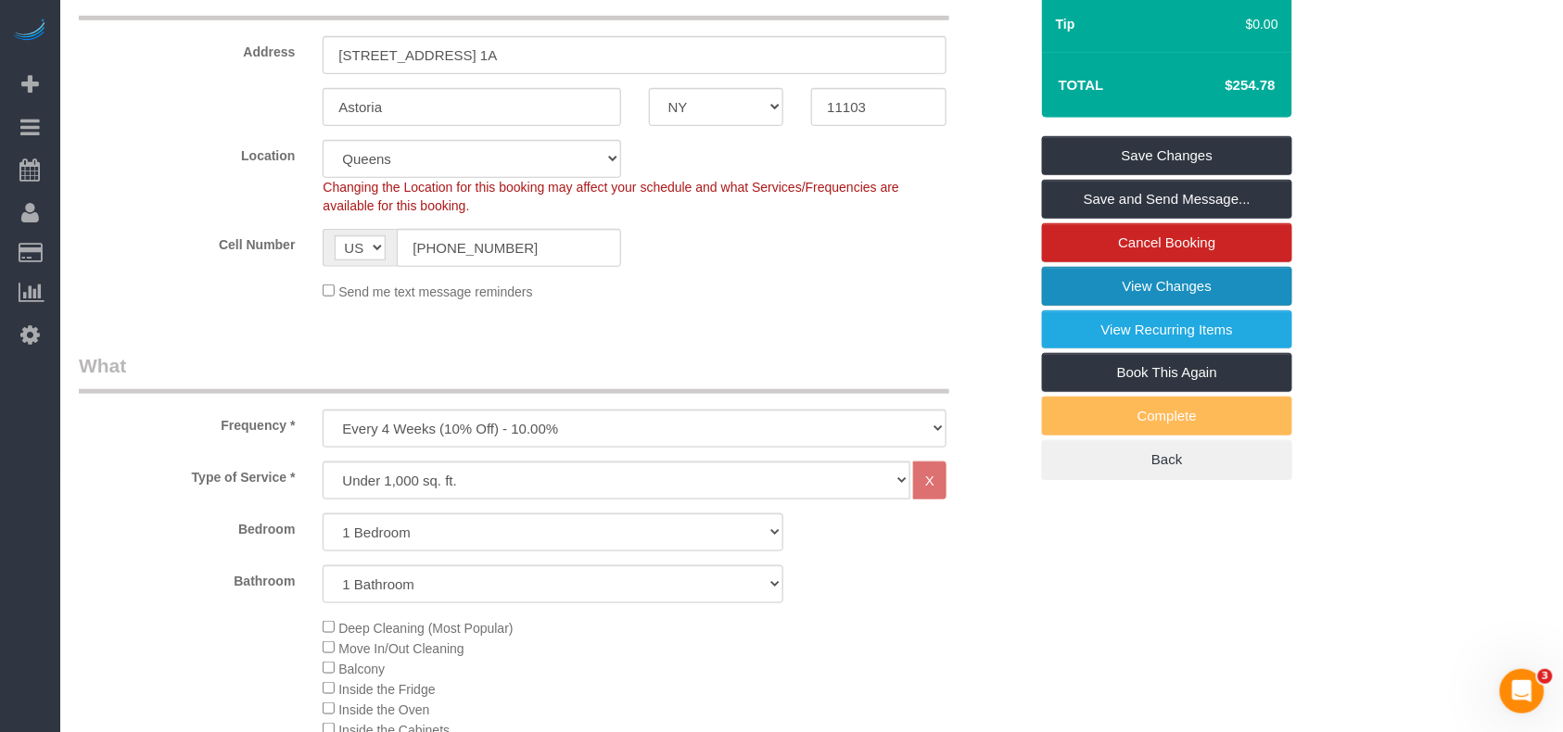
click at [1173, 284] on link "View Changes" at bounding box center [1167, 286] width 250 height 39
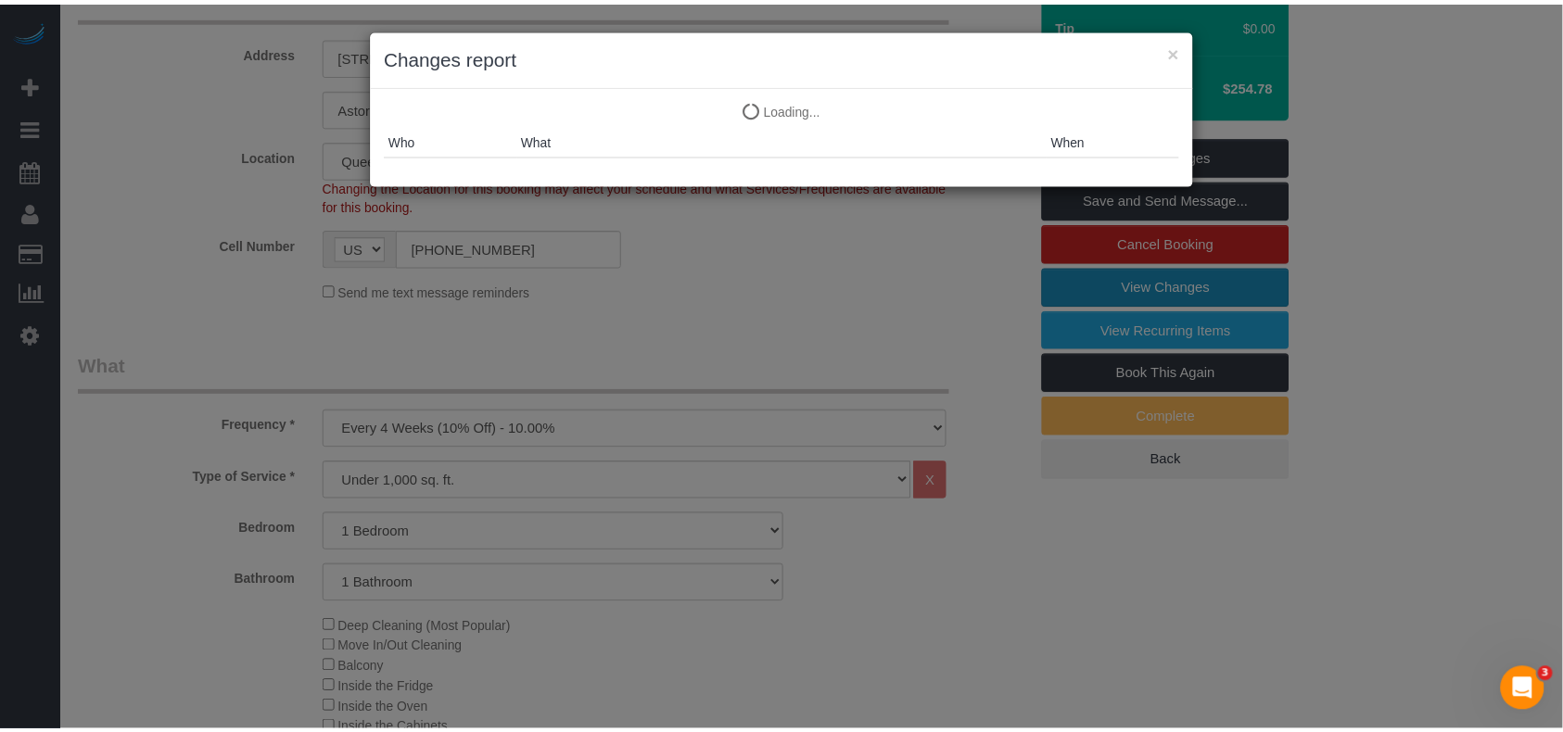
scroll to position [0, 0]
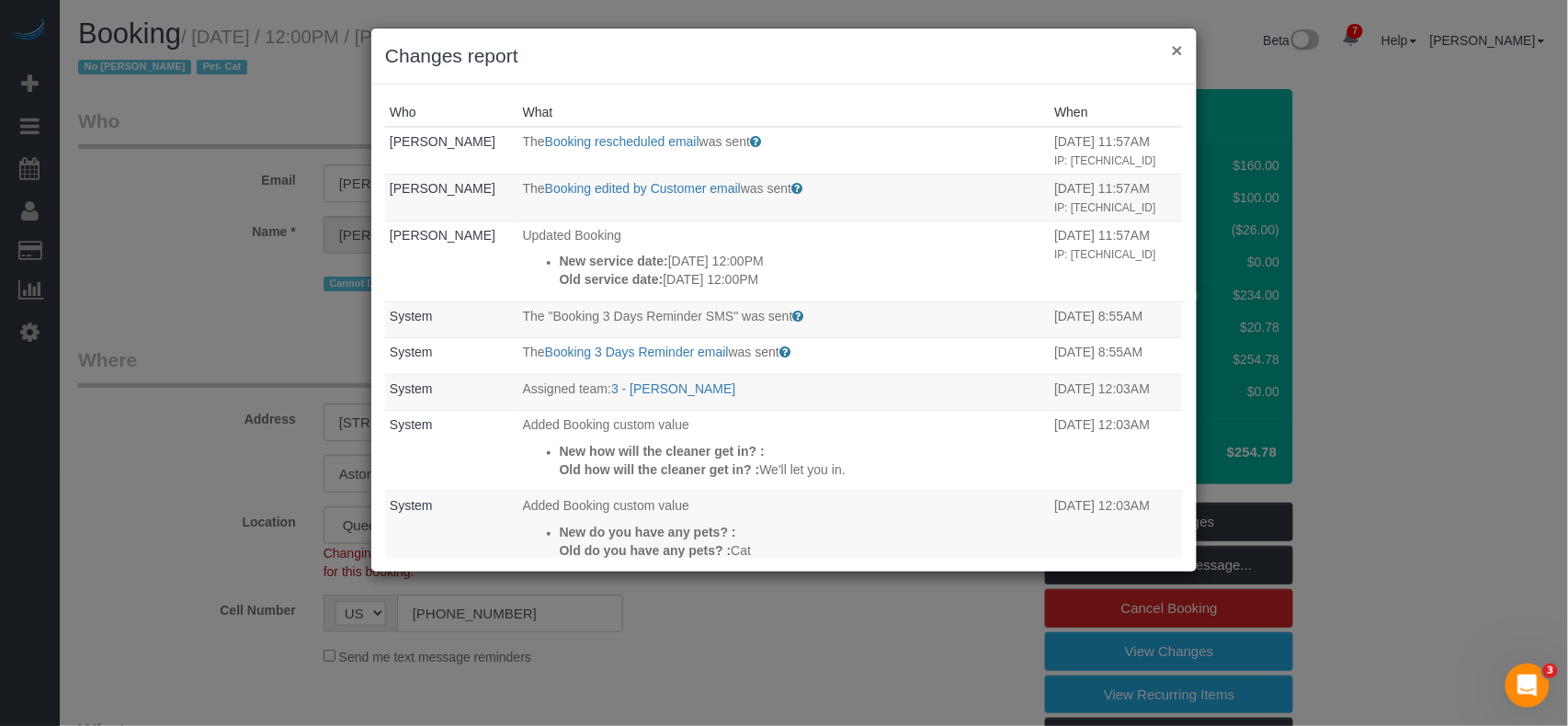
click at [1177, 46] on button "×" at bounding box center [1176, 50] width 11 height 19
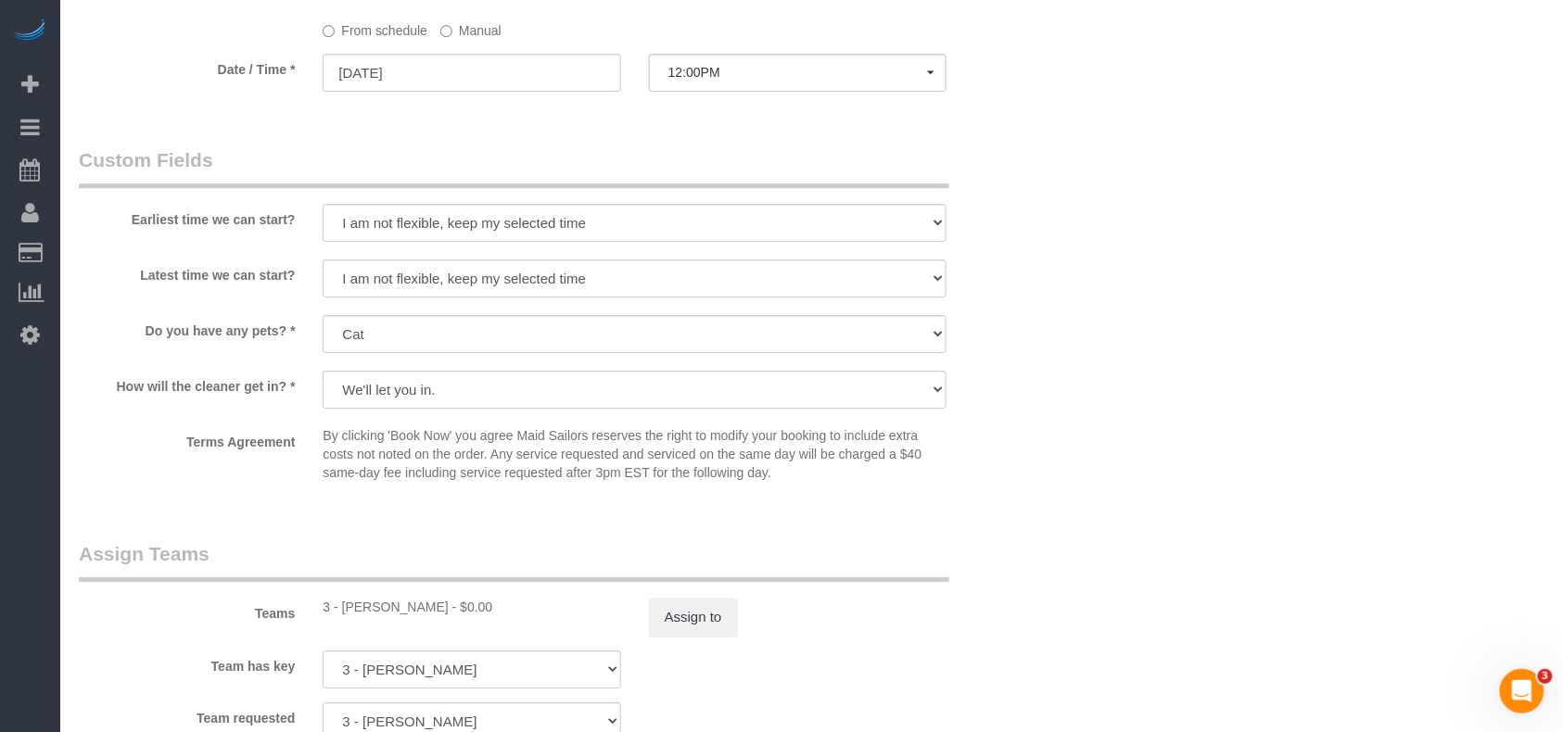
scroll to position [1978, 0]
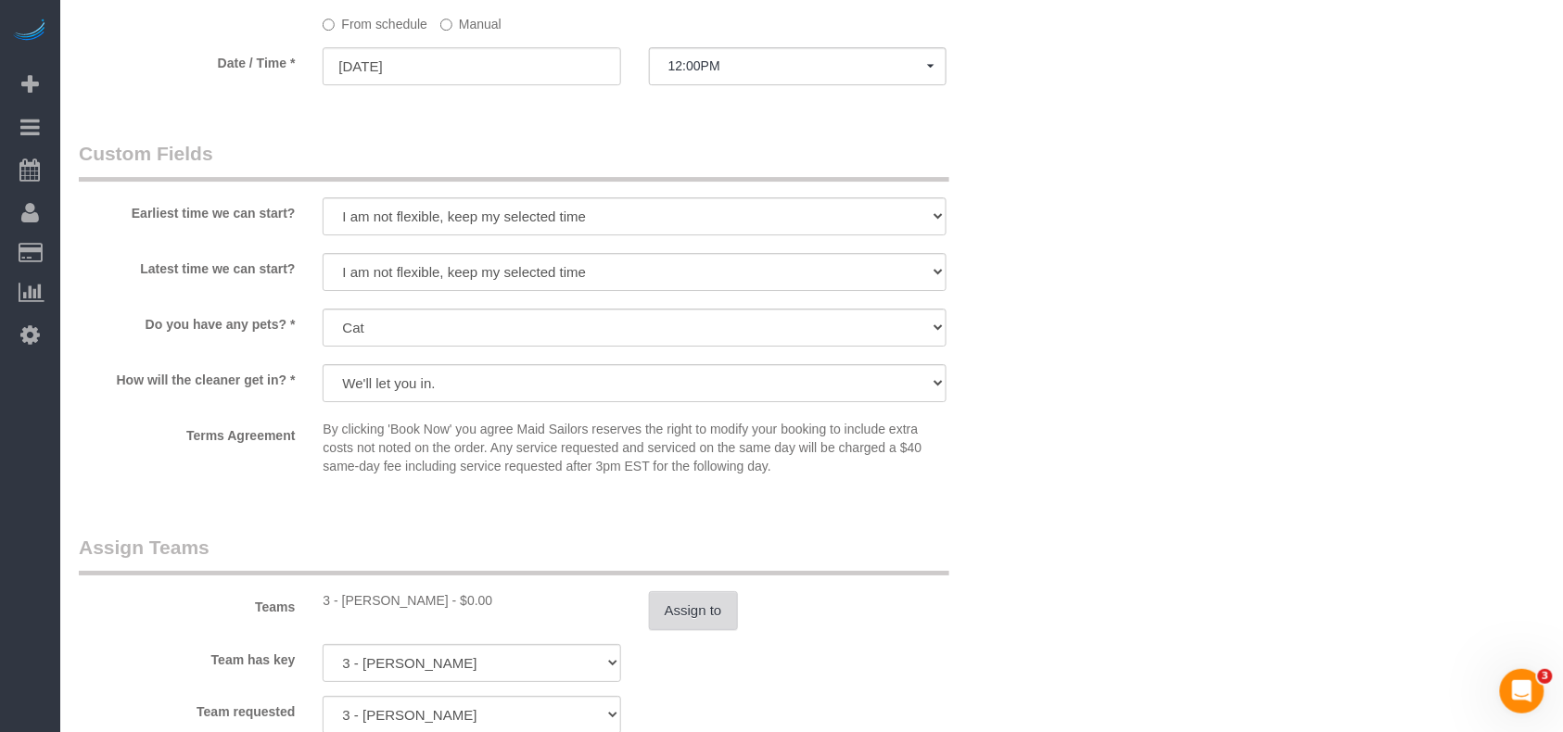
click at [710, 614] on button "Assign to" at bounding box center [693, 611] width 89 height 39
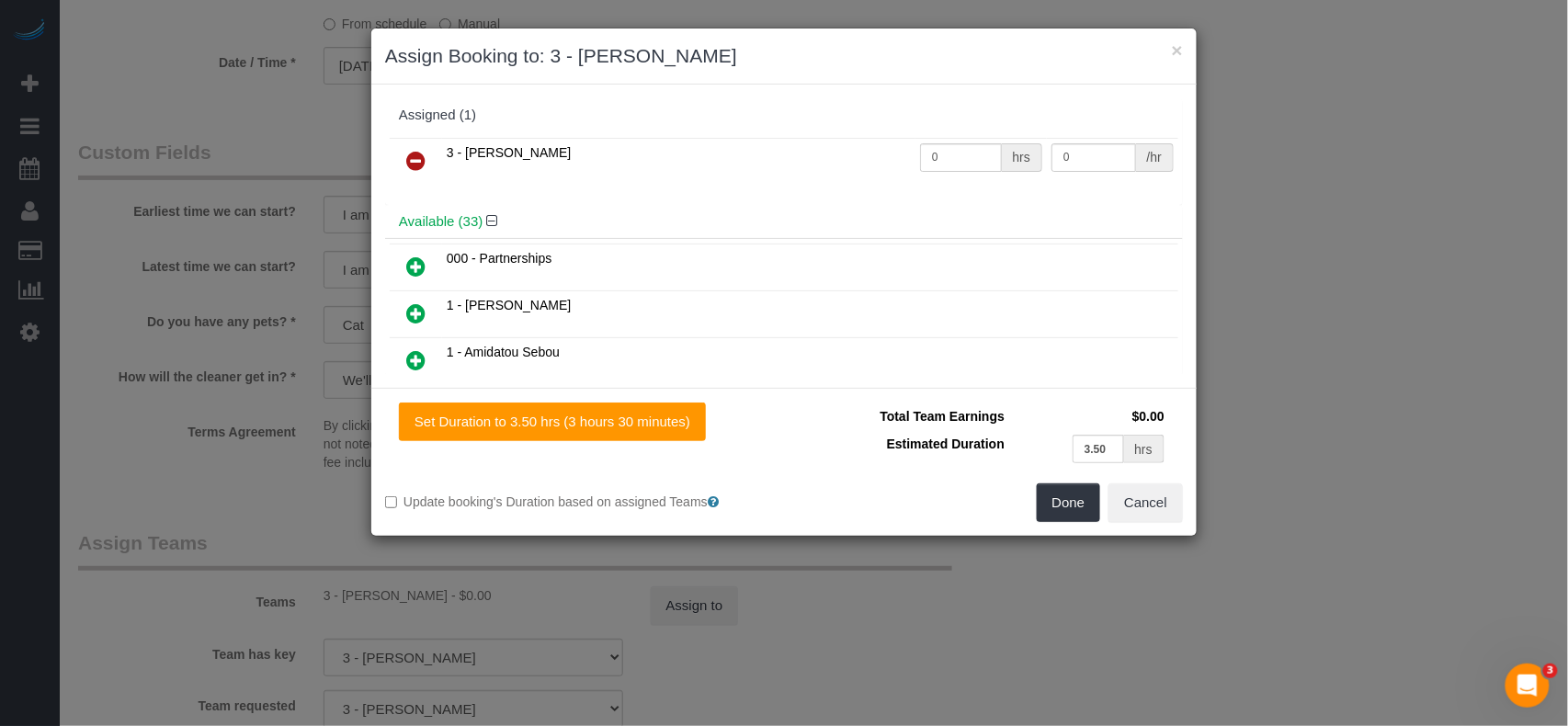
click at [420, 160] on icon at bounding box center [415, 161] width 19 height 22
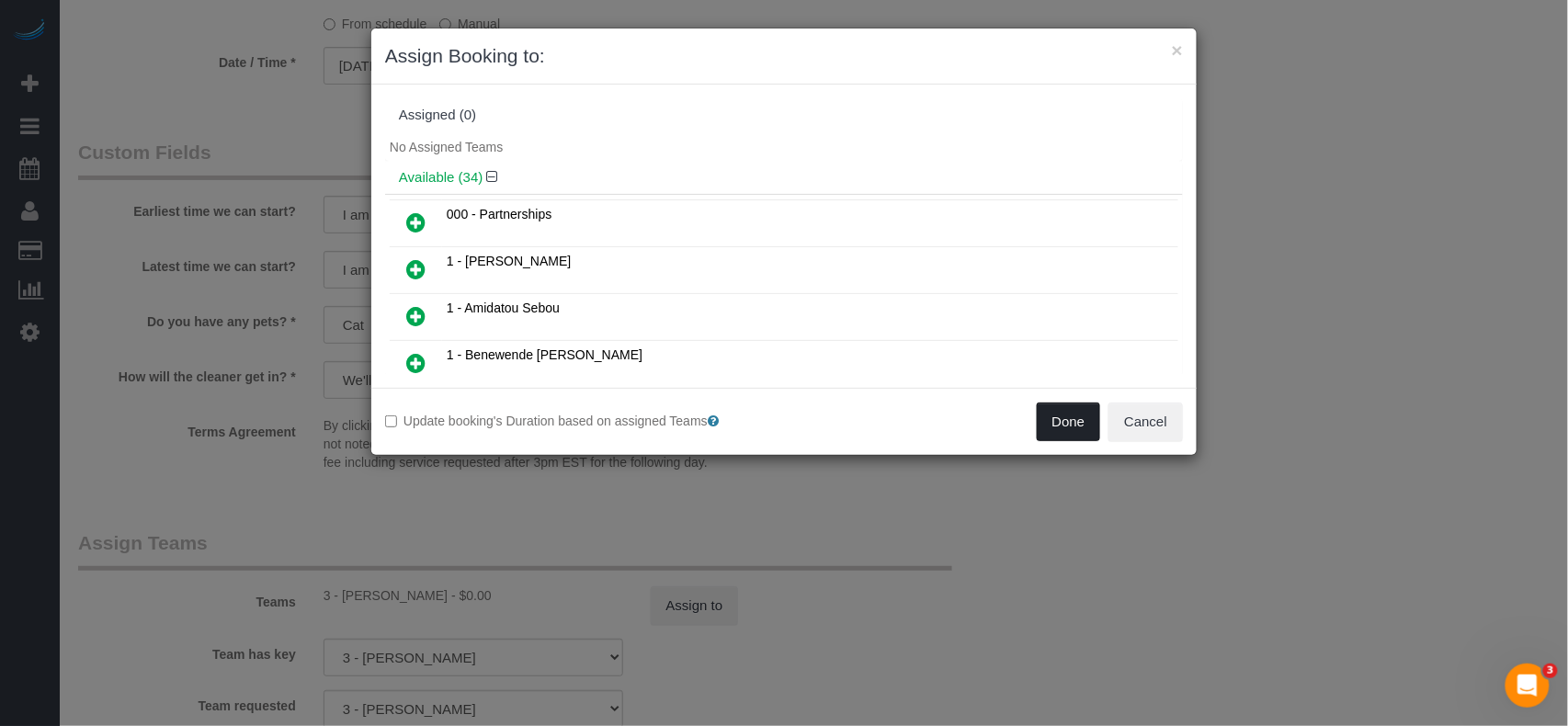
click at [1050, 423] on button "Done" at bounding box center [1068, 422] width 64 height 39
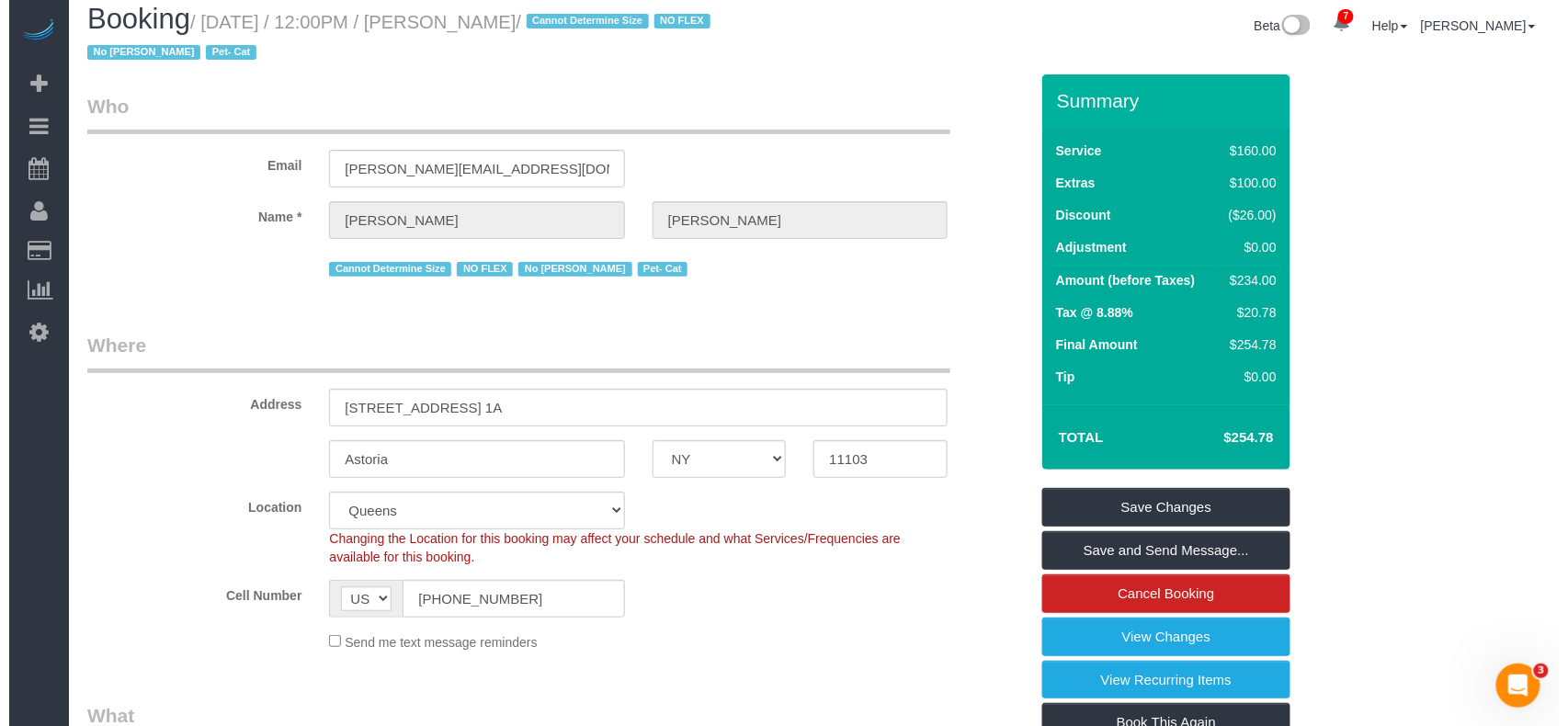
scroll to position [0, 0]
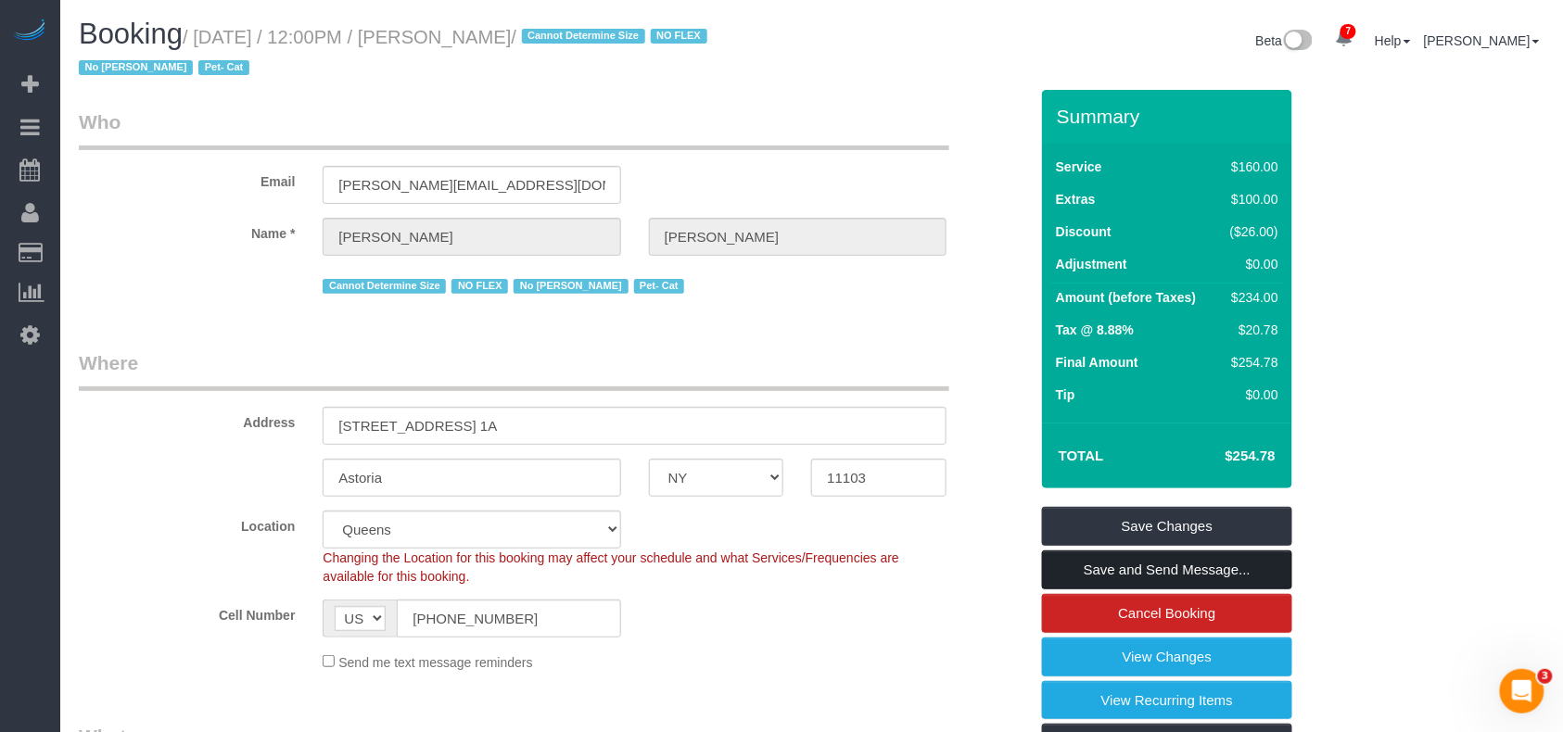
click at [1135, 569] on link "Save and Send Message..." at bounding box center [1167, 570] width 250 height 39
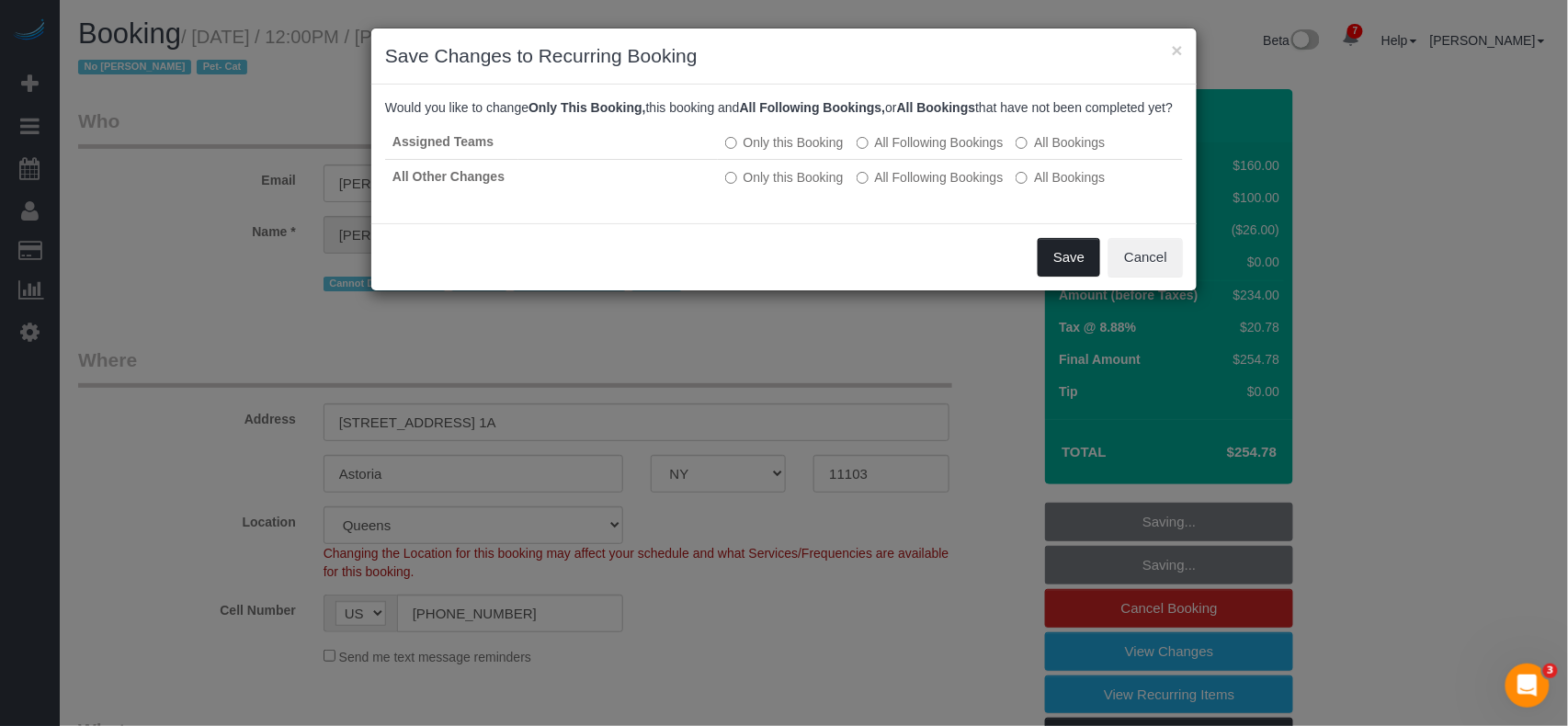
click at [1063, 277] on button "Save" at bounding box center [1068, 257] width 62 height 39
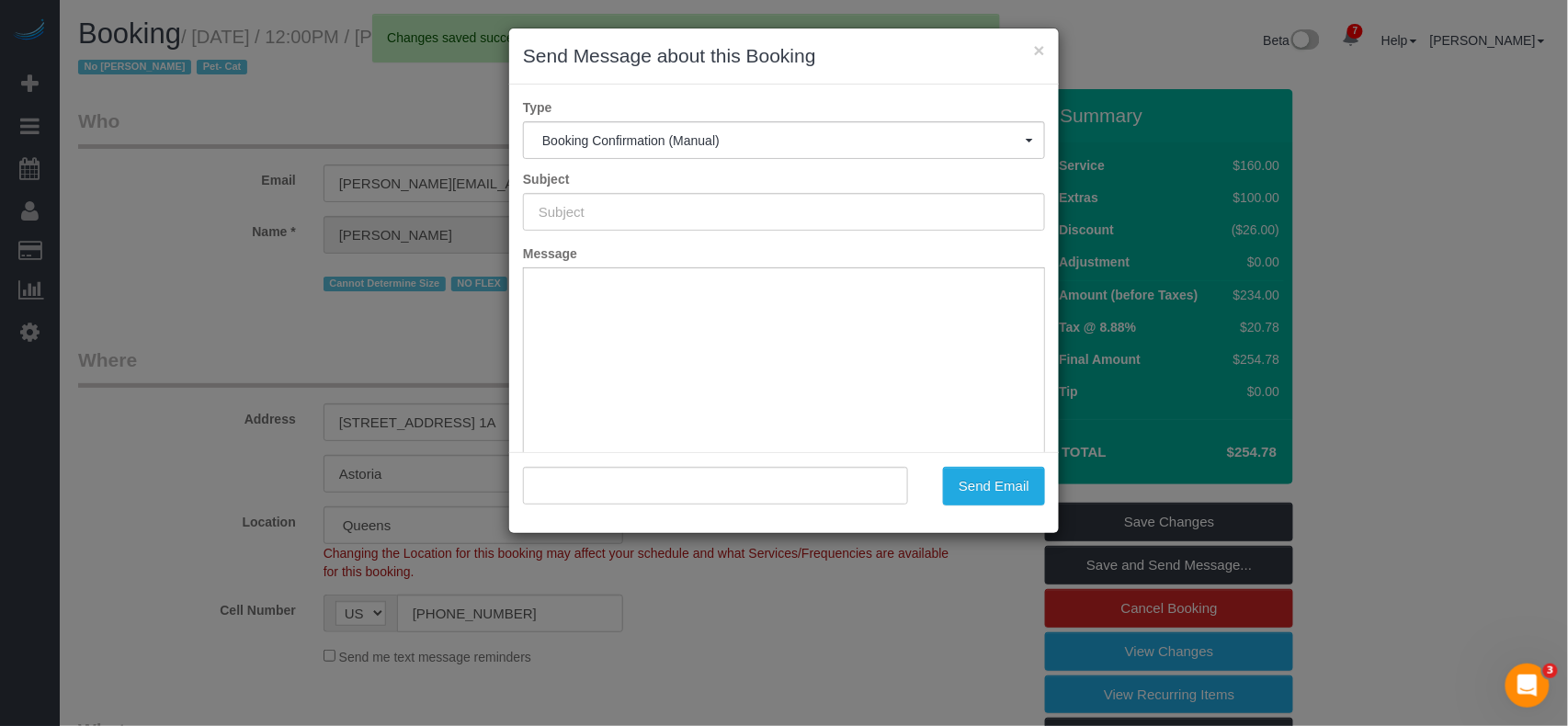
type input "Cleaning Confirmed for 08/22/2025 at 12:00pm"
type input ""Jina Choi" <wells.oil_0v@icloud.com>"
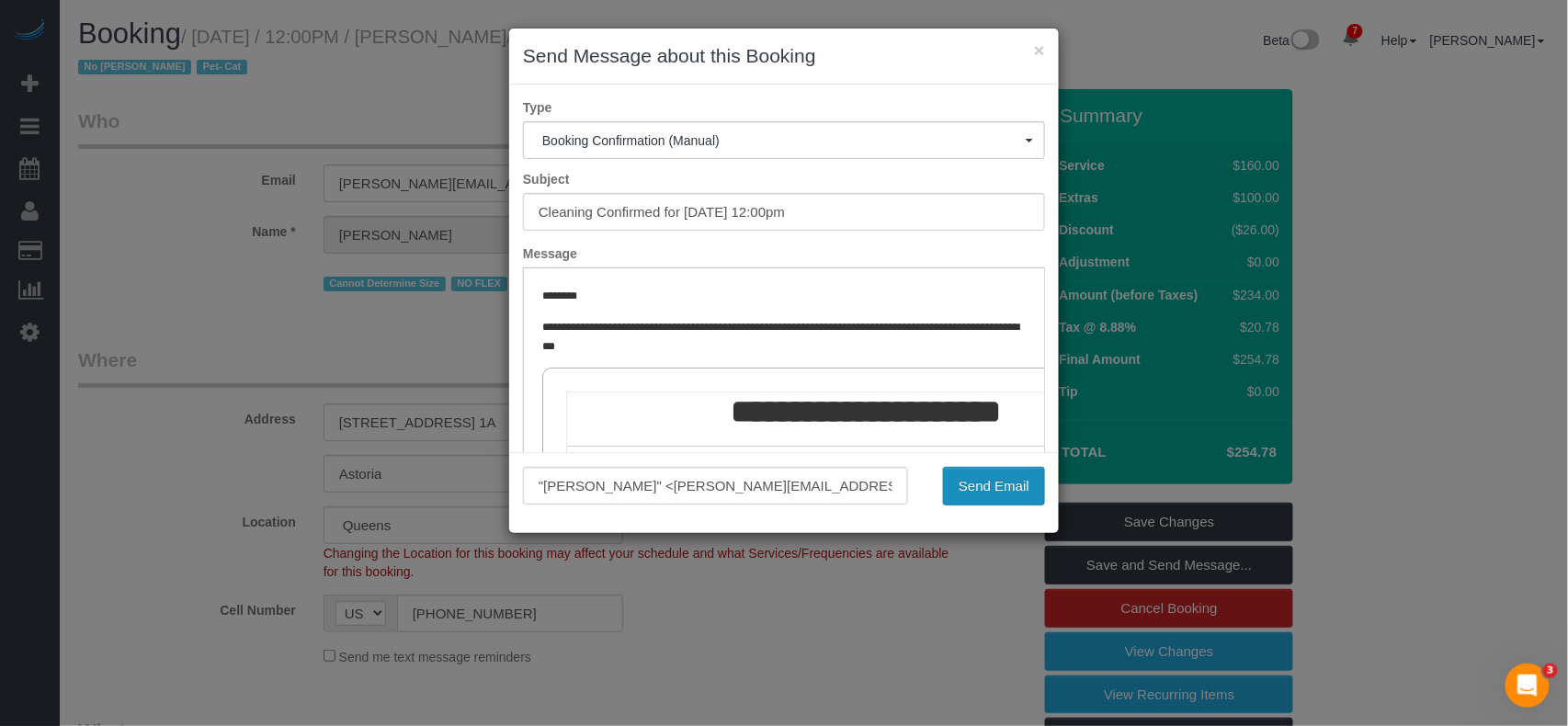
click at [1000, 474] on button "Send Email" at bounding box center [993, 486] width 102 height 39
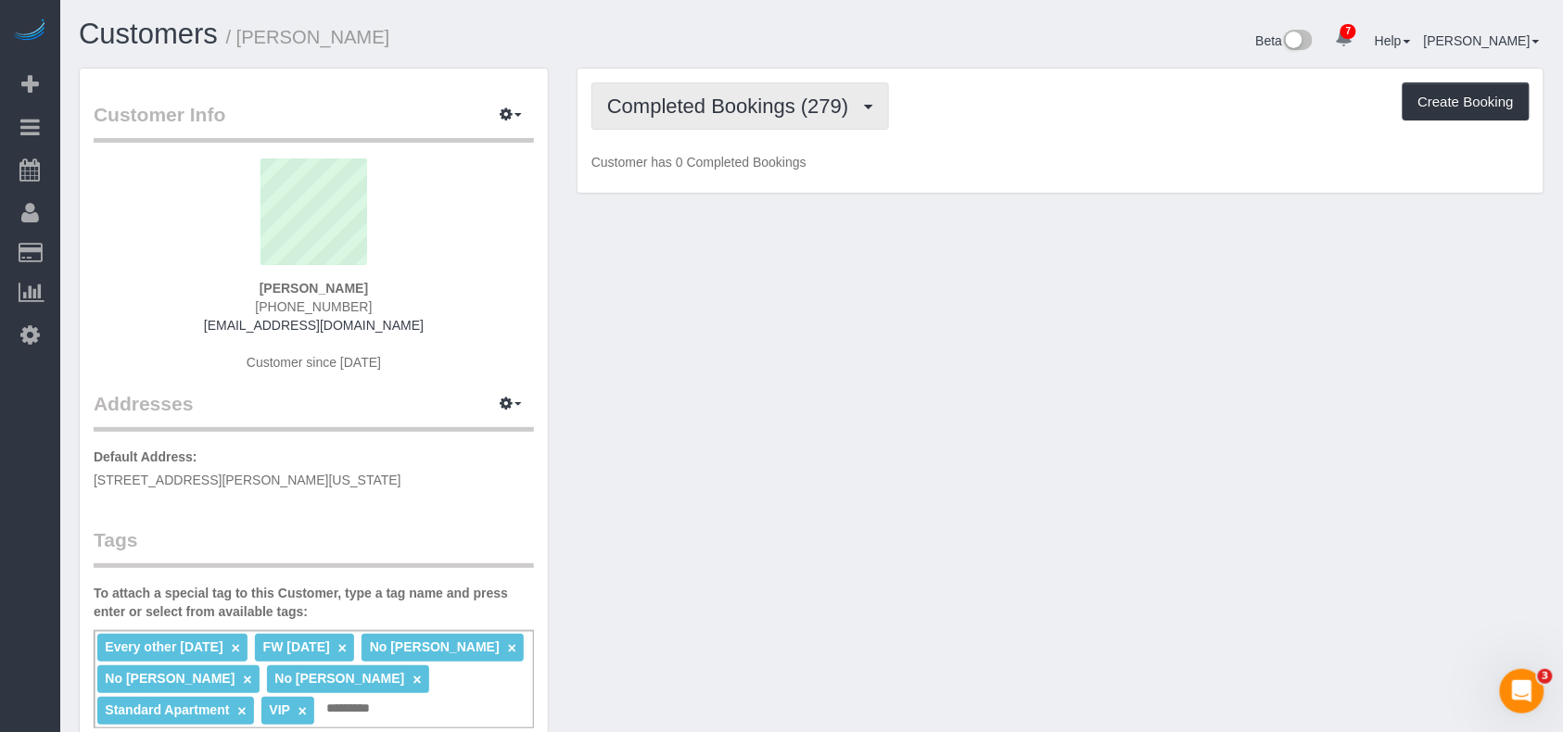
click at [719, 122] on button "Completed Bookings (279)" at bounding box center [741, 106] width 298 height 47
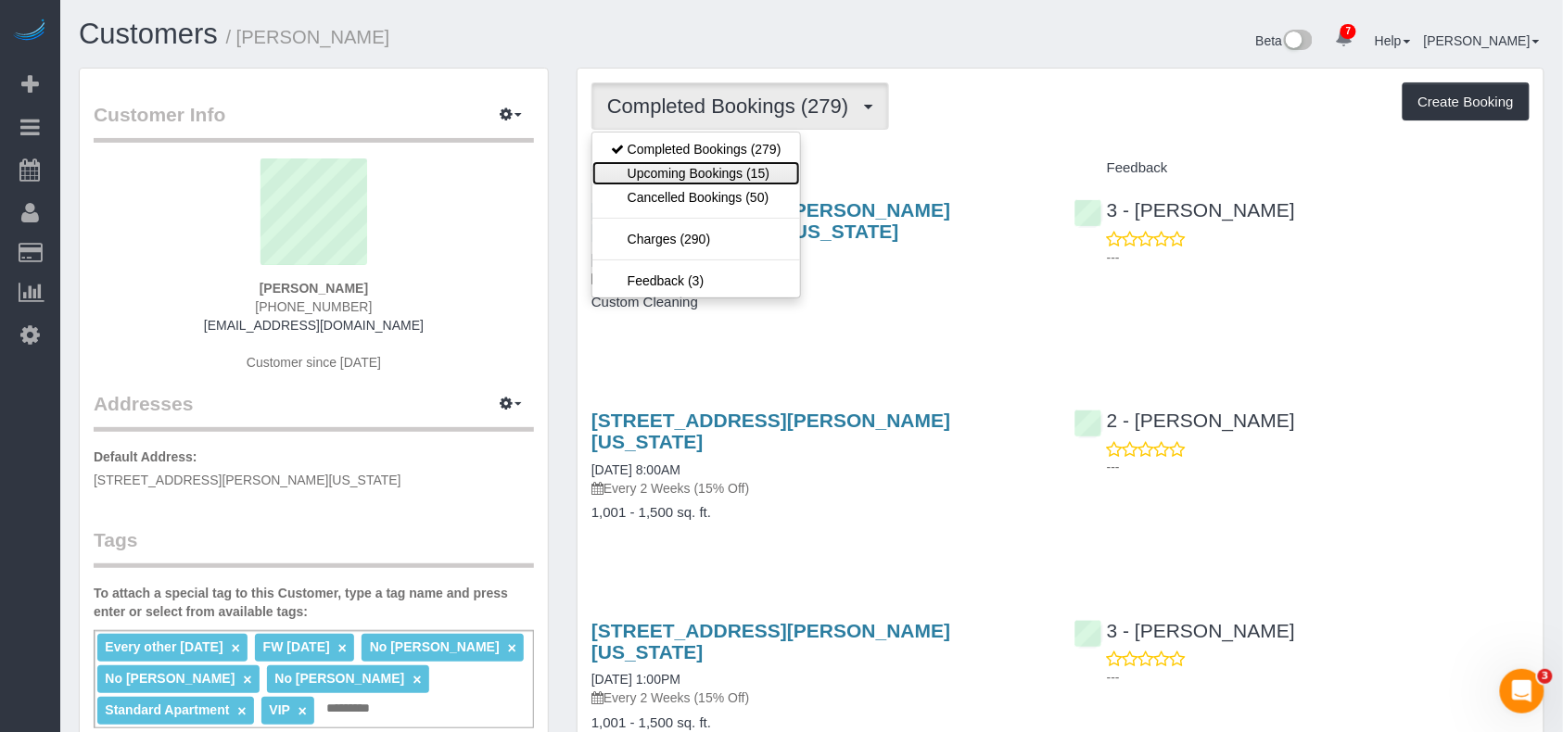
click at [734, 175] on link "Upcoming Bookings (15)" at bounding box center [696, 173] width 208 height 24
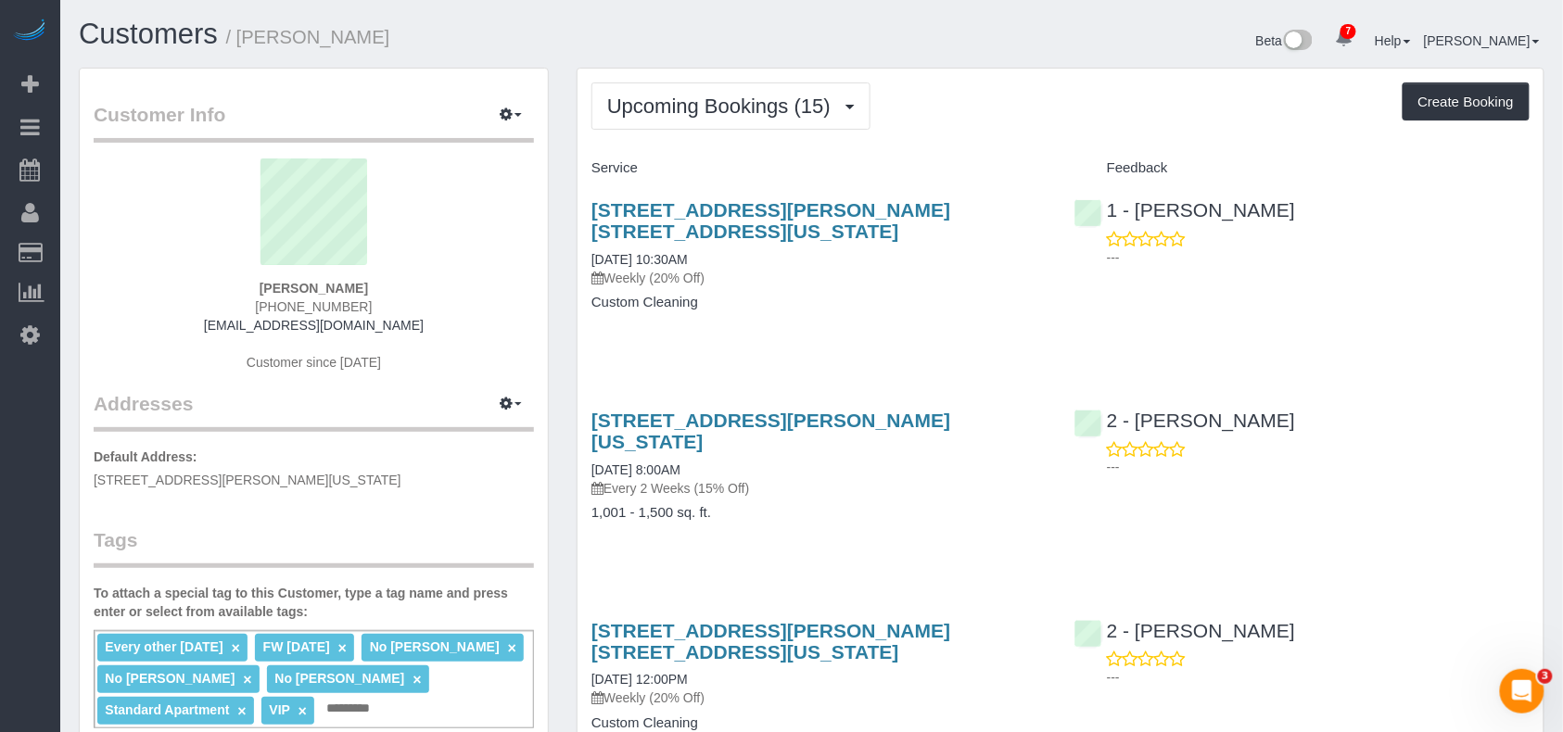
click at [771, 337] on div "[STREET_ADDRESS][PERSON_NAME] [STREET_ADDRESS][US_STATE] [DATE] 10:30AM Weekly …" at bounding box center [819, 266] width 483 height 164
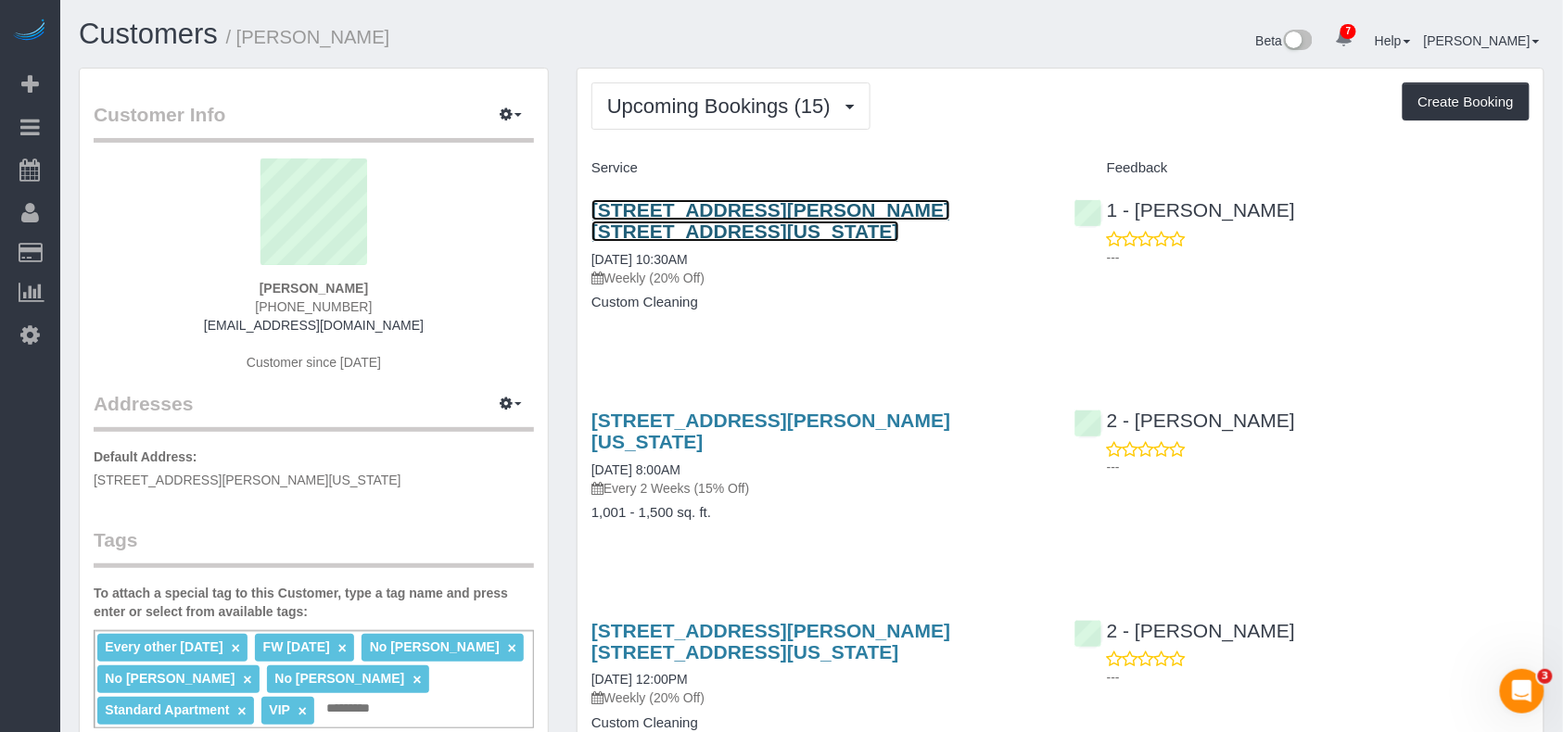
click at [694, 210] on link "[STREET_ADDRESS][PERSON_NAME] [STREET_ADDRESS][US_STATE]" at bounding box center [771, 220] width 359 height 43
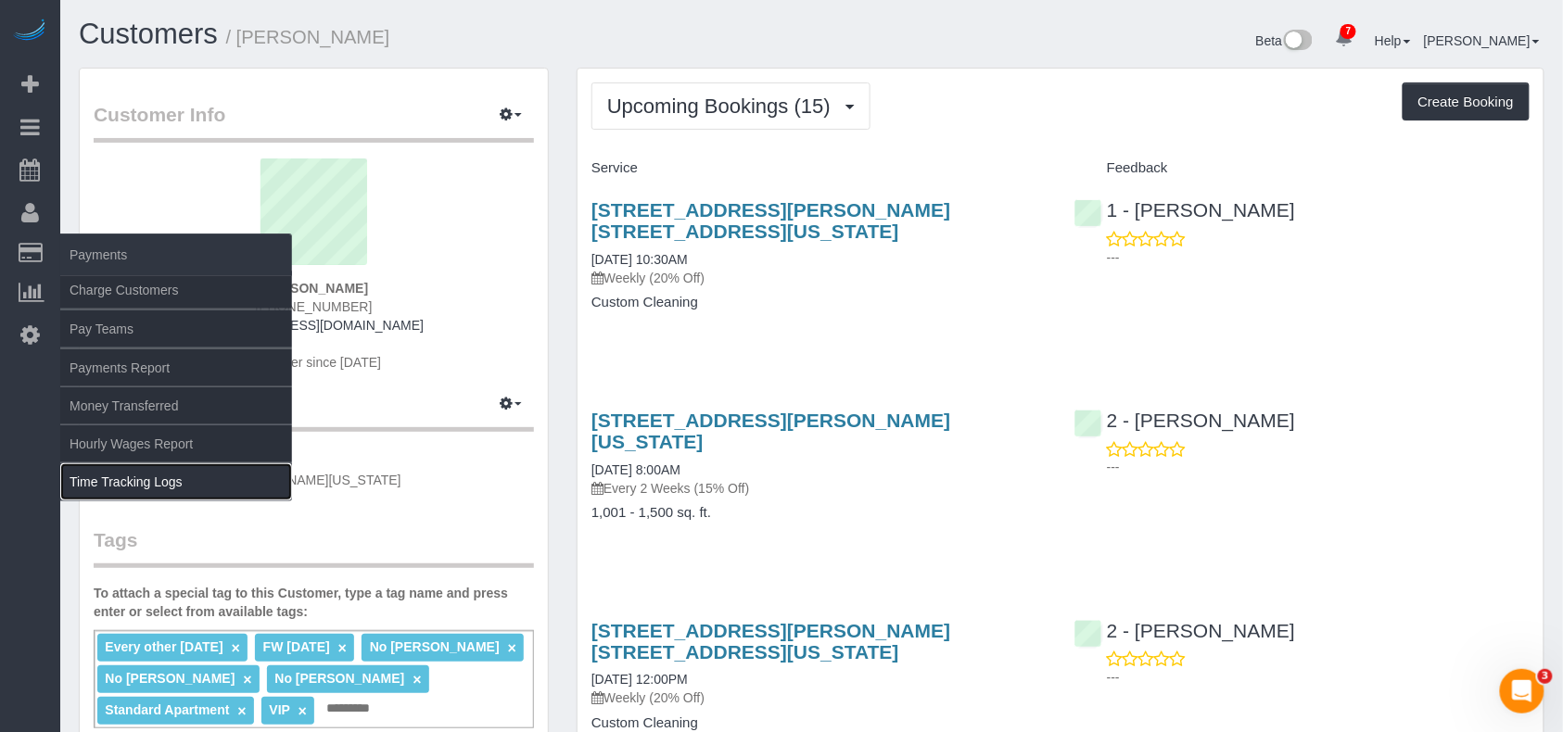
click at [117, 487] on link "Time Tracking Logs" at bounding box center [176, 482] width 232 height 37
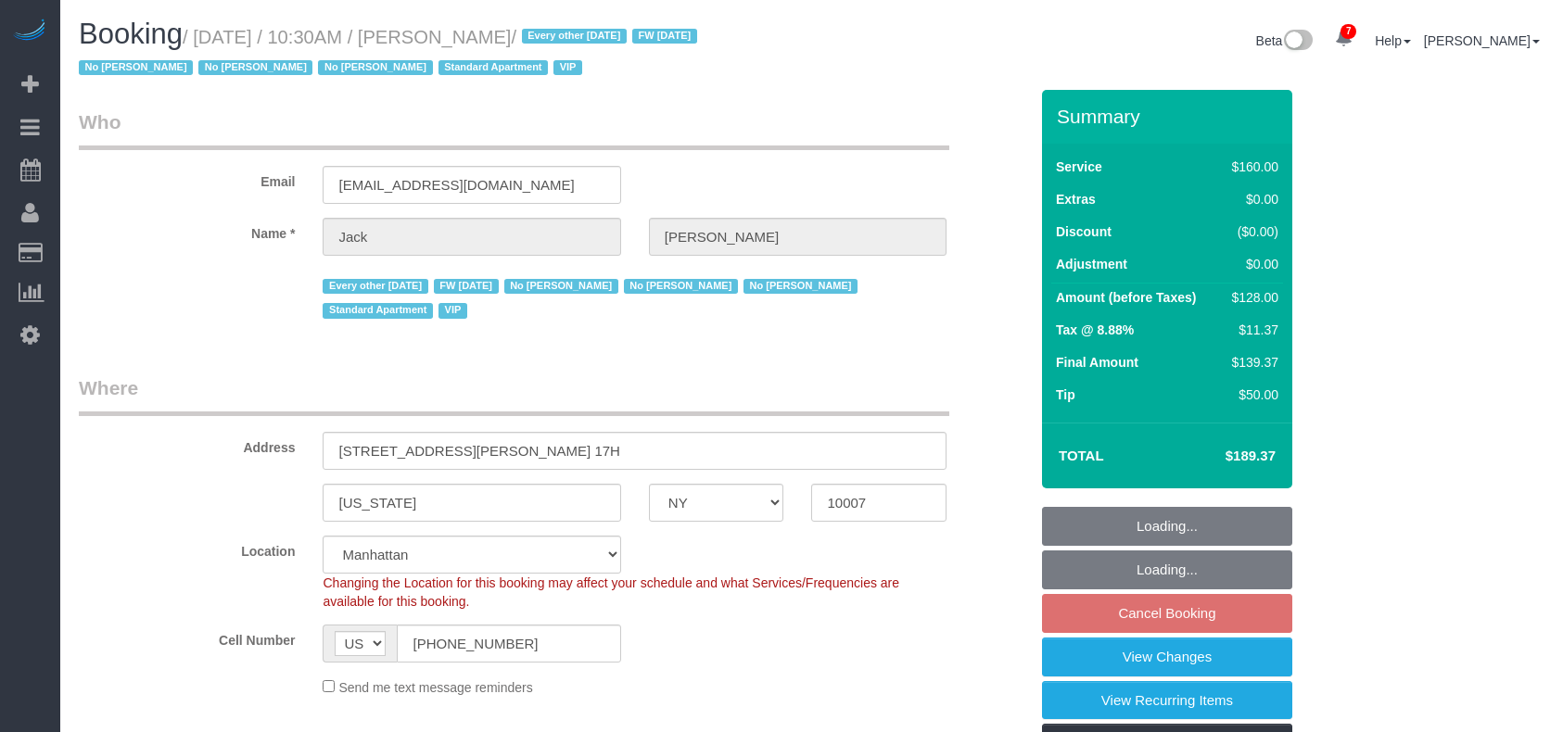
select select "NY"
select select "string:stripe-pm_1R9Bsk4VGloSiKo7ufTdcySD"
select select "number:56"
select select "number:78"
select select "number:15"
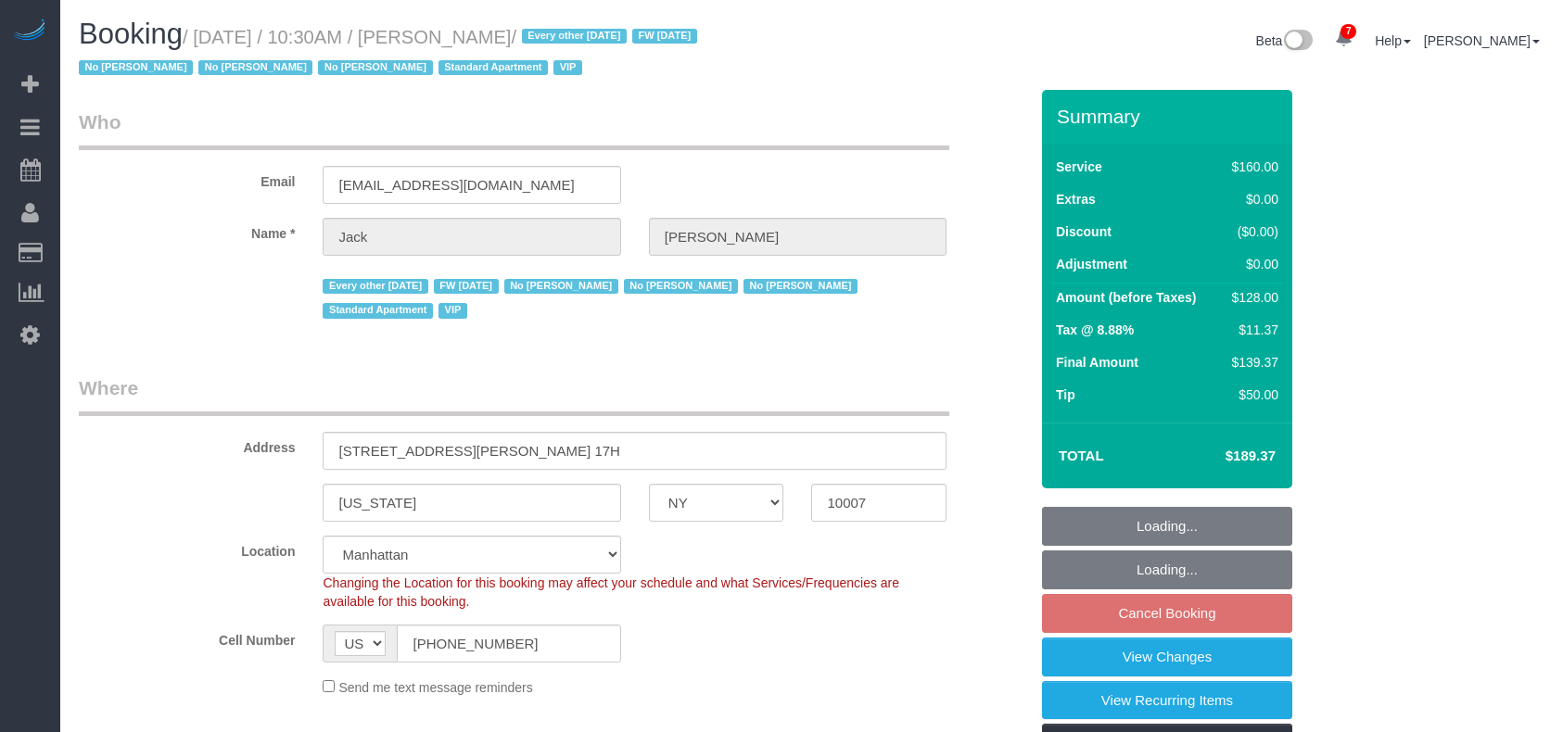
select select "number:6"
select select "object:864"
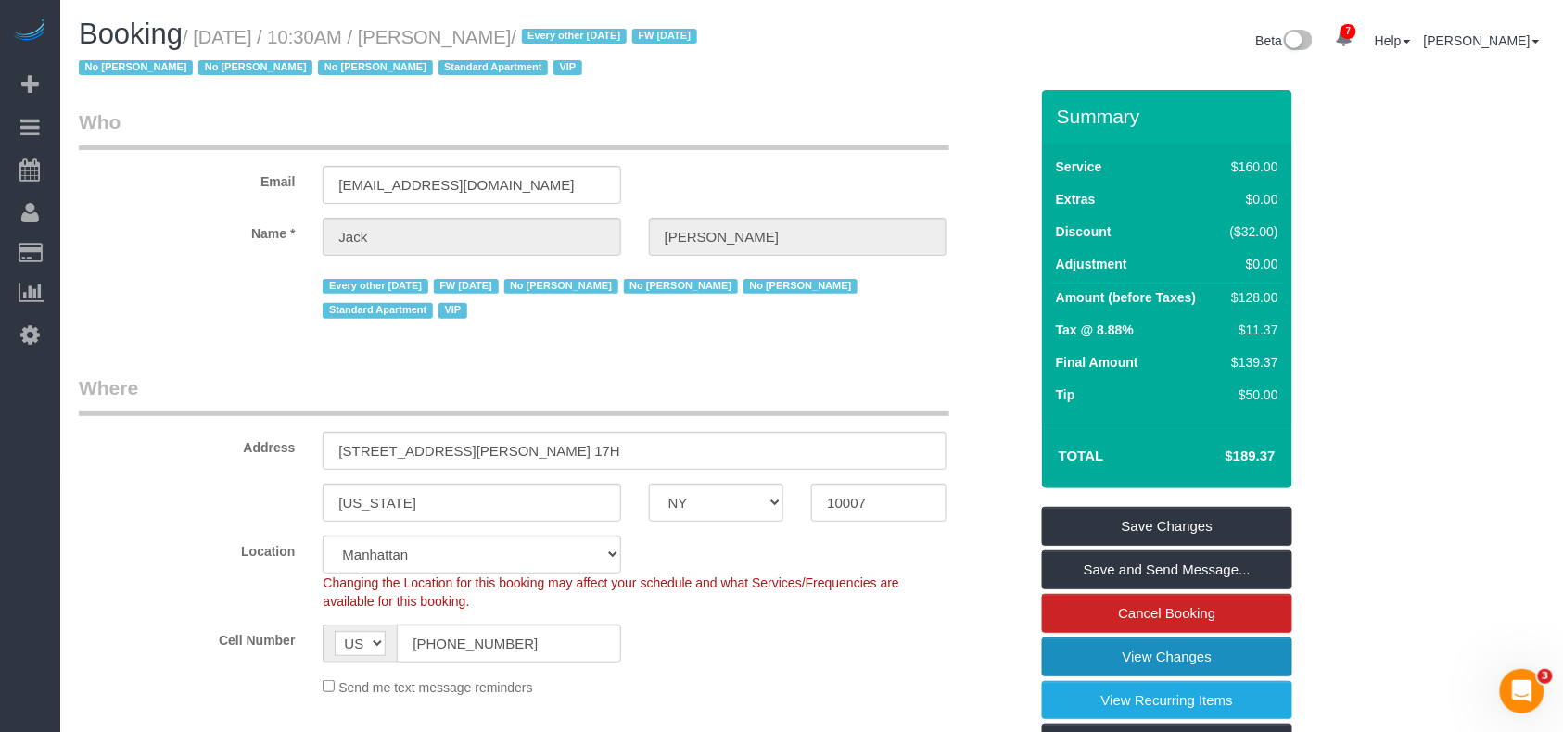
click at [1155, 661] on link "View Changes" at bounding box center [1167, 657] width 250 height 39
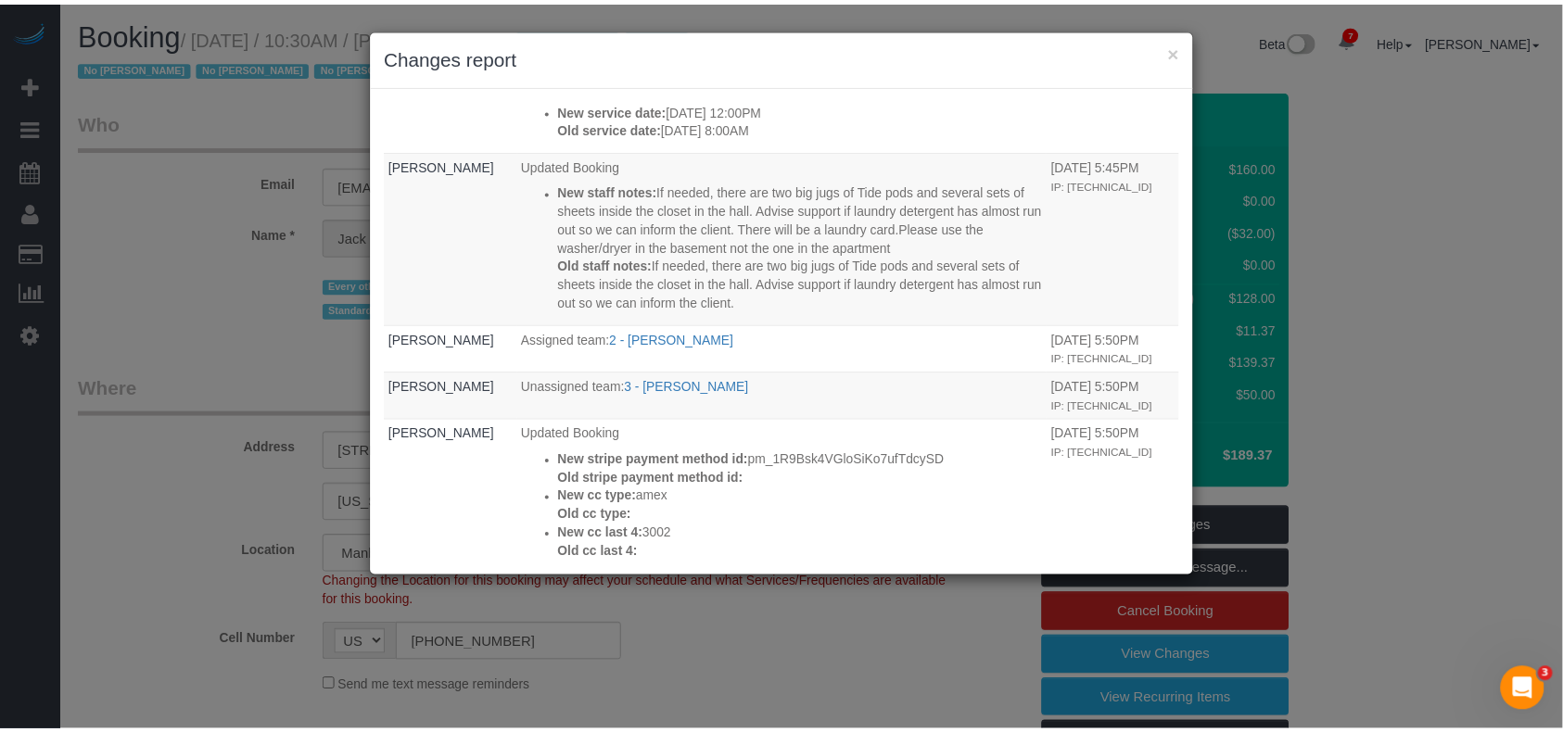
scroll to position [742, 0]
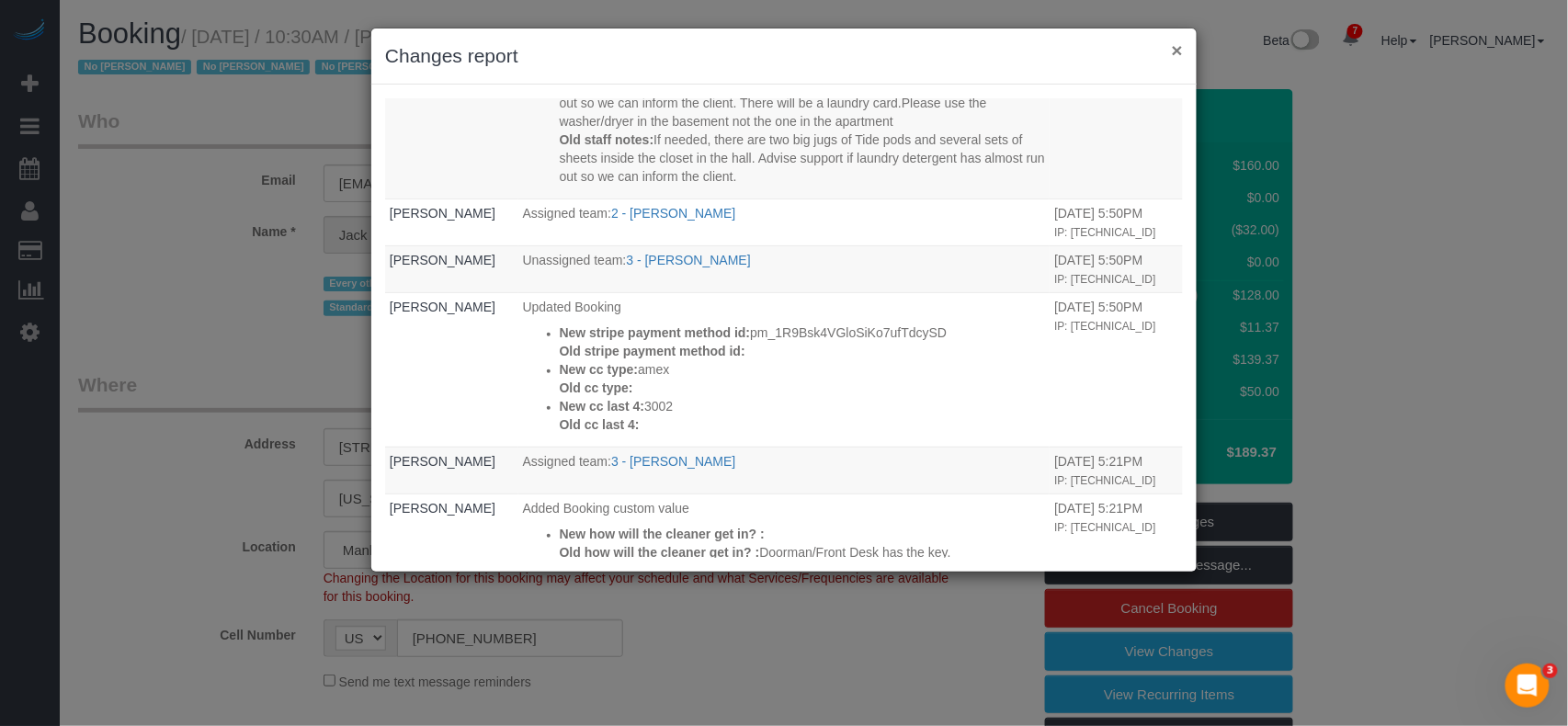
click at [1177, 50] on button "×" at bounding box center [1176, 50] width 11 height 19
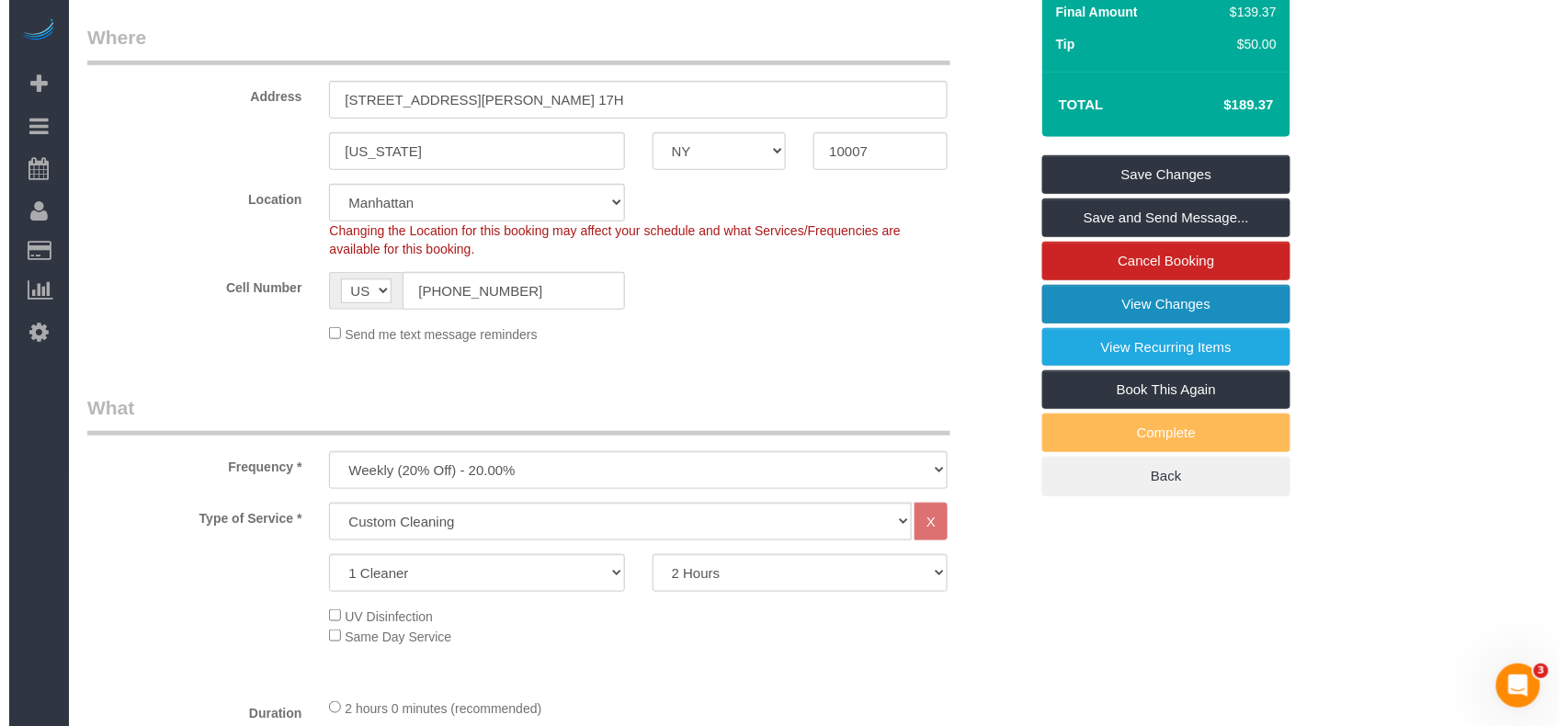
scroll to position [0, 0]
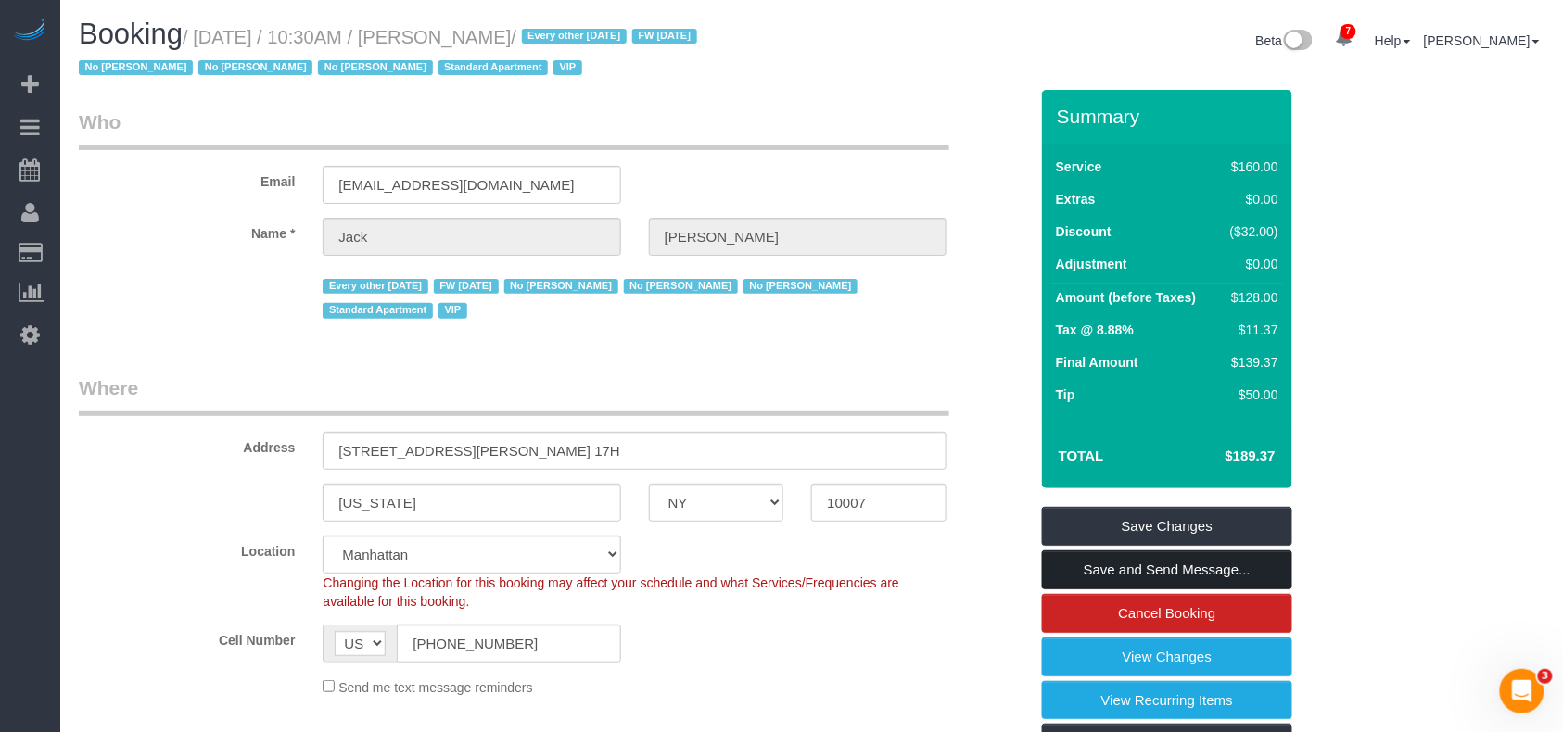
click at [1140, 560] on link "Save and Send Message..." at bounding box center [1167, 570] width 250 height 39
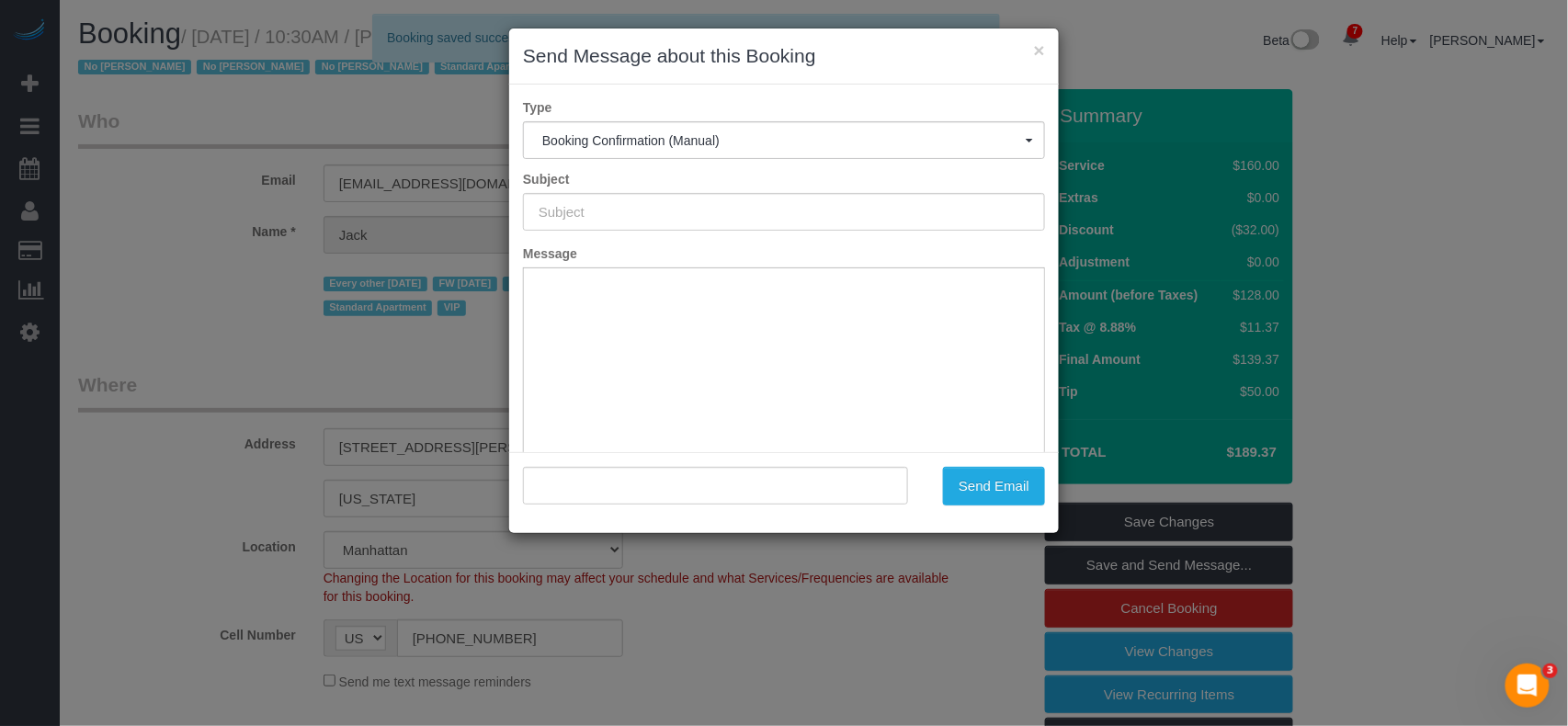
type input "Cleaning Confirmed for 08/15/2025 at 10:30am"
type input ""Jack Baughman" <jfbaughman@gmail.com>"
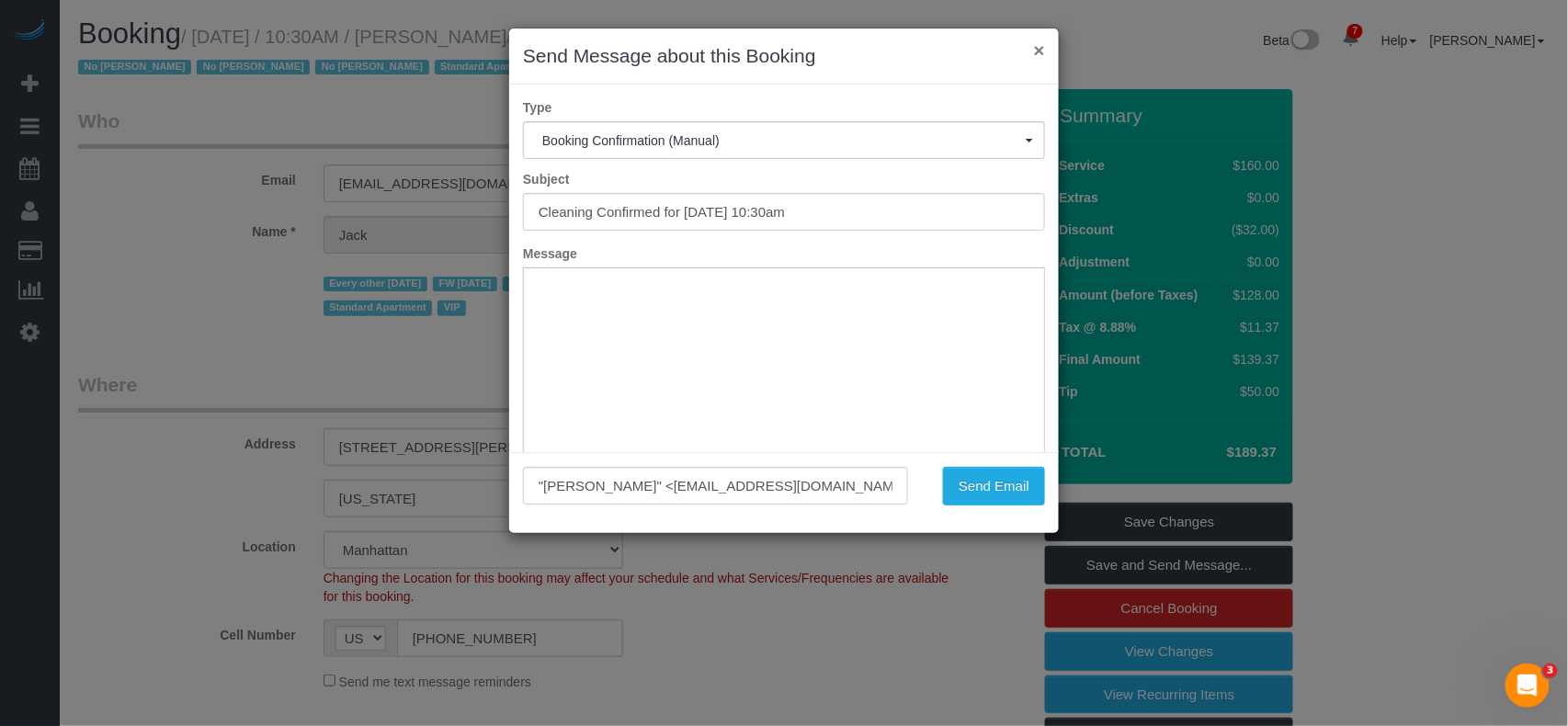
click at [1038, 49] on button "×" at bounding box center [1039, 50] width 11 height 19
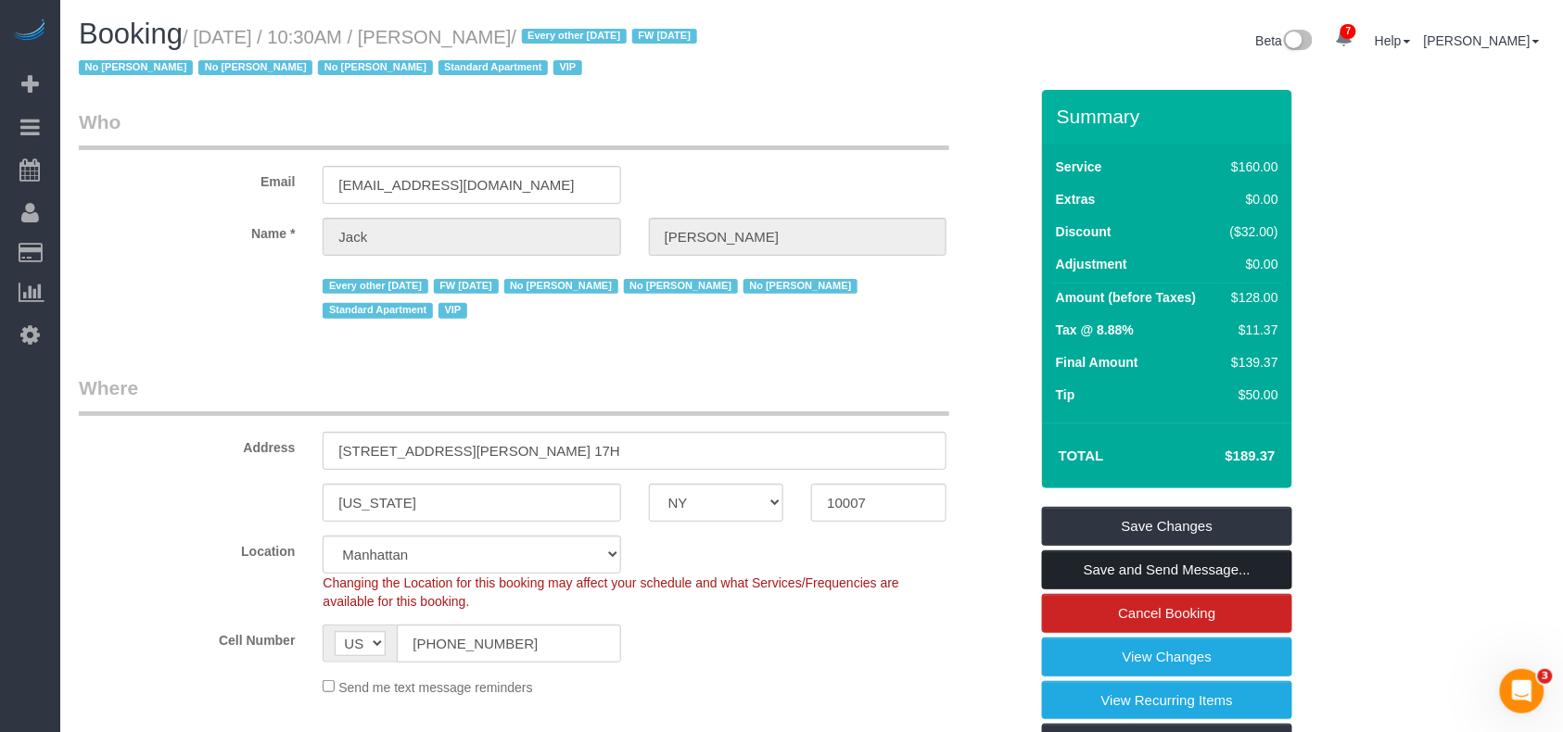
click at [1159, 571] on link "Save and Send Message..." at bounding box center [1167, 570] width 250 height 39
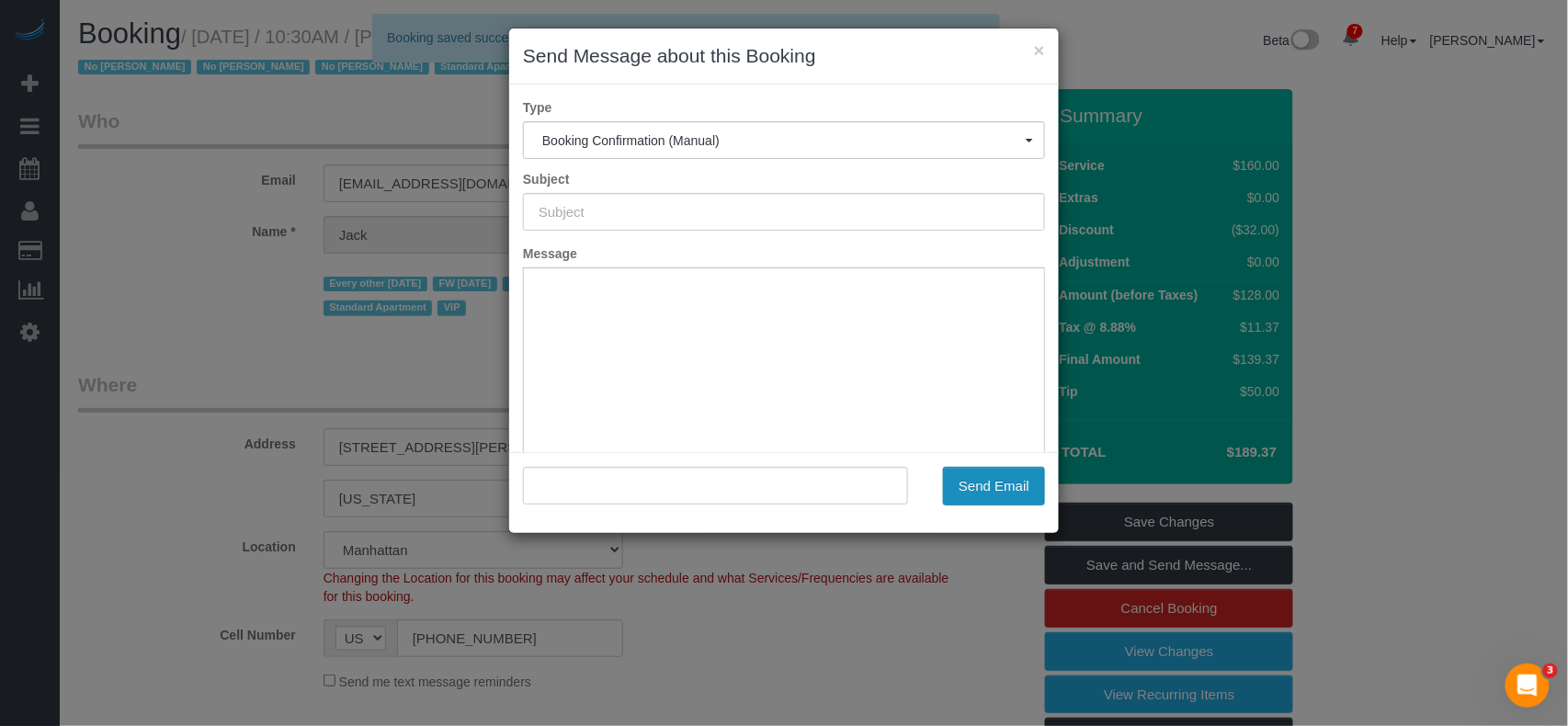
type input "Cleaning Confirmed for 08/15/2025 at 10:30am"
type input ""Jack Baughman" <jfbaughman@gmail.com>"
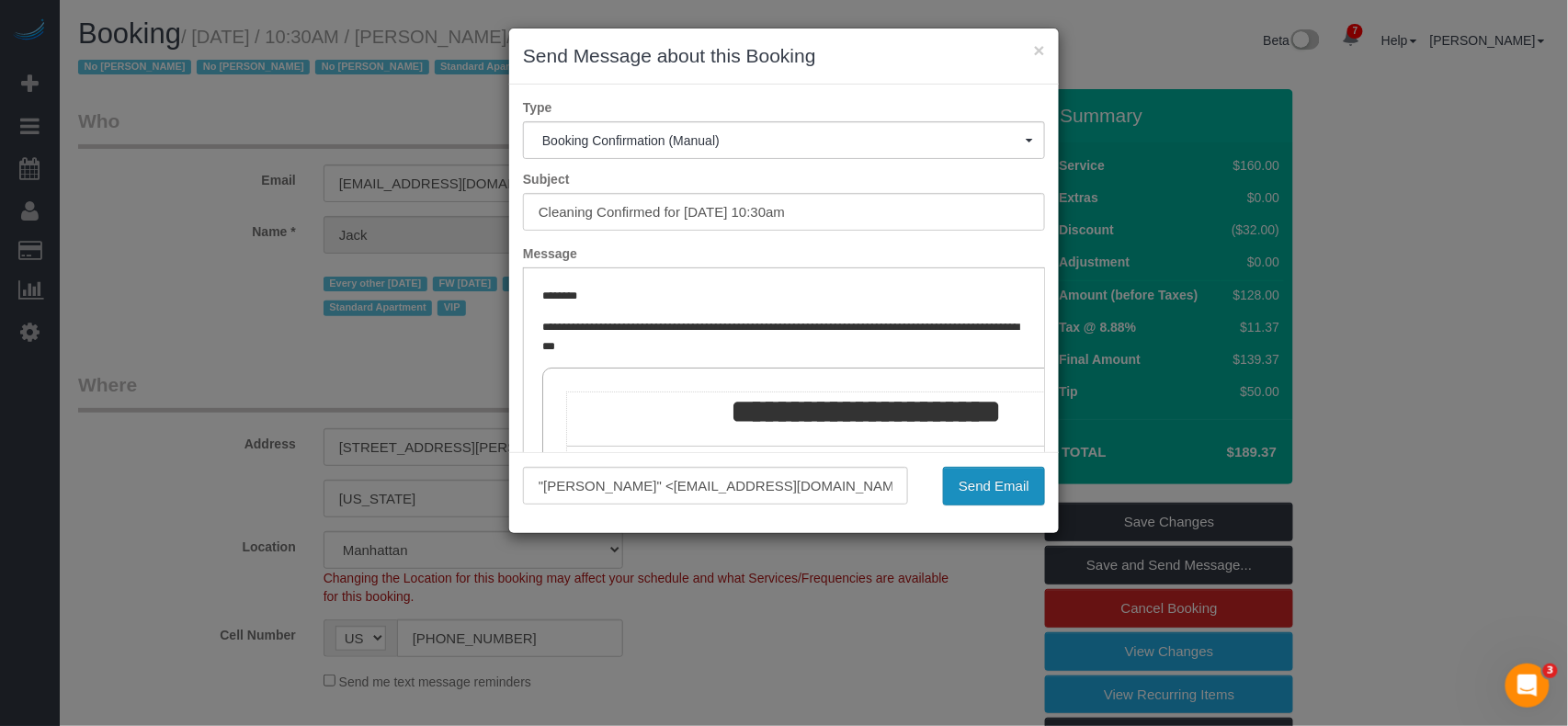
click at [996, 486] on button "Send Email" at bounding box center [993, 486] width 102 height 39
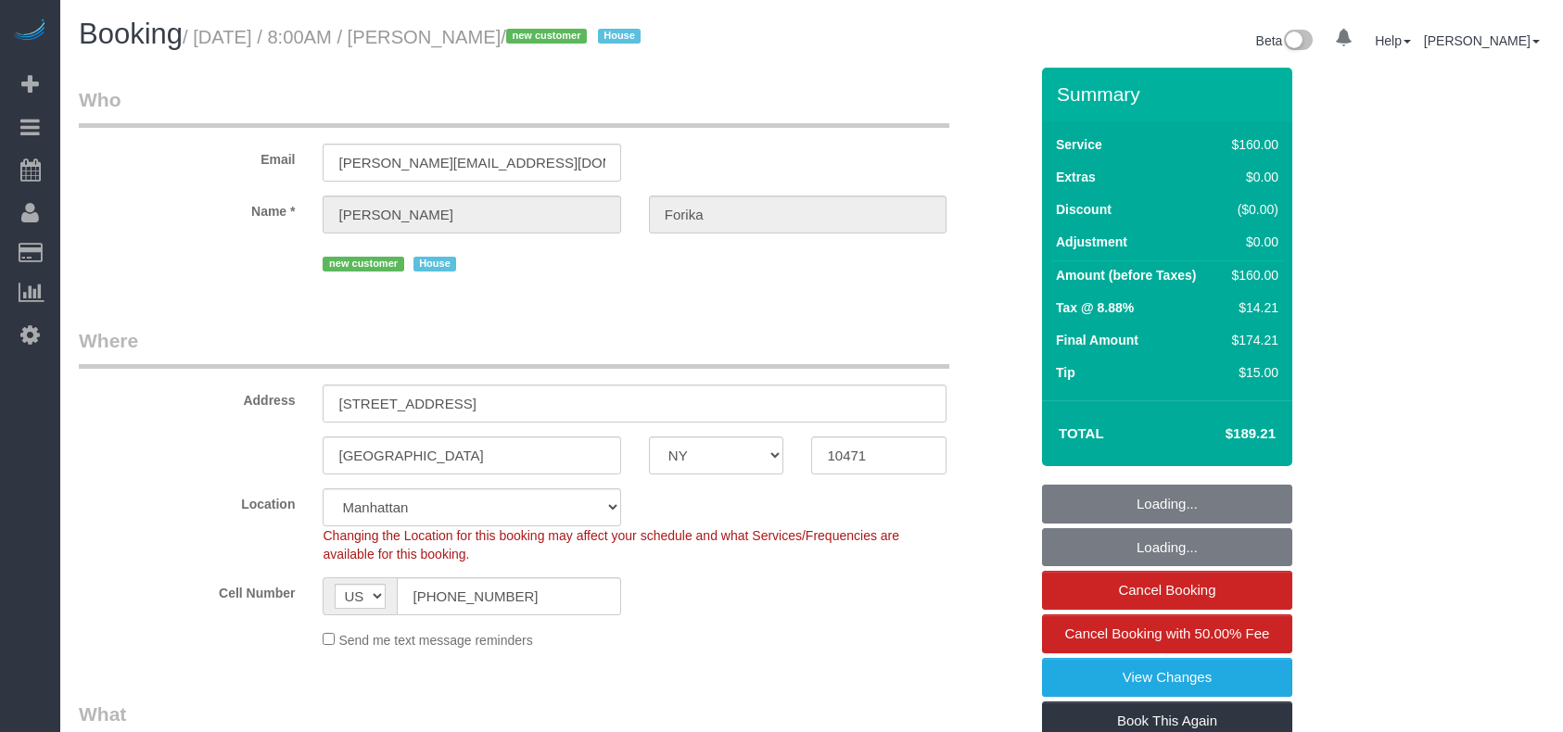
select select "NY"
select select "number:56"
select select "number:68"
select select "number:15"
select select "number:5"
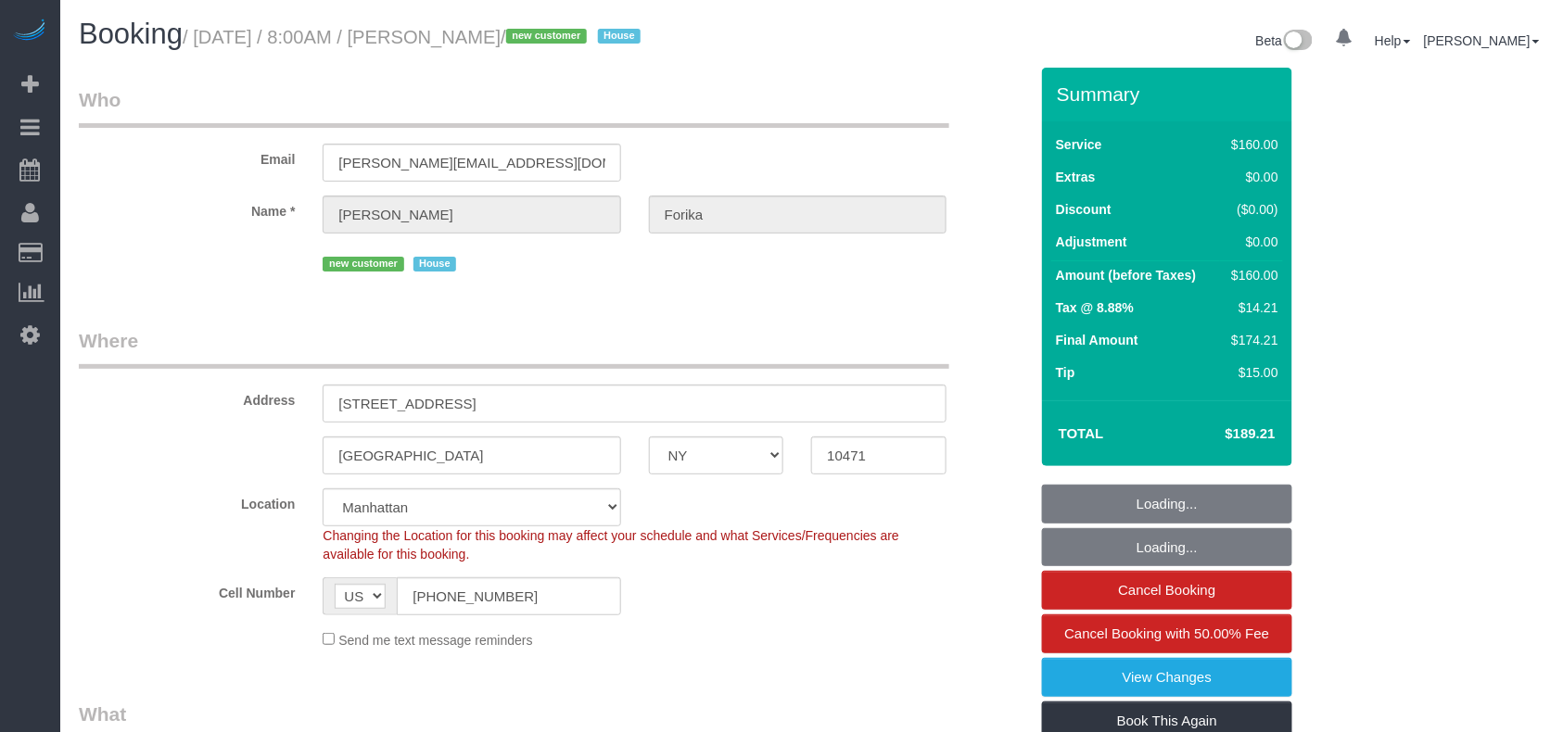
select select "object:832"
select select "string:stripe-pm_1RvWji4VGloSiKo7kX9Qp7Cw"
select select "object:1343"
select select "spot1"
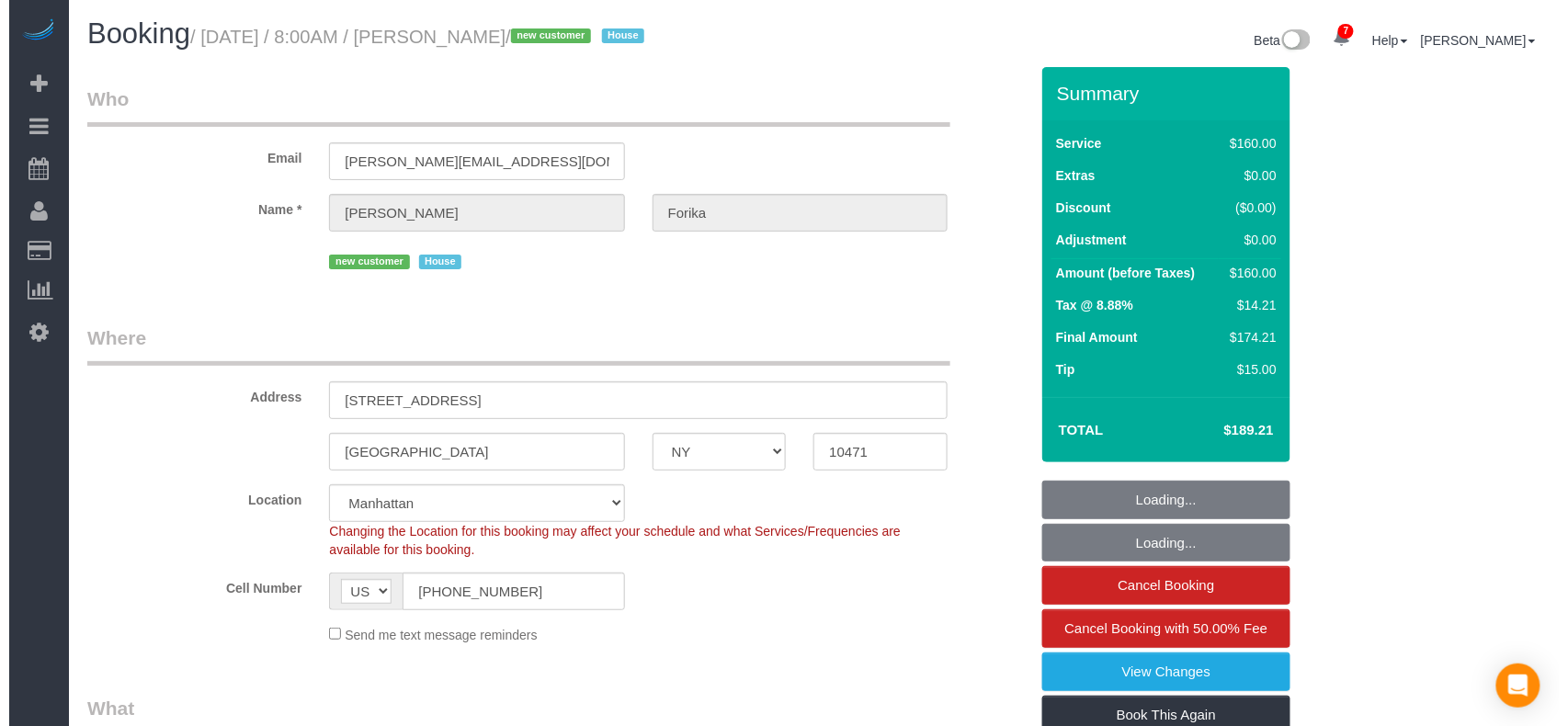
scroll to position [245, 0]
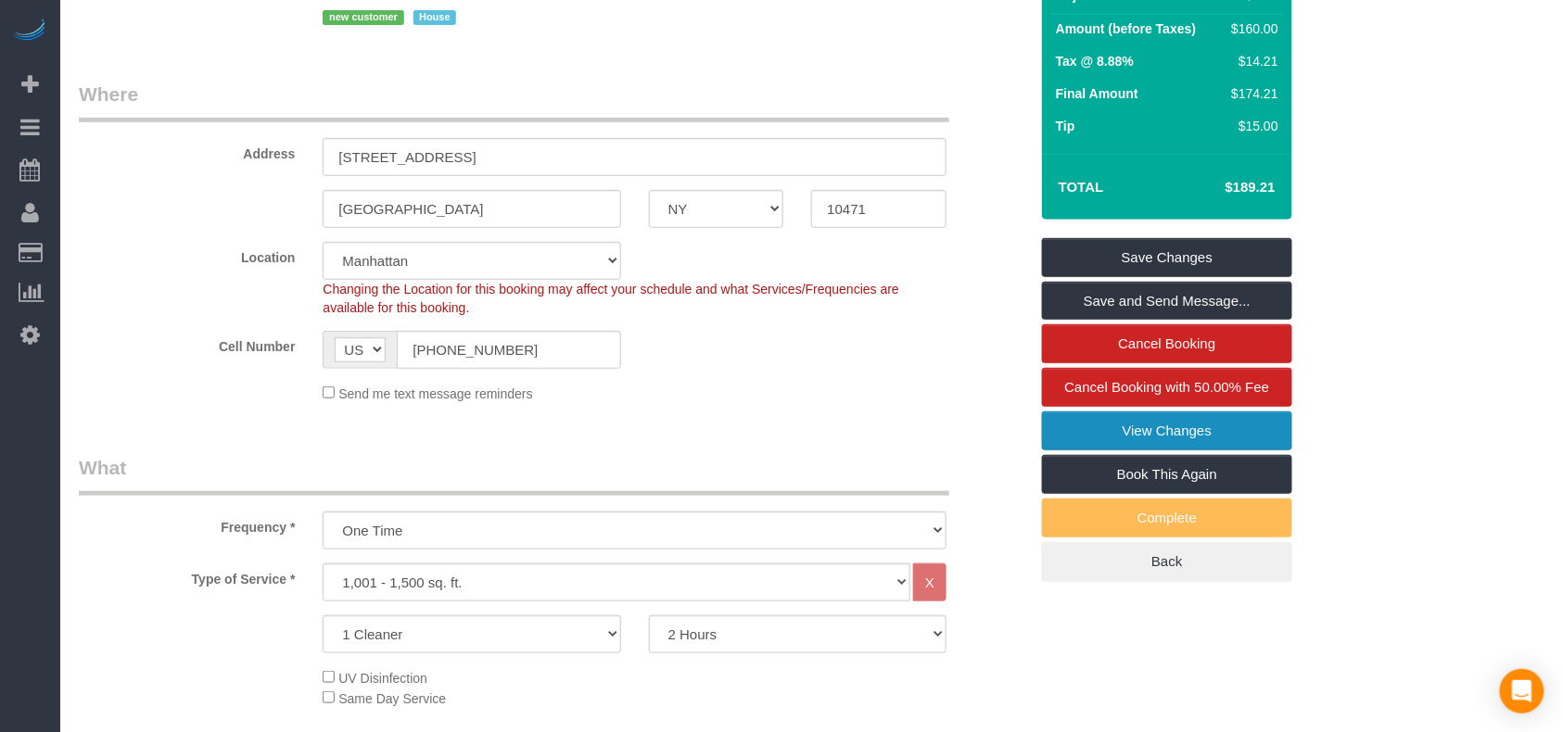
click at [1163, 432] on link "View Changes" at bounding box center [1167, 431] width 250 height 39
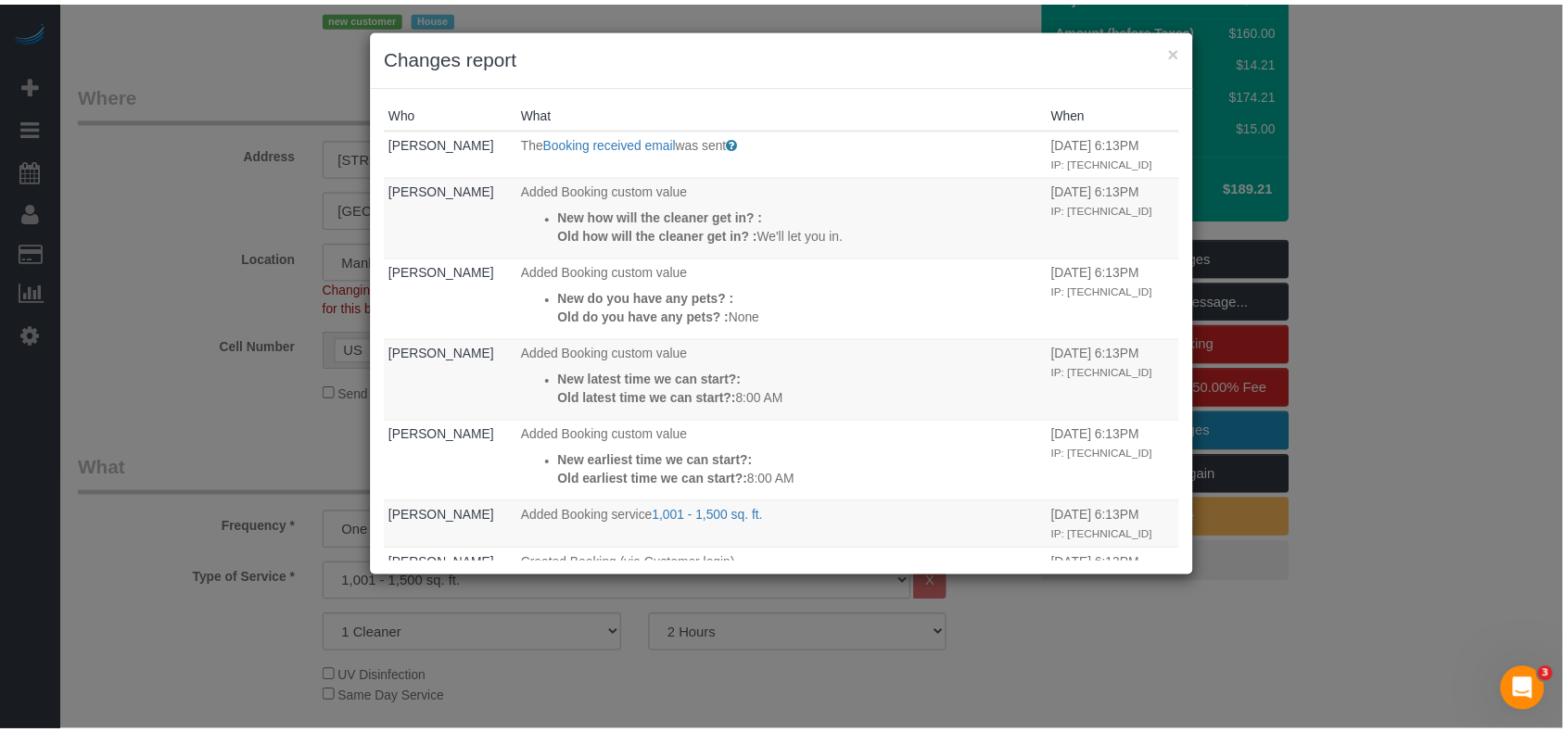
scroll to position [0, 0]
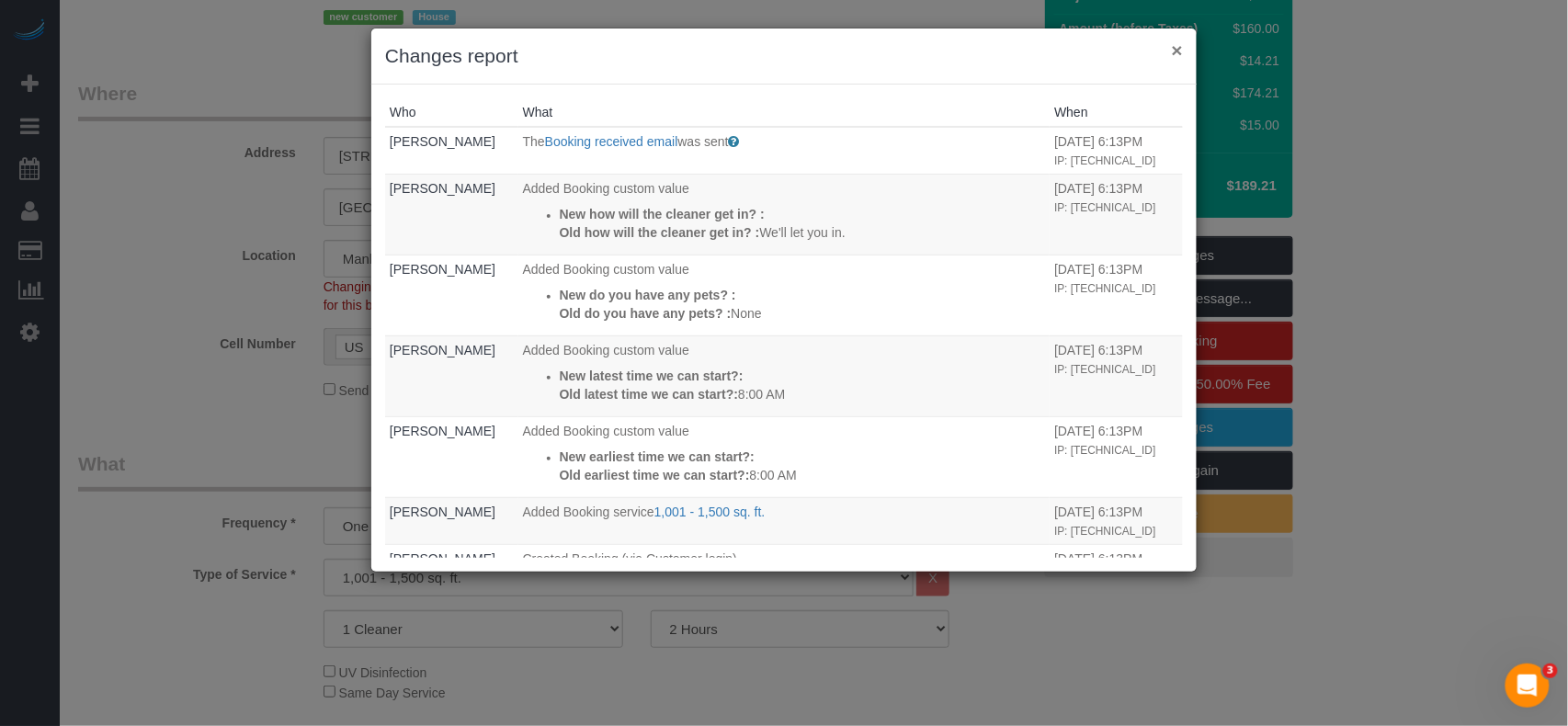
click at [1175, 45] on button "×" at bounding box center [1176, 50] width 11 height 19
